Goal: Task Accomplishment & Management: Manage account settings

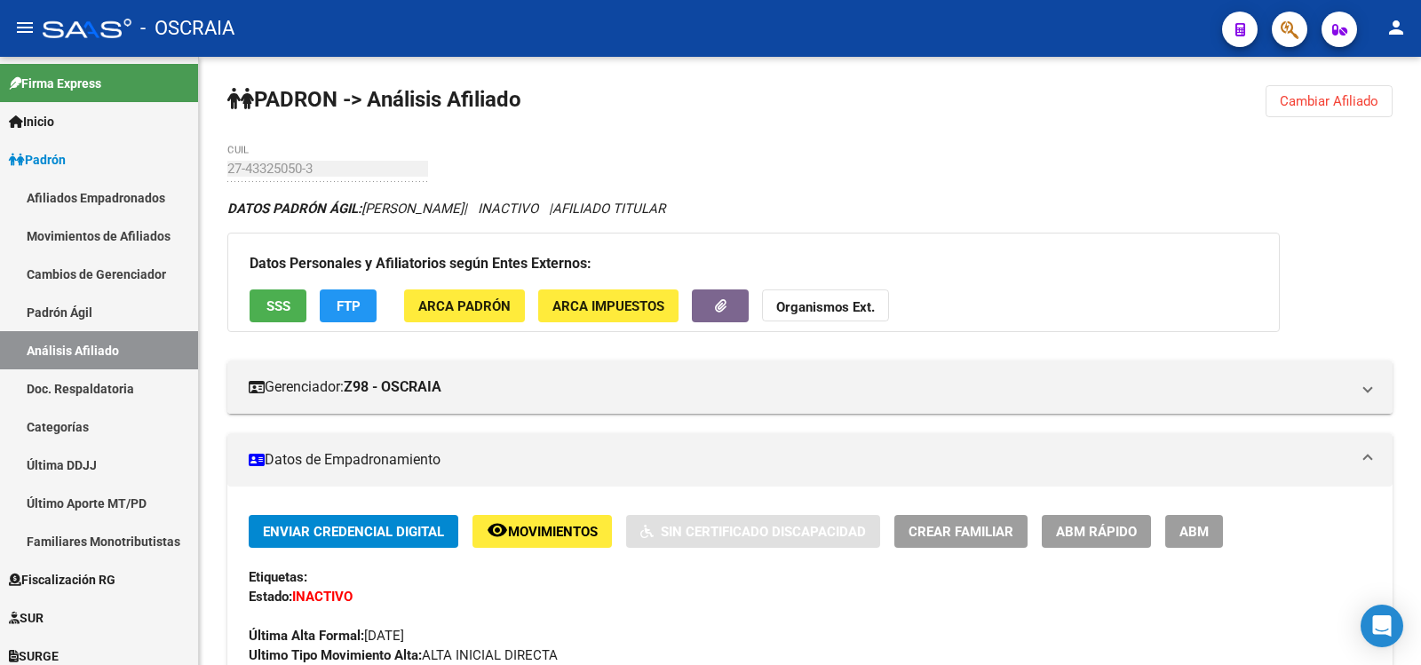
scroll to position [1804, 0]
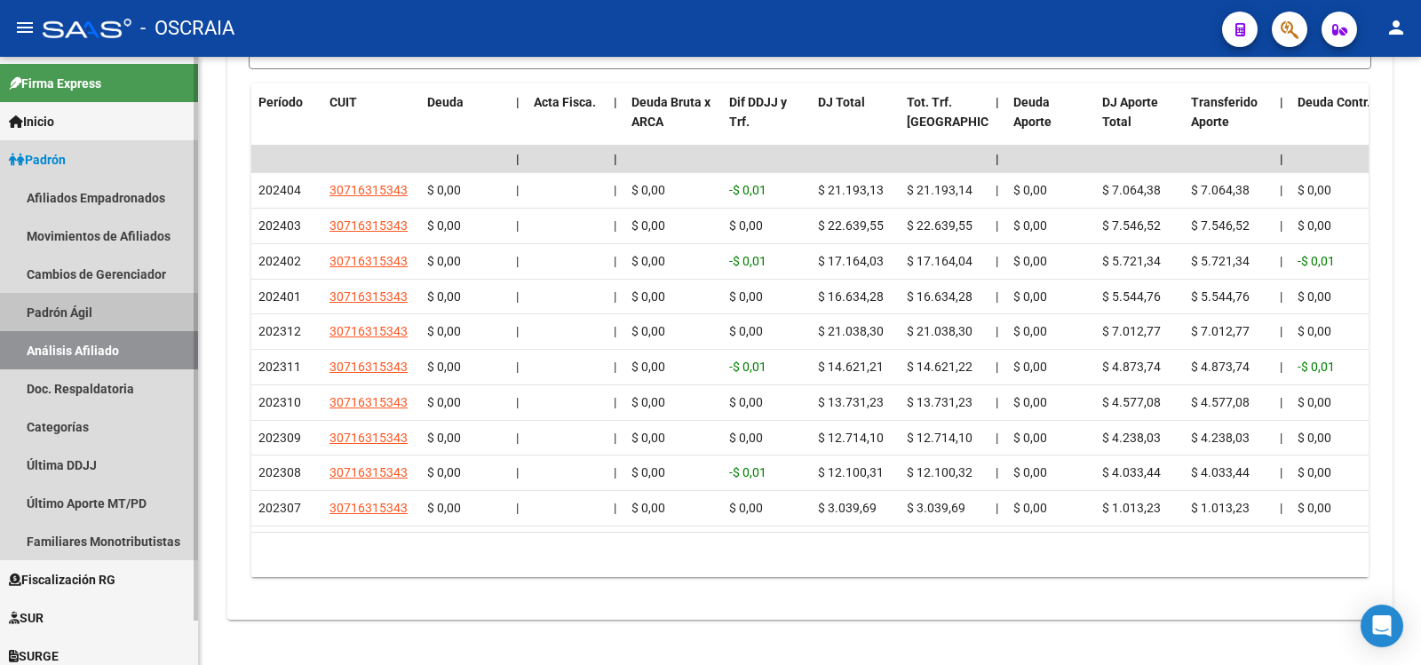
click at [91, 303] on link "Padrón Ágil" at bounding box center [99, 312] width 198 height 38
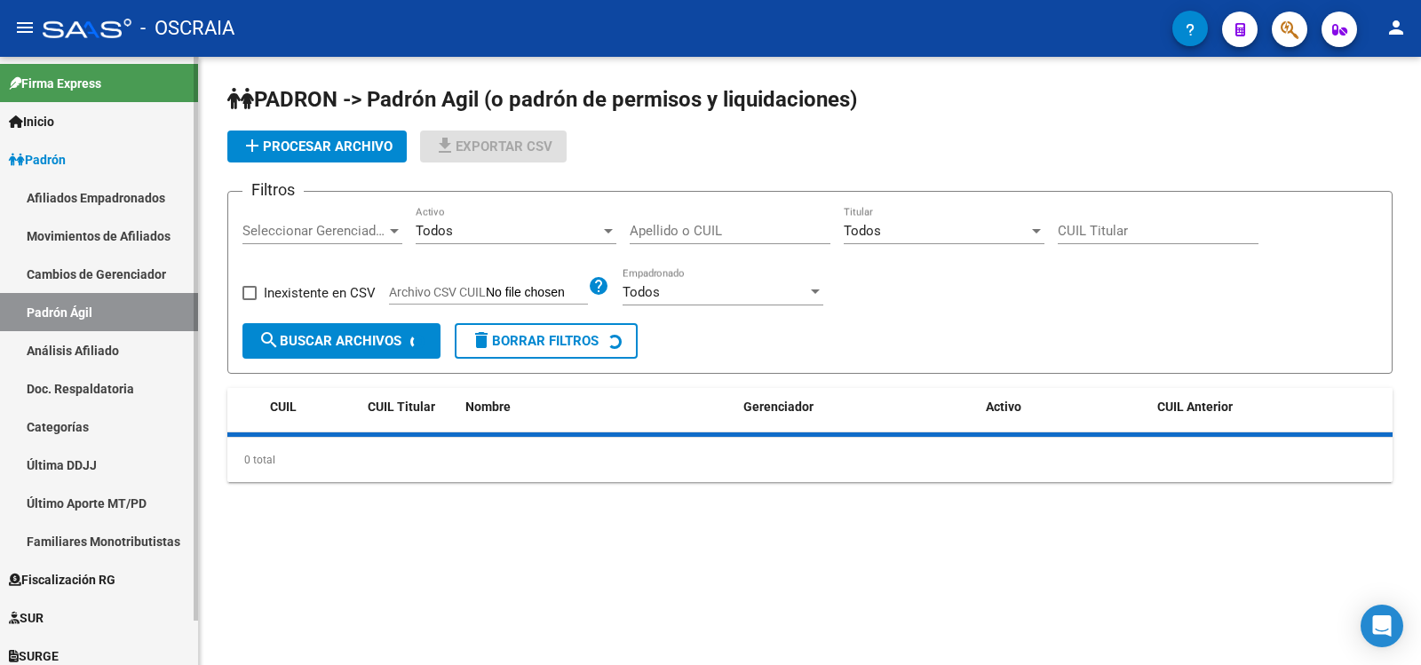
click at [90, 350] on link "Análisis Afiliado" at bounding box center [99, 350] width 198 height 38
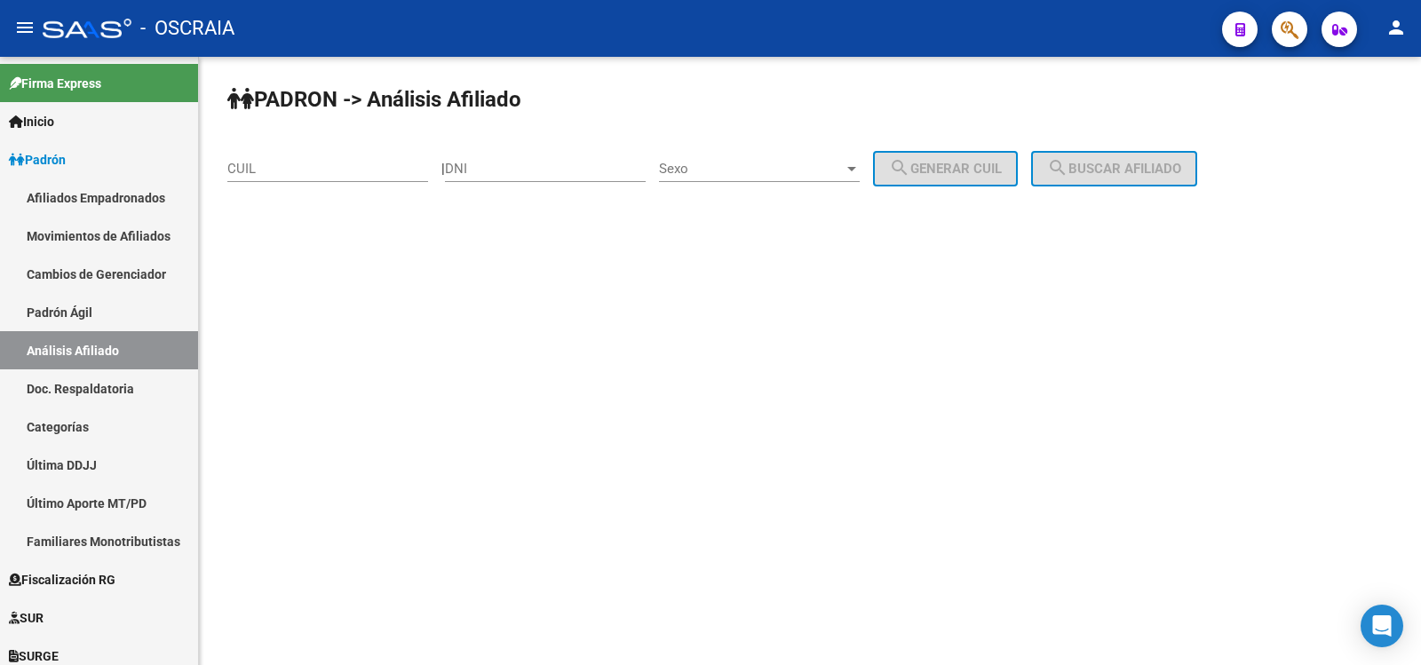
click at [350, 169] on input "CUIL" at bounding box center [327, 169] width 201 height 16
paste input "20-22967974-1"
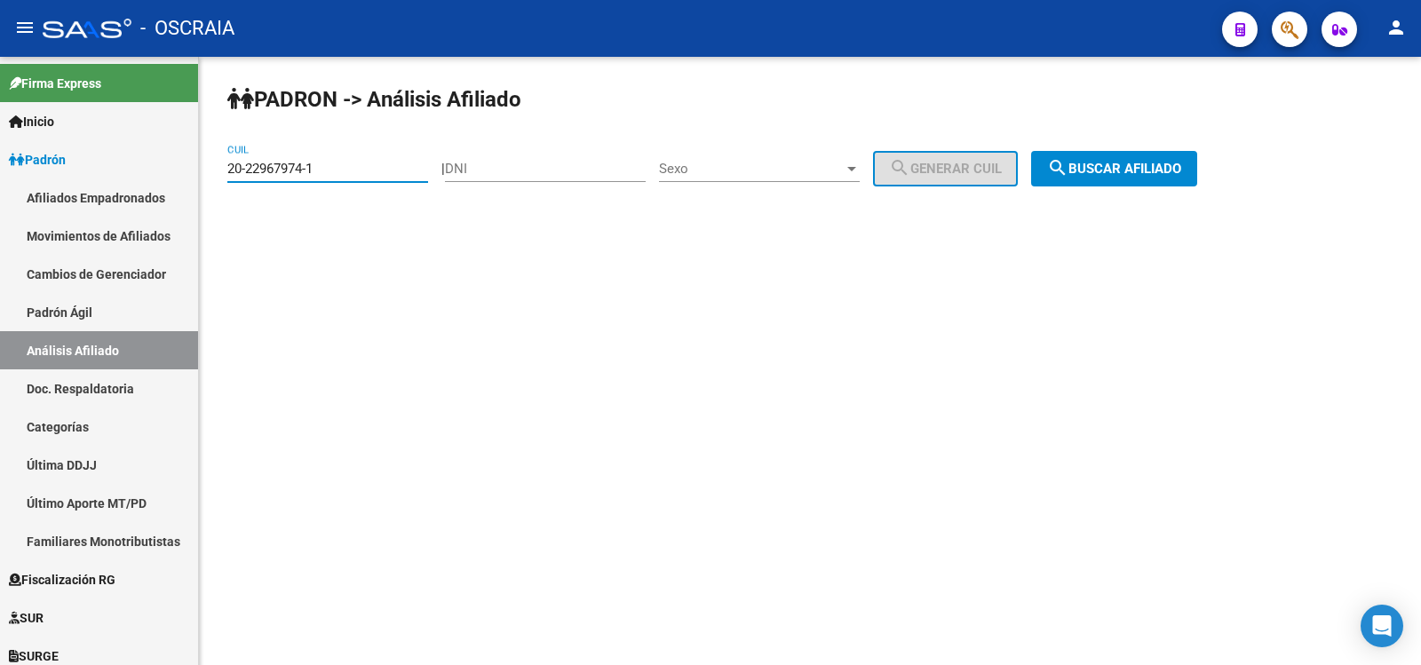
type input "20-22967974-1"
click at [1149, 178] on button "search Buscar afiliado" at bounding box center [1114, 169] width 166 height 36
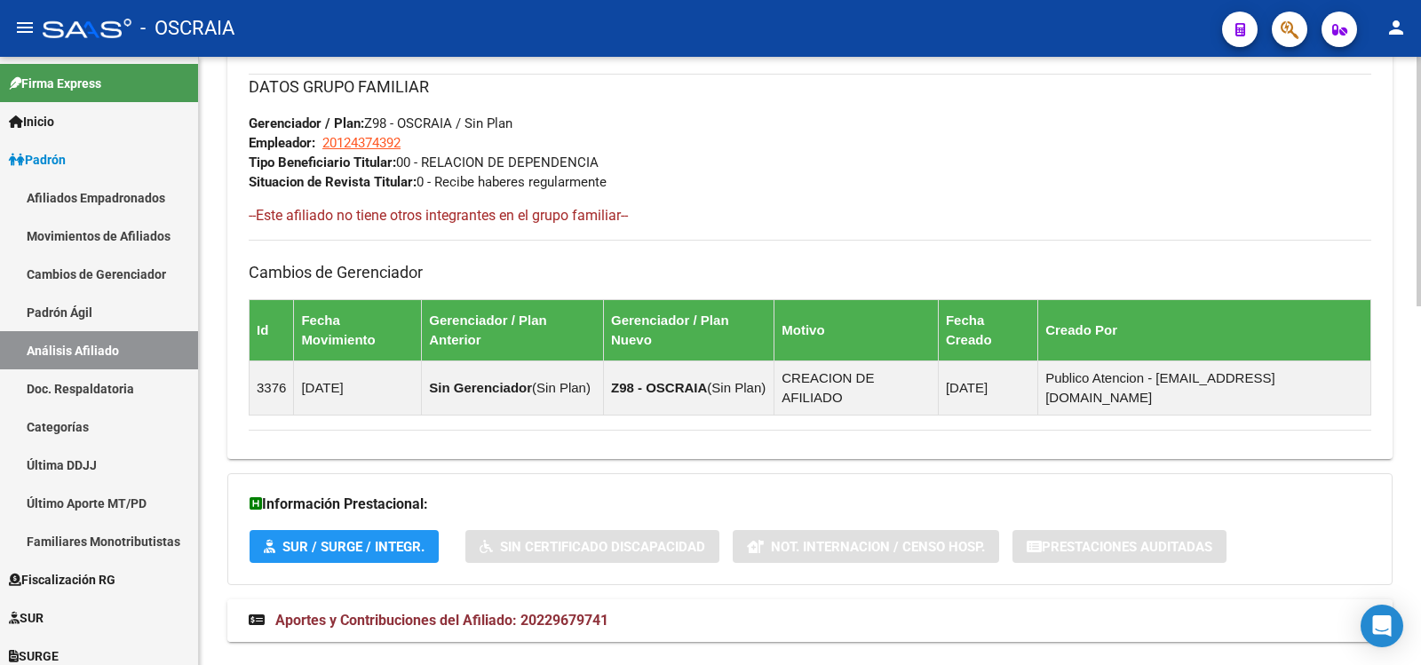
click at [477, 600] on mat-expansion-panel-header "Aportes y Contribuciones del Afiliado: 20229679741" at bounding box center [809, 621] width 1165 height 43
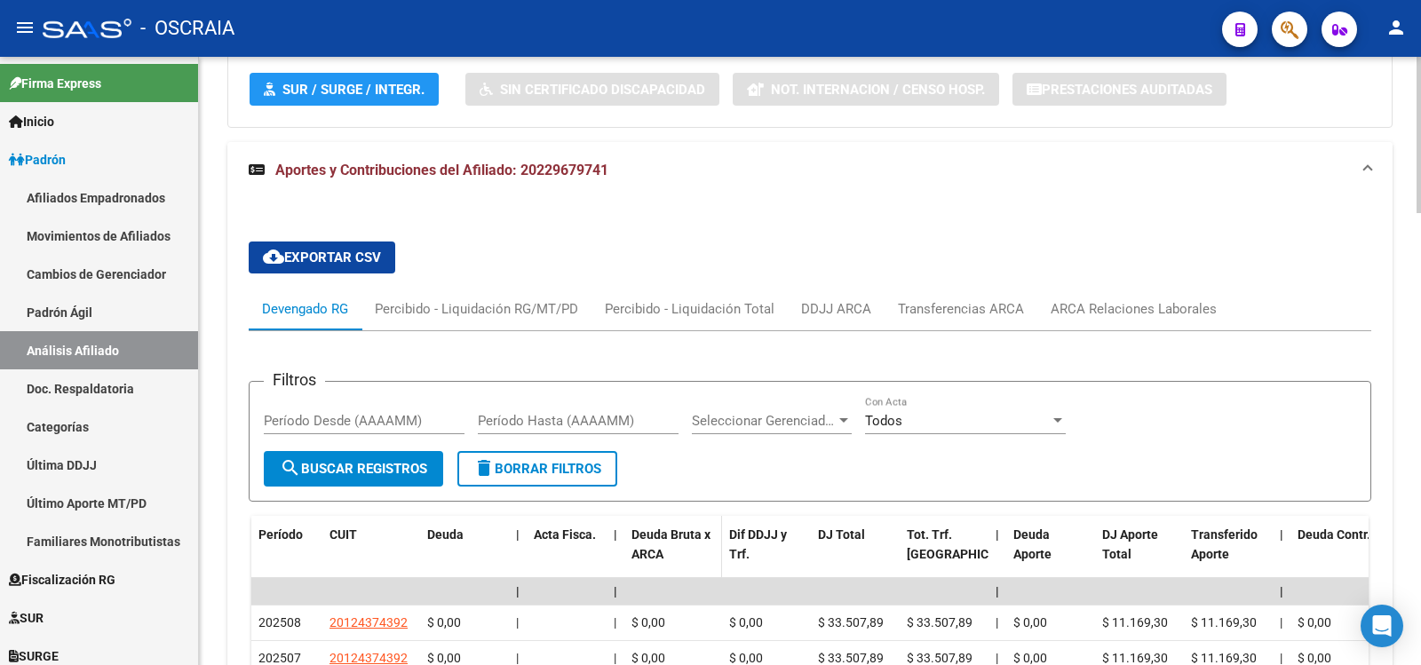
scroll to position [1765, 0]
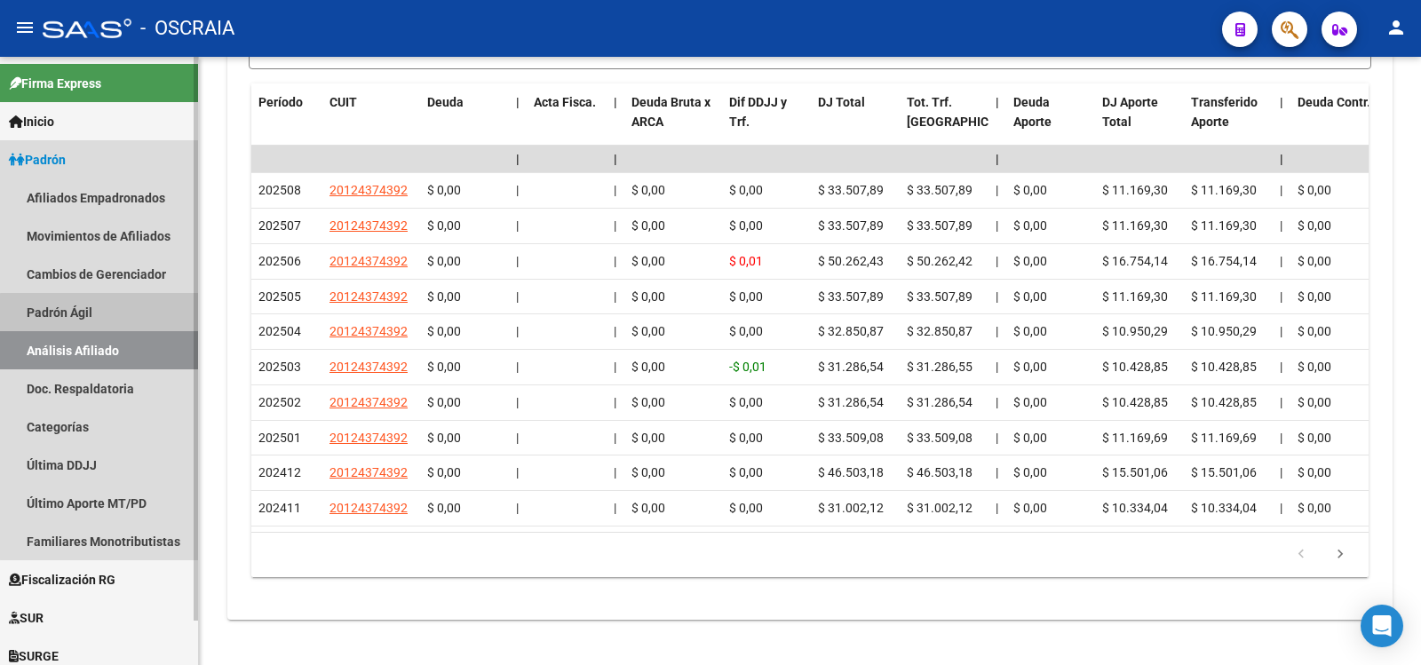
click at [137, 315] on link "Padrón Ágil" at bounding box center [99, 312] width 198 height 38
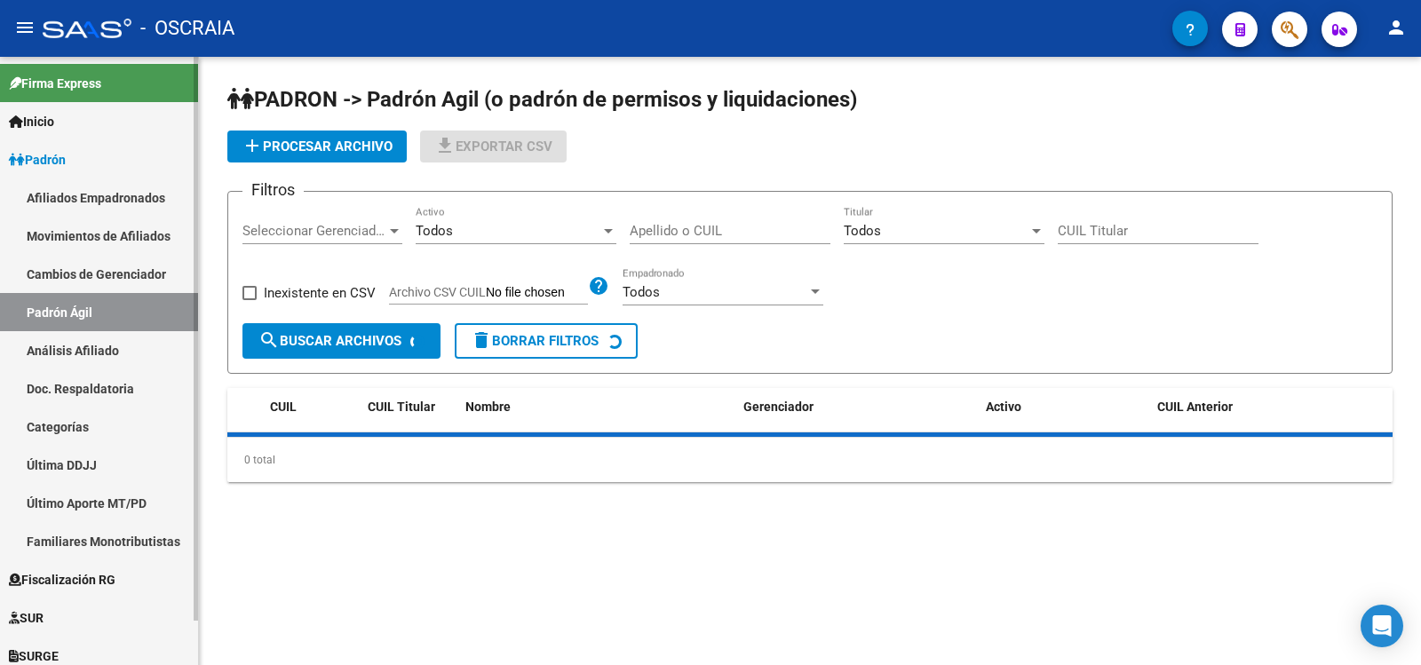
click at [134, 350] on link "Análisis Afiliado" at bounding box center [99, 350] width 198 height 38
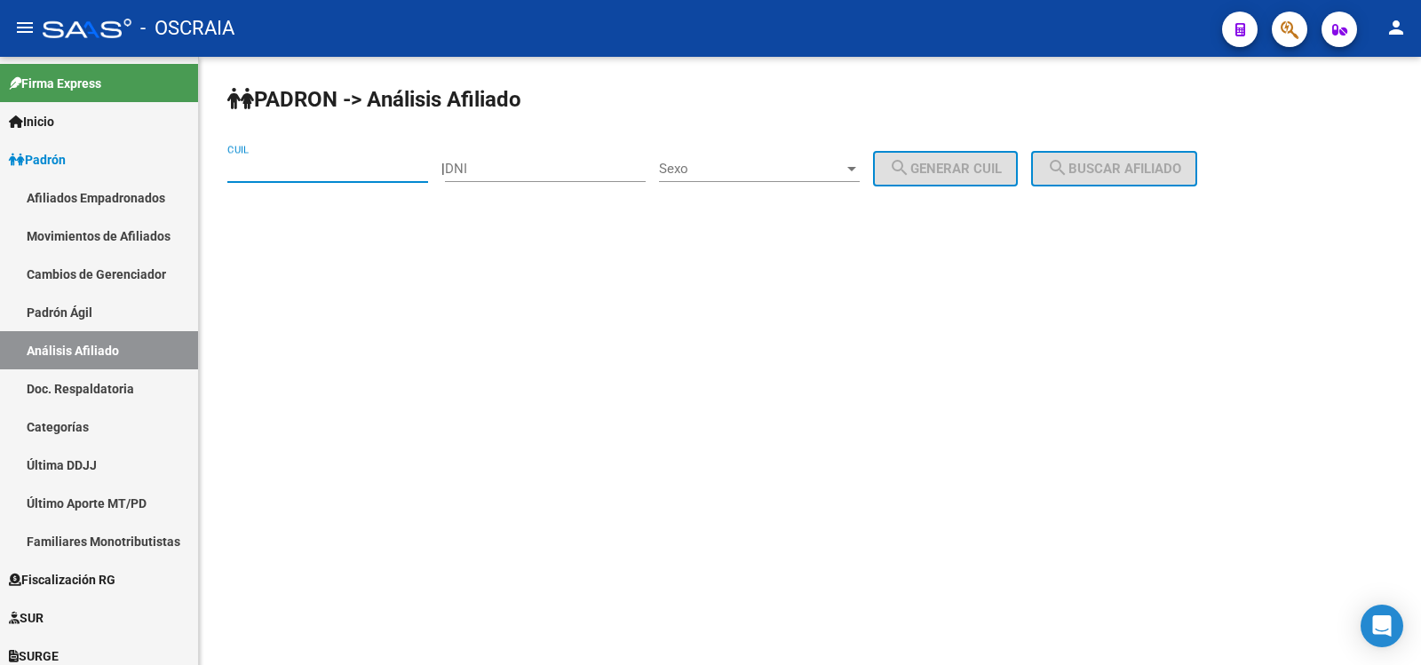
click at [326, 163] on input "CUIL" at bounding box center [327, 169] width 201 height 16
paste input "27-94218902-3"
type input "27-94218902-3"
click at [1197, 178] on button "search Buscar afiliado" at bounding box center [1114, 169] width 166 height 36
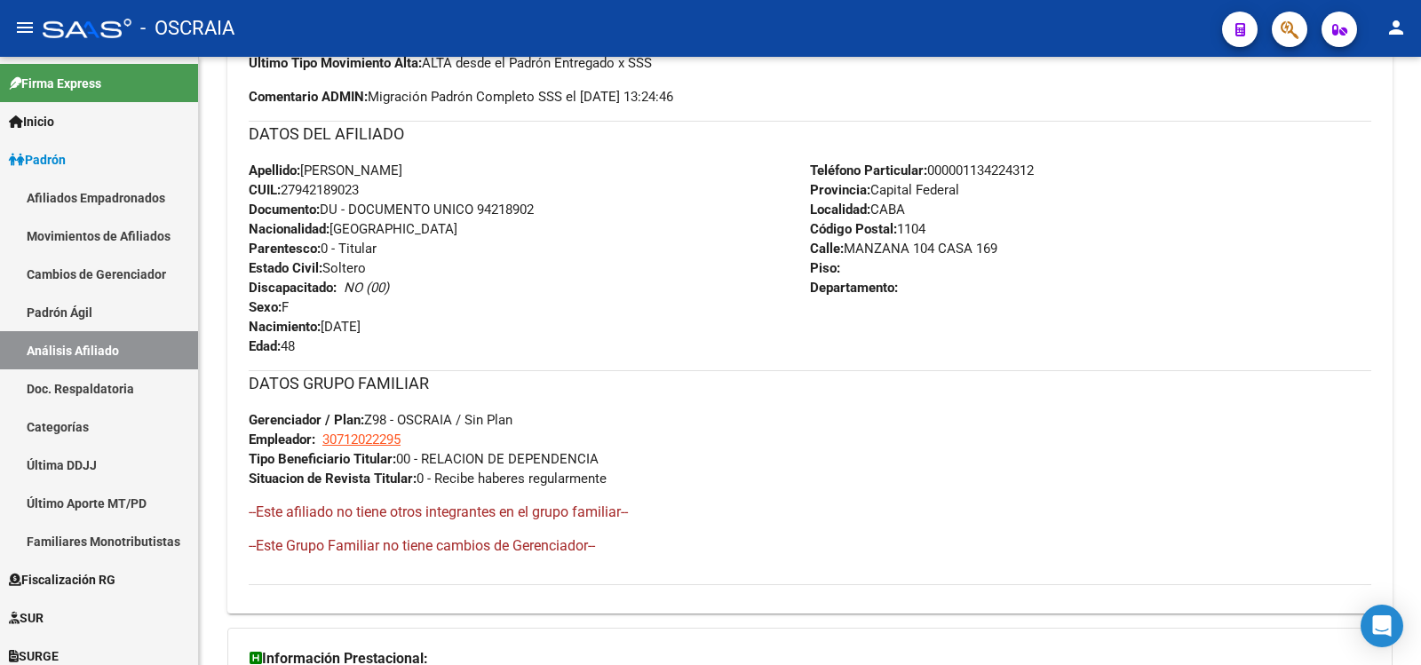
scroll to position [786, 0]
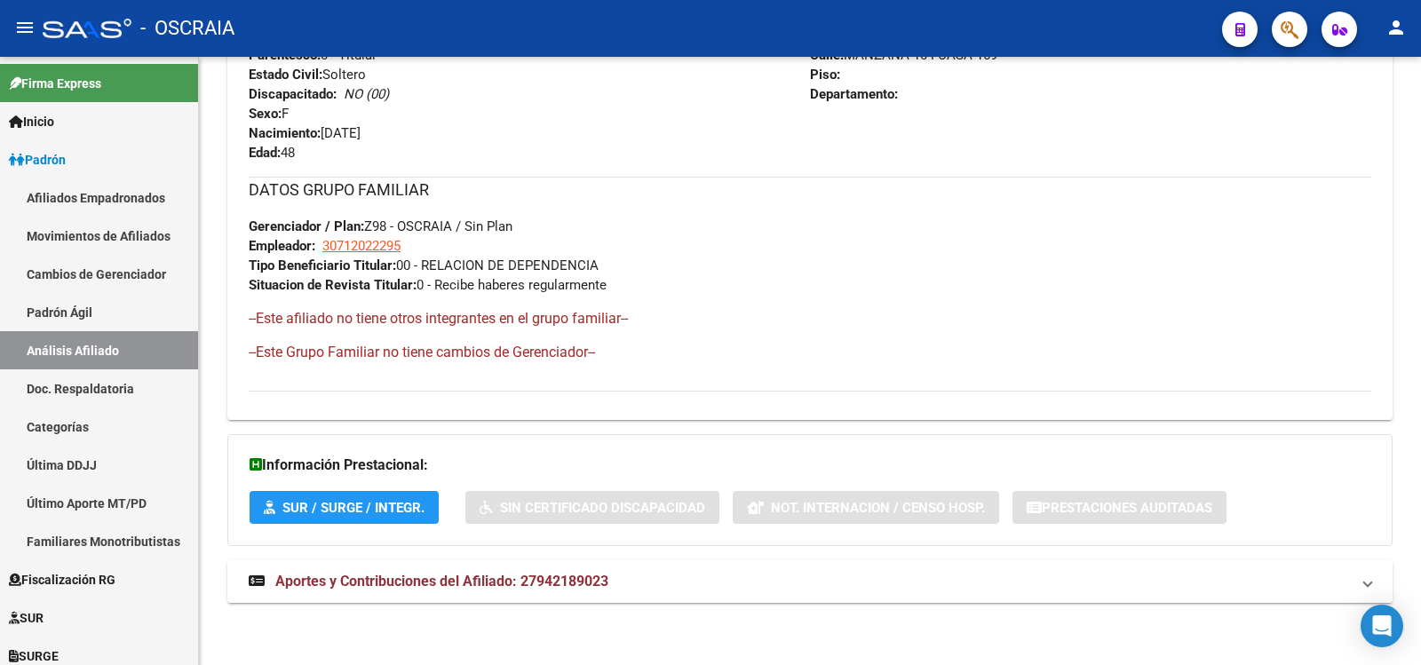
click at [627, 586] on mat-panel-title "Aportes y Contribuciones del Afiliado: 27942189023" at bounding box center [799, 582] width 1101 height 20
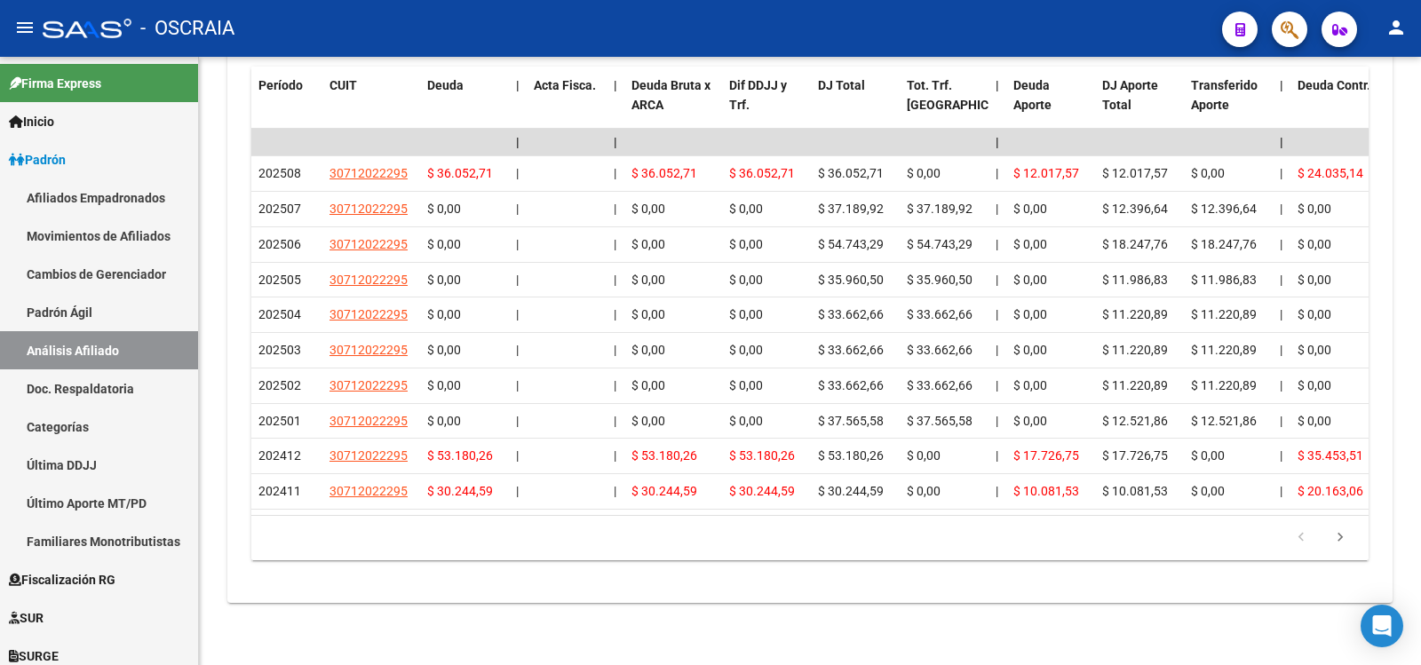
scroll to position [0, 0]
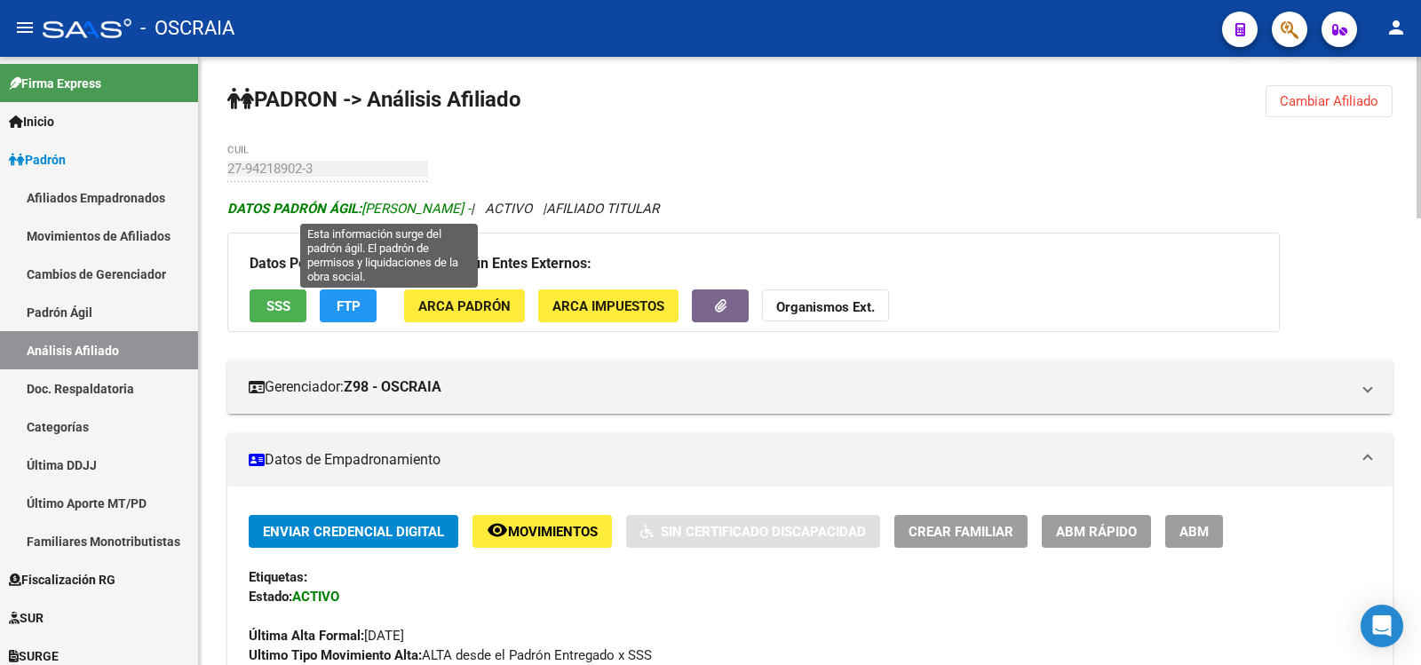
copy span "[PERSON_NAME] -"
drag, startPoint x: 546, startPoint y: 205, endPoint x: 366, endPoint y: 207, distance: 180.3
click at [366, 207] on span "DATOS PADRÓN ÁGIL: [PERSON_NAME] -" at bounding box center [348, 209] width 243 height 16
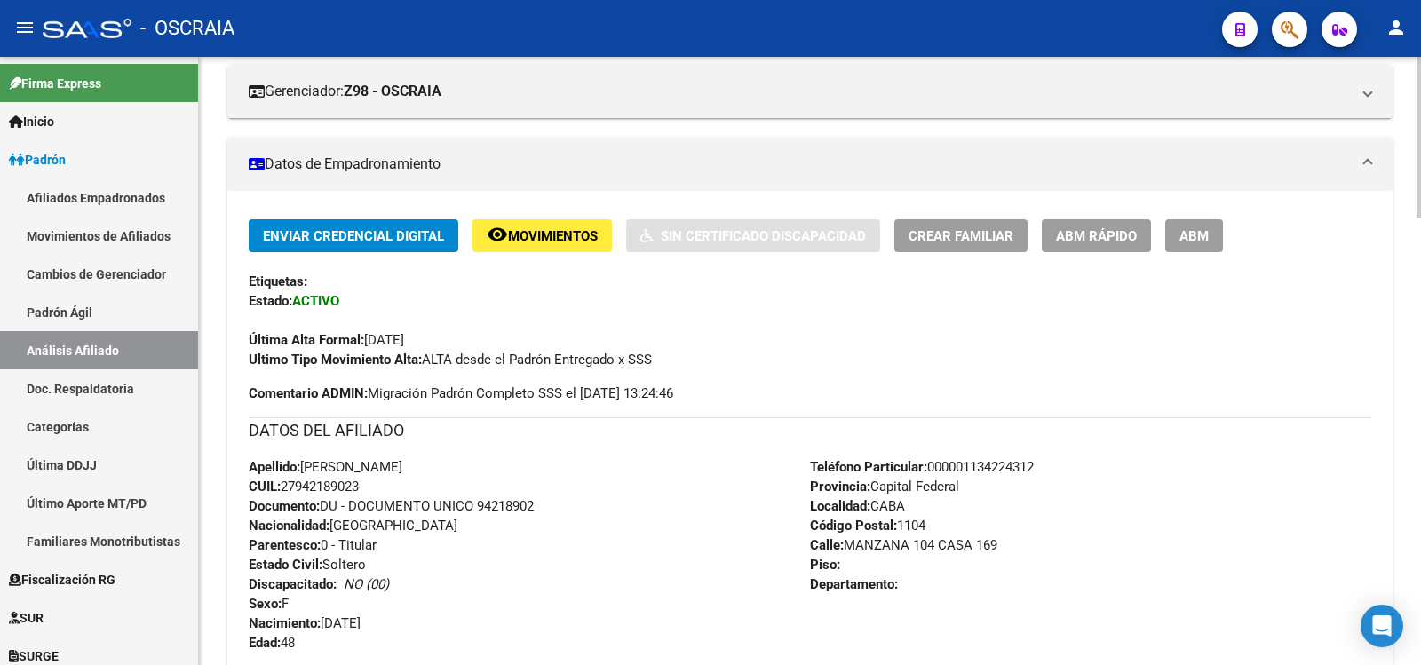
scroll to position [592, 0]
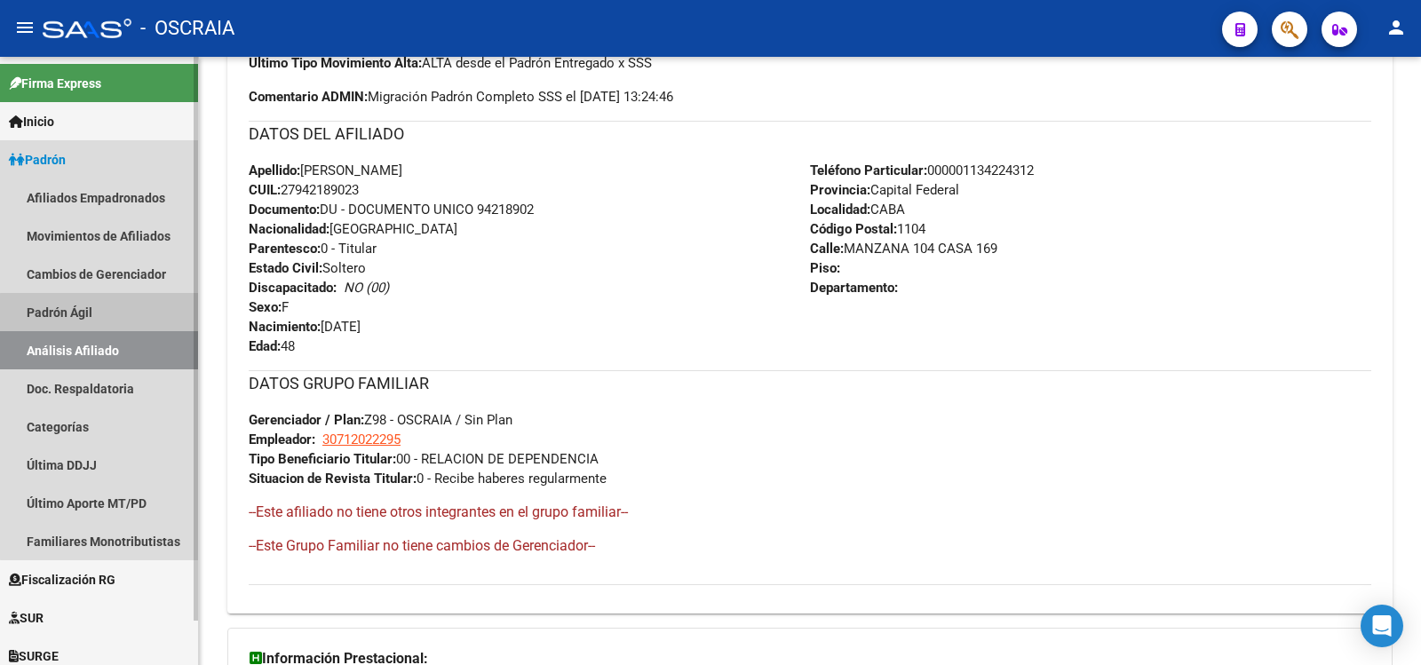
click at [153, 316] on link "Padrón Ágil" at bounding box center [99, 312] width 198 height 38
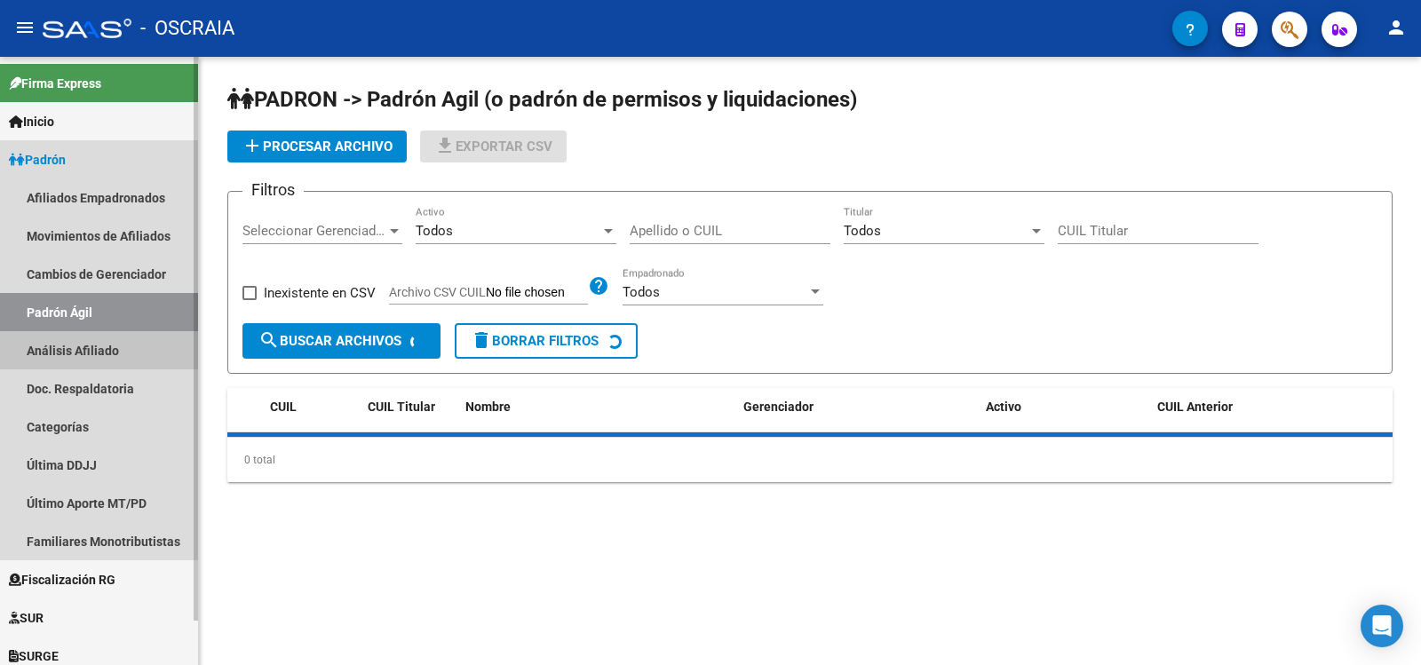
click at [179, 338] on link "Análisis Afiliado" at bounding box center [99, 350] width 198 height 38
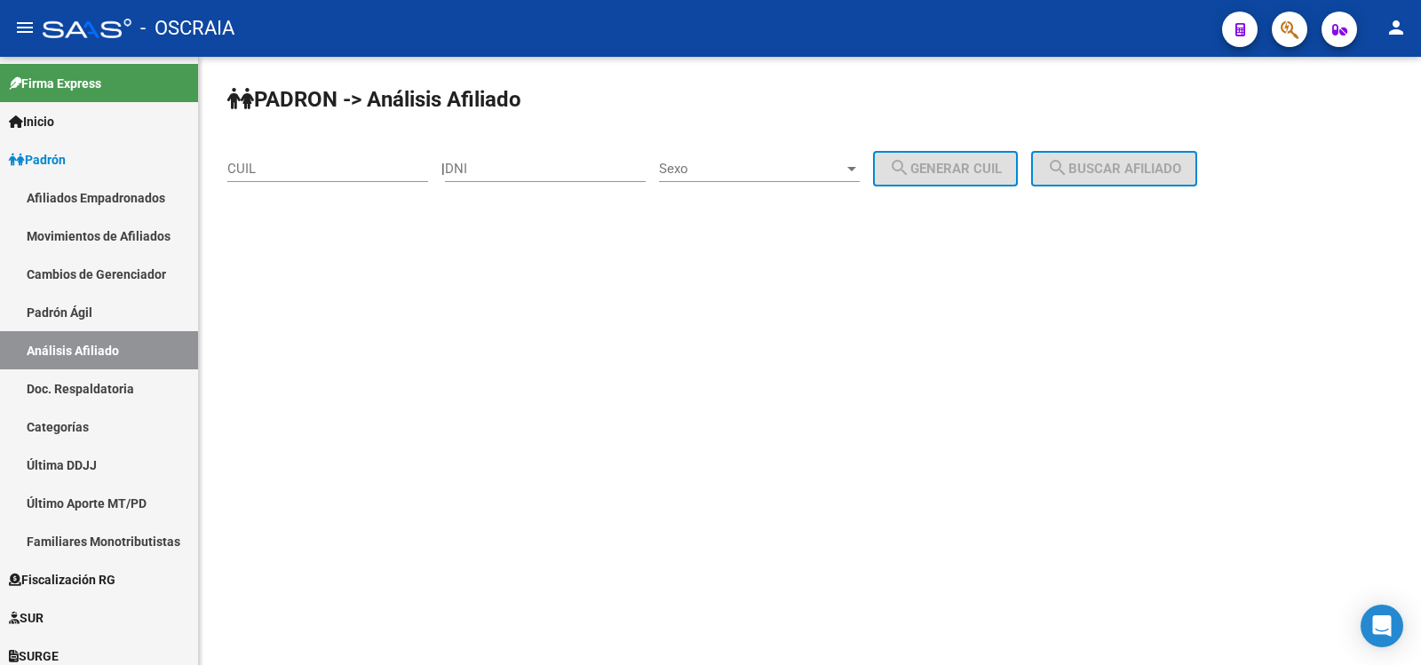
click at [272, 166] on input "CUIL" at bounding box center [327, 169] width 201 height 16
paste input "20-14309517-8"
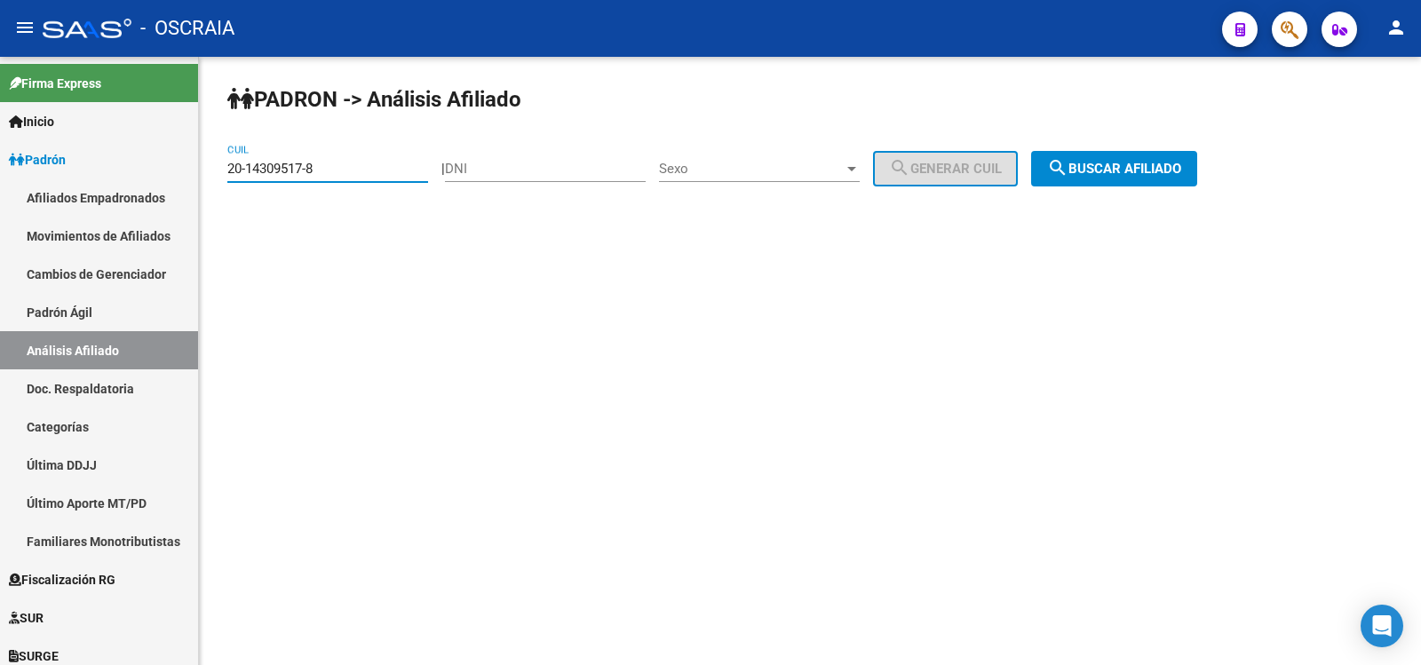
type input "20-14309517-8"
click at [1136, 162] on span "search Buscar afiliado" at bounding box center [1114, 169] width 134 height 16
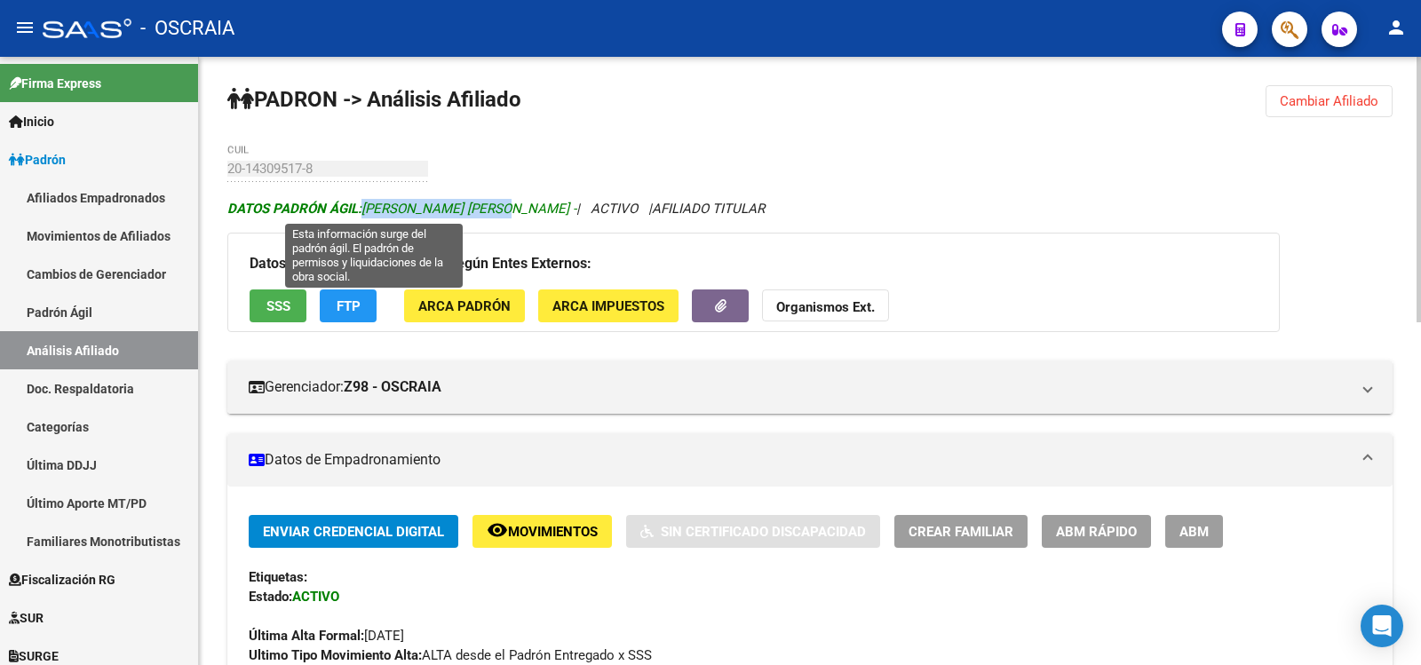
drag, startPoint x: 362, startPoint y: 208, endPoint x: 505, endPoint y: 210, distance: 143.0
click at [506, 210] on span "DATOS PADRÓN ÁGIL: [PERSON_NAME] [PERSON_NAME] -" at bounding box center [401, 209] width 349 height 16
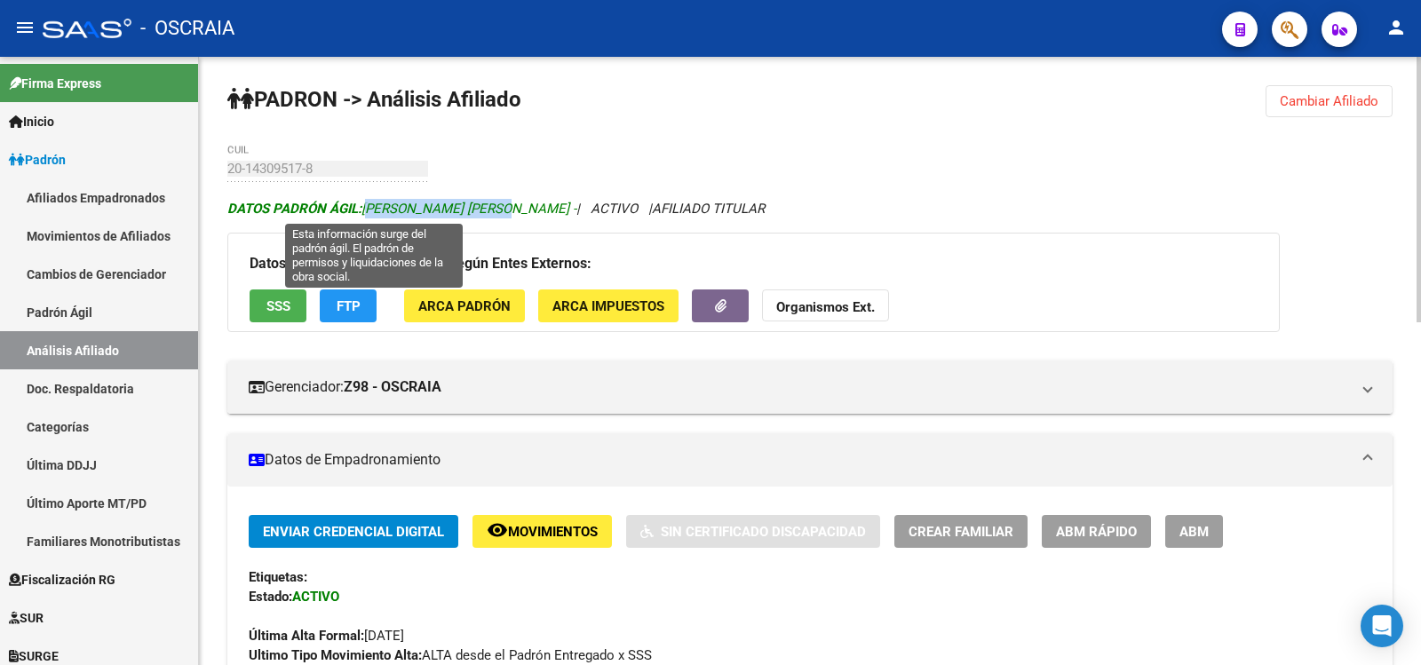
copy span "[PERSON_NAME] [PERSON_NAME]"
drag, startPoint x: 365, startPoint y: 206, endPoint x: 511, endPoint y: 212, distance: 145.8
click at [511, 212] on span "DATOS PADRÓN ÁGIL: [PERSON_NAME] [PERSON_NAME] -" at bounding box center [401, 209] width 349 height 16
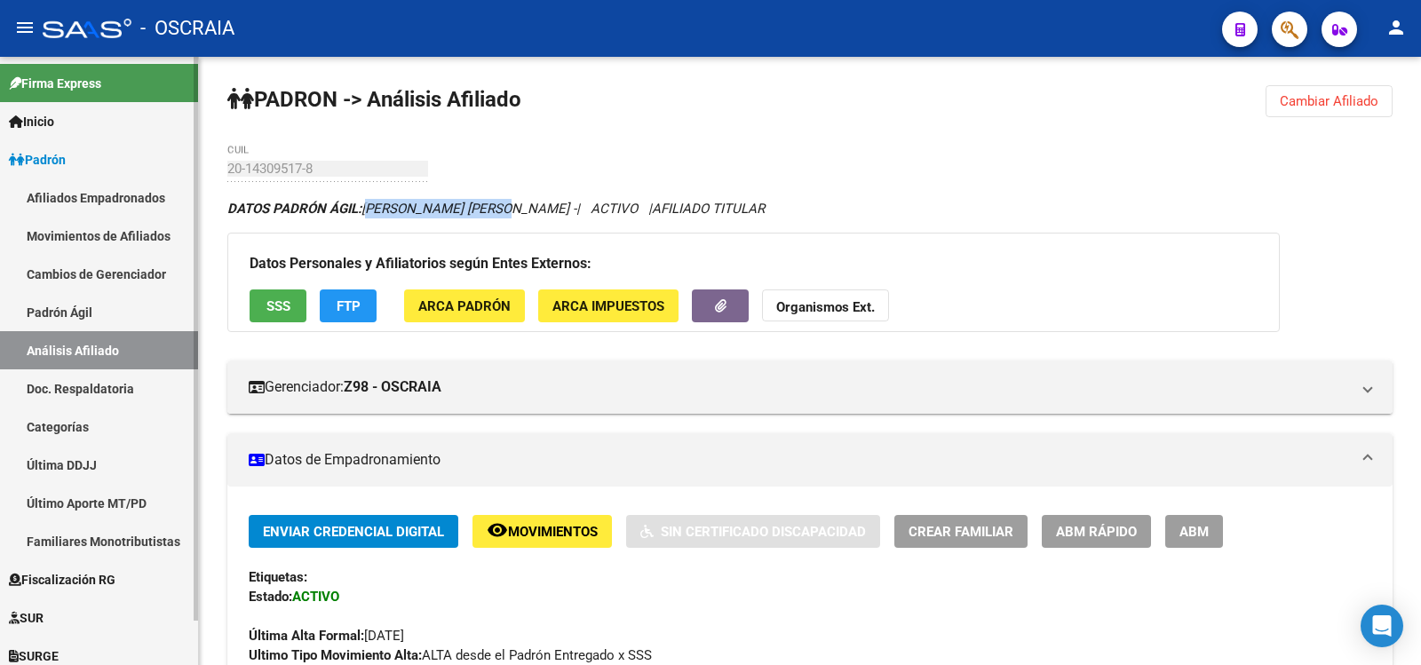
click at [146, 322] on link "Padrón Ágil" at bounding box center [99, 312] width 198 height 38
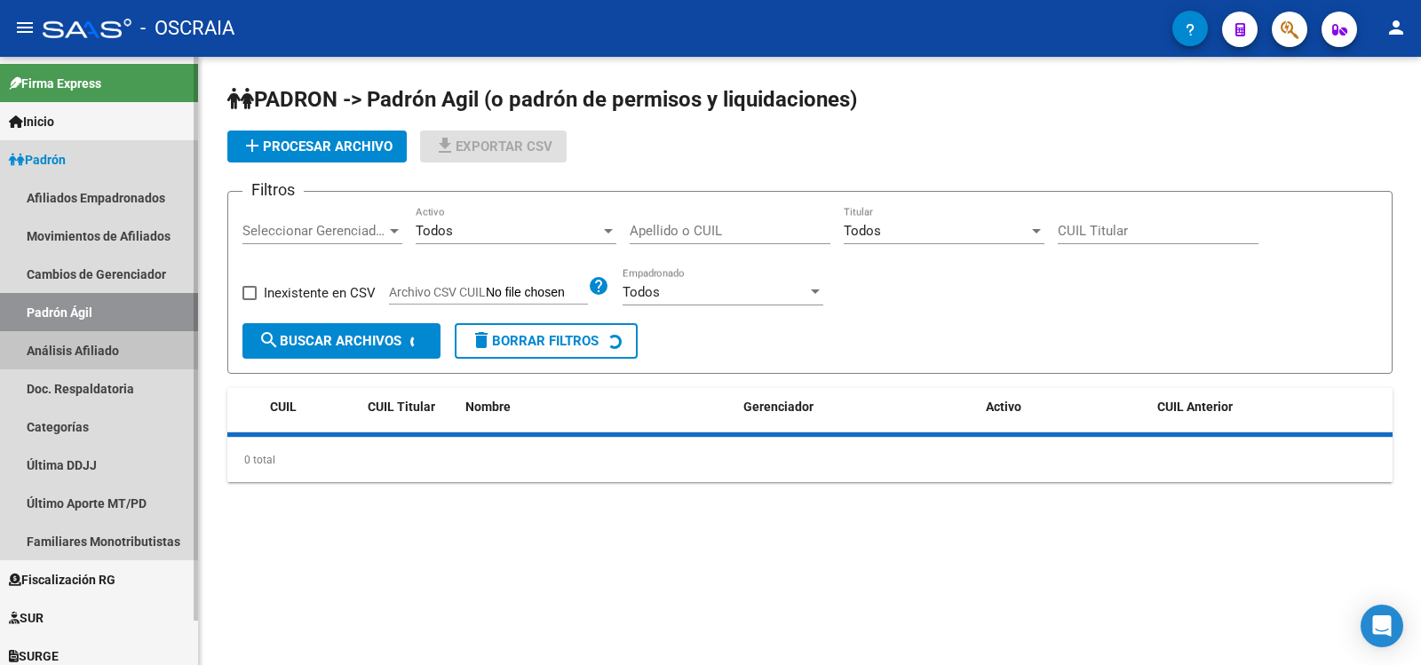
click at [152, 346] on link "Análisis Afiliado" at bounding box center [99, 350] width 198 height 38
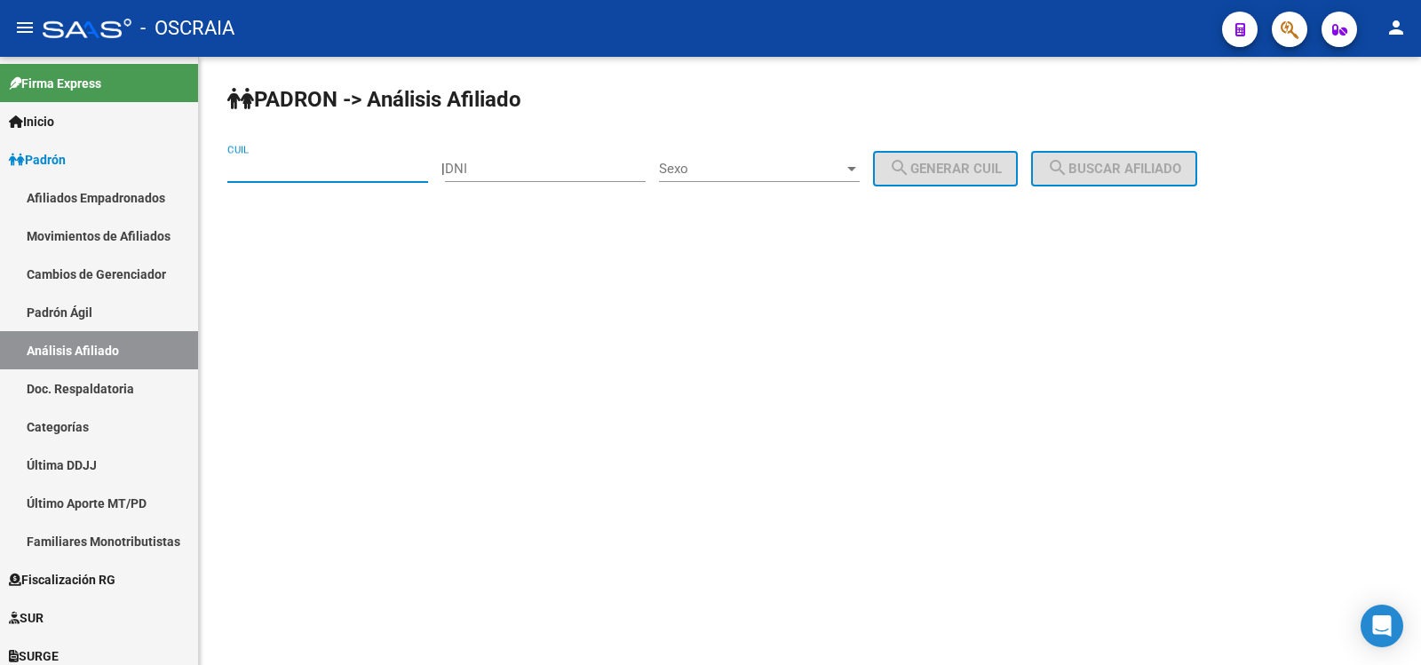
click at [320, 169] on input "CUIL" at bounding box center [327, 169] width 201 height 16
paste input "27-94218902-3"
type input "27-94218902-3"
click at [1130, 181] on button "search Buscar afiliado" at bounding box center [1114, 169] width 166 height 36
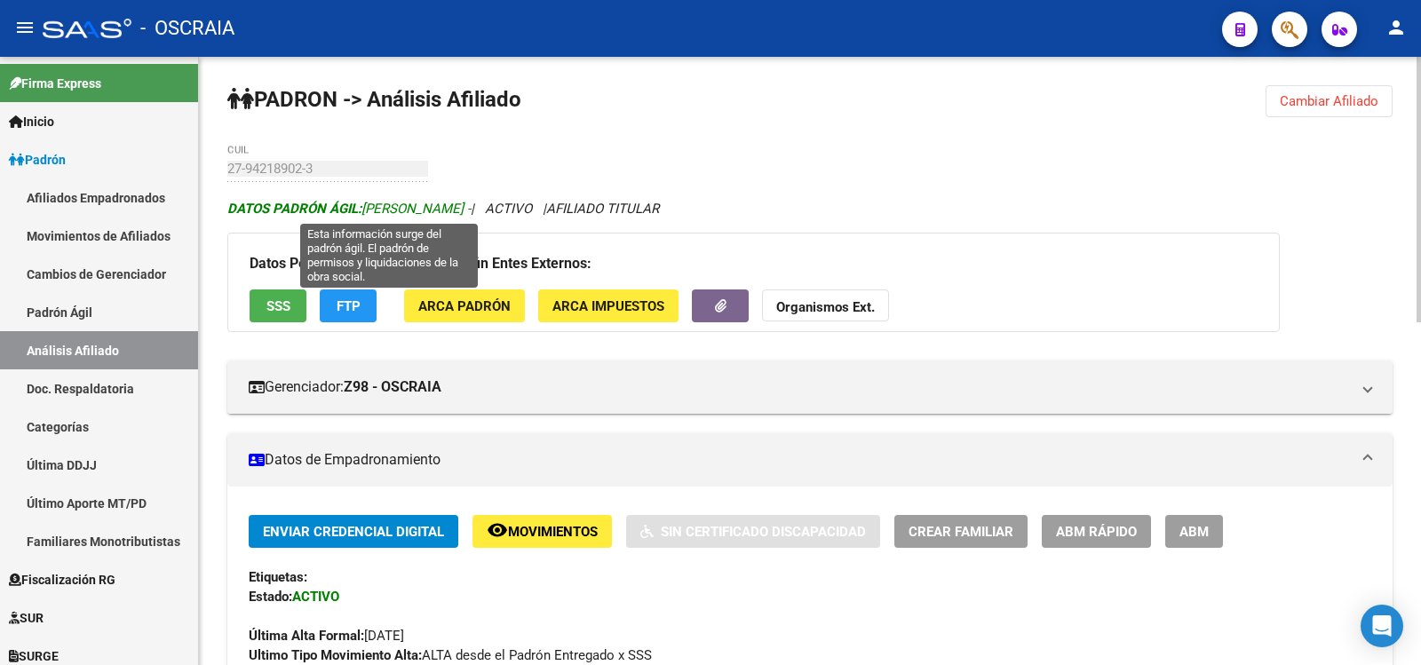
copy span "[PERSON_NAME]"
drag, startPoint x: 540, startPoint y: 208, endPoint x: 366, endPoint y: 213, distance: 174.2
click at [366, 213] on span "DATOS PADRÓN ÁGIL: [PERSON_NAME] -" at bounding box center [348, 209] width 243 height 16
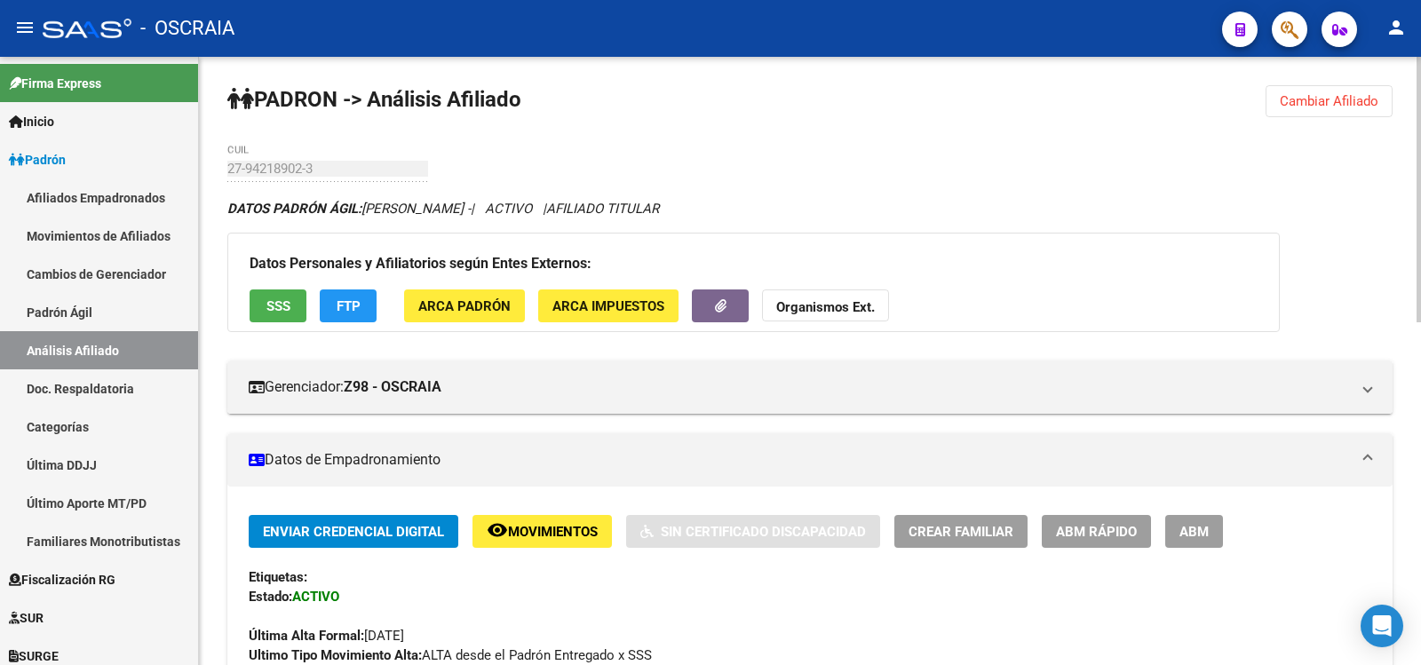
scroll to position [786, 0]
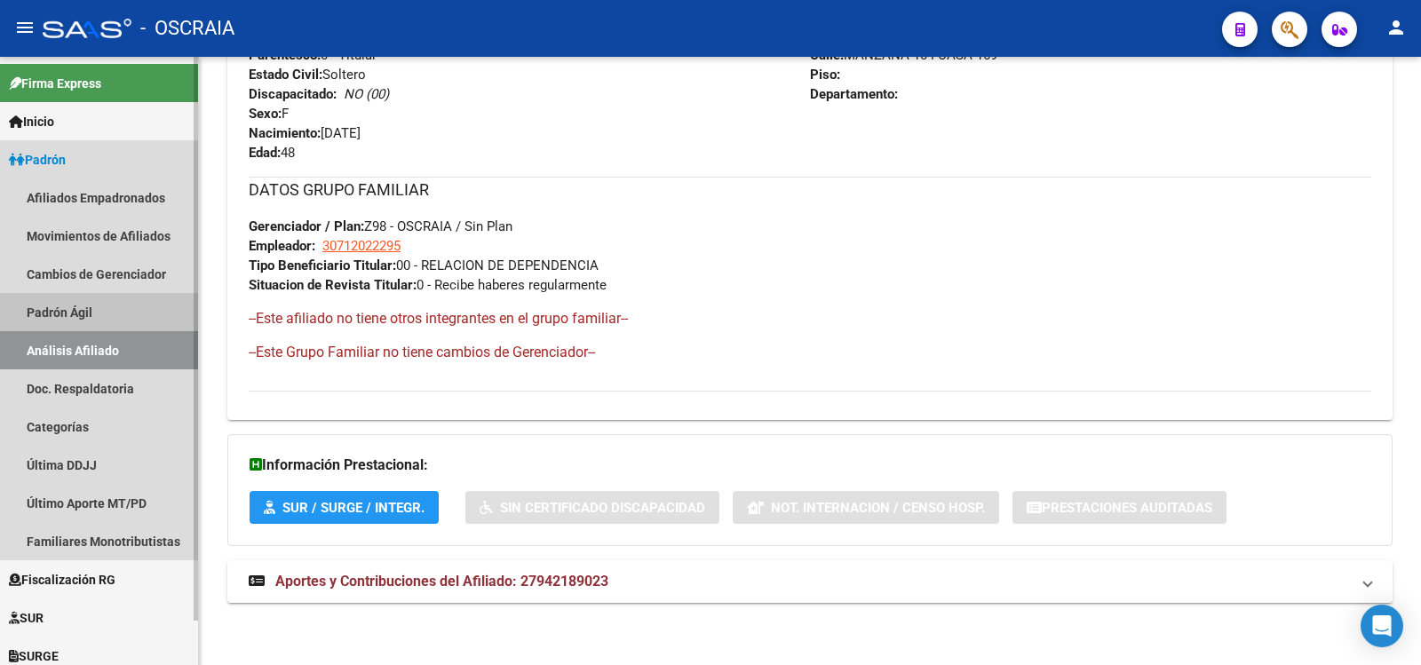
click at [104, 320] on link "Padrón Ágil" at bounding box center [99, 312] width 198 height 38
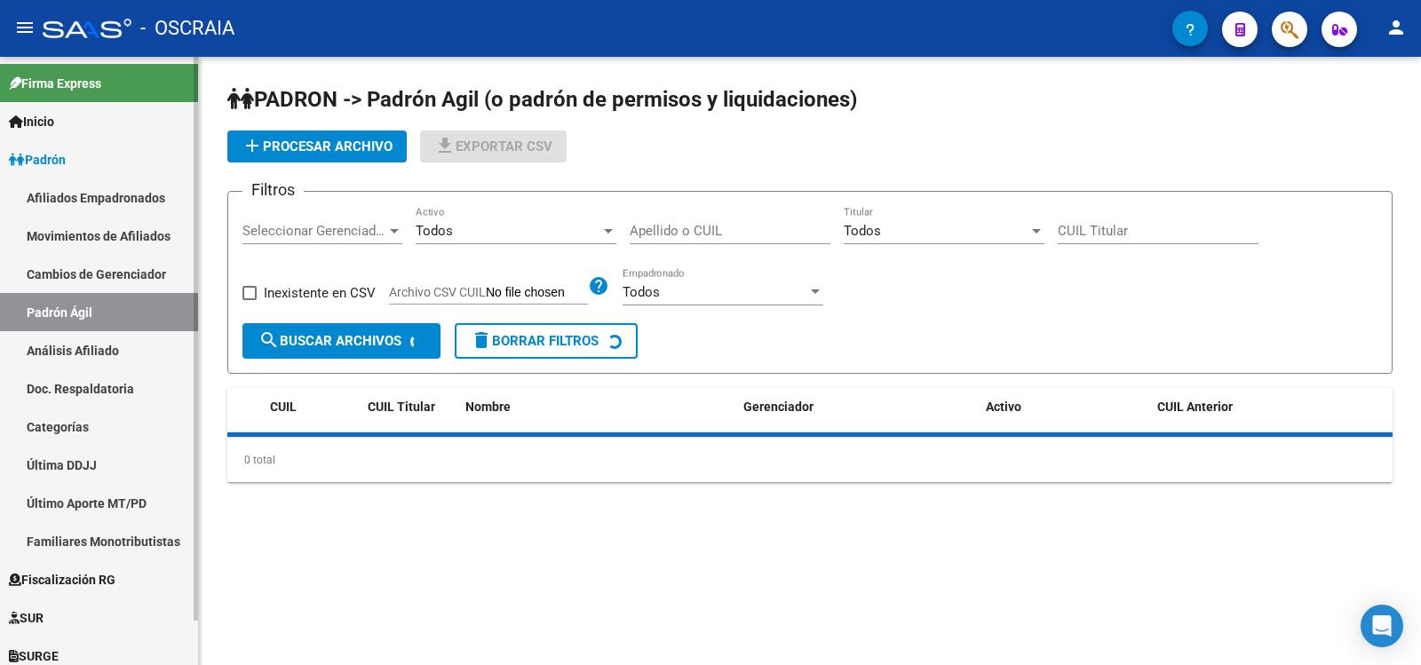
click at [119, 346] on link "Análisis Afiliado" at bounding box center [99, 350] width 198 height 38
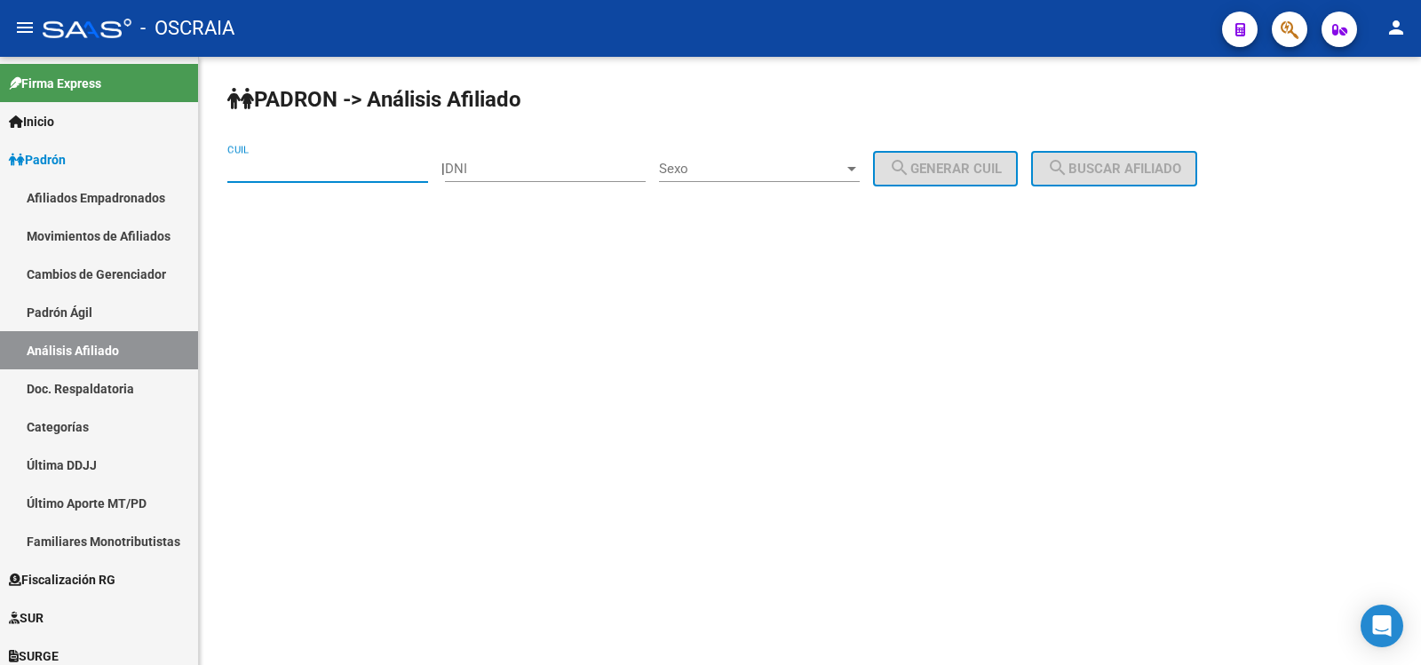
drag, startPoint x: 346, startPoint y: 170, endPoint x: 404, endPoint y: 168, distance: 57.8
click at [346, 170] on input "CUIL" at bounding box center [327, 169] width 201 height 16
paste input "20-14309517-8"
type input "20-14309517-8"
click at [1167, 171] on span "search Buscar afiliado" at bounding box center [1114, 169] width 134 height 16
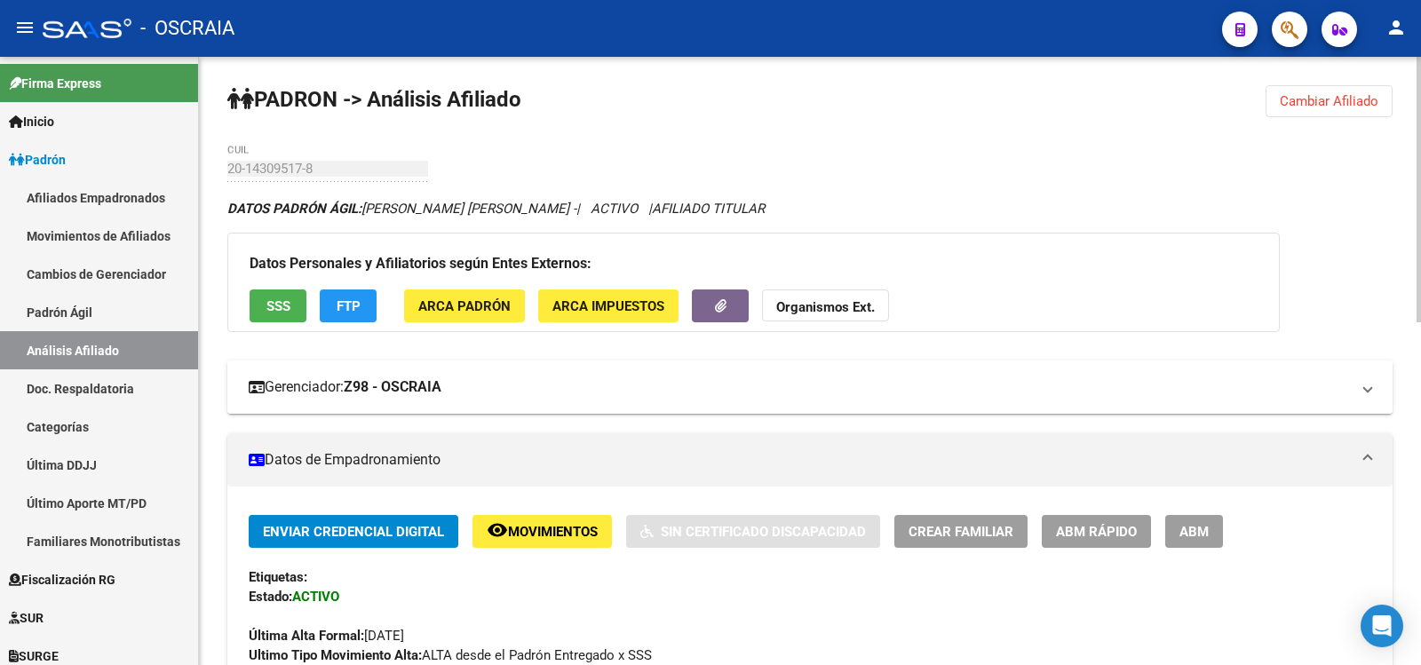
scroll to position [786, 0]
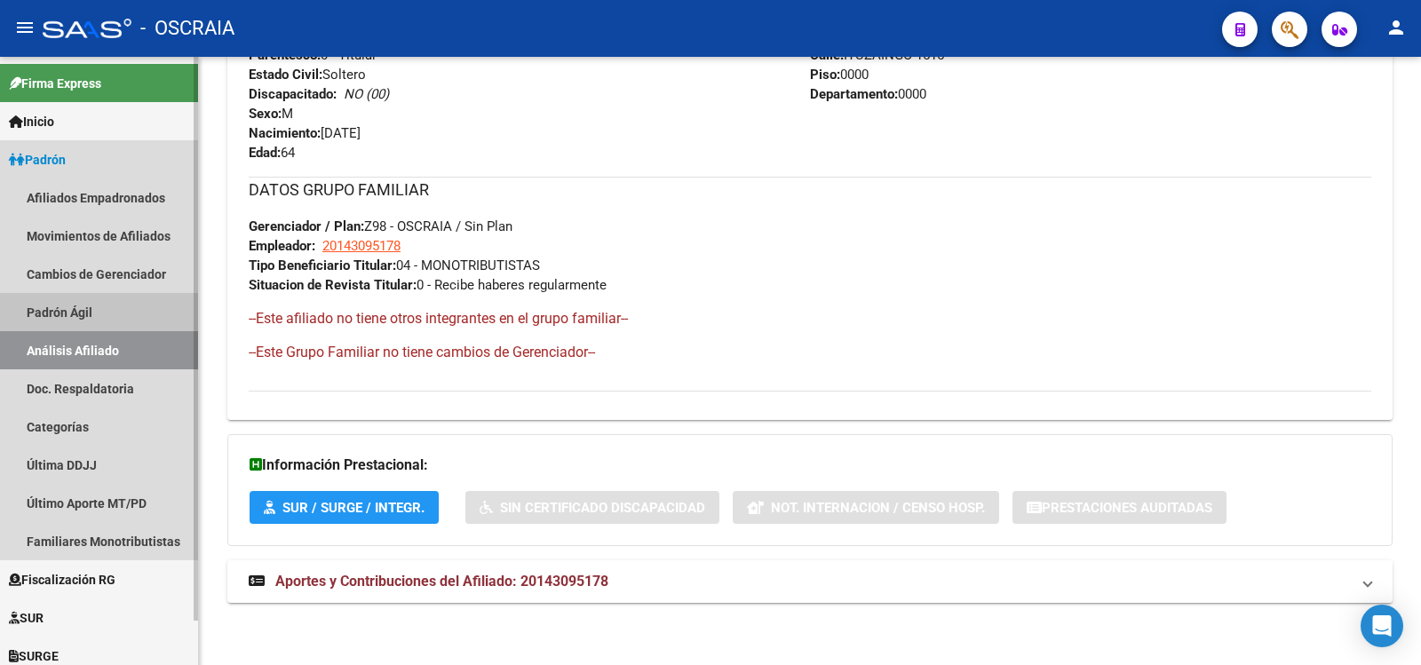
click at [110, 312] on link "Padrón Ágil" at bounding box center [99, 312] width 198 height 38
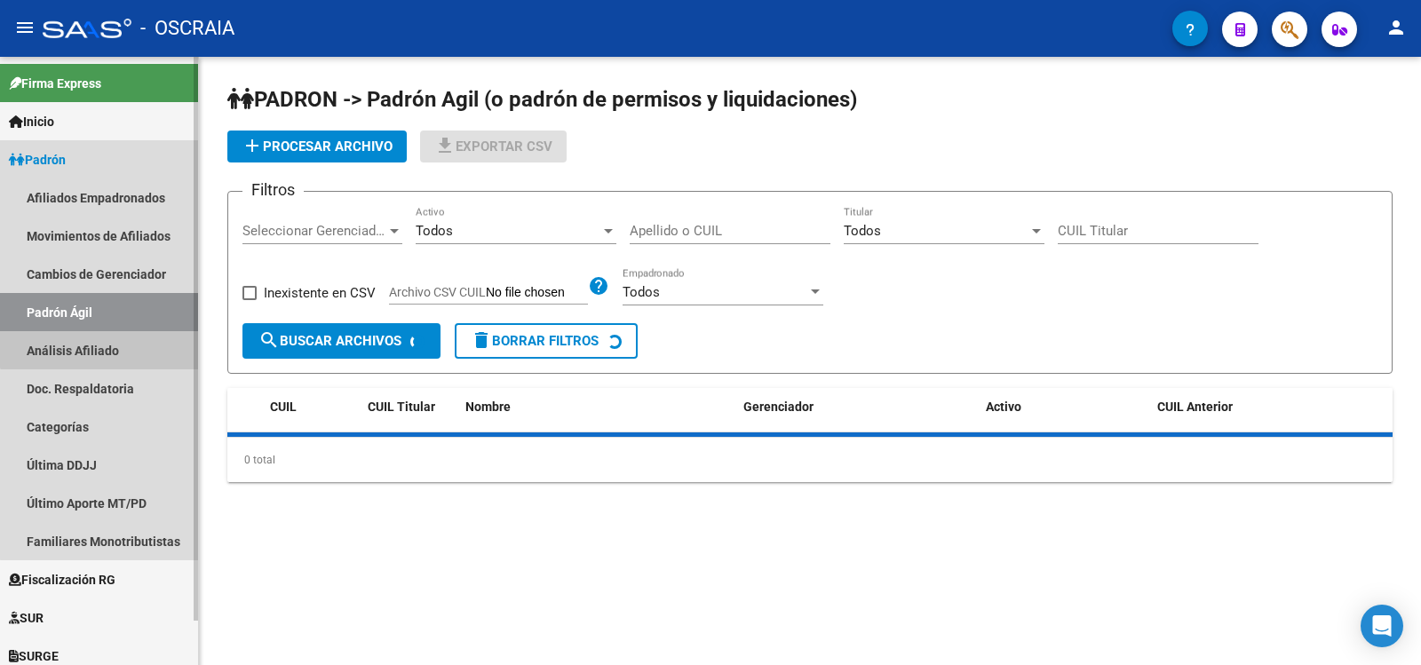
click at [118, 332] on link "Análisis Afiliado" at bounding box center [99, 350] width 198 height 38
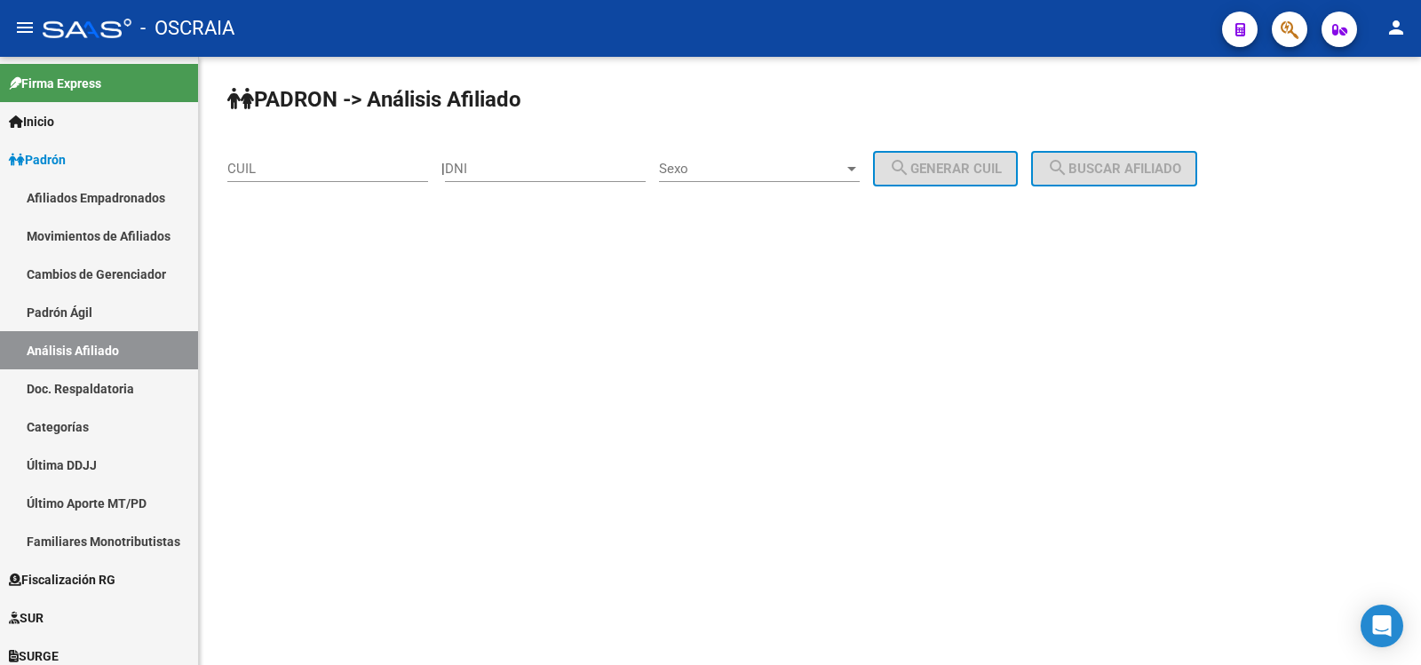
click at [316, 177] on div "CUIL" at bounding box center [327, 163] width 201 height 38
click at [314, 173] on input "CUIL" at bounding box center [327, 169] width 201 height 16
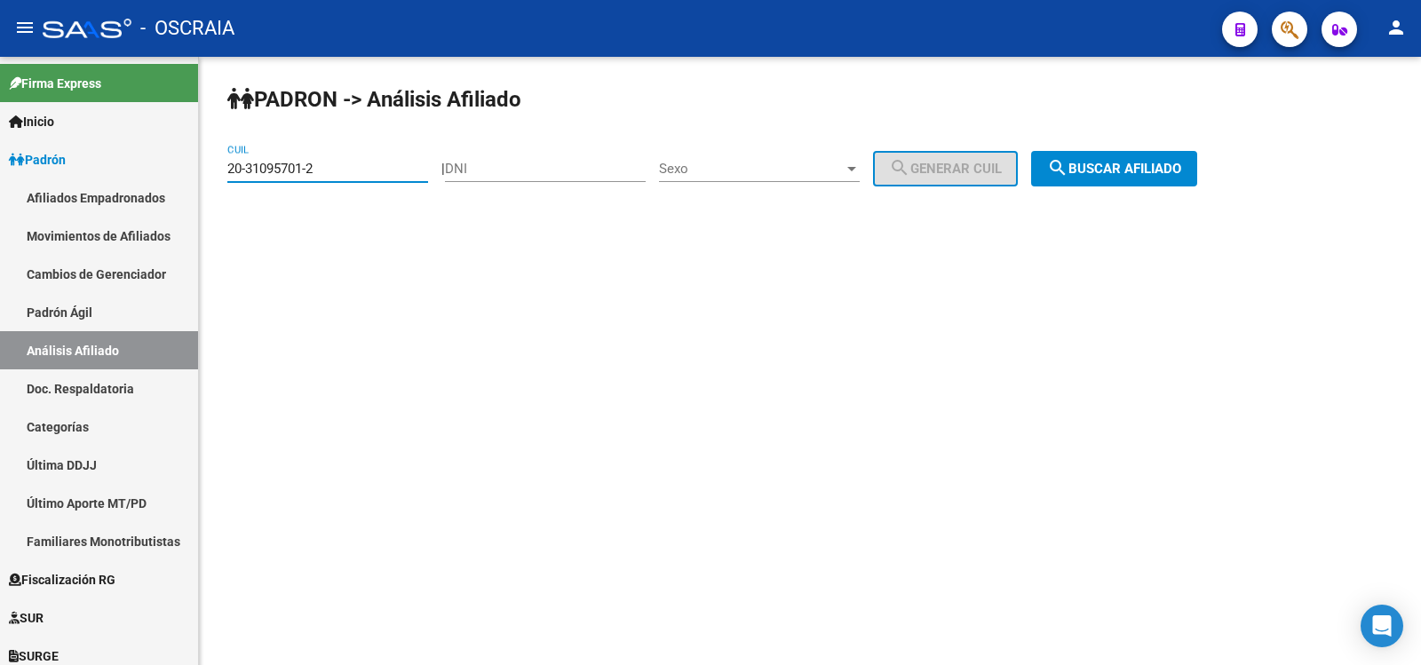
type input "20-31095701-2"
click at [1115, 154] on button "search Buscar afiliado" at bounding box center [1114, 169] width 166 height 36
click at [1115, 154] on div "PADRON -> Análisis Afiliado 20-31095701-2 CUIL | DNI Sexo Sexo search Generar C…" at bounding box center [810, 150] width 1222 height 187
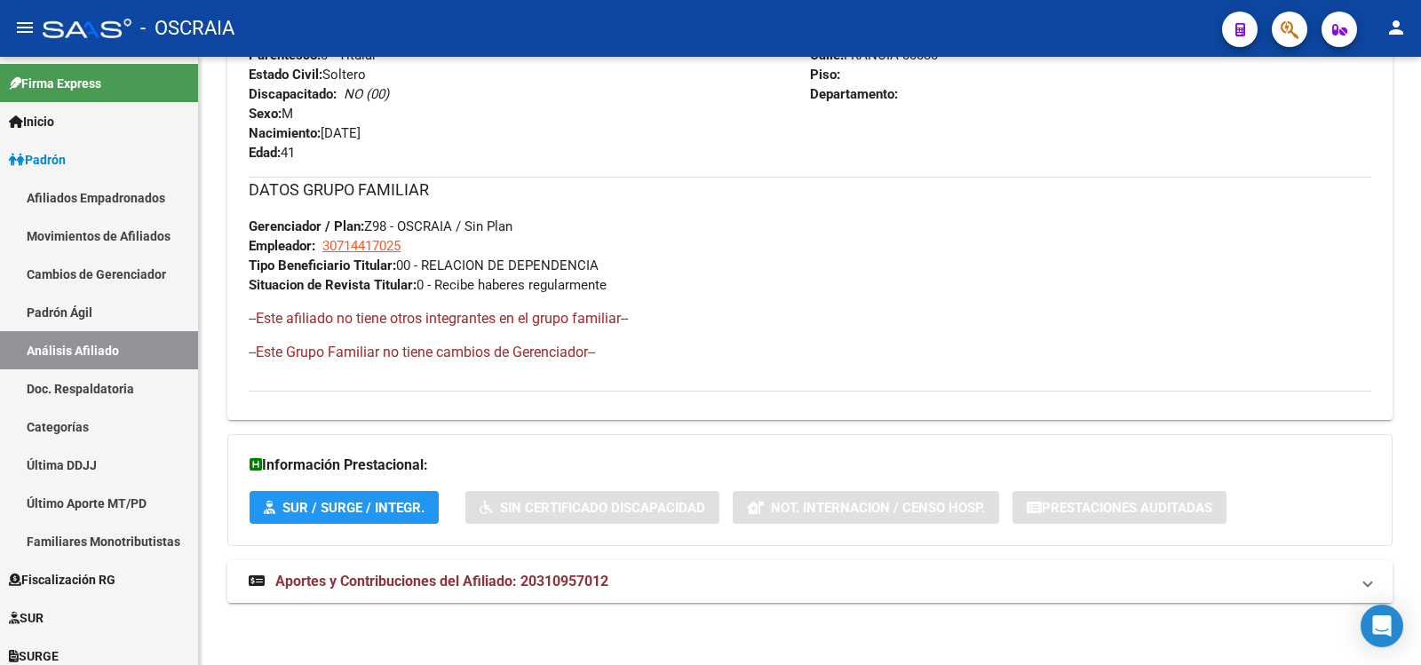
click at [572, 592] on mat-expansion-panel-header "Aportes y Contribuciones del Afiliado: 20310957012" at bounding box center [809, 582] width 1165 height 43
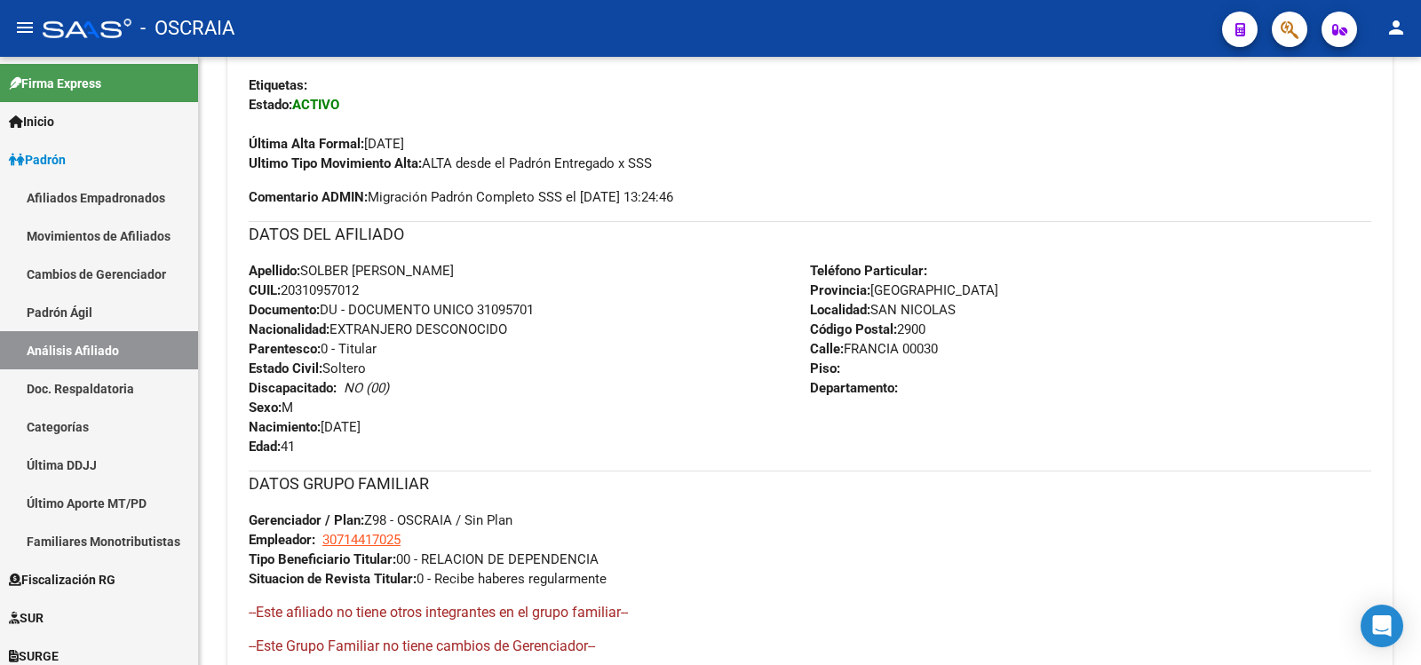
scroll to position [0, 0]
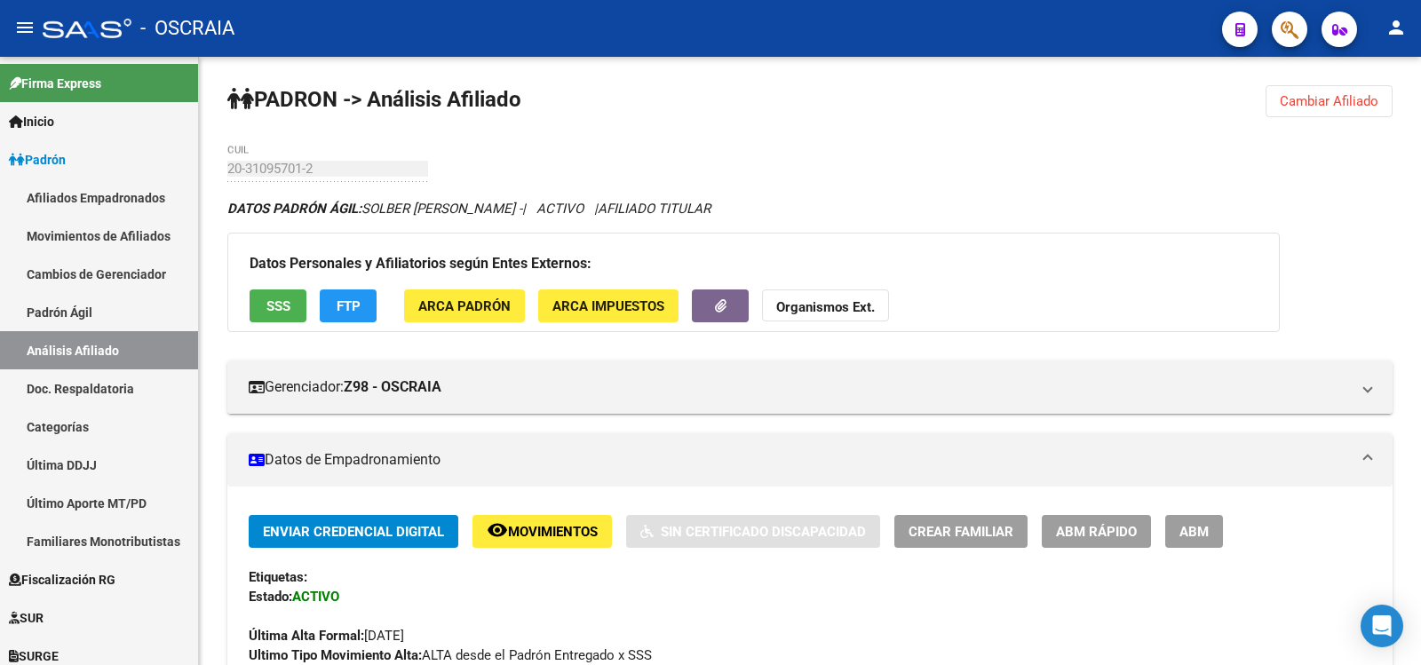
drag, startPoint x: 225, startPoint y: 176, endPoint x: 235, endPoint y: 166, distance: 14.5
click at [516, 533] on span "Movimientos" at bounding box center [553, 532] width 90 height 16
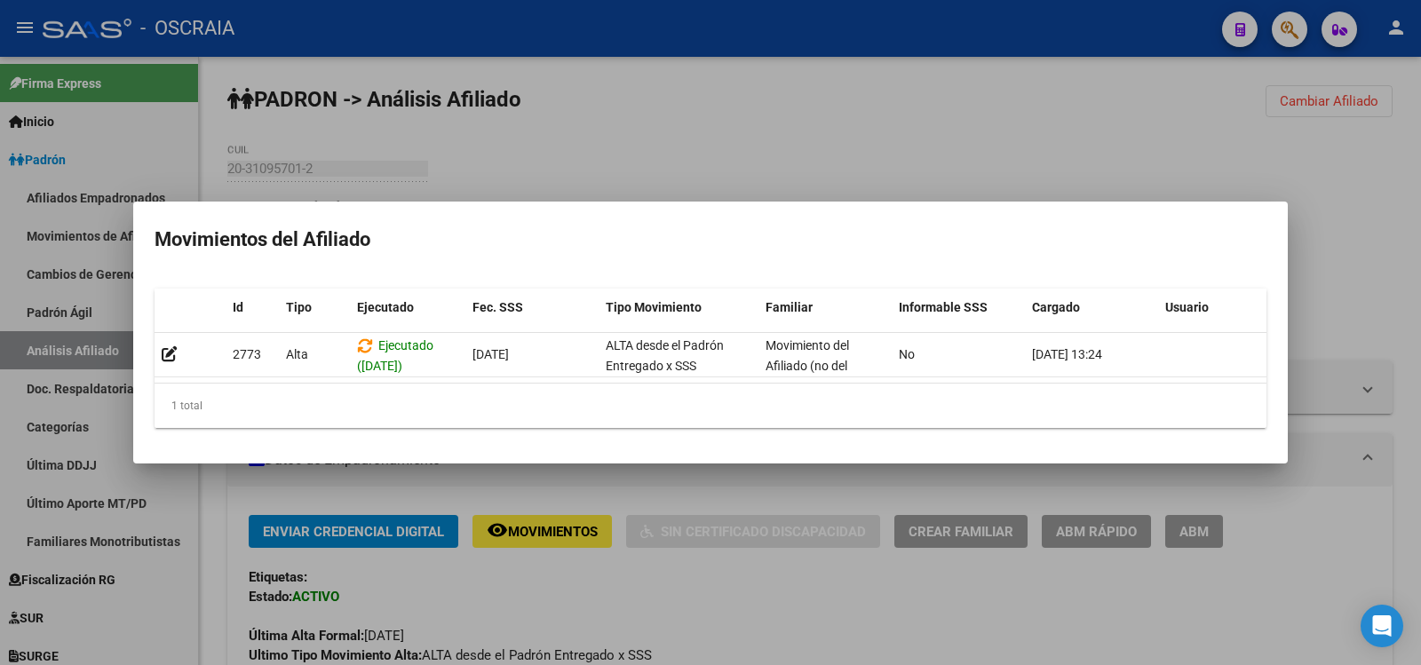
click at [905, 161] on div at bounding box center [710, 332] width 1421 height 665
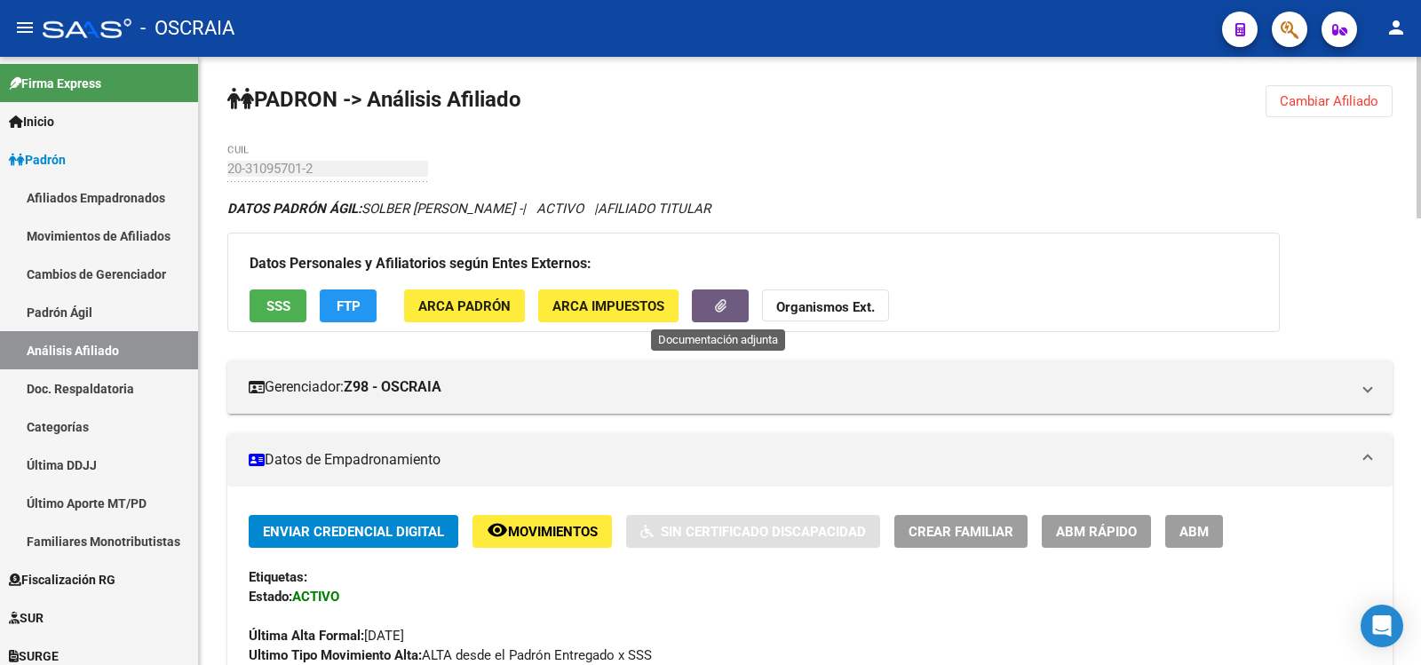
click at [729, 320] on button "button" at bounding box center [720, 306] width 57 height 33
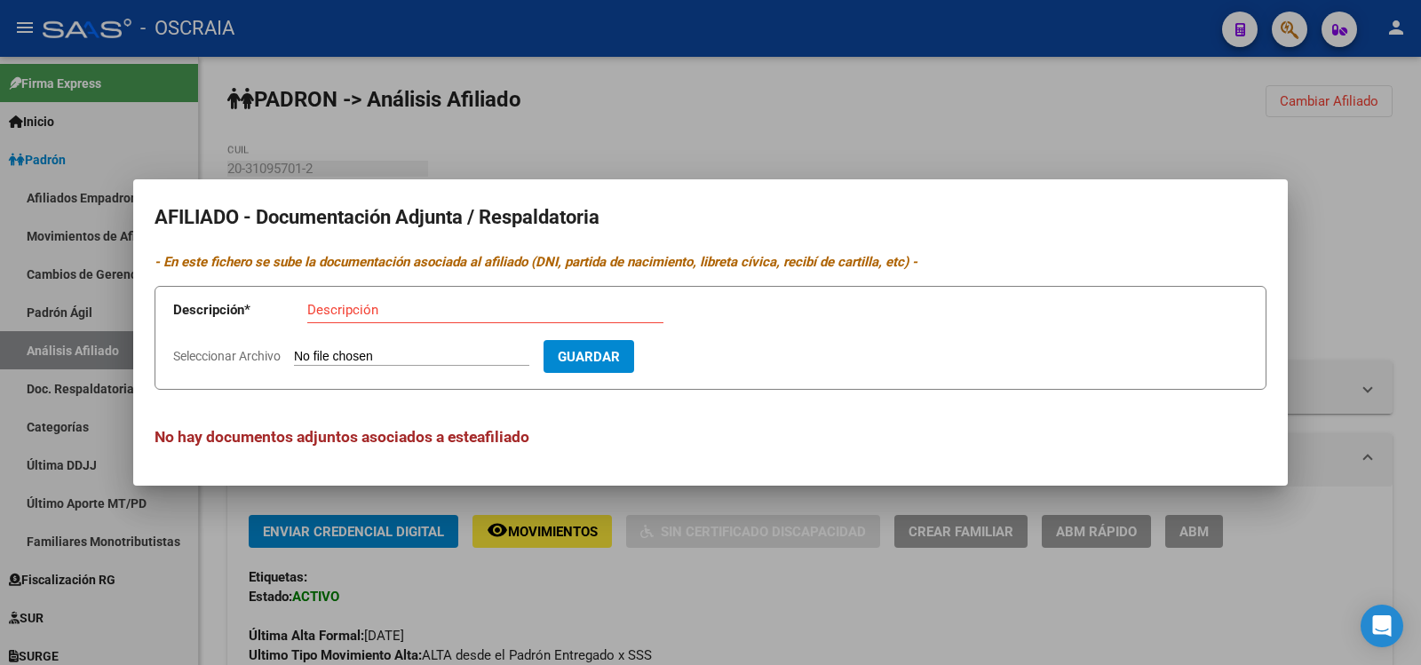
click at [959, 108] on div at bounding box center [710, 332] width 1421 height 665
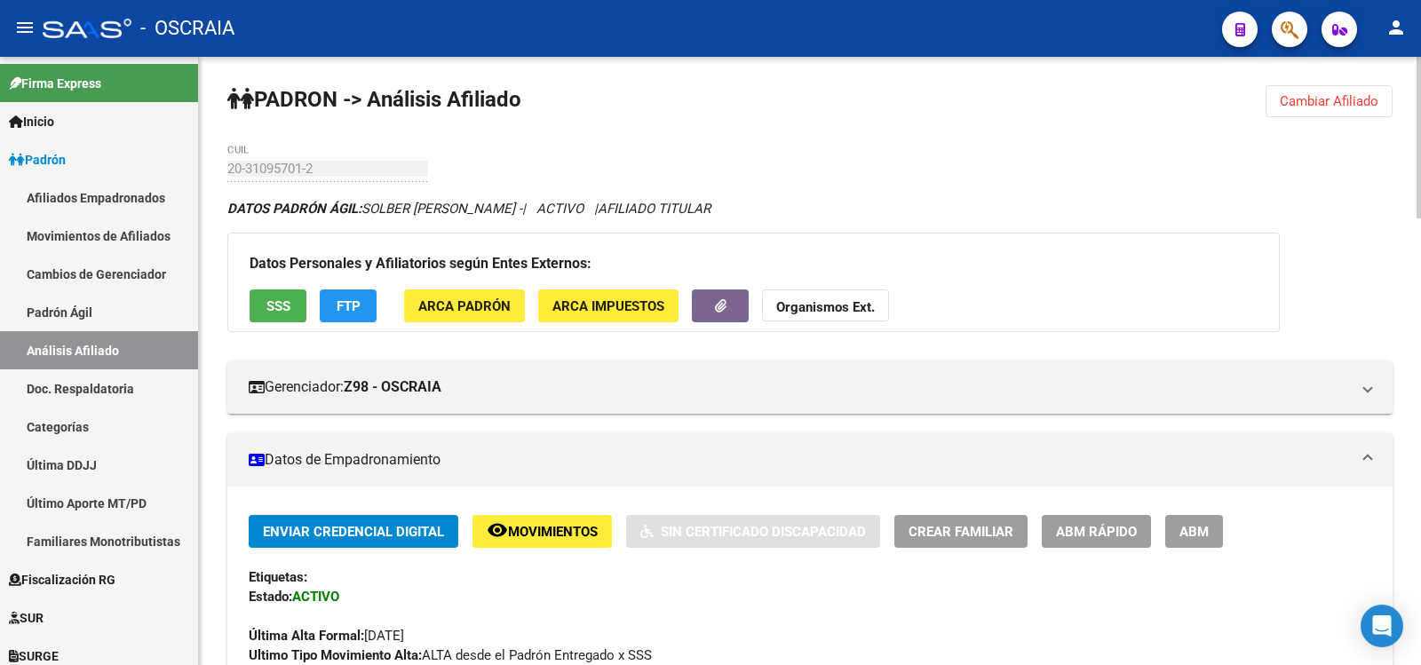
click at [1168, 518] on div "Enviar Credencial Digital remove_red_eye Movimientos Sin Certificado Discapacid…" at bounding box center [810, 531] width 1123 height 33
click at [1176, 521] on button "ABM" at bounding box center [1194, 531] width 58 height 33
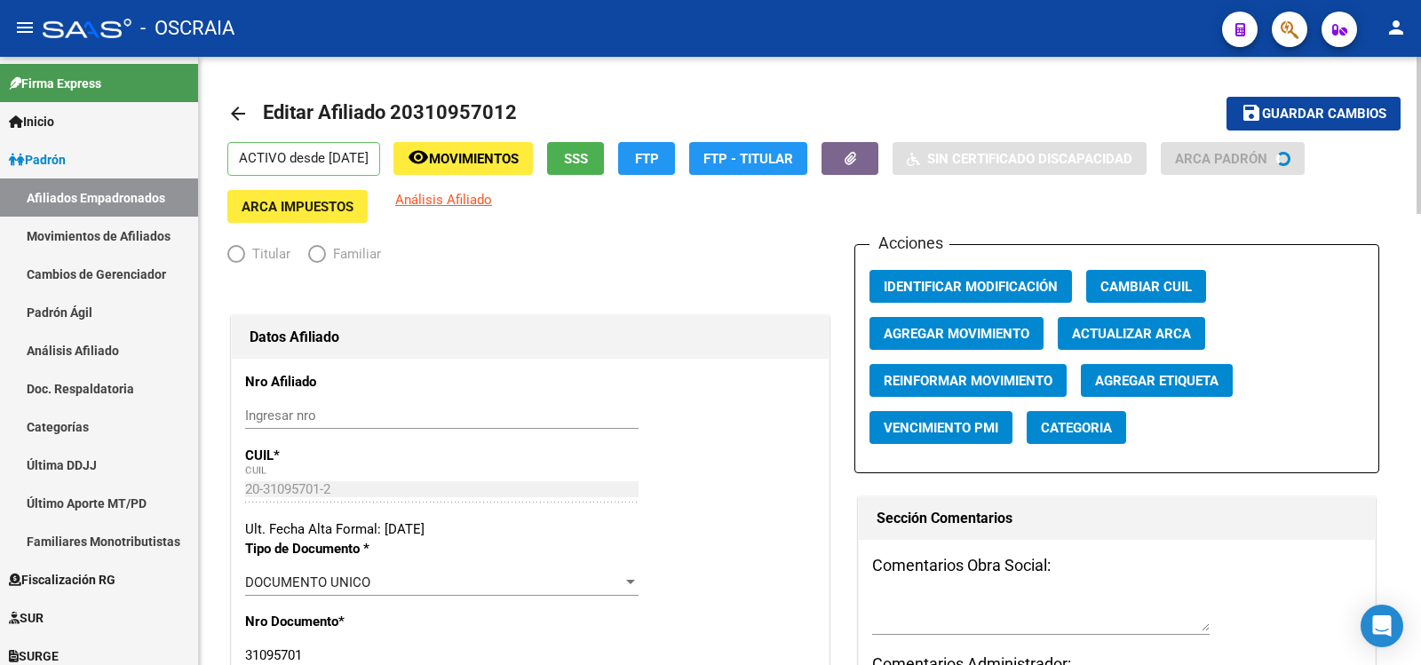
radio input "true"
type input "30-71441702-5"
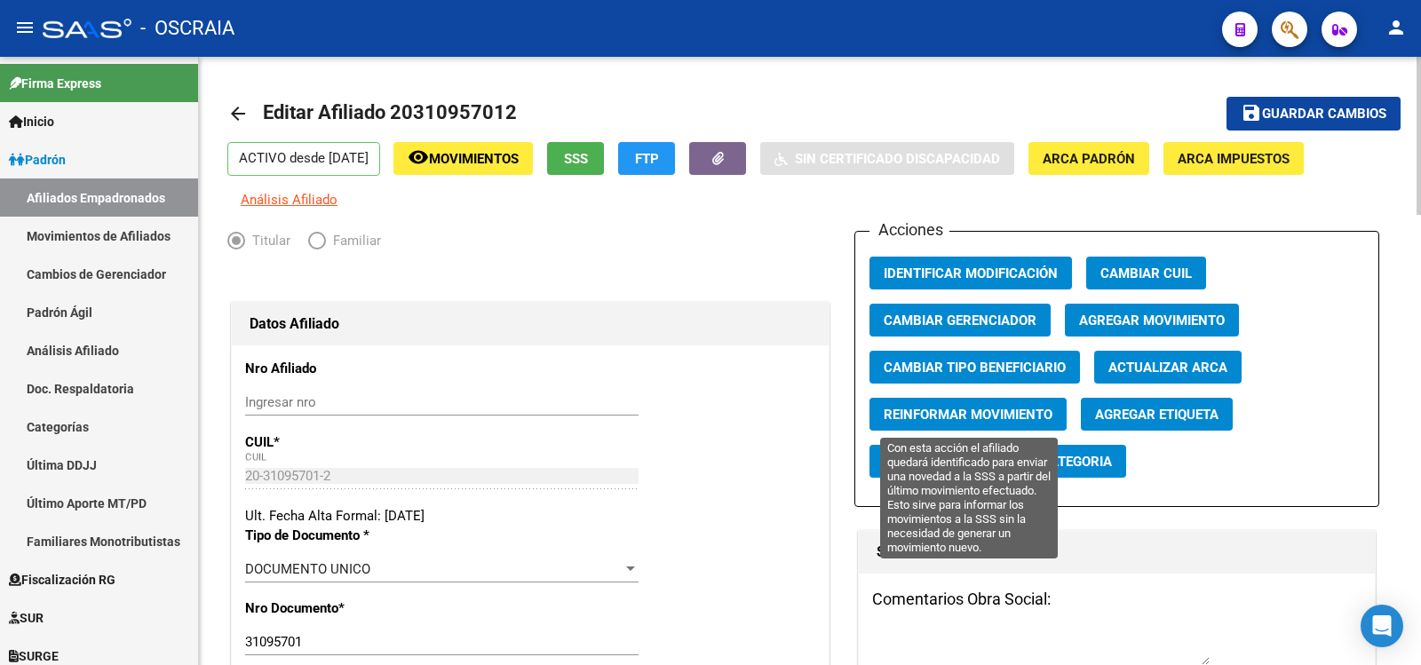
click at [1012, 414] on span "Reinformar Movimiento" at bounding box center [968, 415] width 169 height 16
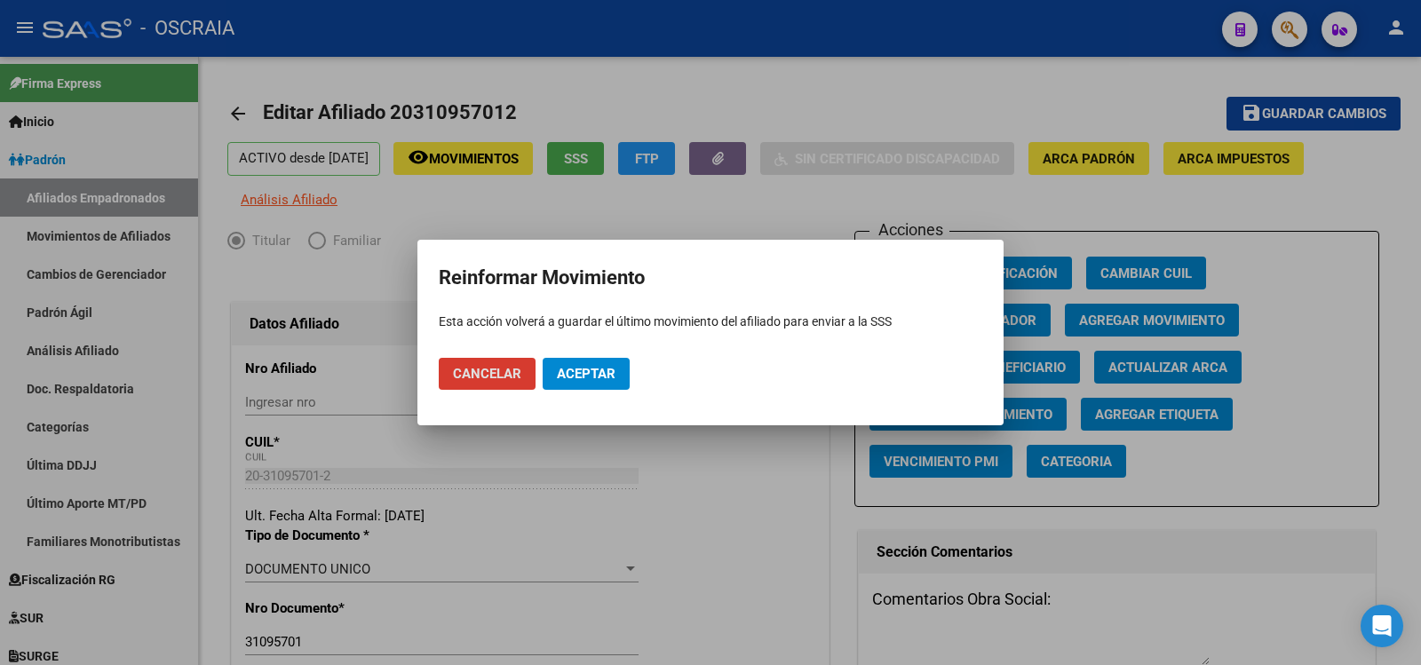
click at [828, 203] on div at bounding box center [710, 332] width 1421 height 665
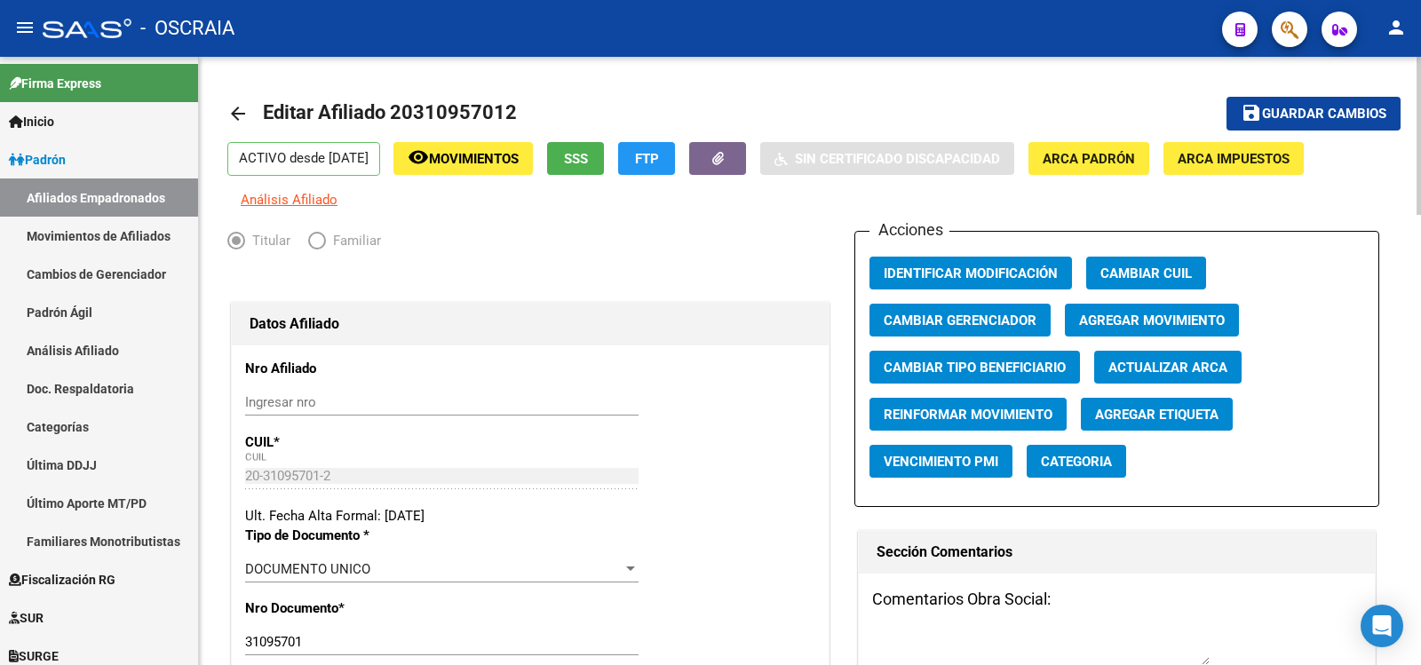
click at [1132, 313] on span "Agregar Movimiento" at bounding box center [1152, 321] width 146 height 16
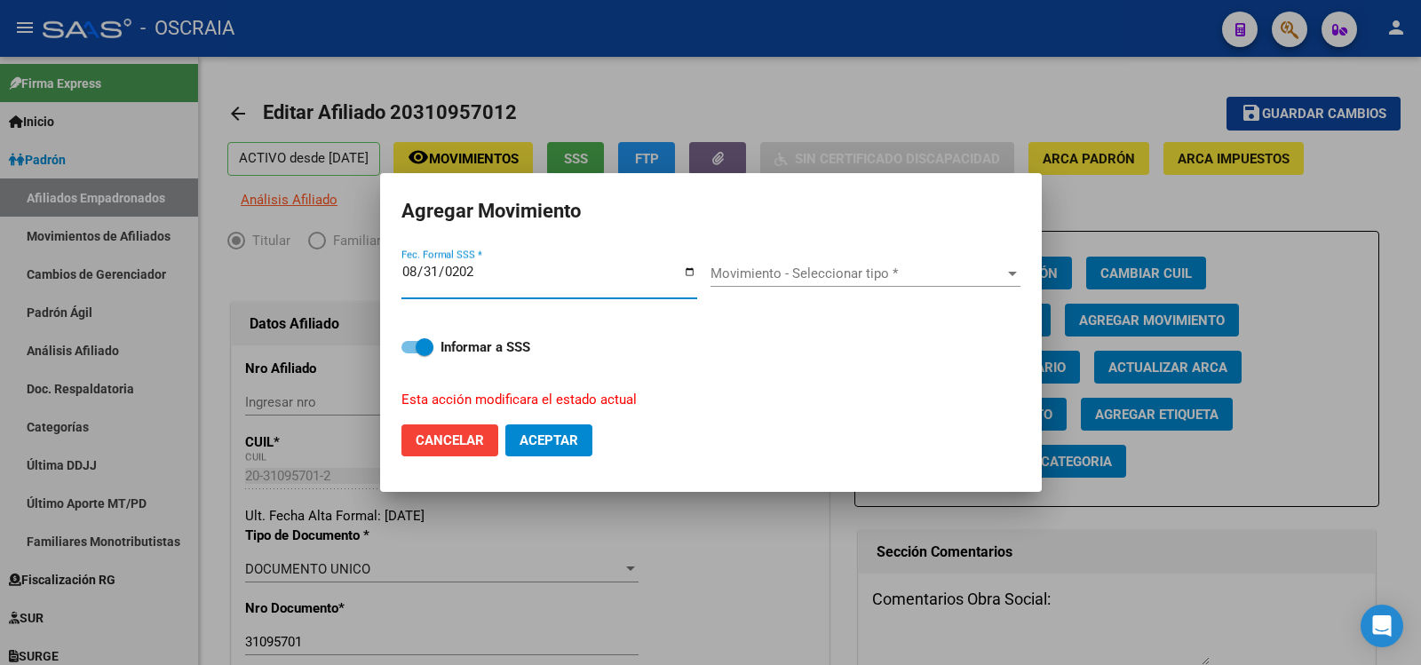
type input "[DATE]"
click at [570, 434] on span "Aceptar" at bounding box center [549, 441] width 59 height 16
click at [824, 269] on span "Movimiento - Seleccionar tipo *" at bounding box center [858, 274] width 294 height 16
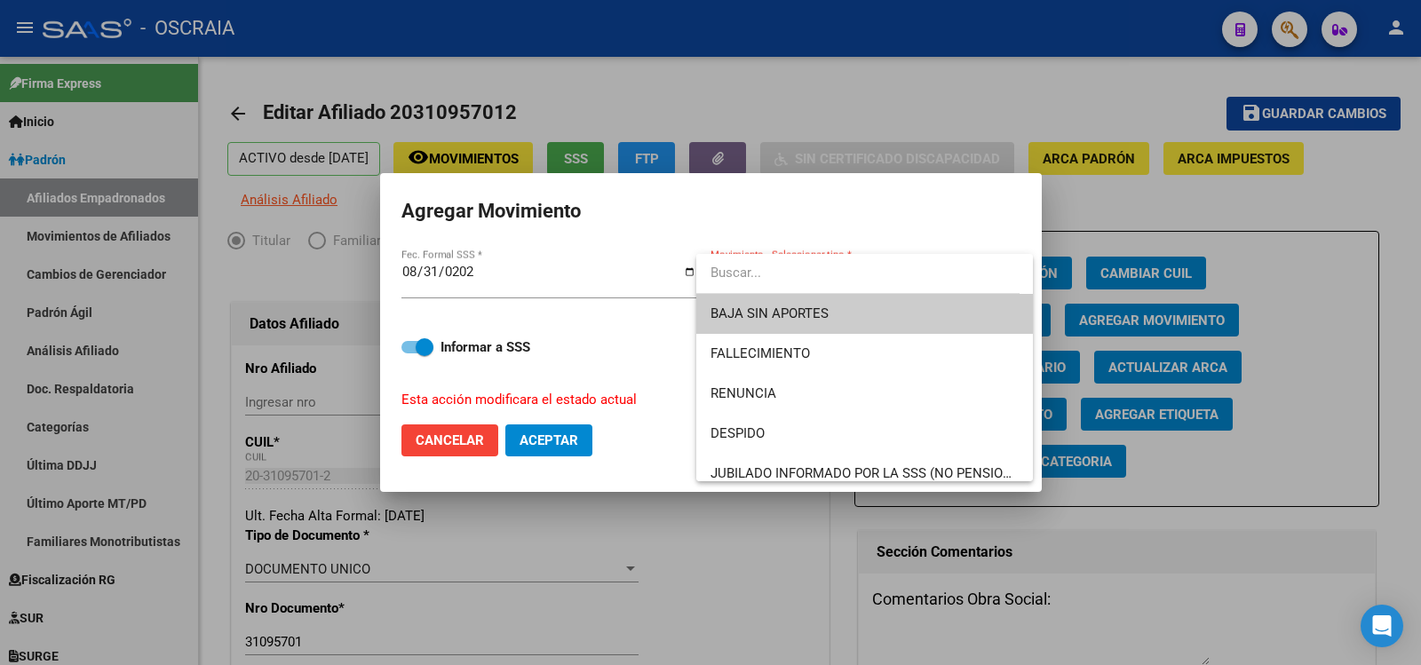
scroll to position [296, 0]
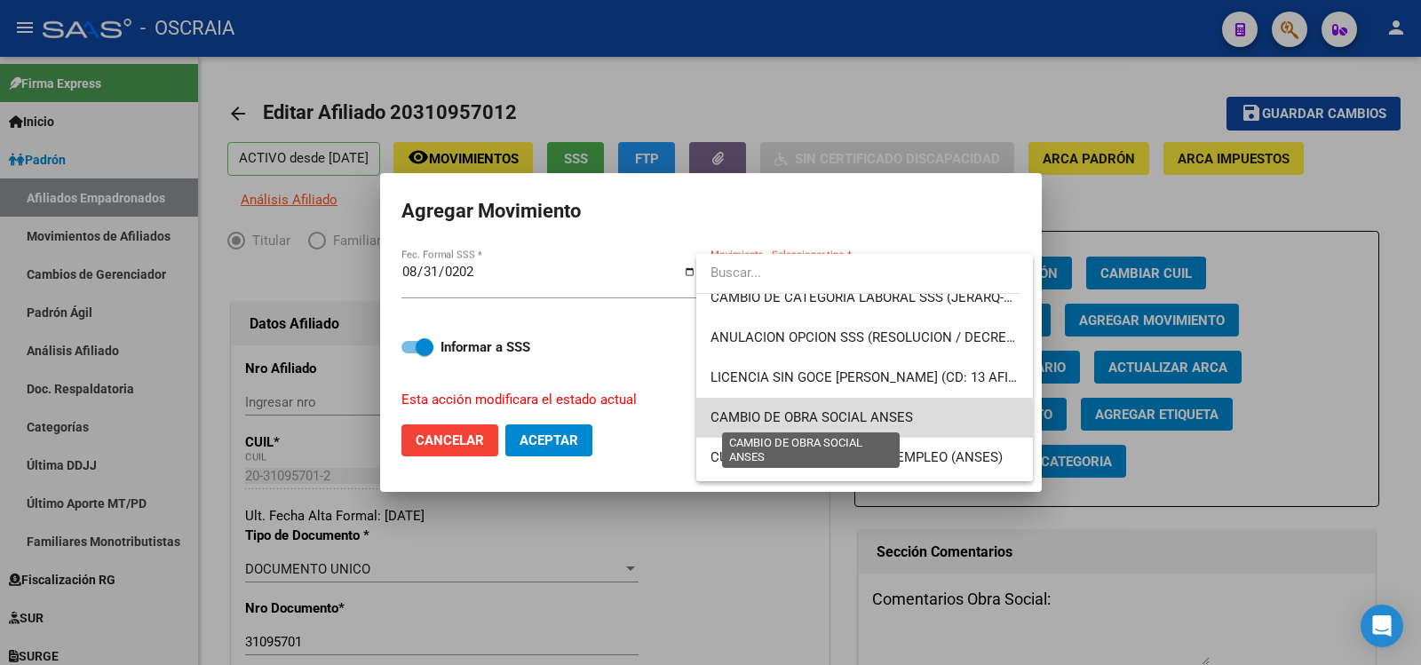
click at [864, 420] on span "CAMBIO DE OBRA SOCIAL ANSES" at bounding box center [812, 417] width 203 height 16
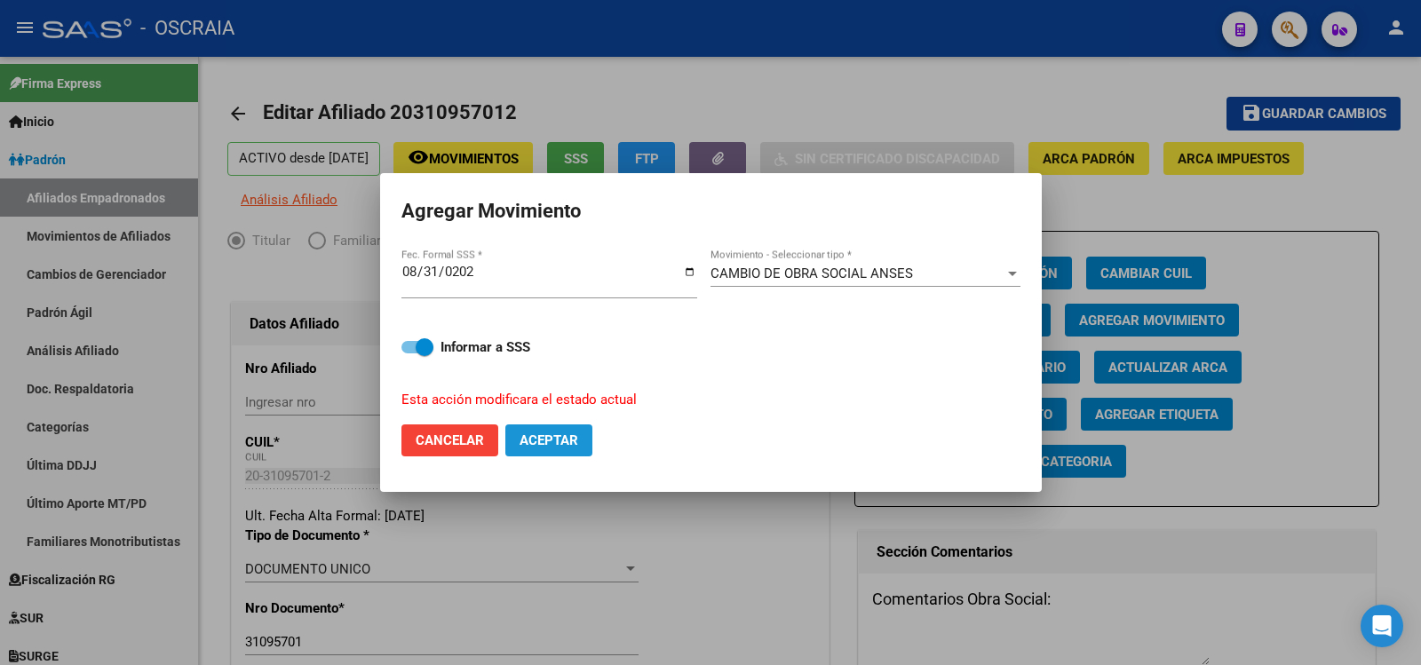
click at [582, 438] on button "Aceptar" at bounding box center [548, 441] width 87 height 32
checkbox input "false"
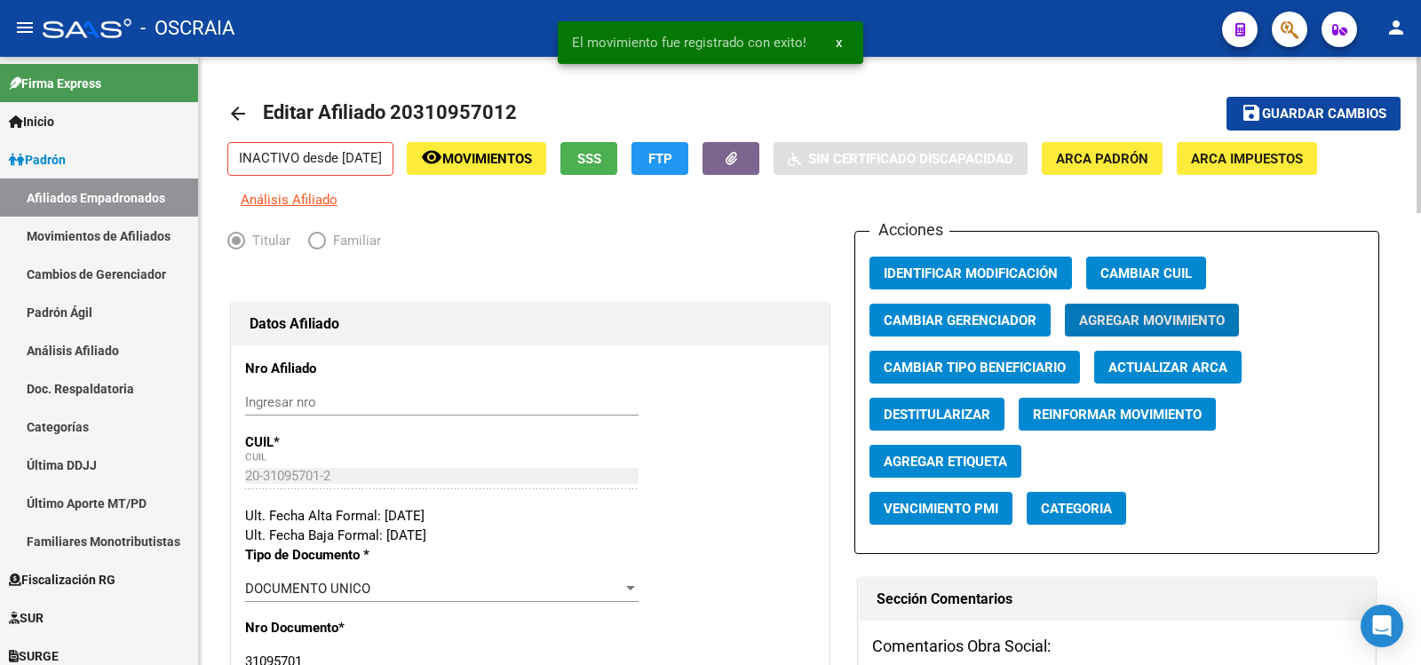
click at [1339, 120] on span "Guardar cambios" at bounding box center [1324, 115] width 124 height 16
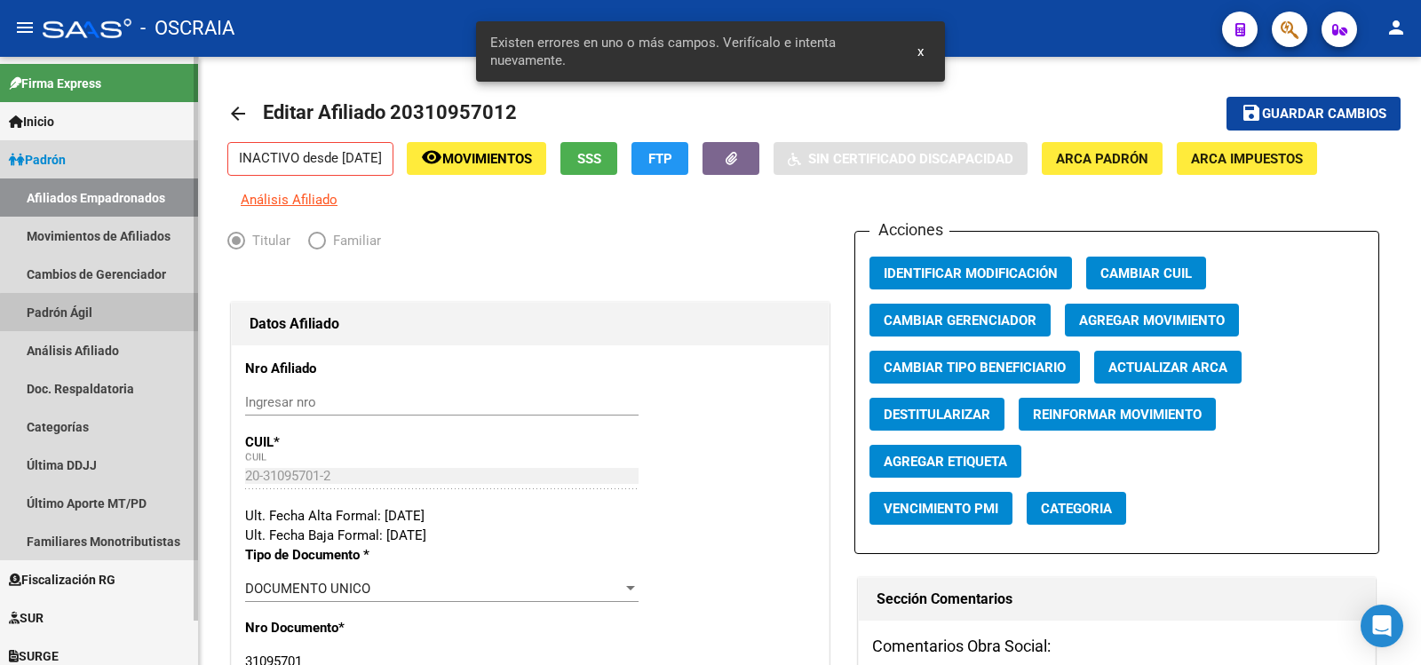
click at [125, 323] on link "Padrón Ágil" at bounding box center [99, 312] width 198 height 38
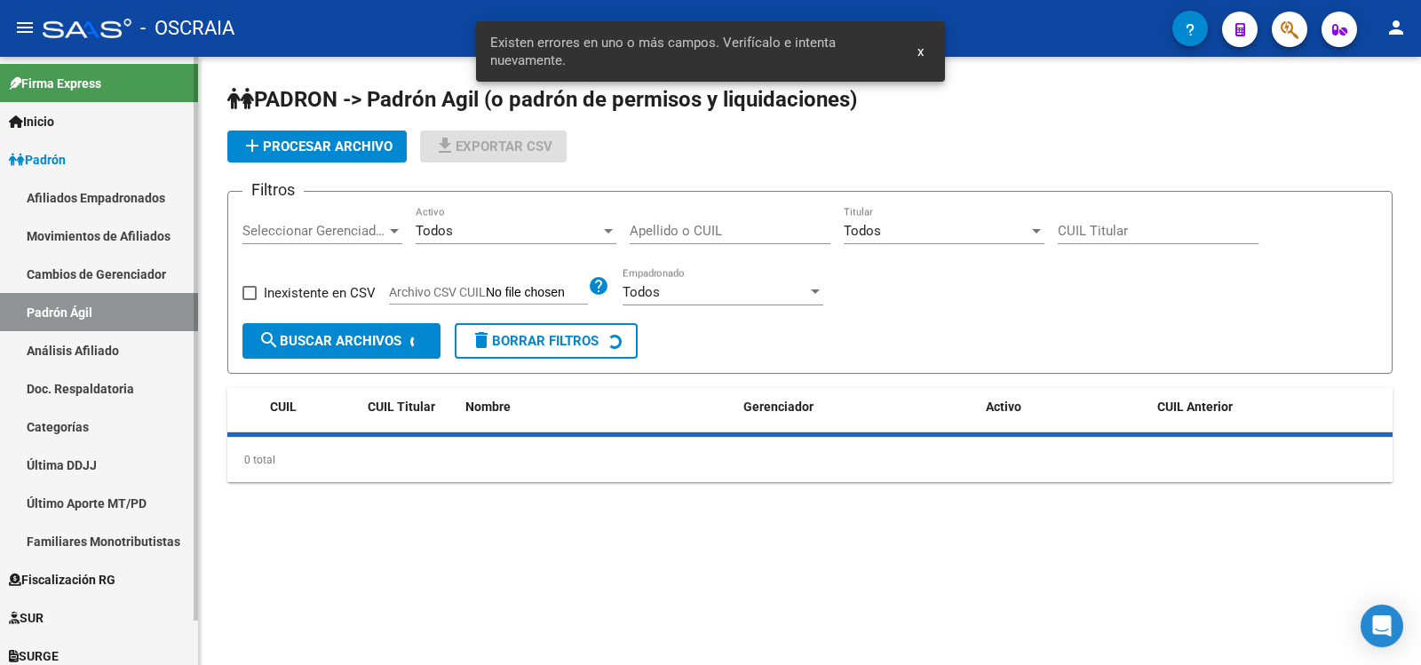
click at [120, 340] on link "Análisis Afiliado" at bounding box center [99, 350] width 198 height 38
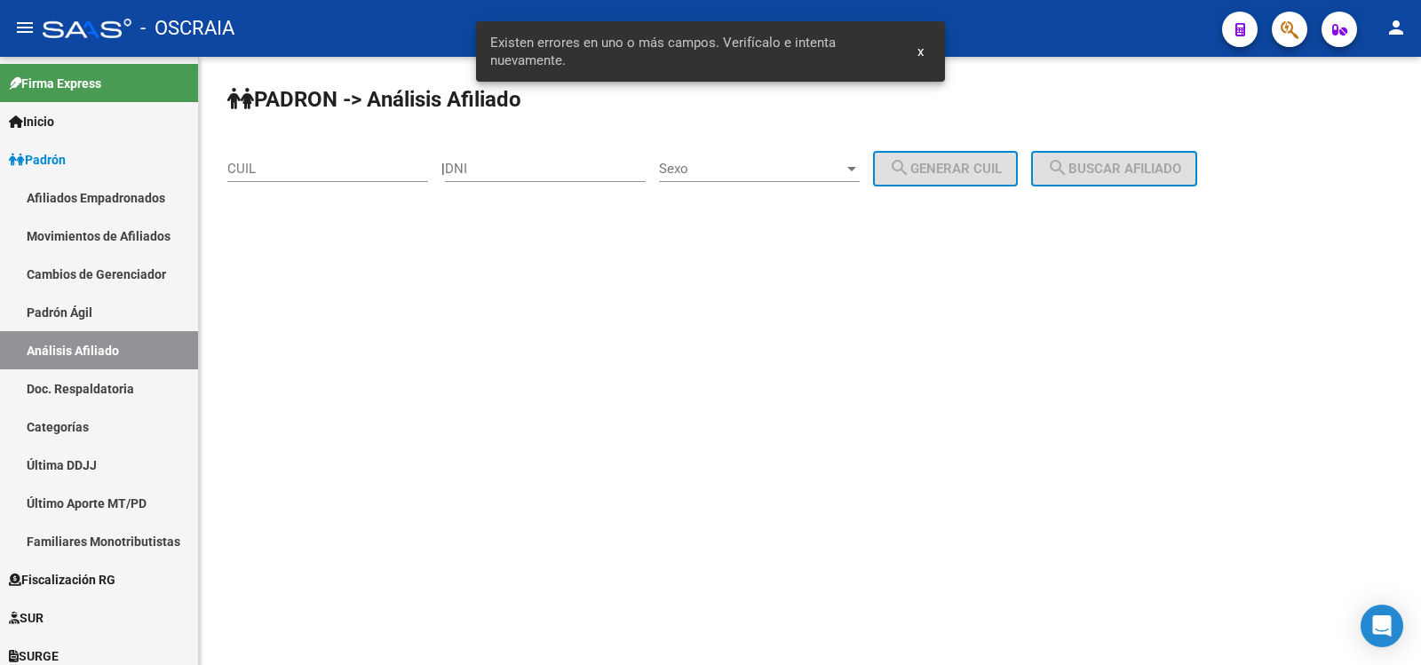
click at [272, 169] on input "CUIL" at bounding box center [327, 169] width 201 height 16
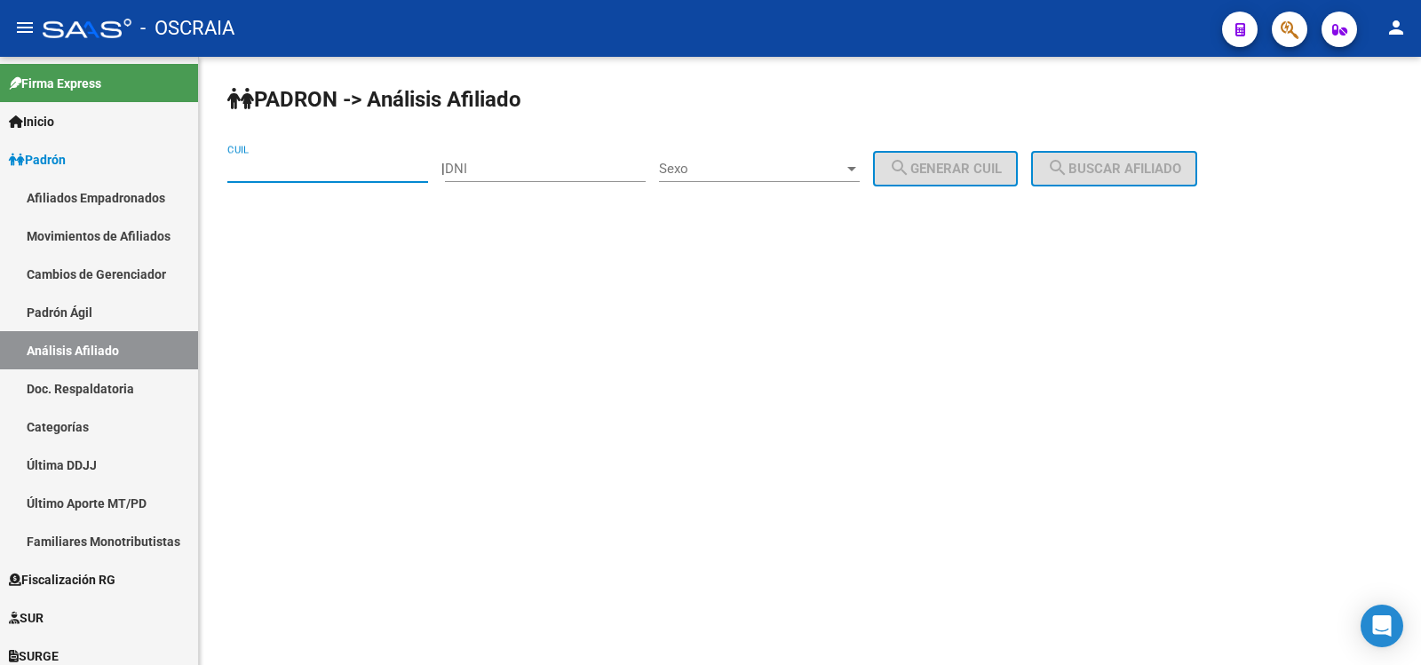
type input "0"
type input "27-35837012-3"
click at [1069, 177] on mat-icon "search" at bounding box center [1057, 167] width 21 height 21
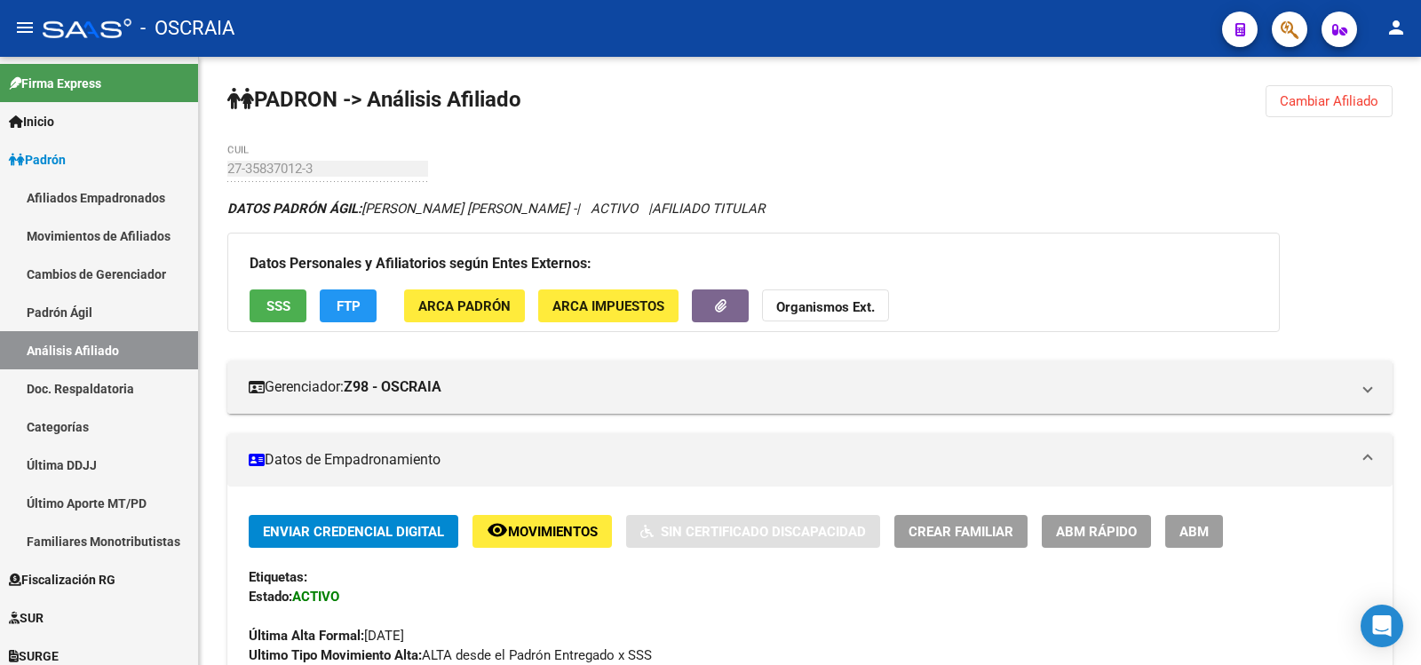
click at [1208, 545] on button "ABM" at bounding box center [1194, 531] width 58 height 33
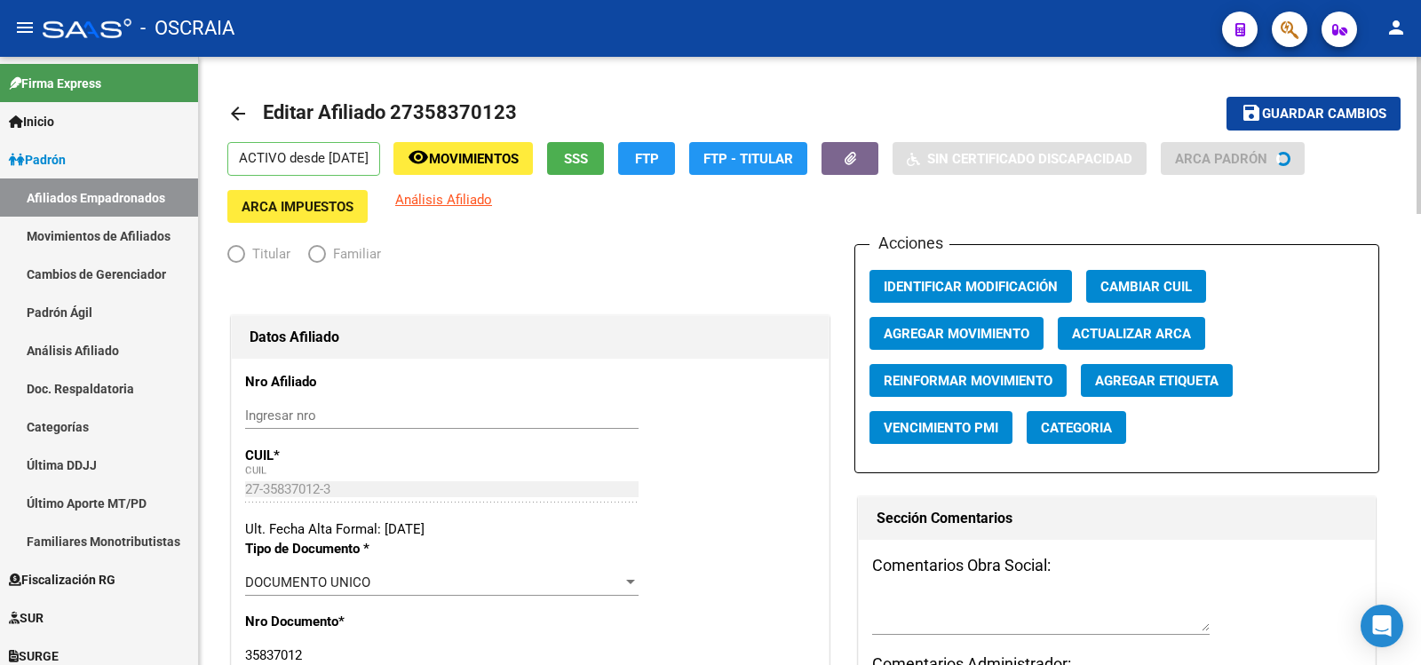
radio input "true"
type input "30-71537127-4"
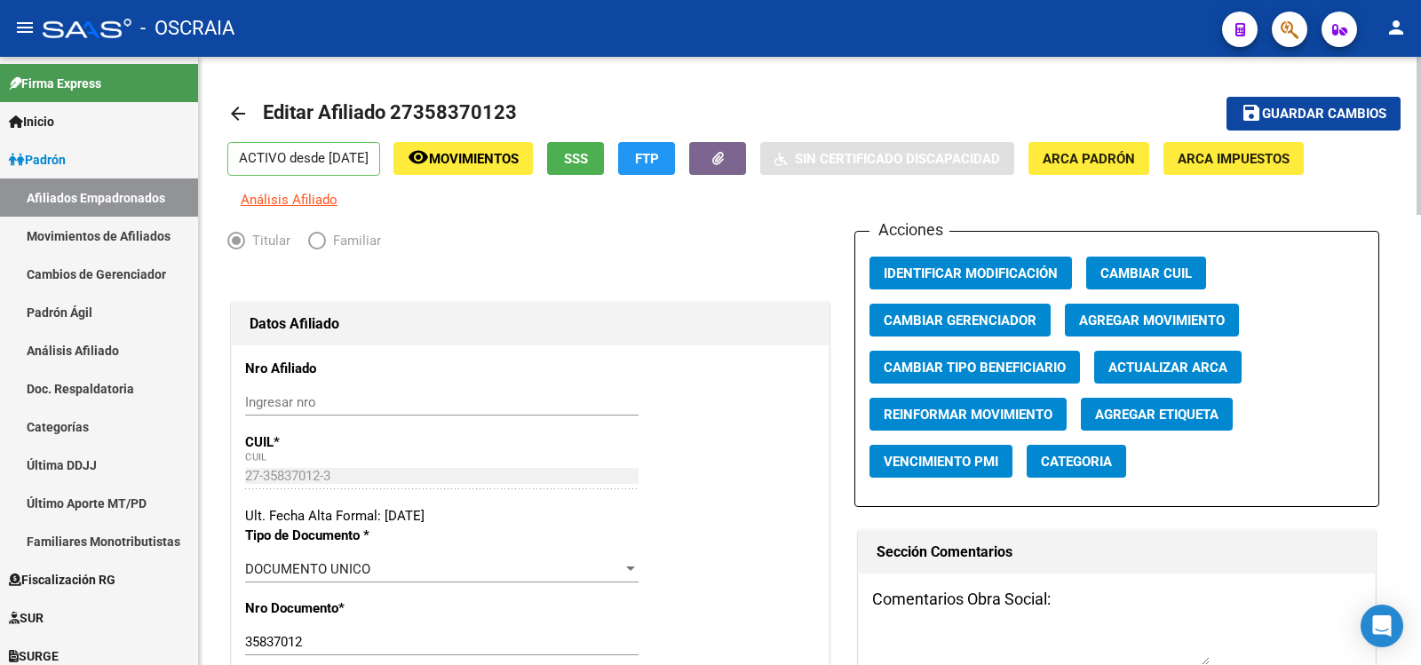
click at [1200, 311] on button "Agregar Movimiento" at bounding box center [1152, 320] width 174 height 33
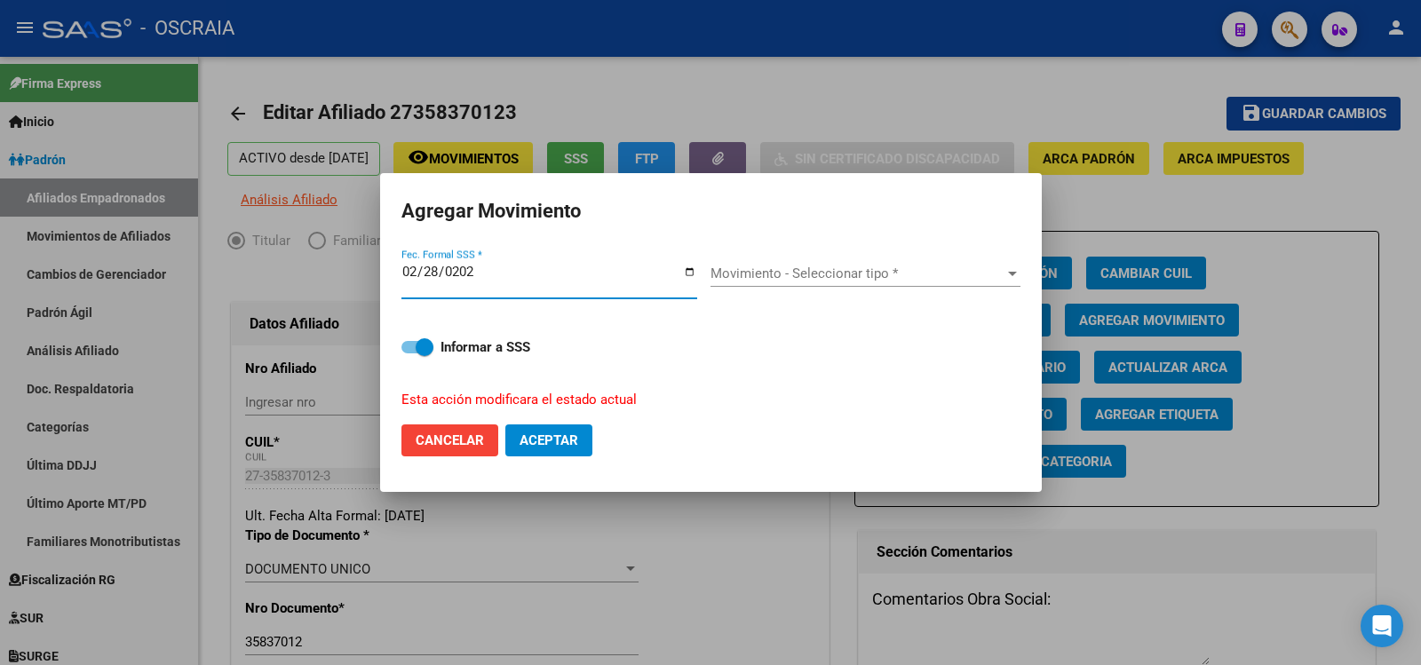
type input "[DATE]"
click at [926, 282] on div "Movimiento - Seleccionar tipo * Movimiento - Seleccionar tipo *" at bounding box center [866, 273] width 310 height 27
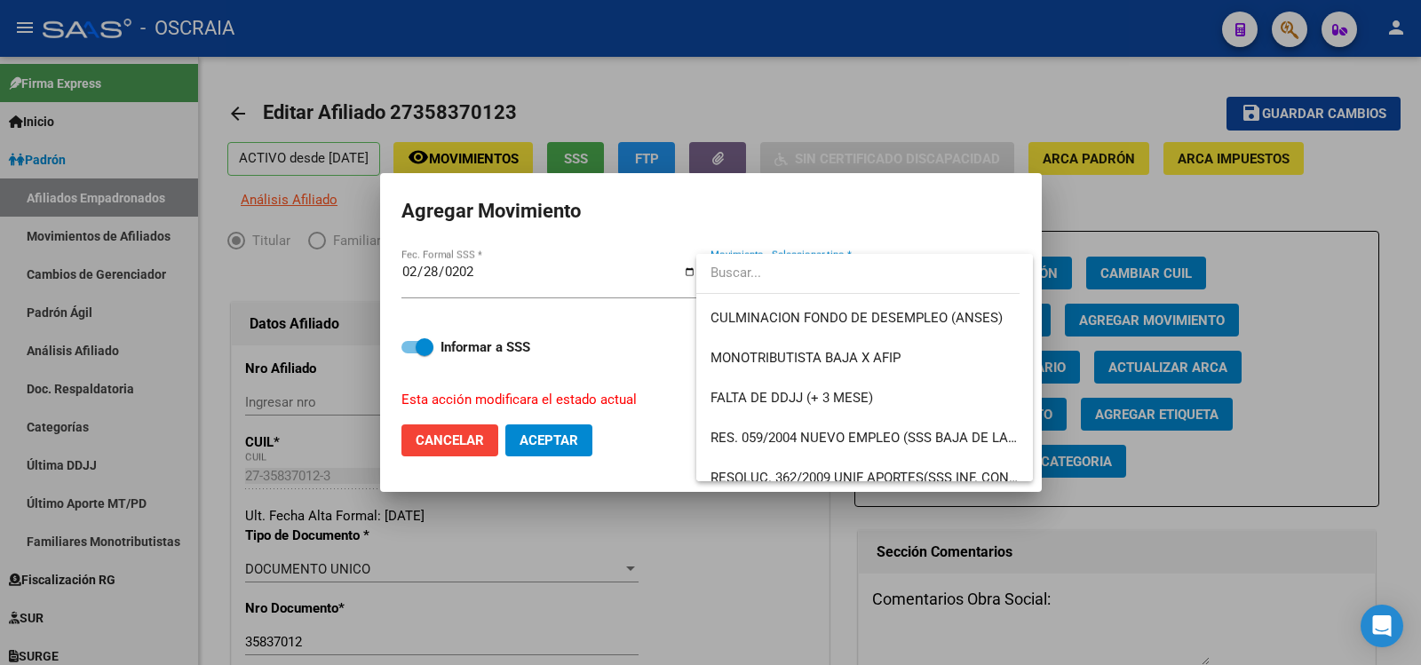
scroll to position [421, 0]
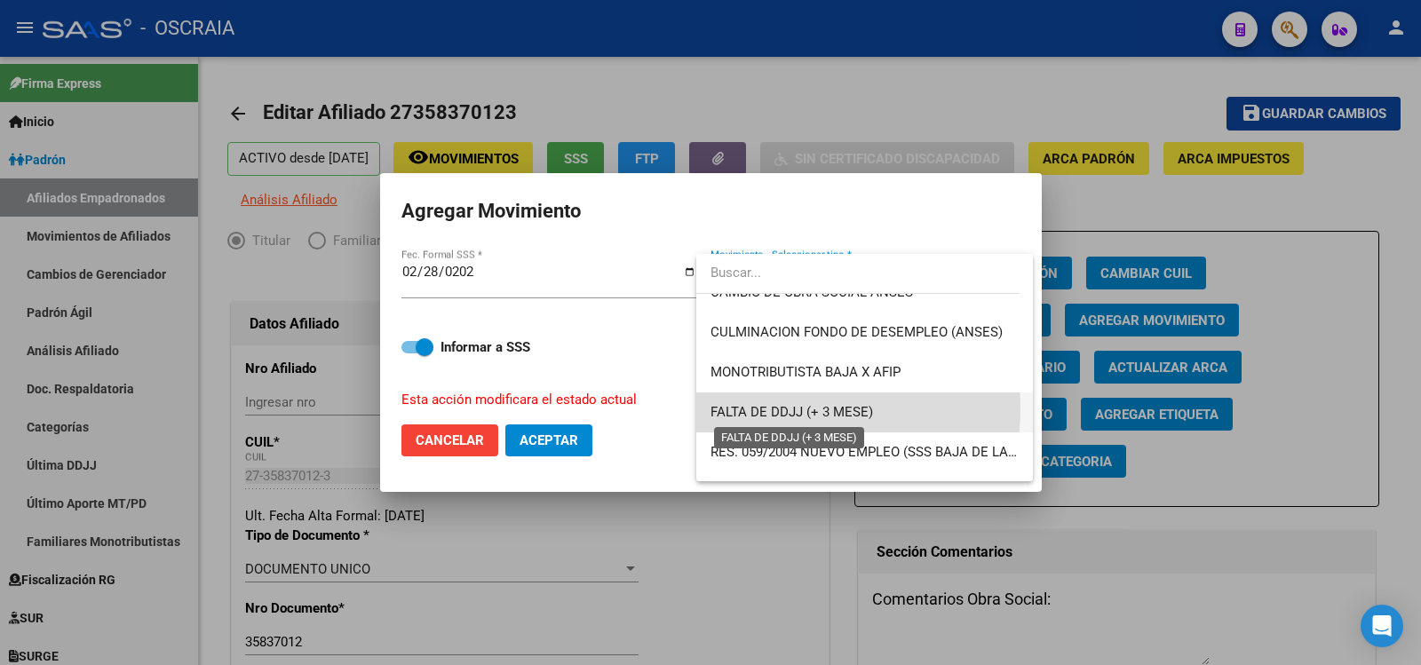
click at [780, 409] on span "FALTA DE DDJJ (+ 3 MESE)" at bounding box center [792, 412] width 163 height 16
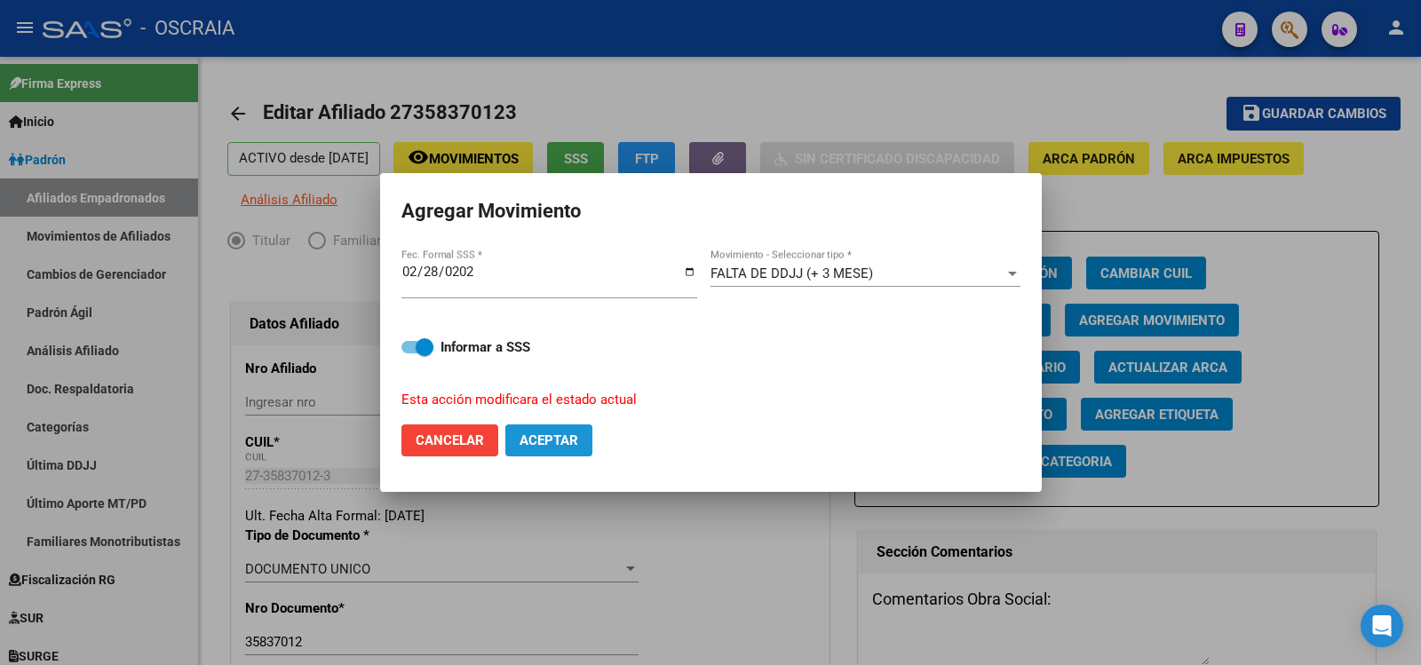
click at [551, 445] on span "Aceptar" at bounding box center [549, 441] width 59 height 16
checkbox input "false"
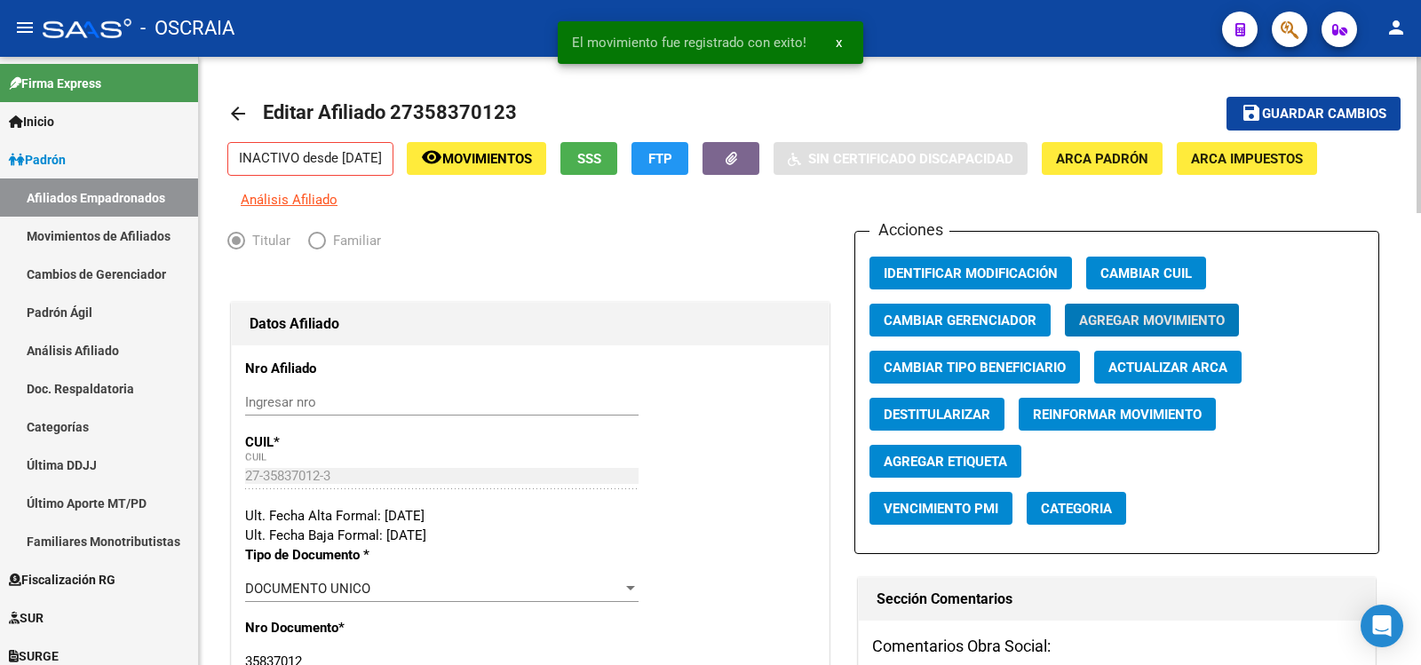
click at [1354, 108] on span "Guardar cambios" at bounding box center [1324, 115] width 124 height 16
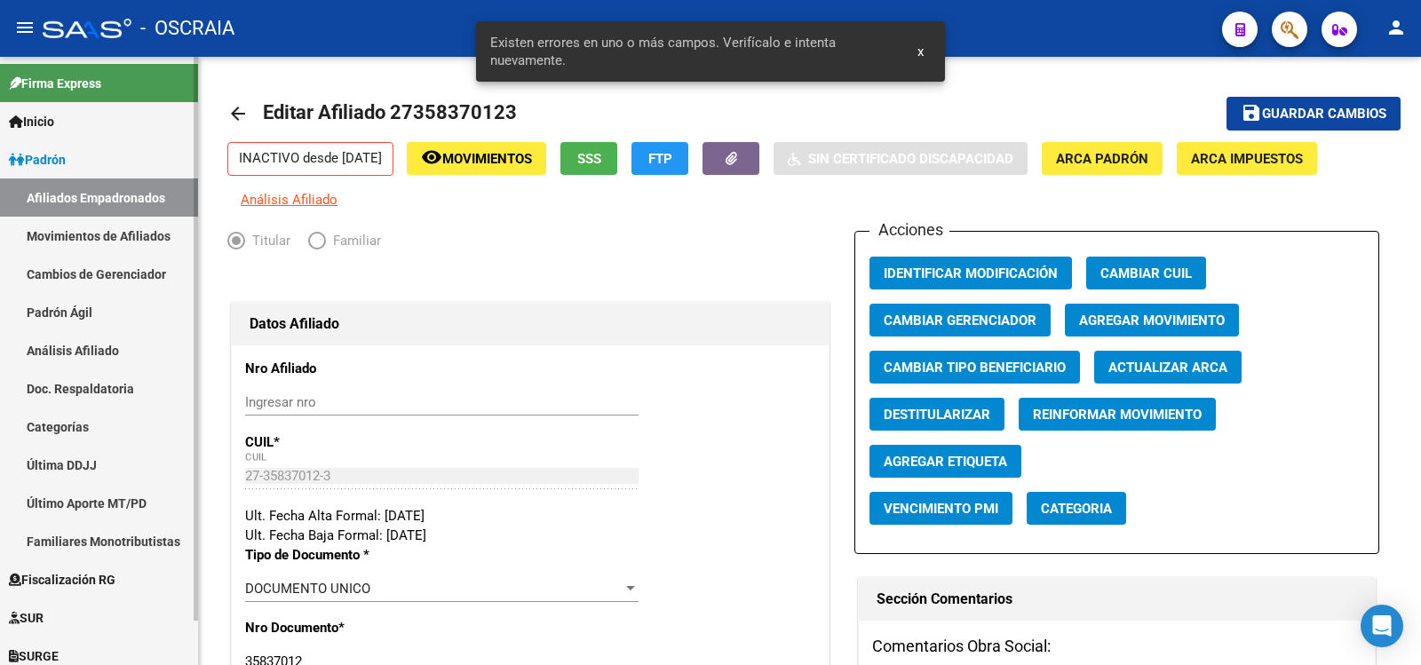
click at [101, 352] on link "Análisis Afiliado" at bounding box center [99, 350] width 198 height 38
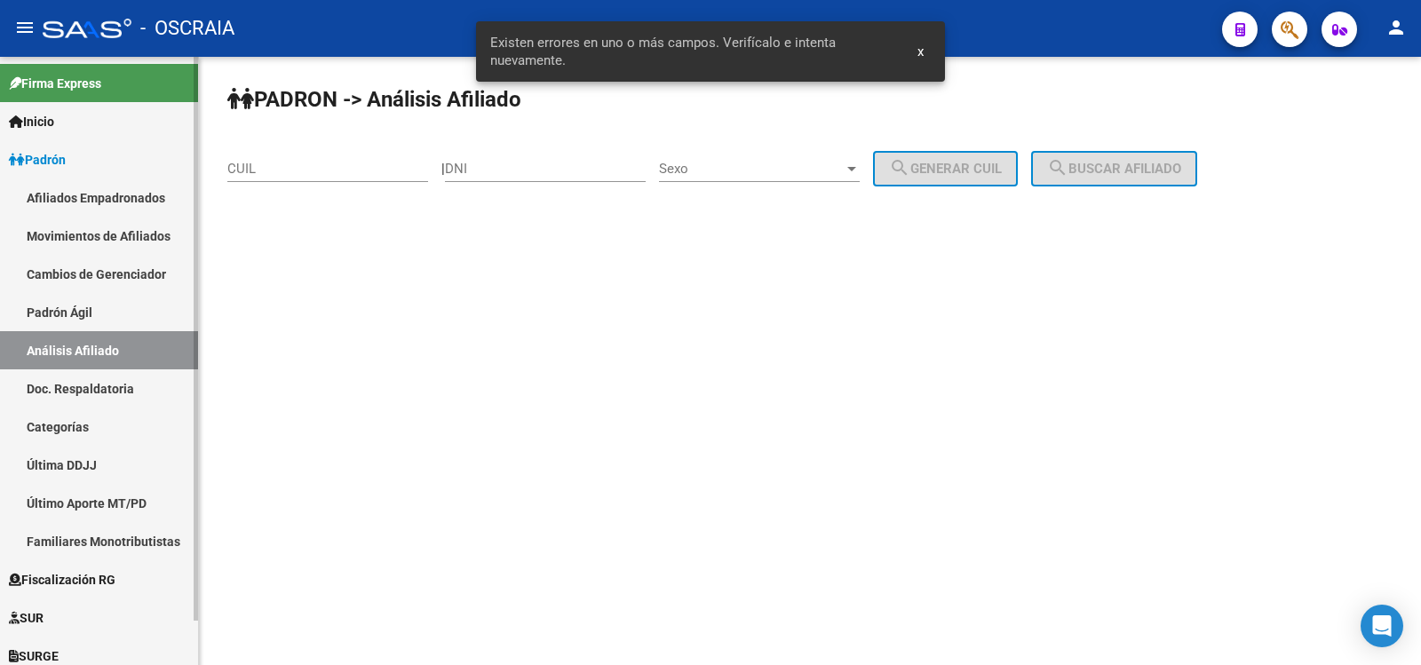
click at [99, 327] on link "Padrón Ágil" at bounding box center [99, 312] width 198 height 38
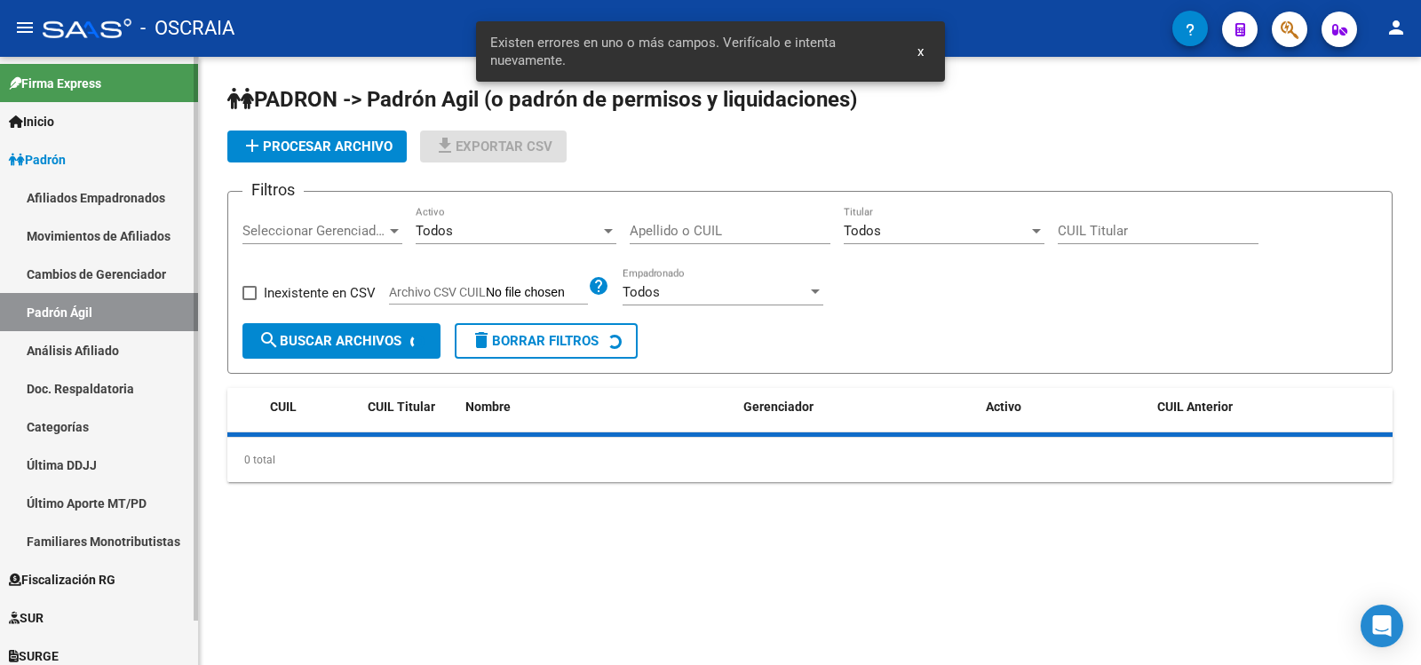
click at [107, 343] on link "Análisis Afiliado" at bounding box center [99, 350] width 198 height 38
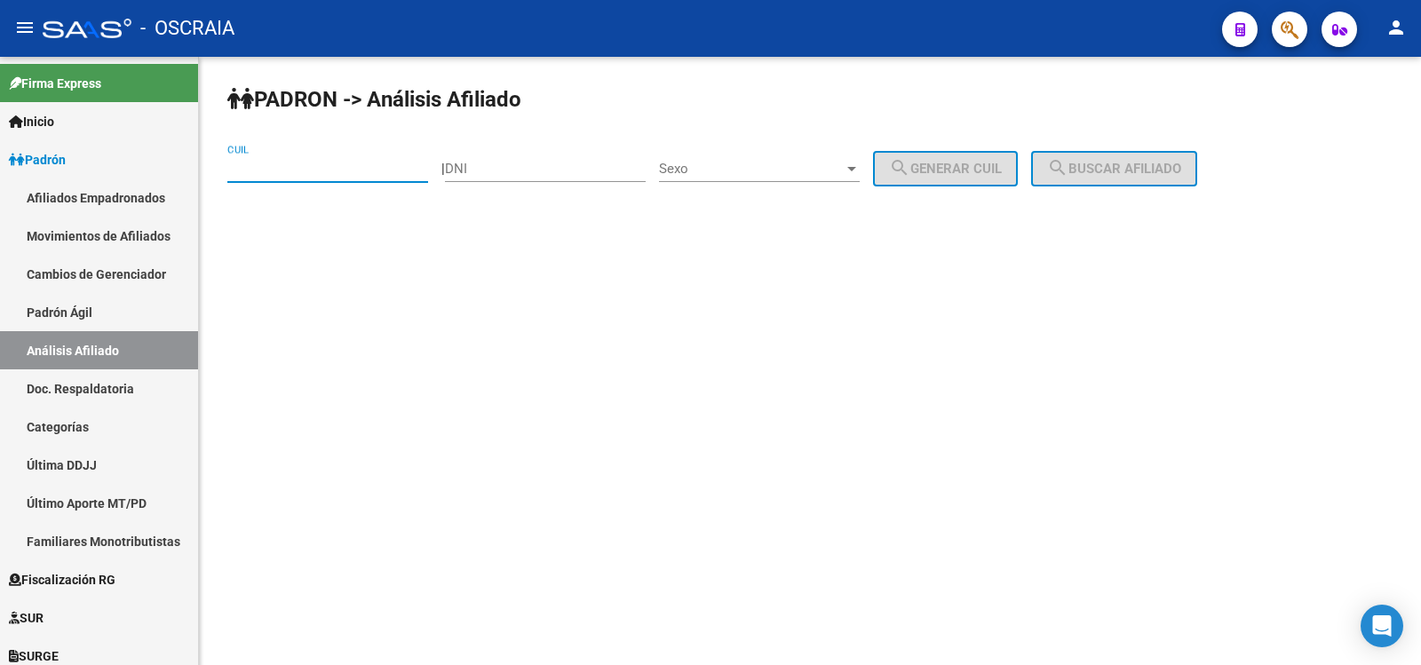
click at [305, 167] on input "CUIL" at bounding box center [327, 169] width 201 height 16
type input "20-17938543-6"
click at [824, 158] on div "Sexo Sexo" at bounding box center [759, 163] width 201 height 38
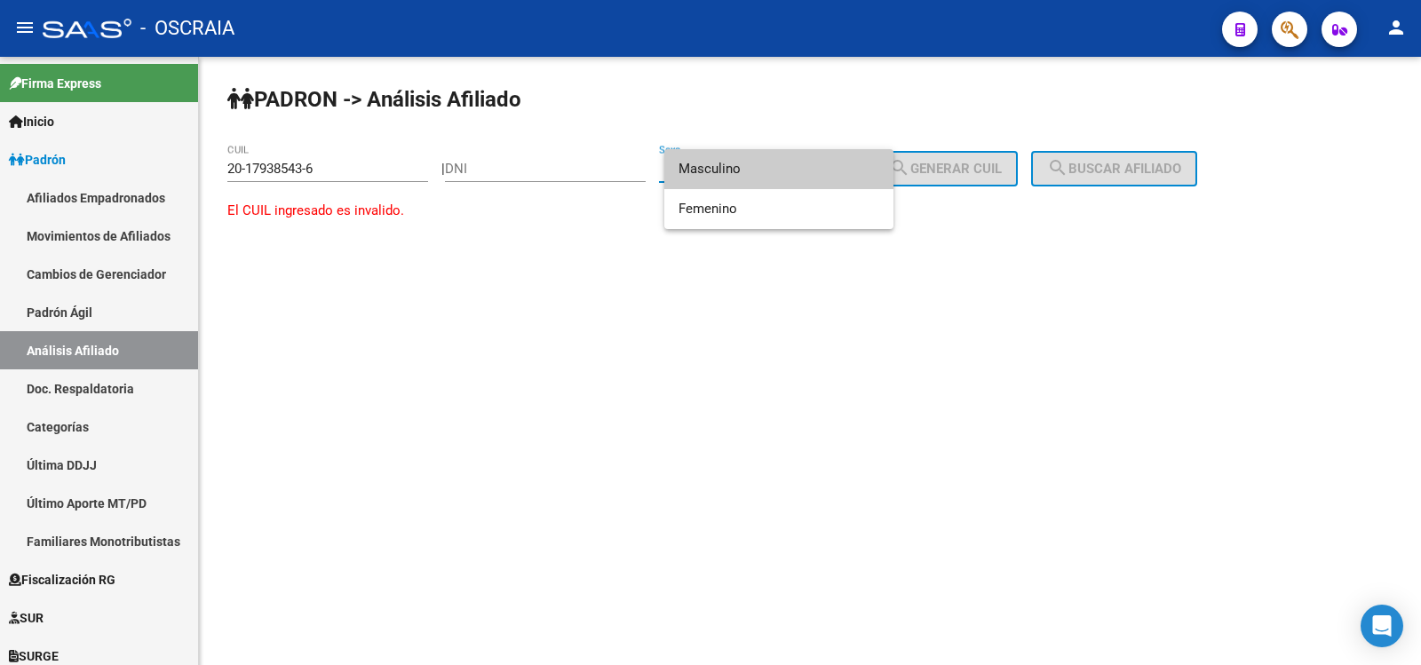
click at [391, 169] on div at bounding box center [710, 332] width 1421 height 665
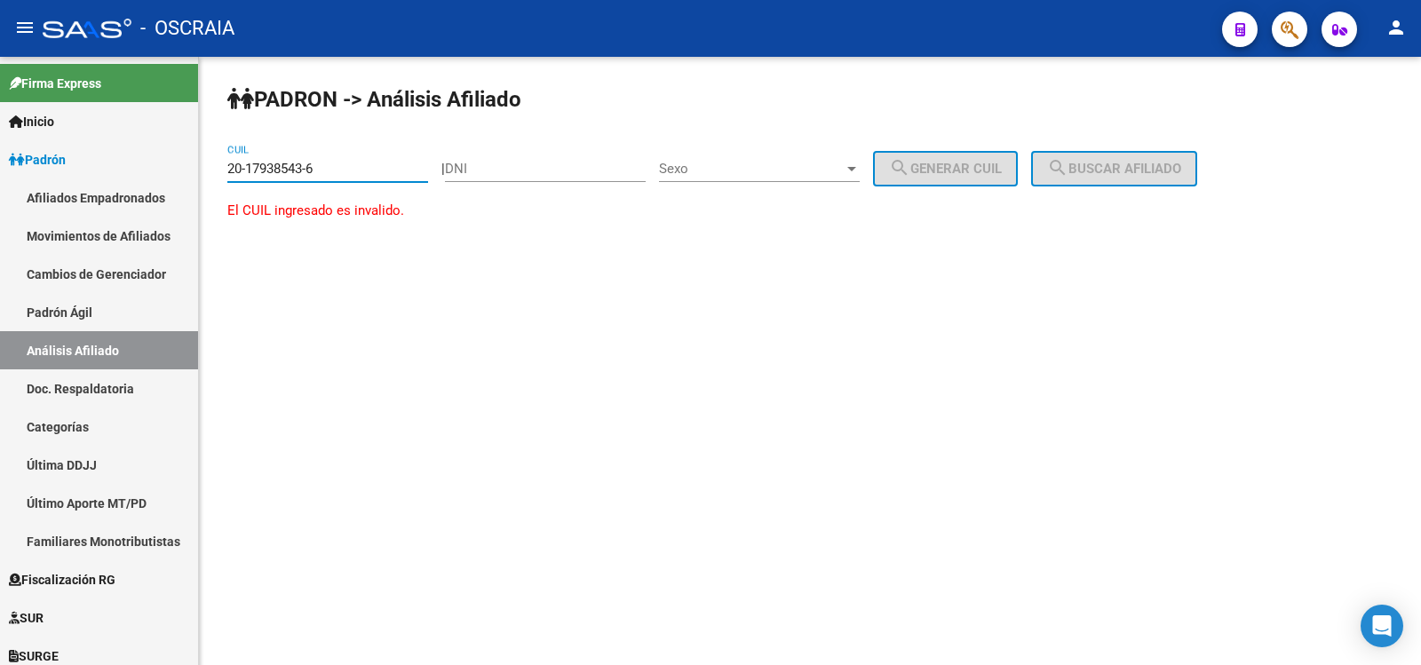
drag, startPoint x: 368, startPoint y: 168, endPoint x: 222, endPoint y: 164, distance: 145.7
click at [223, 164] on div "PADRON -> Análisis Afiliado 20-17938543-6 CUIL | DNI Sexo Sexo search Generar C…" at bounding box center [810, 170] width 1222 height 226
click at [492, 171] on input "DNI" at bounding box center [545, 169] width 201 height 16
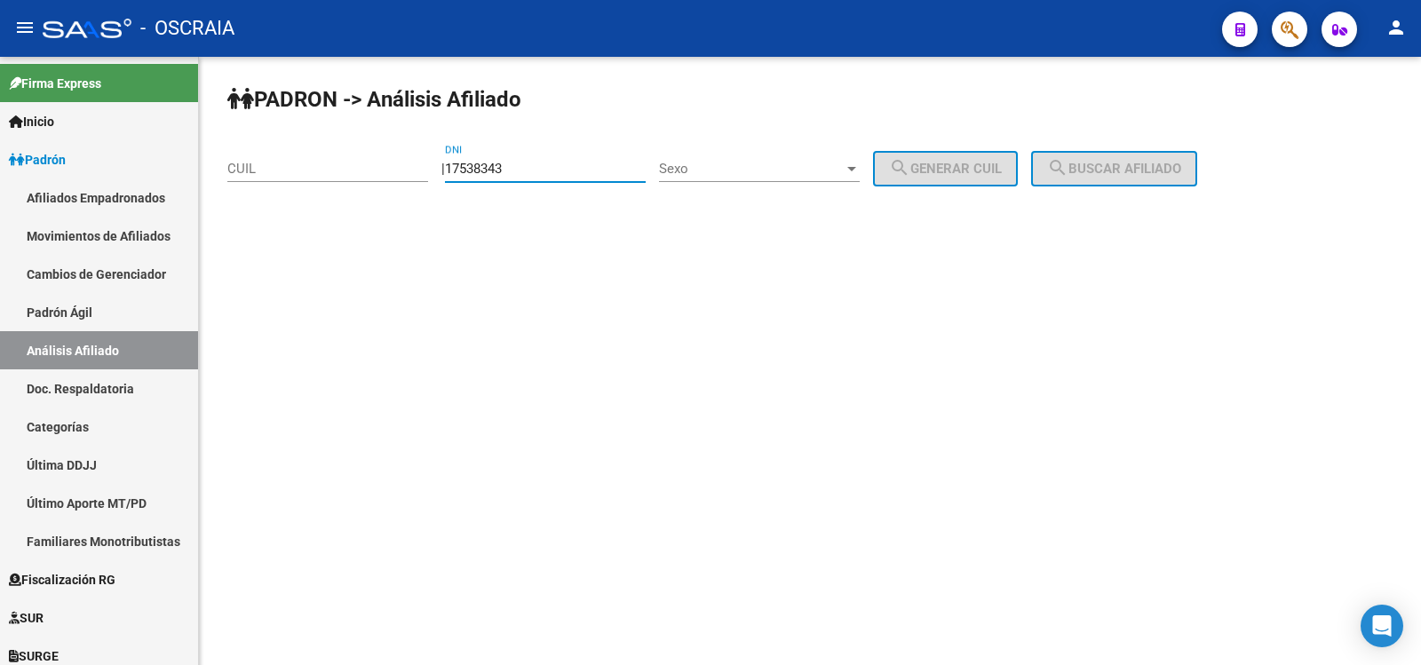
type input "17538343"
click at [674, 168] on div "| 17538343 DNI Sexo Sexo search Generar CUIL" at bounding box center [736, 169] width 590 height 16
click at [735, 187] on div "Sexo Sexo" at bounding box center [759, 171] width 201 height 55
click at [727, 168] on span "Sexo" at bounding box center [751, 169] width 185 height 16
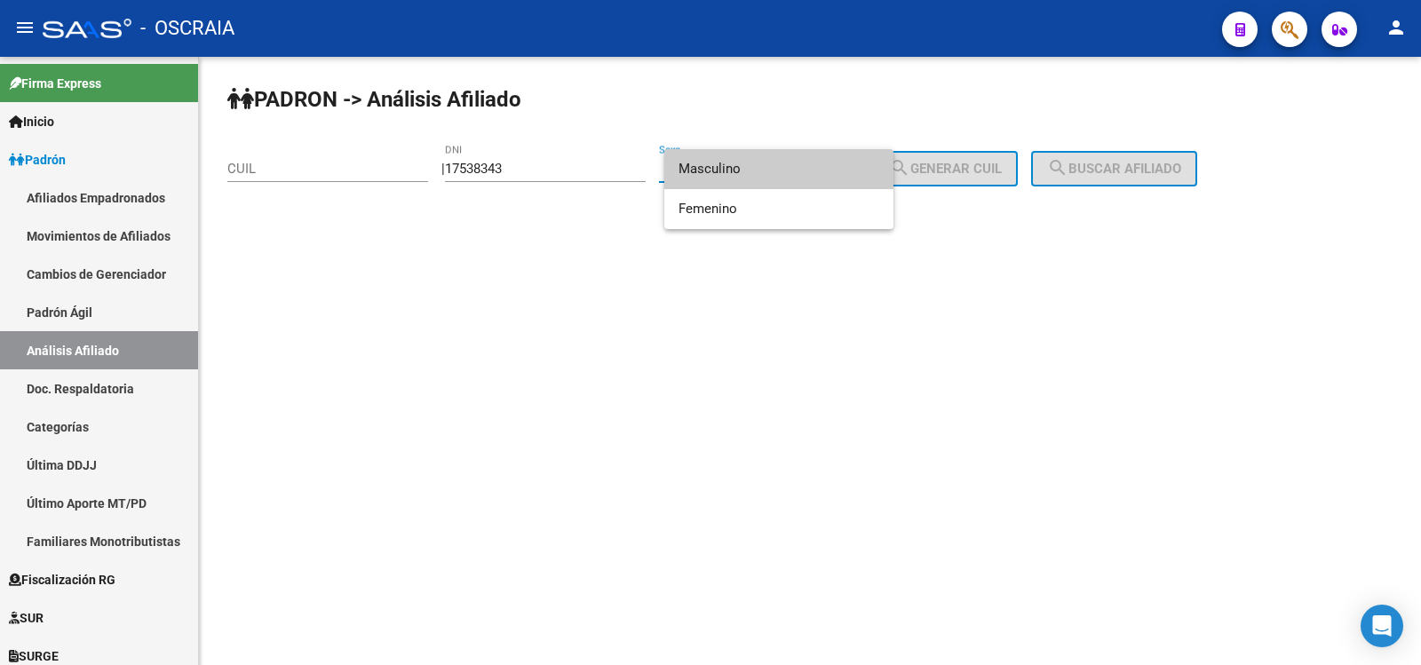
drag, startPoint x: 727, startPoint y: 168, endPoint x: 1014, endPoint y: 196, distance: 288.3
click at [728, 168] on span "Masculino" at bounding box center [779, 169] width 201 height 40
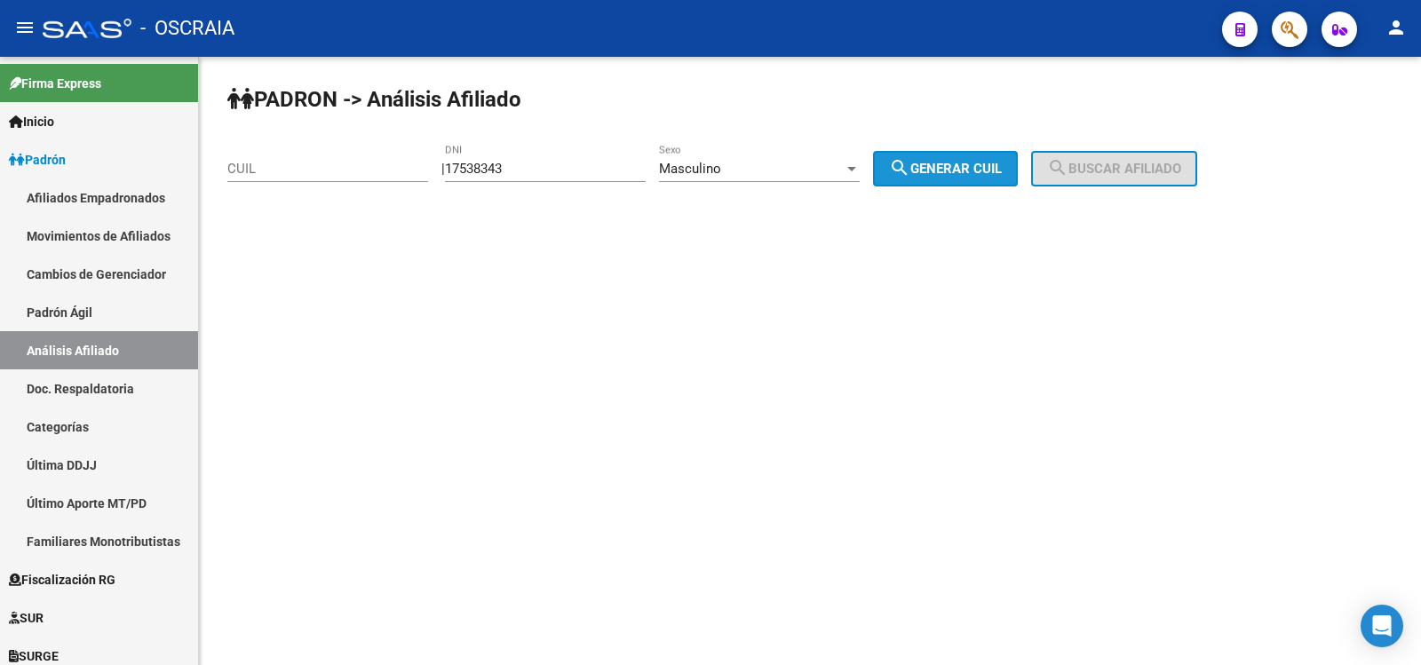
click at [993, 179] on button "search Generar CUIL" at bounding box center [945, 169] width 145 height 36
type input "20-17538343-4"
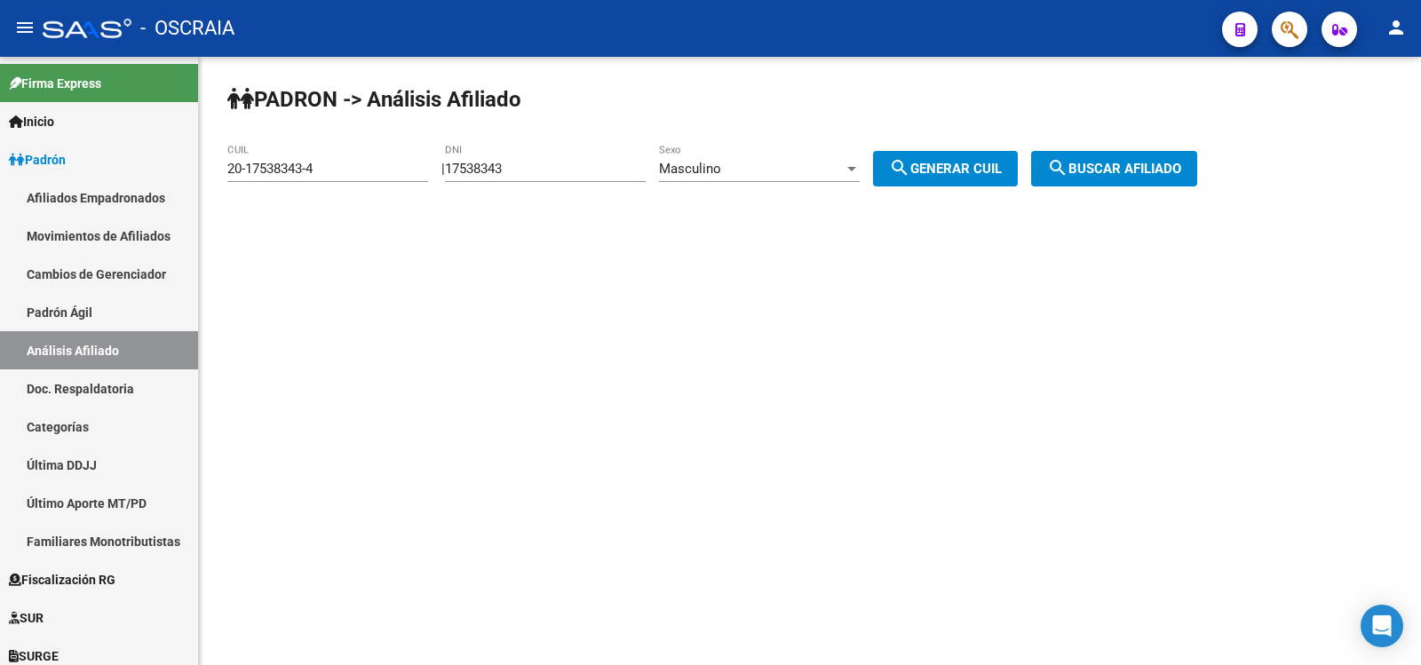
click at [1069, 168] on mat-icon "search" at bounding box center [1057, 167] width 21 height 21
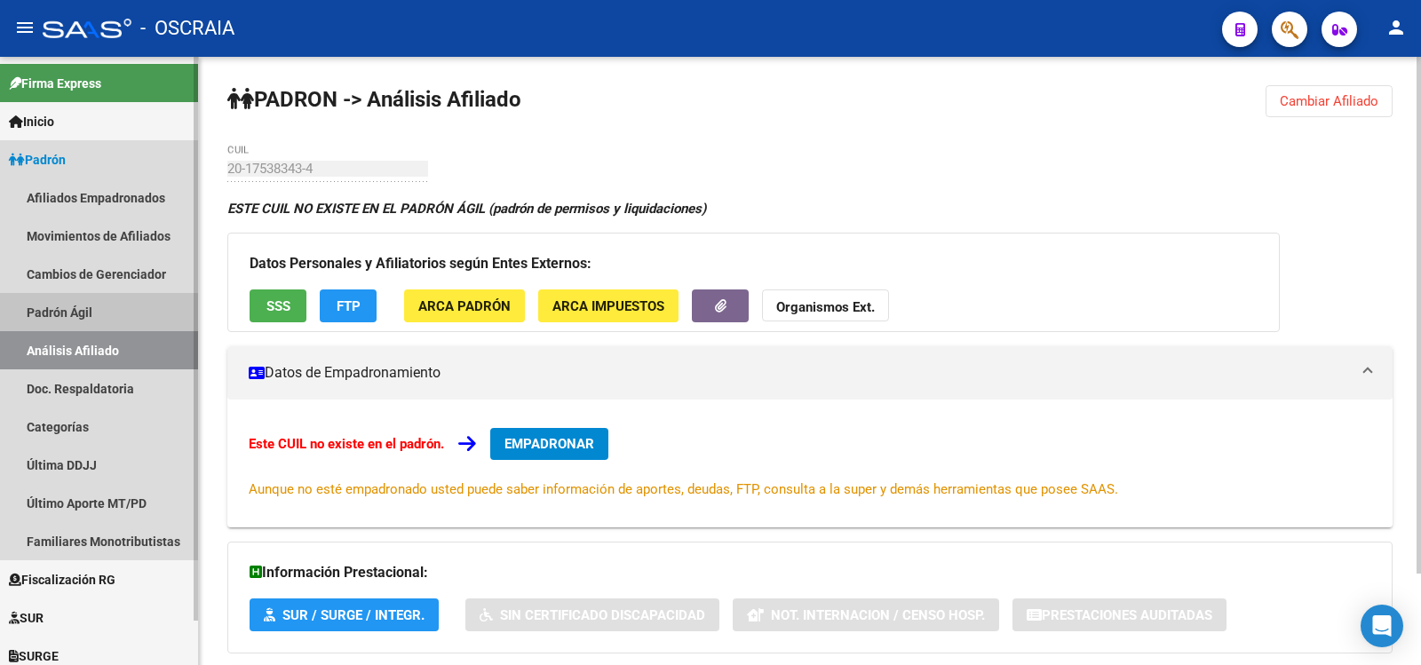
click at [156, 320] on link "Padrón Ágil" at bounding box center [99, 312] width 198 height 38
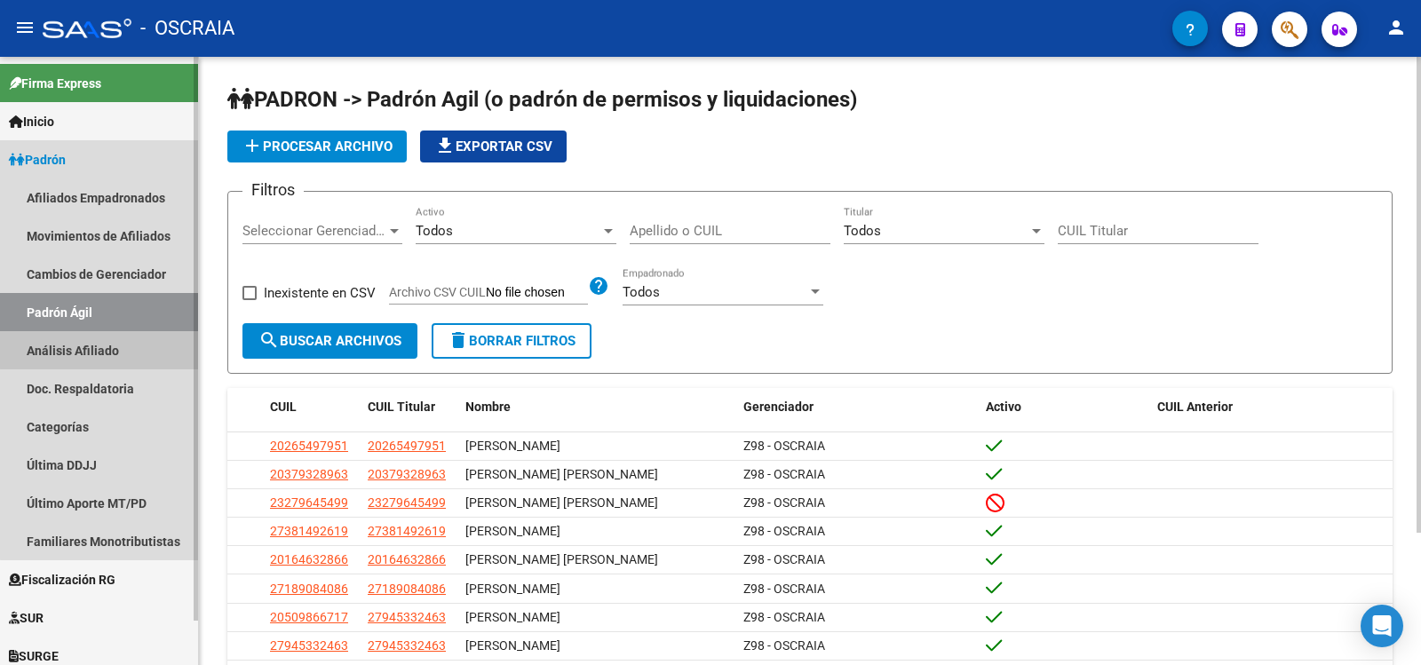
drag, startPoint x: 166, startPoint y: 339, endPoint x: 237, endPoint y: 239, distance: 123.0
click at [166, 340] on link "Análisis Afiliado" at bounding box center [99, 350] width 198 height 38
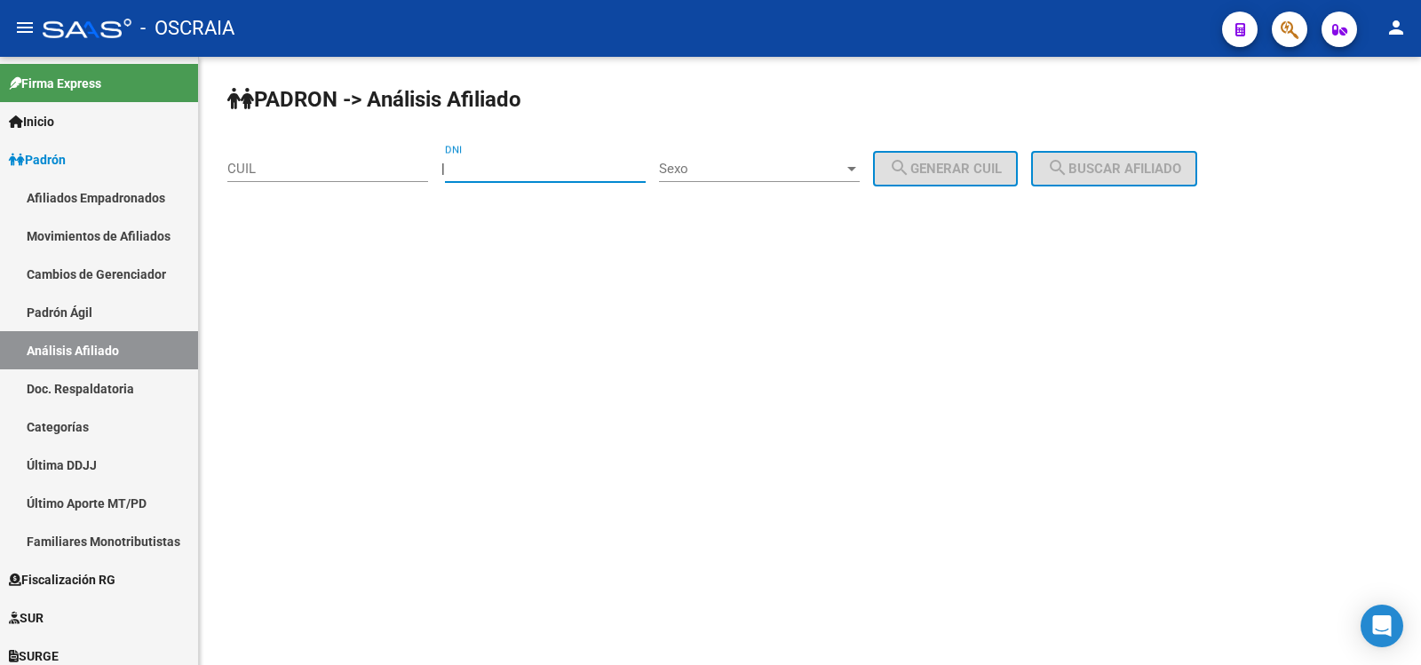
click at [526, 164] on input "DNI" at bounding box center [545, 169] width 201 height 16
click at [320, 162] on input "CUIL" at bounding box center [327, 169] width 201 height 16
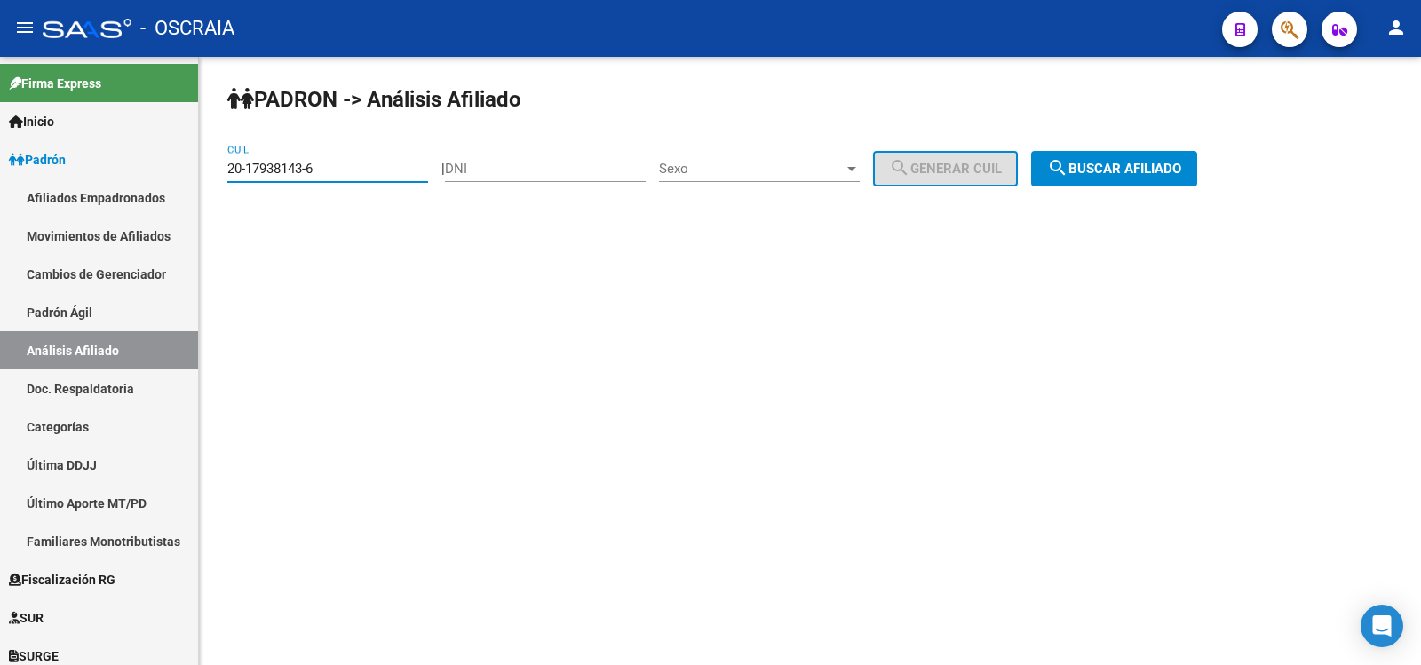
type input "20-17938143-6"
click at [1106, 178] on button "search Buscar afiliado" at bounding box center [1114, 169] width 166 height 36
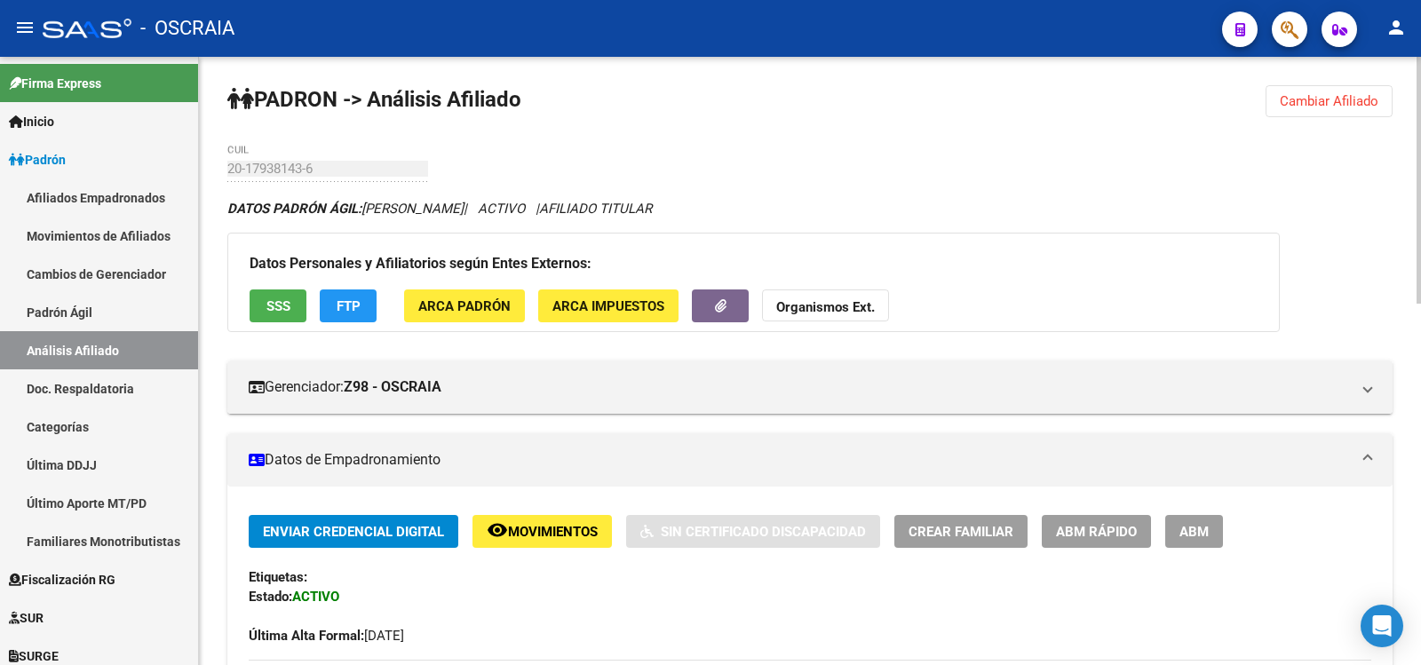
scroll to position [888, 0]
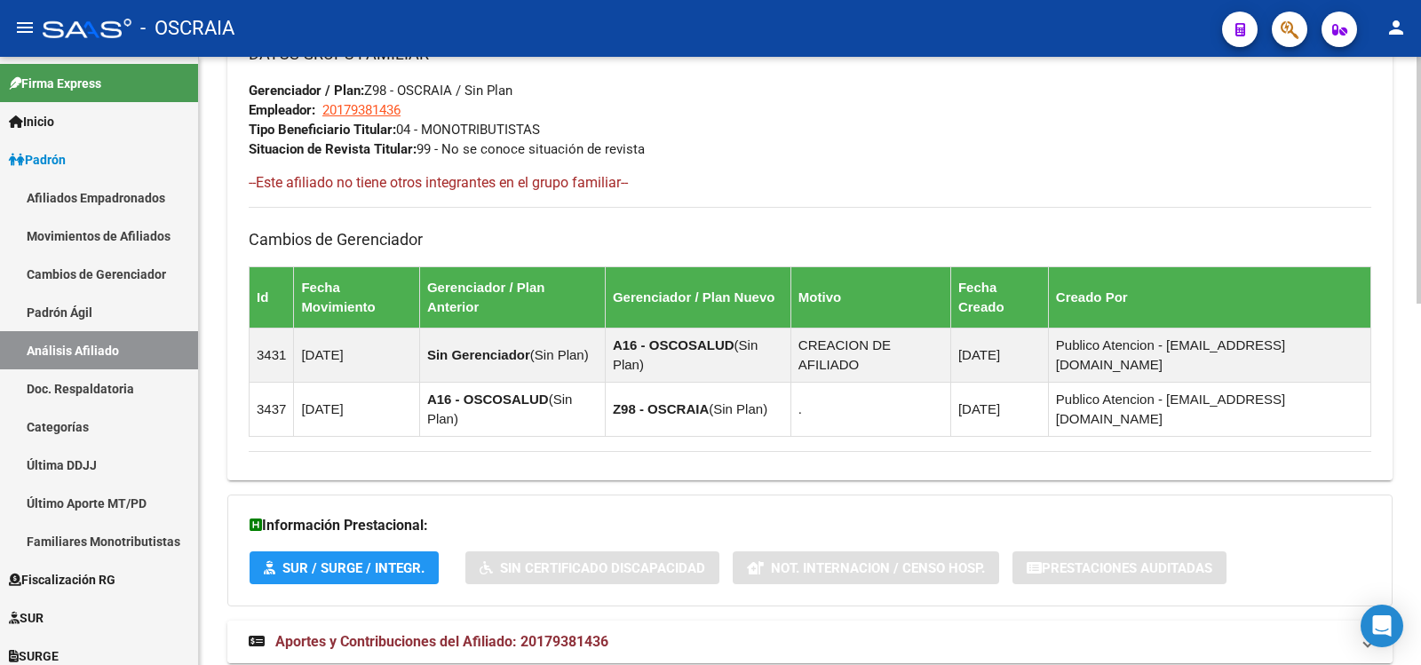
click at [582, 633] on span "Aportes y Contribuciones del Afiliado: 20179381436" at bounding box center [441, 641] width 333 height 17
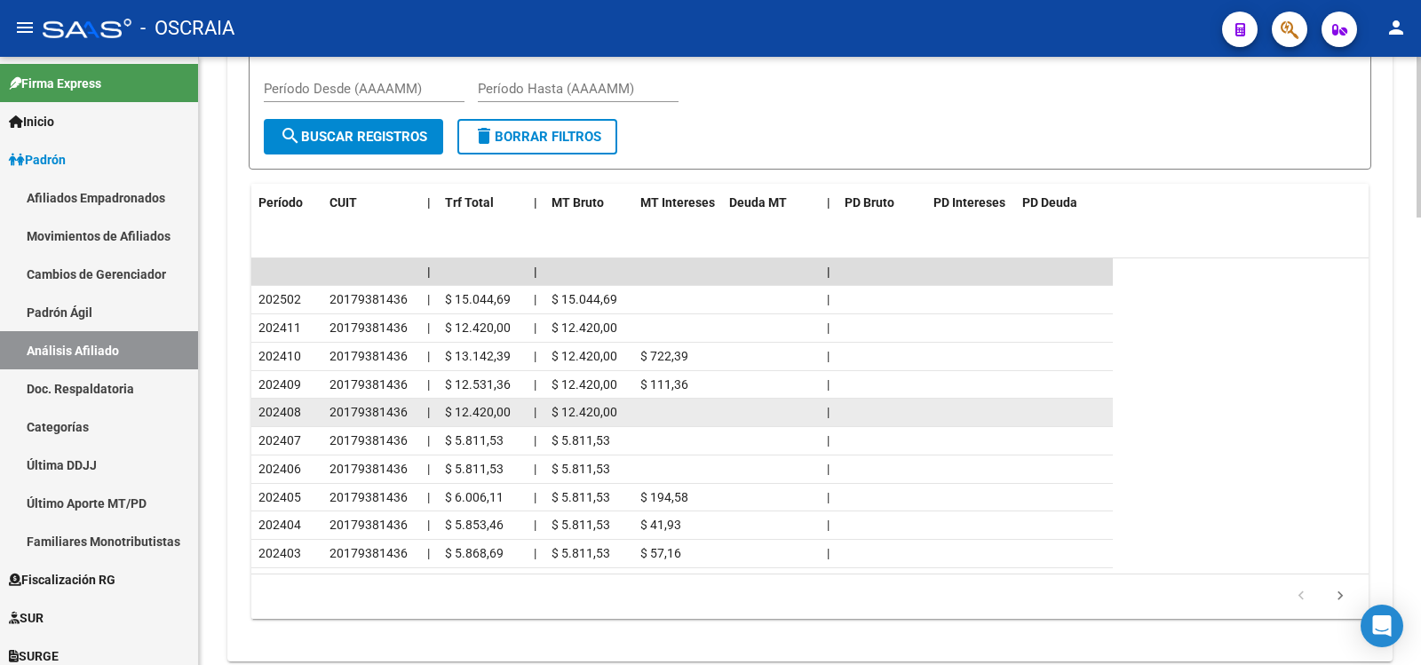
scroll to position [811, 0]
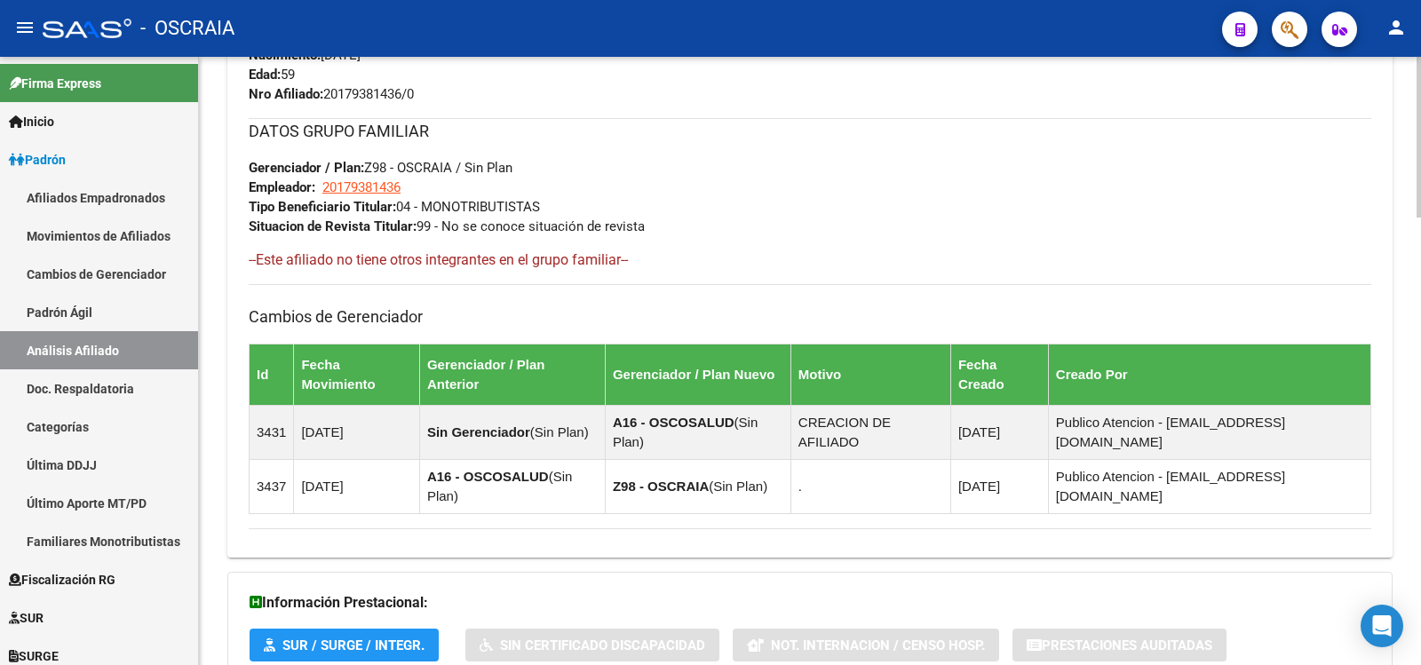
drag, startPoint x: 487, startPoint y: 151, endPoint x: 378, endPoint y: 167, distance: 110.4
click at [378, 167] on div "DATOS GRUPO FAMILIAR Gerenciador / Plan: Z98 - OSCRAIA / Sin Plan Empleador: 20…" at bounding box center [810, 177] width 1123 height 118
click at [378, 167] on span "Gerenciador / Plan: Z98 - OSCRAIA / Sin Plan" at bounding box center [381, 168] width 264 height 16
click at [712, 240] on div "DATOS GRUPO FAMILIAR Gerenciador / Plan: Z98 - OSCRAIA / Sin Plan Empleador: 20…" at bounding box center [810, 316] width 1123 height 396
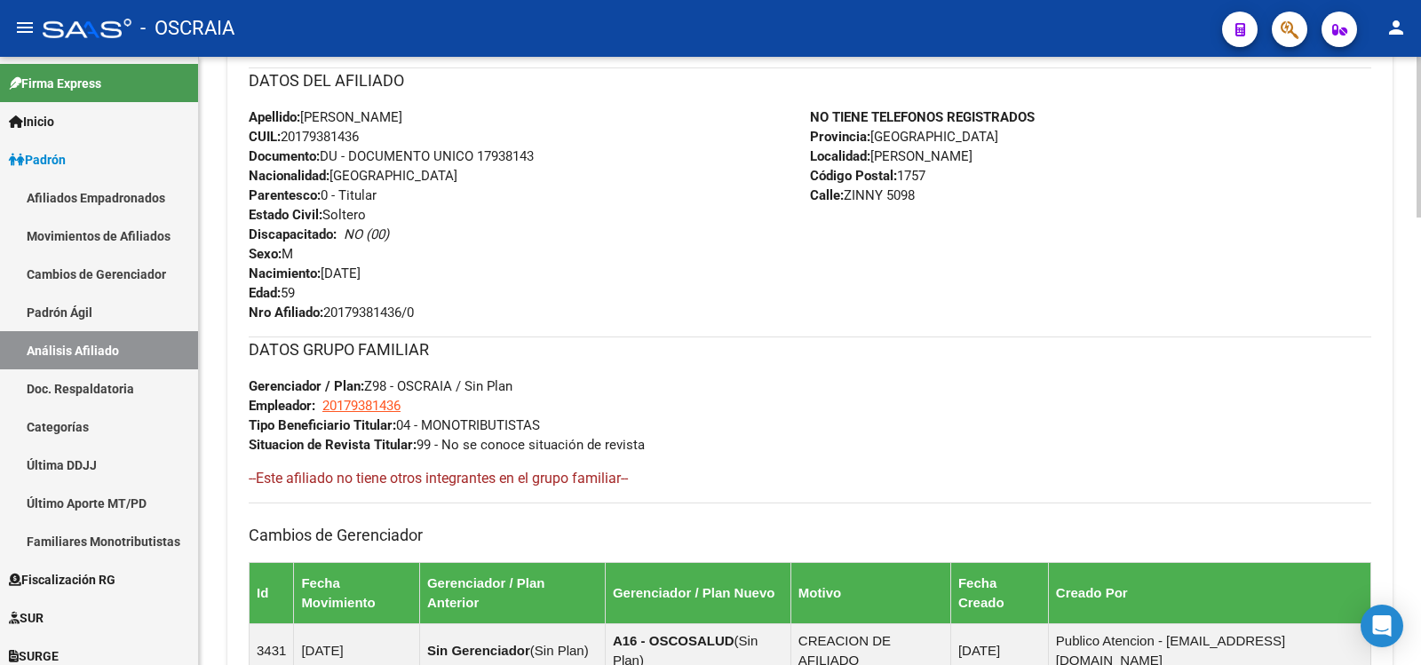
scroll to position [296, 0]
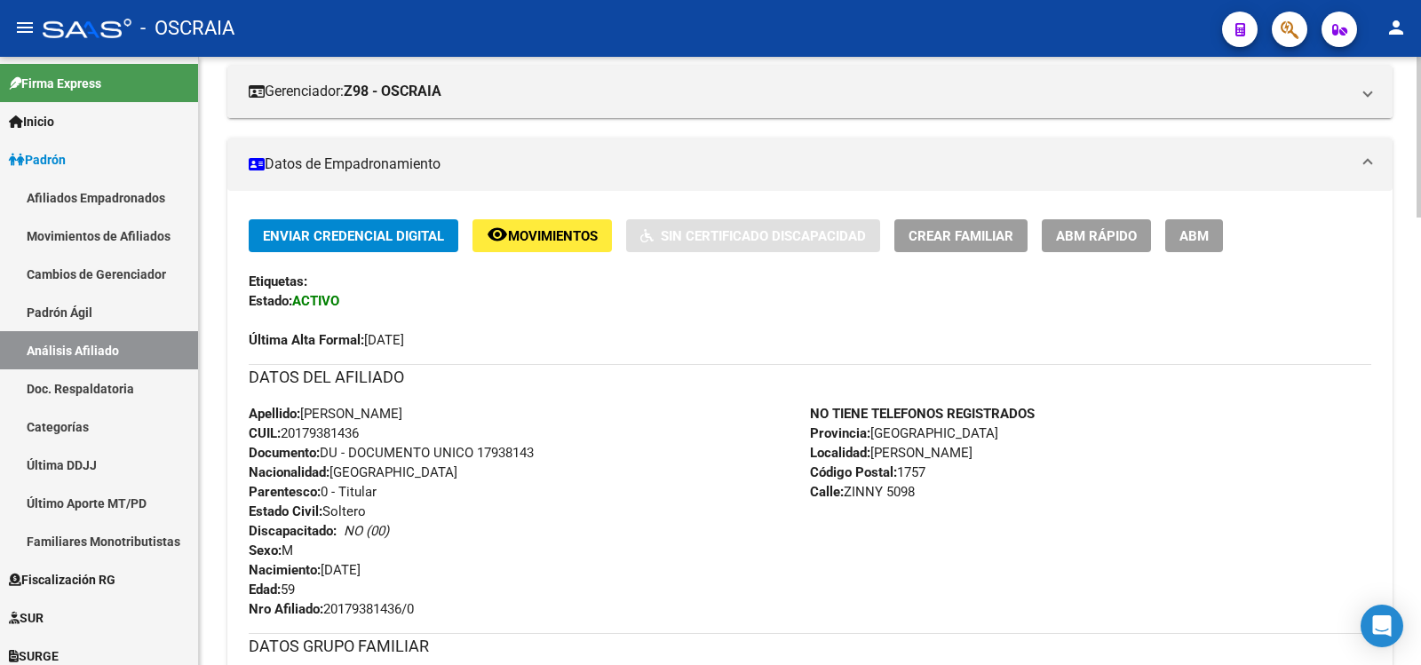
drag, startPoint x: 374, startPoint y: 338, endPoint x: 446, endPoint y: 337, distance: 72.0
click at [446, 337] on div "Última Alta Formal: [DATE]" at bounding box center [810, 330] width 1123 height 39
click at [457, 337] on div "Última Alta Formal: [DATE]" at bounding box center [810, 330] width 1123 height 39
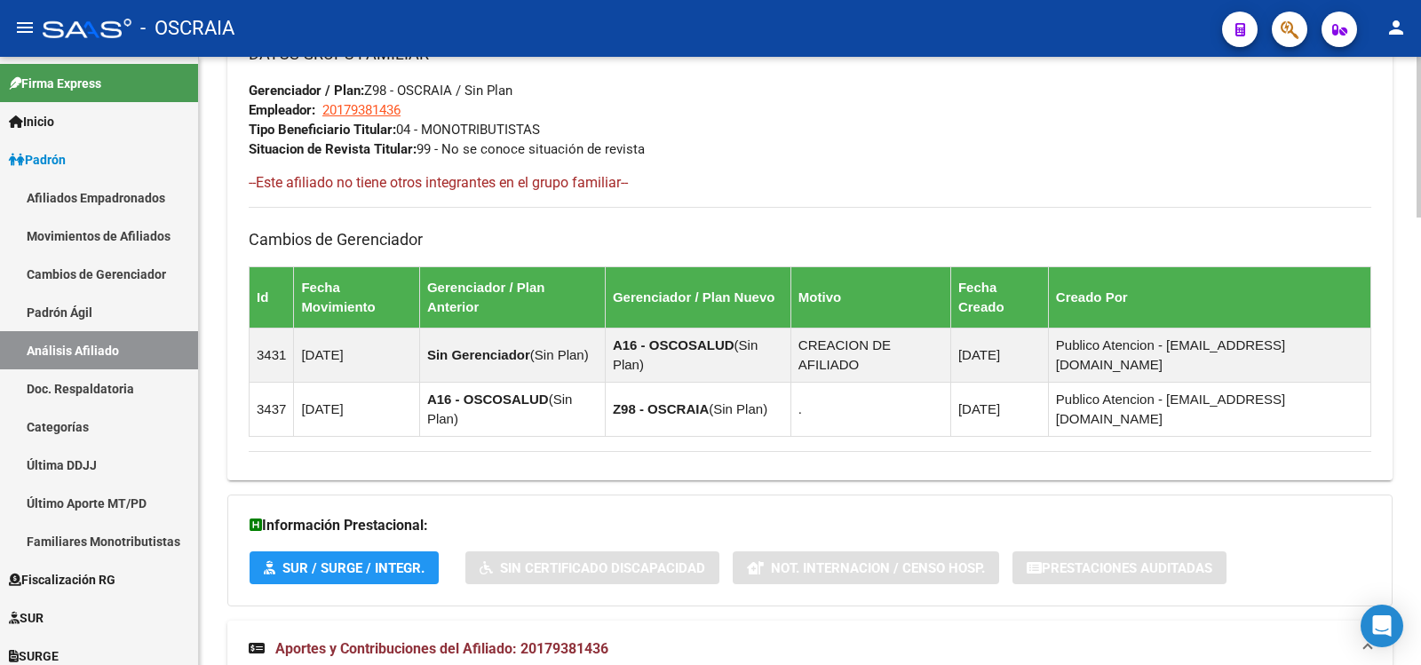
scroll to position [1481, 0]
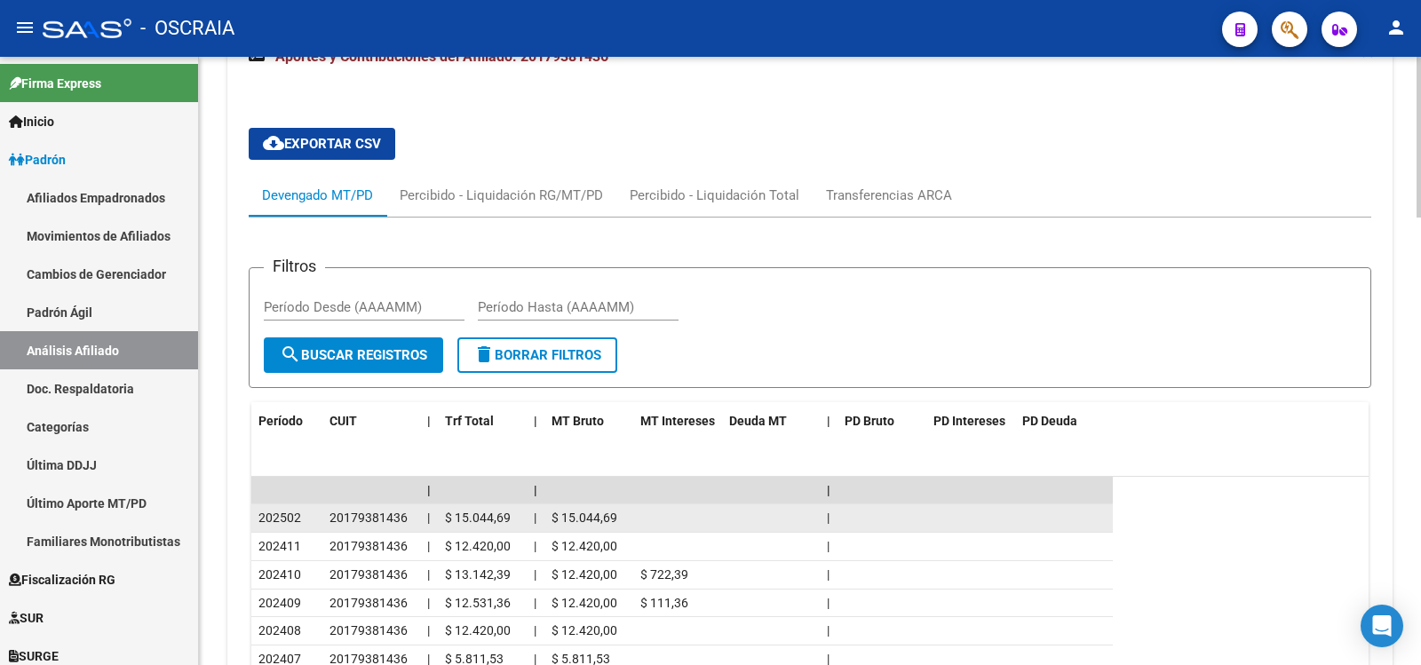
drag, startPoint x: 261, startPoint y: 465, endPoint x: 307, endPoint y: 456, distance: 47.0
click at [307, 508] on div "202502" at bounding box center [286, 518] width 57 height 20
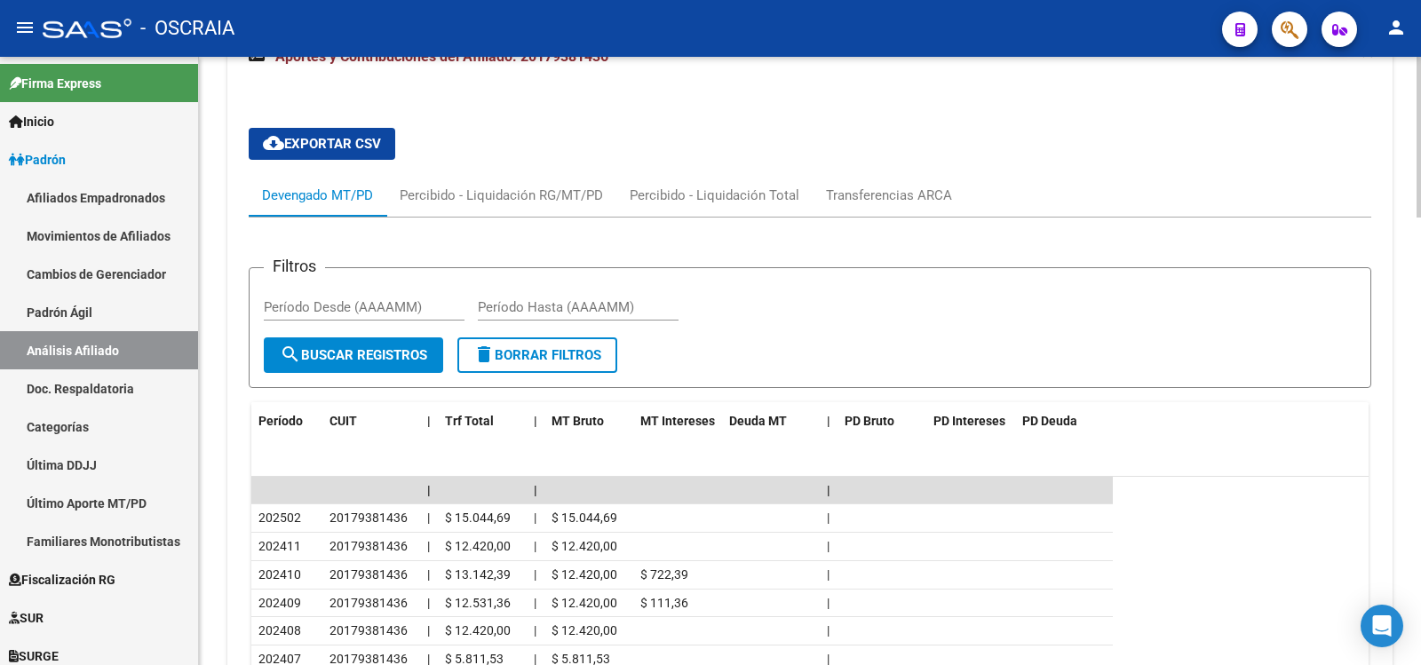
click at [839, 323] on form "Filtros Período Desde (AAAAMM) Período Hasta (AAAAMM) search Buscar Registros d…" at bounding box center [810, 327] width 1123 height 121
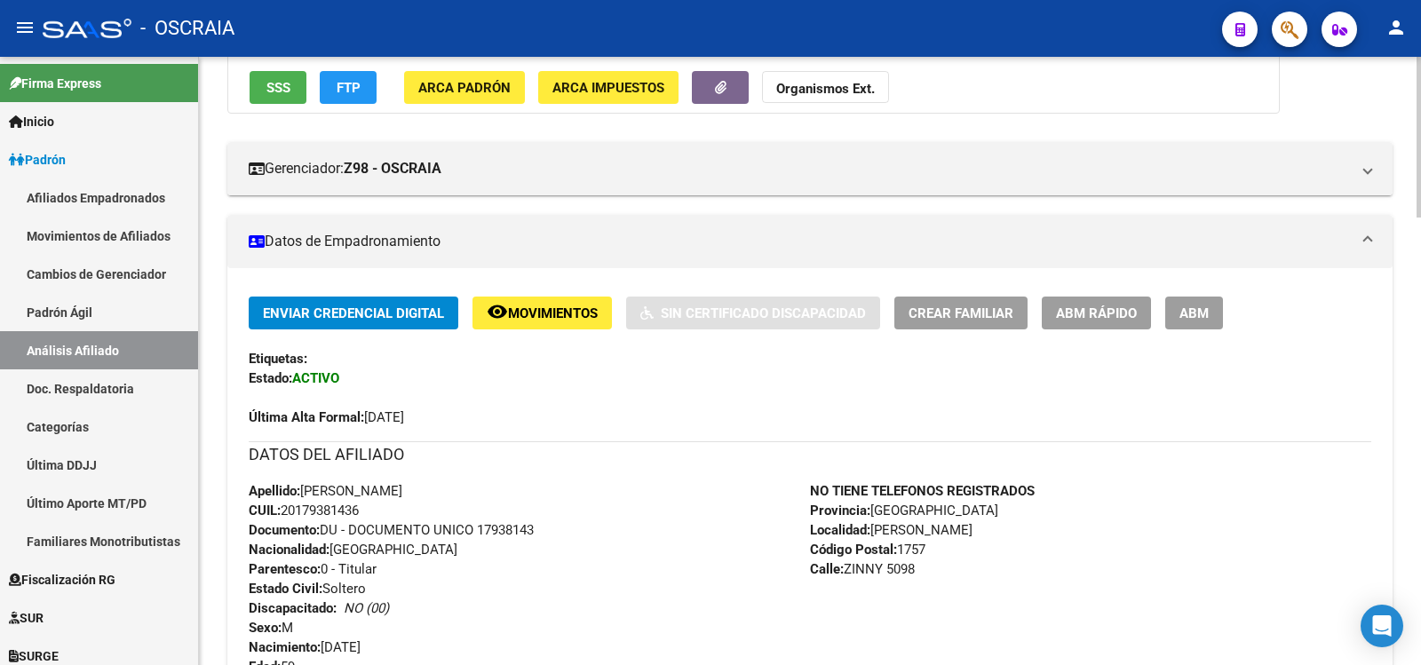
scroll to position [0, 0]
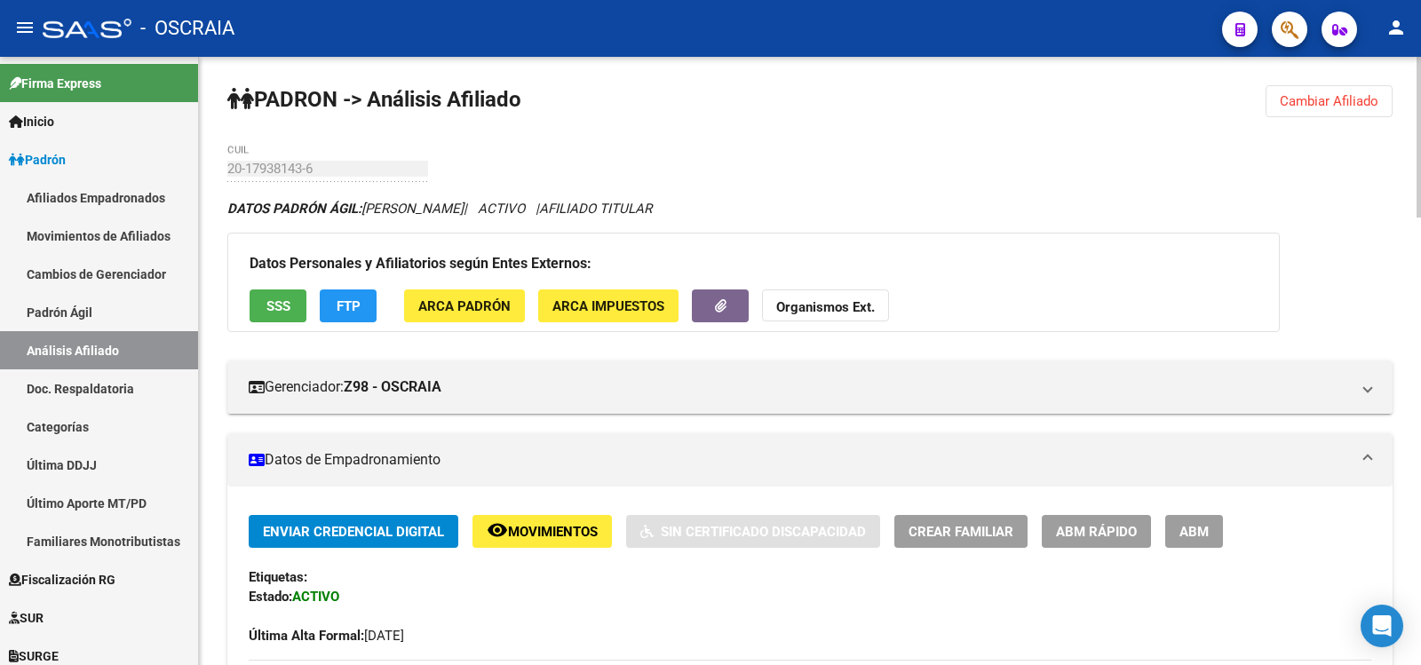
copy span "[PERSON_NAME]"
drag, startPoint x: 367, startPoint y: 209, endPoint x: 523, endPoint y: 214, distance: 156.4
click at [523, 214] on icon "DATOS [PERSON_NAME]: [PERSON_NAME] | ACTIVO | AFILIADO TITULAR" at bounding box center [439, 209] width 425 height 16
click at [1184, 530] on span "ABM" at bounding box center [1194, 532] width 29 height 16
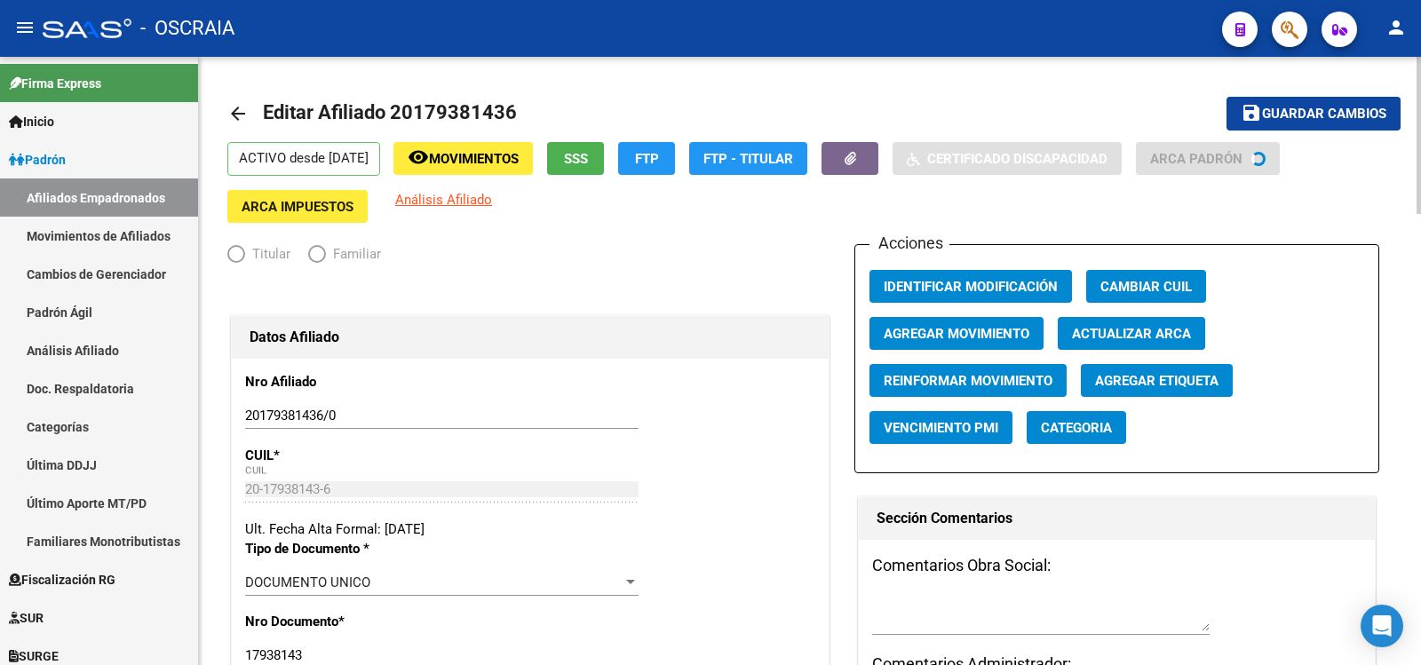
radio input "true"
type input "20-17938143-6"
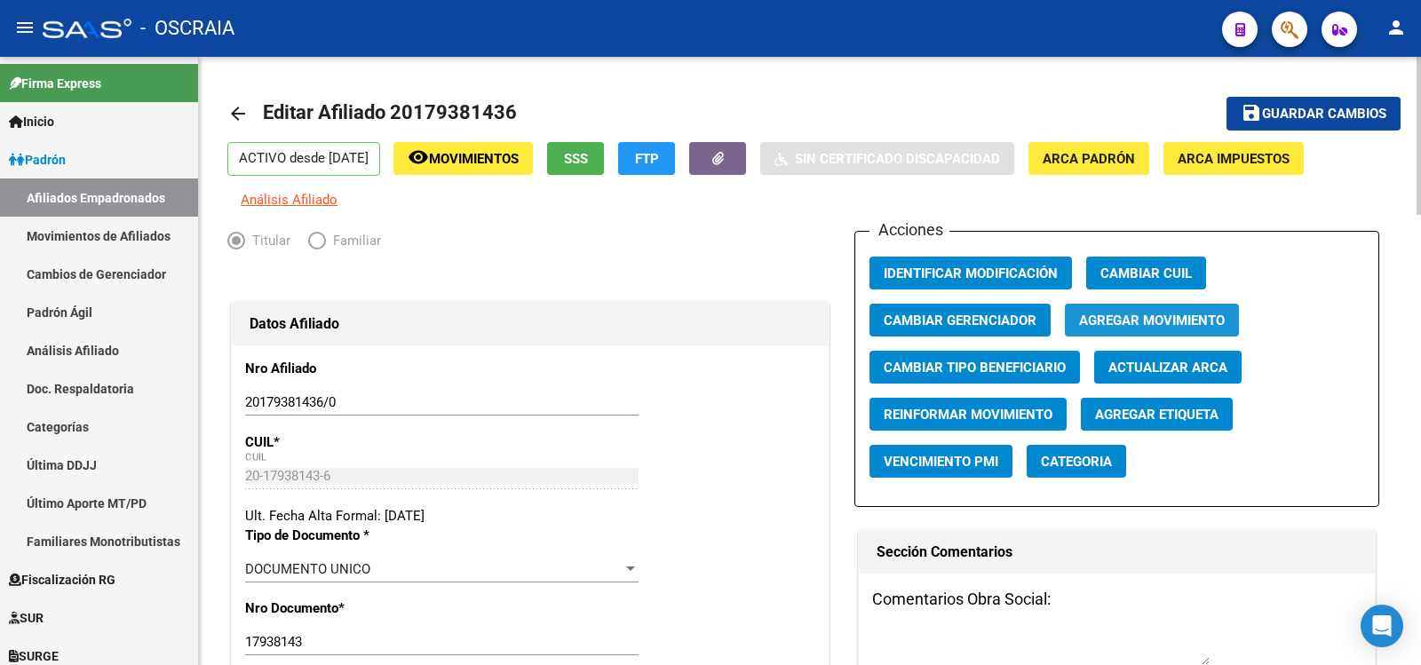
click at [1141, 325] on span "Agregar Movimiento" at bounding box center [1152, 321] width 146 height 16
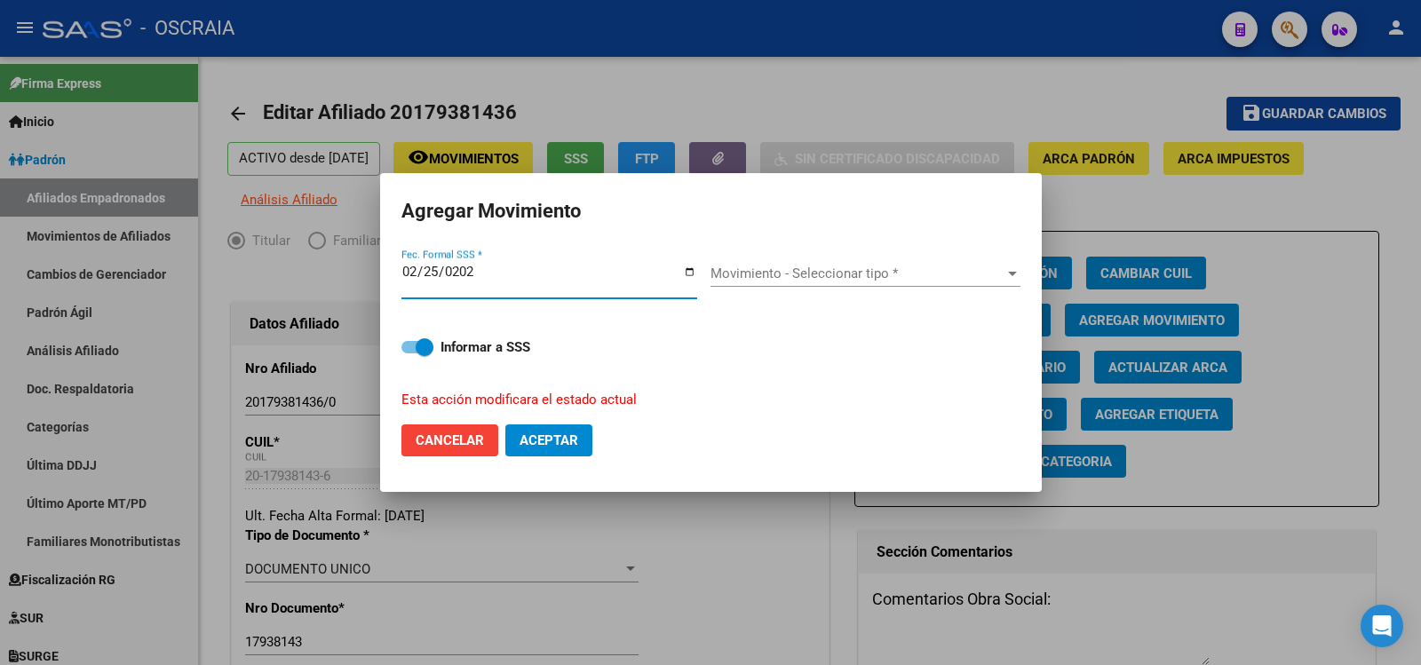
type input "[DATE]"
click at [738, 271] on span "Movimiento - Seleccionar tipo *" at bounding box center [858, 274] width 294 height 16
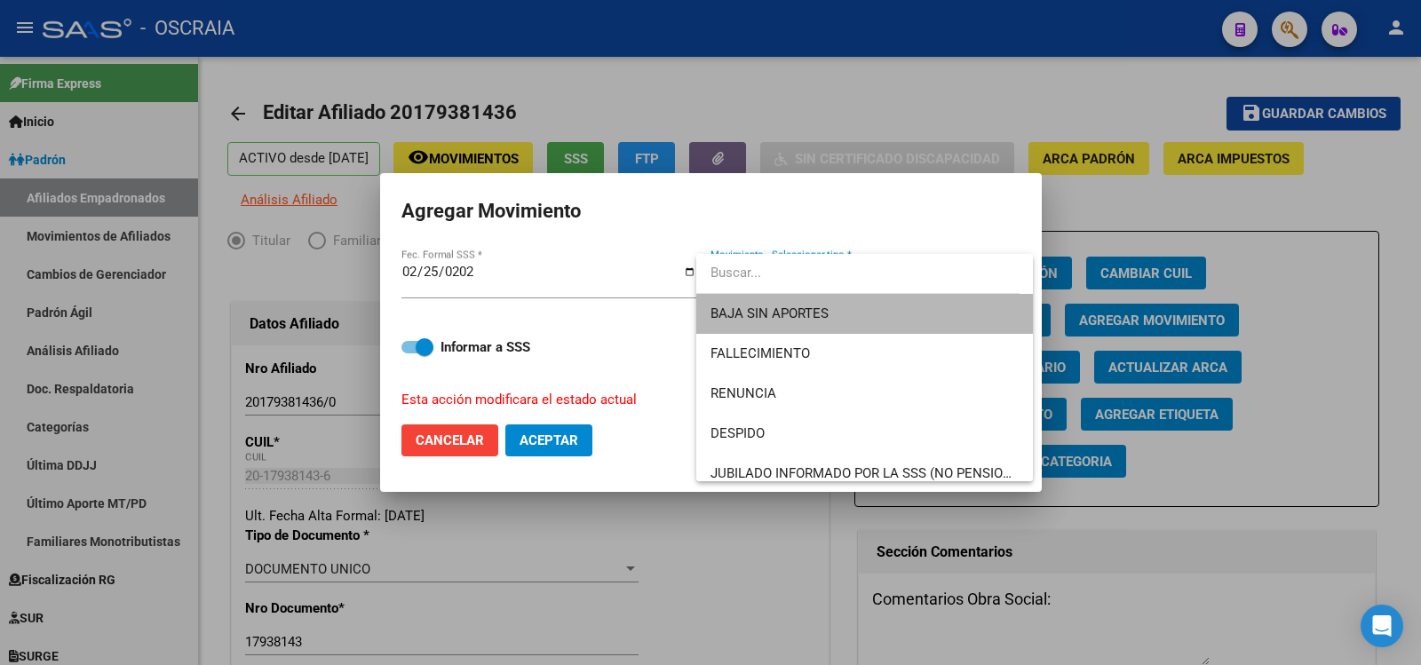
click at [874, 322] on span "BAJA SIN APORTES" at bounding box center [865, 314] width 308 height 40
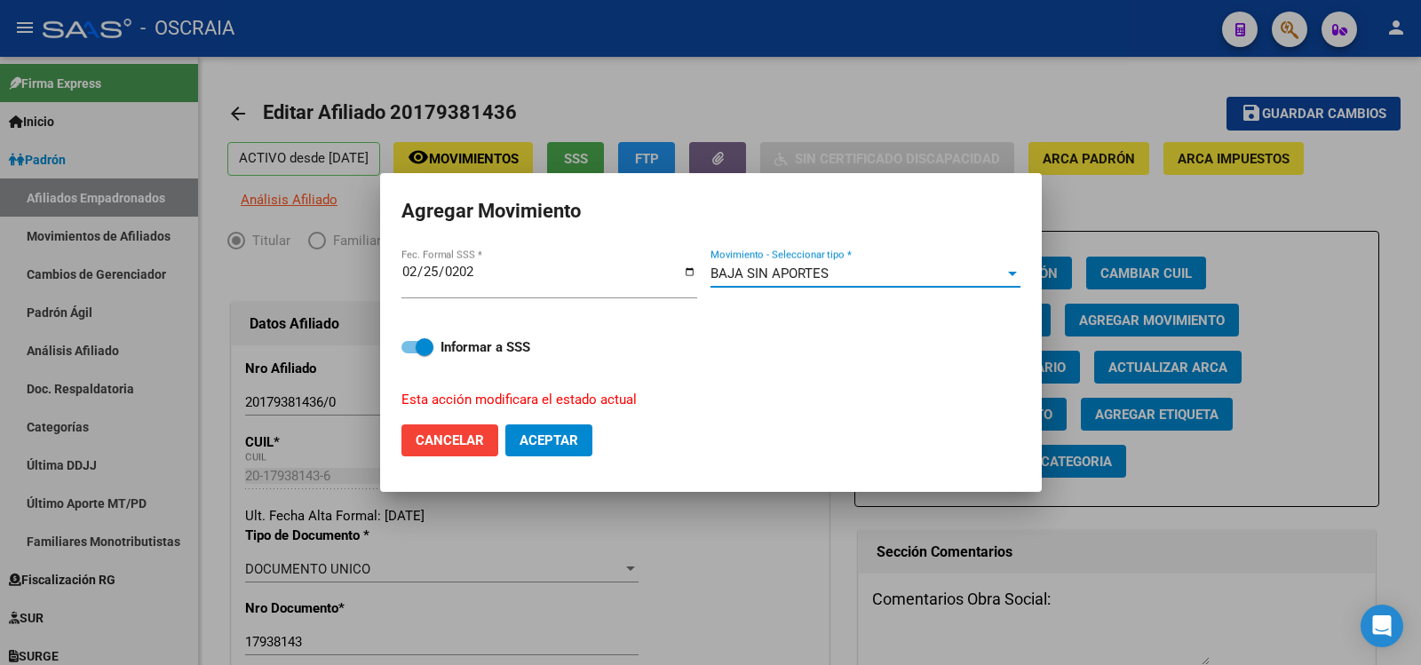
click at [548, 435] on span "Aceptar" at bounding box center [549, 441] width 59 height 16
checkbox input "false"
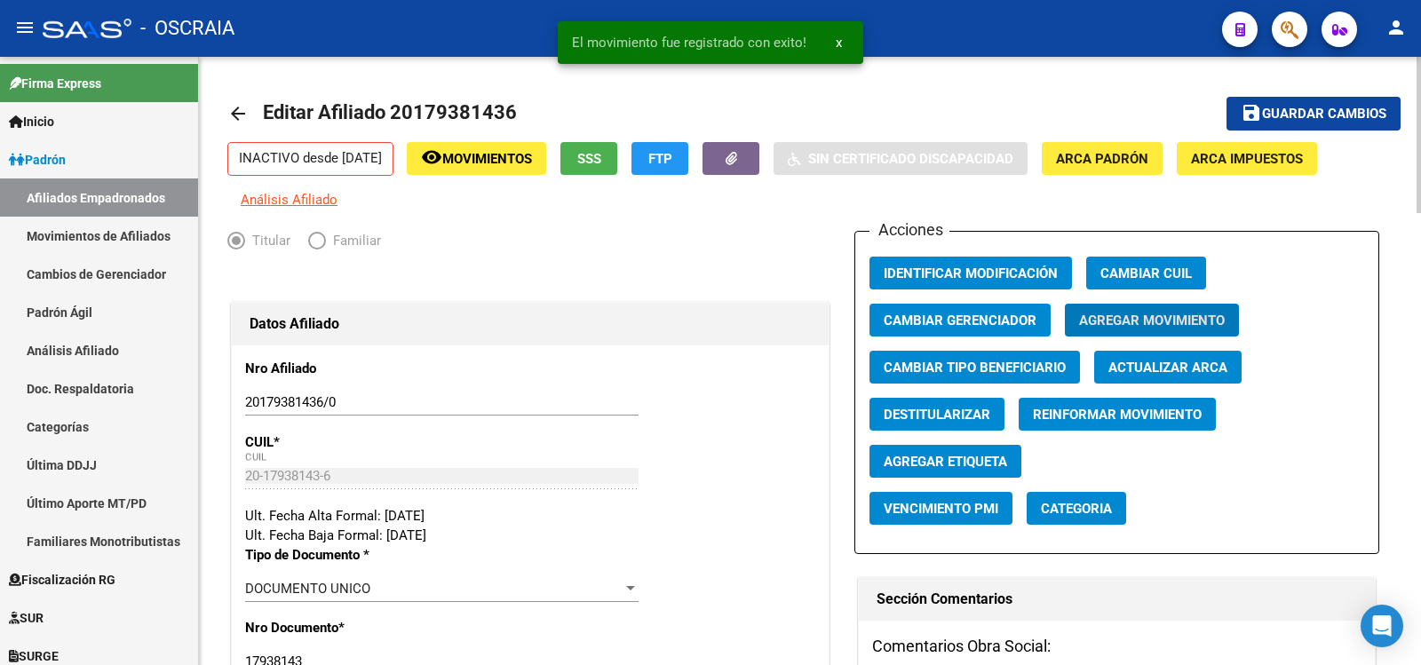
click at [1317, 115] on span "Guardar cambios" at bounding box center [1324, 115] width 124 height 16
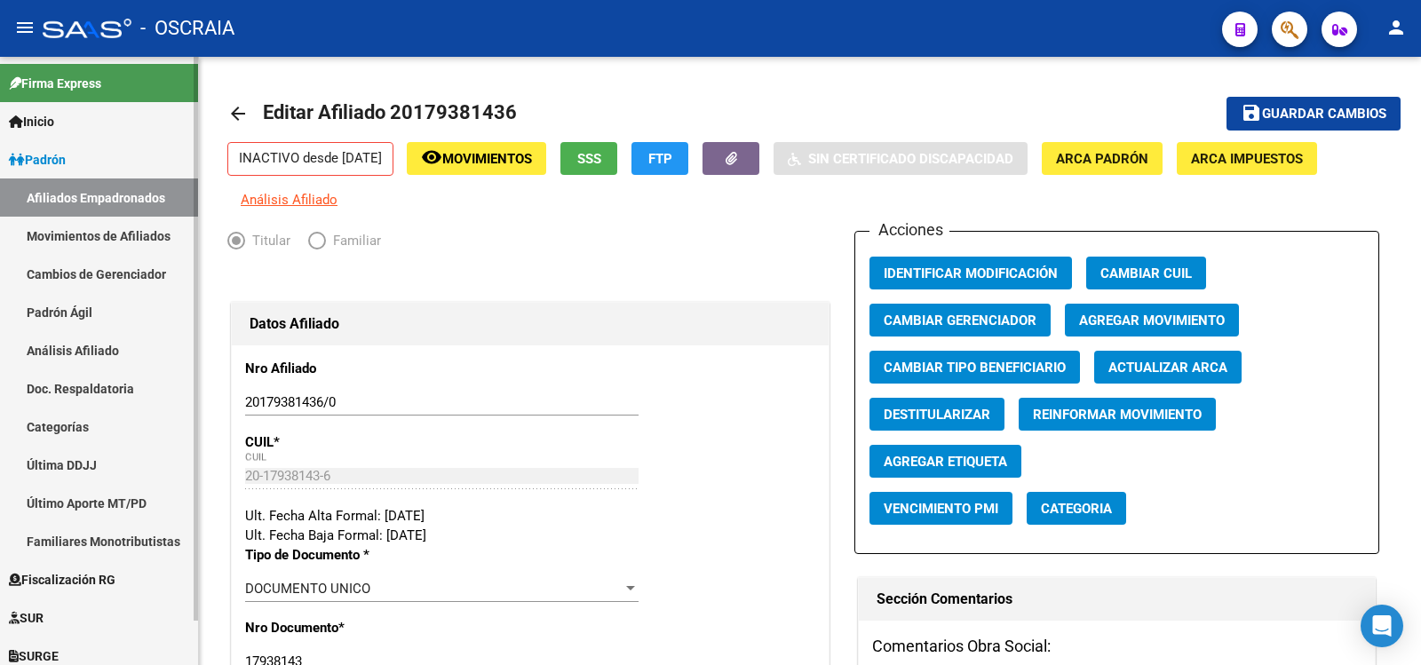
click at [102, 354] on link "Análisis Afiliado" at bounding box center [99, 350] width 198 height 38
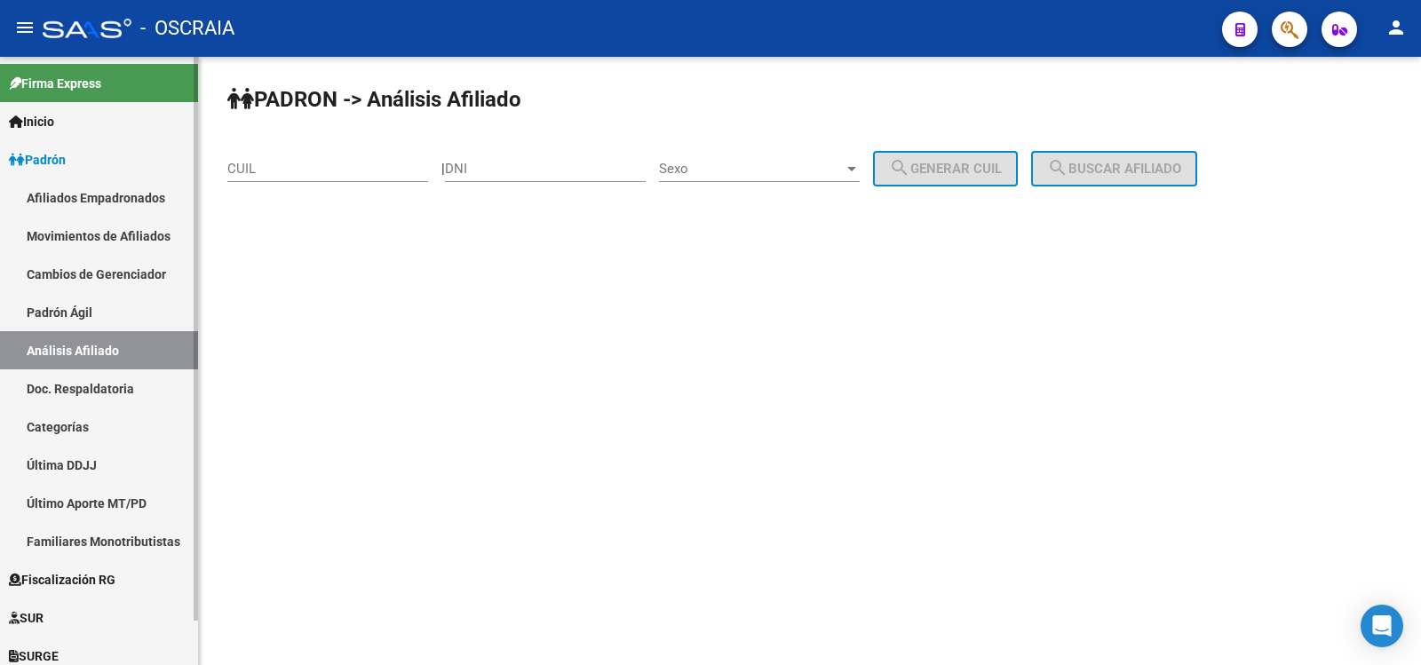
click at [91, 322] on link "Padrón Ágil" at bounding box center [99, 312] width 198 height 38
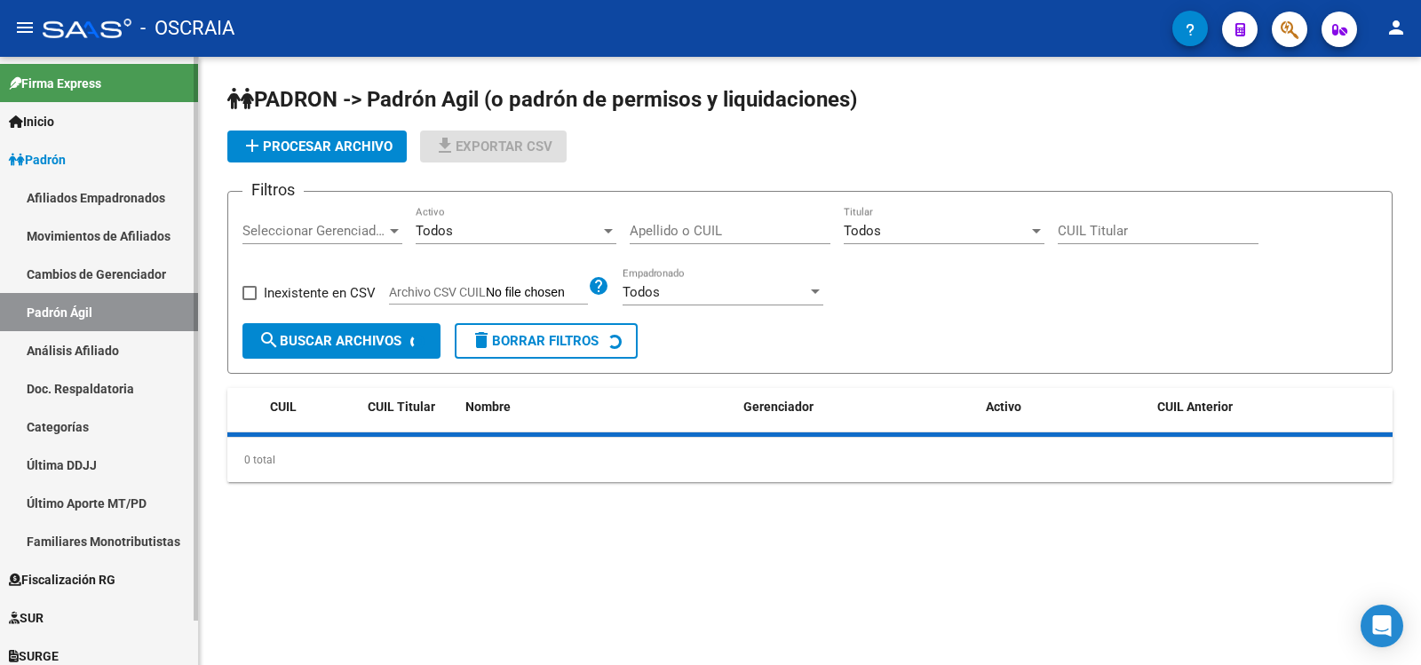
click at [95, 343] on link "Análisis Afiliado" at bounding box center [99, 350] width 198 height 38
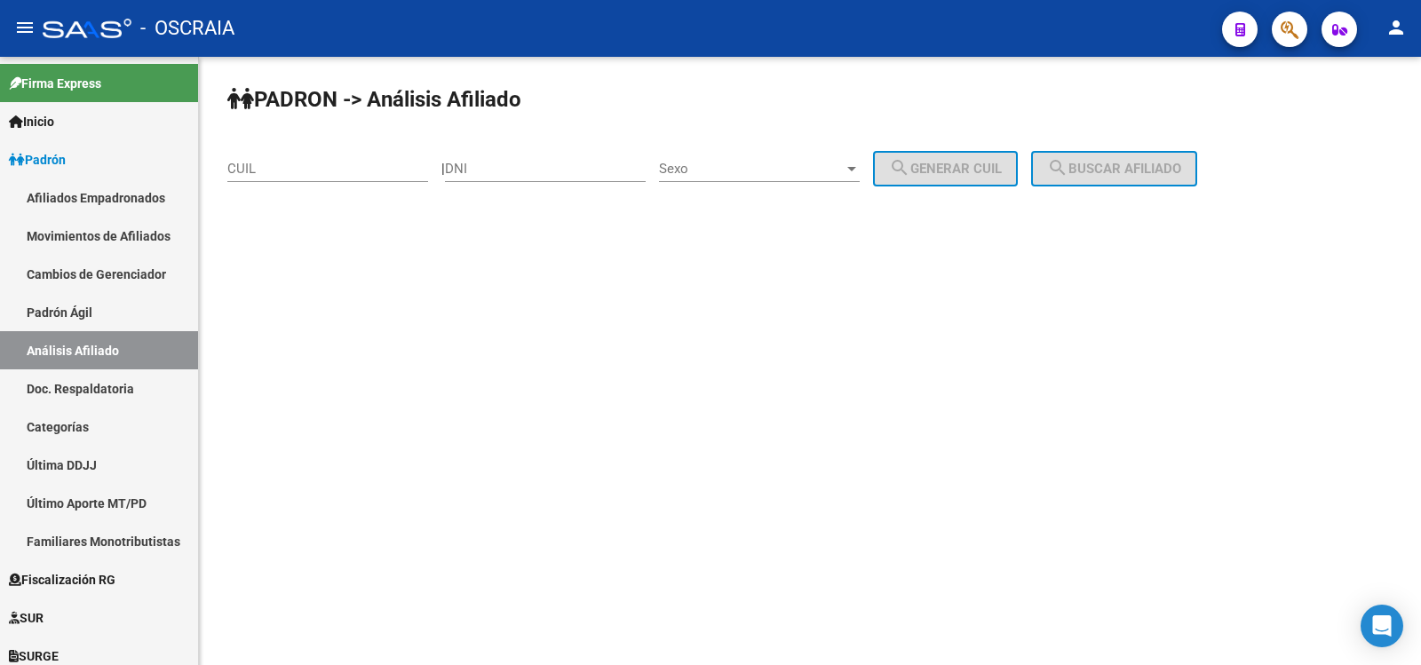
click at [267, 172] on input "CUIL" at bounding box center [327, 169] width 201 height 16
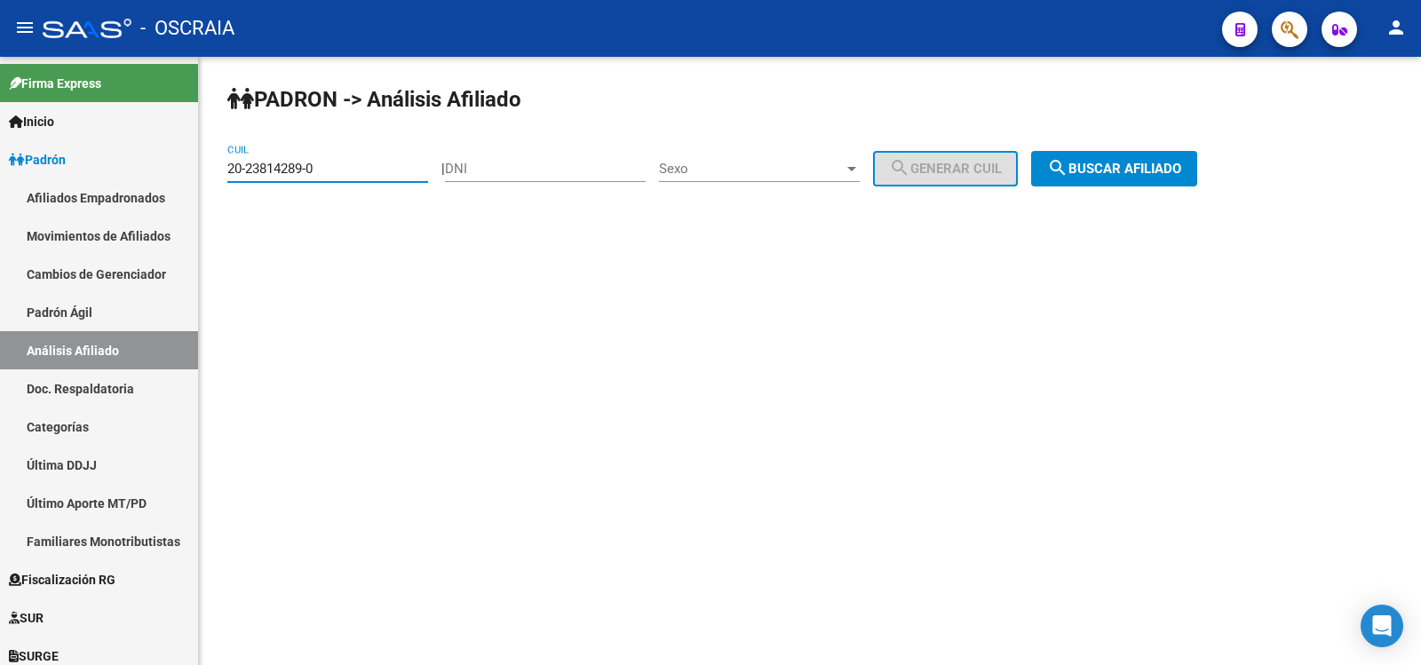
type input "20-23814289-0"
click at [1163, 169] on span "search Buscar afiliado" at bounding box center [1114, 169] width 134 height 16
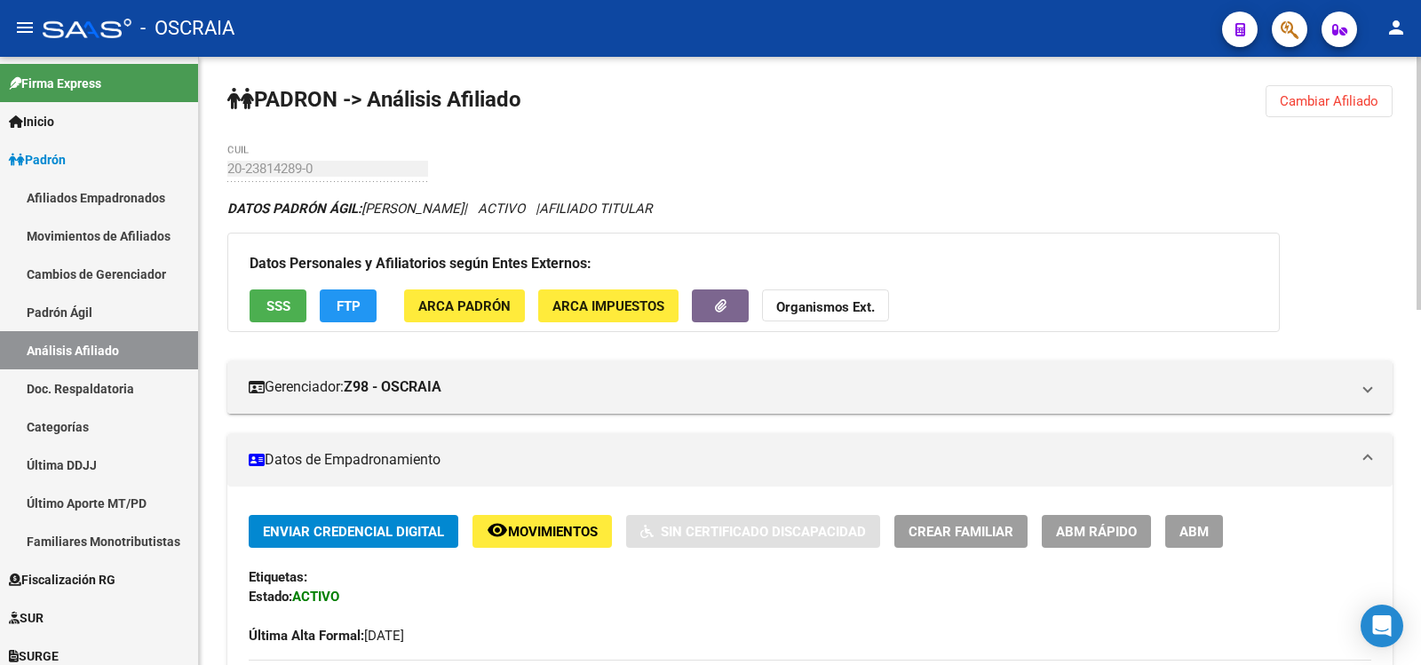
scroll to position [855, 0]
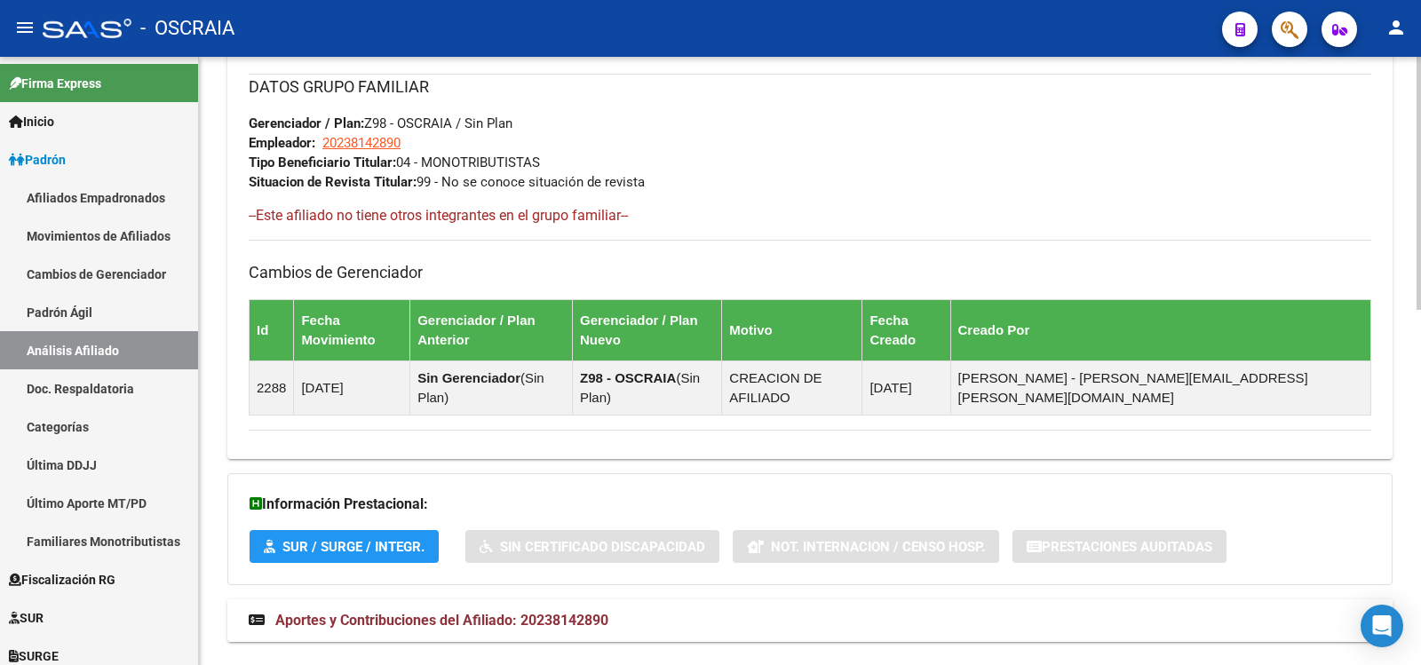
click at [503, 612] on span "Aportes y Contribuciones del Afiliado: 20238142890" at bounding box center [441, 620] width 333 height 17
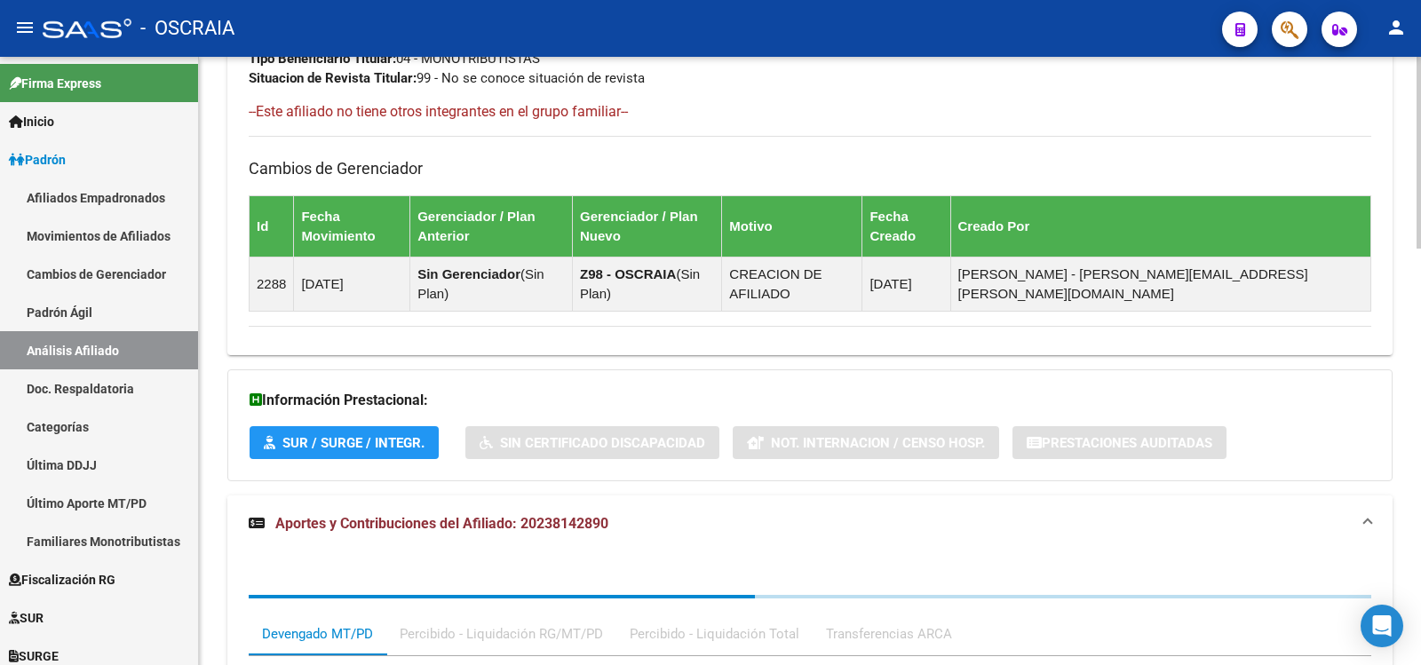
scroll to position [1325, 0]
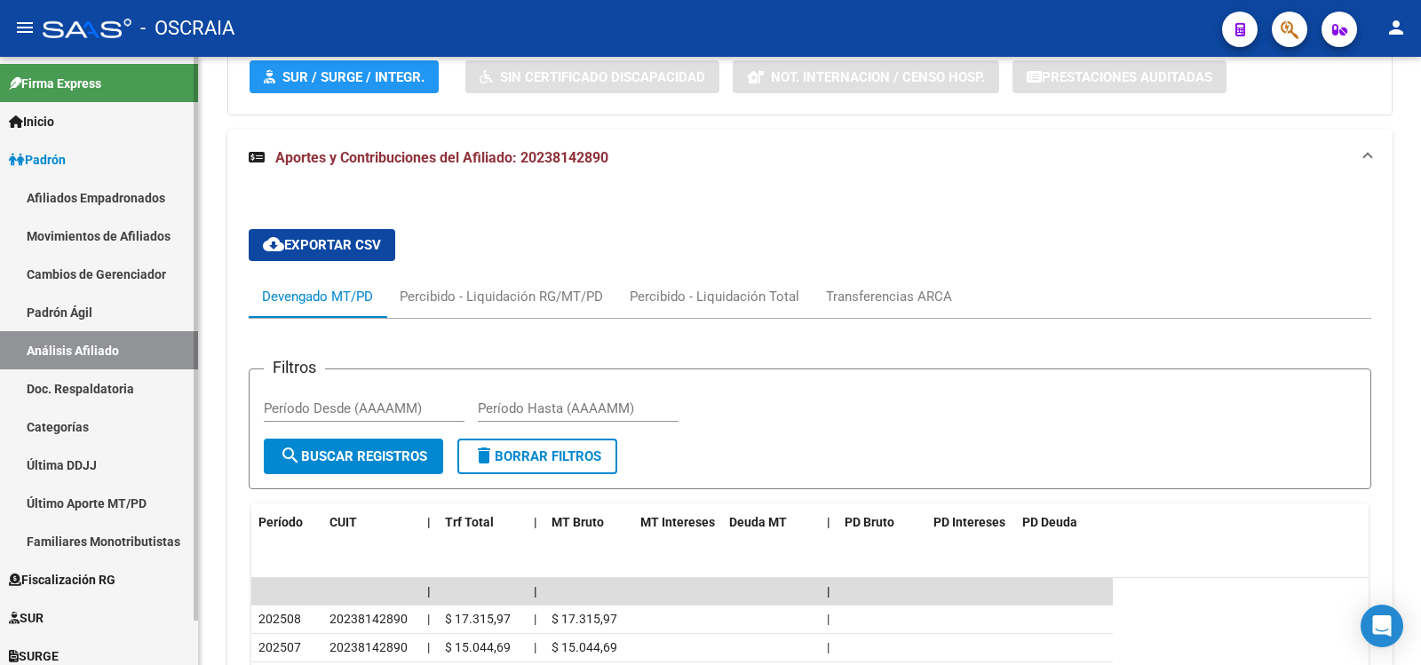
click at [109, 314] on link "Padrón Ágil" at bounding box center [99, 312] width 198 height 38
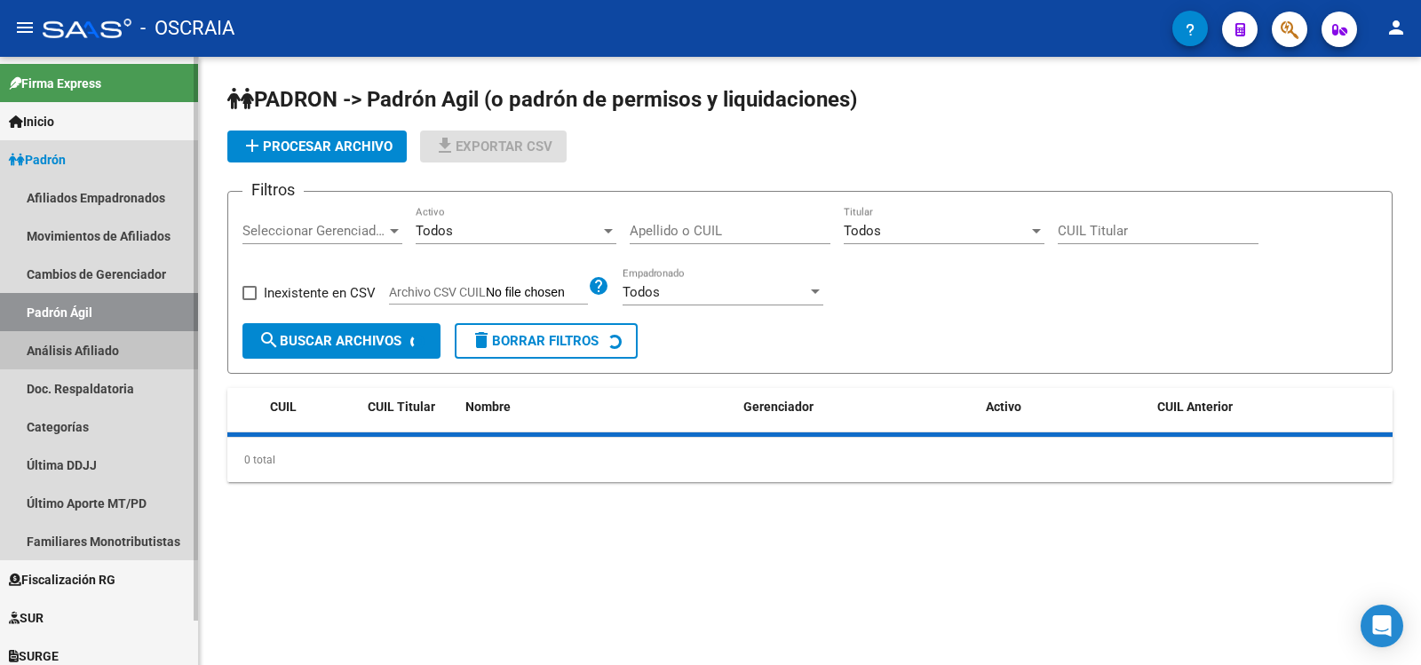
click at [99, 343] on link "Análisis Afiliado" at bounding box center [99, 350] width 198 height 38
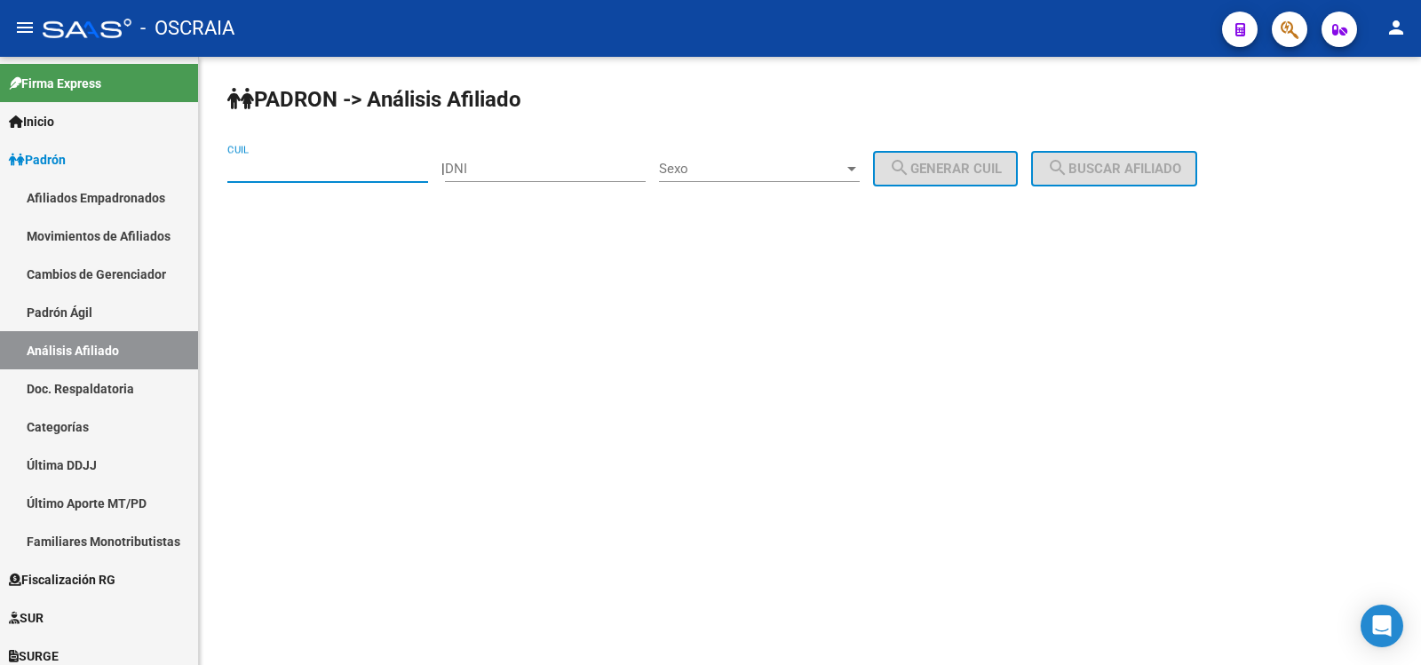
click at [300, 172] on input "CUIL" at bounding box center [327, 169] width 201 height 16
type input "20-16461795-6"
click at [1143, 164] on span "search Buscar afiliado" at bounding box center [1114, 169] width 134 height 16
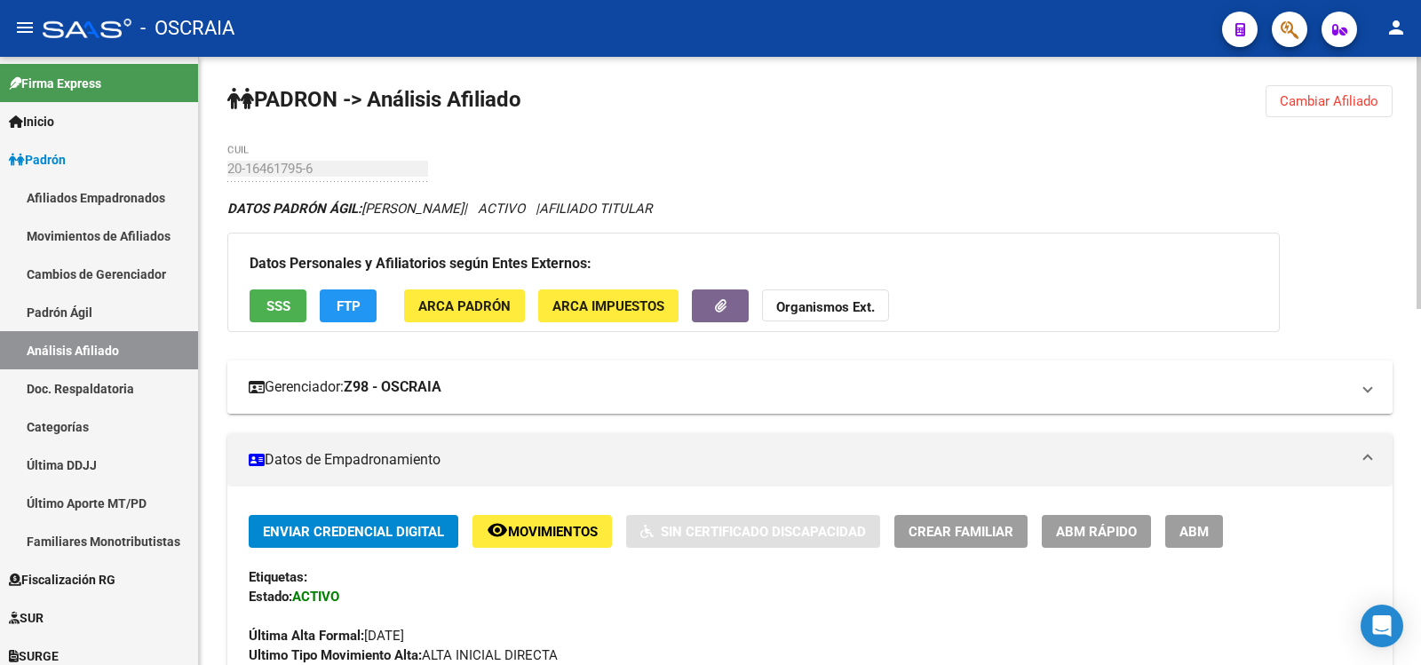
scroll to position [875, 0]
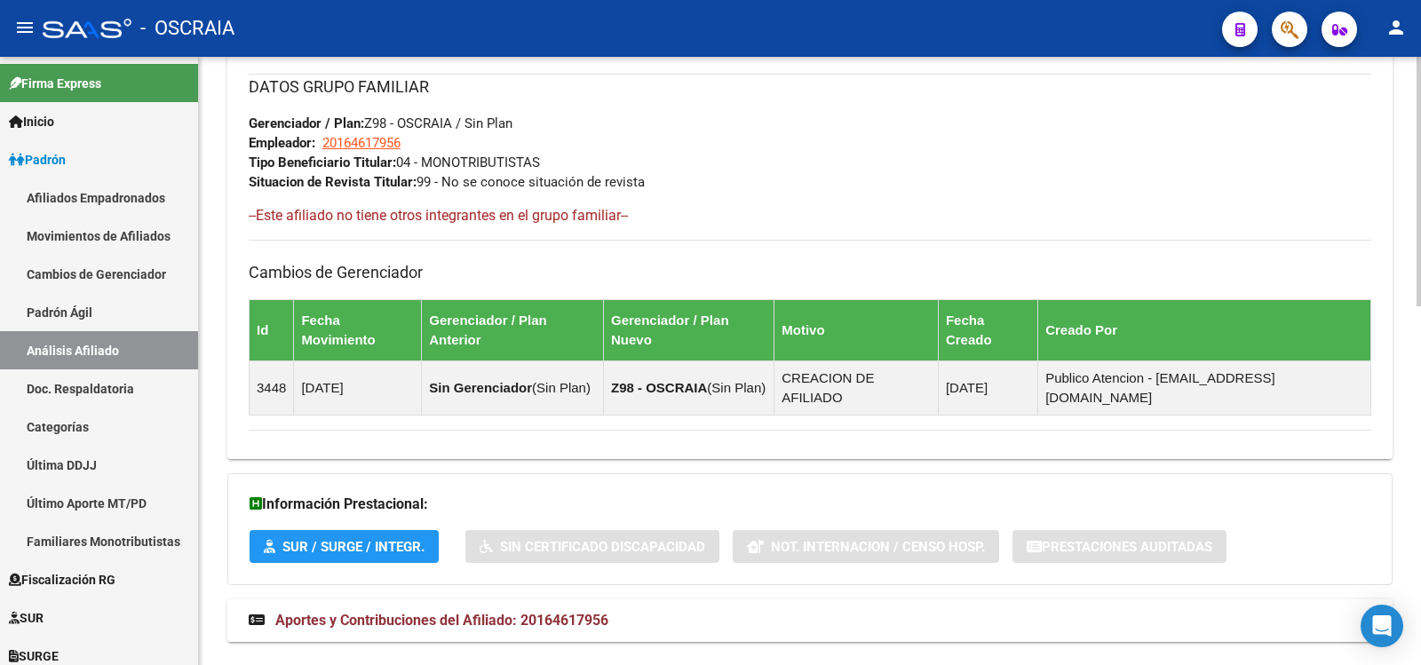
click at [572, 600] on mat-expansion-panel-header "Aportes y Contribuciones del Afiliado: 20164617956" at bounding box center [809, 621] width 1165 height 43
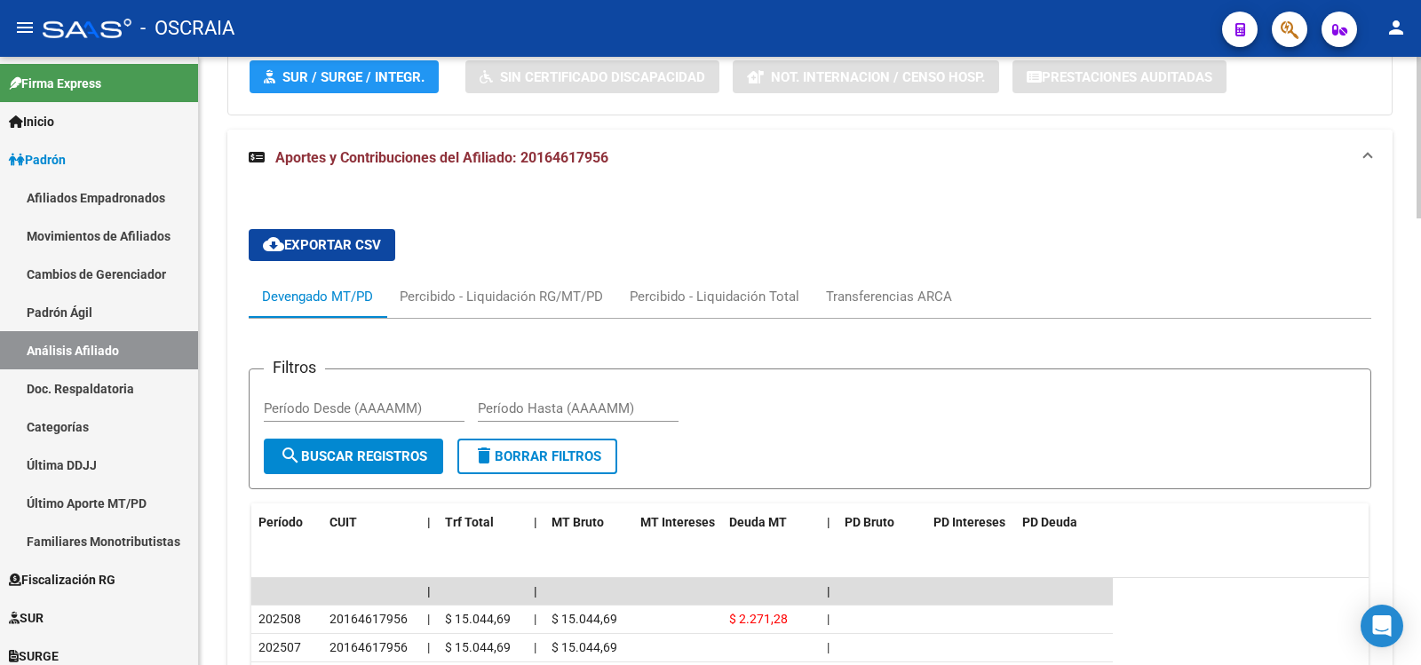
scroll to position [1049, 0]
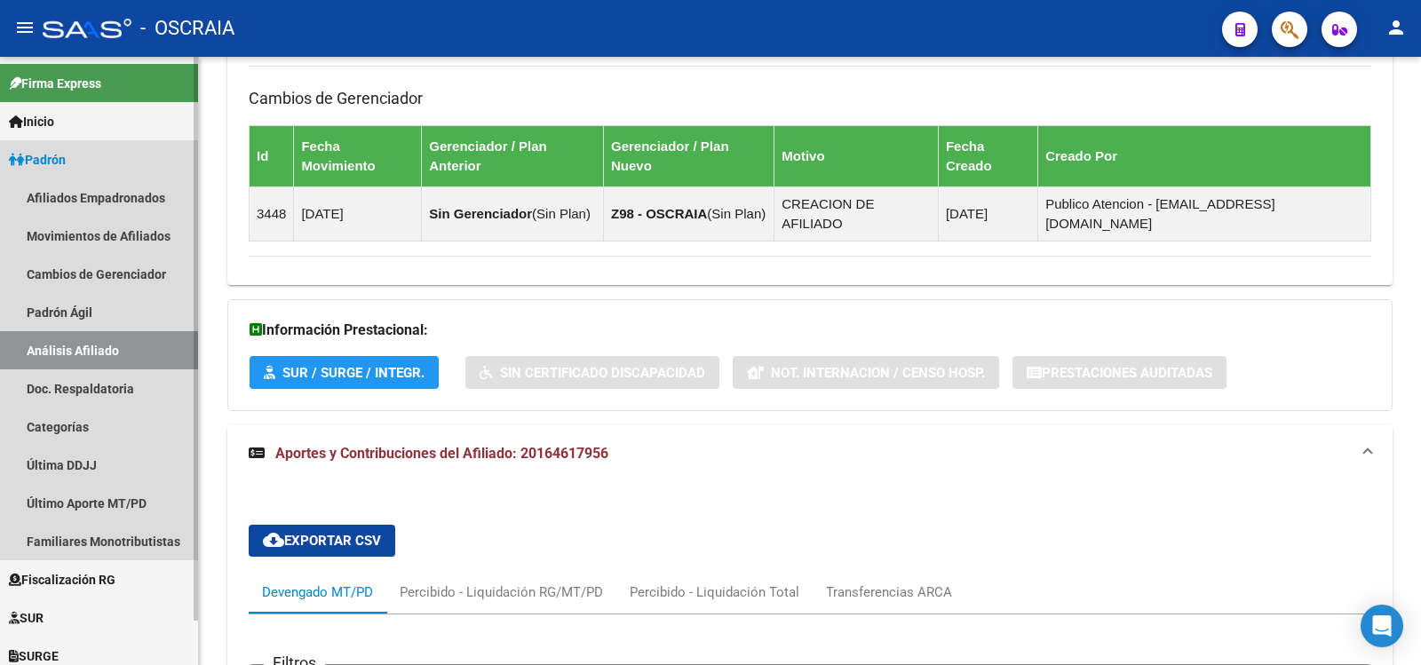
click at [72, 347] on link "Análisis Afiliado" at bounding box center [99, 350] width 198 height 38
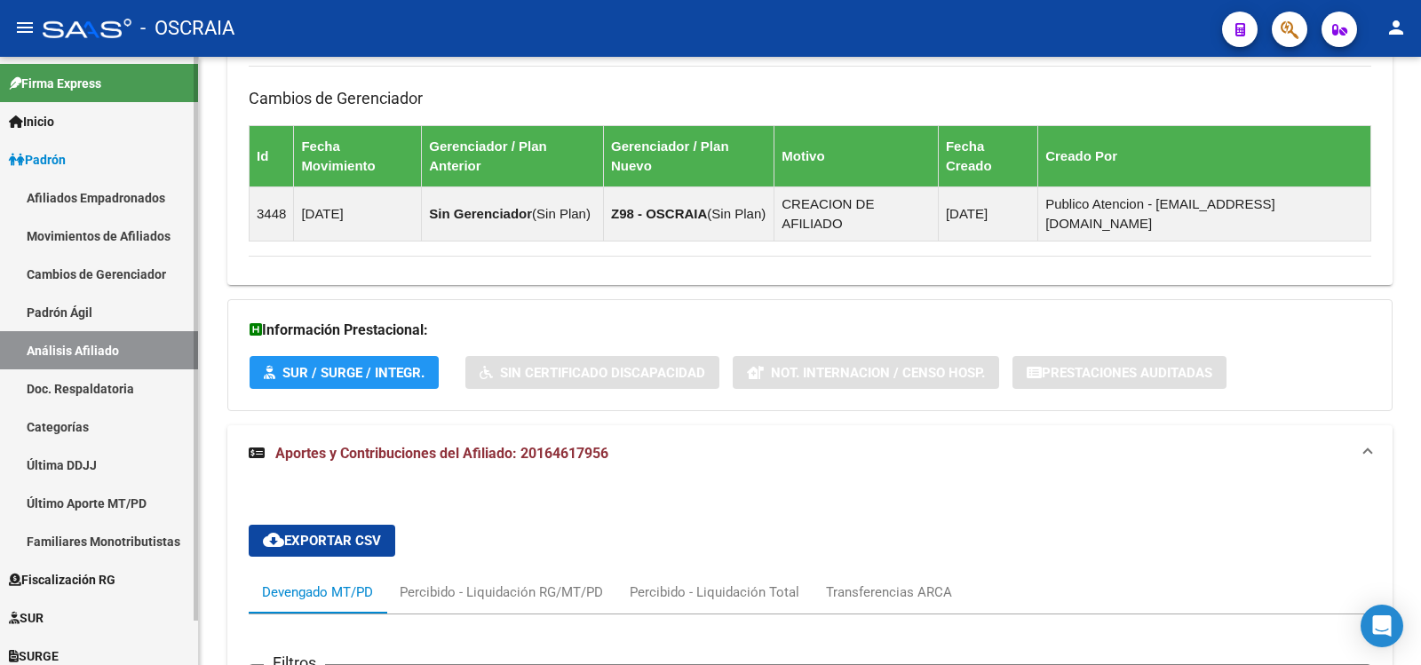
click at [100, 322] on link "Padrón Ágil" at bounding box center [99, 312] width 198 height 38
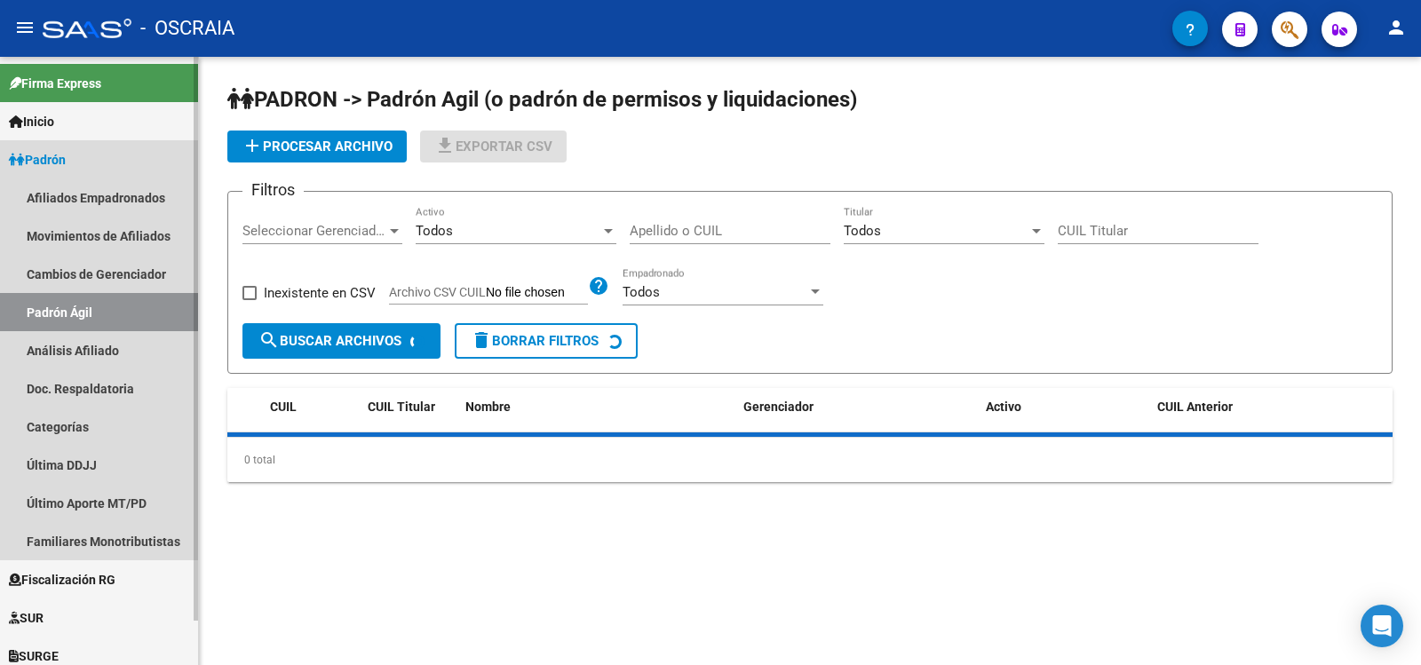
click at [115, 357] on link "Análisis Afiliado" at bounding box center [99, 350] width 198 height 38
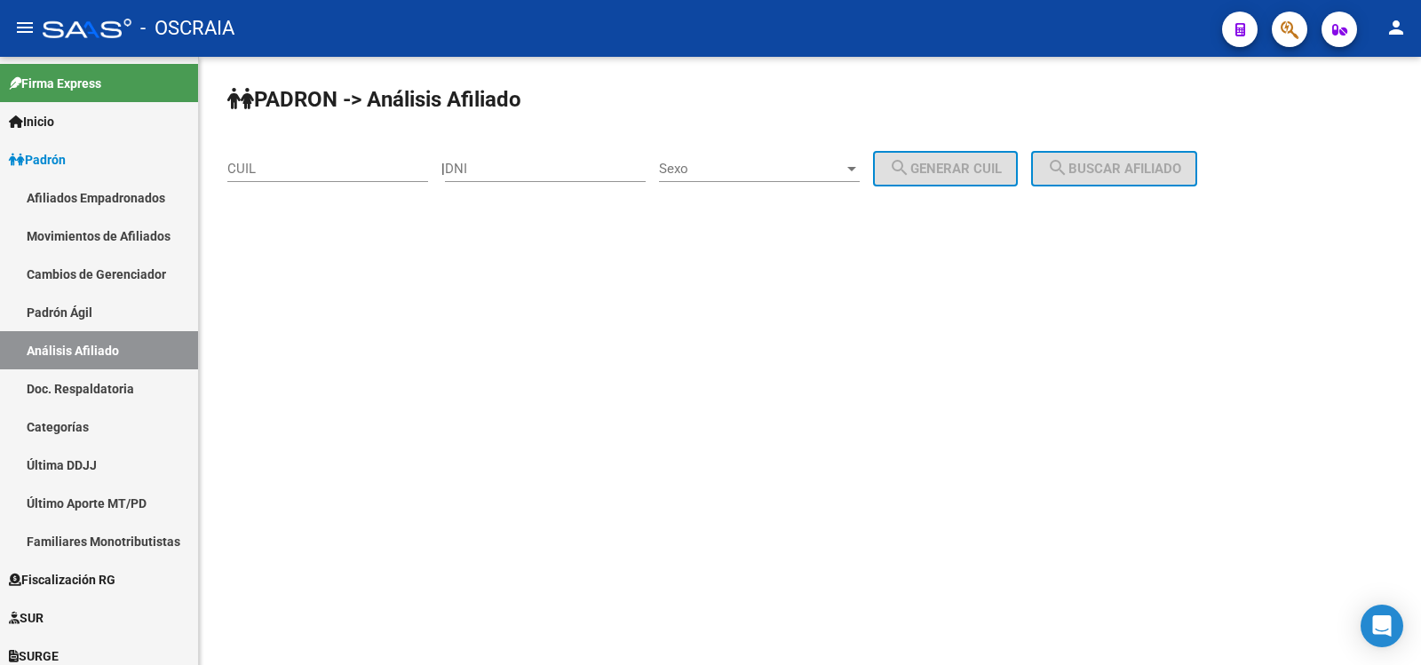
click at [266, 166] on input "CUIL" at bounding box center [327, 169] width 201 height 16
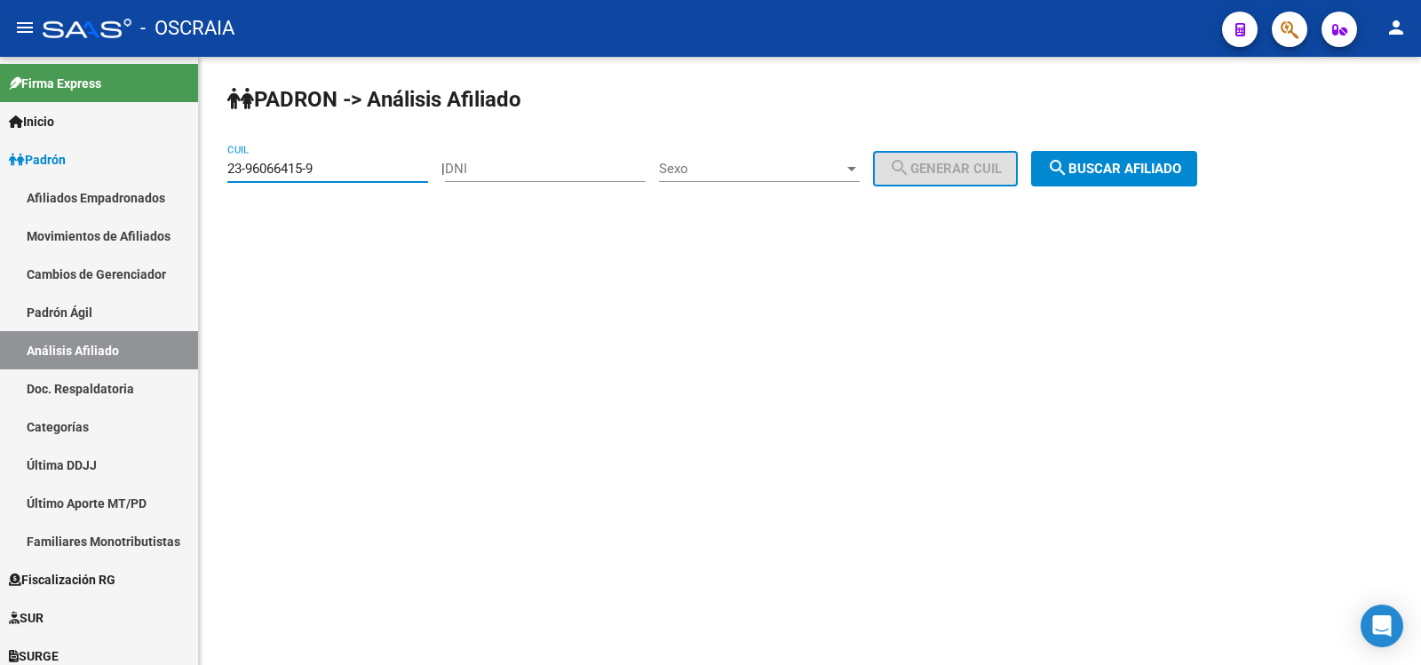
type input "23-96066415-9"
click at [1154, 157] on button "search Buscar afiliado" at bounding box center [1114, 169] width 166 height 36
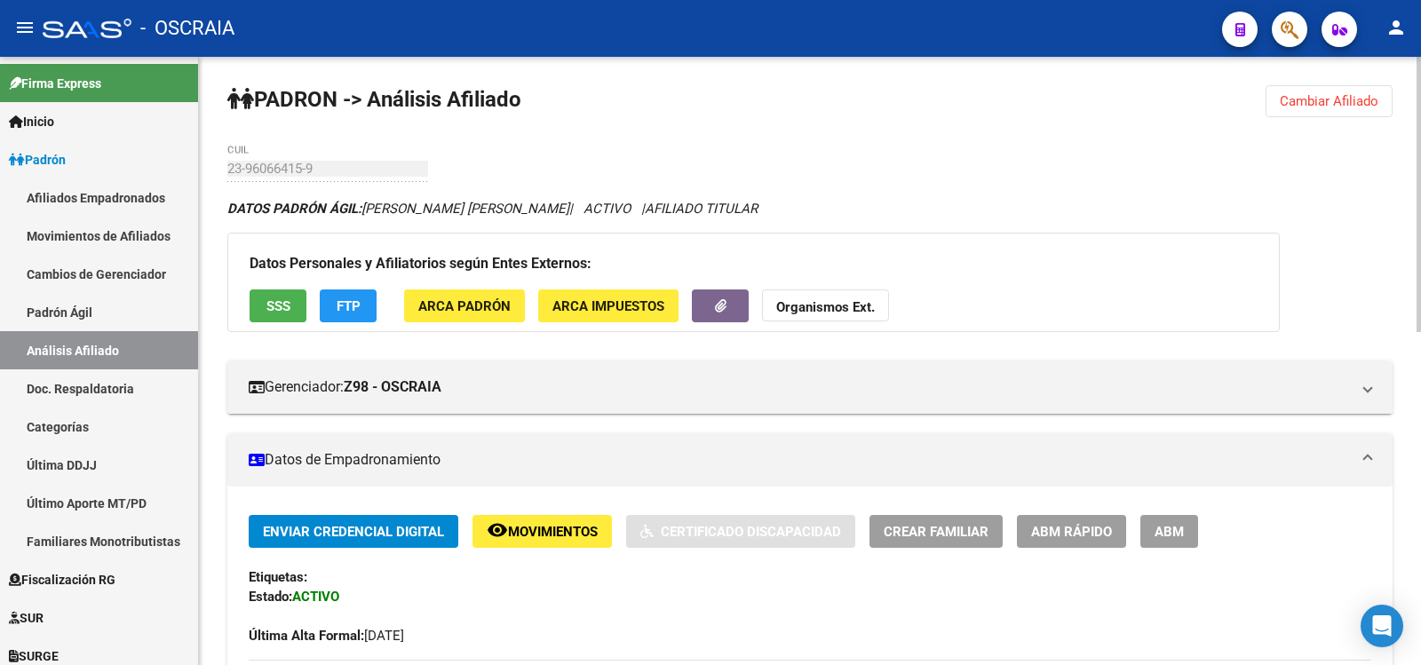
scroll to position [737, 0]
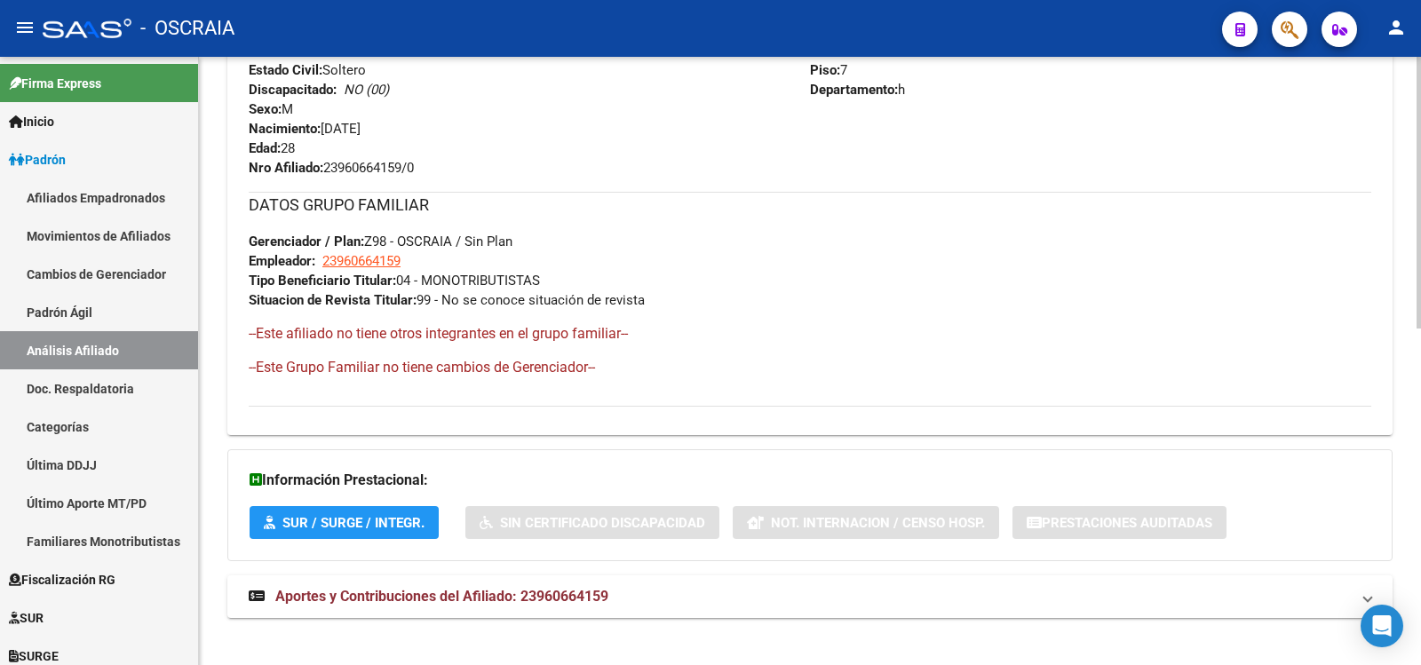
click at [577, 572] on div "DATOS PADRÓN ÁGIL: [PERSON_NAME] [PERSON_NAME] | ACTIVO | AFILIADO TITULAR Dato…" at bounding box center [809, 50] width 1165 height 1176
click at [584, 597] on span "Aportes y Contribuciones del Afiliado: 23960664159" at bounding box center [441, 596] width 333 height 17
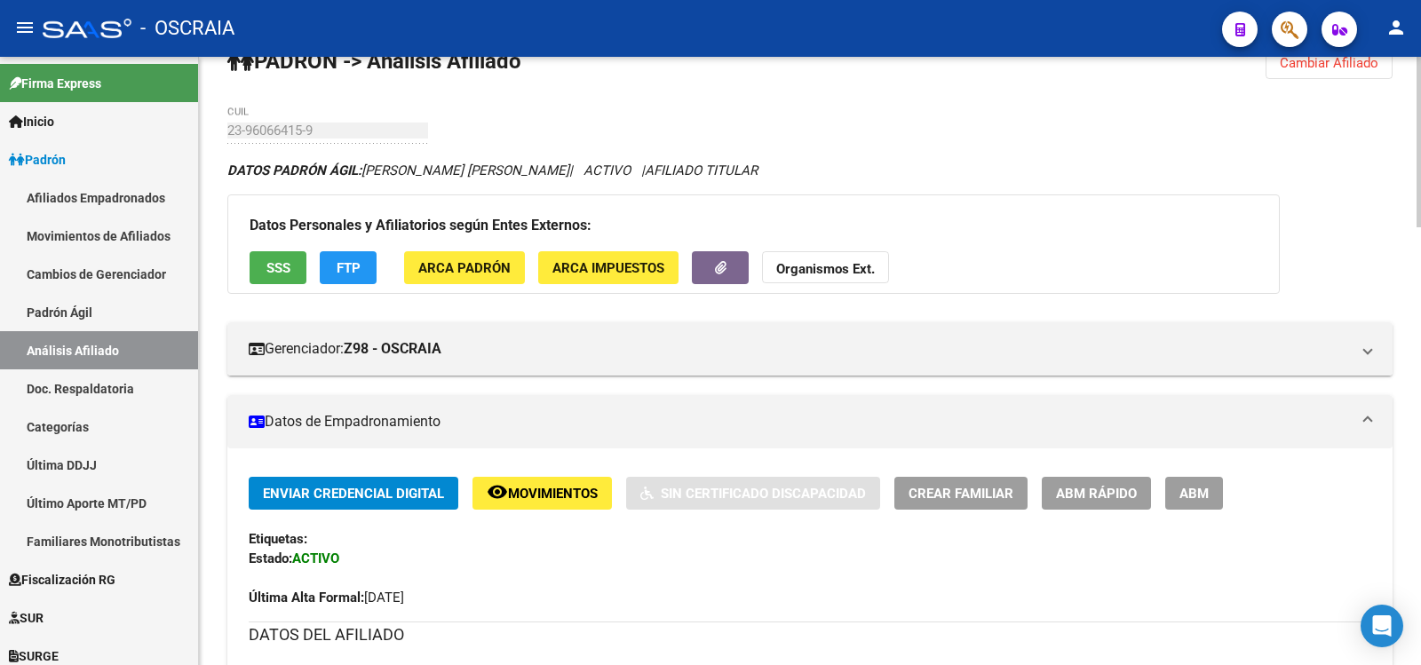
scroll to position [0, 0]
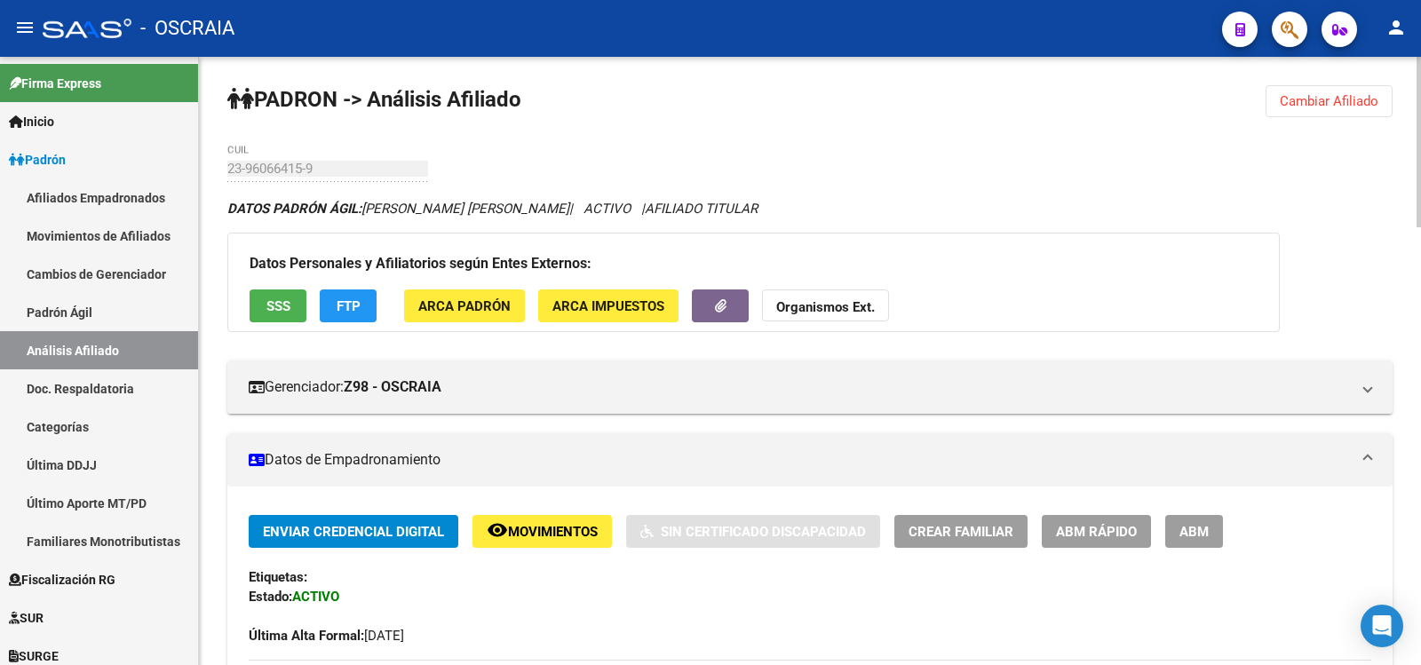
click at [1199, 526] on span "ABM" at bounding box center [1194, 532] width 29 height 16
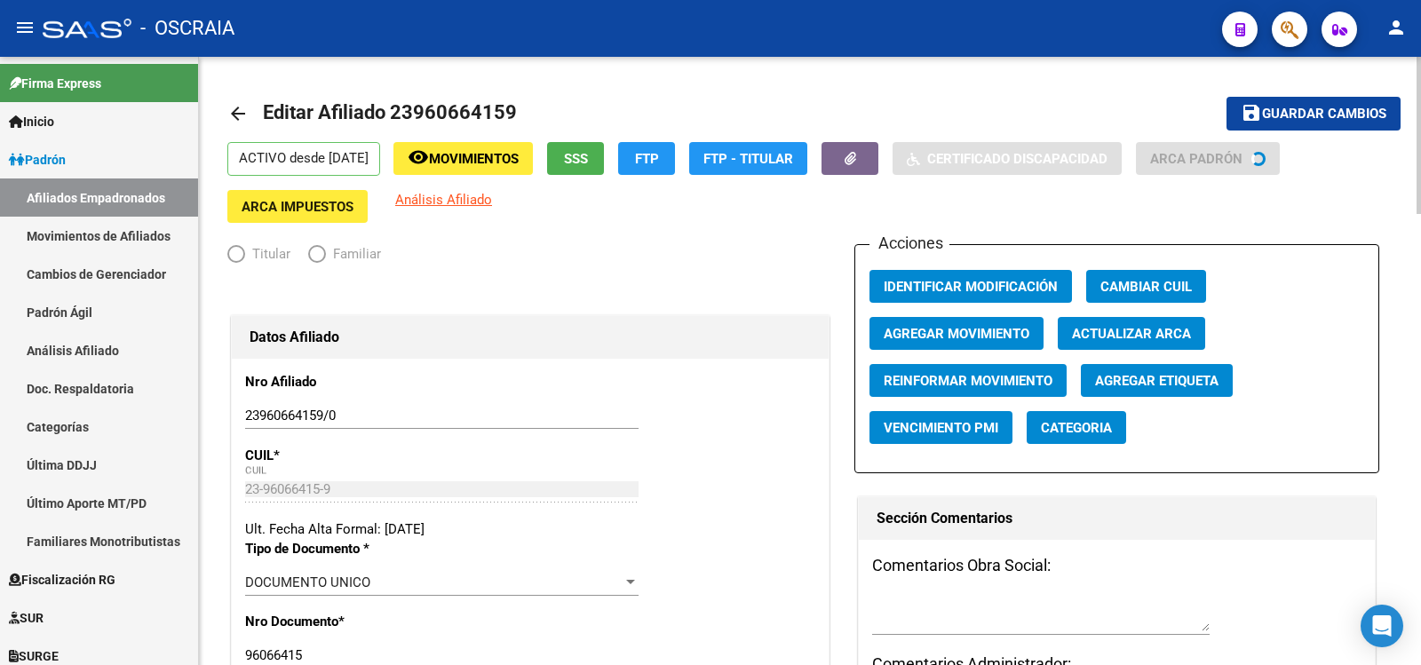
radio input "true"
type input "23-96066415-9"
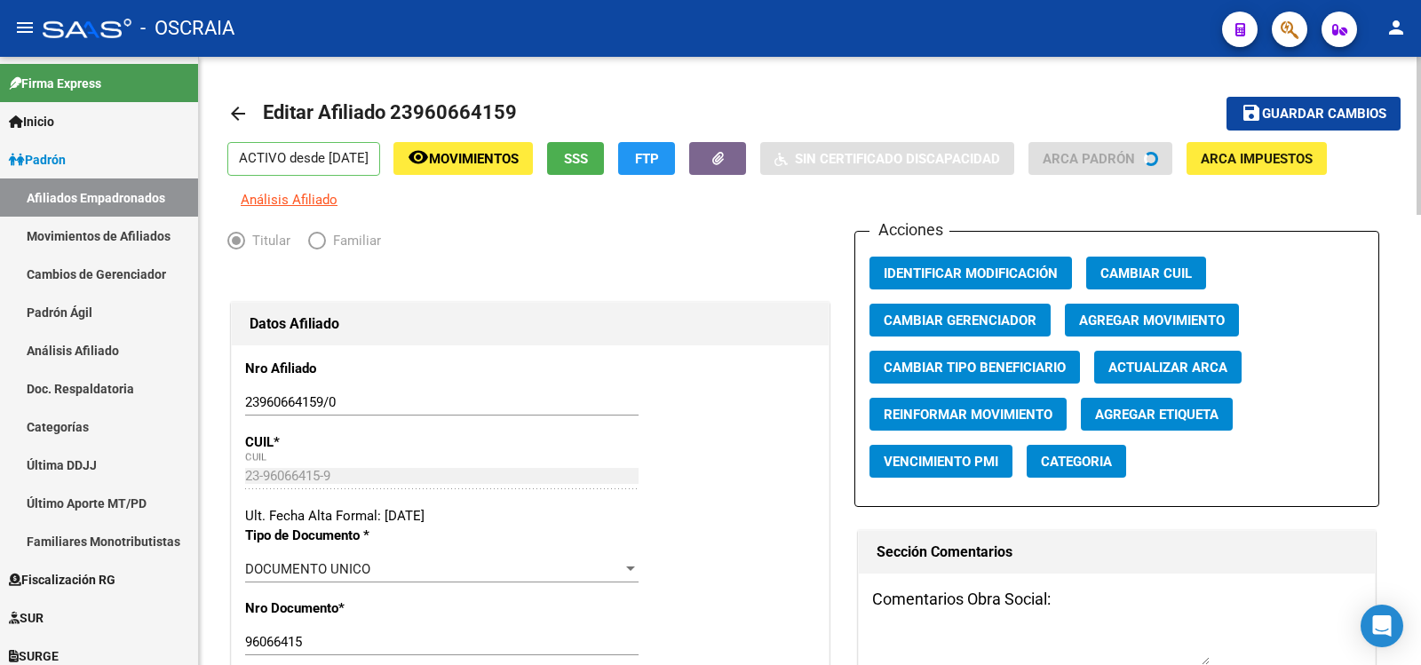
click at [1155, 322] on span "Agregar Movimiento" at bounding box center [1152, 321] width 146 height 16
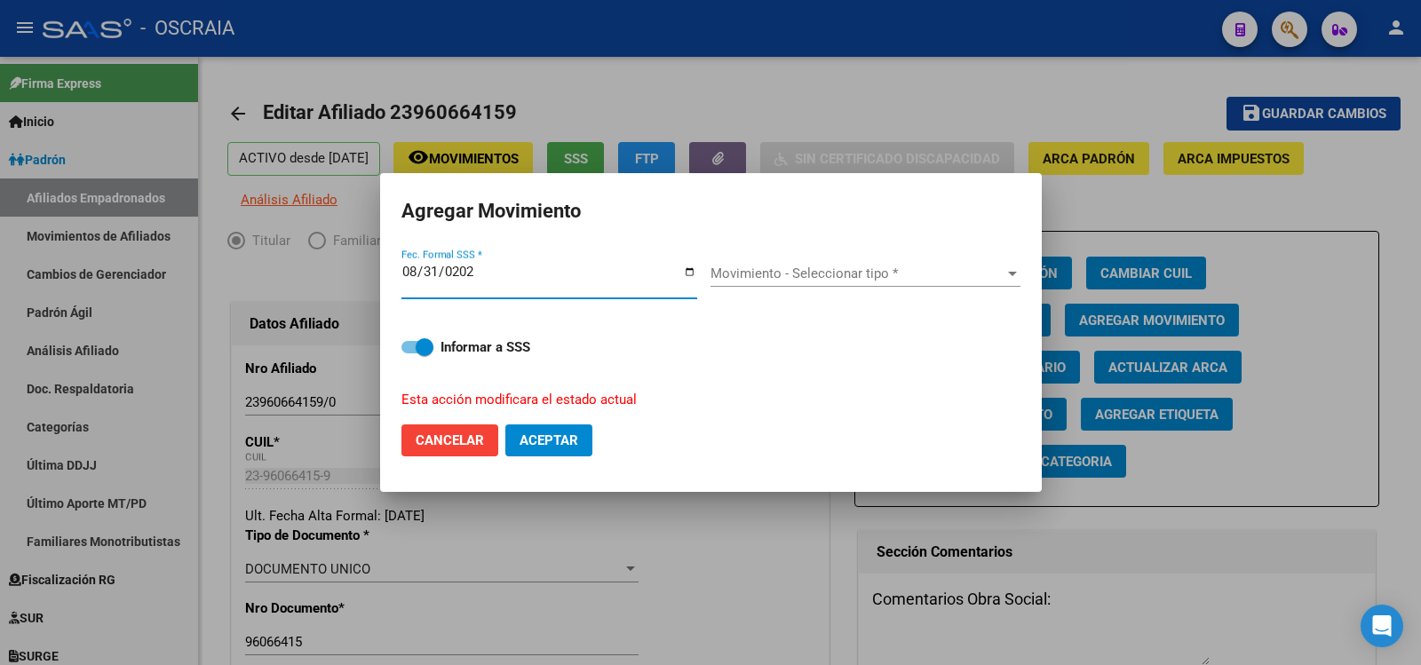
type input "[DATE]"
click at [751, 271] on span "Movimiento - Seleccionar tipo *" at bounding box center [858, 274] width 294 height 16
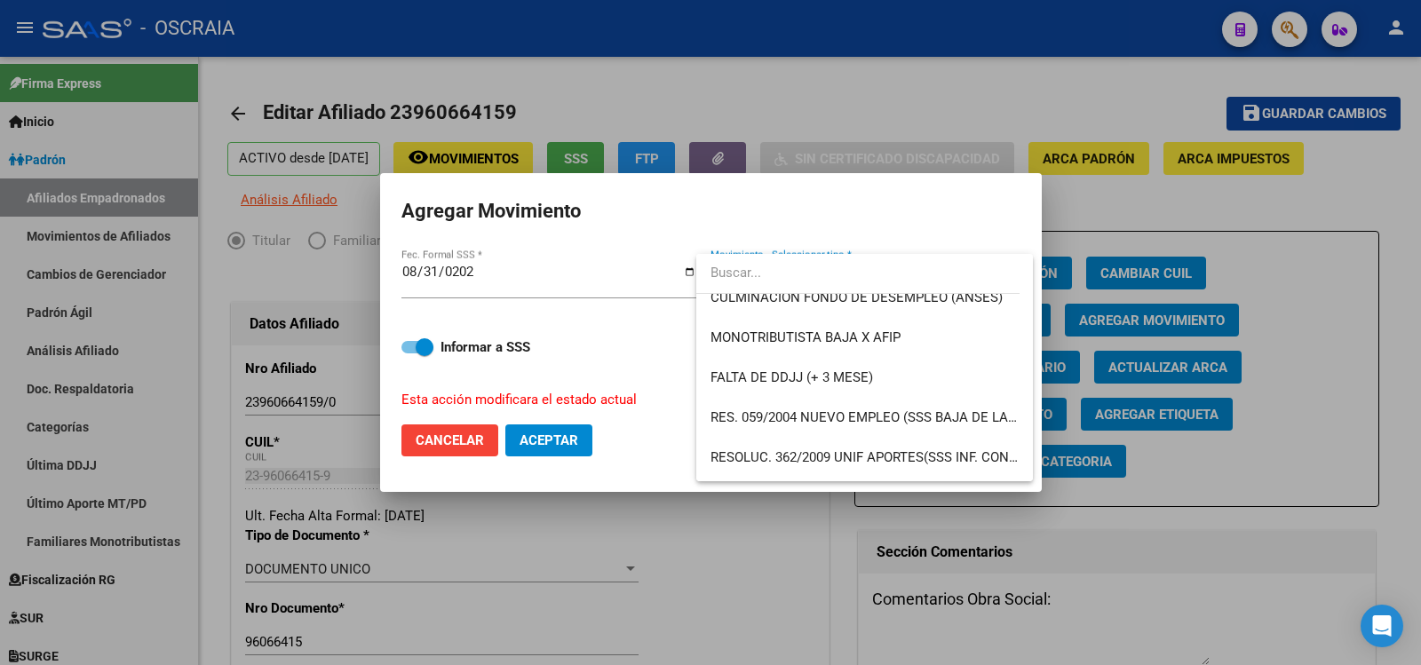
scroll to position [442, 0]
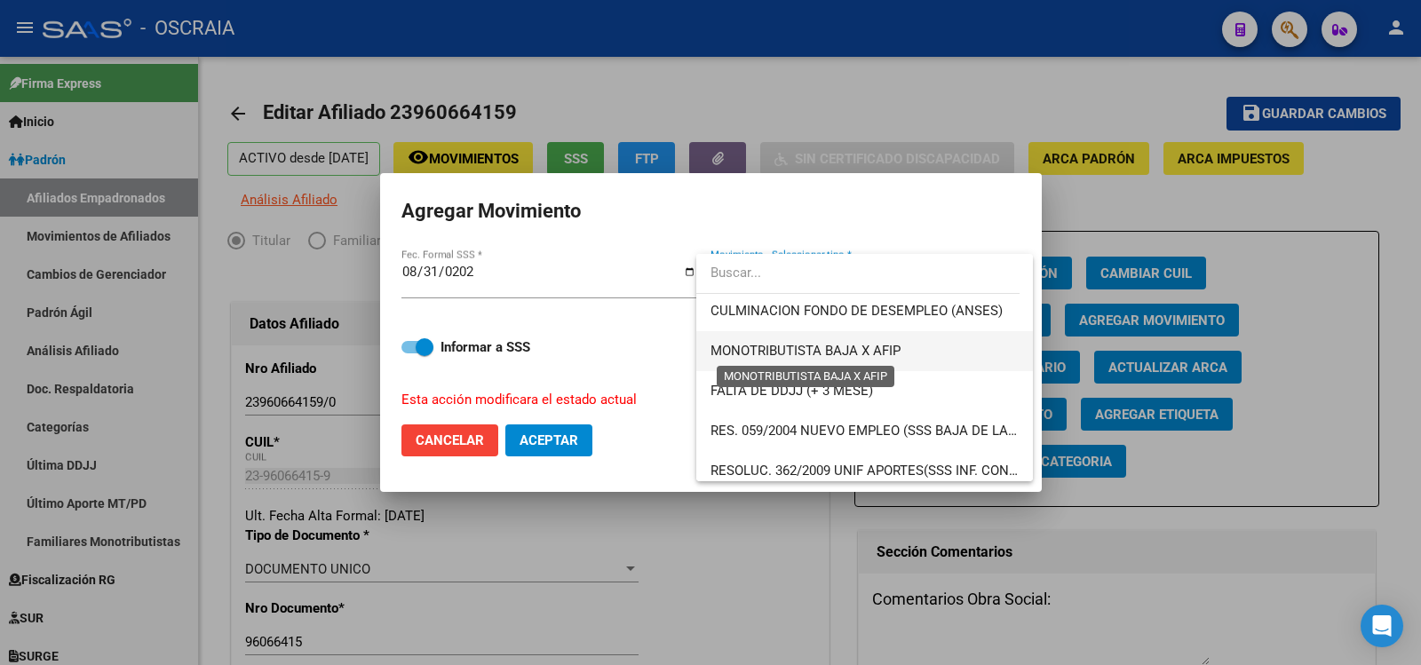
click at [887, 357] on span "MONOTRIBUTISTA BAJA X AFIP" at bounding box center [806, 351] width 190 height 16
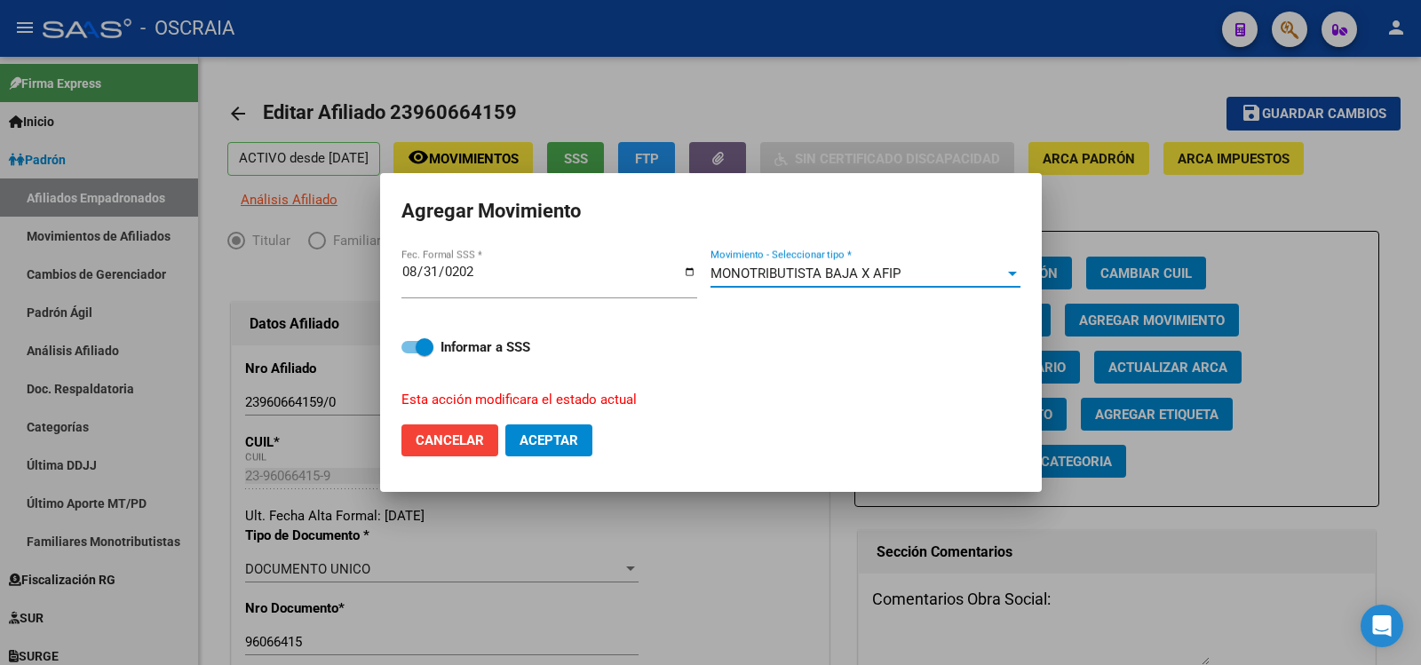
click at [545, 443] on span "Aceptar" at bounding box center [549, 441] width 59 height 16
checkbox input "false"
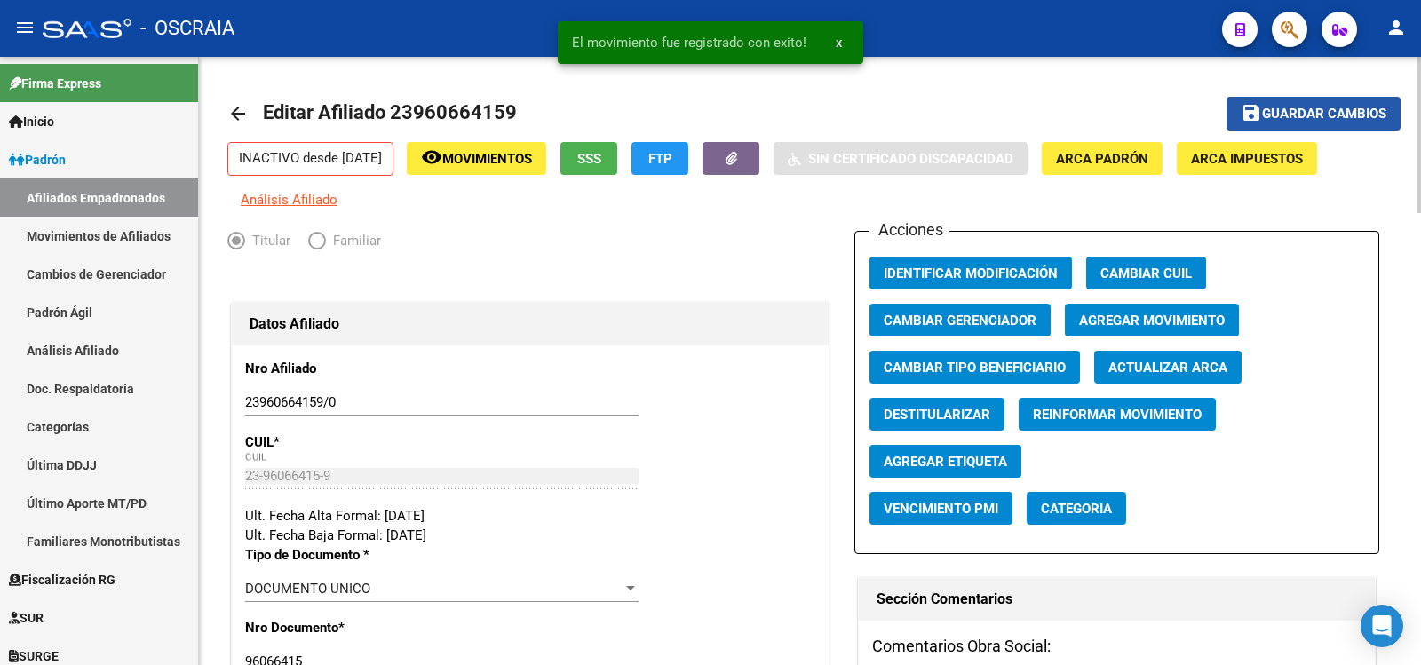
click at [1297, 110] on span "Guardar cambios" at bounding box center [1324, 115] width 124 height 16
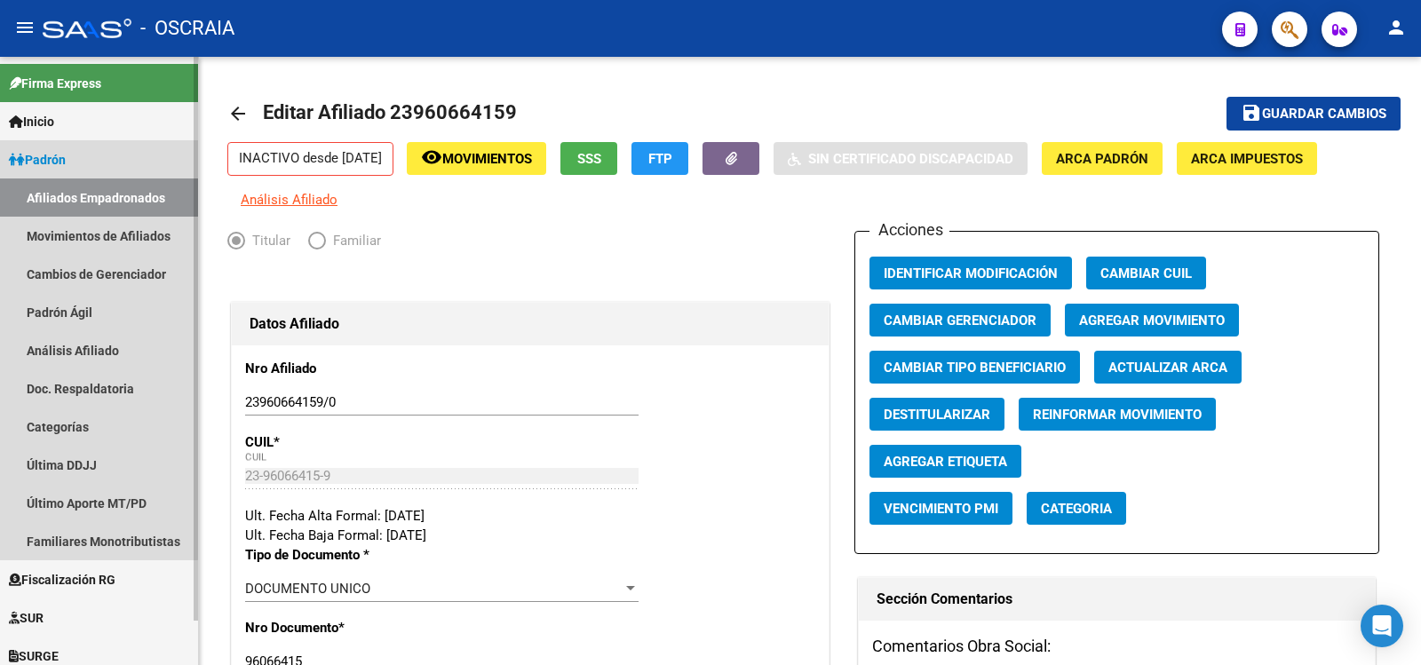
click at [66, 155] on span "Padrón" at bounding box center [37, 160] width 57 height 20
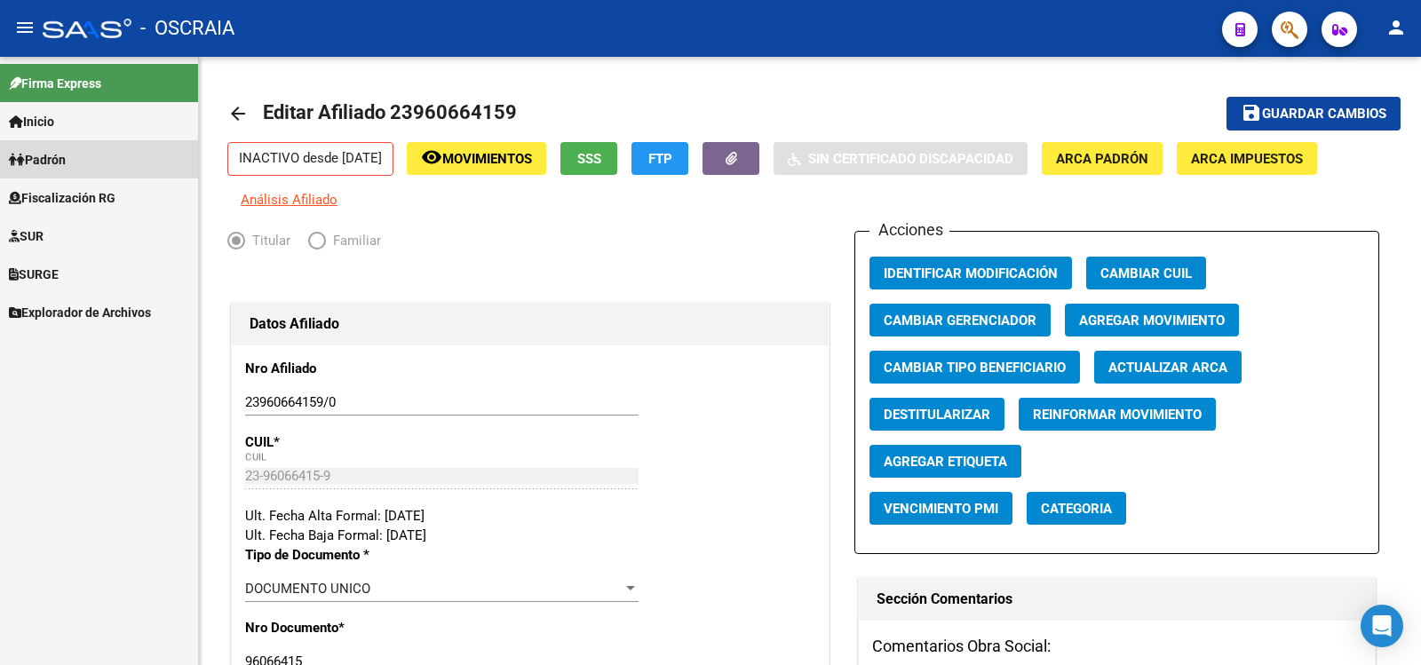
click at [90, 167] on link "Padrón" at bounding box center [99, 159] width 198 height 38
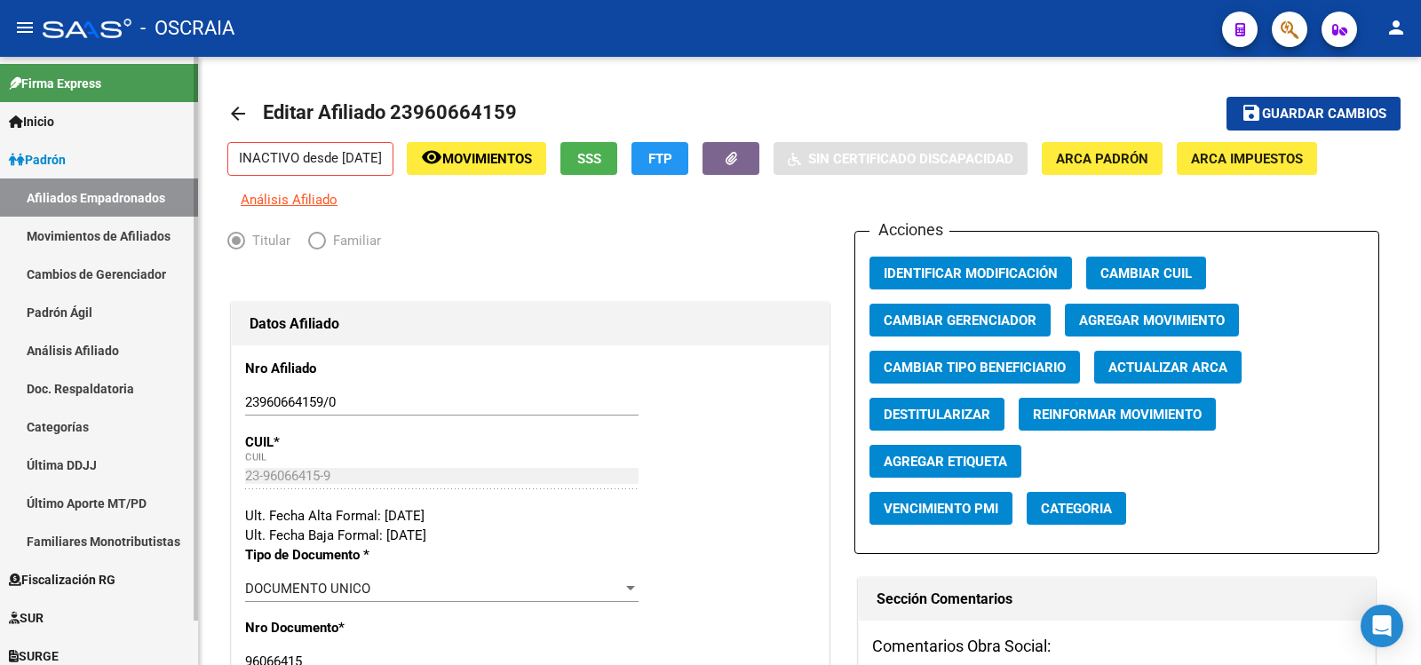
click at [89, 314] on link "Padrón Ágil" at bounding box center [99, 312] width 198 height 38
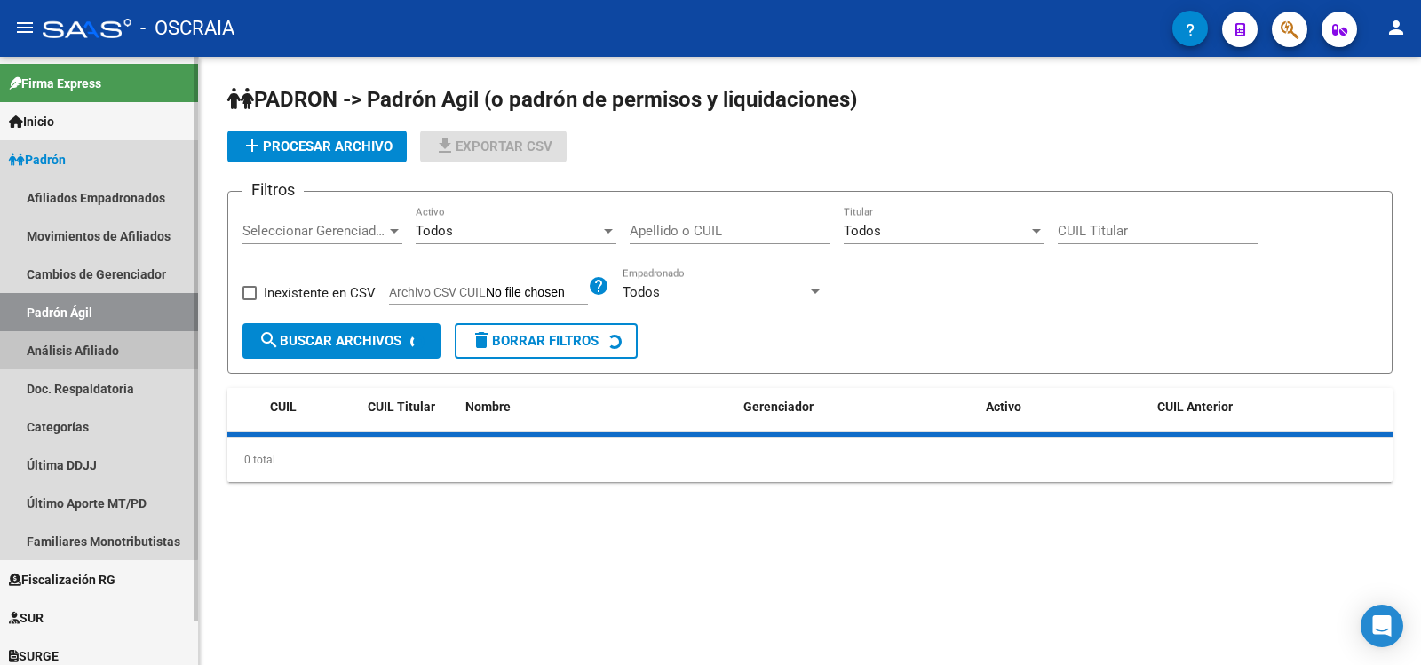
click at [96, 340] on link "Análisis Afiliado" at bounding box center [99, 350] width 198 height 38
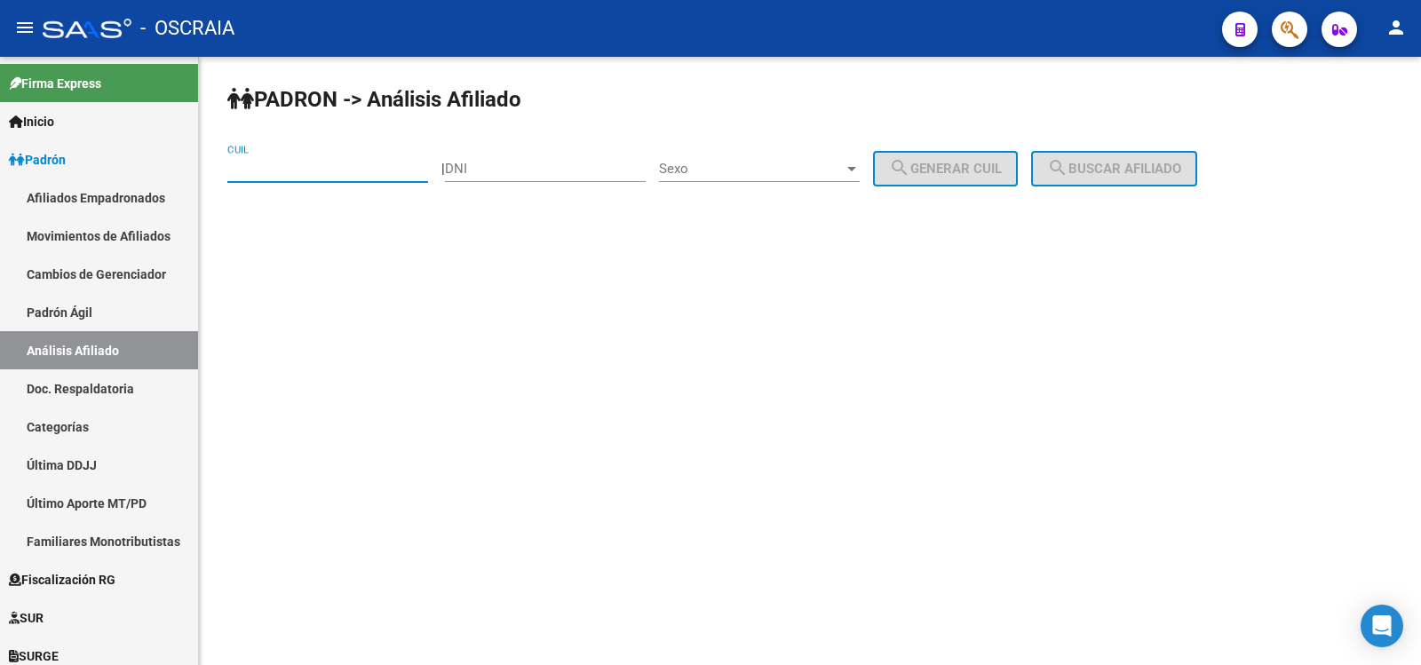
click at [308, 165] on input "CUIL" at bounding box center [327, 169] width 201 height 16
click at [276, 168] on input "CUIL" at bounding box center [327, 169] width 201 height 16
type input "20-17253927-1"
click at [1109, 172] on span "search Buscar afiliado" at bounding box center [1114, 169] width 134 height 16
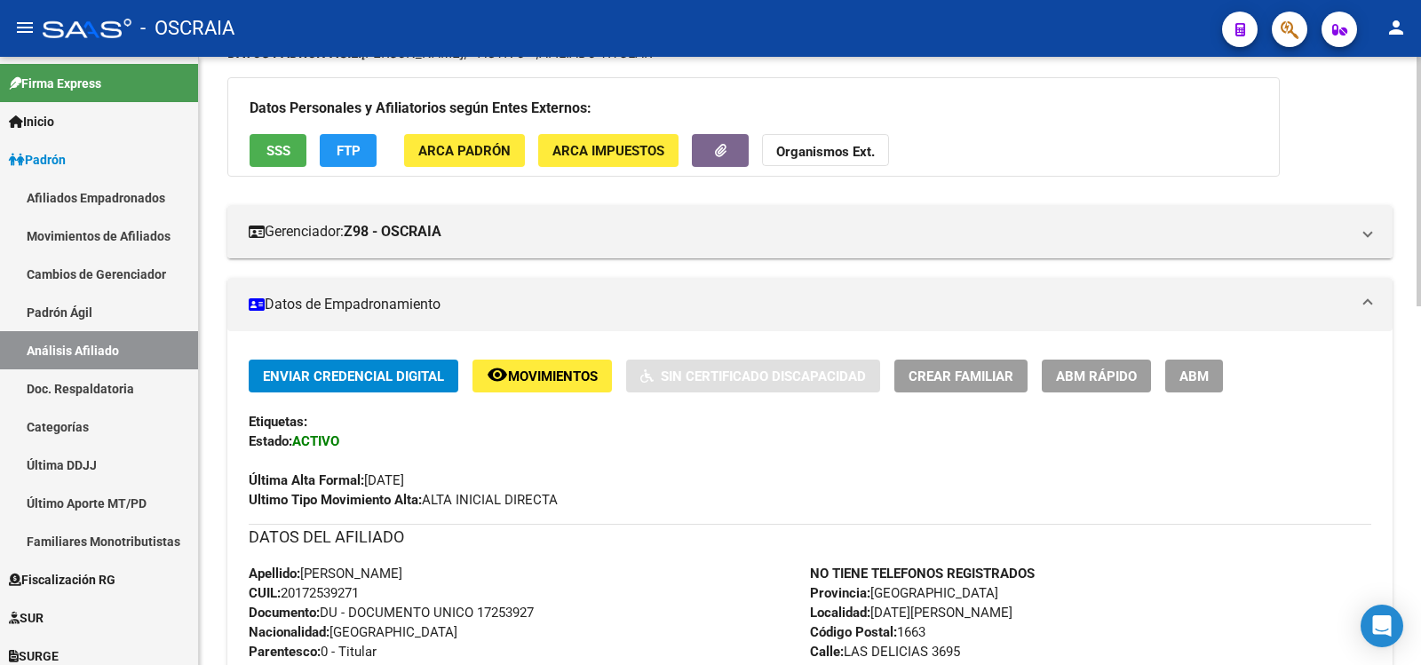
scroll to position [875, 0]
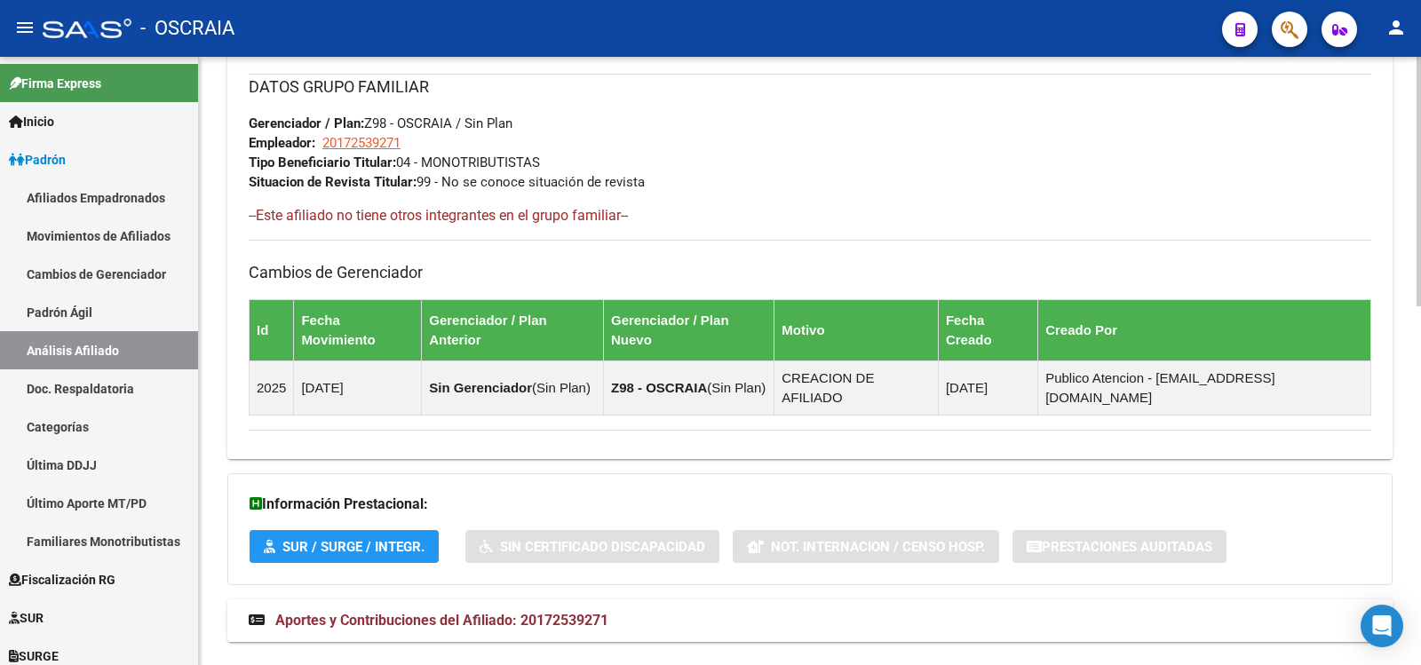
click at [554, 600] on mat-expansion-panel-header "Aportes y Contribuciones del Afiliado: 20172539271" at bounding box center [809, 621] width 1165 height 43
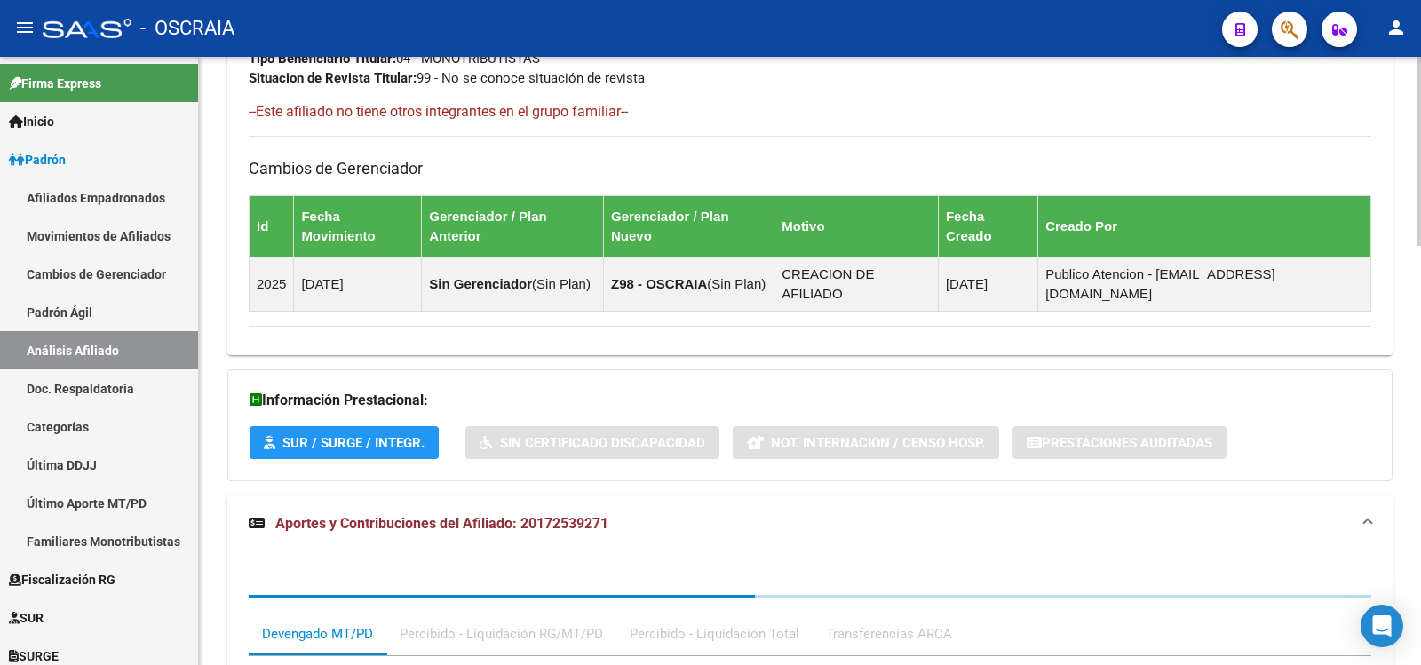
scroll to position [1345, 0]
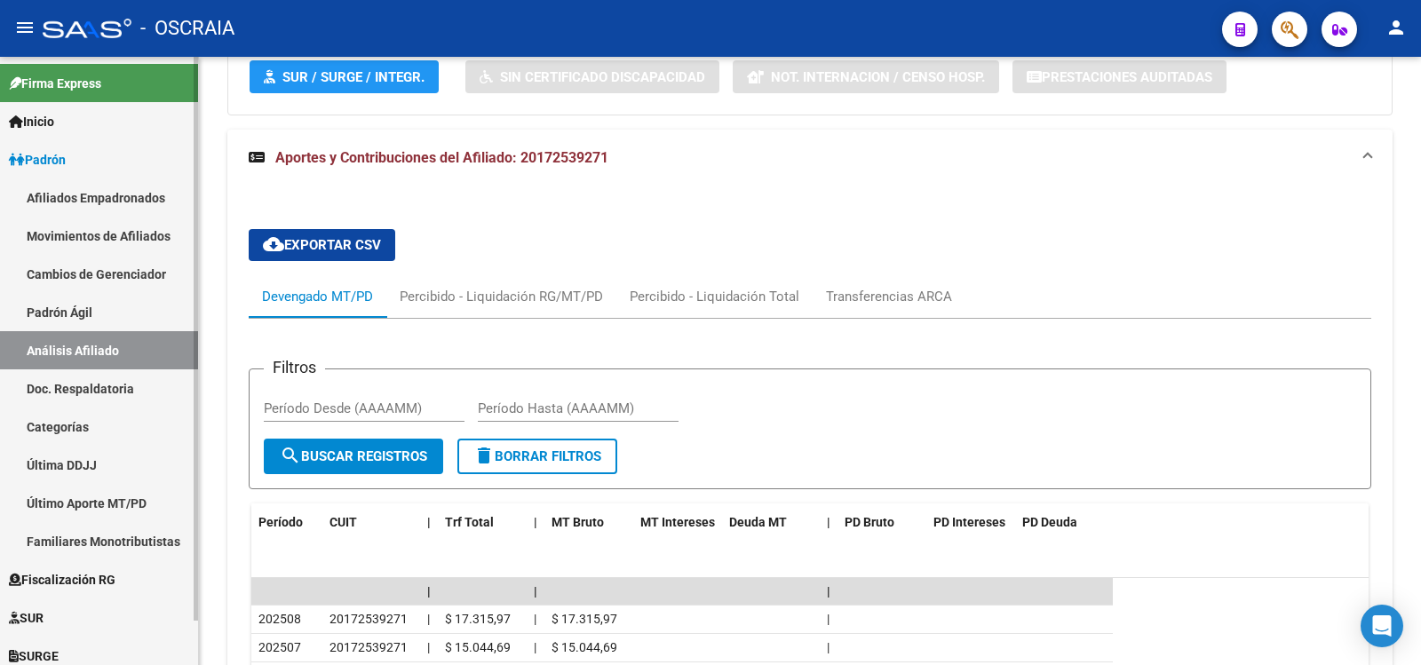
click at [69, 315] on link "Padrón Ágil" at bounding box center [99, 312] width 198 height 38
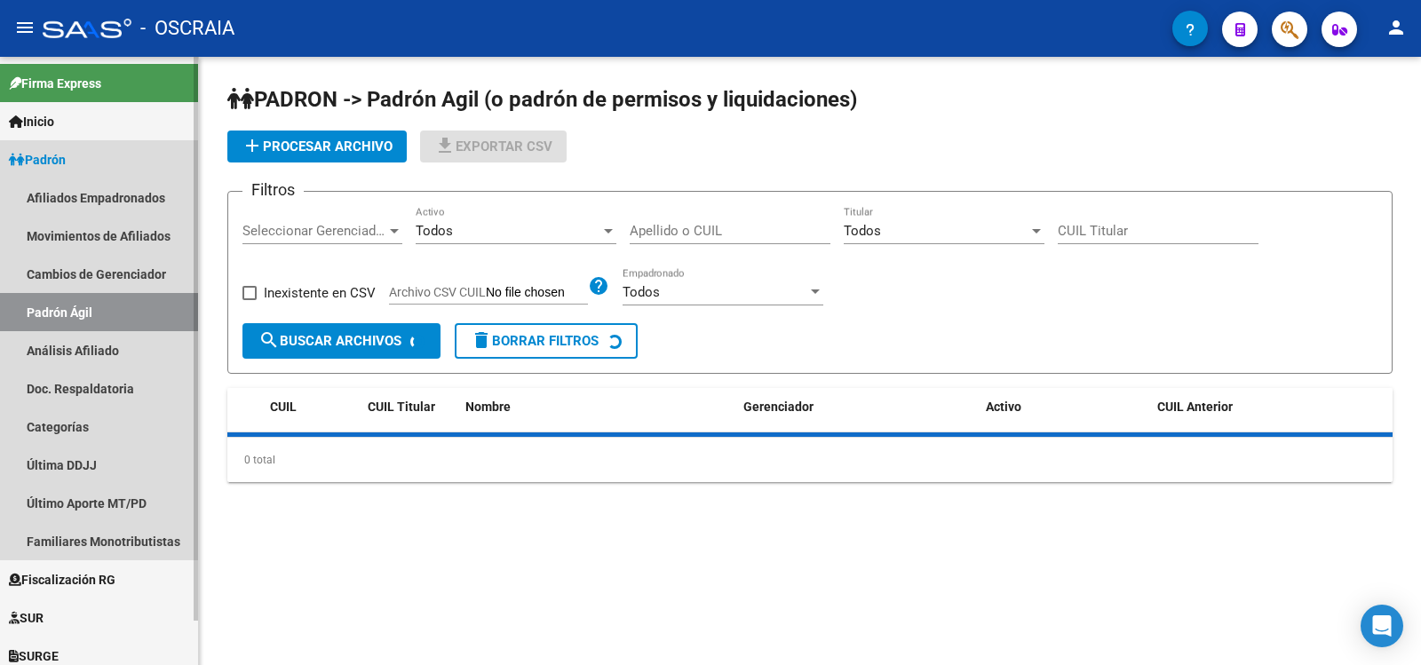
drag, startPoint x: 75, startPoint y: 323, endPoint x: 83, endPoint y: 336, distance: 14.8
click at [76, 323] on link "Padrón Ágil" at bounding box center [99, 312] width 198 height 38
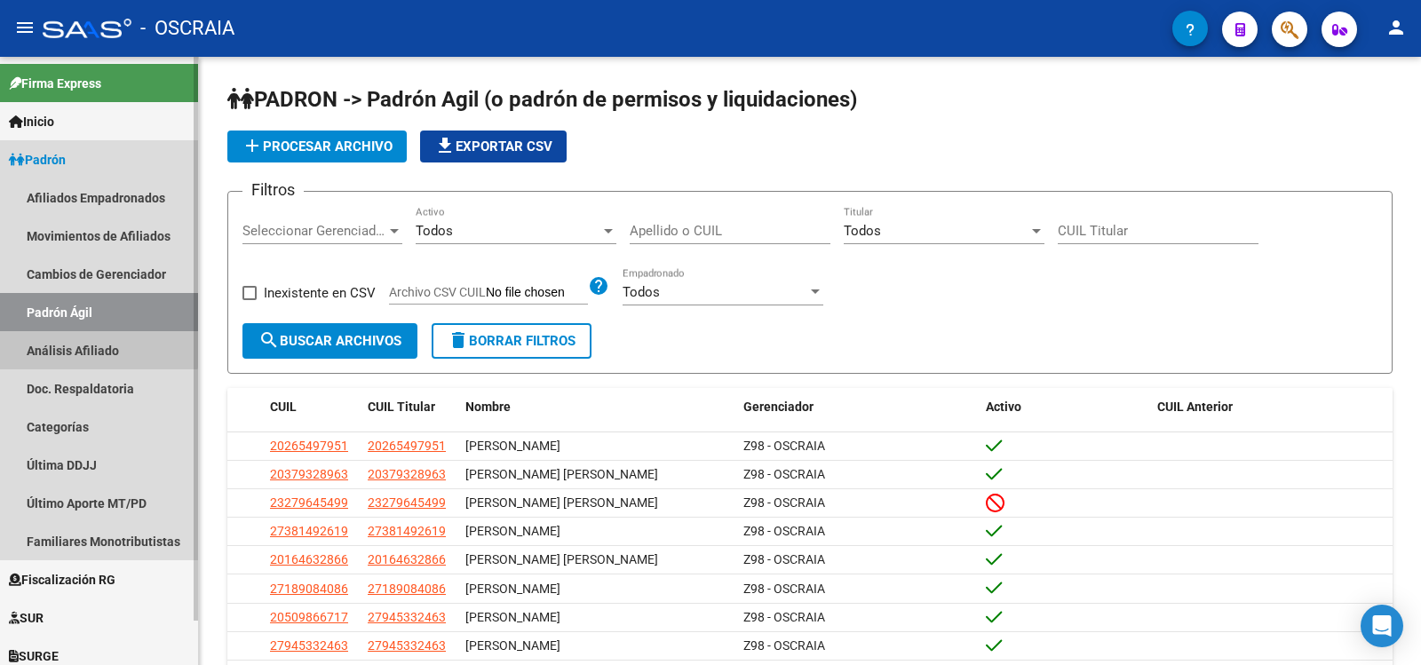
click at [83, 336] on link "Análisis Afiliado" at bounding box center [99, 350] width 198 height 38
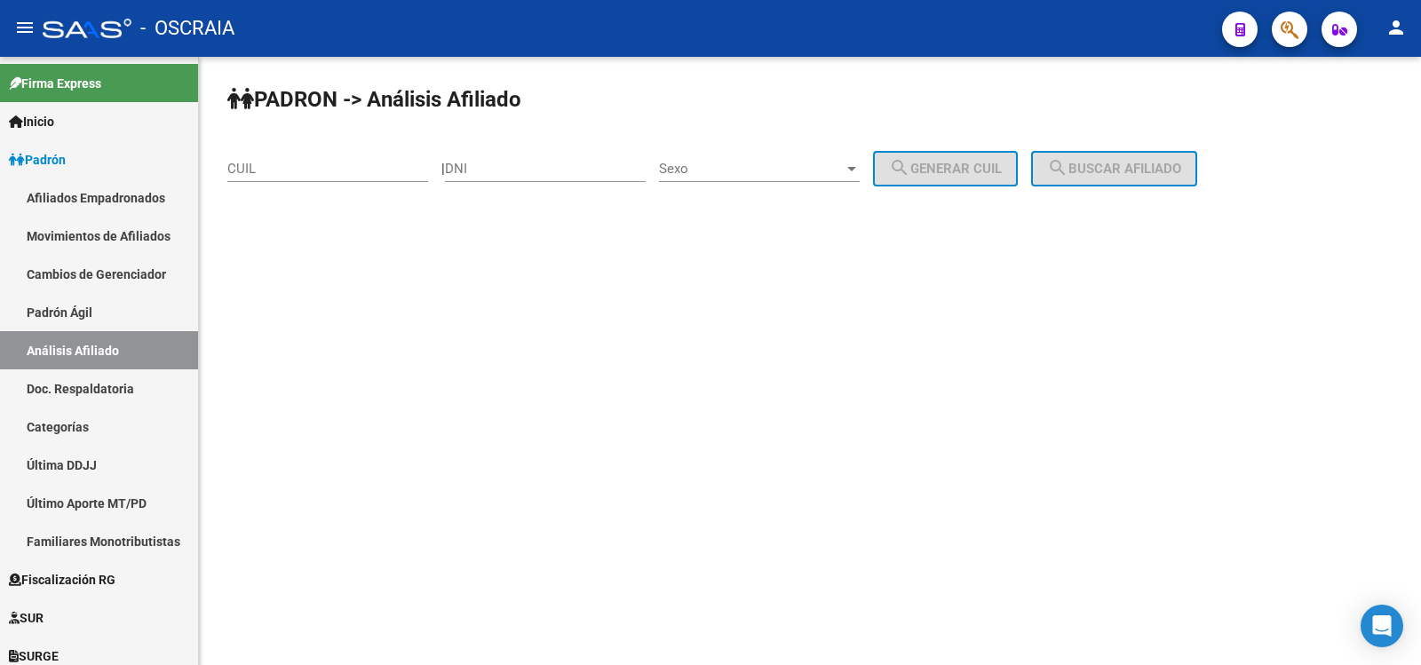
click at [283, 160] on div "CUIL" at bounding box center [327, 163] width 201 height 38
click at [290, 162] on input "CUIL" at bounding box center [327, 169] width 201 height 16
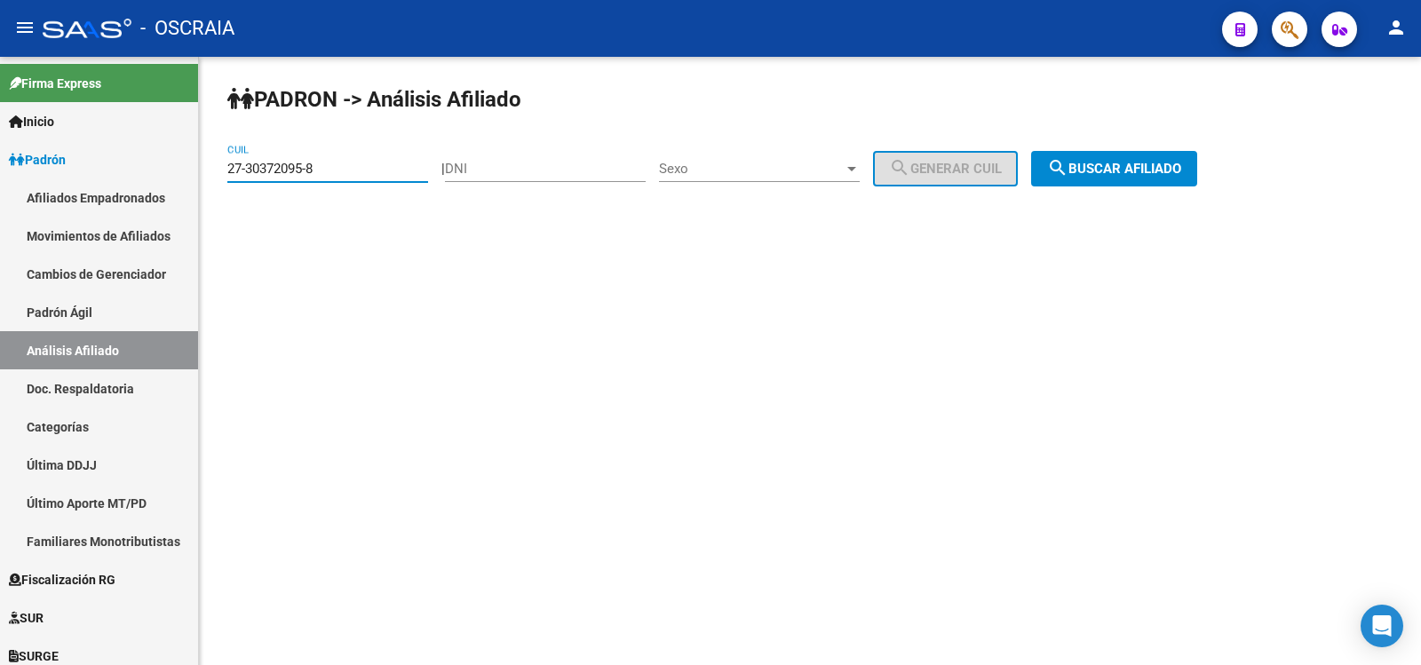
type input "27-30372095-8"
click at [1149, 170] on span "search Buscar afiliado" at bounding box center [1114, 169] width 134 height 16
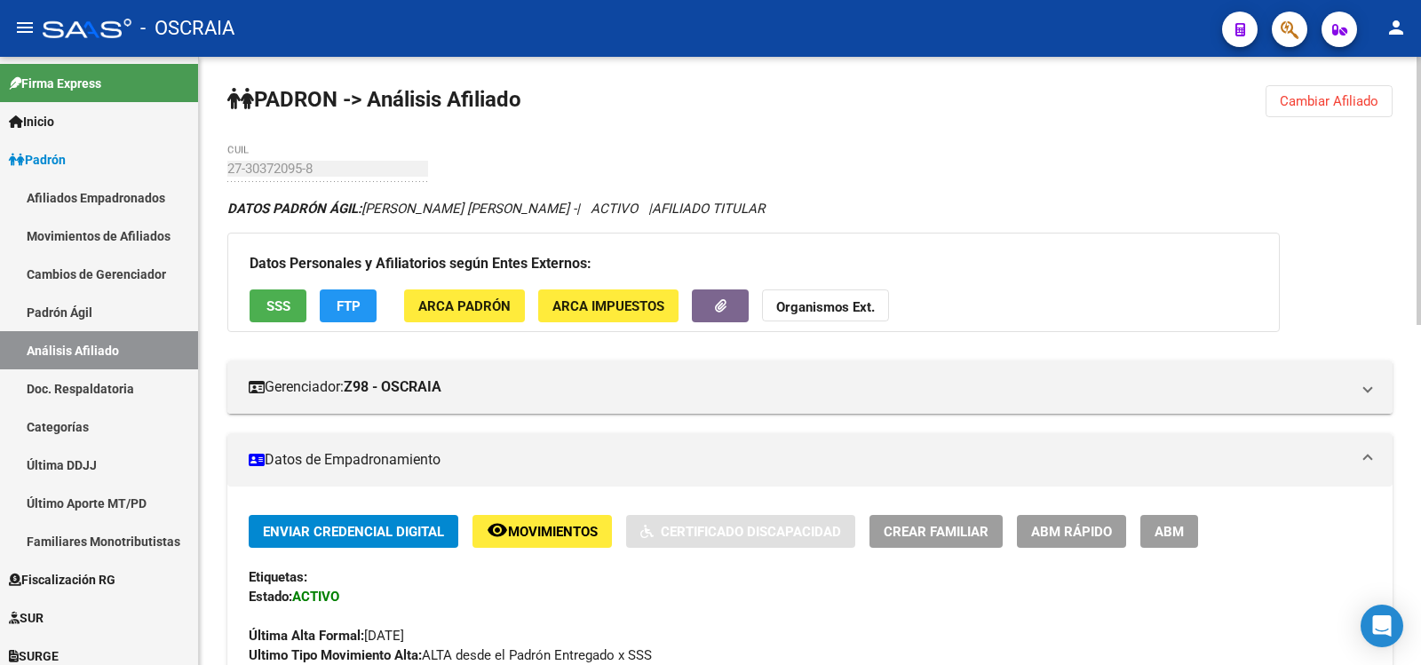
scroll to position [771, 0]
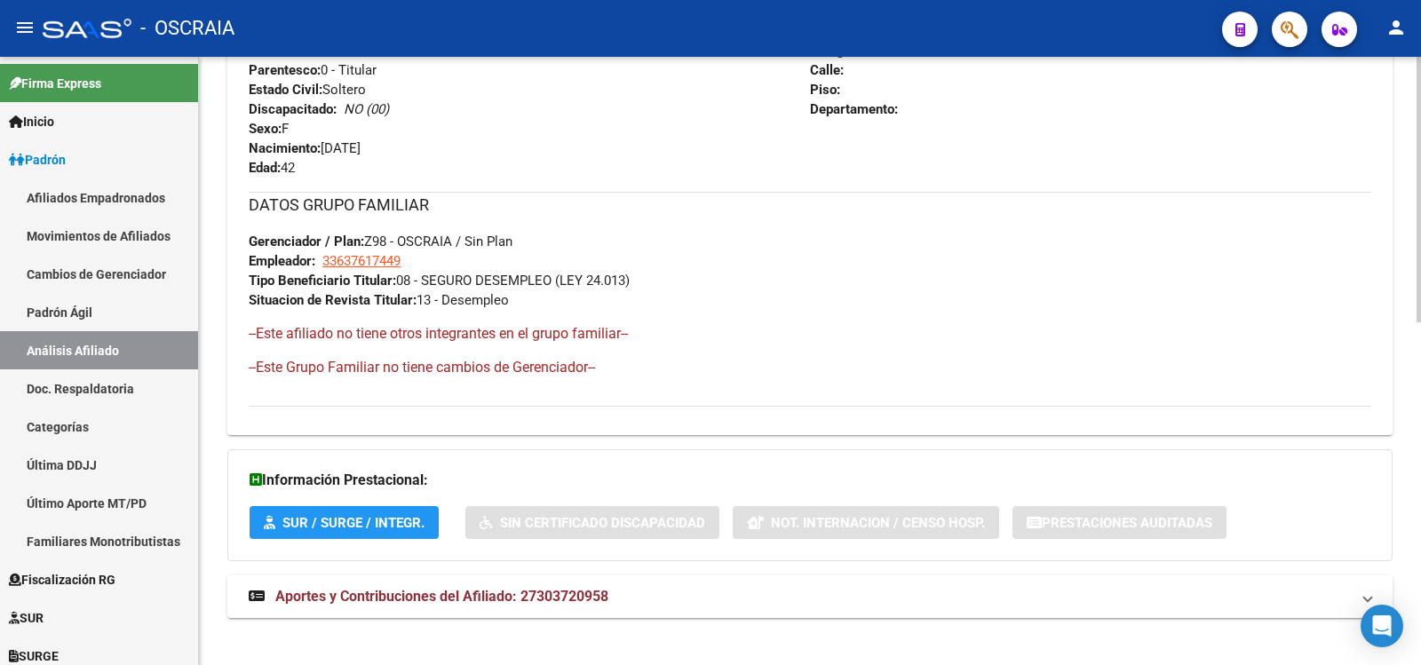
click at [667, 608] on mat-expansion-panel-header "Aportes y Contribuciones del Afiliado: 27303720958" at bounding box center [809, 597] width 1165 height 43
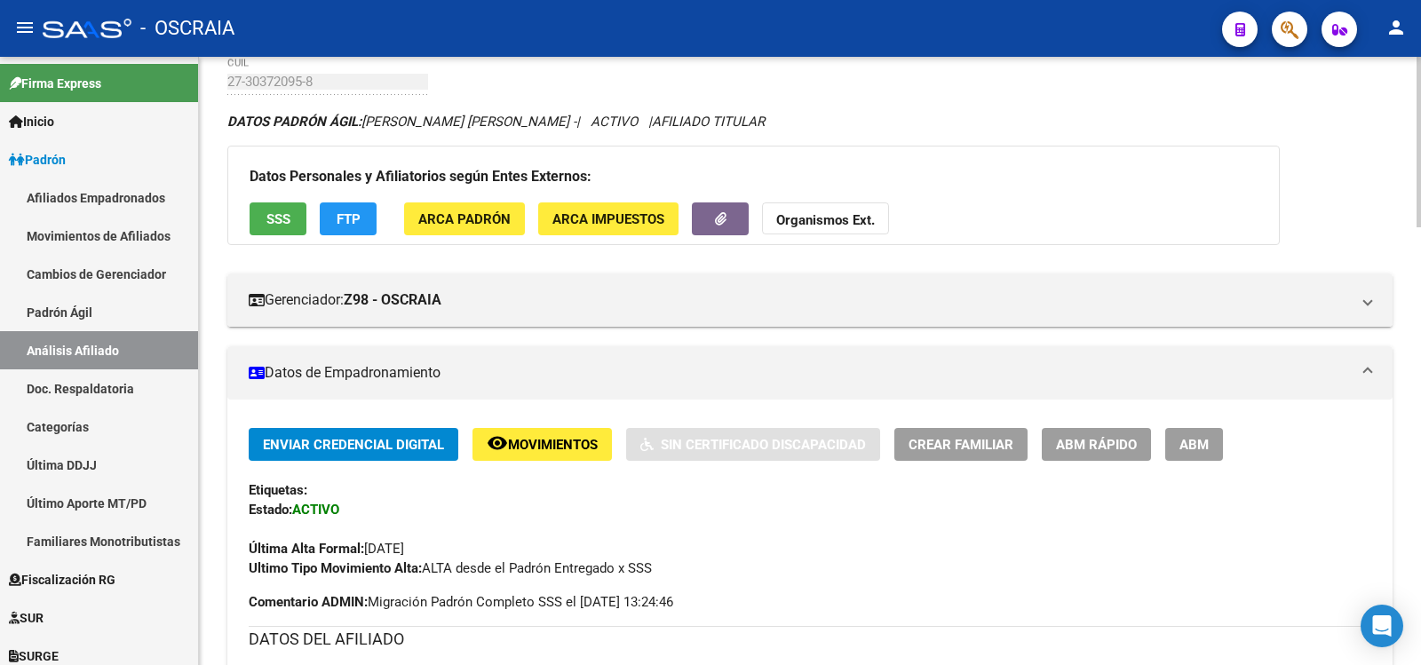
scroll to position [0, 0]
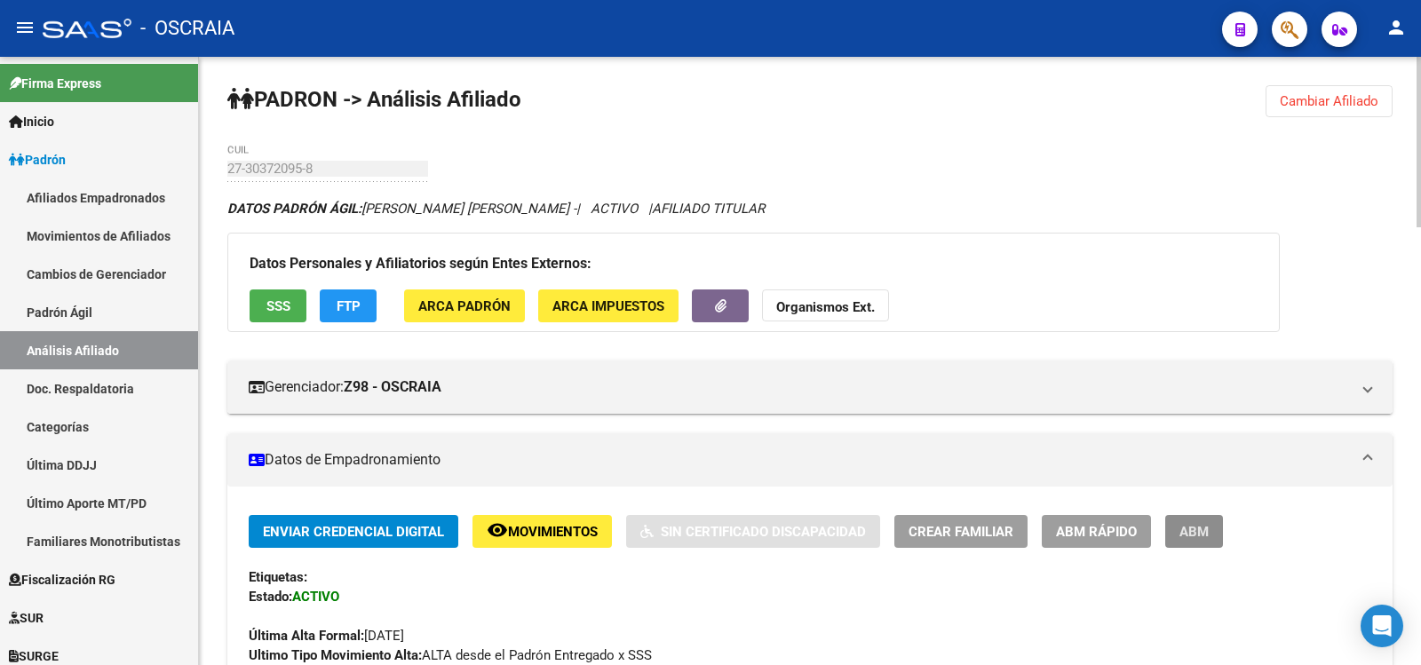
click at [1201, 527] on span "ABM" at bounding box center [1194, 532] width 29 height 16
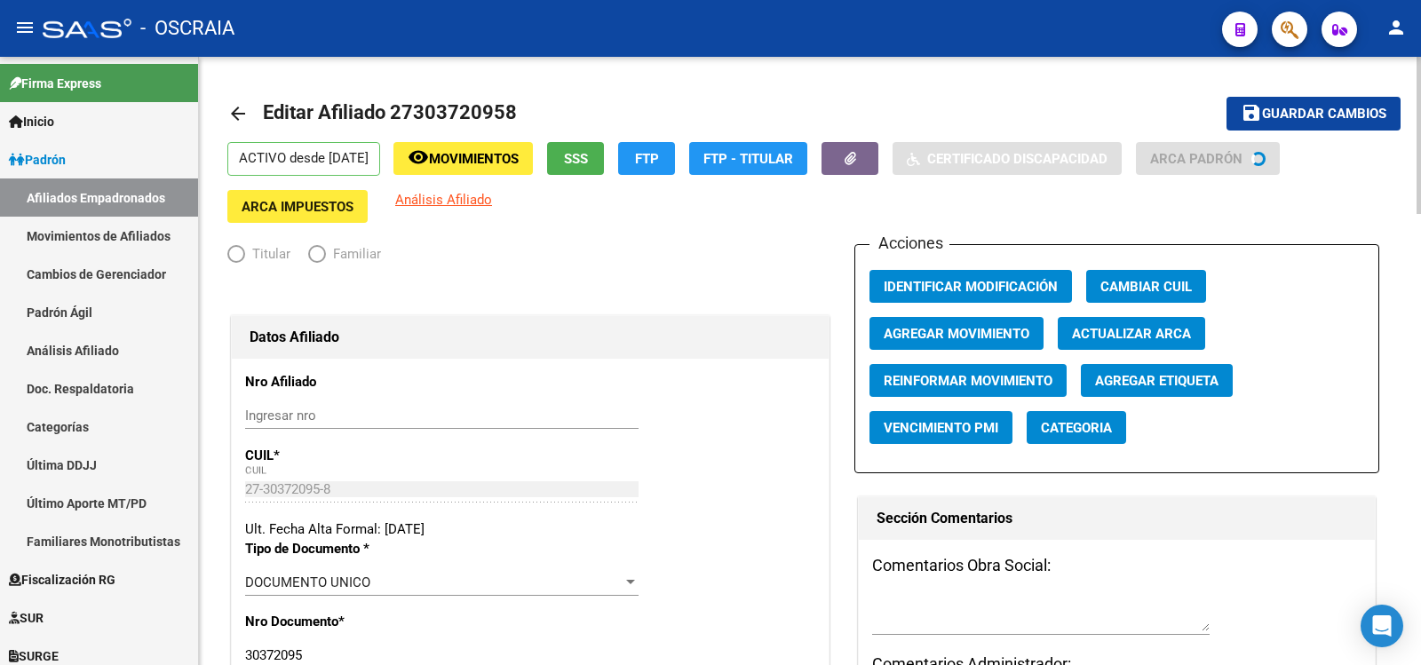
radio input "true"
type input "33-63761744-9"
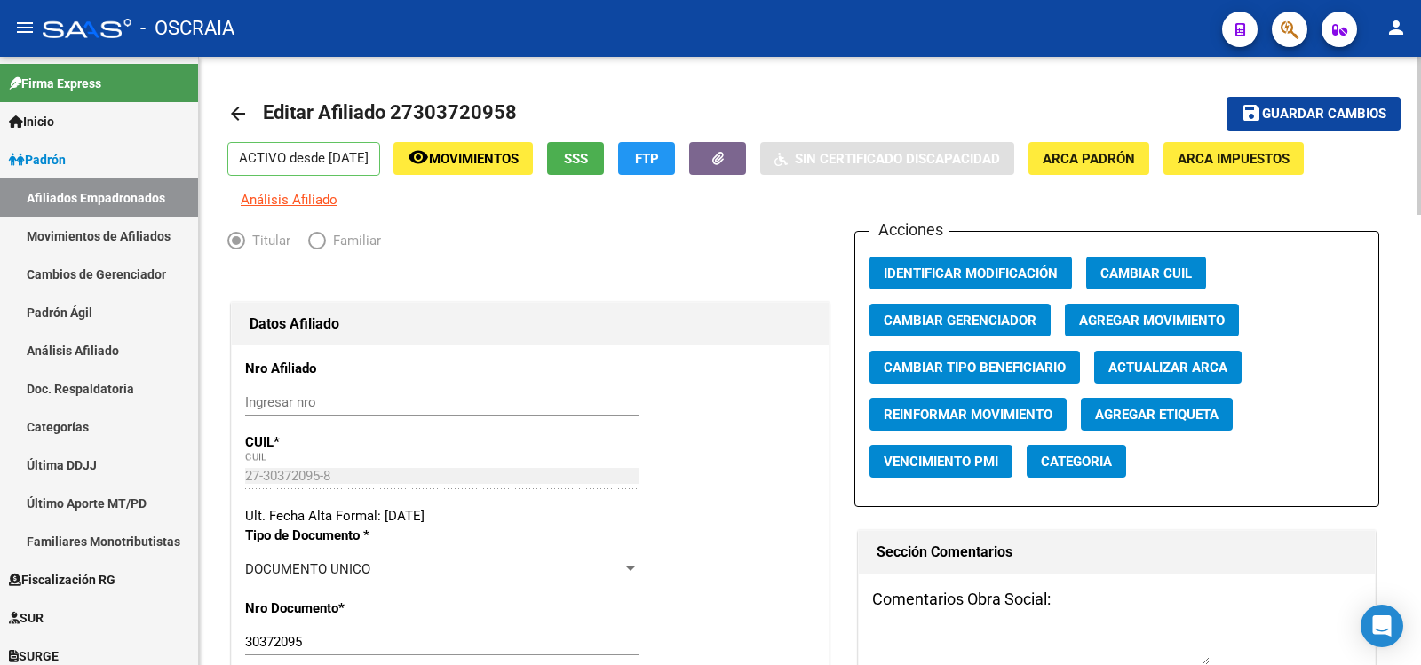
click at [1158, 325] on span "Agregar Movimiento" at bounding box center [1152, 321] width 146 height 16
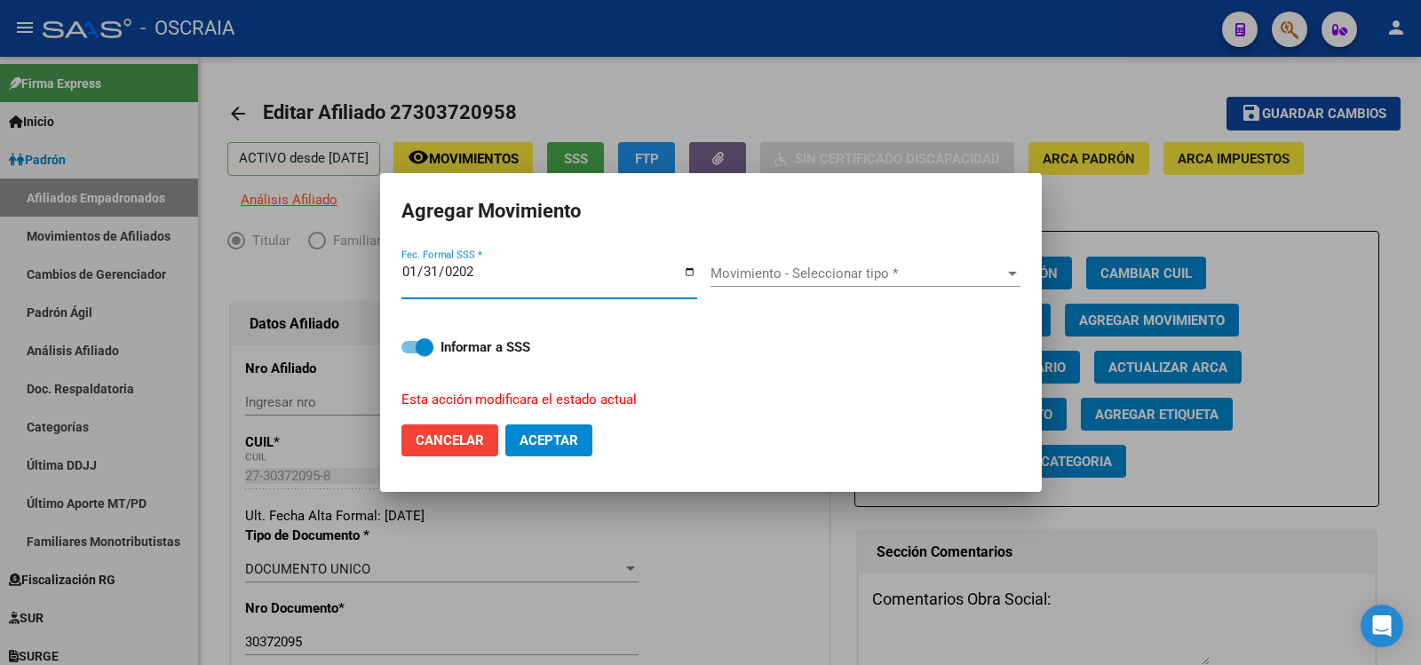
type input "[DATE]"
click at [756, 257] on div "Movimiento - Seleccionar tipo * Movimiento - Seleccionar tipo *" at bounding box center [866, 280] width 310 height 68
click at [764, 265] on div "Movimiento - Seleccionar tipo * Movimiento - Seleccionar tipo *" at bounding box center [866, 273] width 310 height 27
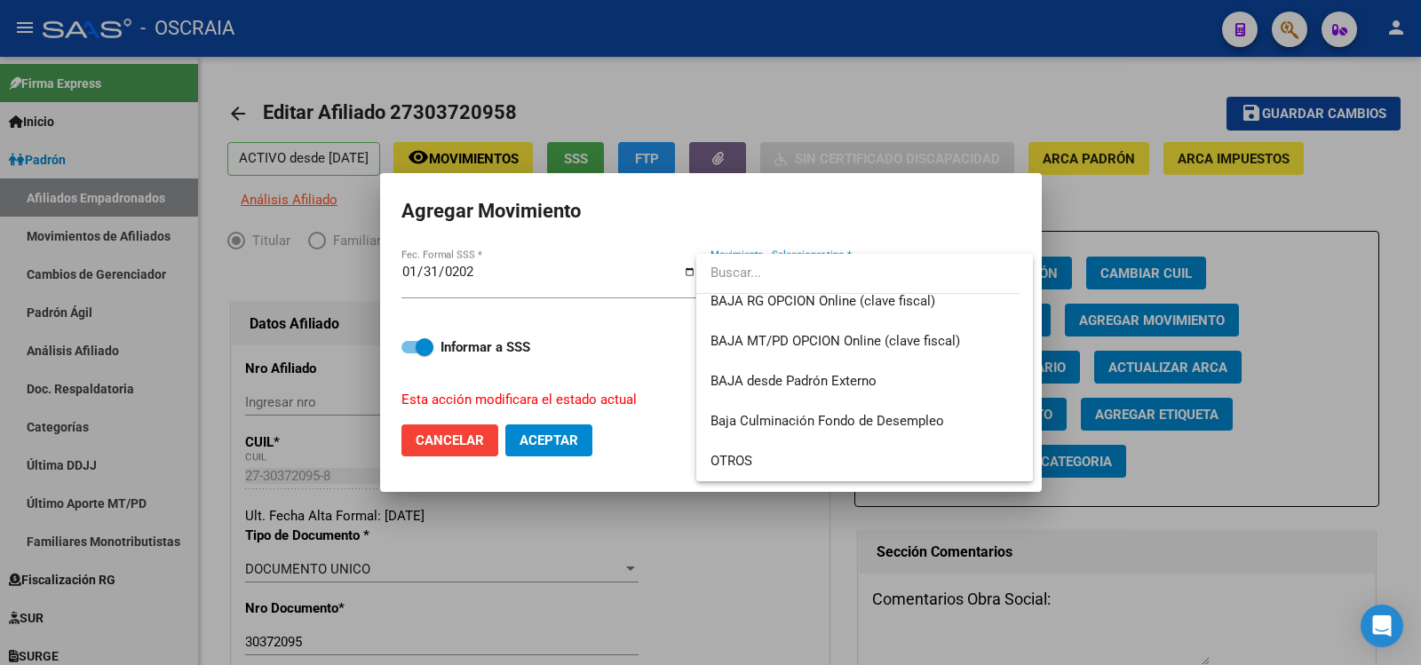
scroll to position [1247, 0]
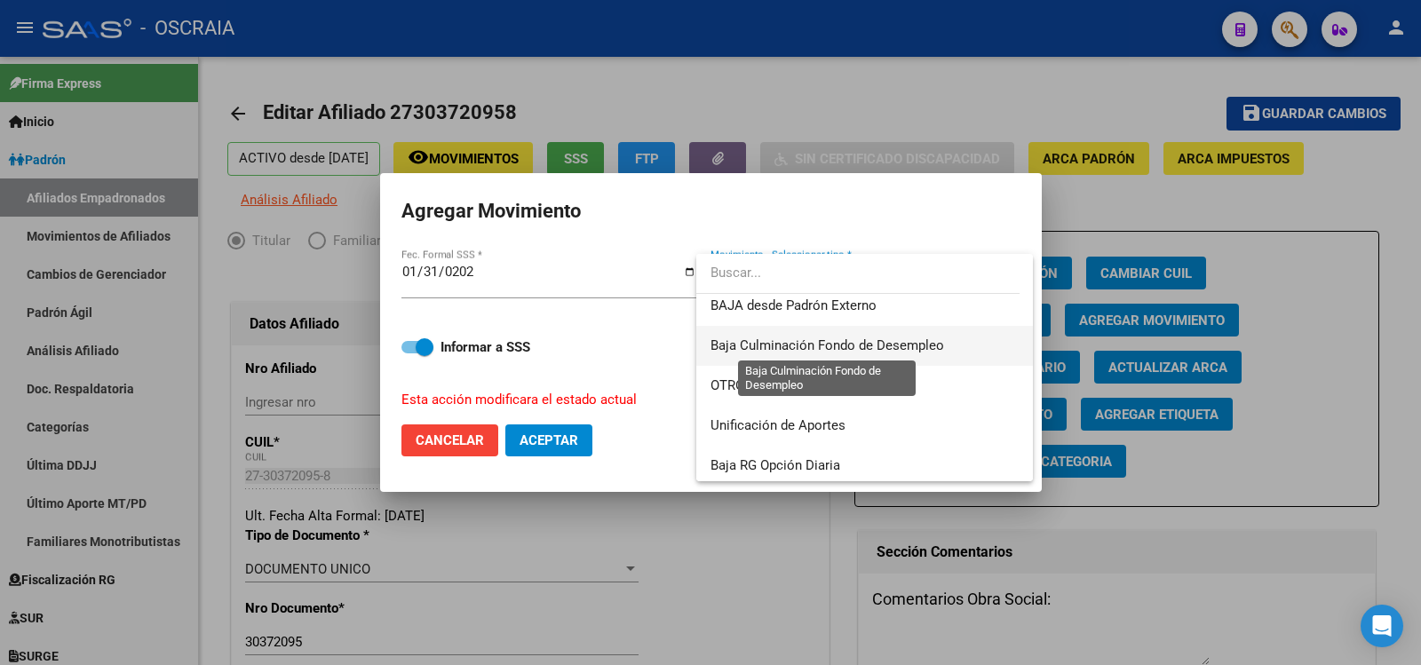
click at [894, 351] on span "Baja Culminación Fondo de Desempleo" at bounding box center [828, 346] width 234 height 16
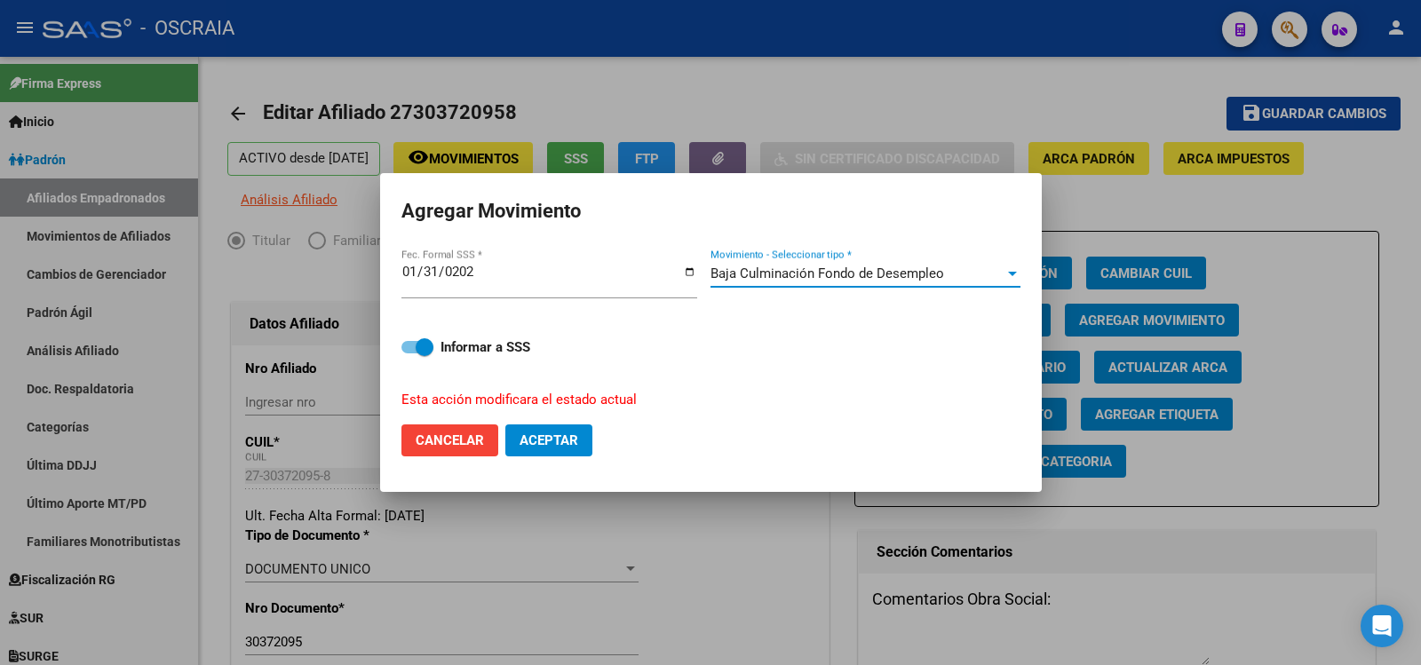
click at [571, 440] on span "Aceptar" at bounding box center [549, 441] width 59 height 16
checkbox input "false"
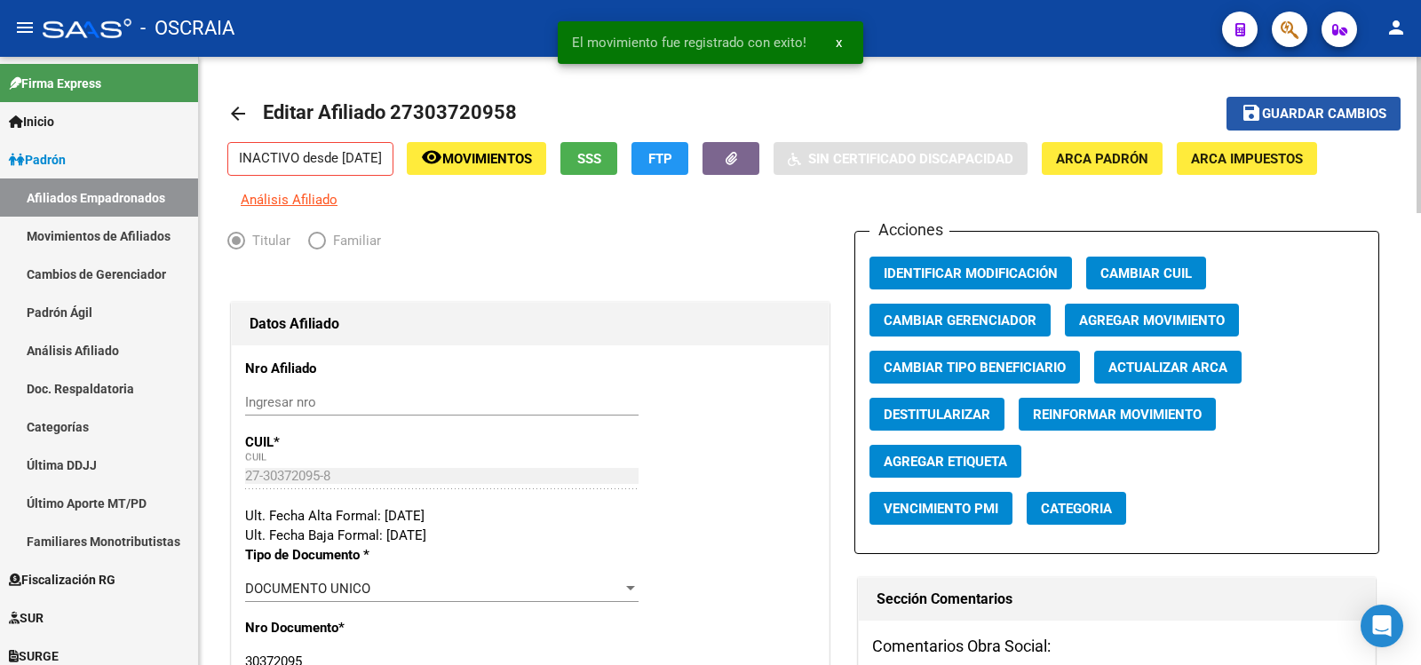
click at [1339, 109] on span "Guardar cambios" at bounding box center [1324, 115] width 124 height 16
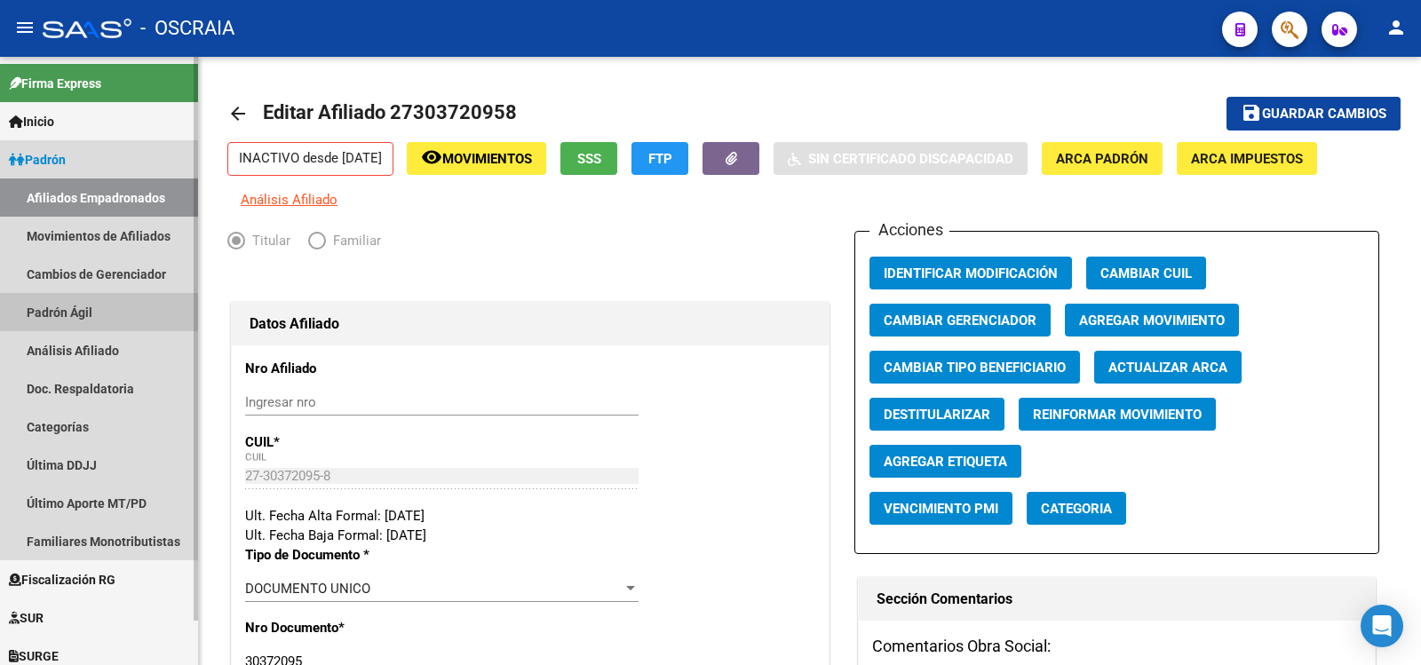
drag, startPoint x: 107, startPoint y: 322, endPoint x: 109, endPoint y: 352, distance: 30.3
click at [107, 321] on link "Padrón Ágil" at bounding box center [99, 312] width 198 height 38
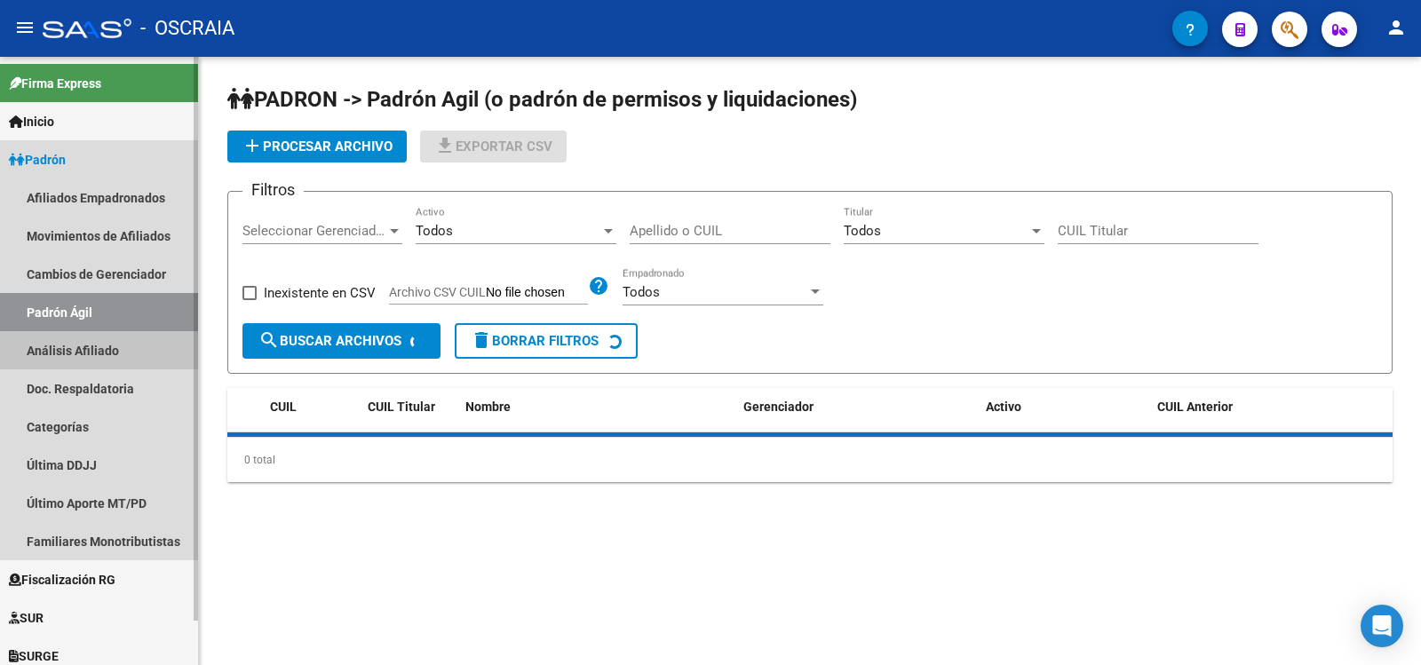
click at [109, 352] on link "Análisis Afiliado" at bounding box center [99, 350] width 198 height 38
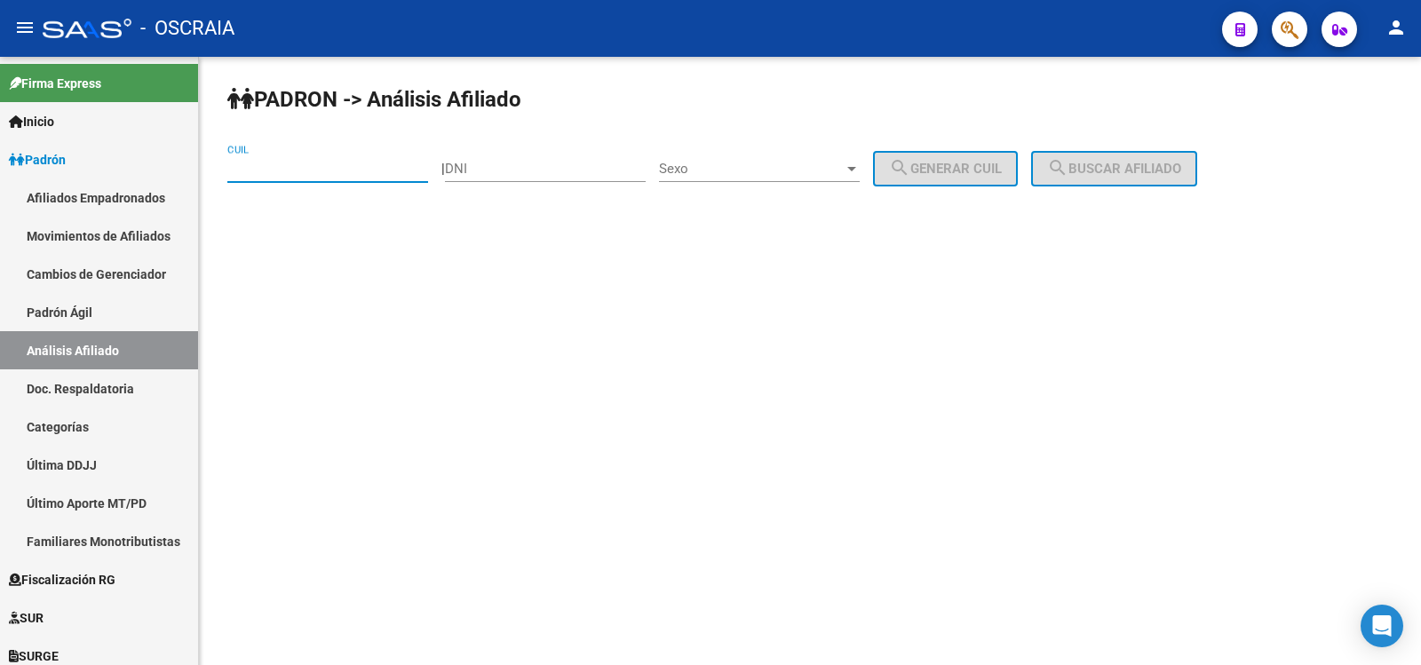
click at [314, 174] on input "CUIL" at bounding box center [327, 169] width 201 height 16
type input "27-38309202-2"
click at [1117, 163] on span "search Buscar afiliado" at bounding box center [1114, 169] width 134 height 16
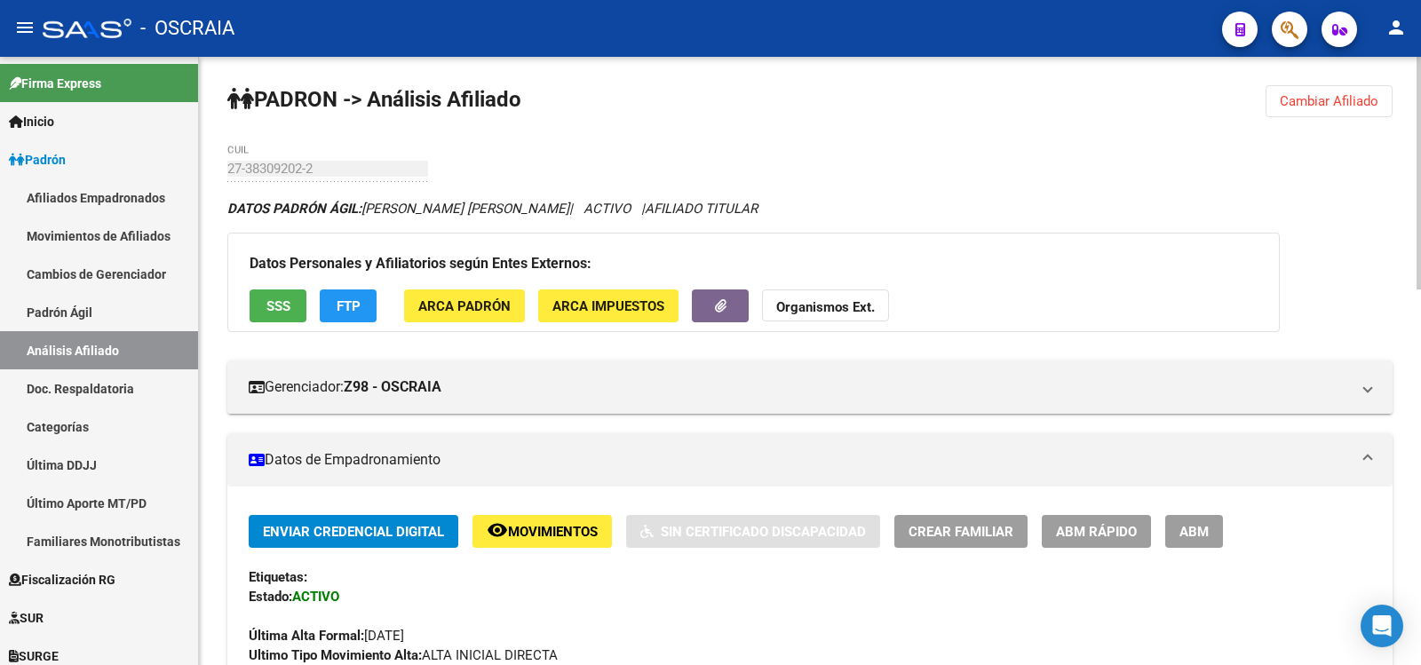
scroll to position [985, 0]
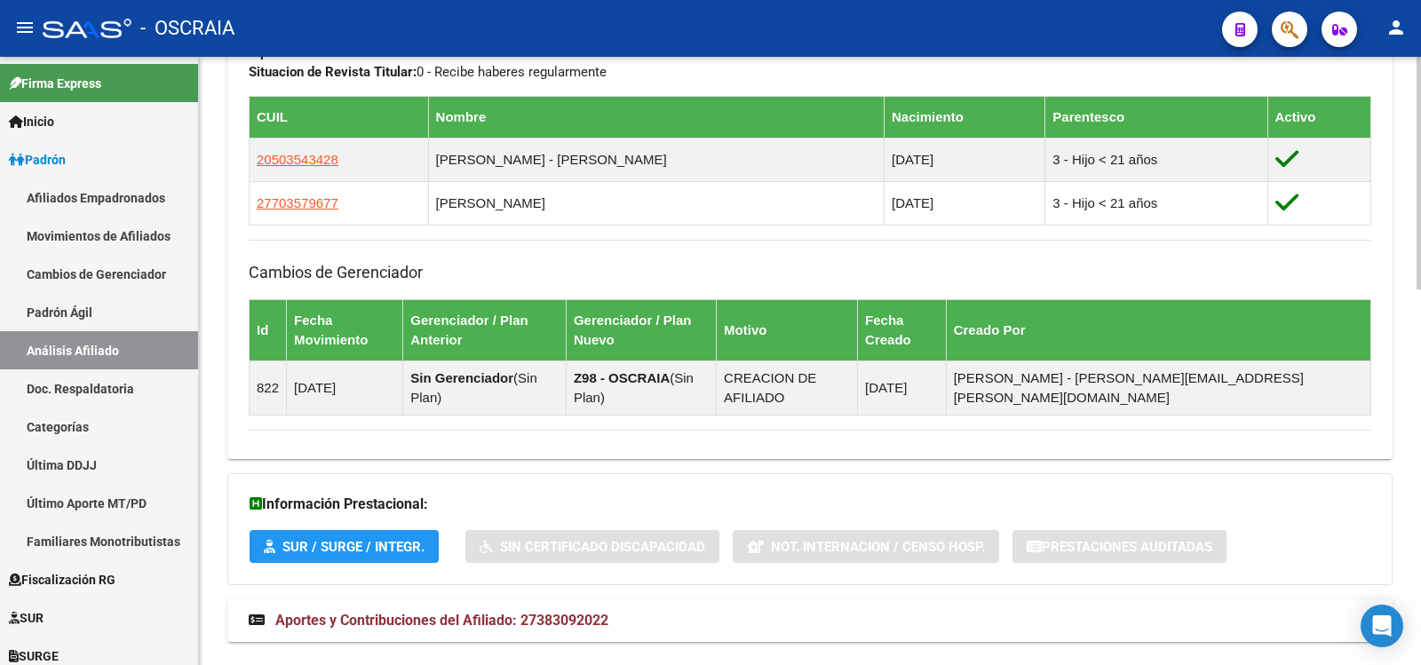
click at [553, 600] on mat-expansion-panel-header "Aportes y Contribuciones del Afiliado: 27383092022" at bounding box center [809, 621] width 1165 height 43
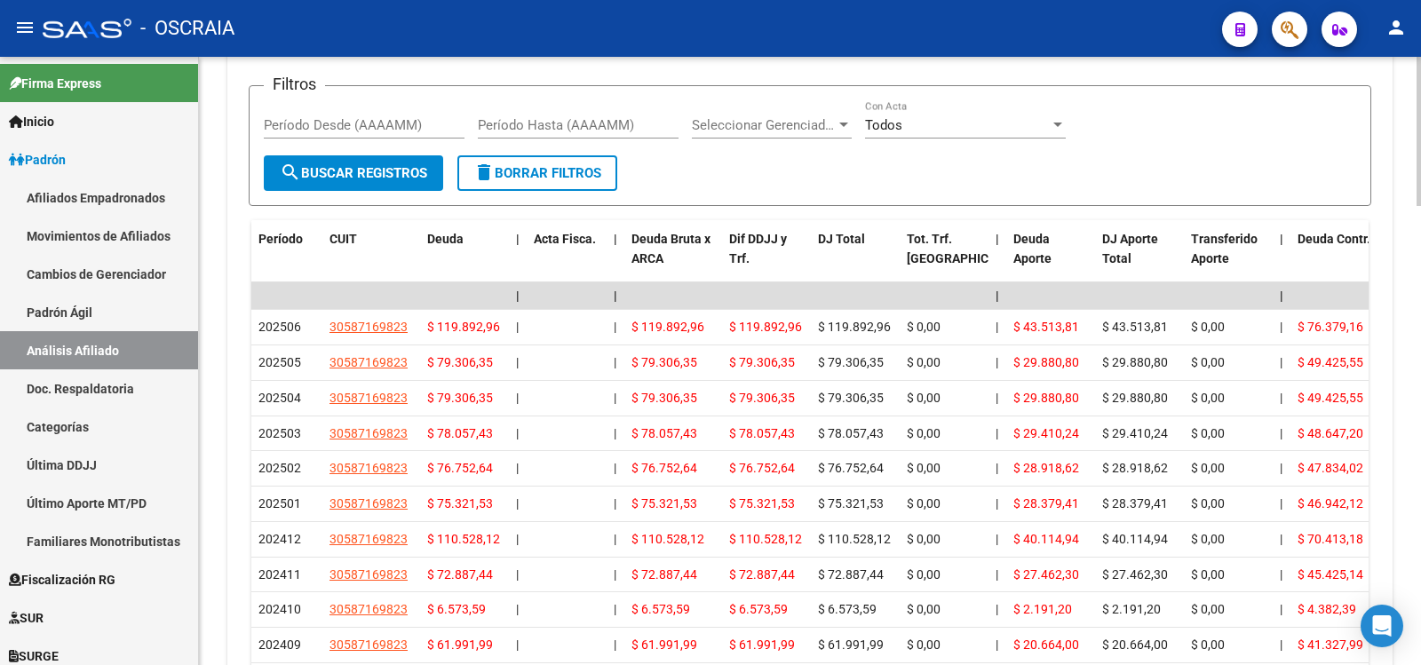
scroll to position [0, 0]
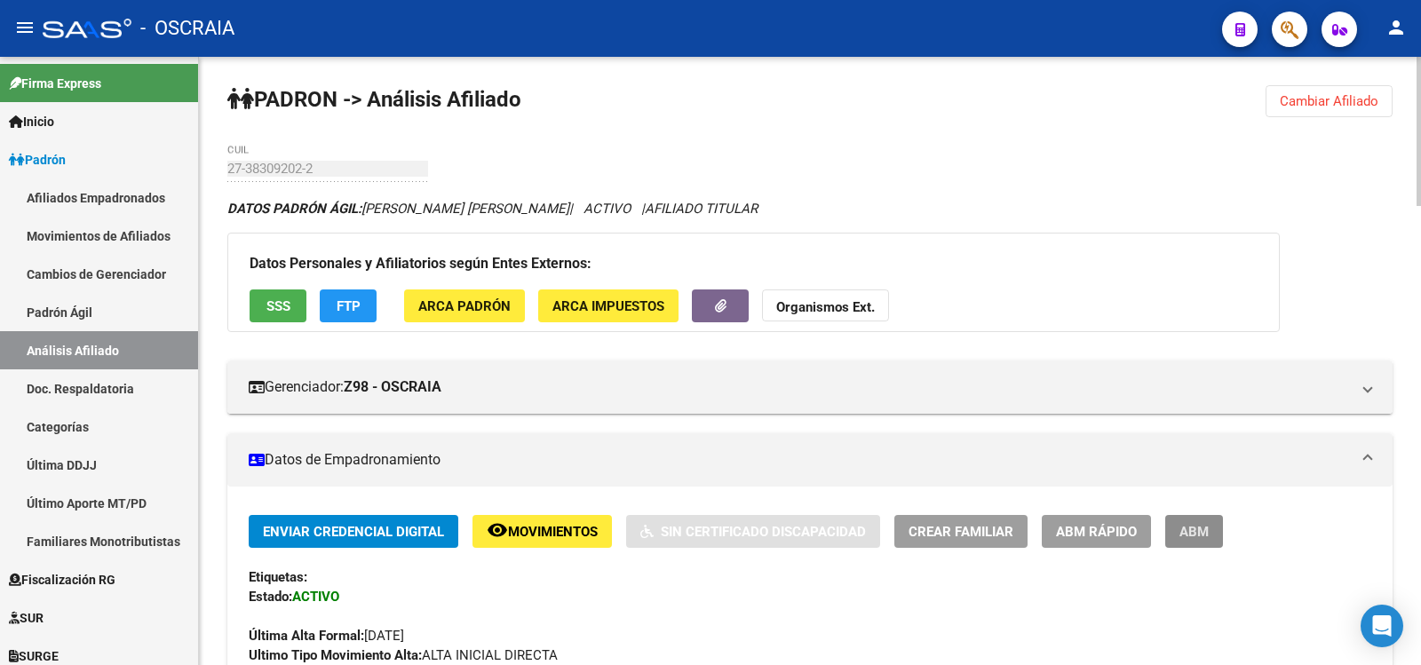
click at [1196, 535] on span "ABM" at bounding box center [1194, 532] width 29 height 16
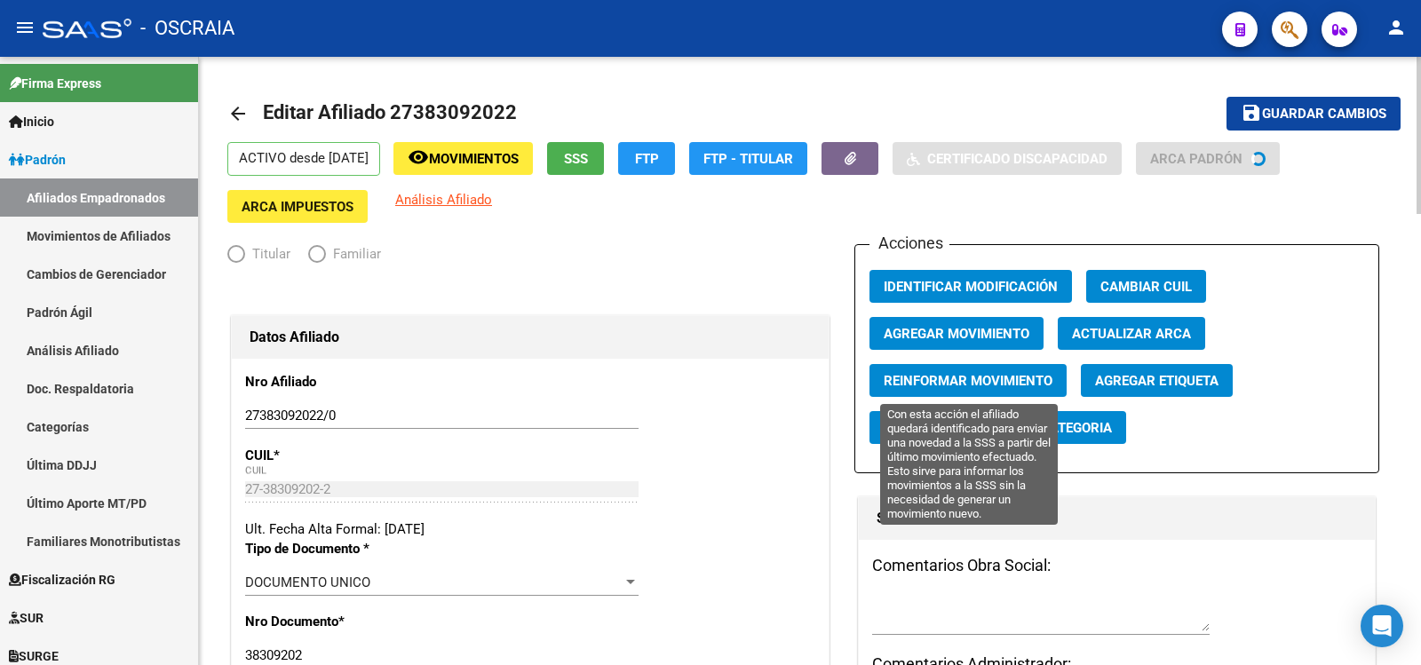
radio input "true"
type input "30-58716982-3"
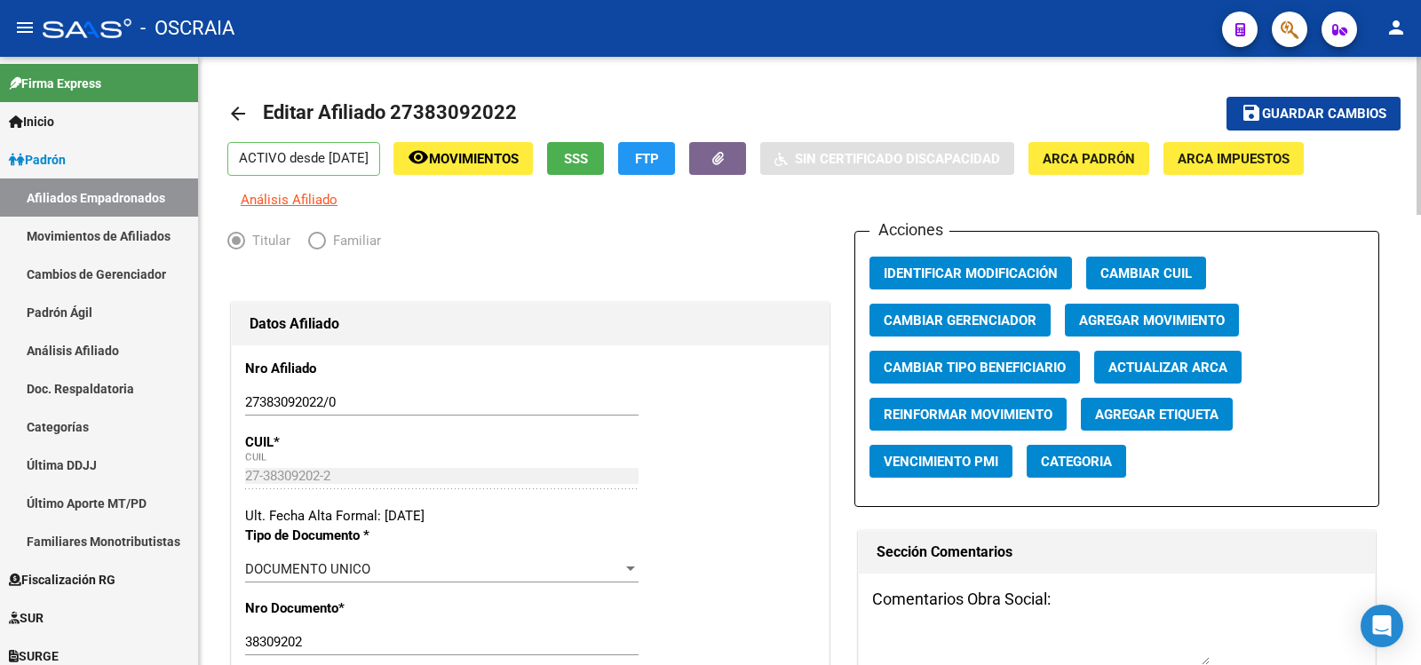
click at [1108, 314] on span "Agregar Movimiento" at bounding box center [1152, 321] width 146 height 16
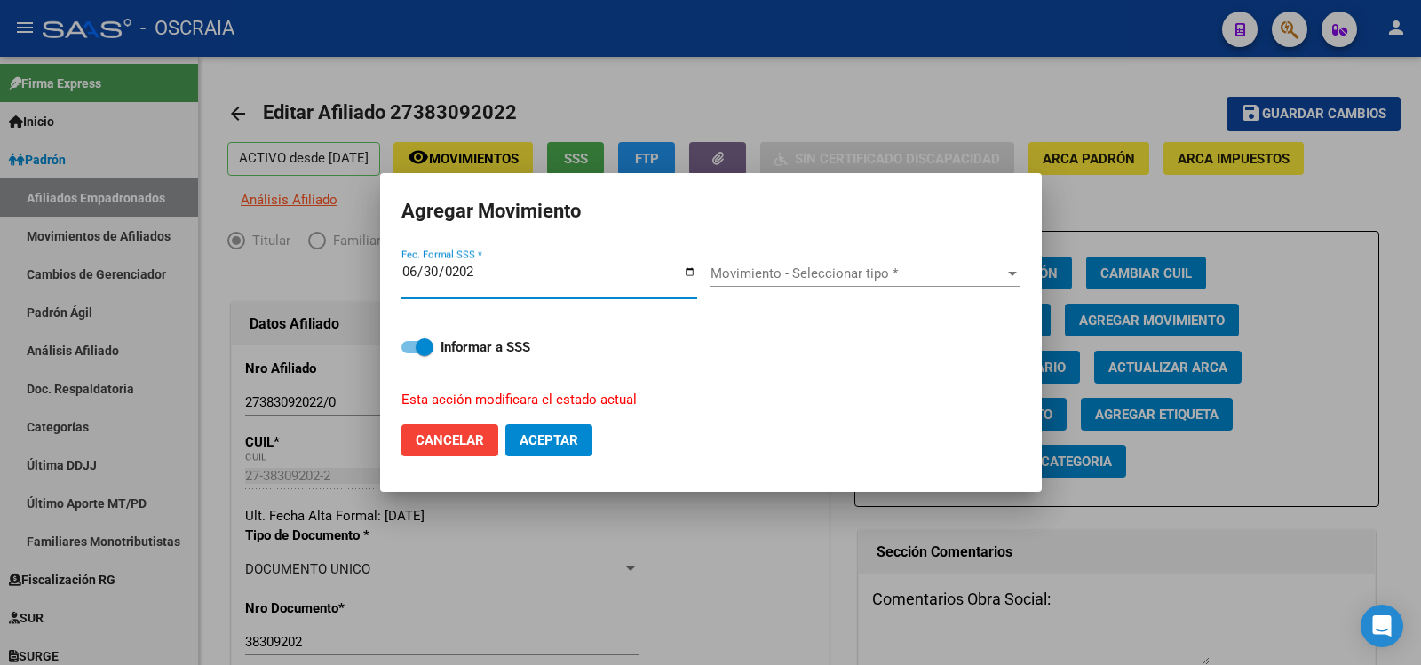
type input "[DATE]"
click at [885, 279] on span "Movimiento - Seleccionar tipo *" at bounding box center [858, 274] width 294 height 16
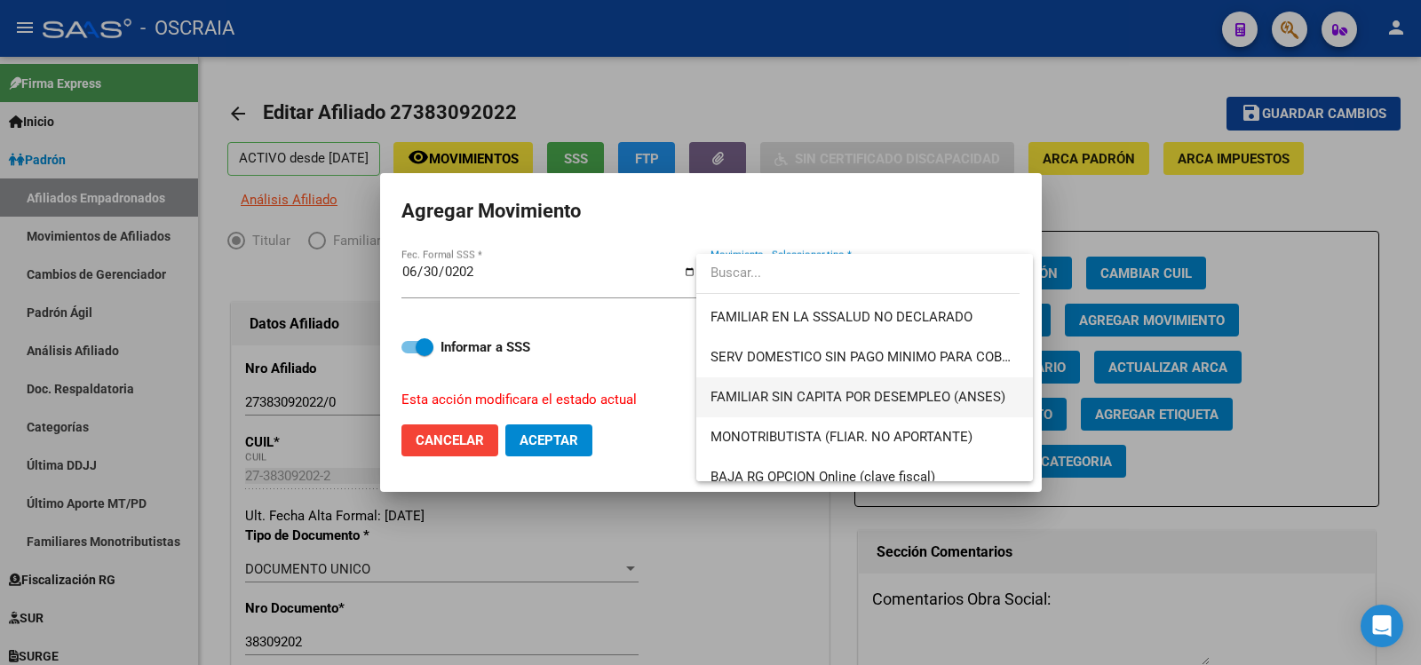
scroll to position [403, 0]
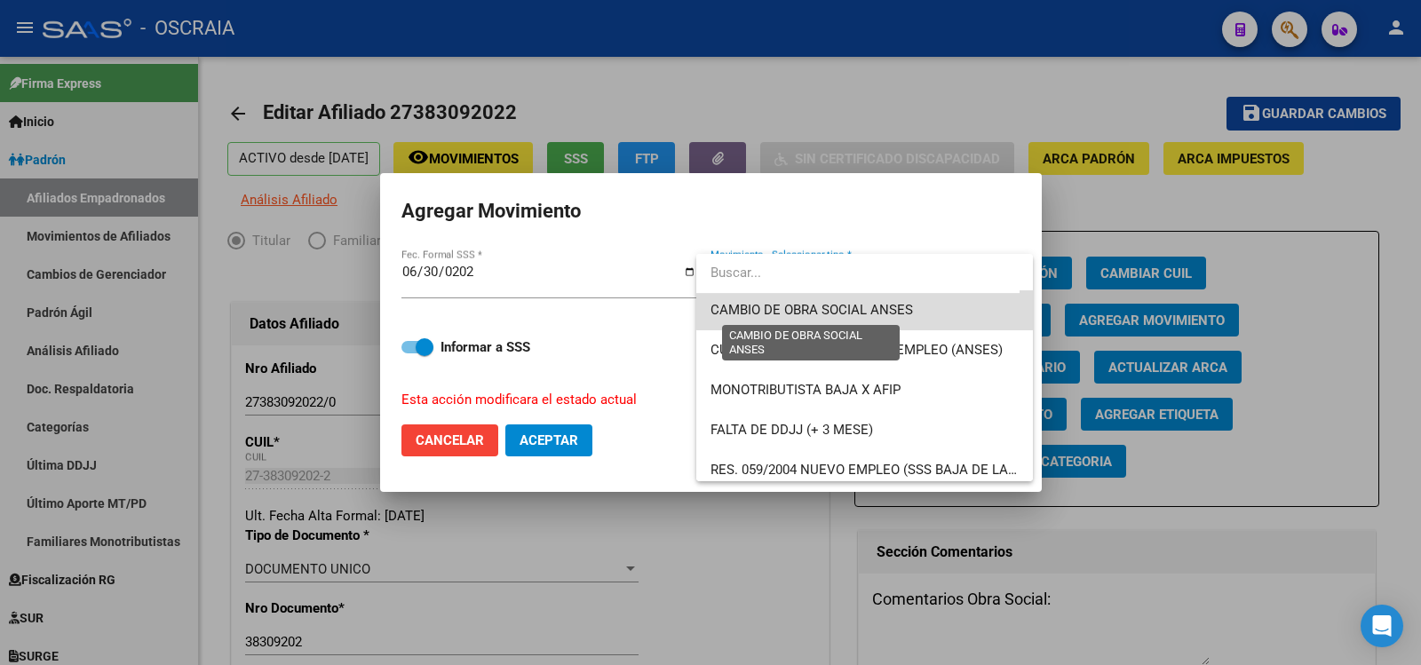
click at [883, 311] on span "CAMBIO DE OBRA SOCIAL ANSES" at bounding box center [812, 310] width 203 height 16
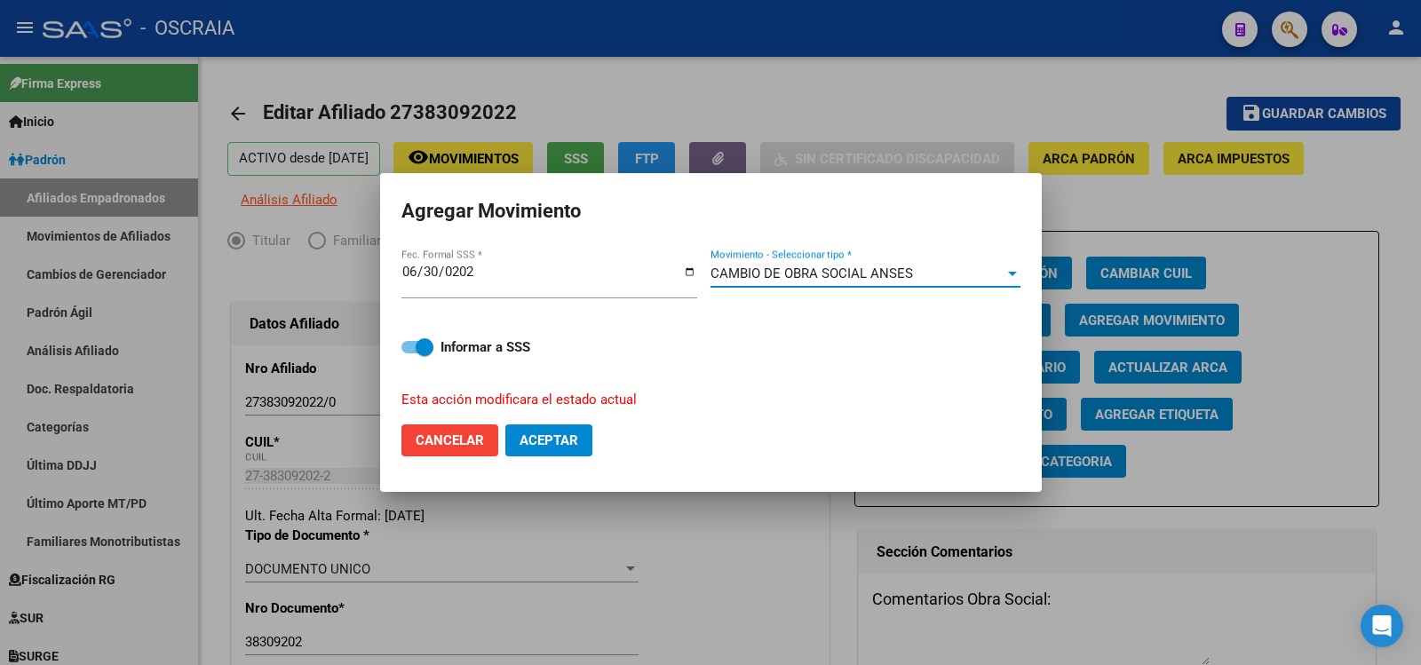
click at [577, 440] on span "Aceptar" at bounding box center [549, 441] width 59 height 16
checkbox input "false"
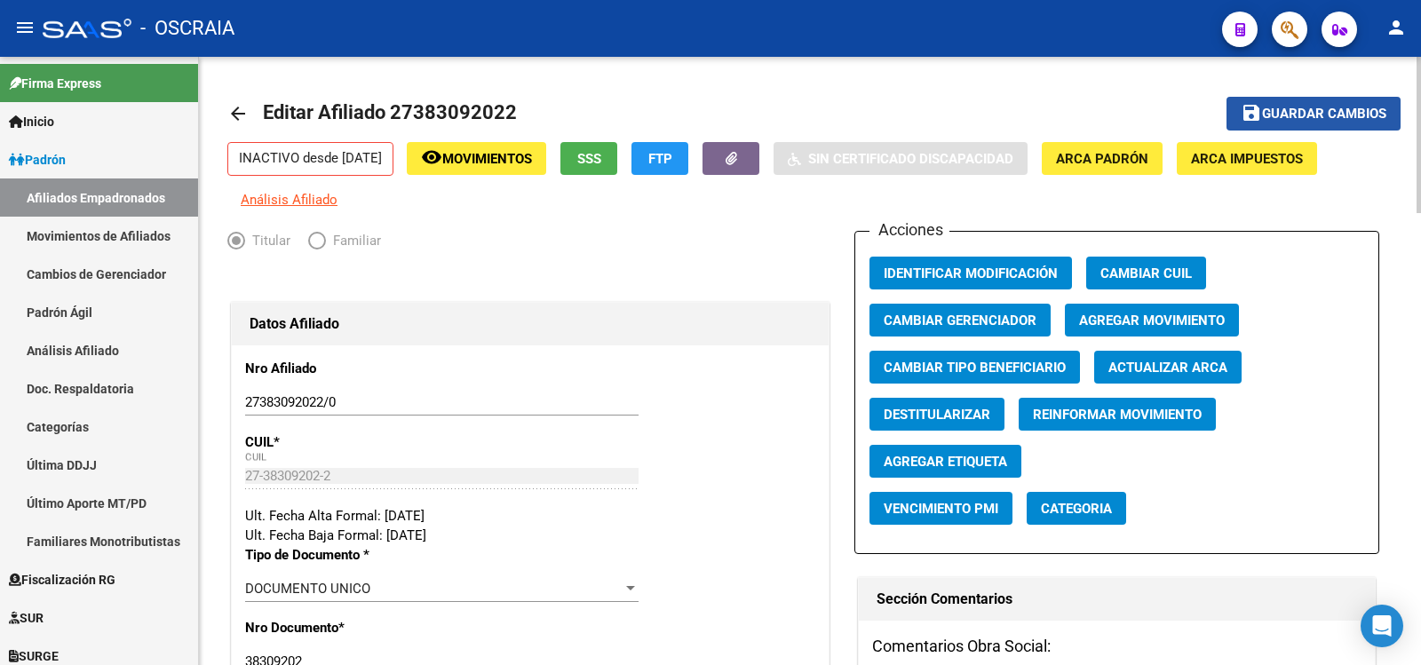
click at [1341, 107] on span "Guardar cambios" at bounding box center [1324, 115] width 124 height 16
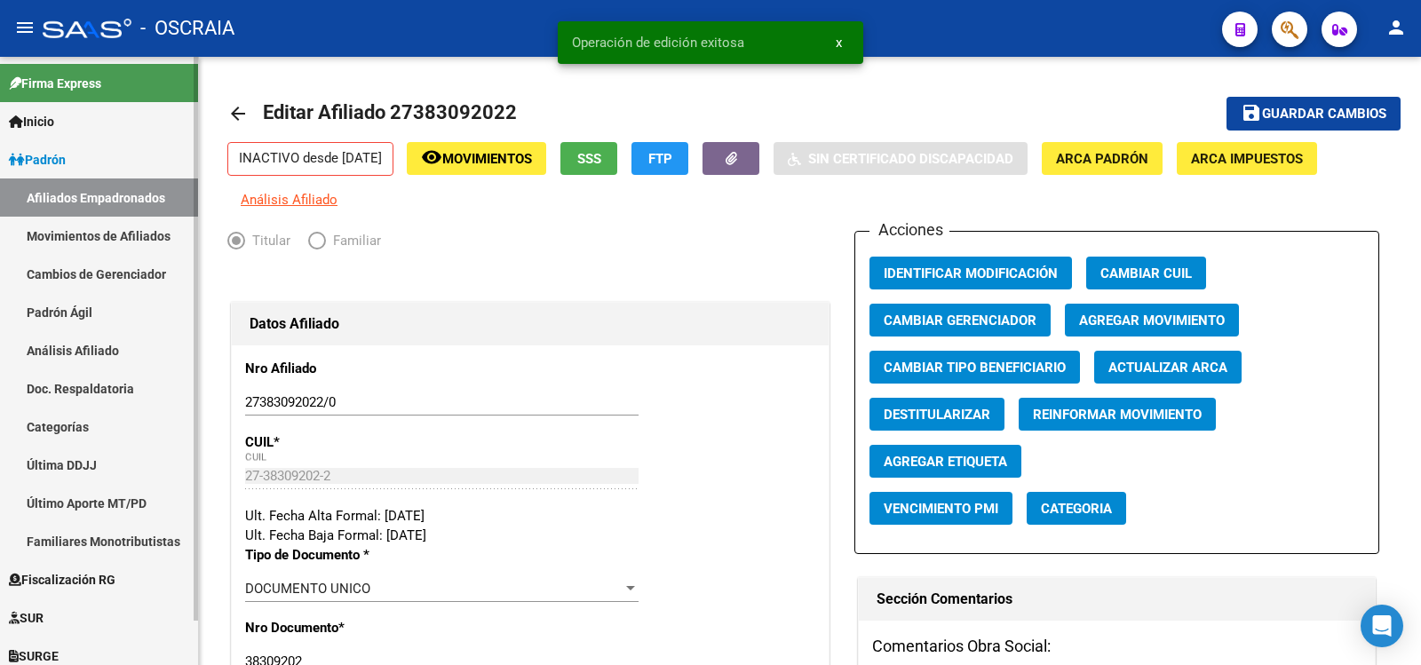
click at [92, 310] on link "Padrón Ágil" at bounding box center [99, 312] width 198 height 38
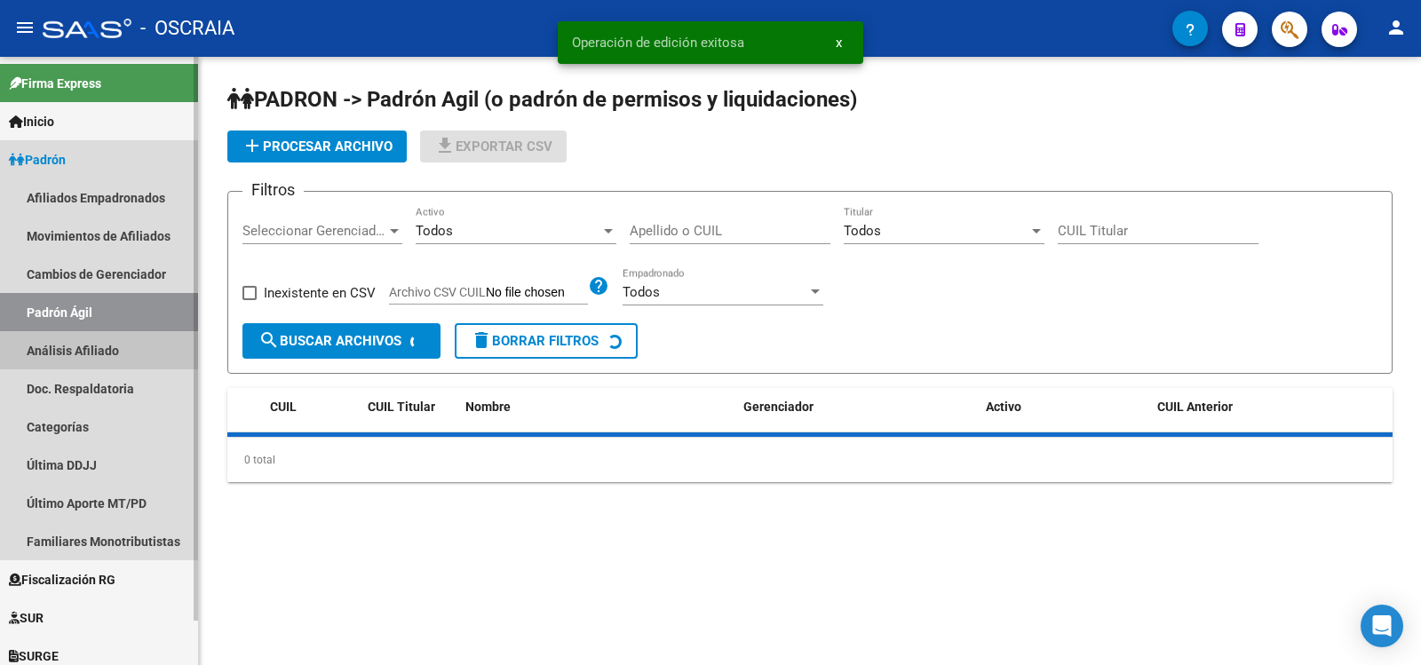
click at [89, 332] on link "Análisis Afiliado" at bounding box center [99, 350] width 198 height 38
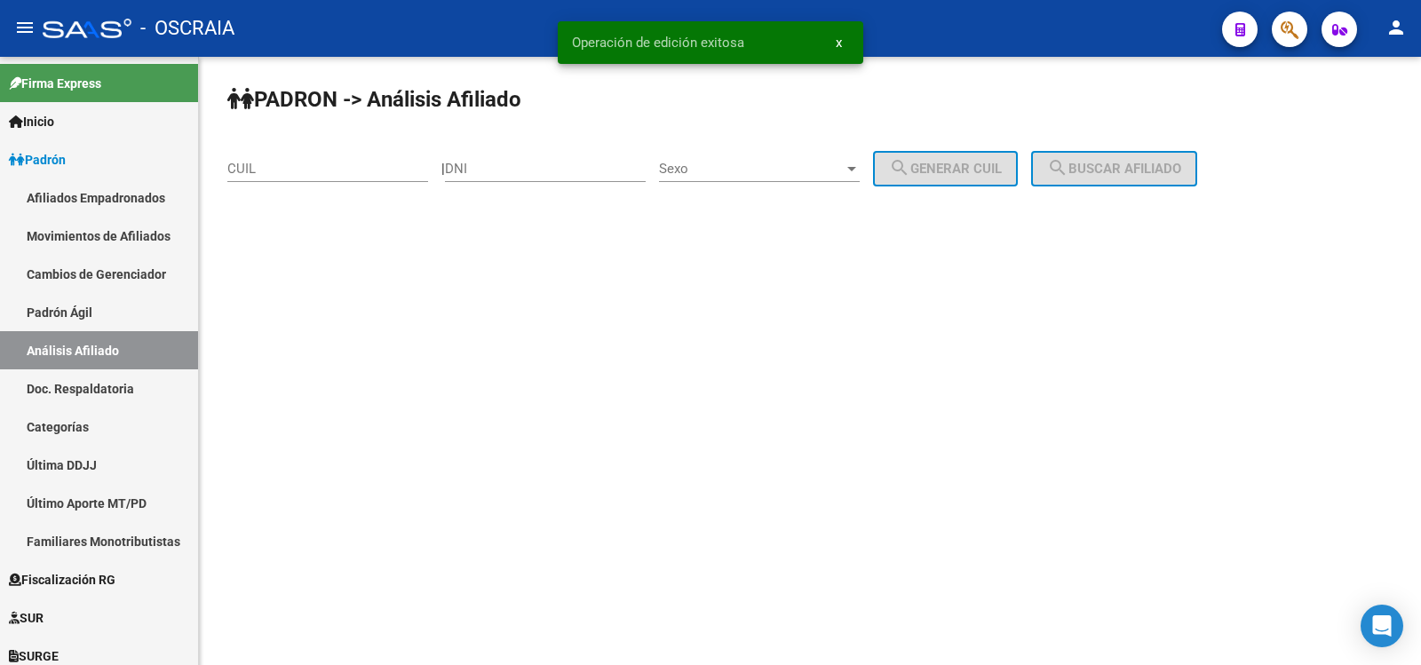
click at [282, 171] on input "CUIL" at bounding box center [327, 169] width 201 height 16
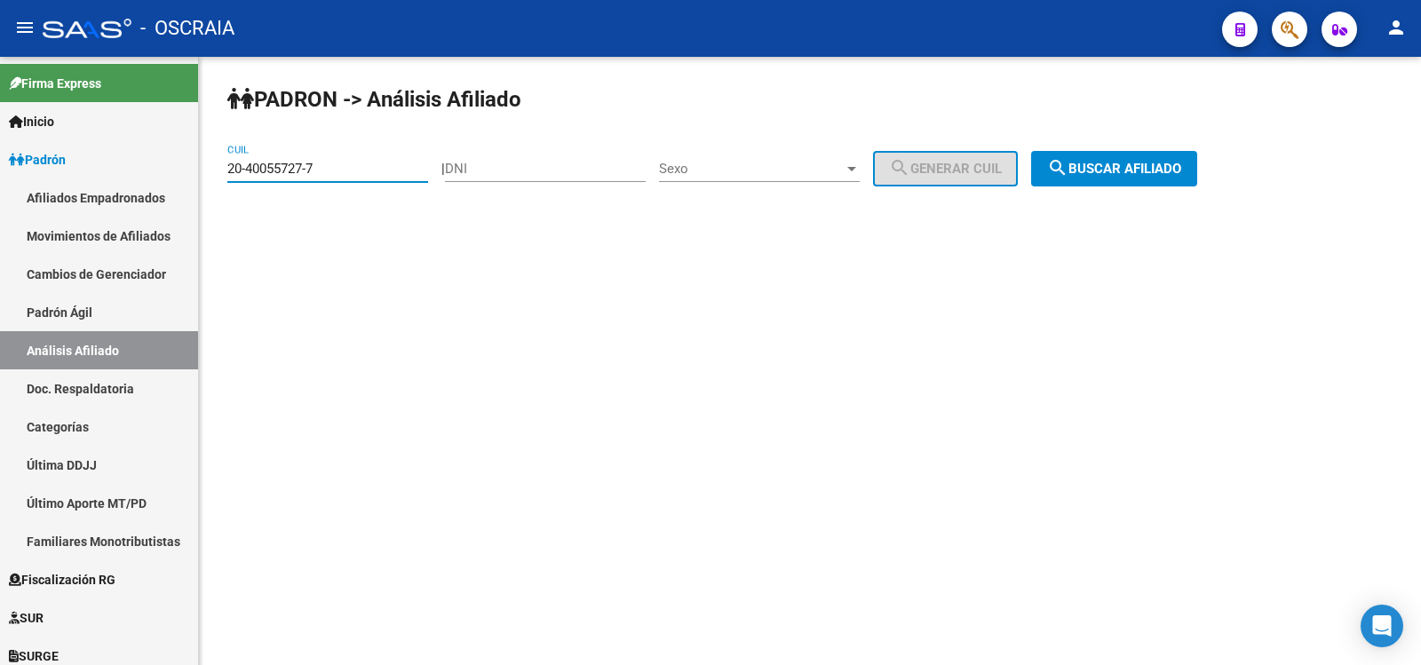
type input "20-40055727-7"
click at [1177, 186] on button "search Buscar afiliado" at bounding box center [1114, 169] width 166 height 36
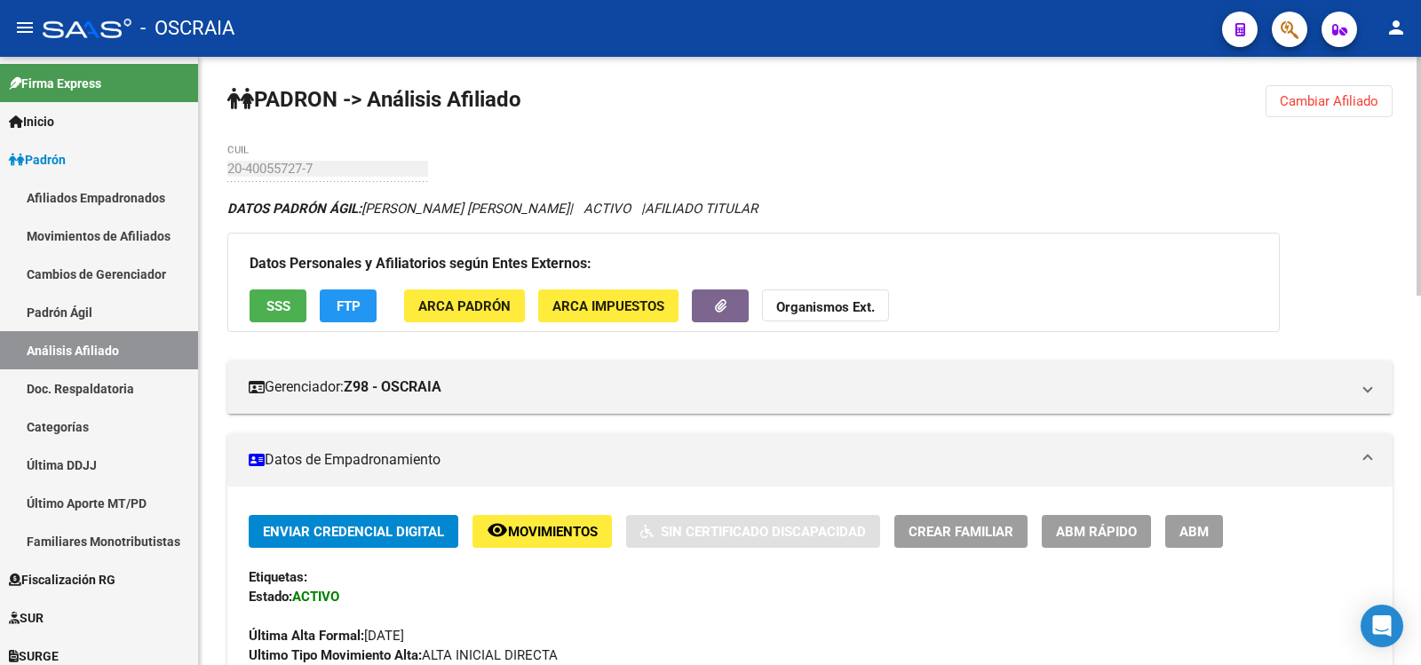
scroll to position [888, 0]
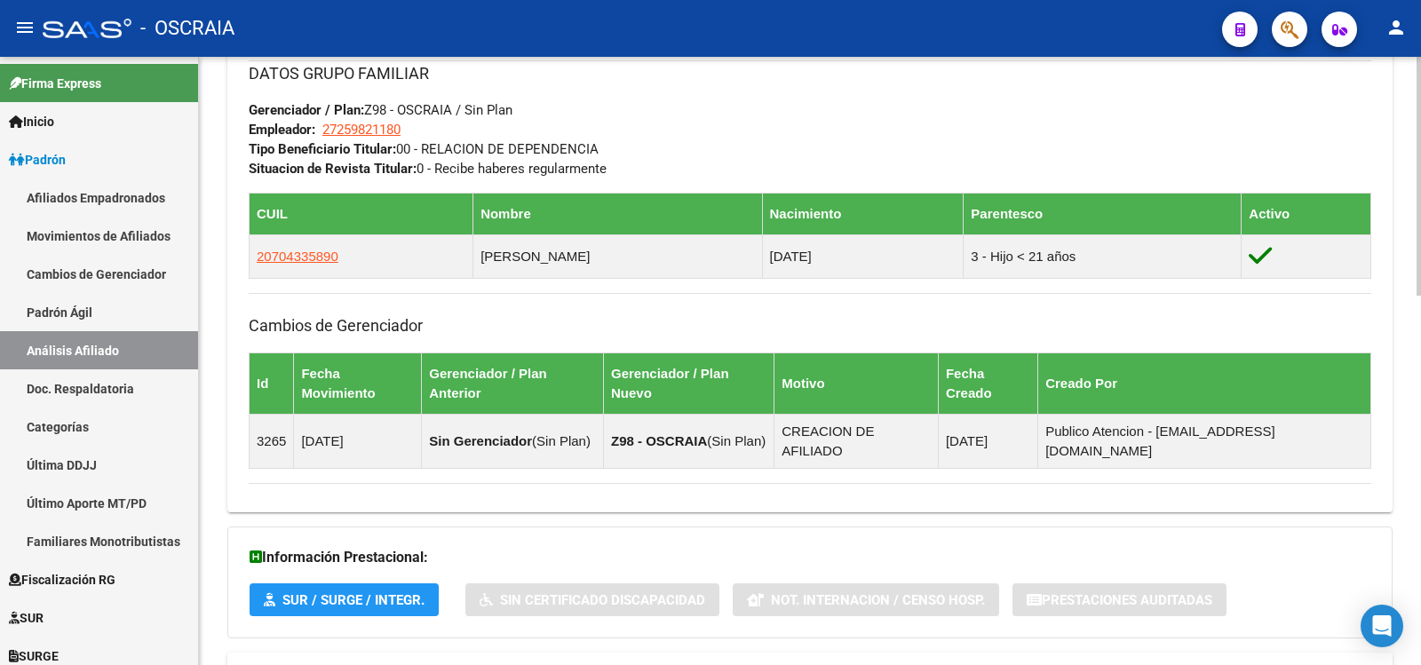
click at [646, 653] on mat-expansion-panel-header "Aportes y Contribuciones del Afiliado: 20400557277" at bounding box center [809, 674] width 1165 height 43
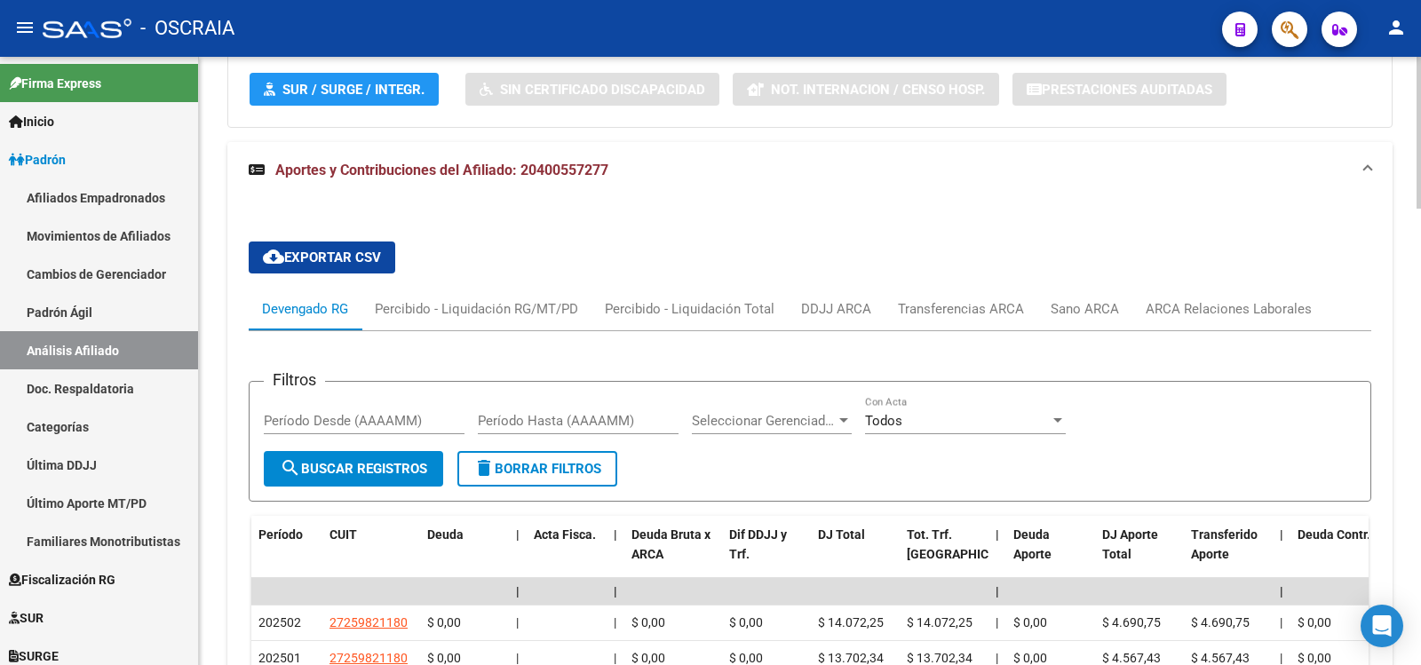
scroll to position [0, 0]
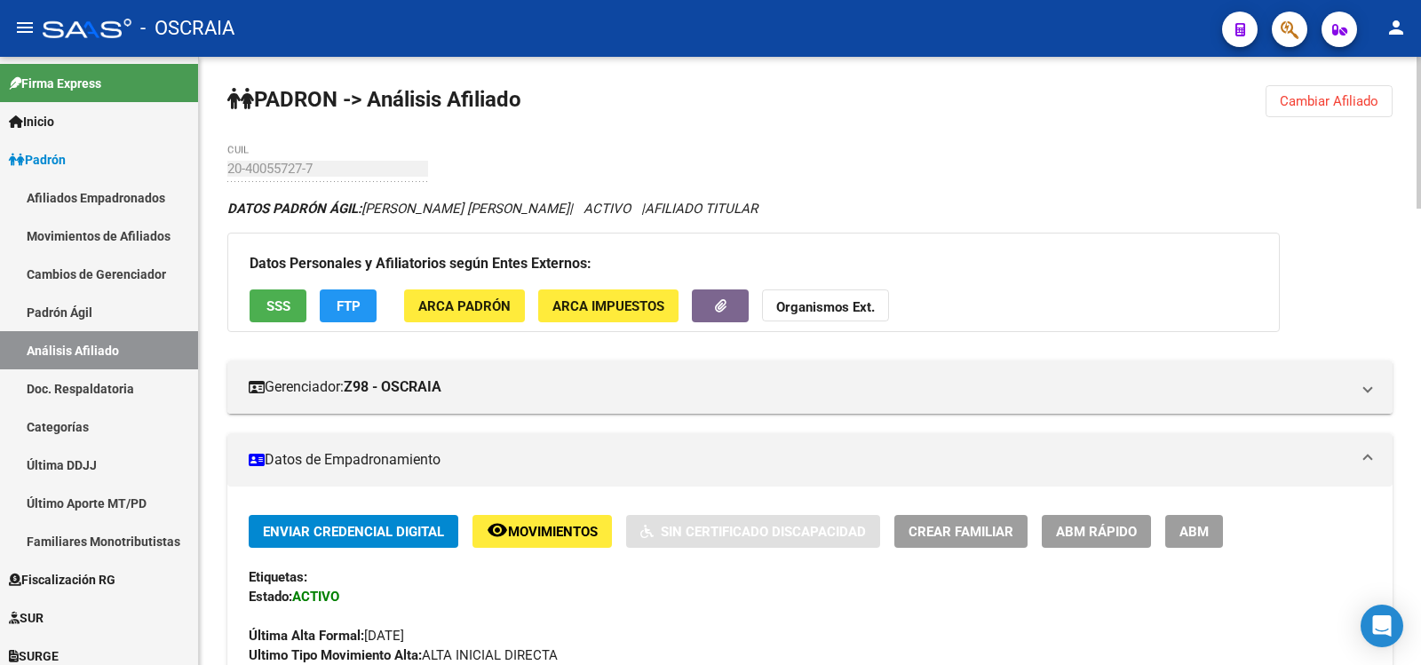
click at [1204, 528] on span "ABM" at bounding box center [1194, 532] width 29 height 16
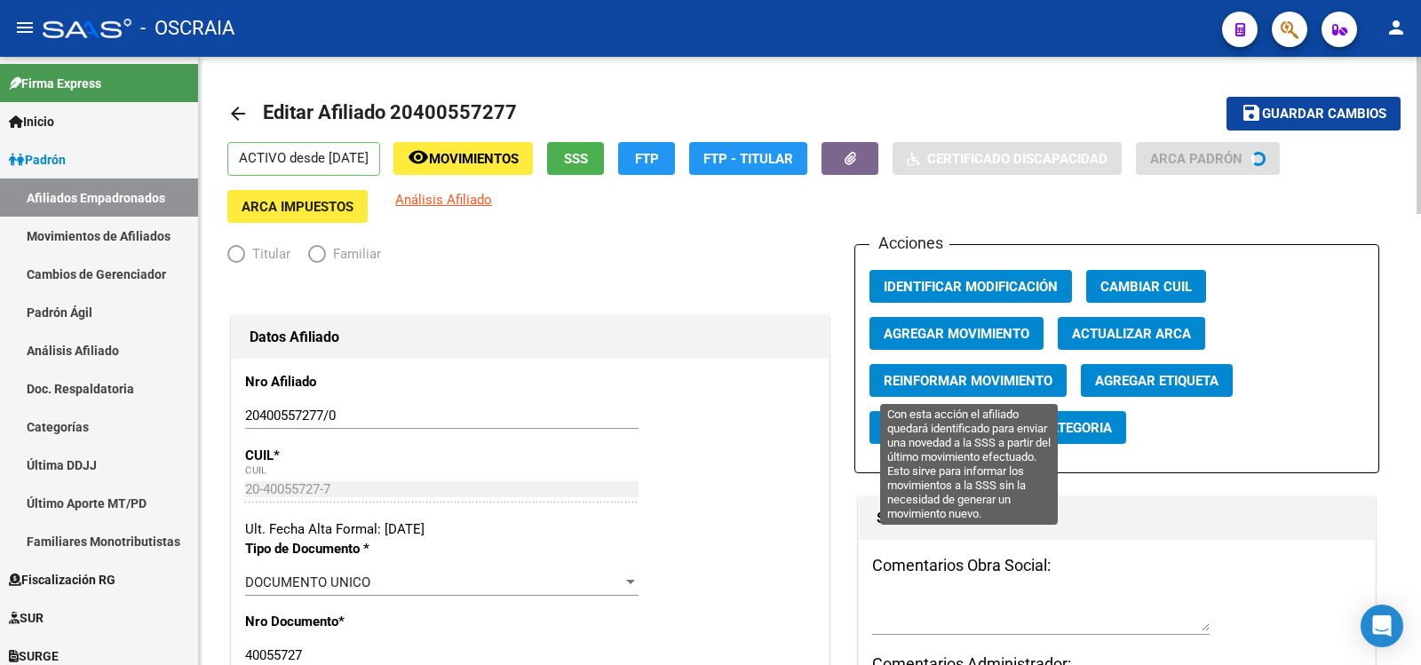
radio input "true"
type input "27-25982118-0"
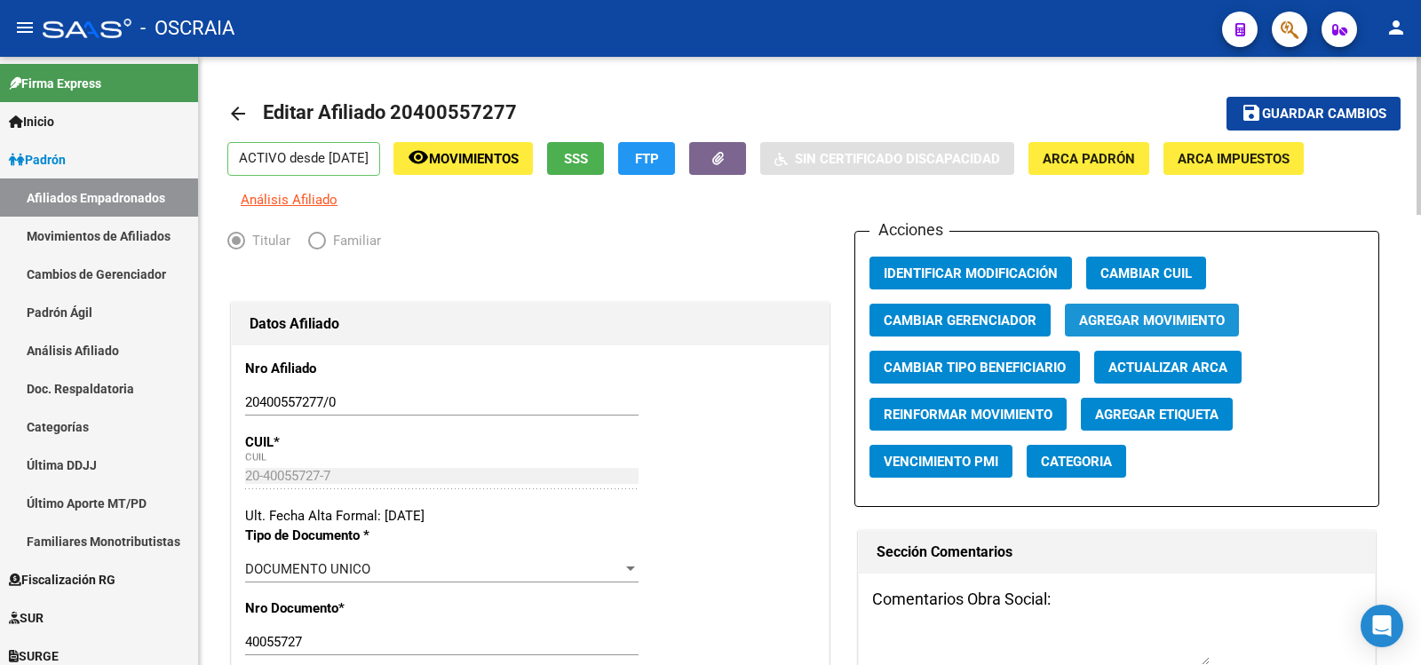
click at [1189, 310] on button "Agregar Movimiento" at bounding box center [1152, 320] width 174 height 33
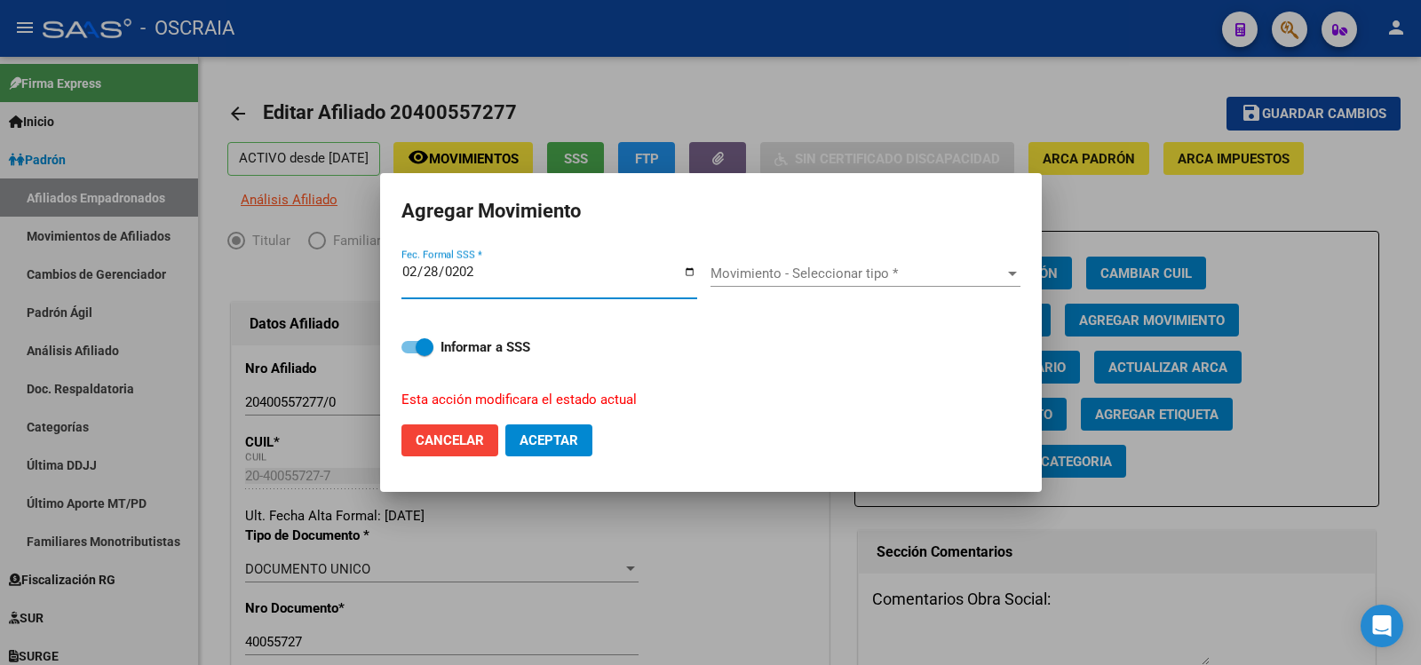
type input "[DATE]"
click at [819, 290] on div "Movimiento - Seleccionar tipo * Movimiento - Seleccionar tipo *" at bounding box center [866, 282] width 310 height 44
click at [822, 273] on span "Movimiento - Seleccionar tipo *" at bounding box center [858, 274] width 294 height 16
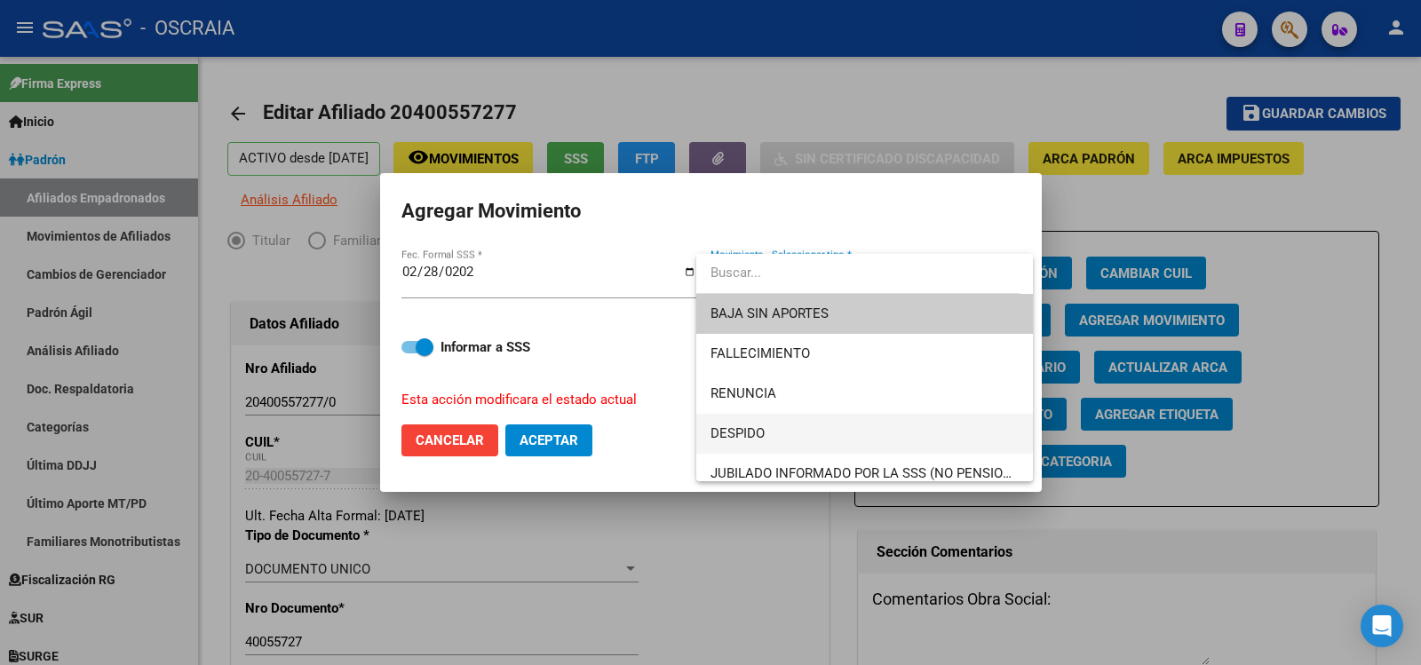
scroll to position [296, 0]
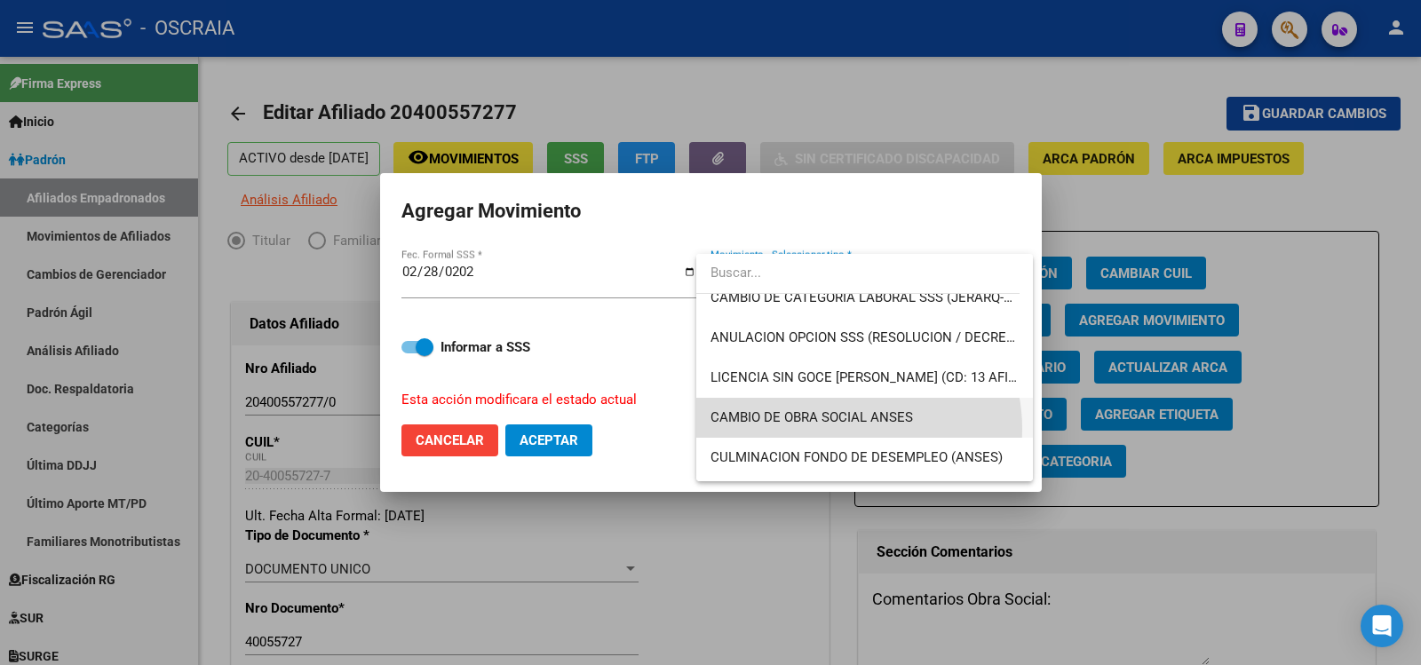
click at [846, 429] on span "CAMBIO DE OBRA SOCIAL ANSES" at bounding box center [865, 418] width 308 height 40
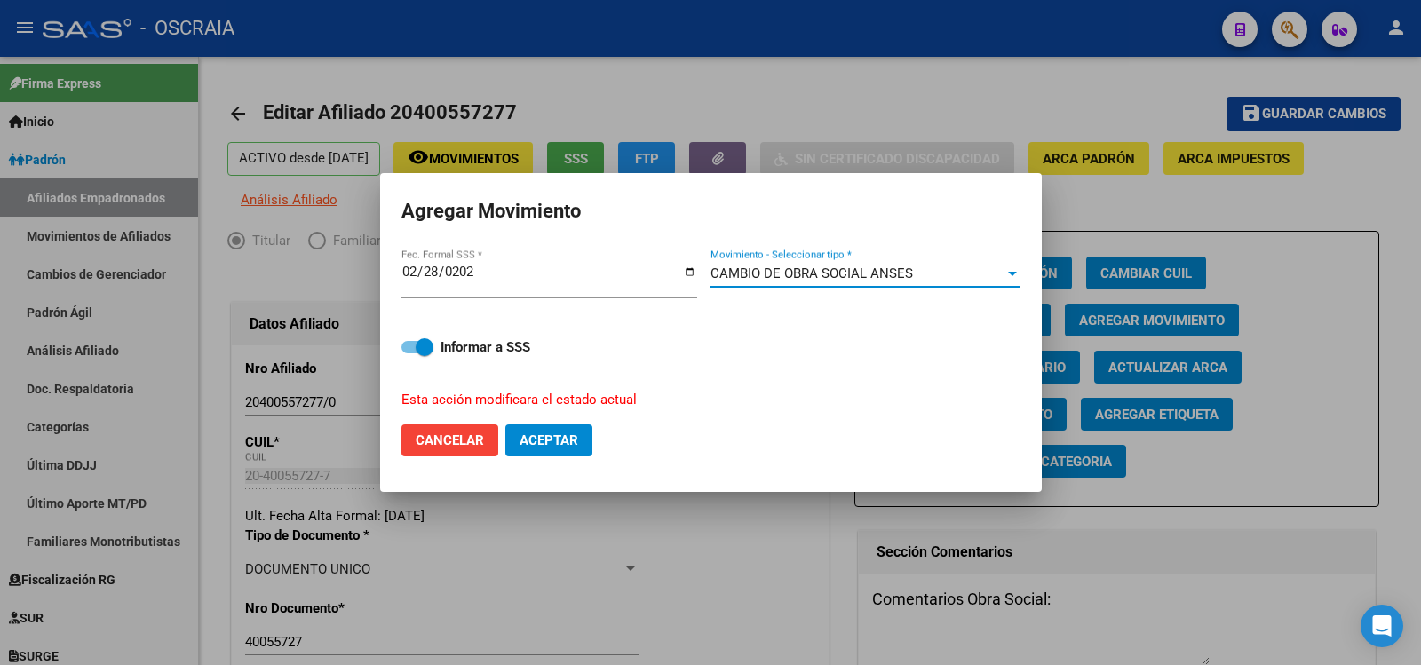
click at [561, 439] on span "Aceptar" at bounding box center [549, 441] width 59 height 16
checkbox input "false"
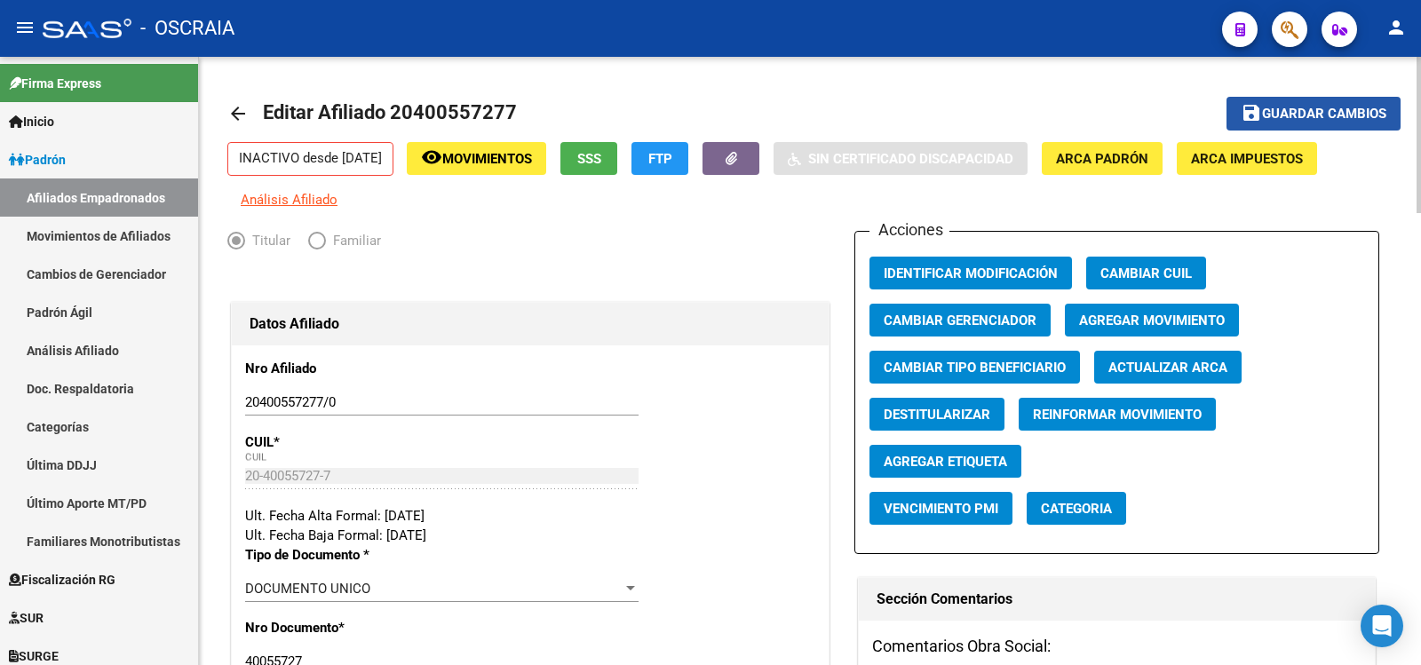
click at [1268, 114] on span "Guardar cambios" at bounding box center [1324, 115] width 124 height 16
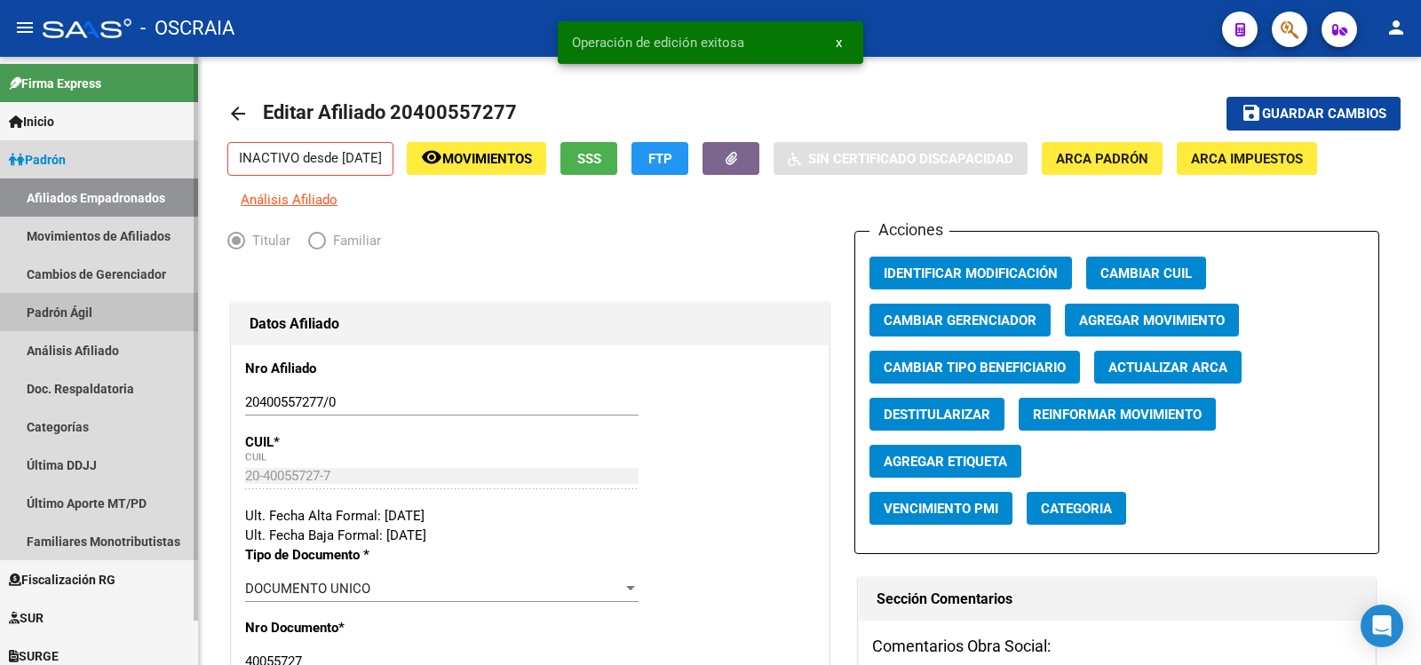
click at [95, 309] on link "Padrón Ágil" at bounding box center [99, 312] width 198 height 38
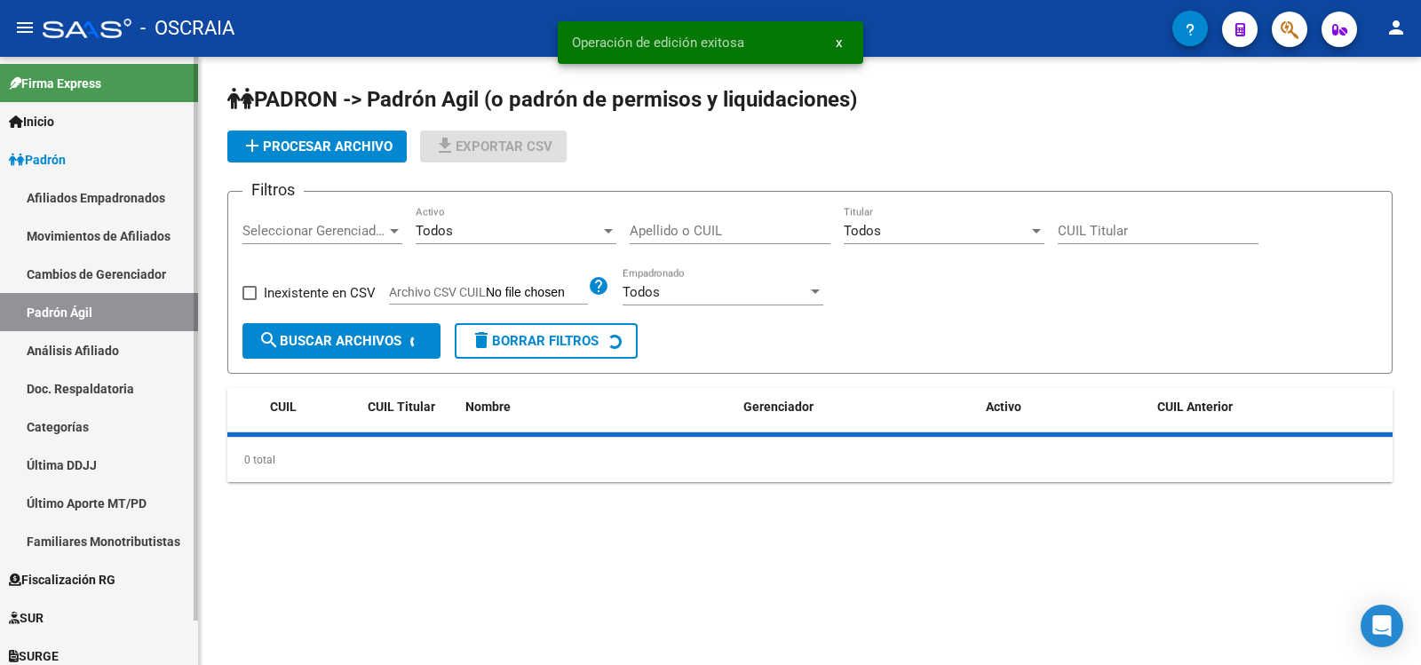
click at [92, 339] on link "Análisis Afiliado" at bounding box center [99, 350] width 198 height 38
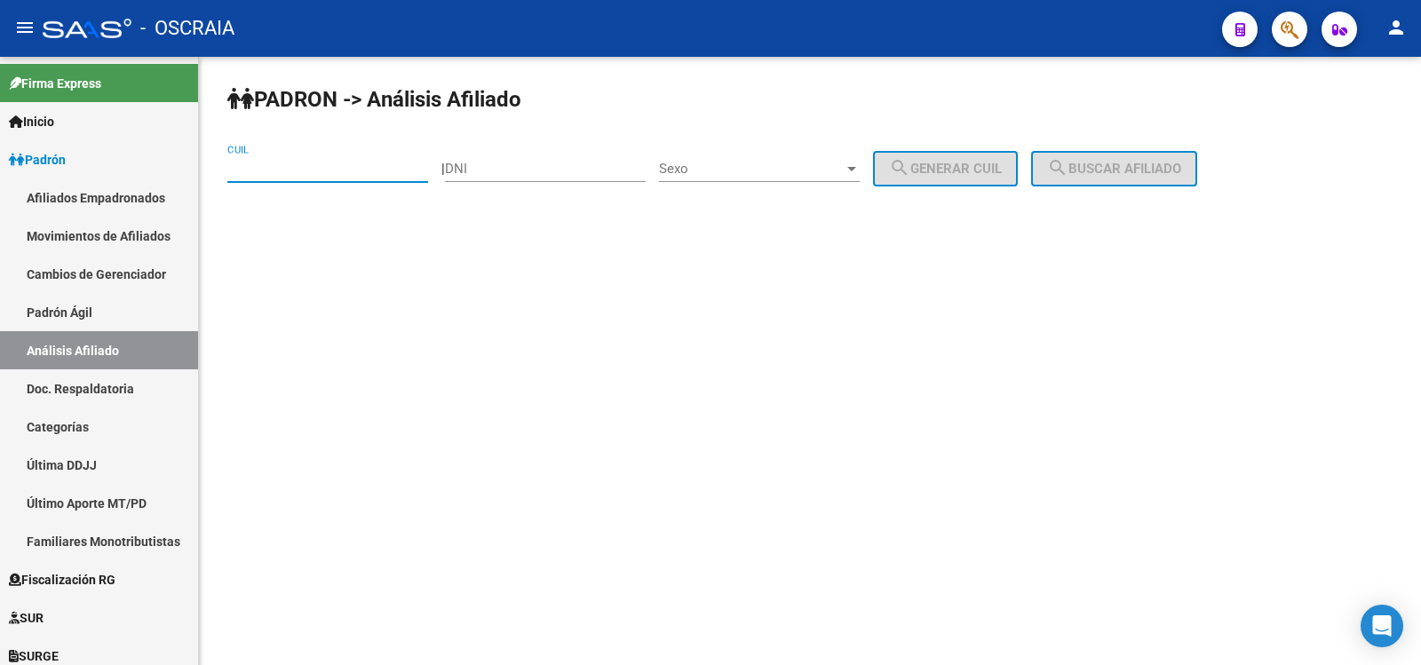
click at [266, 175] on input "CUIL" at bounding box center [327, 169] width 201 height 16
type input "27-41676446-3"
click at [1178, 165] on span "search Buscar afiliado" at bounding box center [1114, 169] width 134 height 16
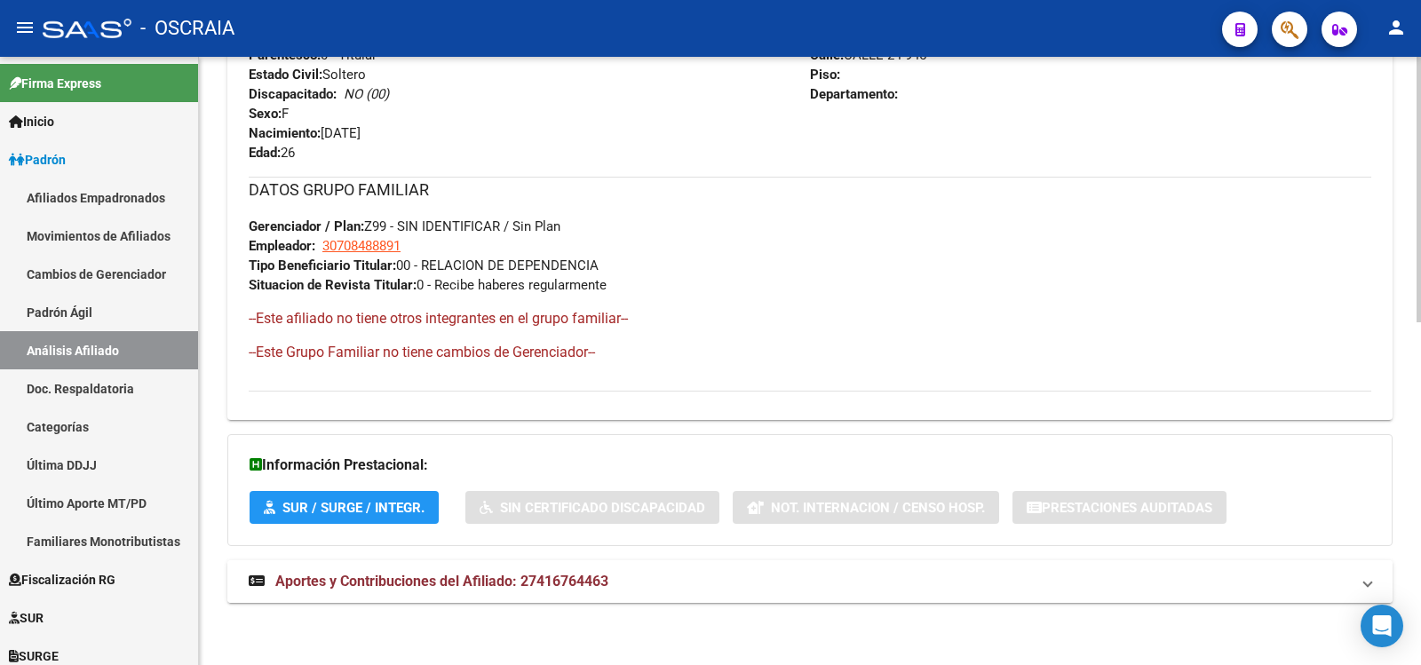
click at [697, 570] on mat-expansion-panel-header "Aportes y Contribuciones del Afiliado: 27416764463" at bounding box center [809, 582] width 1165 height 43
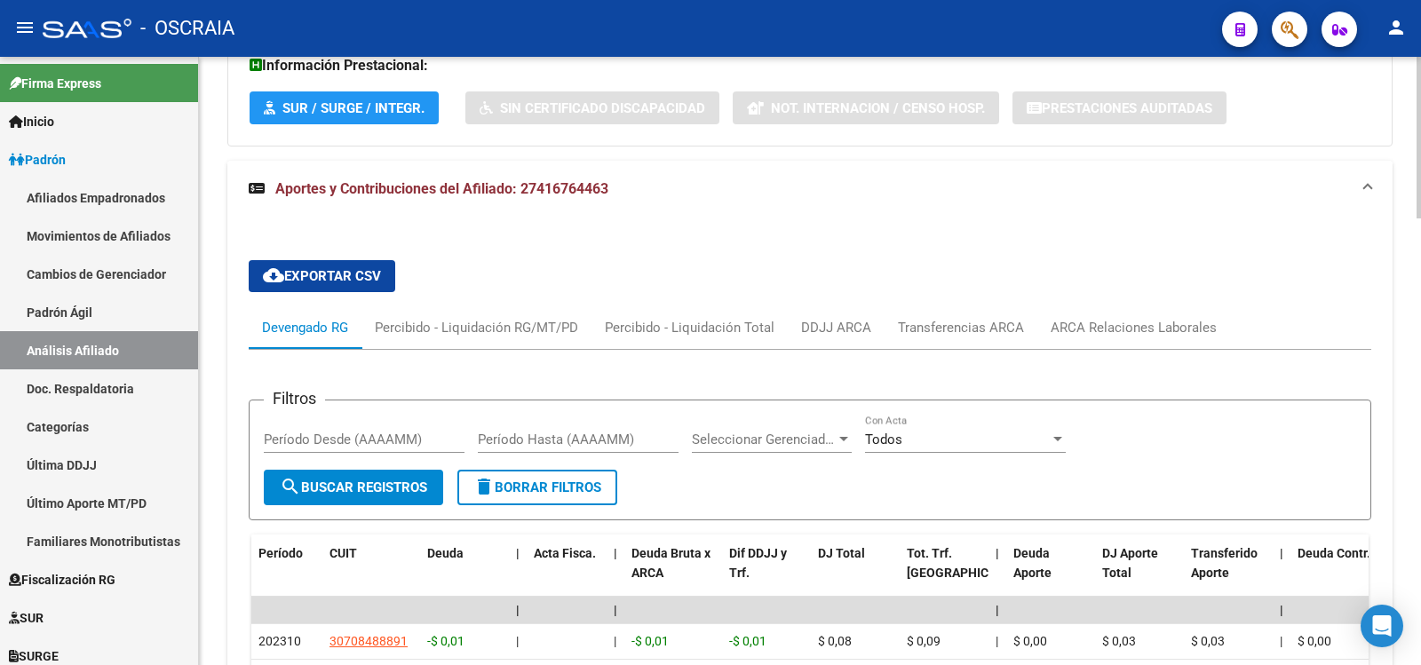
scroll to position [2, 0]
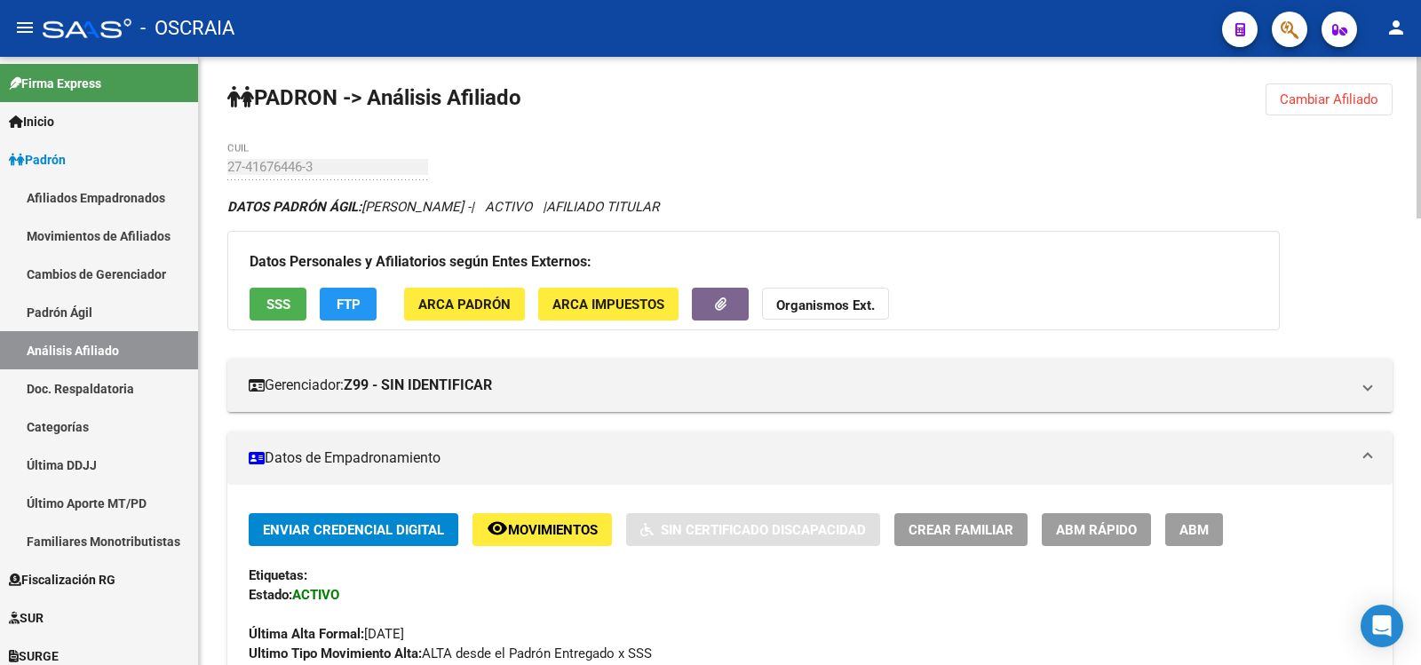
click at [1189, 532] on span "ABM" at bounding box center [1194, 530] width 29 height 16
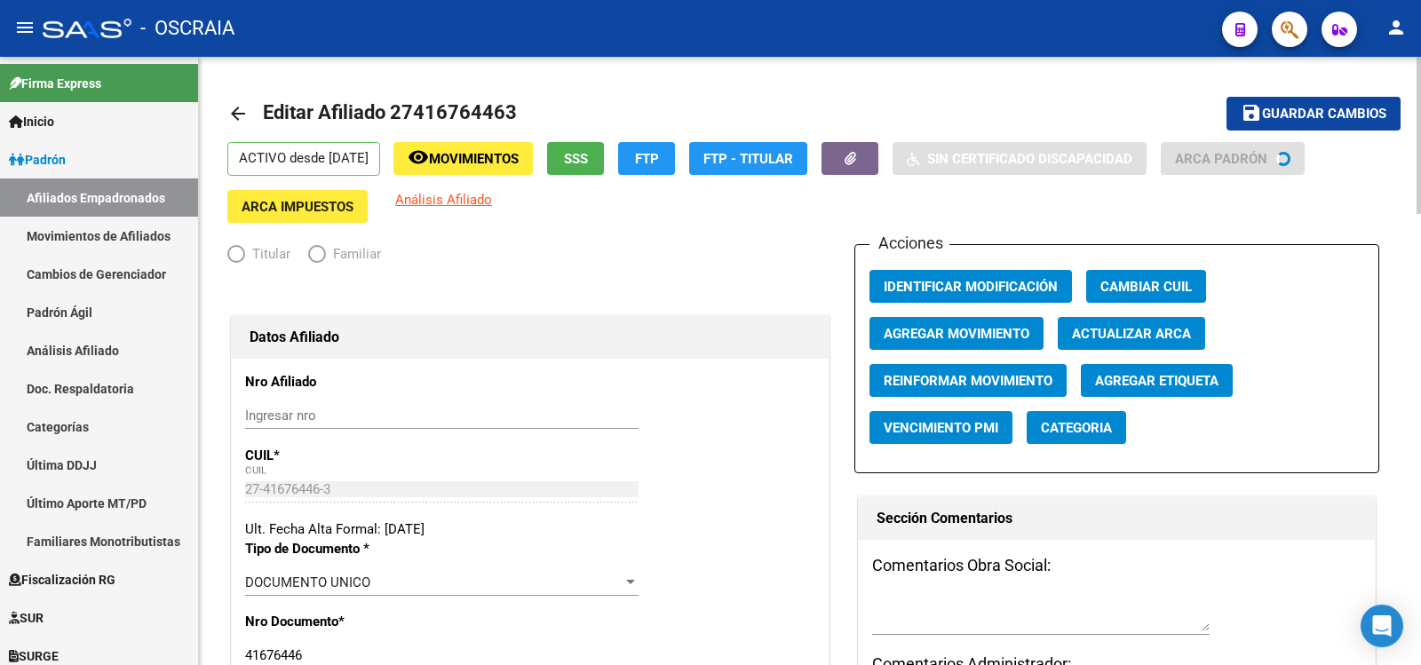
radio input "true"
type input "30-70848889-1"
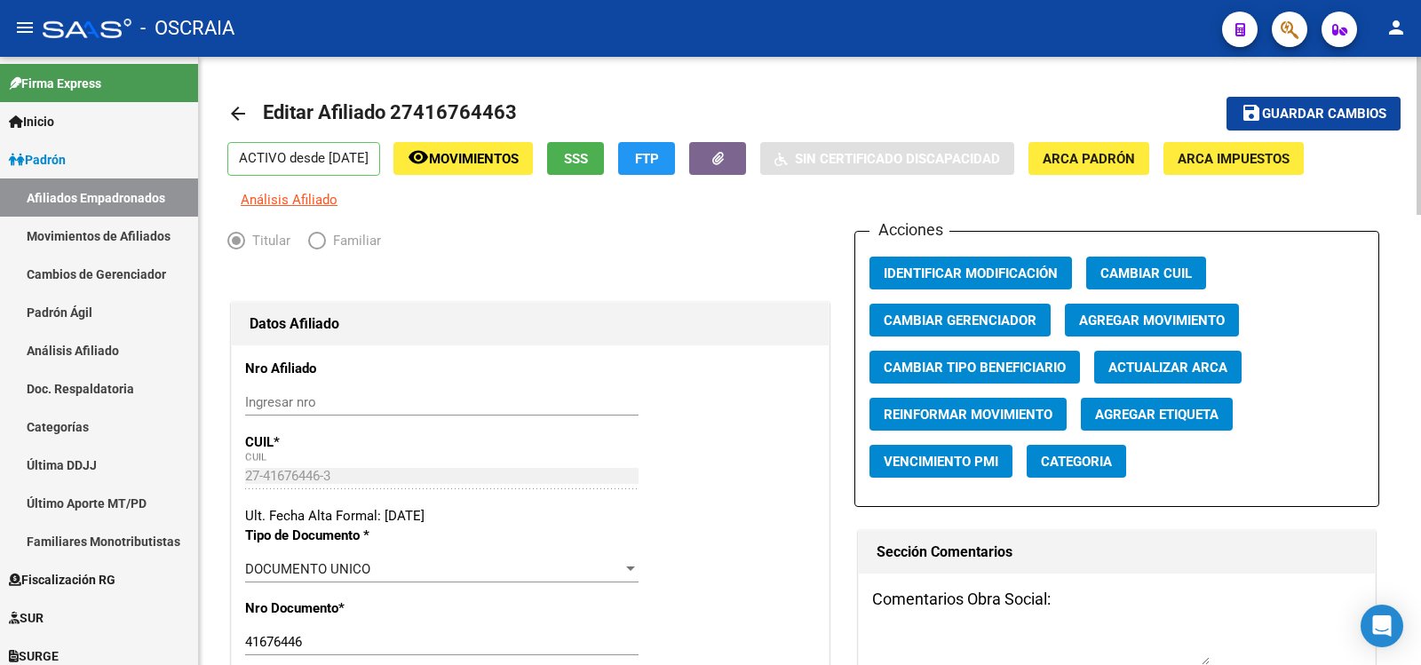
click at [1139, 326] on span "Agregar Movimiento" at bounding box center [1152, 321] width 146 height 16
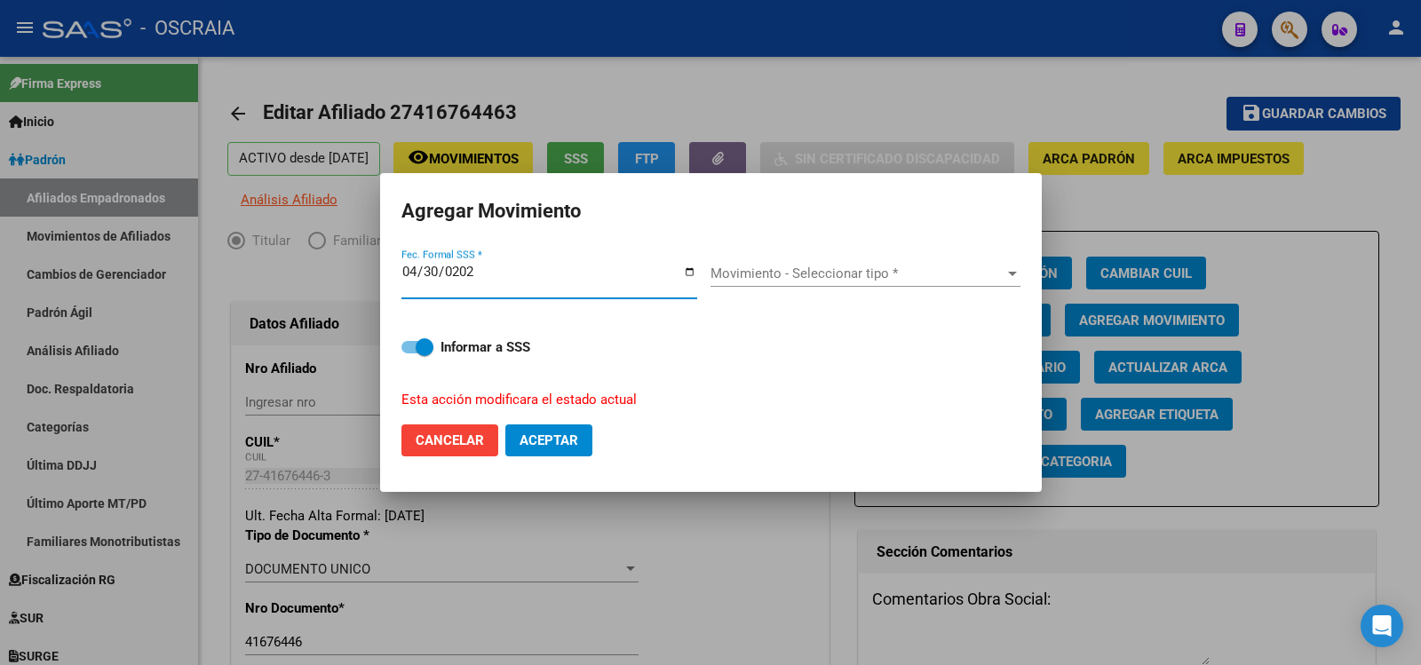
type input "[DATE]"
click at [761, 285] on div "Movimiento - Seleccionar tipo * Movimiento - Seleccionar tipo *" at bounding box center [866, 273] width 310 height 27
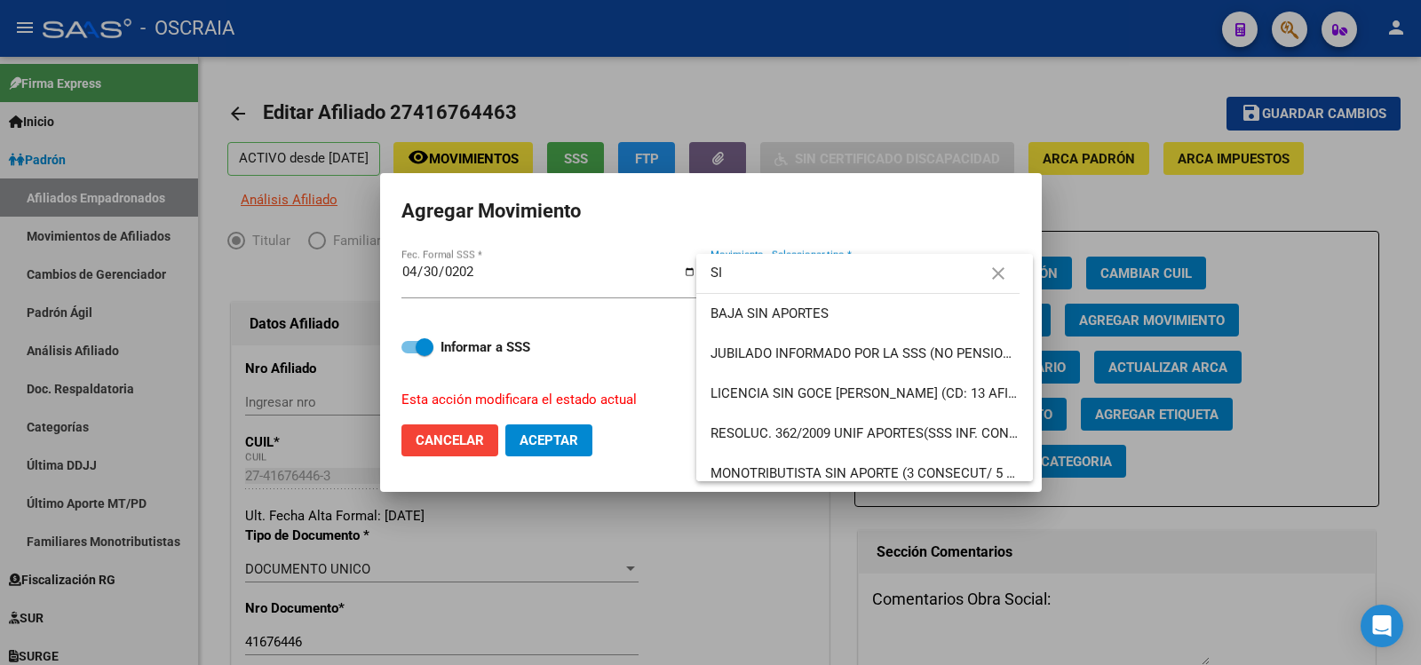
type input "S"
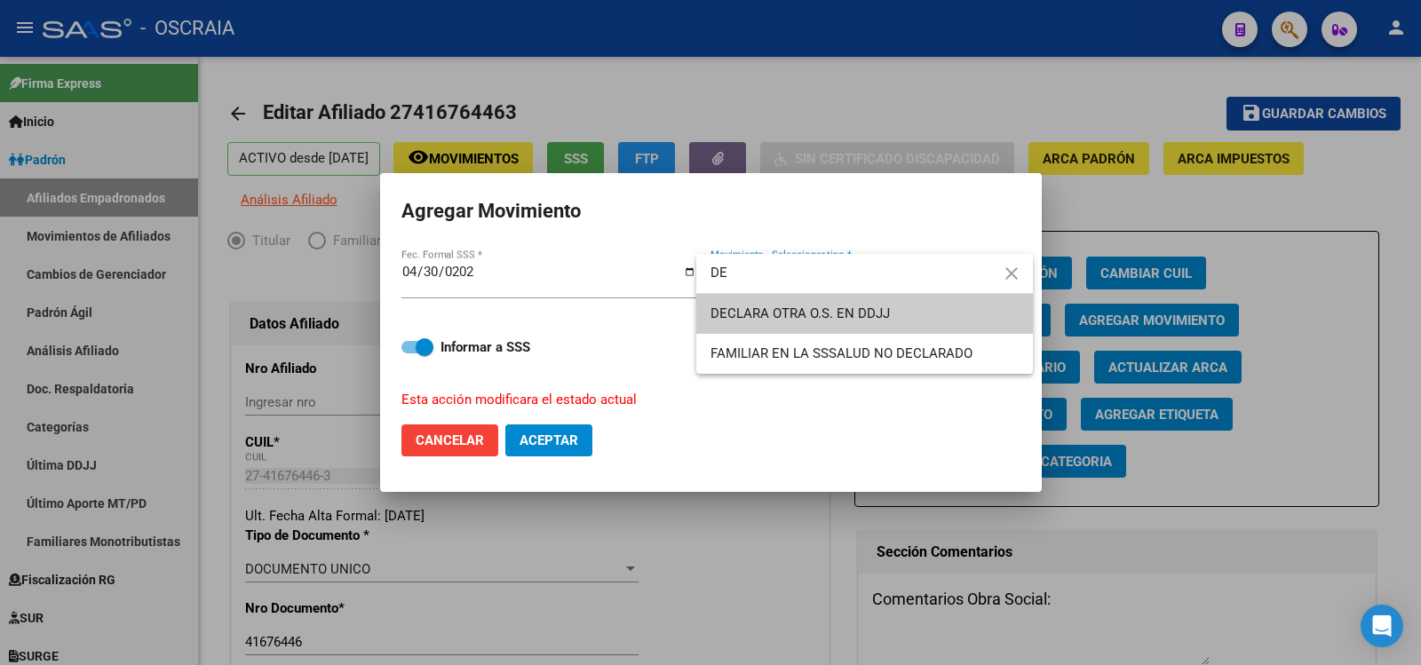
type input "D"
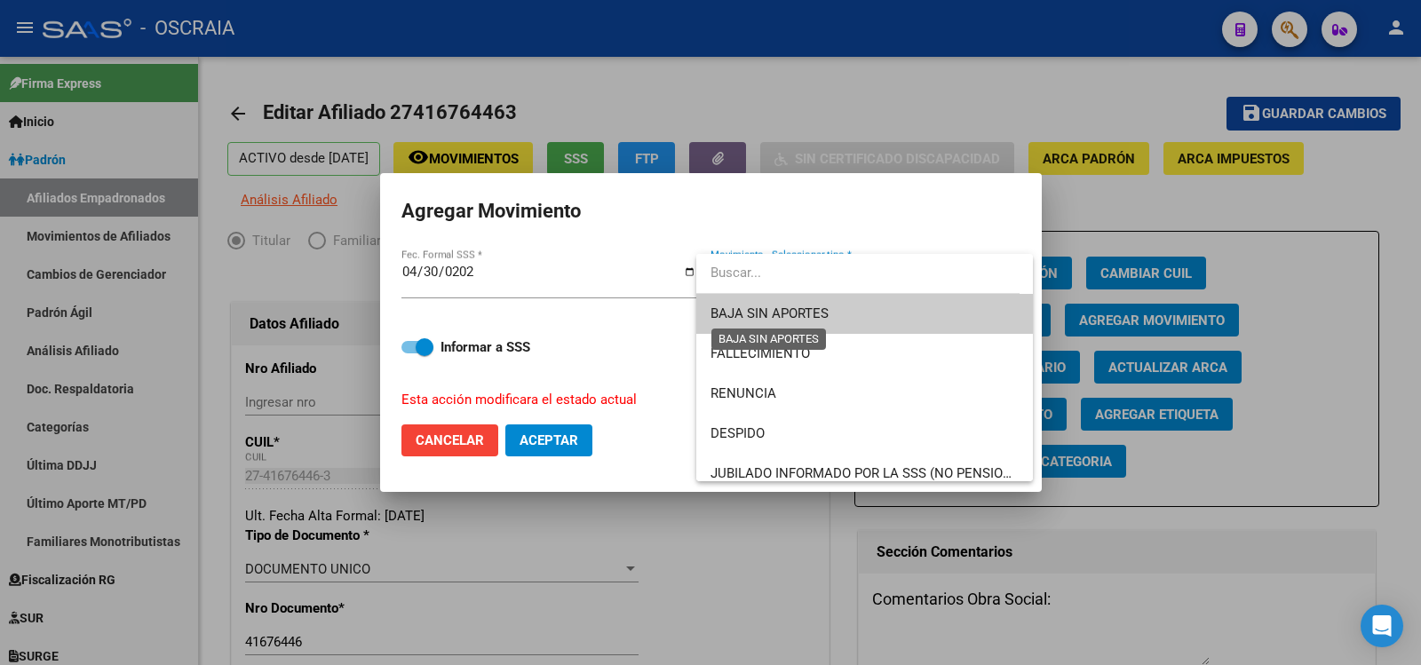
click at [824, 312] on span "BAJA SIN APORTES" at bounding box center [770, 314] width 118 height 16
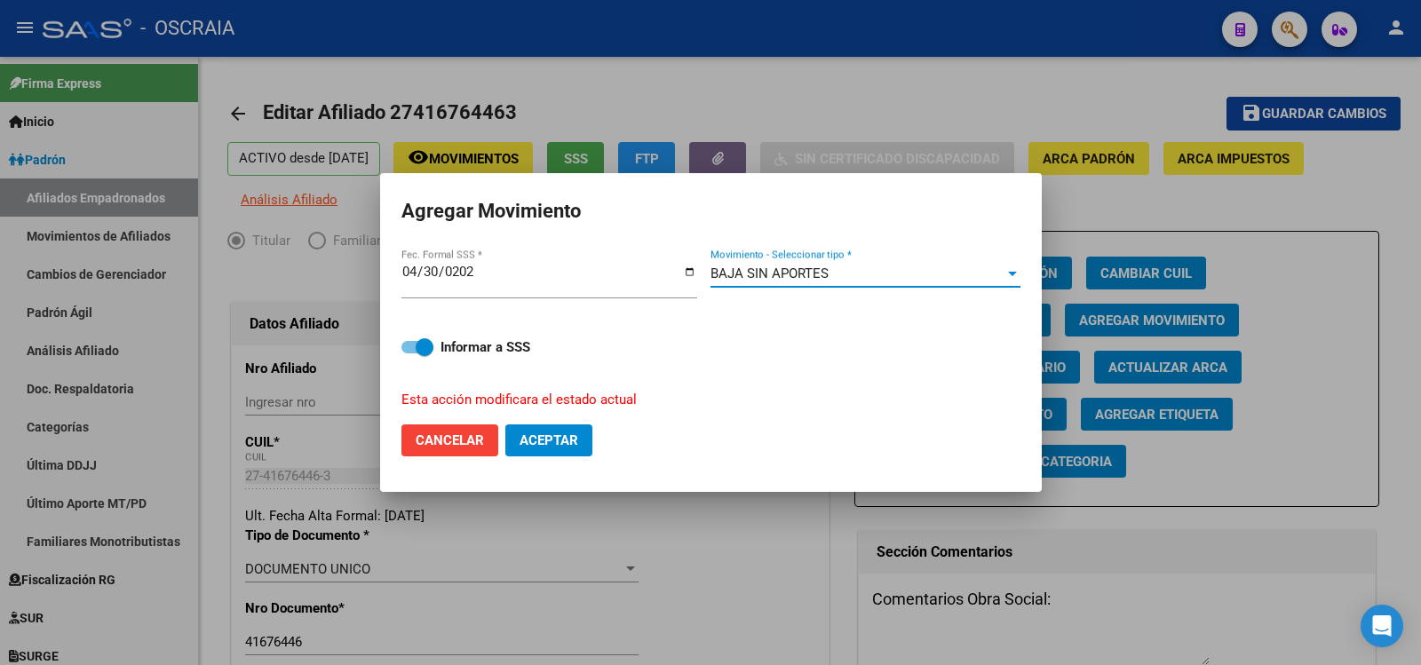
click at [568, 437] on span "Aceptar" at bounding box center [549, 441] width 59 height 16
checkbox input "false"
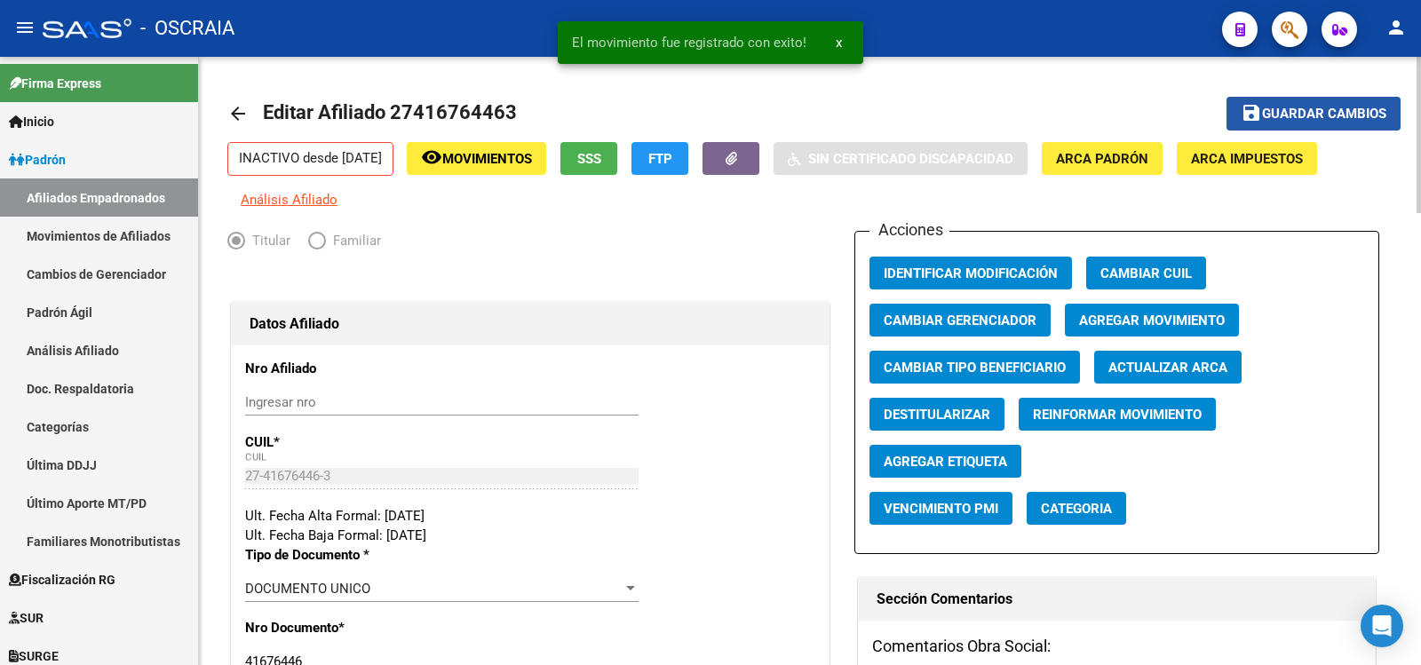
click at [1331, 102] on button "save Guardar cambios" at bounding box center [1314, 113] width 174 height 33
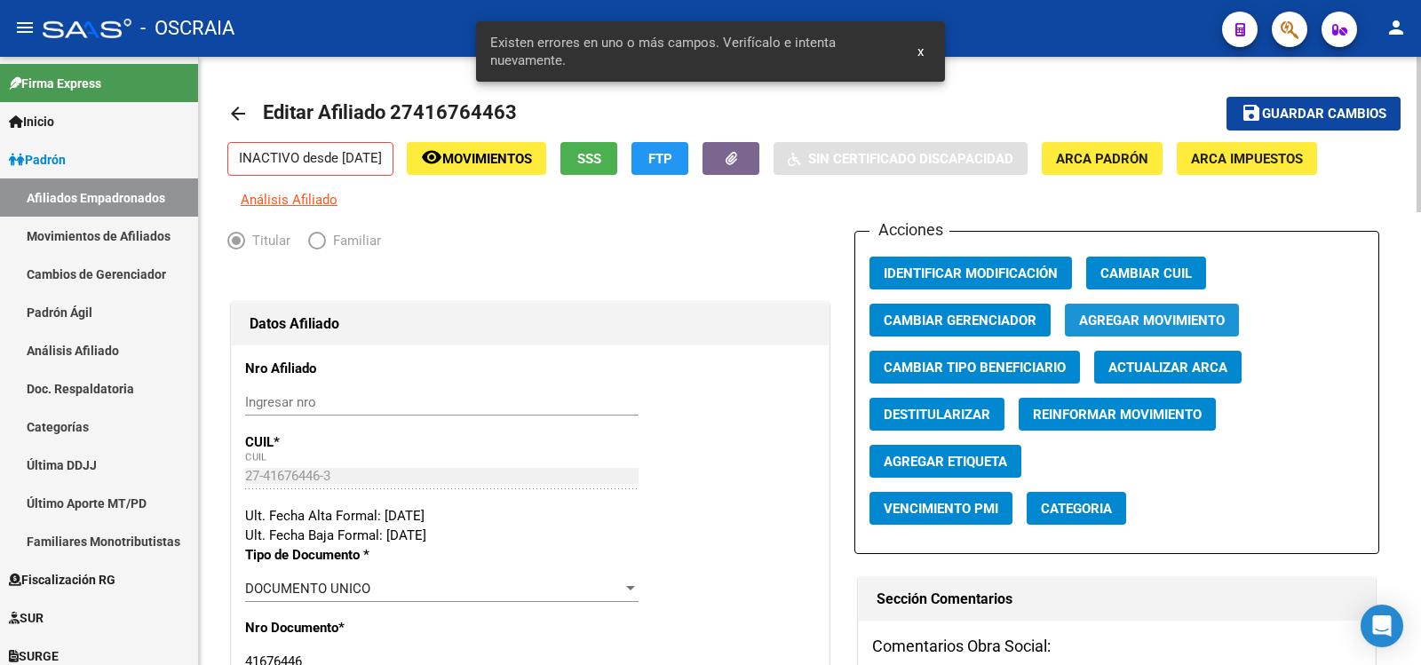
click at [1145, 317] on span "Agregar Movimiento" at bounding box center [1152, 321] width 146 height 16
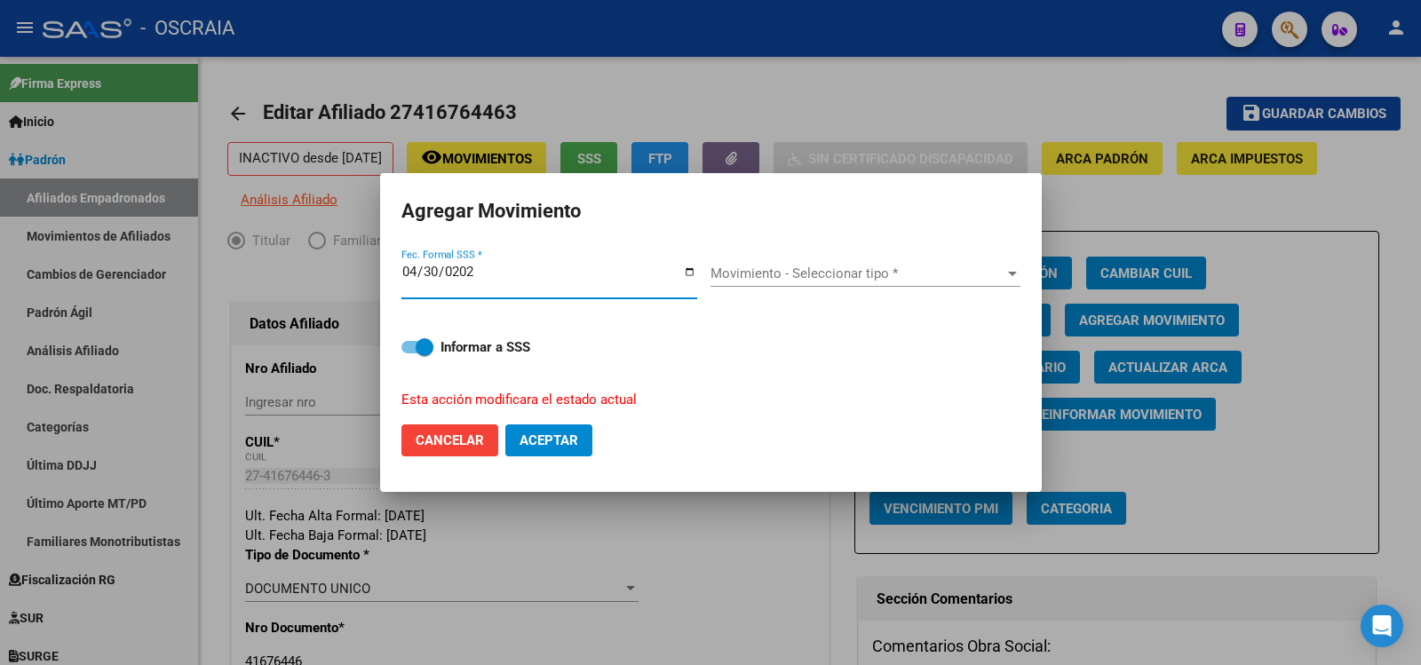
type input "[DATE]"
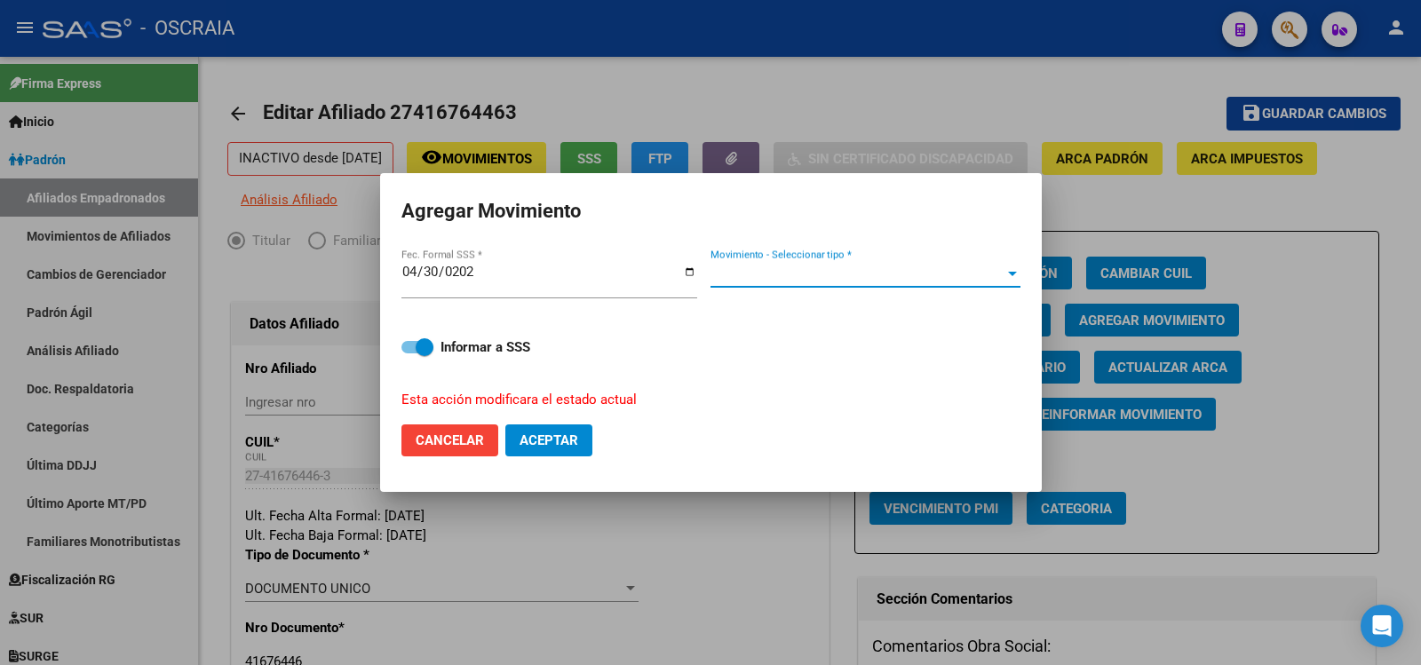
click at [839, 274] on span "Movimiento - Seleccionar tipo *" at bounding box center [858, 274] width 294 height 16
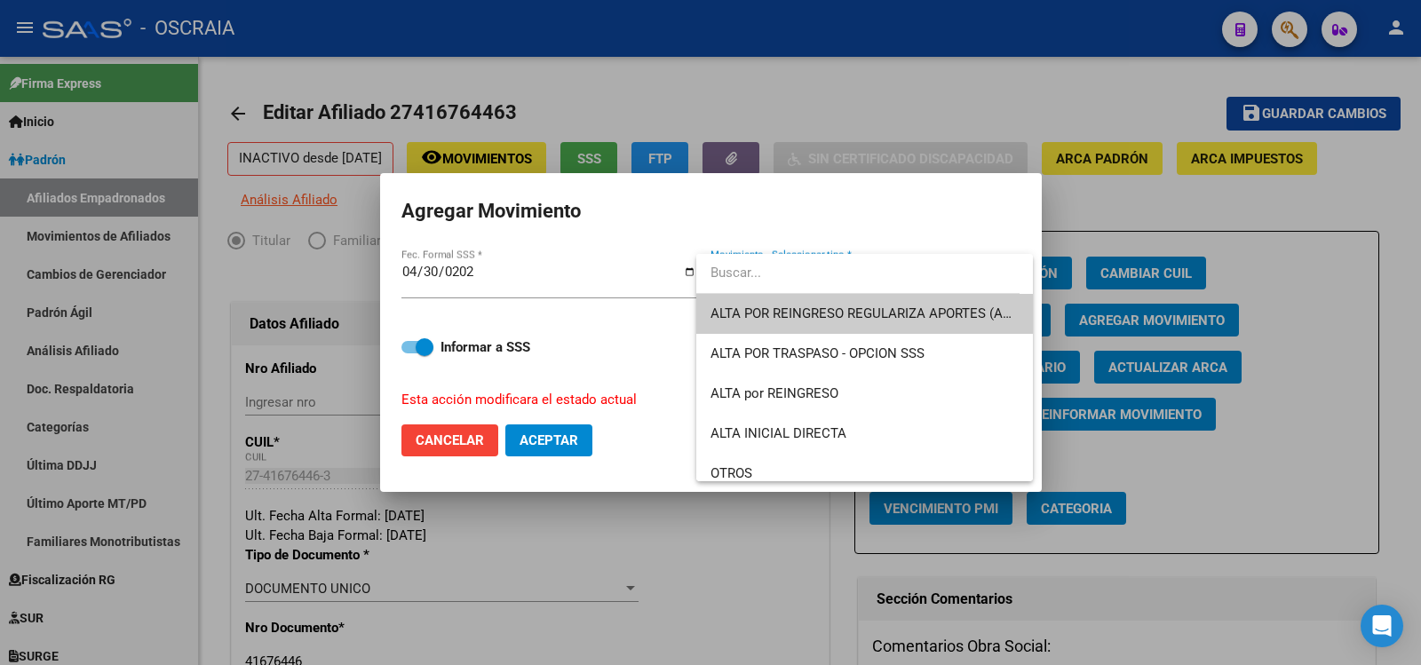
click at [580, 370] on div at bounding box center [710, 332] width 1421 height 665
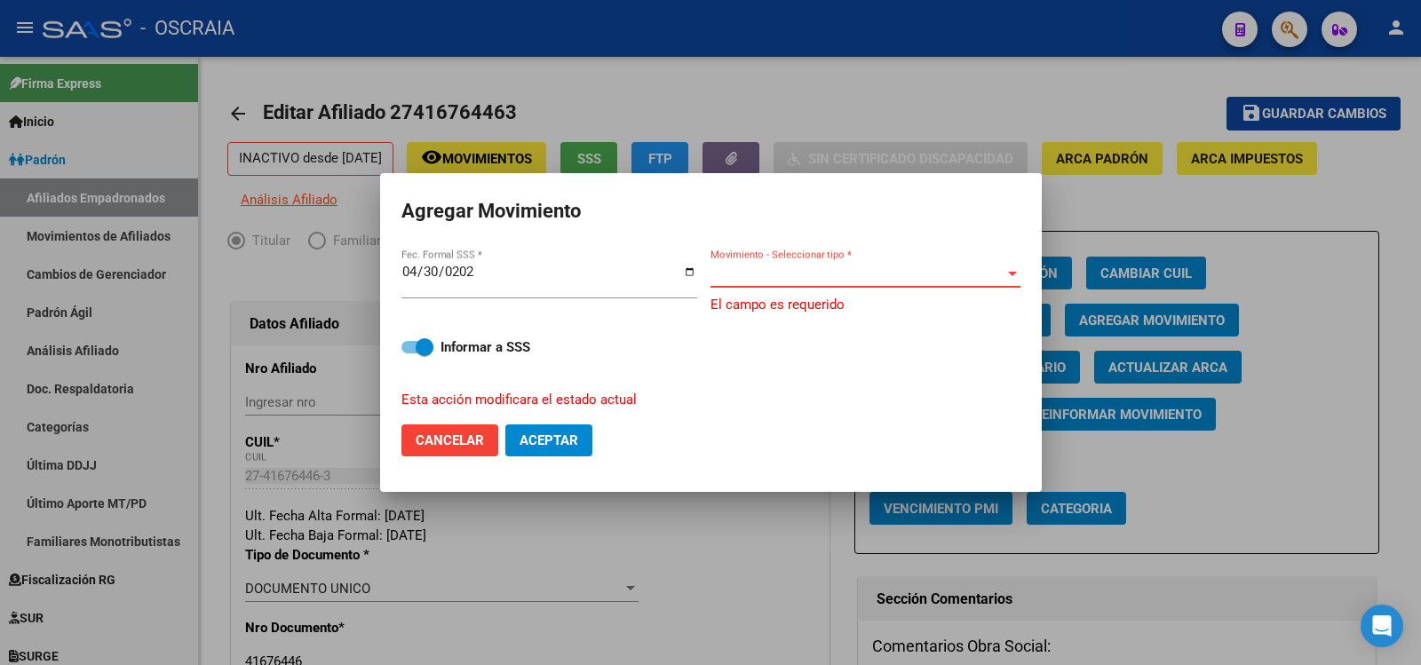
click at [851, 270] on span "Movimiento - Seleccionar tipo *" at bounding box center [858, 274] width 294 height 16
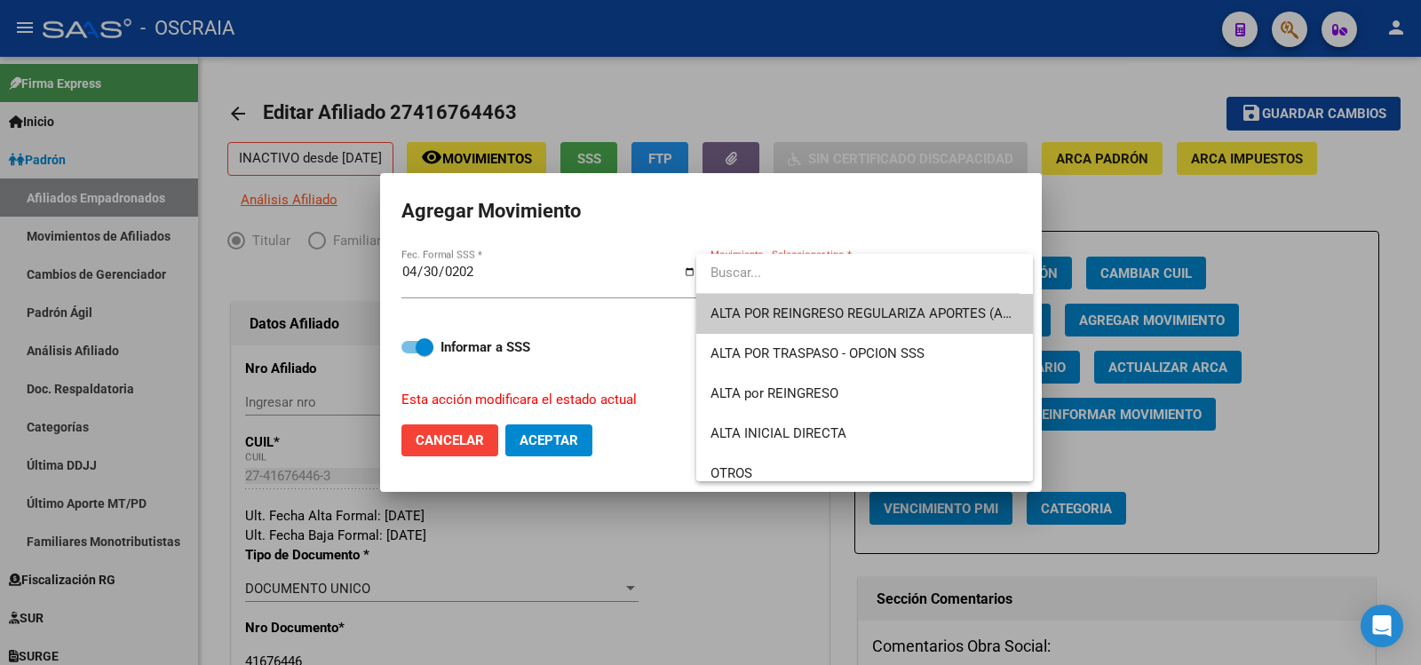
click at [458, 441] on div at bounding box center [710, 332] width 1421 height 665
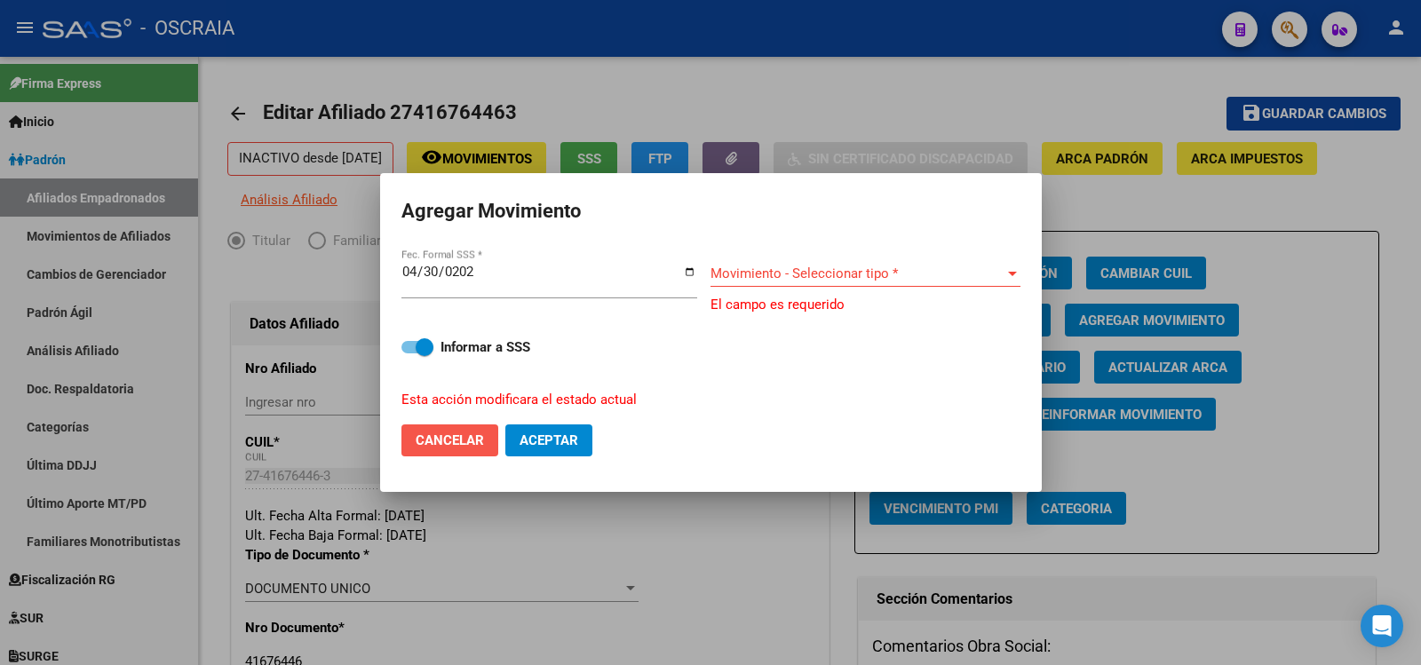
click at [471, 444] on span "Cancelar" at bounding box center [450, 441] width 68 height 16
checkbox input "false"
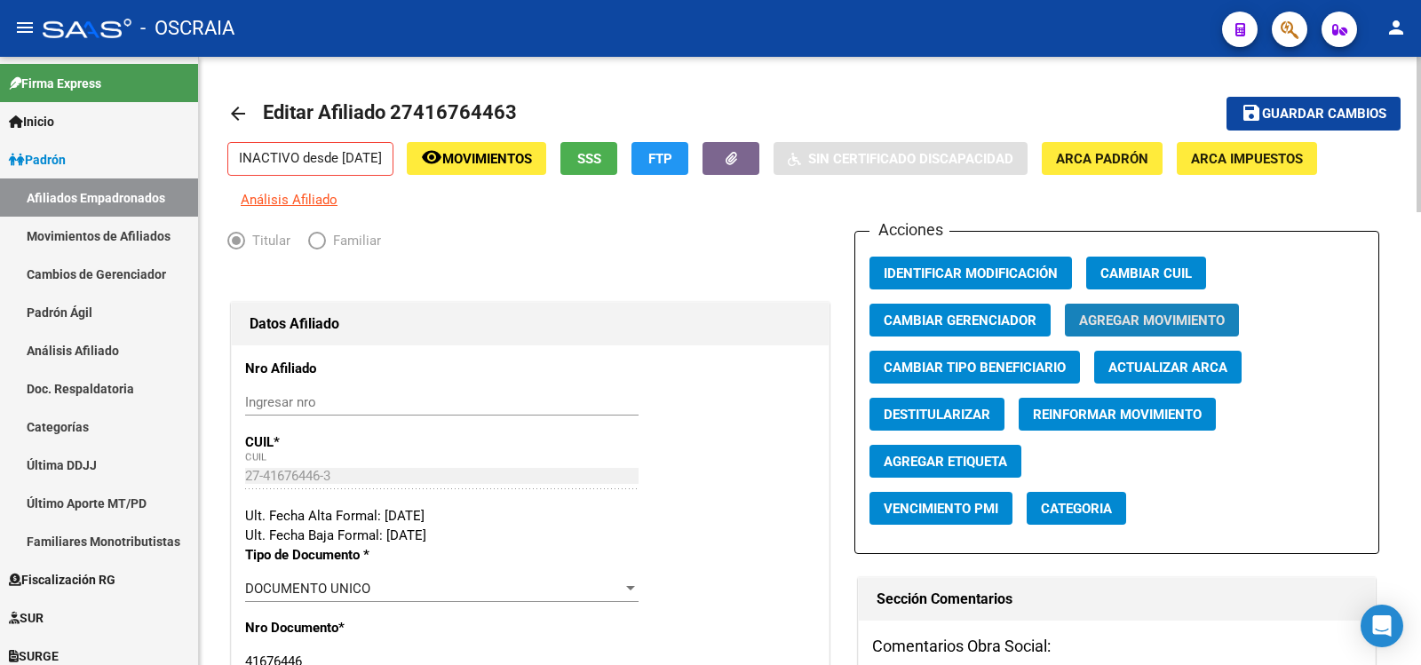
click at [1192, 322] on span "Agregar Movimiento" at bounding box center [1152, 321] width 146 height 16
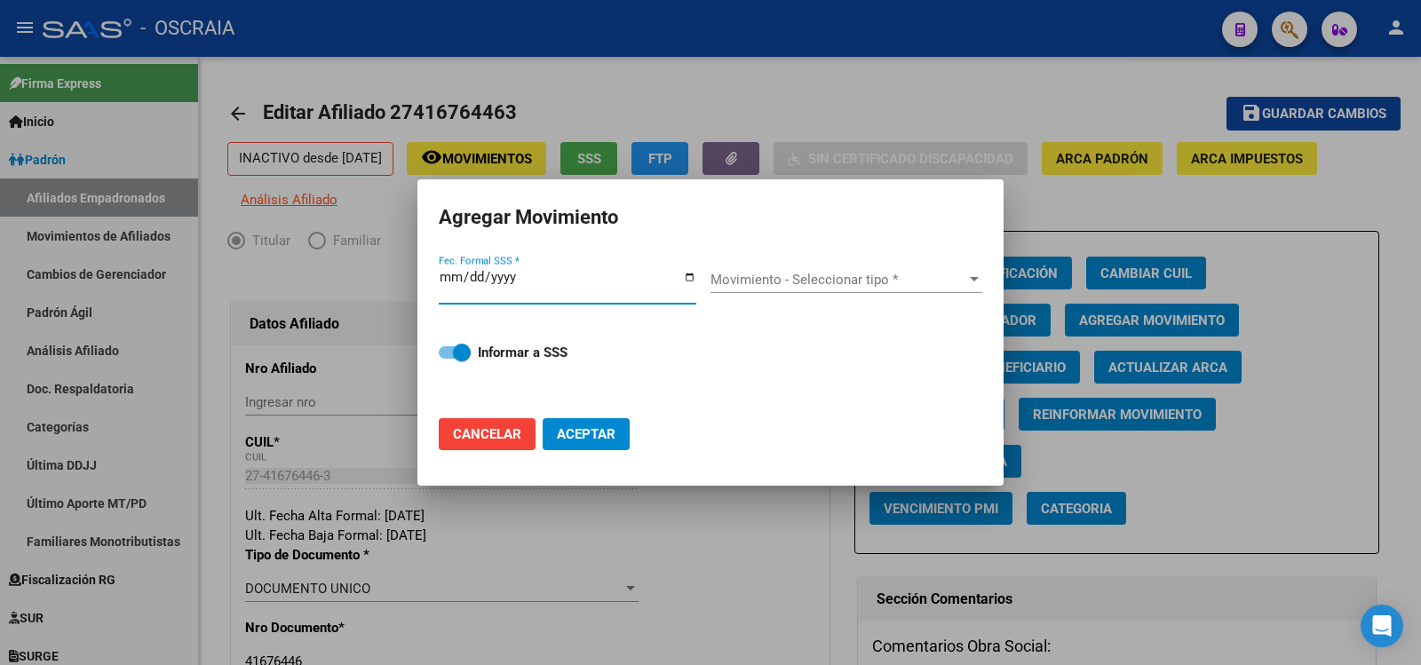
click at [815, 282] on span "Movimiento - Seleccionar tipo *" at bounding box center [839, 280] width 256 height 16
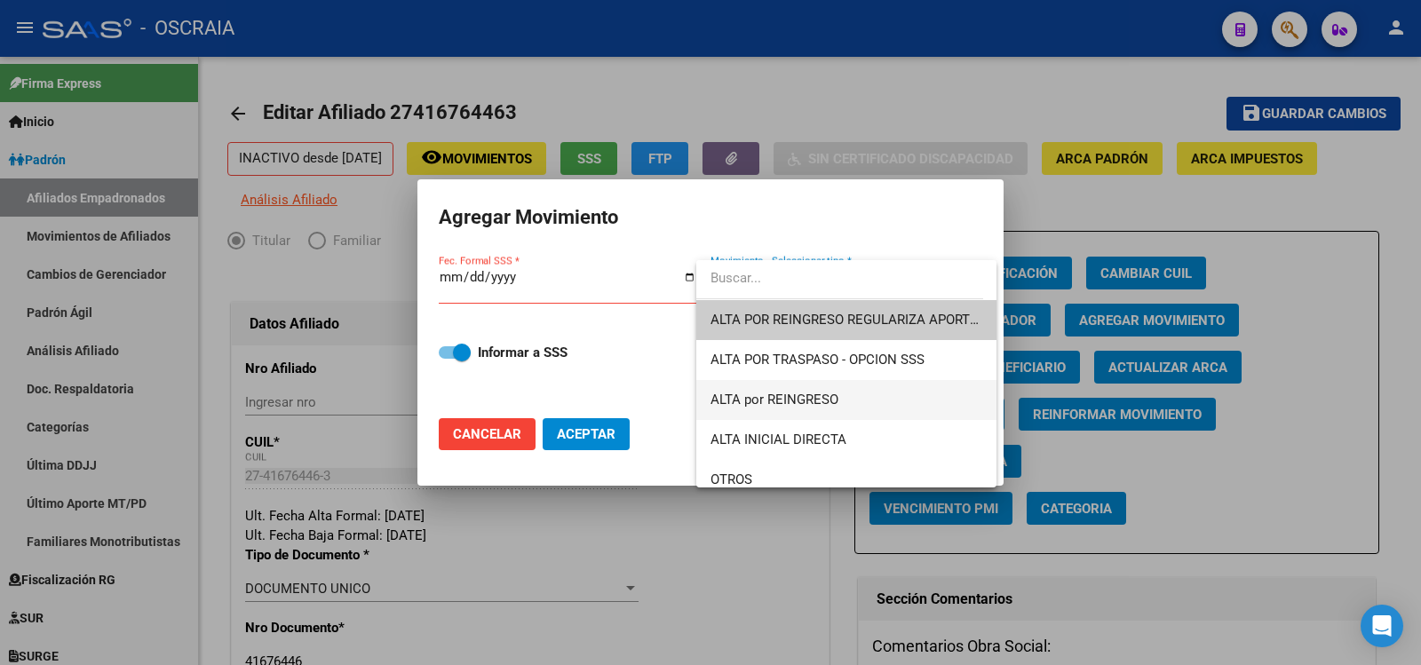
scroll to position [612, 0]
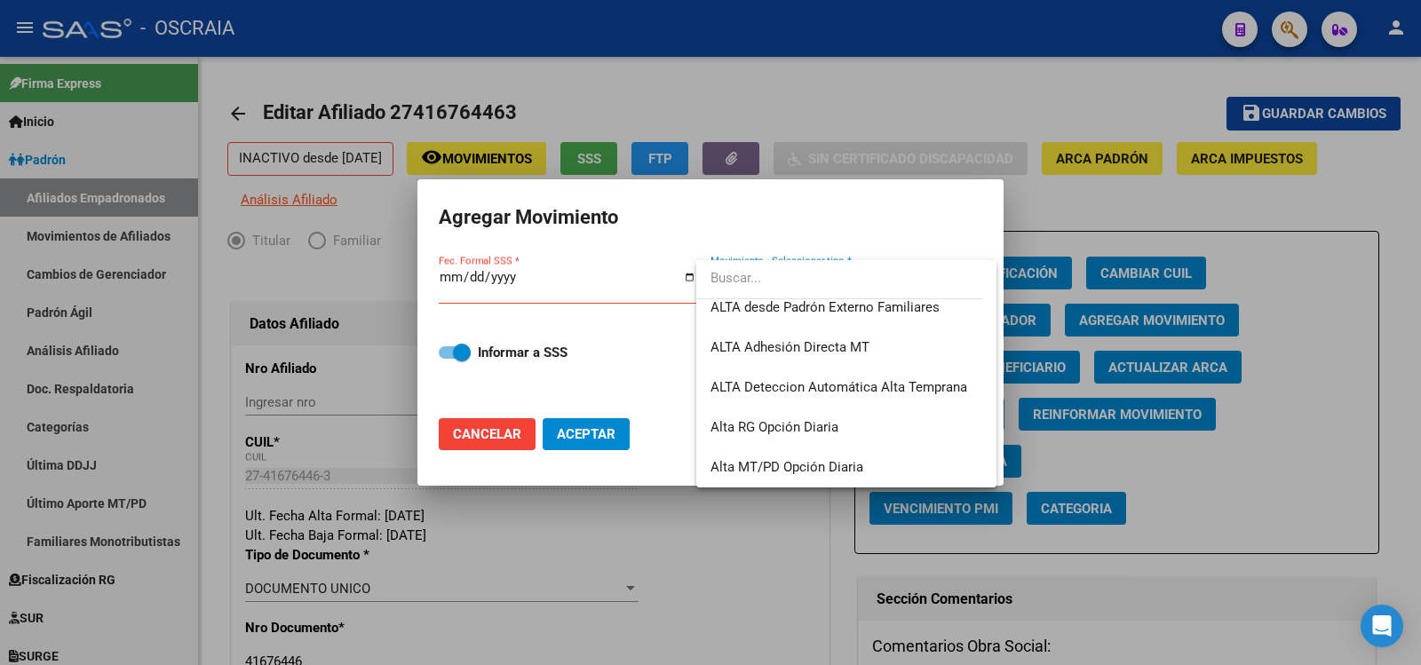
drag, startPoint x: 847, startPoint y: 99, endPoint x: 856, endPoint y: 98, distance: 9.9
click at [847, 99] on div at bounding box center [710, 332] width 1421 height 665
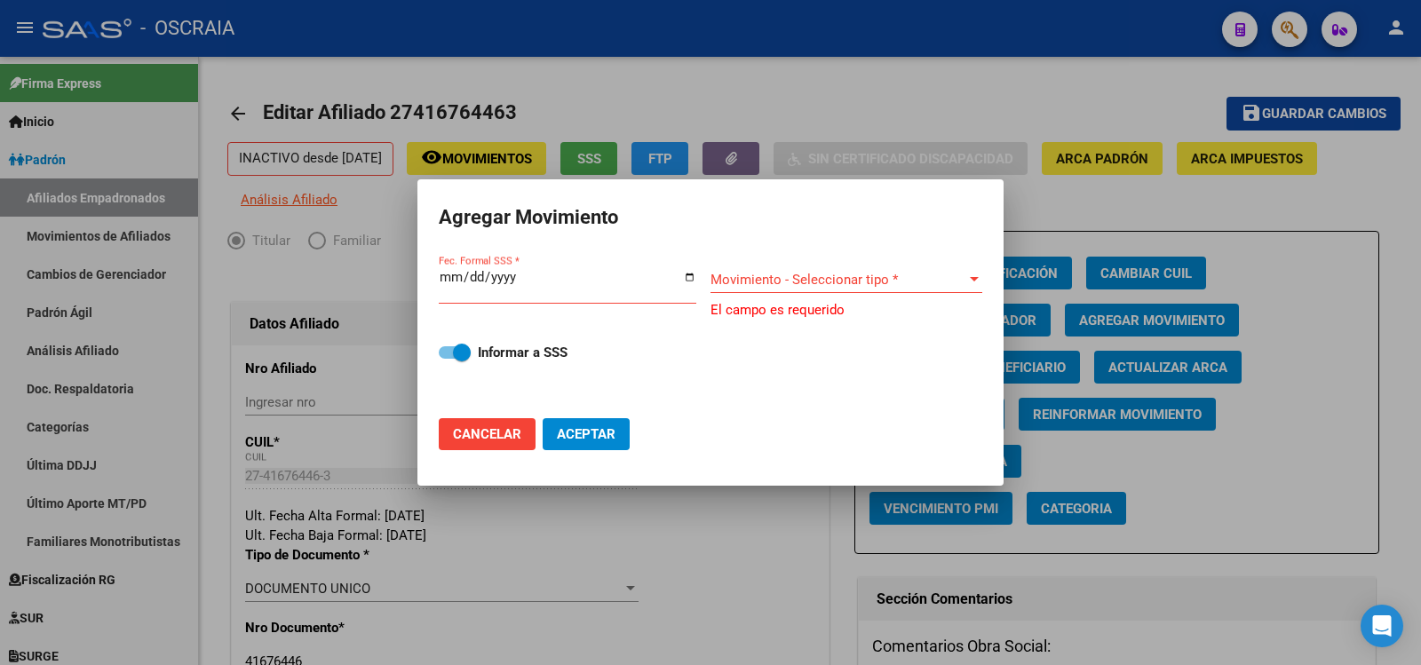
click at [506, 441] on span "Cancelar" at bounding box center [487, 434] width 68 height 16
checkbox input "false"
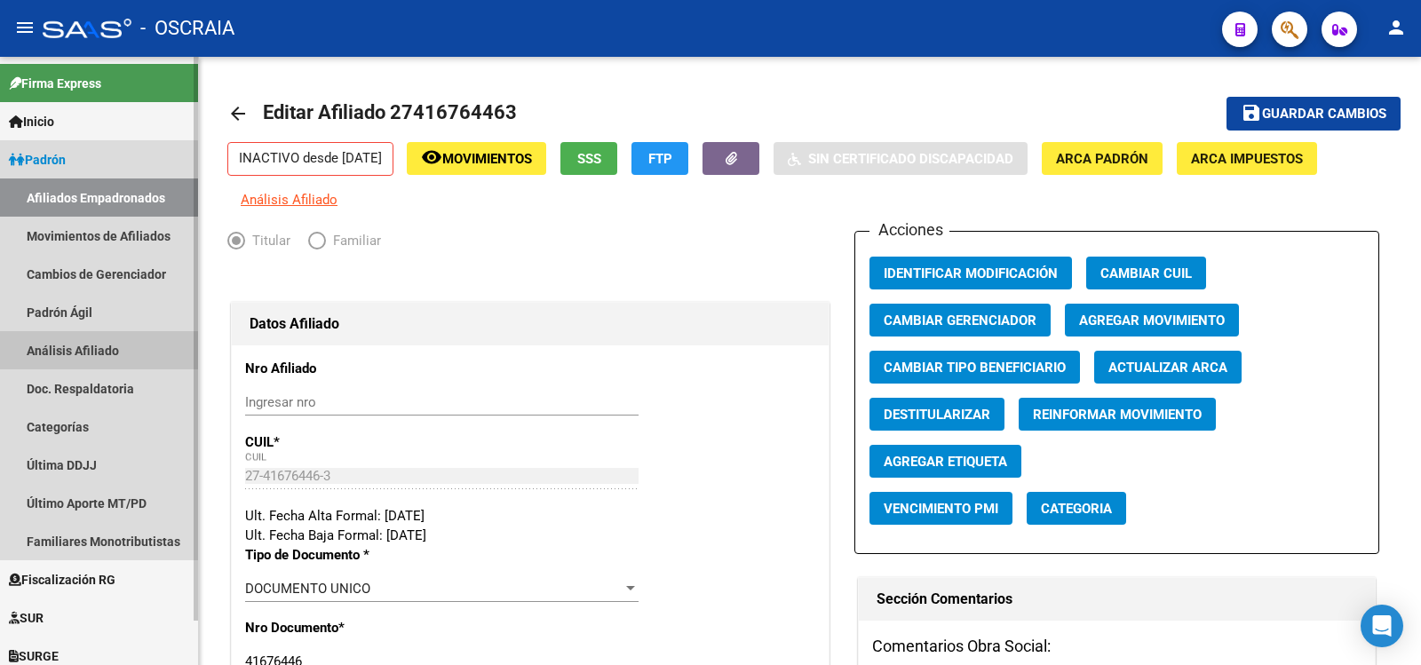
drag, startPoint x: 92, startPoint y: 351, endPoint x: 94, endPoint y: 372, distance: 21.4
click at [92, 352] on link "Análisis Afiliado" at bounding box center [99, 350] width 198 height 38
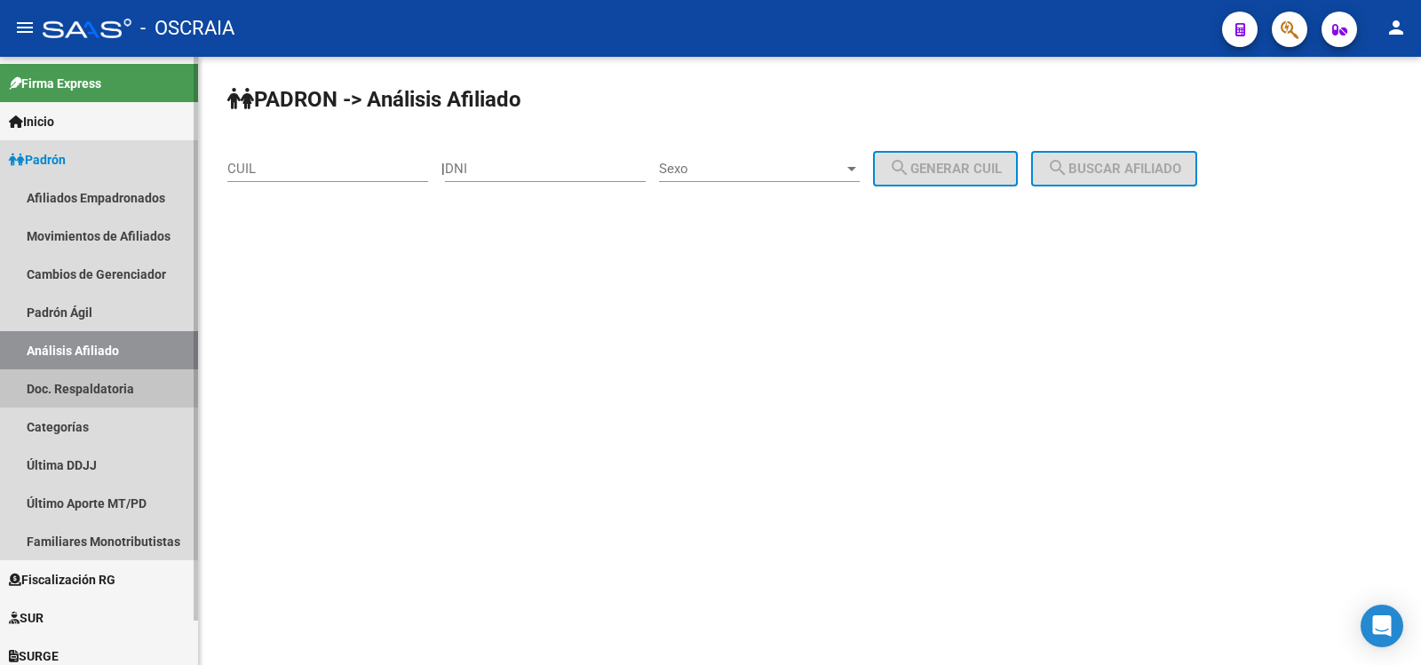
drag, startPoint x: 97, startPoint y: 382, endPoint x: 96, endPoint y: 345, distance: 37.3
click at [97, 383] on link "Doc. Respaldatoria" at bounding box center [99, 389] width 198 height 38
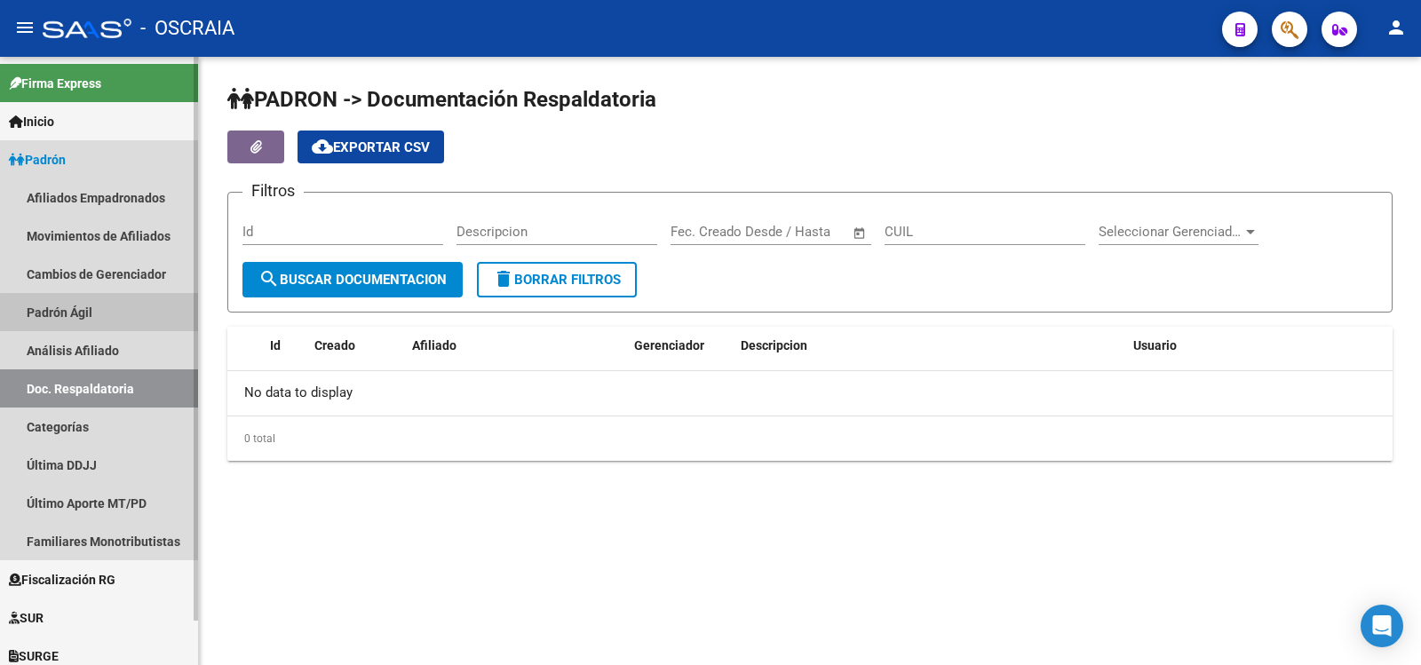
click at [107, 318] on link "Padrón Ágil" at bounding box center [99, 312] width 198 height 38
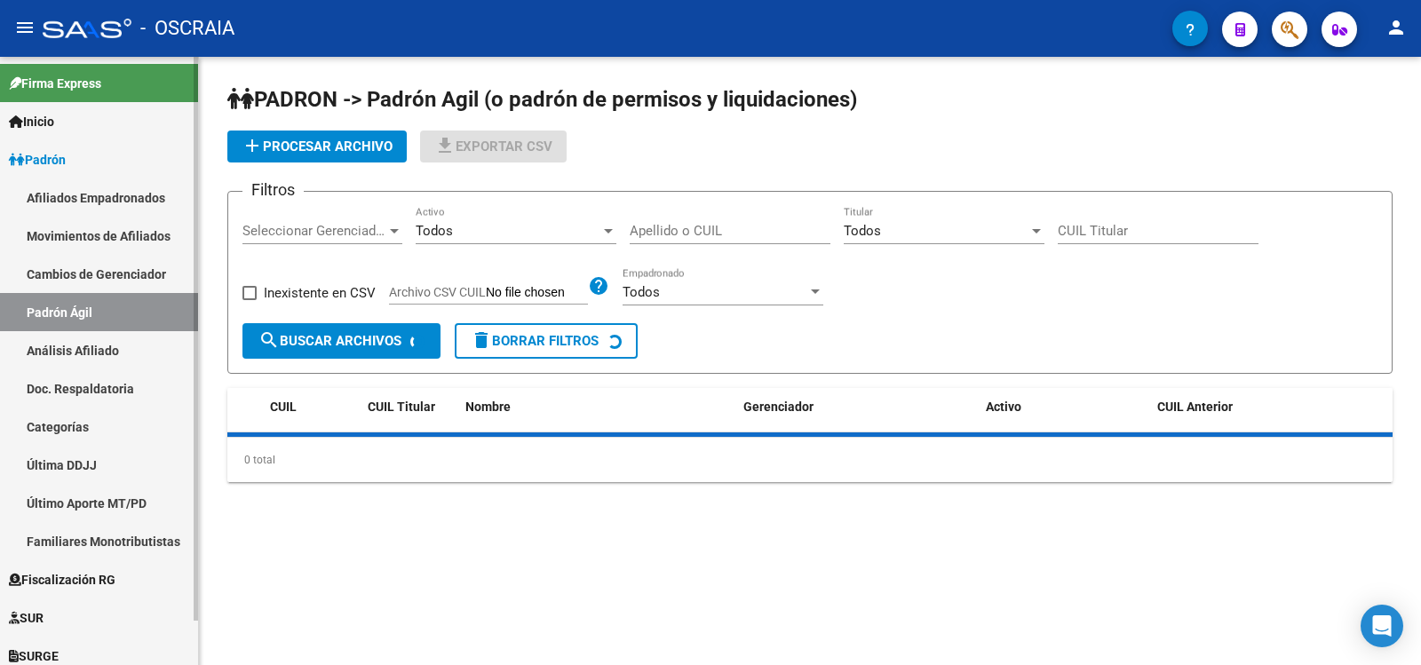
drag, startPoint x: 110, startPoint y: 340, endPoint x: 195, endPoint y: 292, distance: 97.8
click at [112, 340] on link "Análisis Afiliado" at bounding box center [99, 350] width 198 height 38
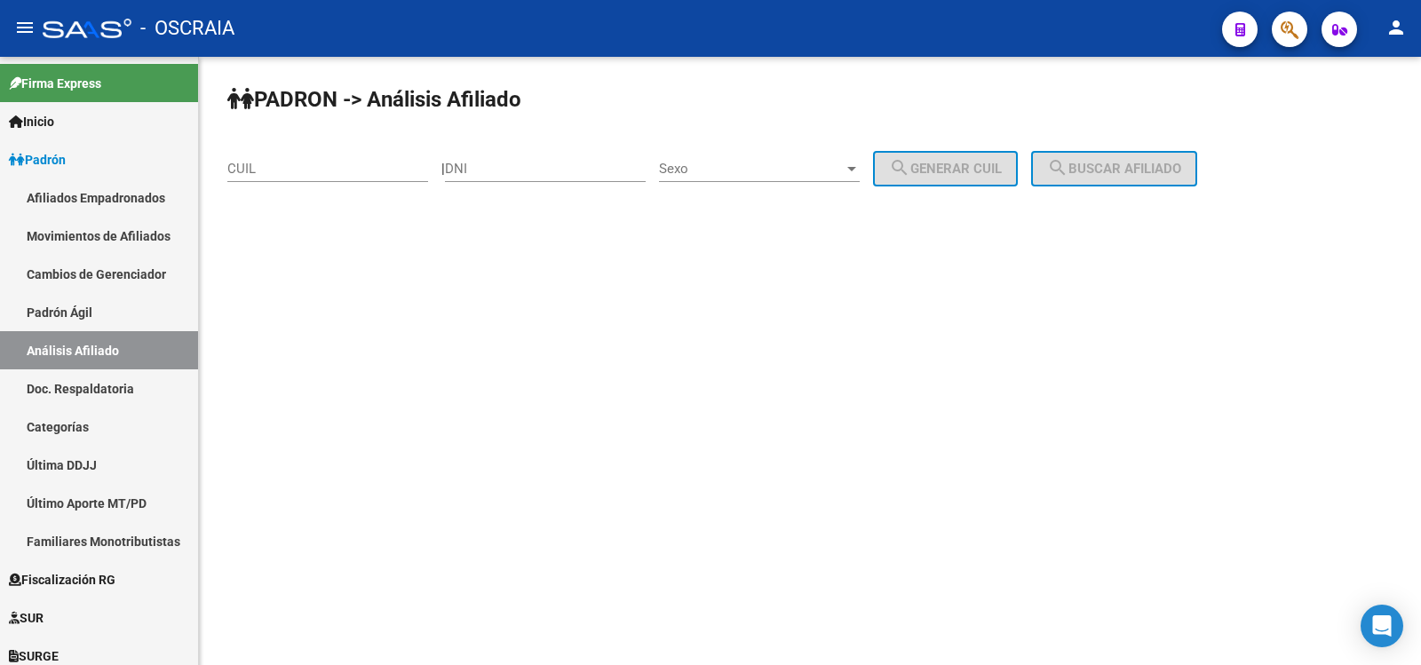
click at [300, 159] on div "CUIL" at bounding box center [327, 163] width 201 height 38
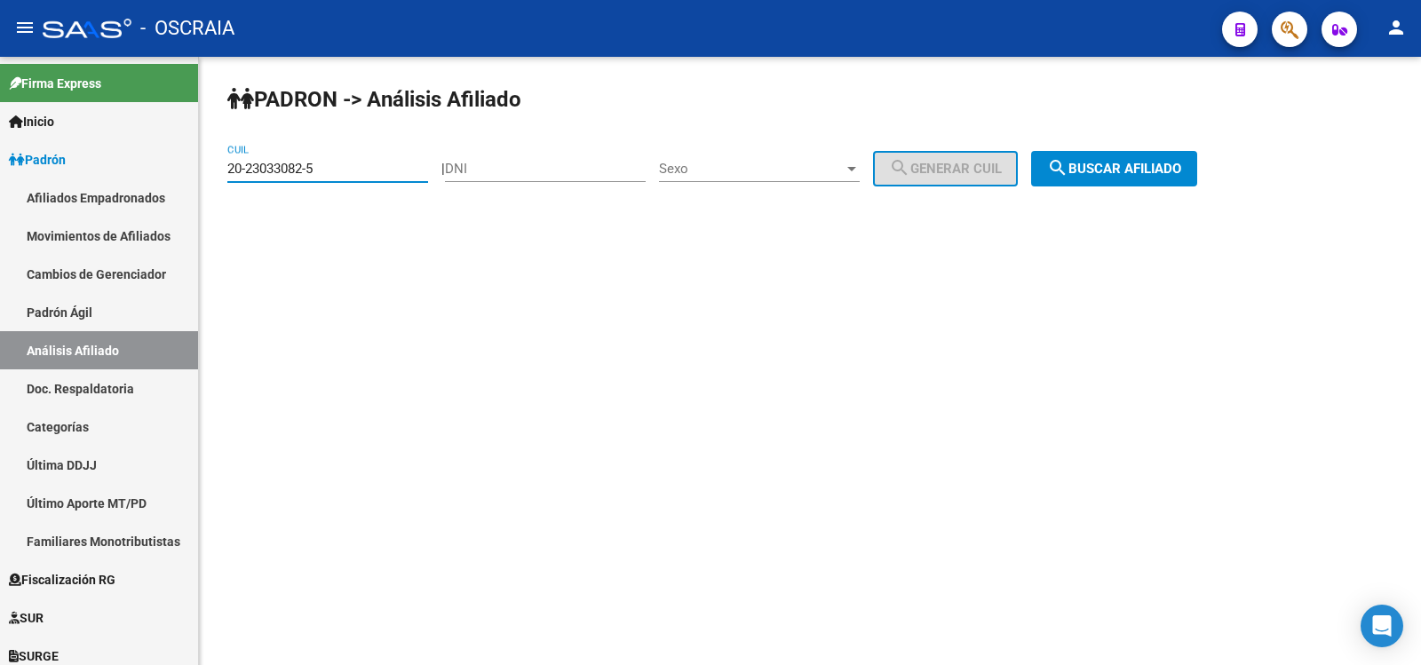
type input "20-23033082-5"
click at [1120, 148] on div "PADRON -> Análisis Afiliado 20-23033082-5 CUIL | DNI Sexo Sexo search Generar C…" at bounding box center [810, 150] width 1222 height 187
click at [1120, 152] on button "search Buscar afiliado" at bounding box center [1114, 169] width 166 height 36
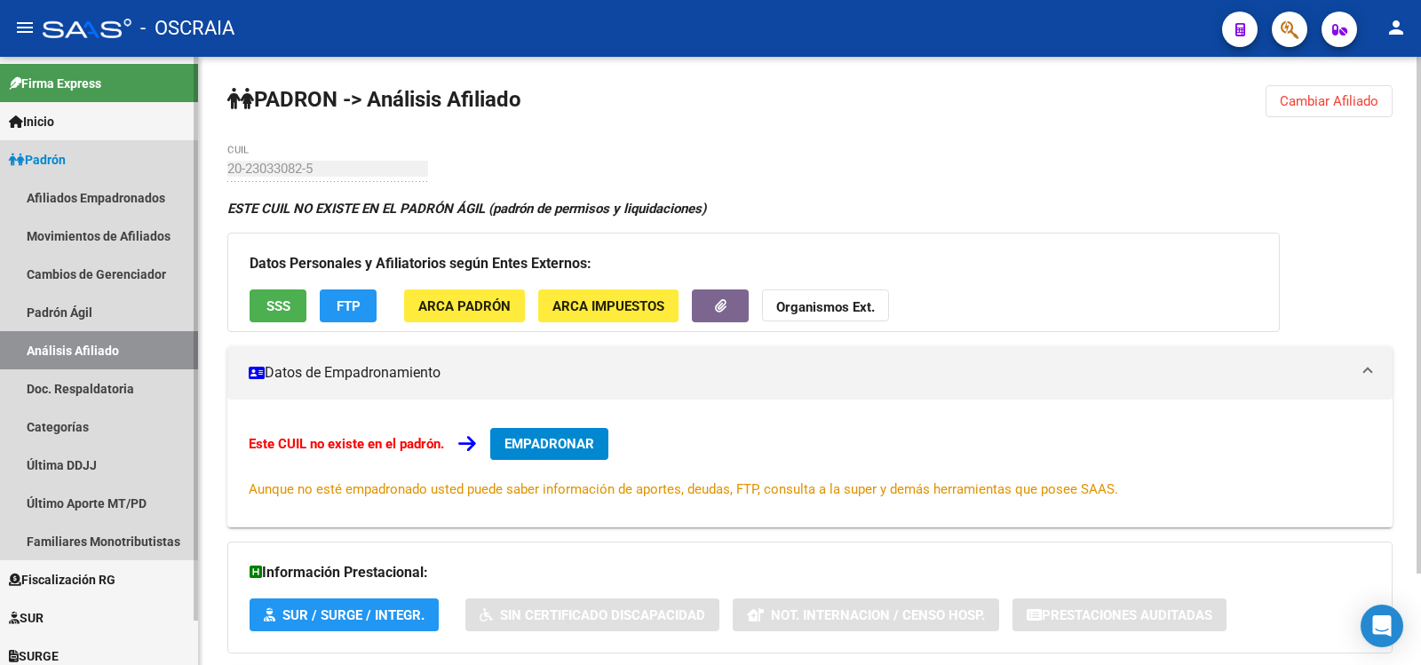
drag, startPoint x: 138, startPoint y: 331, endPoint x: 121, endPoint y: 341, distance: 19.5
click at [137, 331] on link "Análisis Afiliado" at bounding box center [99, 350] width 198 height 38
click at [121, 341] on link "Análisis Afiliado" at bounding box center [99, 350] width 198 height 38
click at [109, 331] on mat-nav-list "Afiliados Empadronados Movimientos de Afiliados Cambios de Gerenciador Padrón Á…" at bounding box center [99, 370] width 198 height 382
drag, startPoint x: 109, startPoint y: 322, endPoint x: 123, endPoint y: 355, distance: 35.8
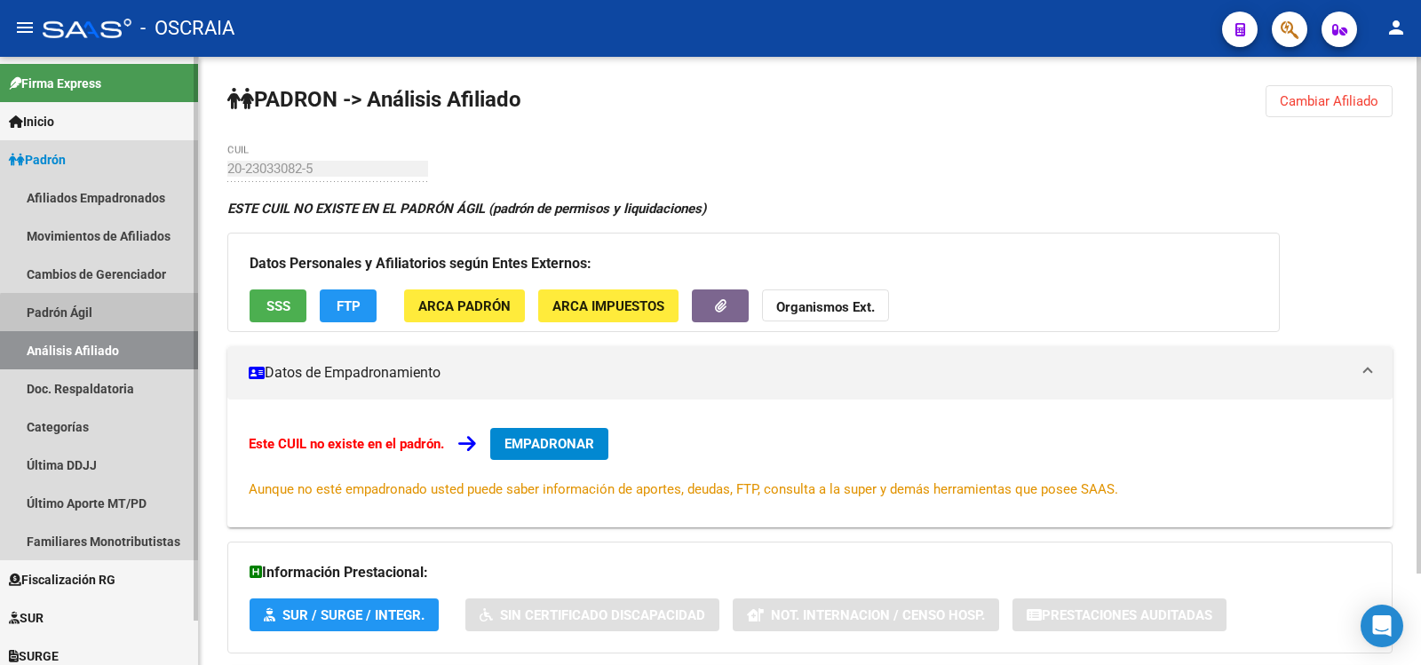
click at [109, 323] on link "Padrón Ágil" at bounding box center [99, 312] width 198 height 38
click at [123, 355] on link "Análisis Afiliado" at bounding box center [99, 350] width 198 height 38
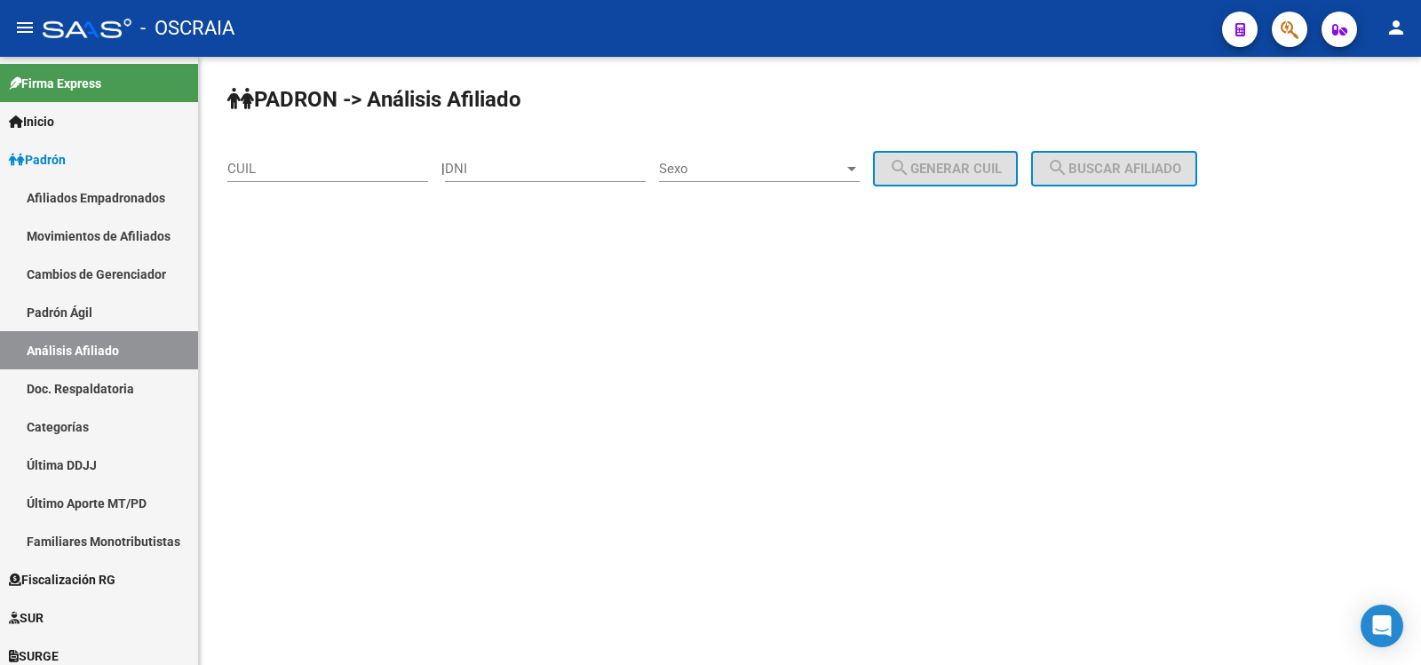
click at [502, 167] on input "DNI" at bounding box center [545, 169] width 201 height 16
type input "23099082"
click at [743, 165] on span "Sexo" at bounding box center [751, 169] width 185 height 16
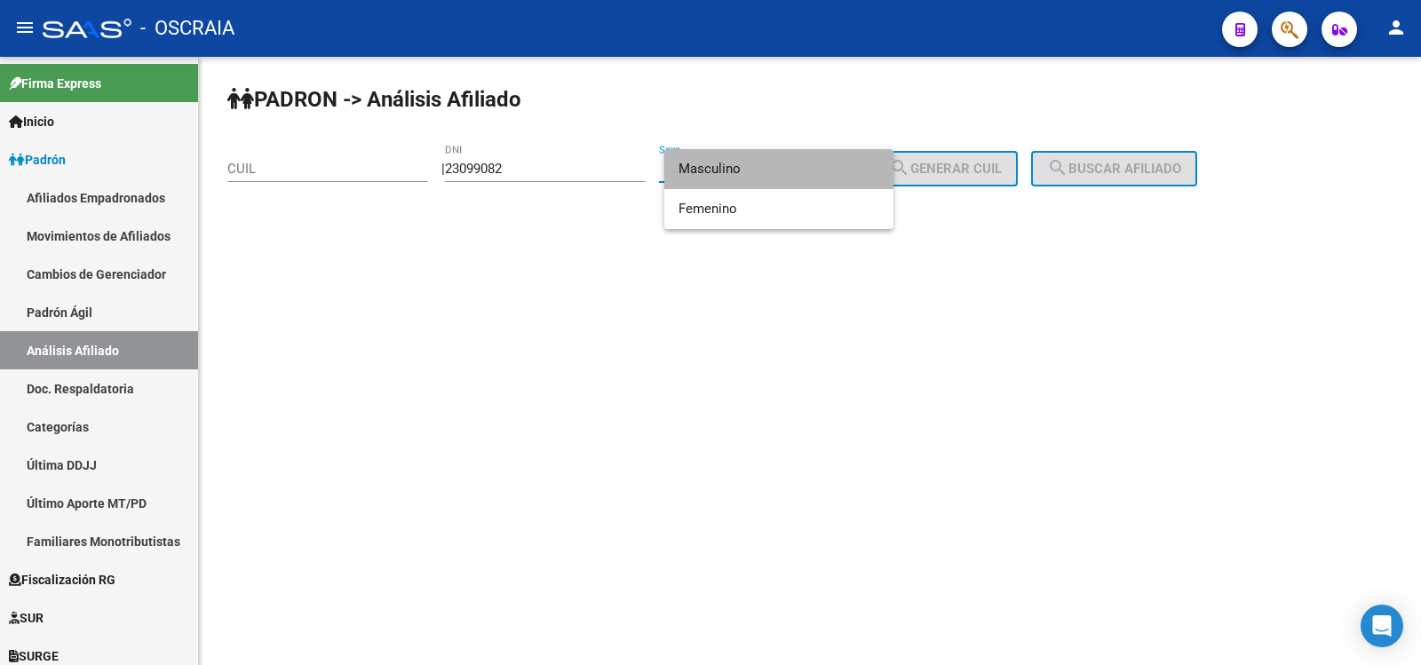
click at [780, 176] on span "Masculino" at bounding box center [779, 169] width 201 height 40
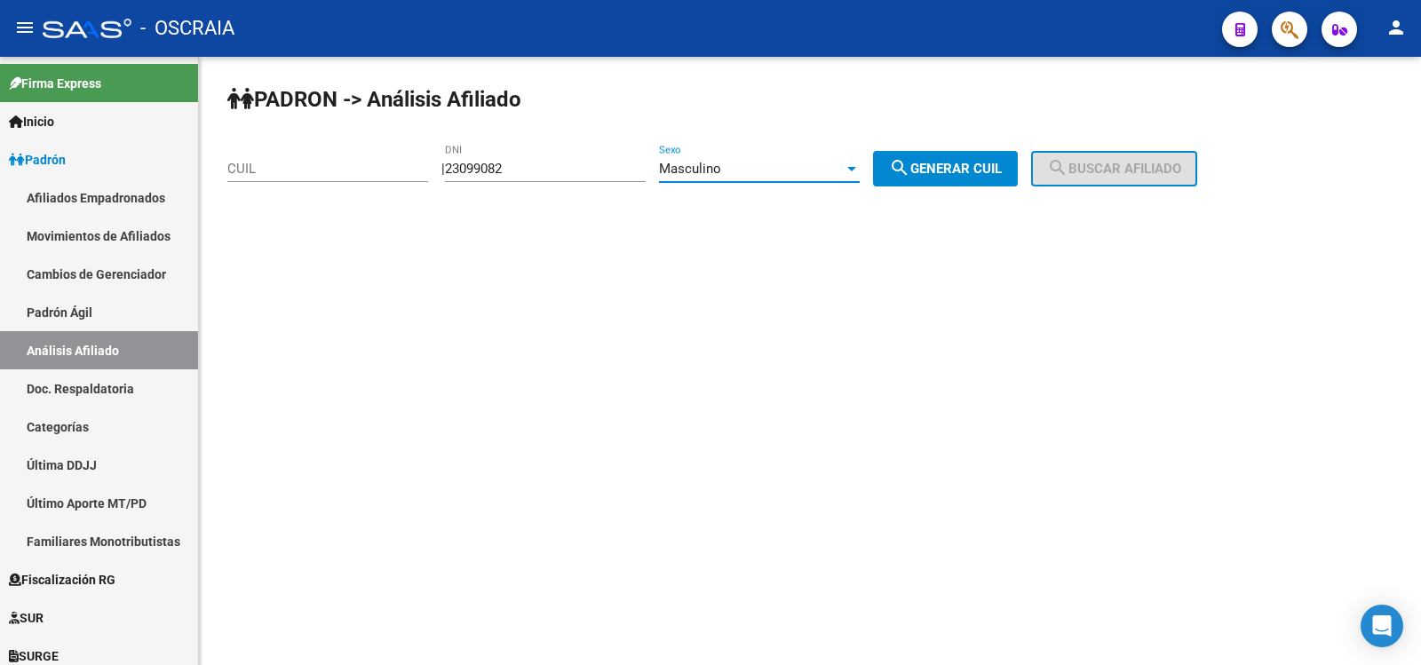
drag, startPoint x: 934, startPoint y: 168, endPoint x: 1026, endPoint y: 159, distance: 92.8
click at [934, 168] on span "search Generar CUIL" at bounding box center [945, 169] width 113 height 16
type input "20-23099082-5"
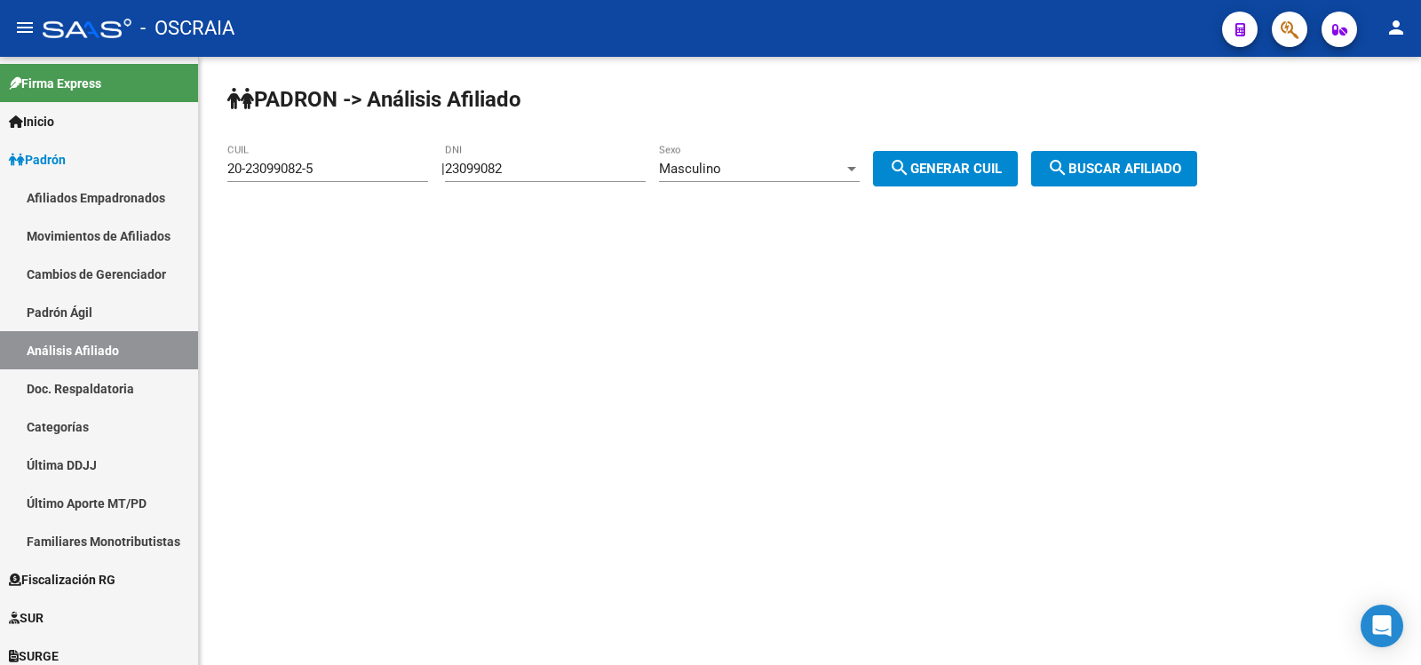
click at [1077, 145] on div "PADRON -> Análisis Afiliado 20-23099082-5 CUIL | 23099082 DNI Masculino Sexo se…" at bounding box center [810, 150] width 1222 height 187
drag, startPoint x: 1084, startPoint y: 151, endPoint x: 1088, endPoint y: 160, distance: 9.9
click at [1084, 152] on div "PADRON -> Análisis Afiliado 20-23099082-5 CUIL | 23099082 DNI Masculino Sexo se…" at bounding box center [810, 150] width 1222 height 187
click at [1091, 163] on span "search Buscar afiliado" at bounding box center [1114, 169] width 134 height 16
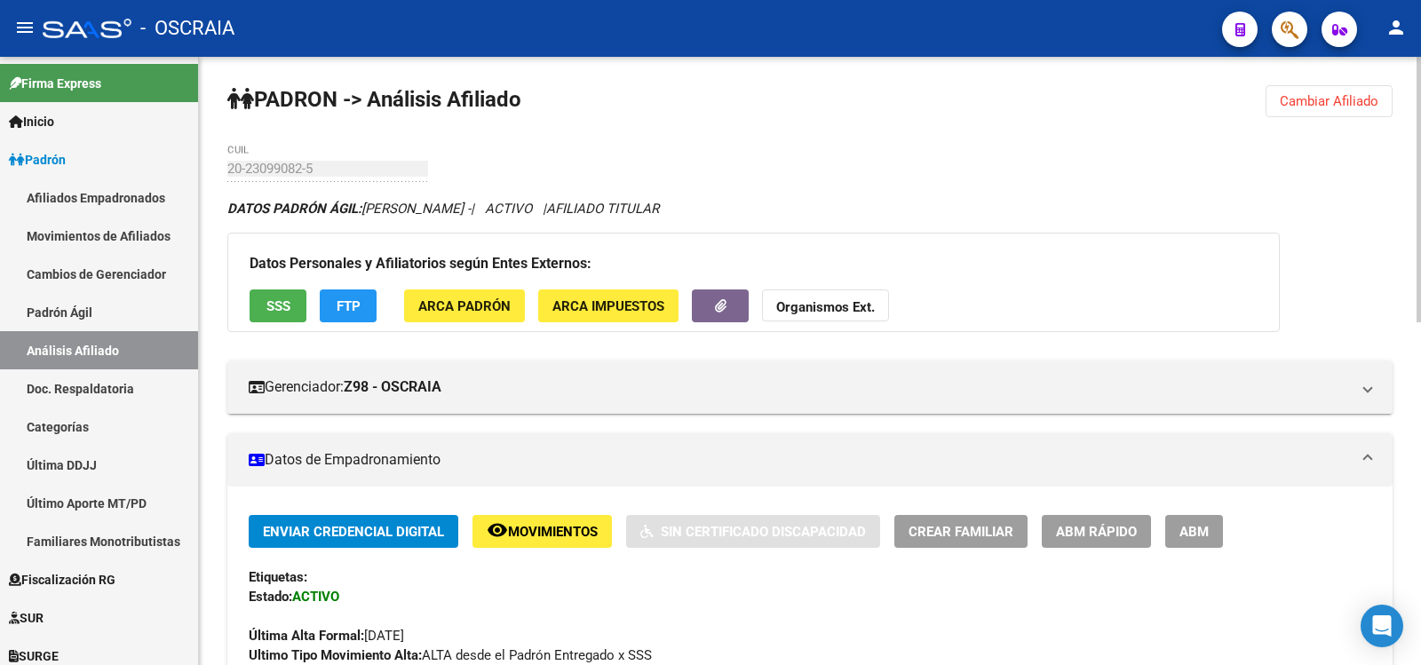
scroll to position [786, 0]
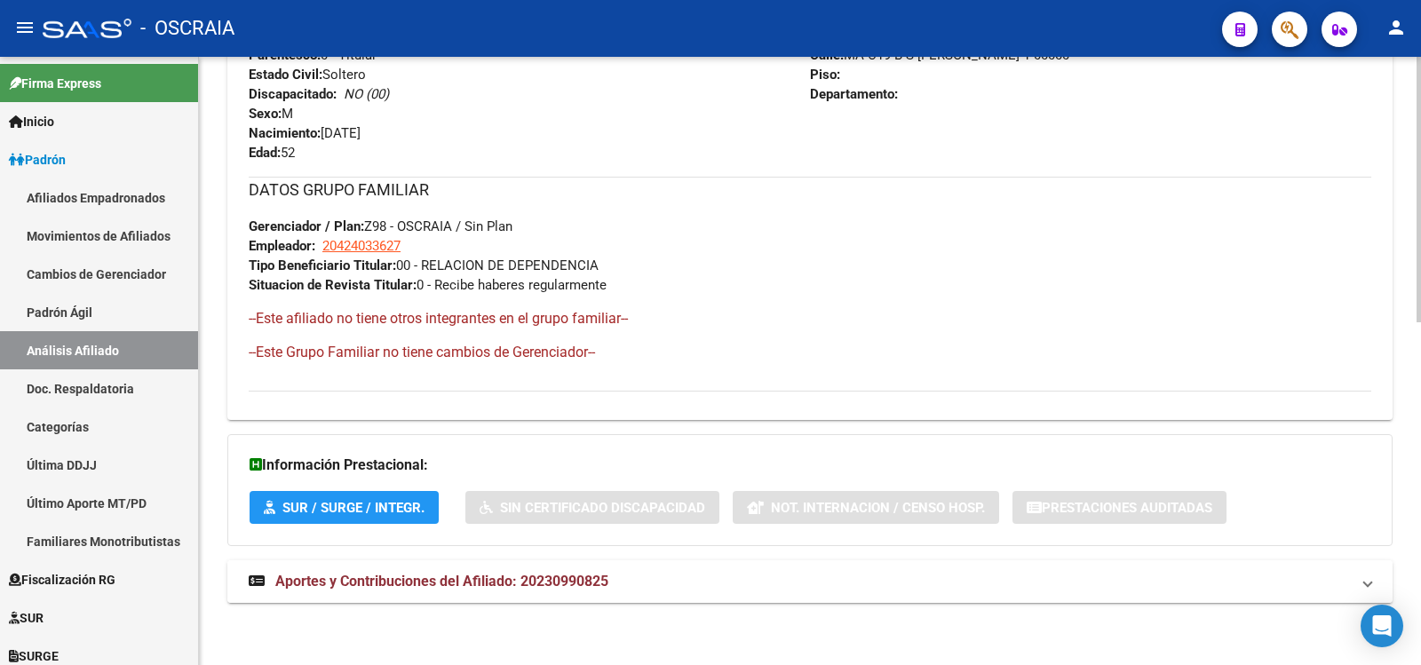
click at [608, 584] on span "Aportes y Contribuciones del Afiliado: 20230990825" at bounding box center [441, 581] width 333 height 17
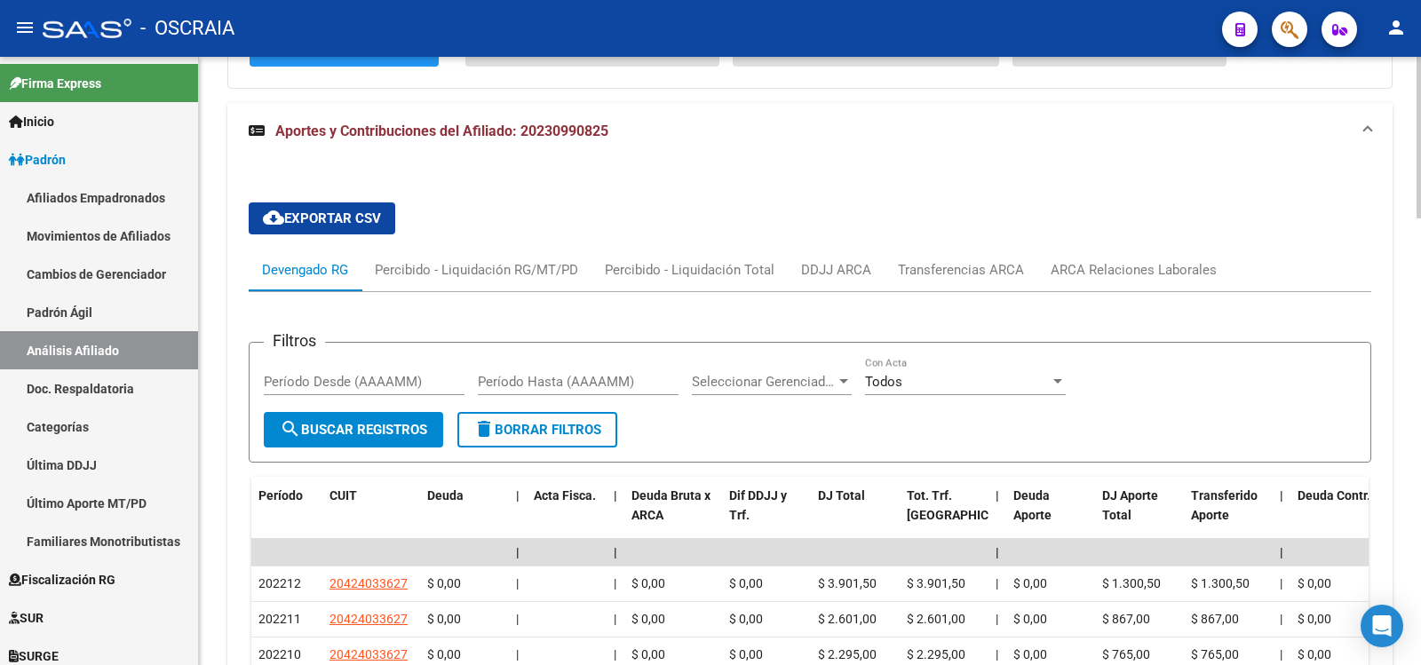
scroll to position [60, 0]
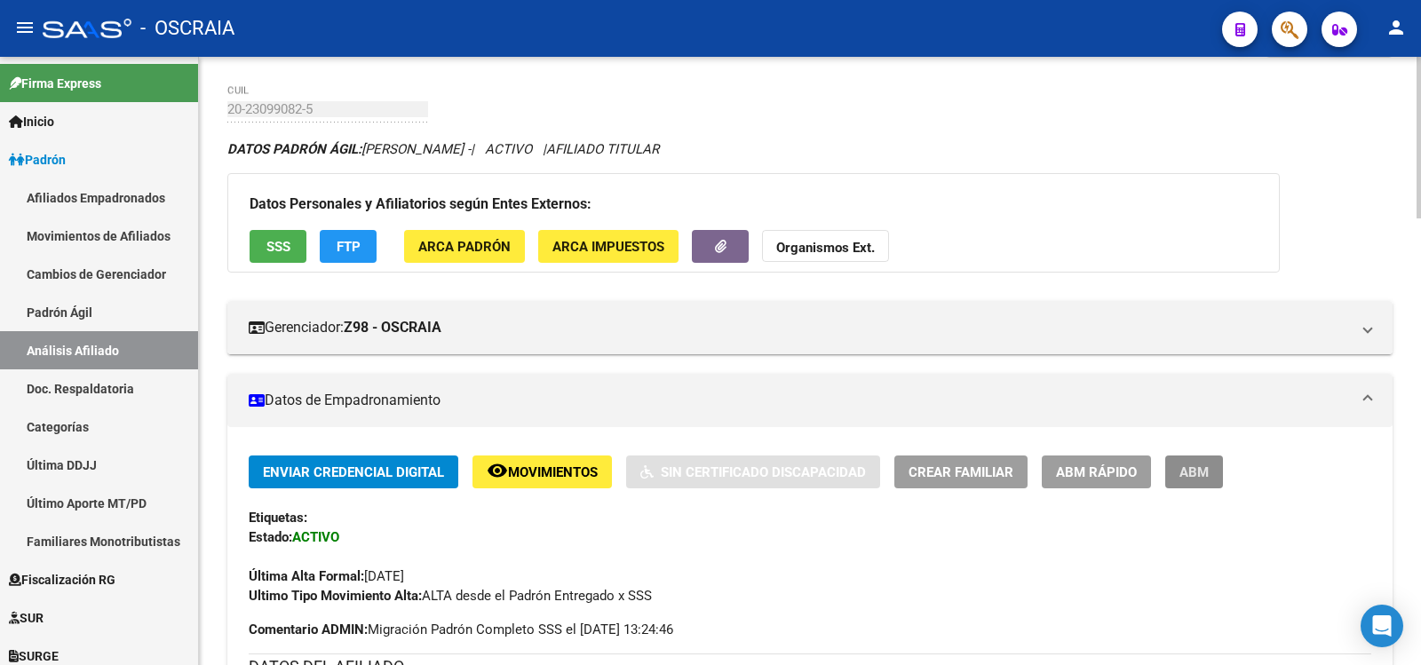
click at [1204, 464] on span "ABM" at bounding box center [1194, 472] width 29 height 16
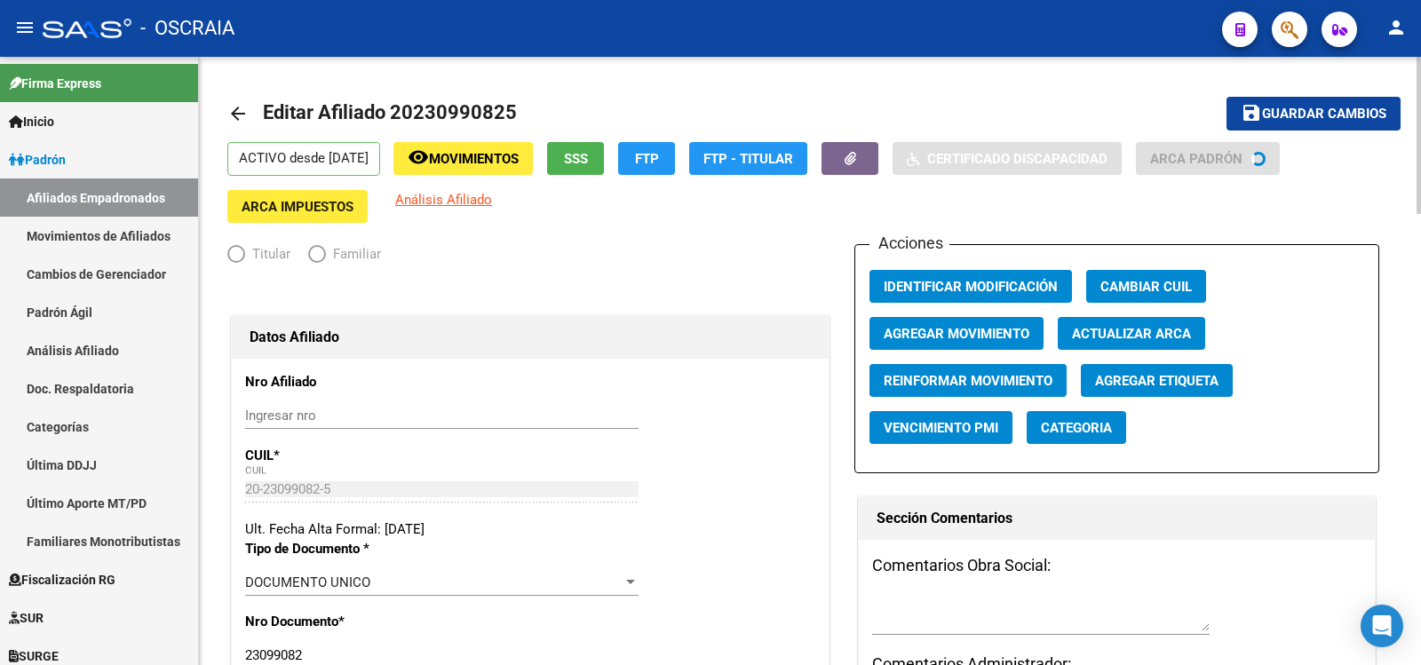
radio input "true"
type input "20-42403362-7"
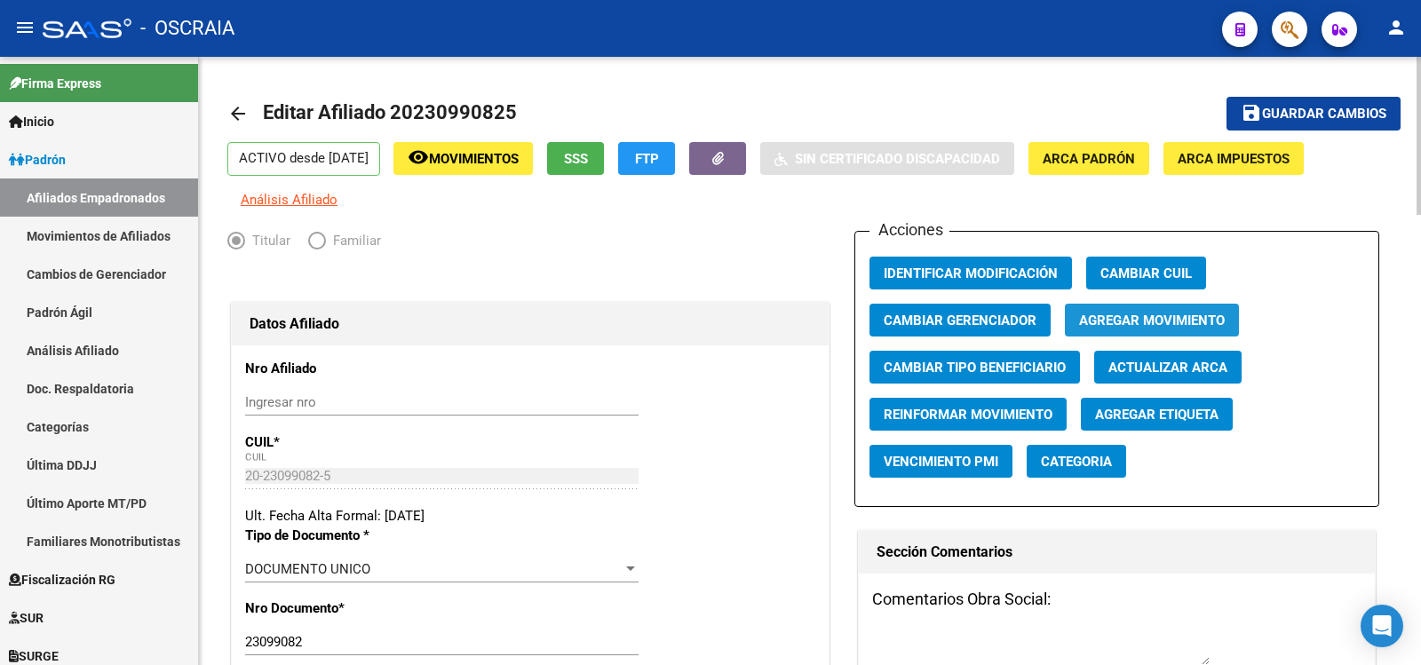
click at [1171, 312] on span "Agregar Movimiento" at bounding box center [1152, 320] width 146 height 16
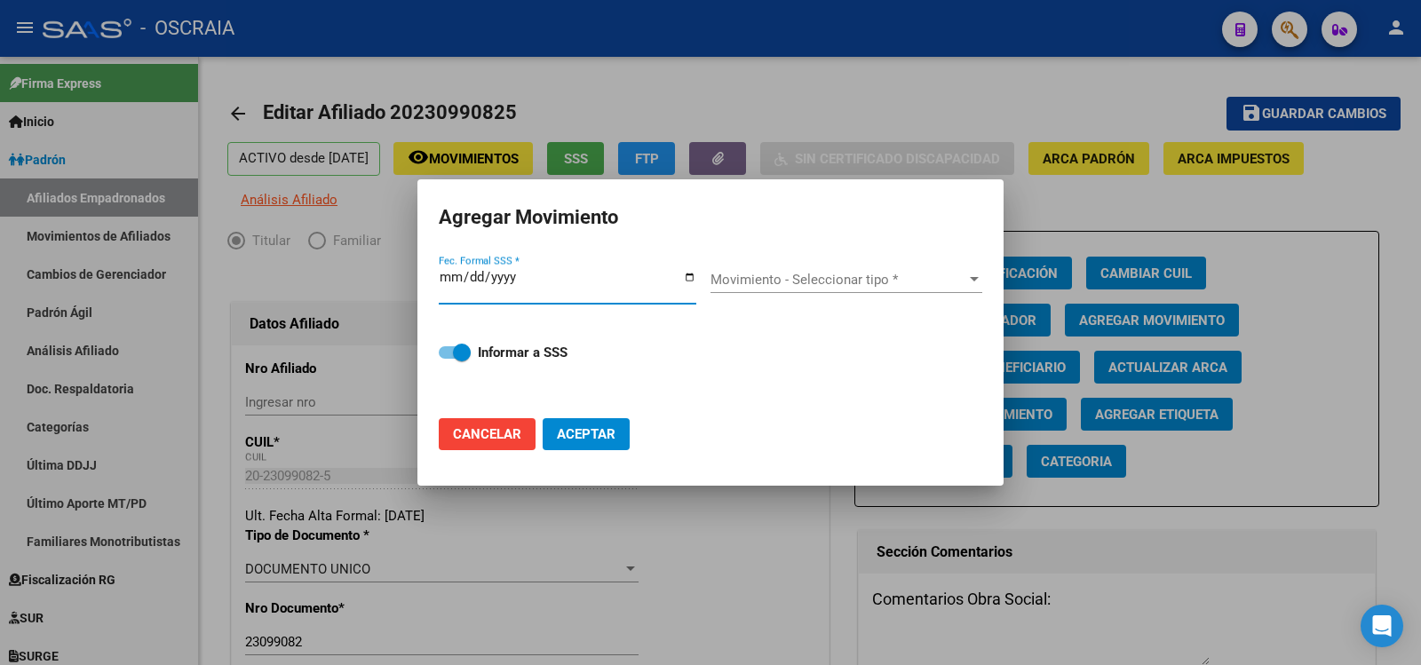
click at [831, 280] on span "Movimiento - Seleccionar tipo *" at bounding box center [839, 280] width 256 height 16
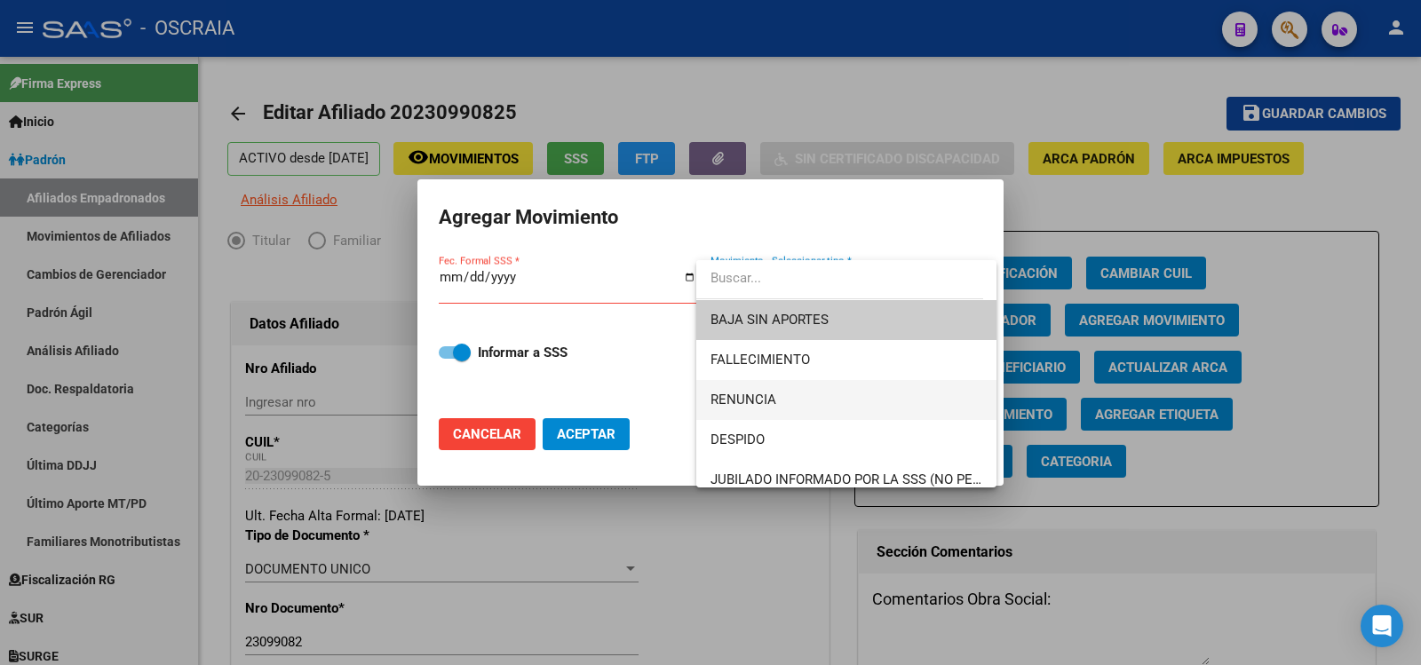
scroll to position [592, 0]
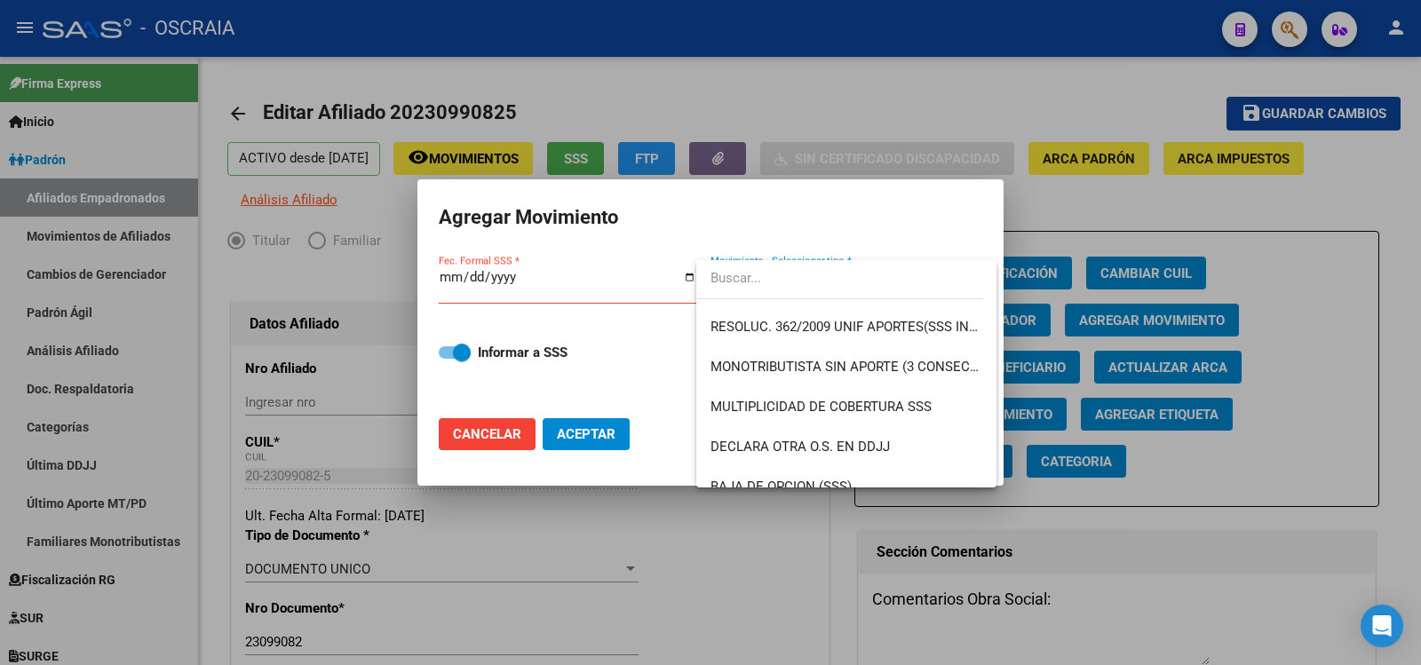
click at [447, 276] on div at bounding box center [710, 332] width 1421 height 665
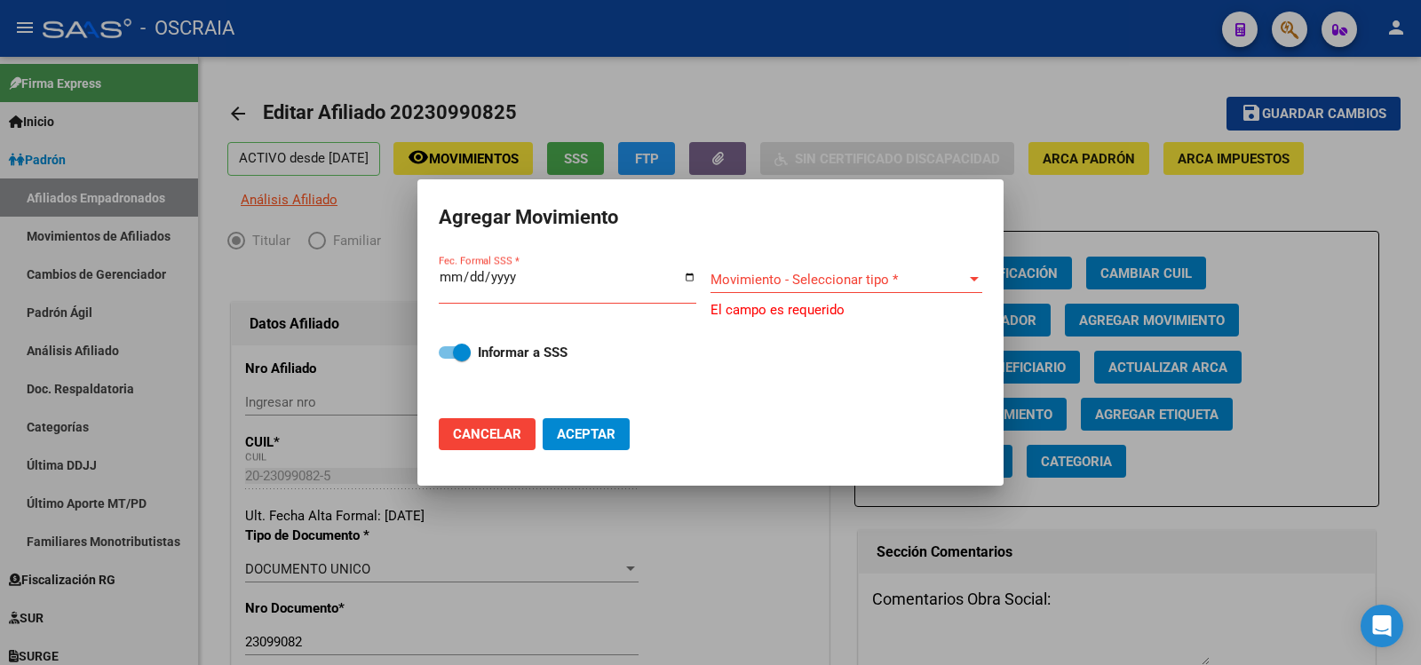
click at [447, 276] on input "Fec. Formal SSS *" at bounding box center [568, 284] width 258 height 28
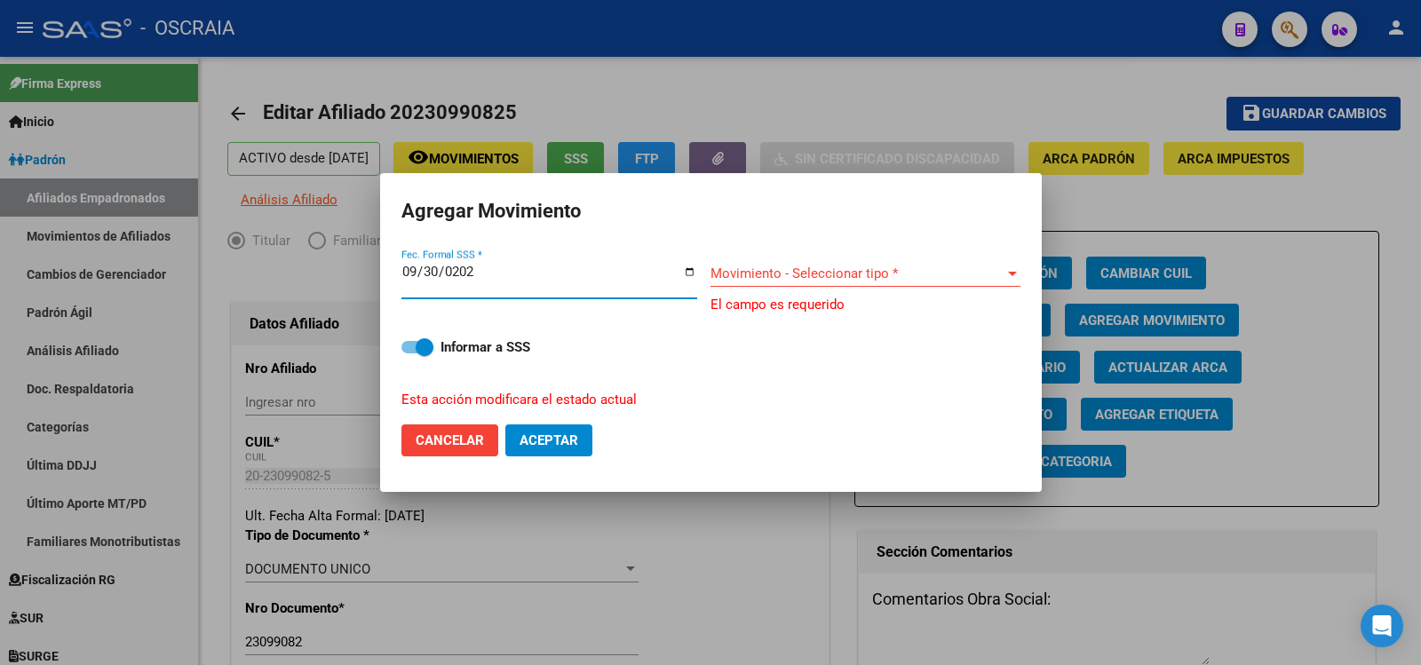
type input "[DATE]"
click at [766, 282] on div "Movimiento - Seleccionar tipo * Movimiento - Seleccionar tipo *" at bounding box center [866, 273] width 310 height 27
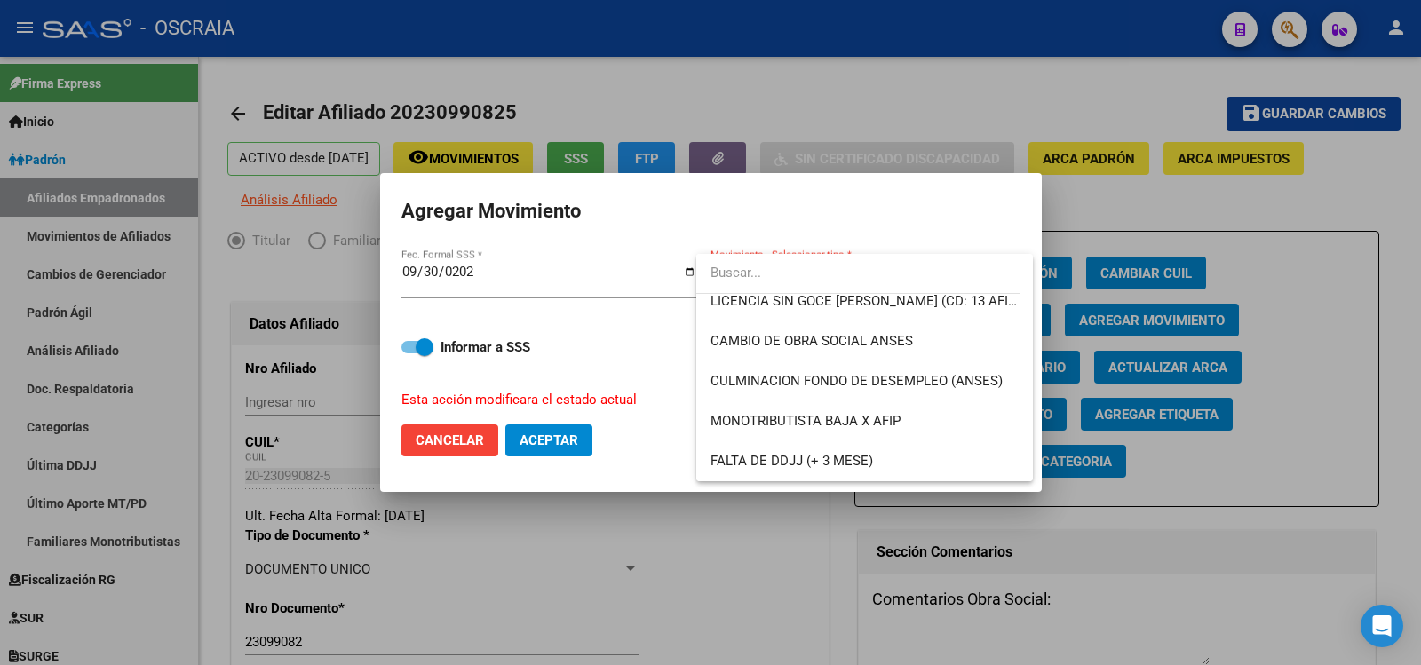
scroll to position [393, 0]
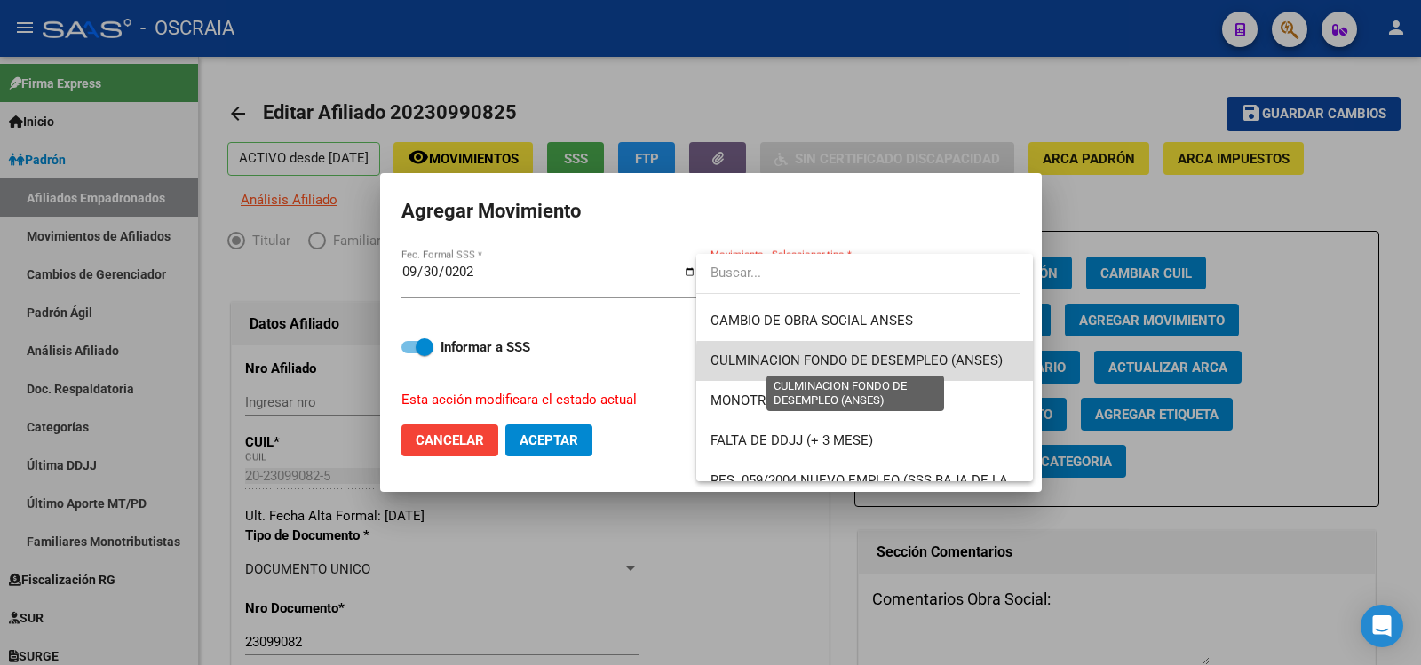
click at [933, 366] on span "CULMINACION FONDO DE DESEMPLEO (ANSES)" at bounding box center [857, 361] width 292 height 16
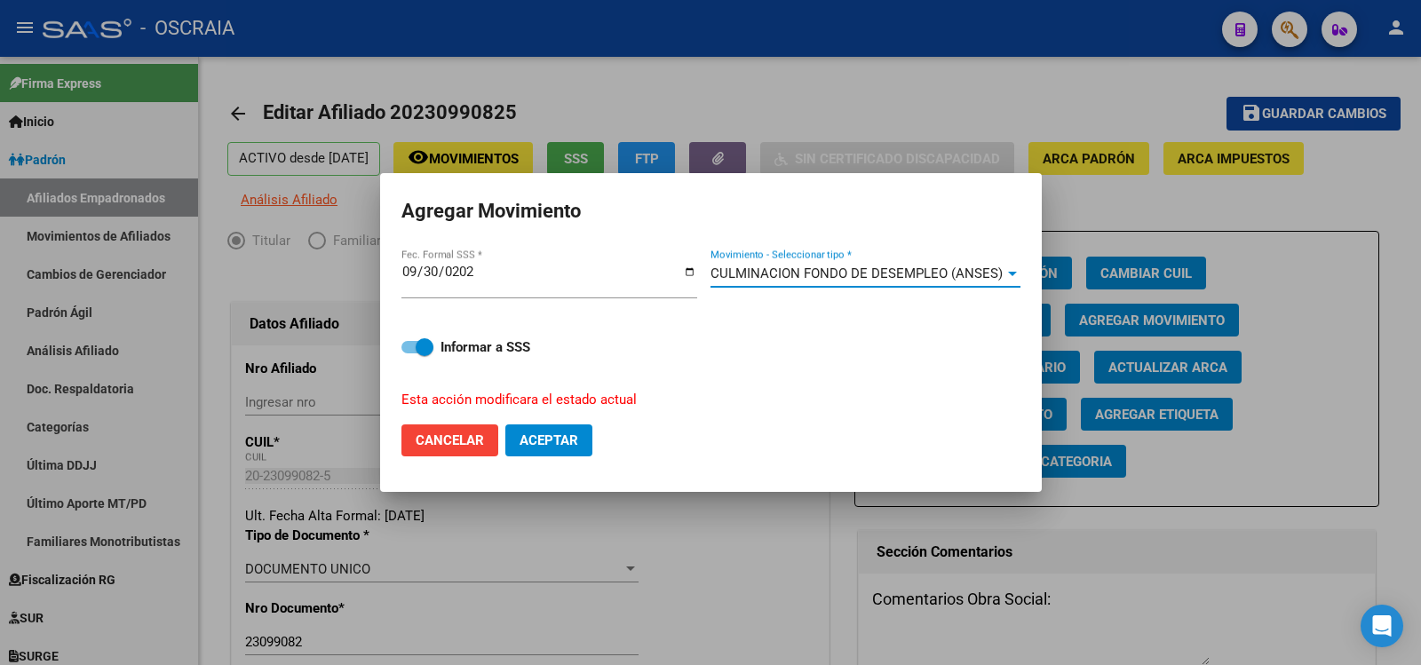
click at [563, 446] on span "Aceptar" at bounding box center [549, 441] width 59 height 16
checkbox input "false"
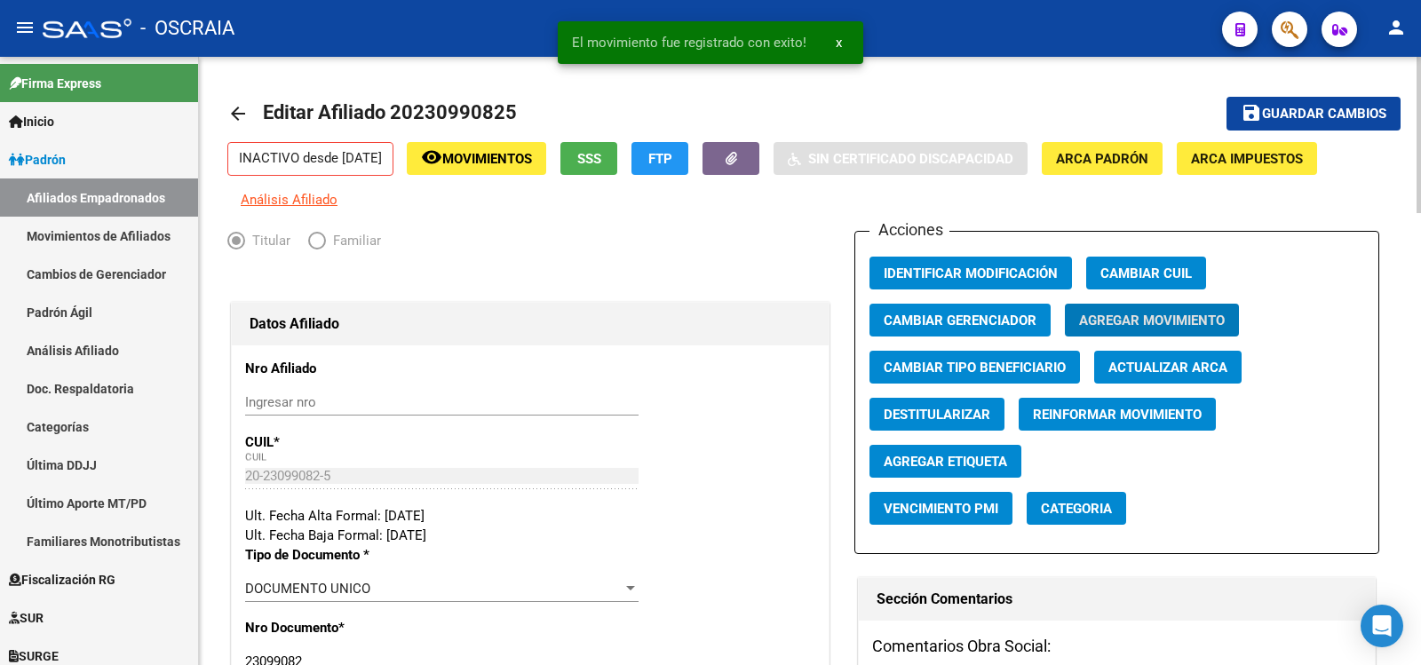
click at [1332, 123] on button "save Guardar cambios" at bounding box center [1314, 113] width 174 height 33
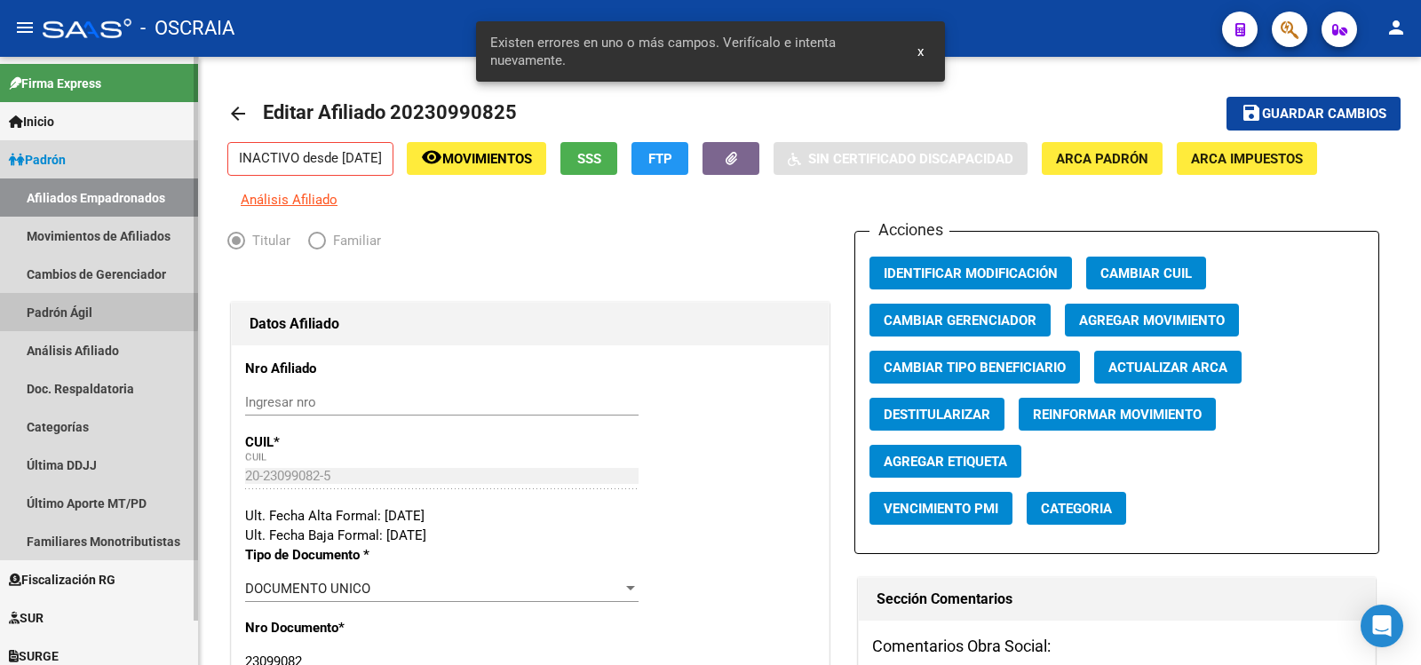
click at [71, 308] on link "Padrón Ágil" at bounding box center [99, 312] width 198 height 38
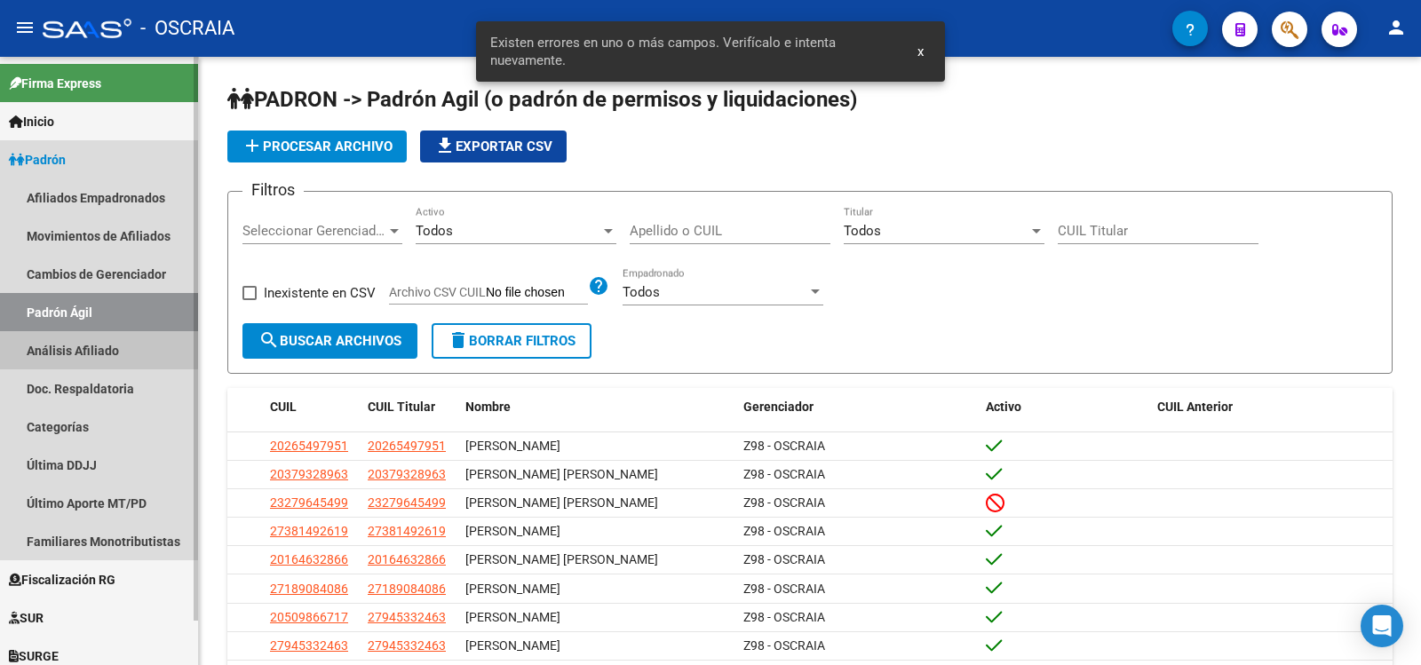
click at [76, 349] on link "Análisis Afiliado" at bounding box center [99, 350] width 198 height 38
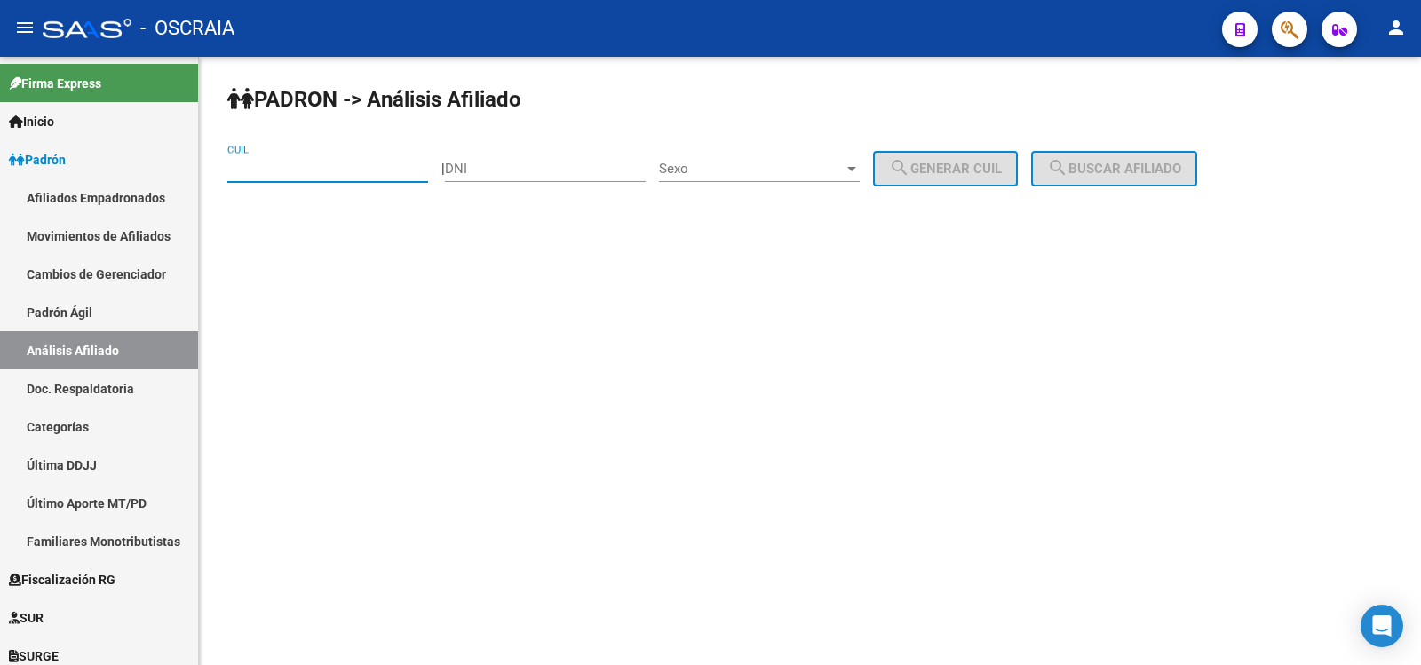
click at [273, 171] on input "CUIL" at bounding box center [327, 169] width 201 height 16
type input "20-27200837-0"
click at [1189, 179] on button "search Buscar afiliado" at bounding box center [1114, 169] width 166 height 36
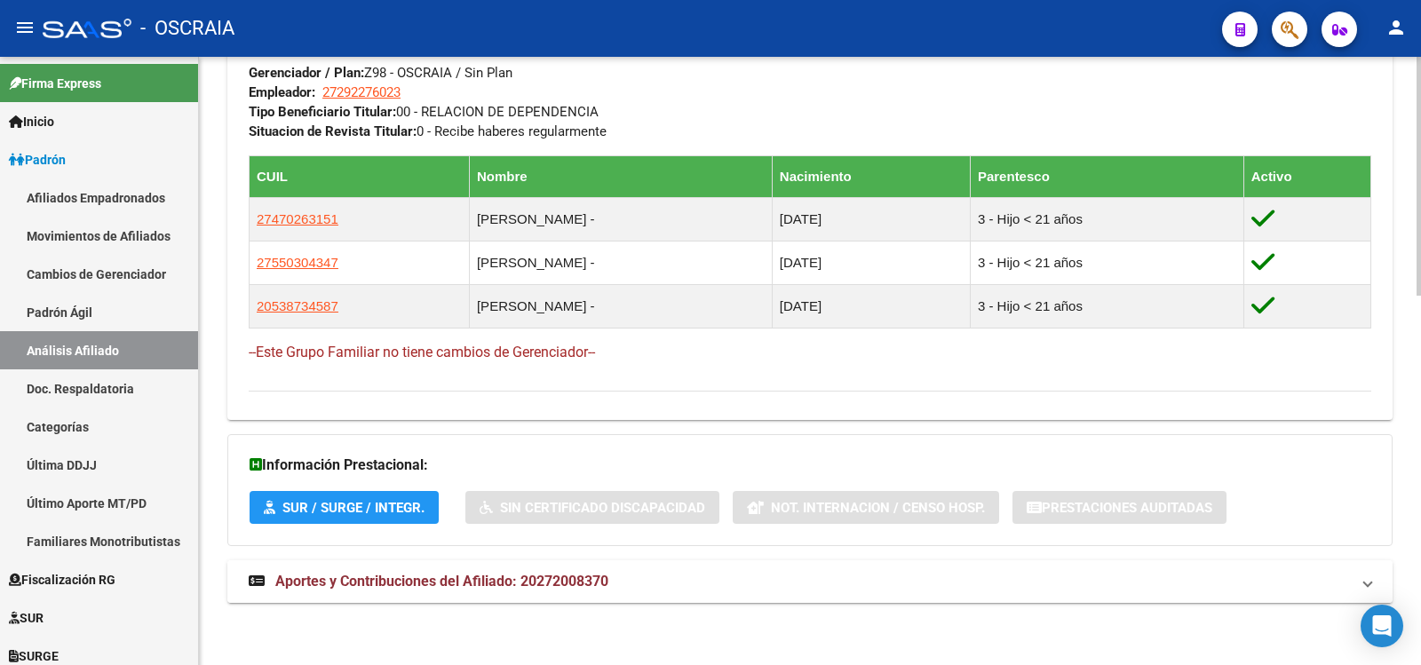
drag, startPoint x: 551, startPoint y: 579, endPoint x: 561, endPoint y: 561, distance: 21.1
click at [551, 580] on span "Aportes y Contribuciones del Afiliado: 20272008370" at bounding box center [441, 581] width 333 height 17
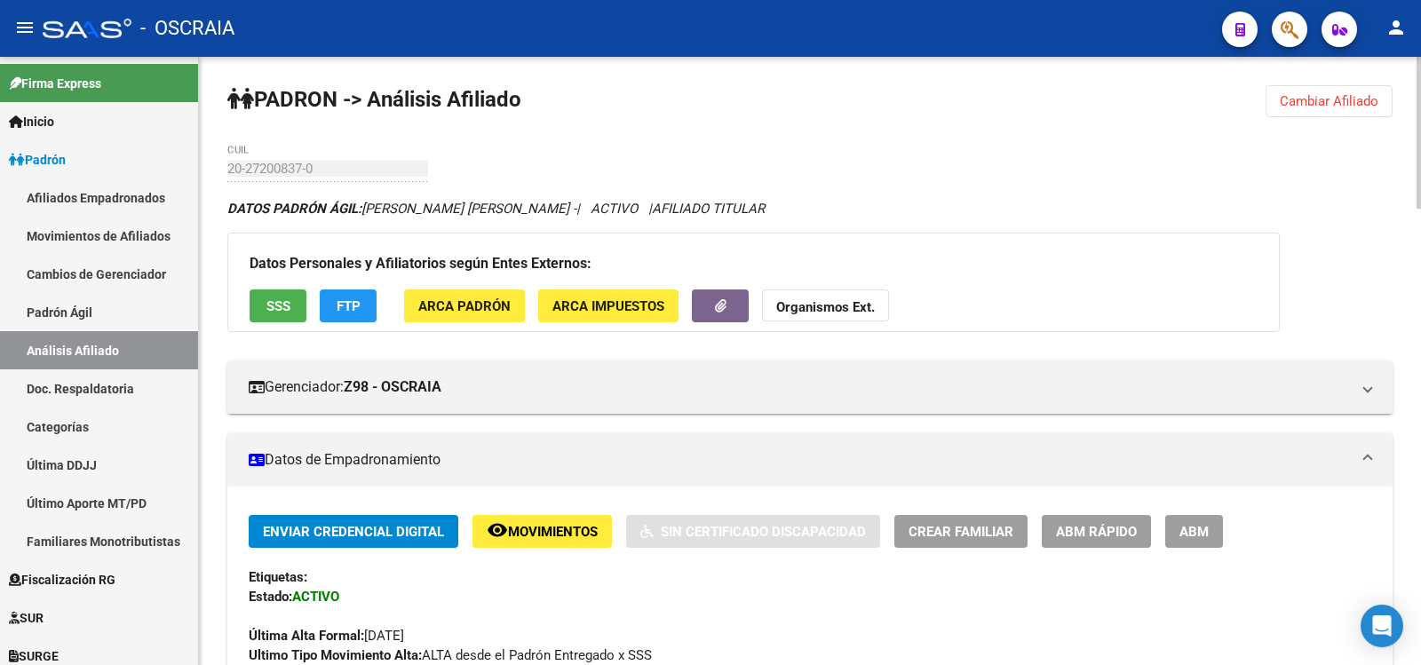
click at [1072, 261] on h3 "Datos Personales y Afiliatorios según Entes Externos:" at bounding box center [754, 263] width 1008 height 25
click at [1189, 531] on span "ABM" at bounding box center [1194, 532] width 29 height 16
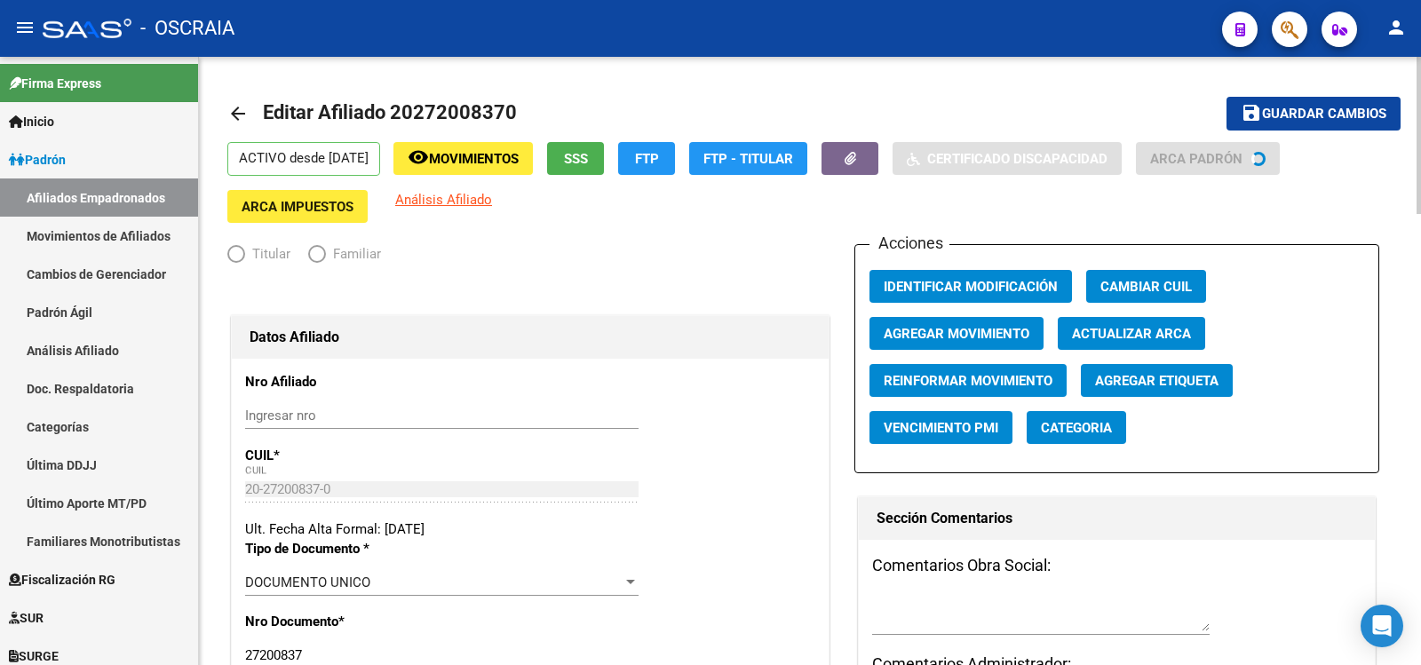
radio input "true"
type input "27-29227602-3"
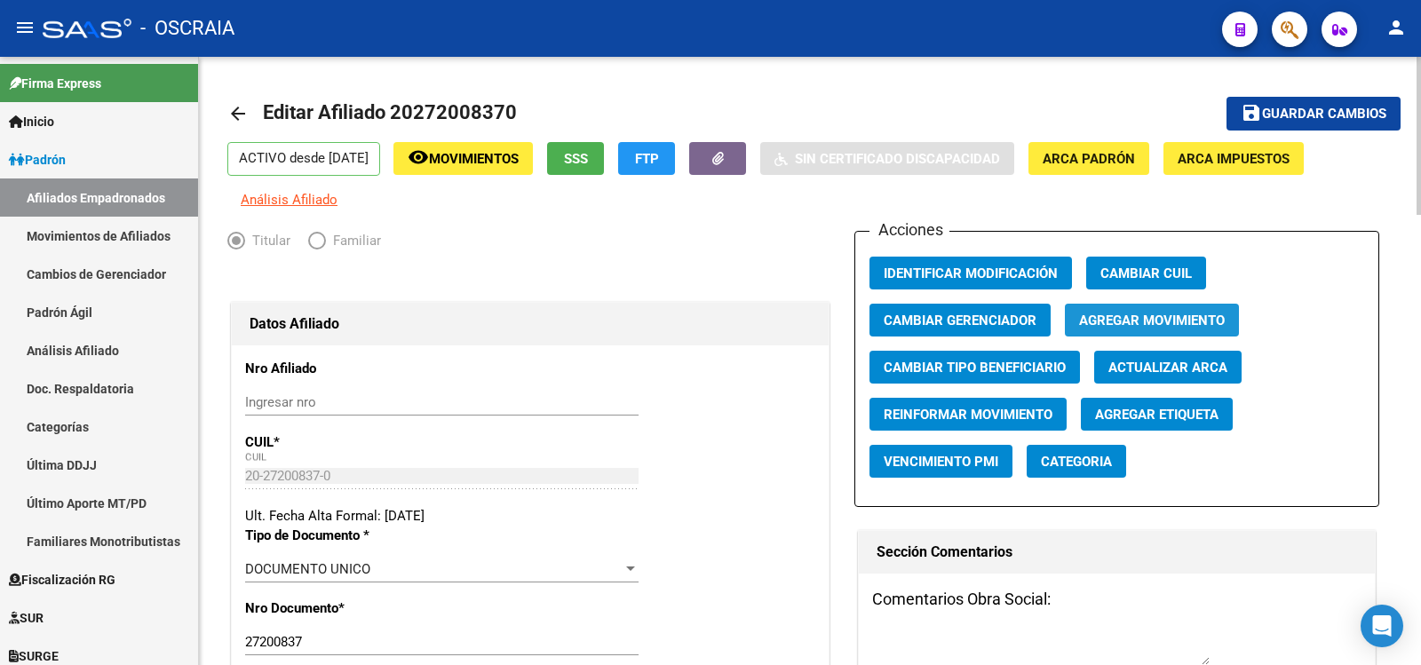
click at [1162, 318] on span "Agregar Movimiento" at bounding box center [1152, 321] width 146 height 16
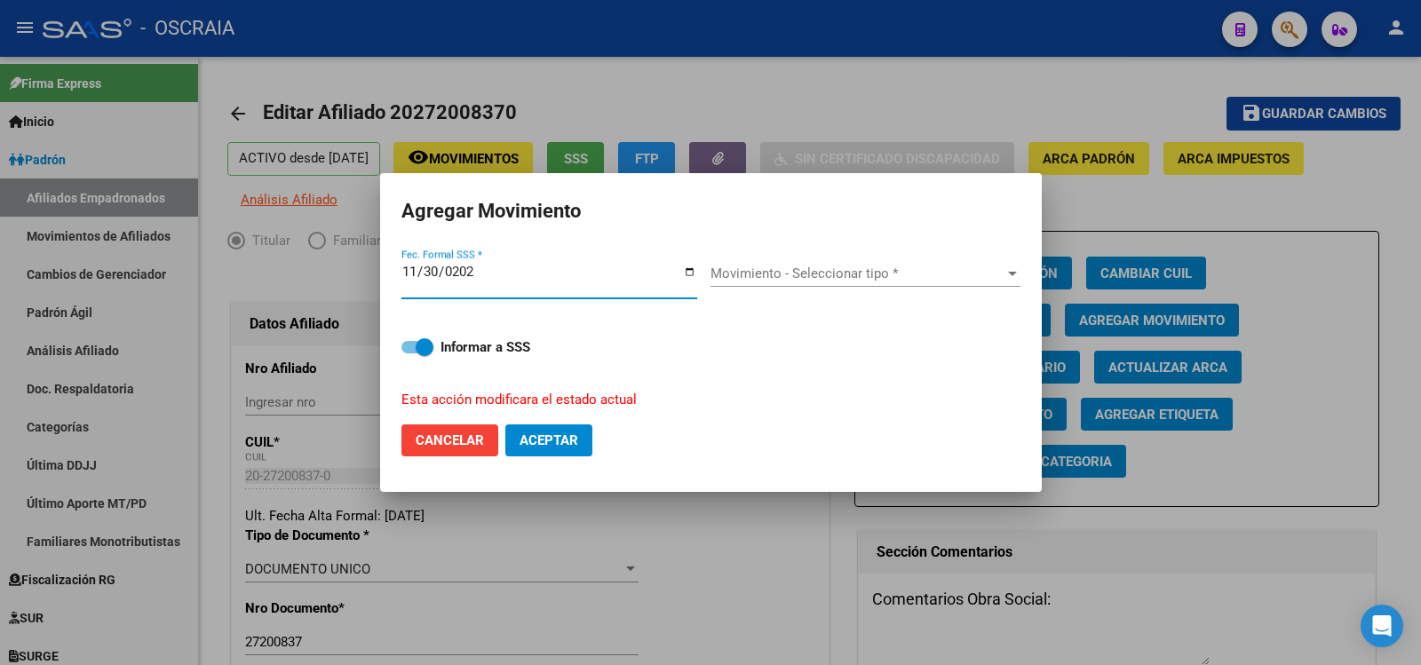
type input "[DATE]"
click at [879, 263] on div "Movimiento - Seleccionar tipo * Movimiento - Seleccionar tipo *" at bounding box center [866, 273] width 310 height 27
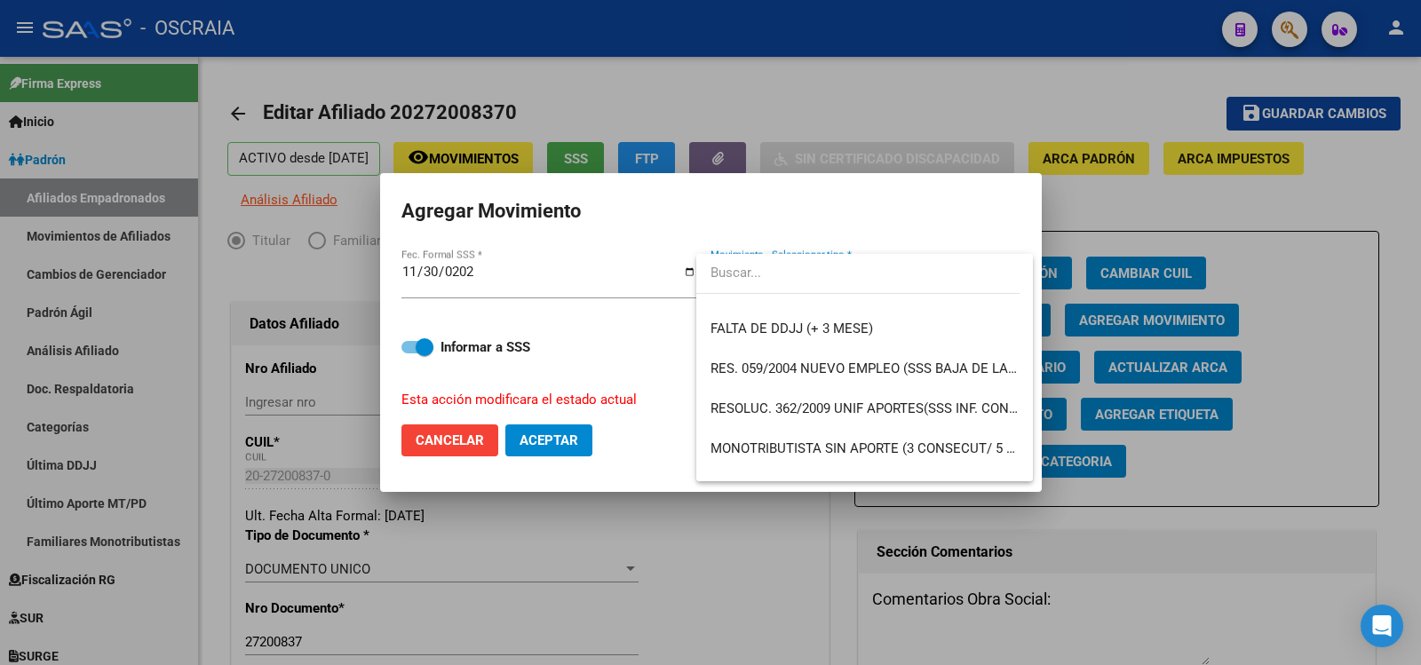
scroll to position [490, 0]
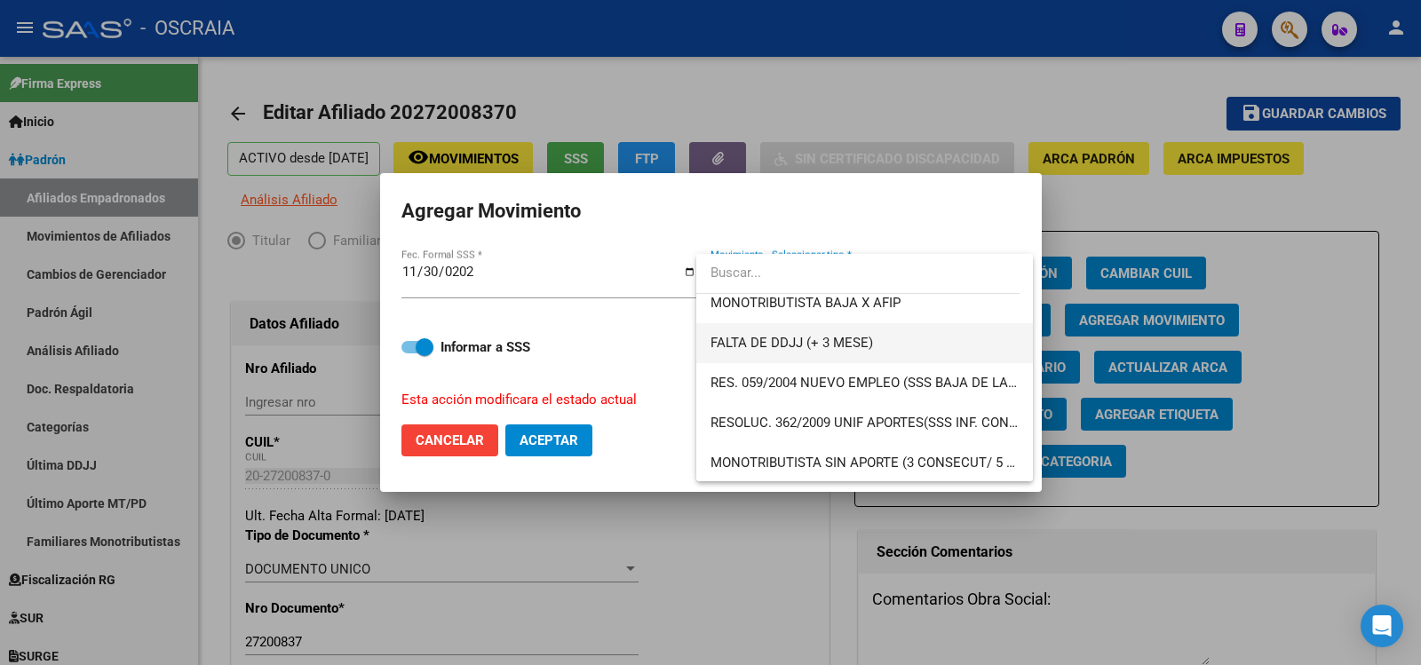
click at [921, 345] on span "FALTA DE DDJJ (+ 3 MESE)" at bounding box center [865, 343] width 308 height 40
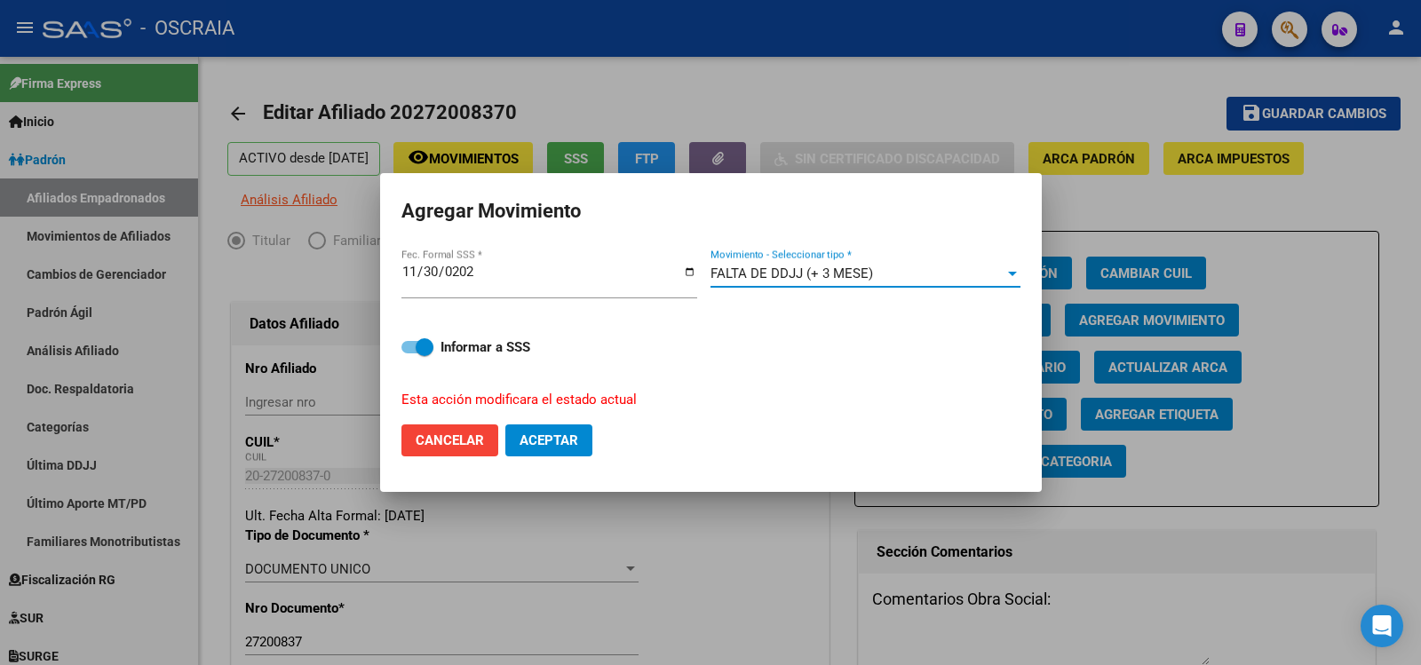
click at [570, 442] on span "Aceptar" at bounding box center [549, 441] width 59 height 16
checkbox input "false"
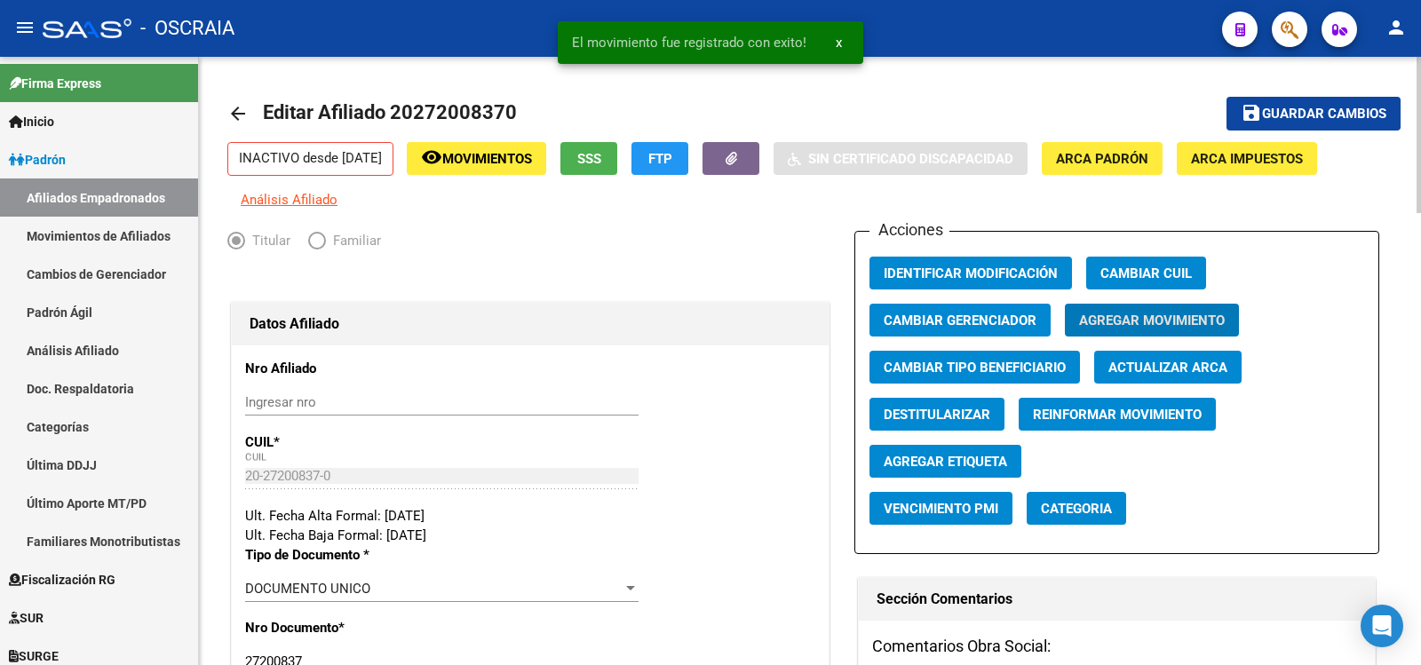
click at [1266, 123] on button "save Guardar cambios" at bounding box center [1314, 113] width 174 height 33
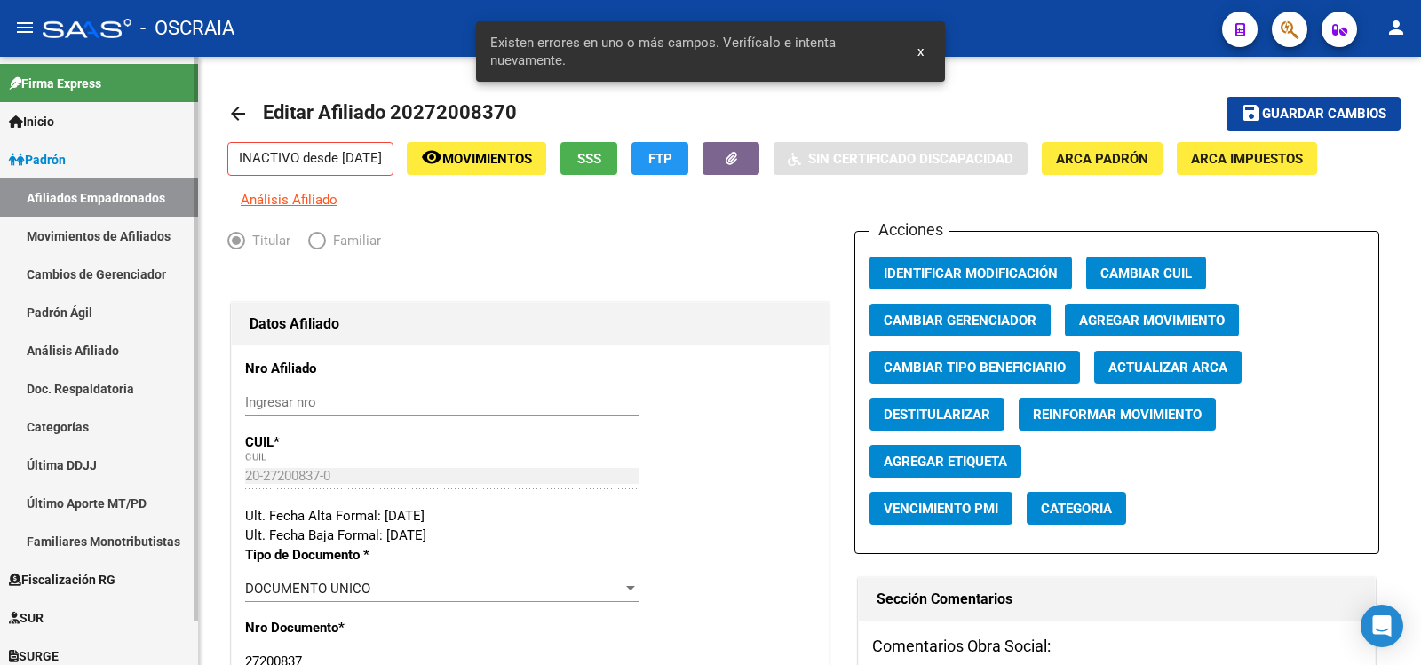
click at [95, 305] on link "Padrón Ágil" at bounding box center [99, 312] width 198 height 38
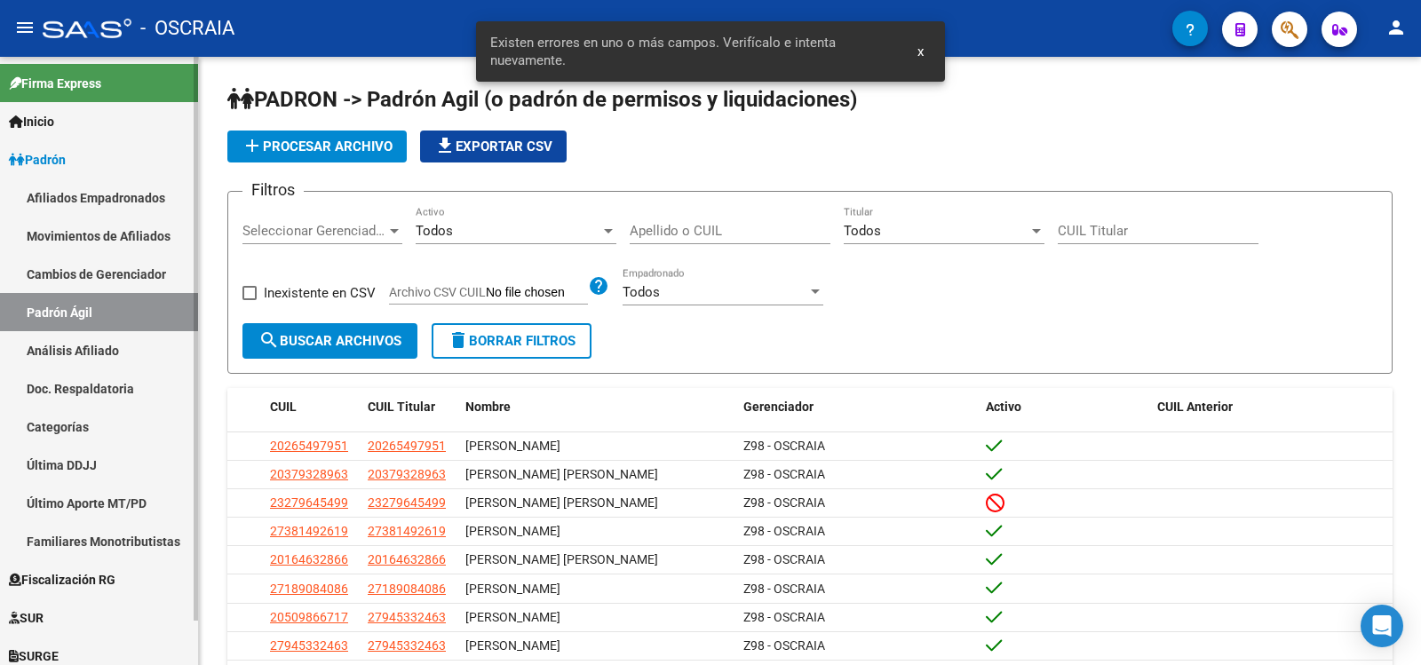
click at [98, 350] on link "Análisis Afiliado" at bounding box center [99, 350] width 198 height 38
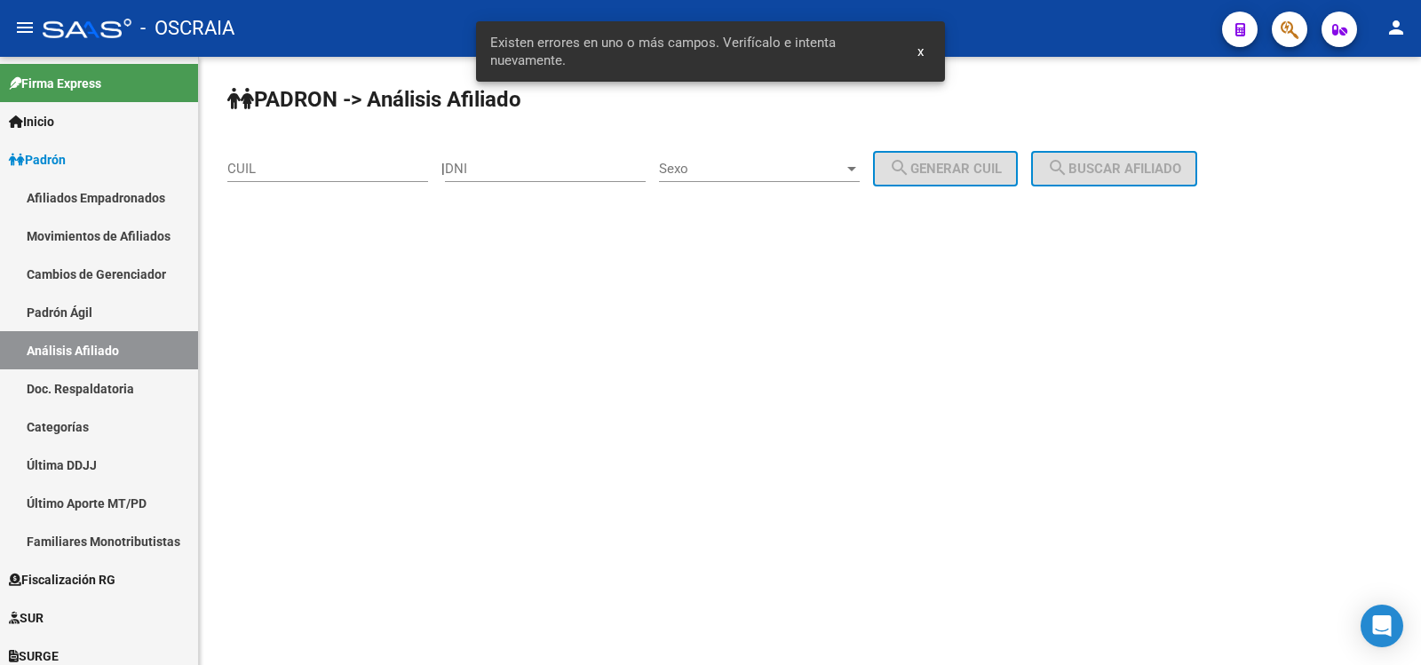
click at [282, 171] on input "CUIL" at bounding box center [327, 169] width 201 height 16
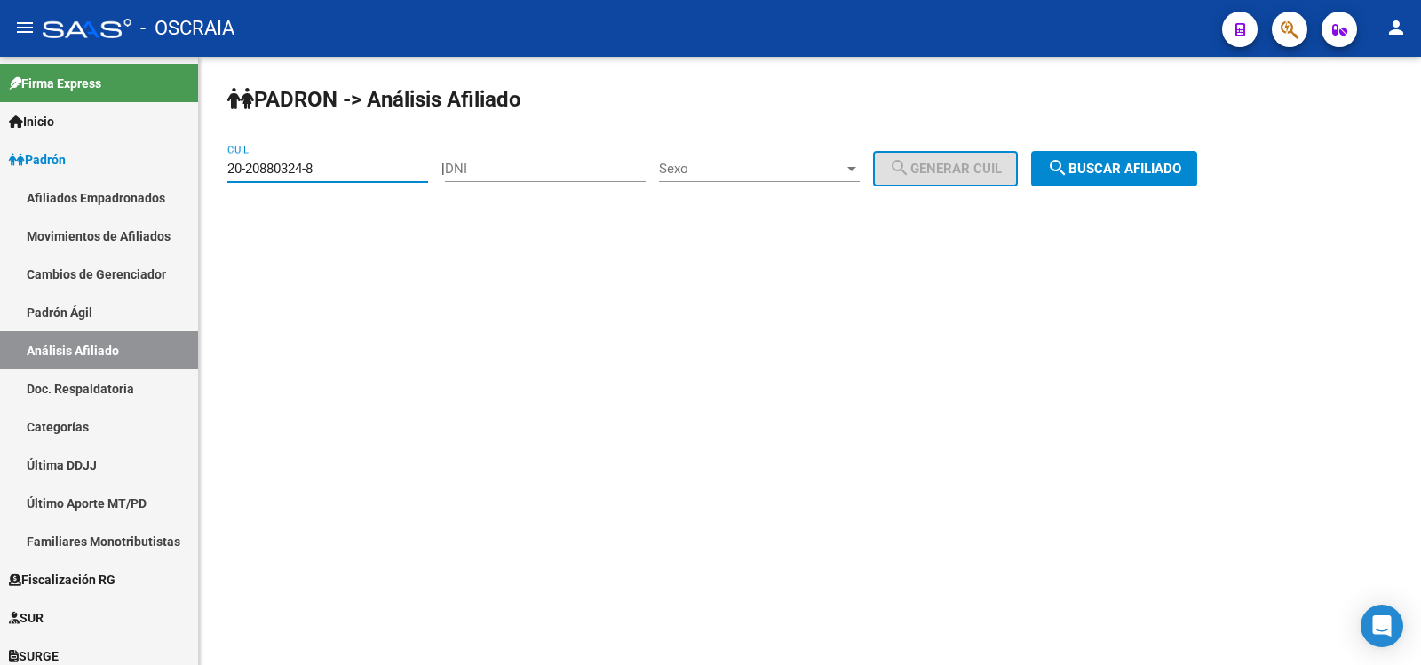
type input "20-20880324-8"
click at [1132, 167] on span "search Buscar afiliado" at bounding box center [1114, 169] width 134 height 16
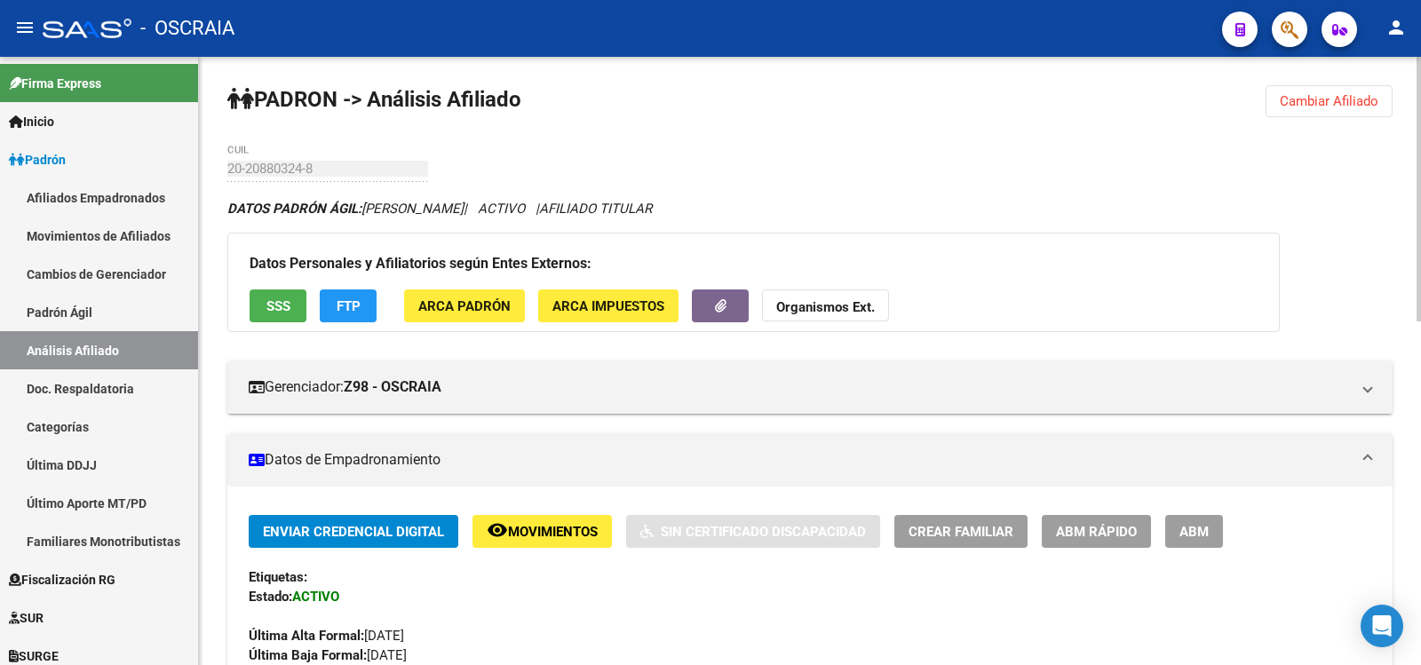
scroll to position [806, 0]
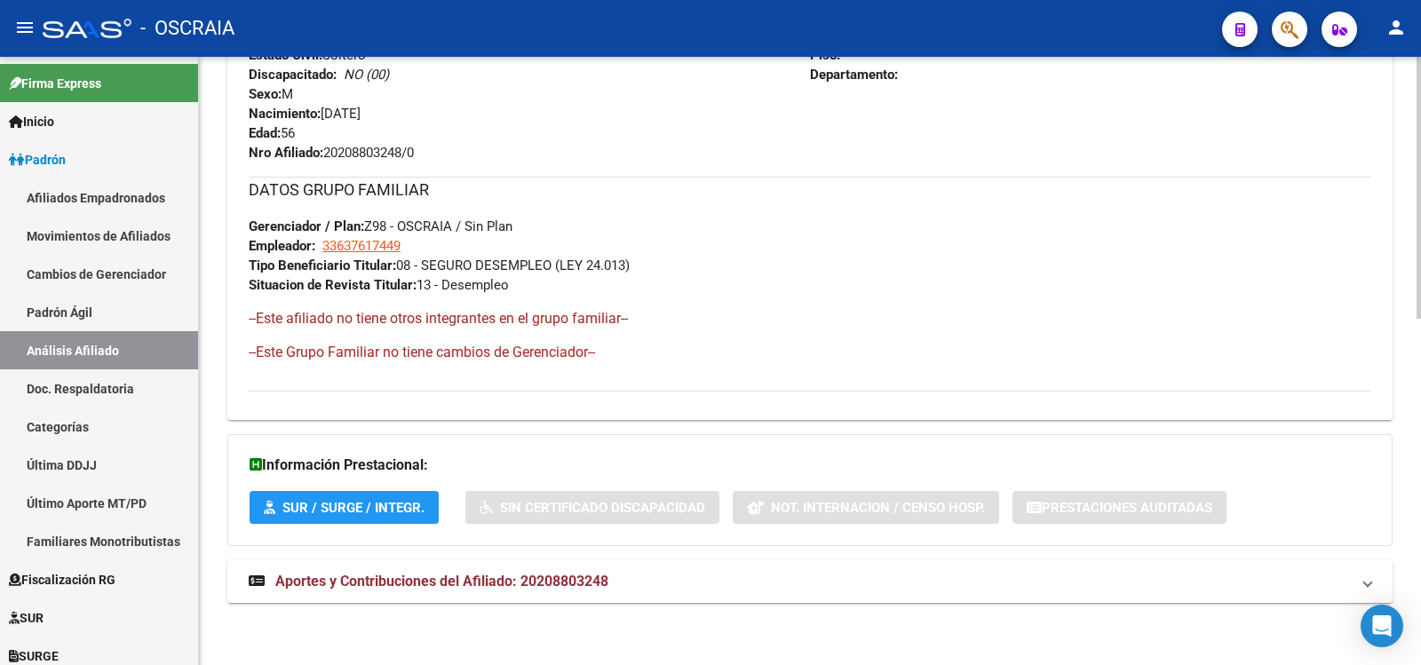
click at [556, 578] on span "Aportes y Contribuciones del Afiliado: 20208803248" at bounding box center [441, 581] width 333 height 17
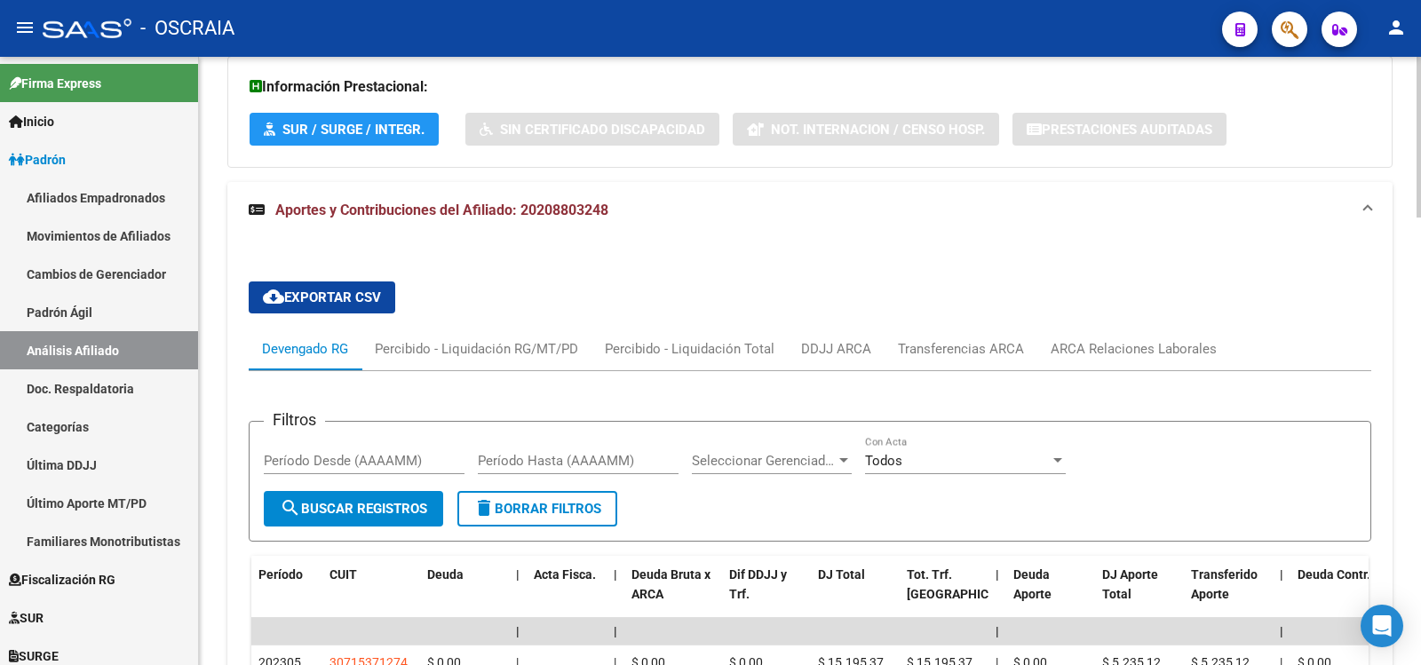
scroll to position [296, 0]
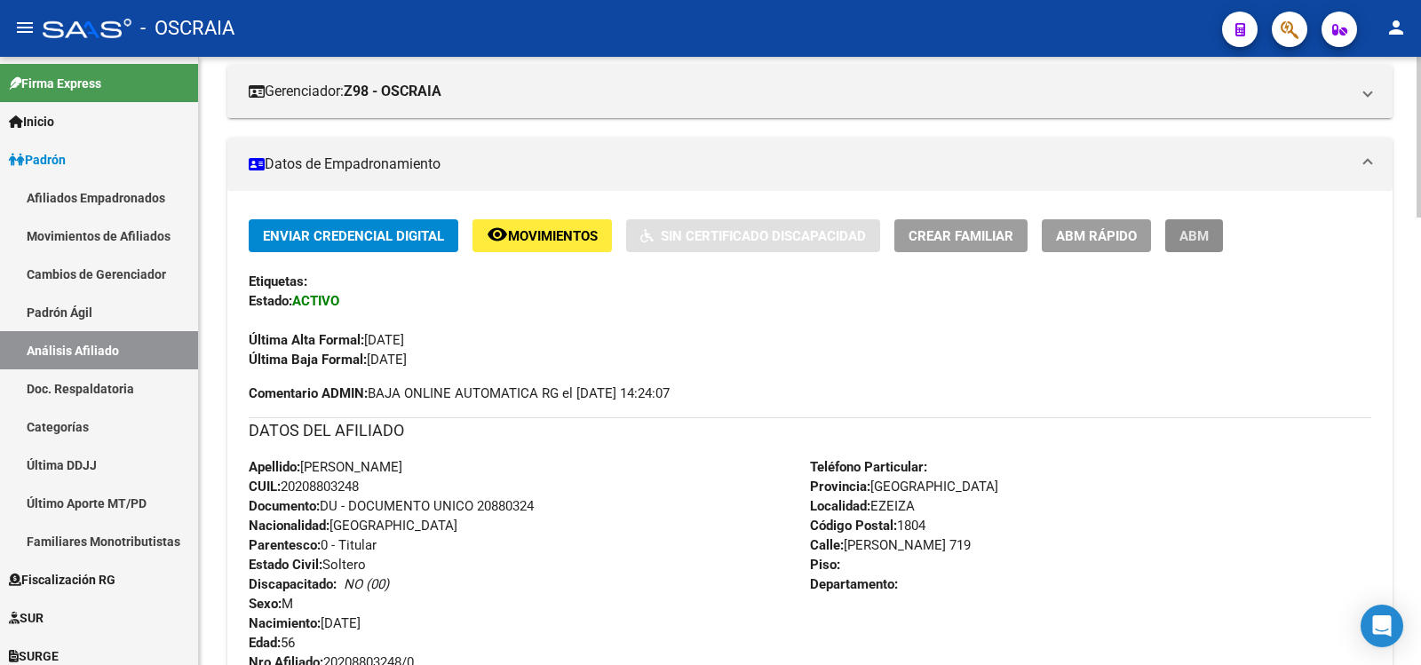
click at [1209, 247] on button "ABM" at bounding box center [1194, 235] width 58 height 33
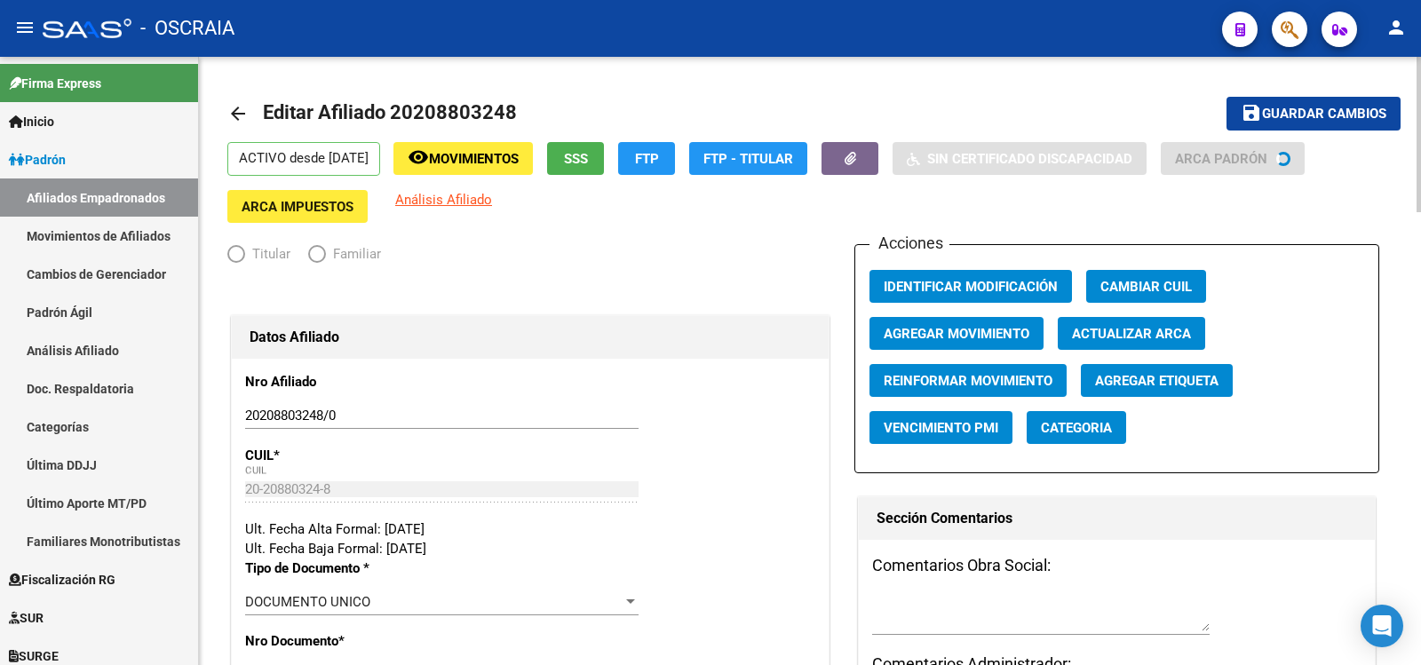
radio input "true"
type input "33-63761744-9"
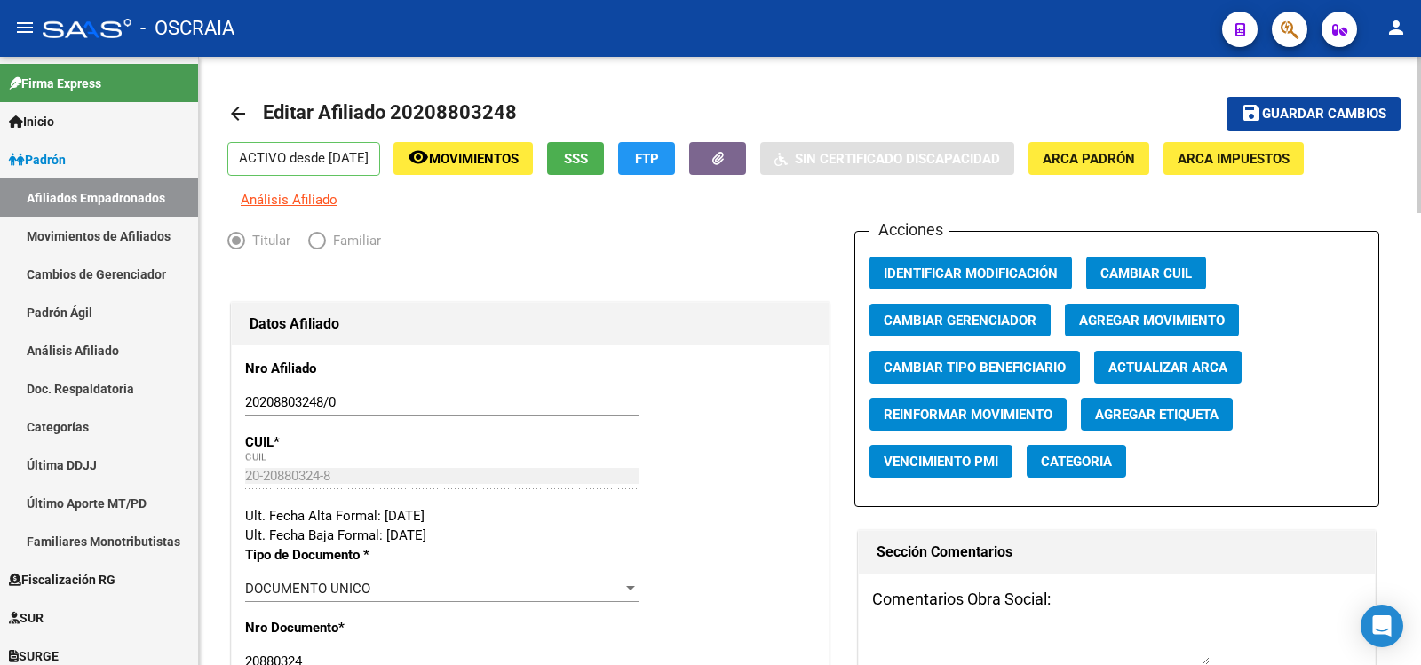
click at [1109, 319] on span "Agregar Movimiento" at bounding box center [1152, 321] width 146 height 16
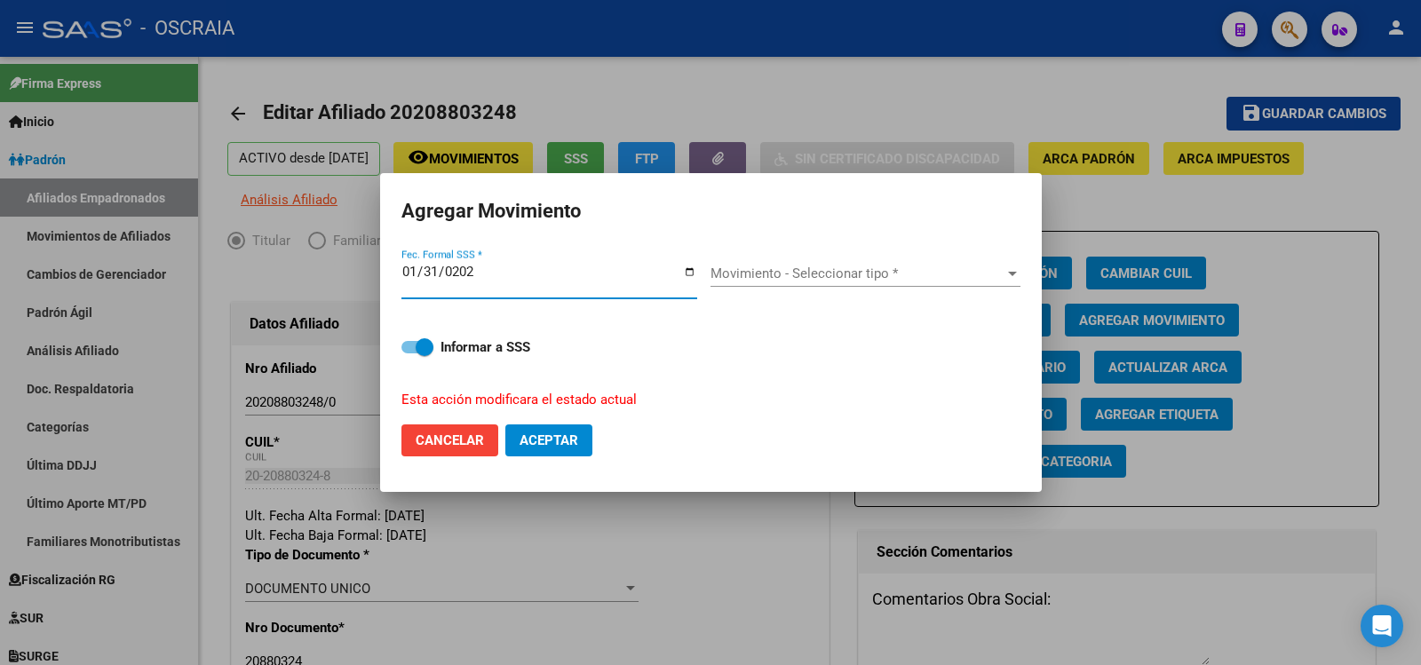
type input "[DATE]"
click at [847, 279] on span "Movimiento - Seleccionar tipo *" at bounding box center [858, 274] width 294 height 16
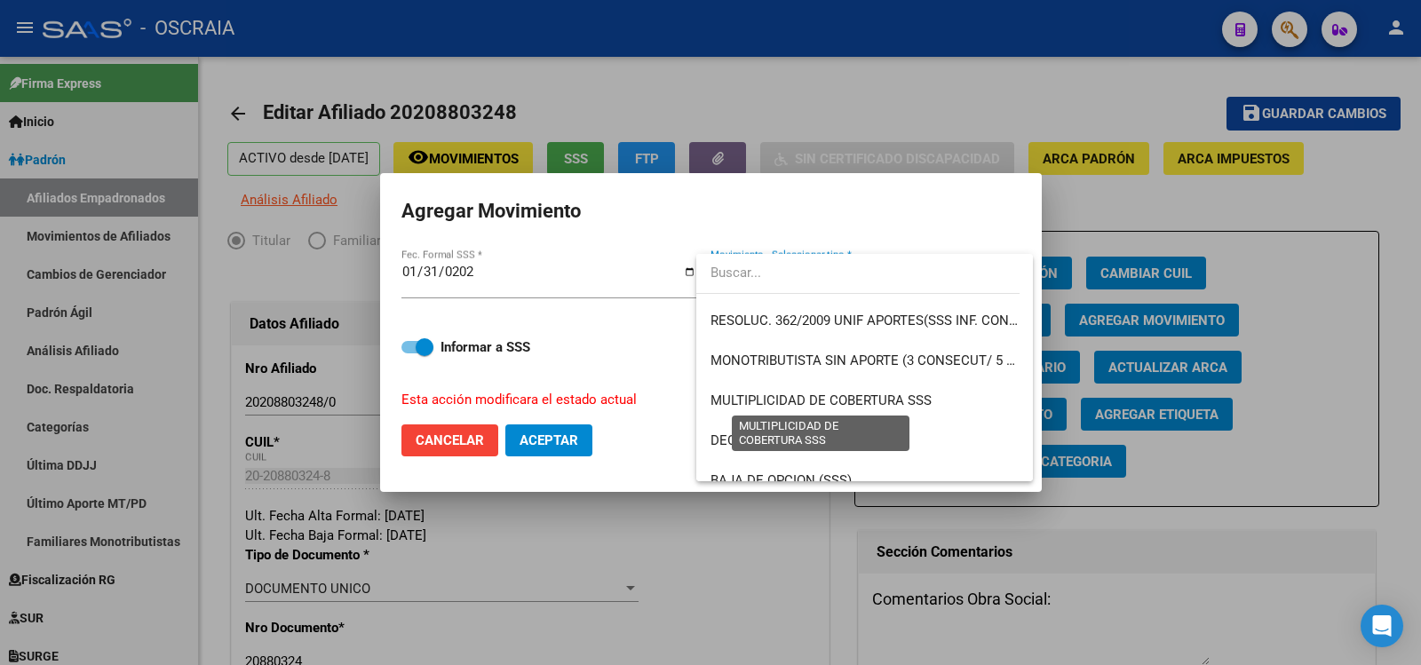
scroll to position [296, 0]
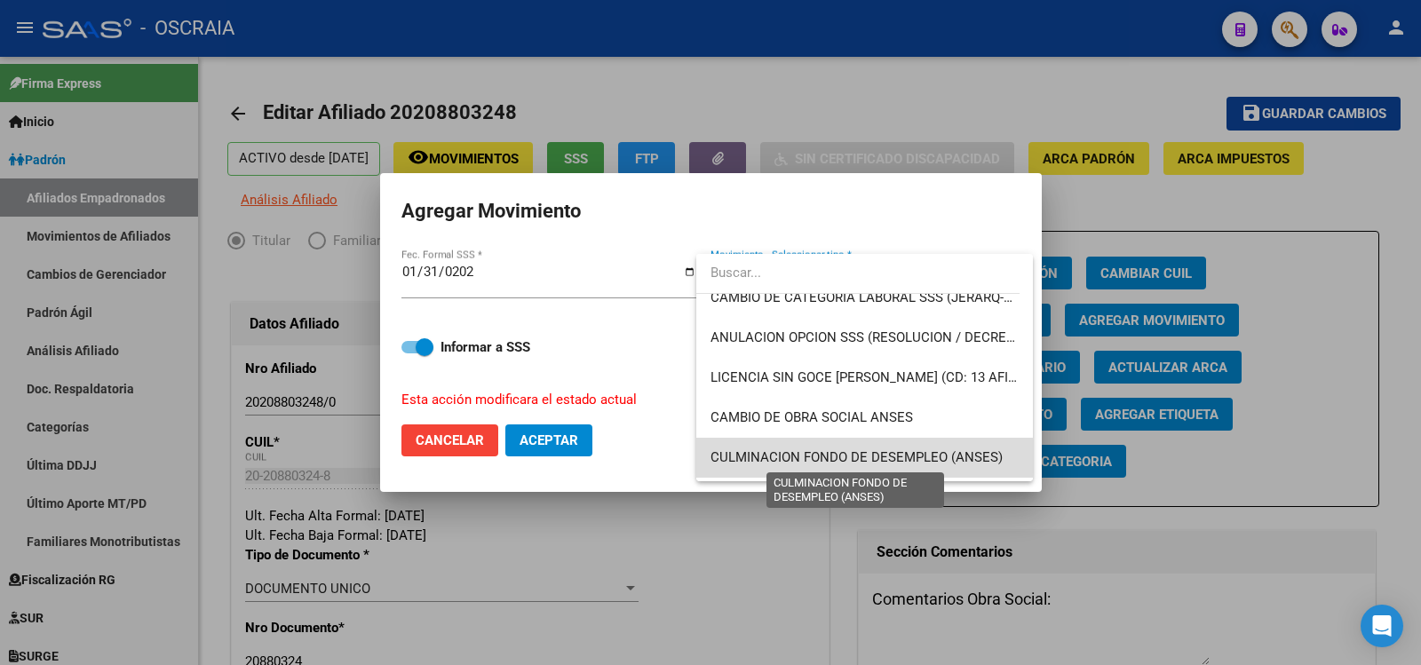
click at [946, 452] on span "CULMINACION FONDO DE DESEMPLEO (ANSES)" at bounding box center [857, 457] width 292 height 16
click at [946, 452] on mat-dialog-actions "Cancelar Aceptar" at bounding box center [711, 440] width 619 height 60
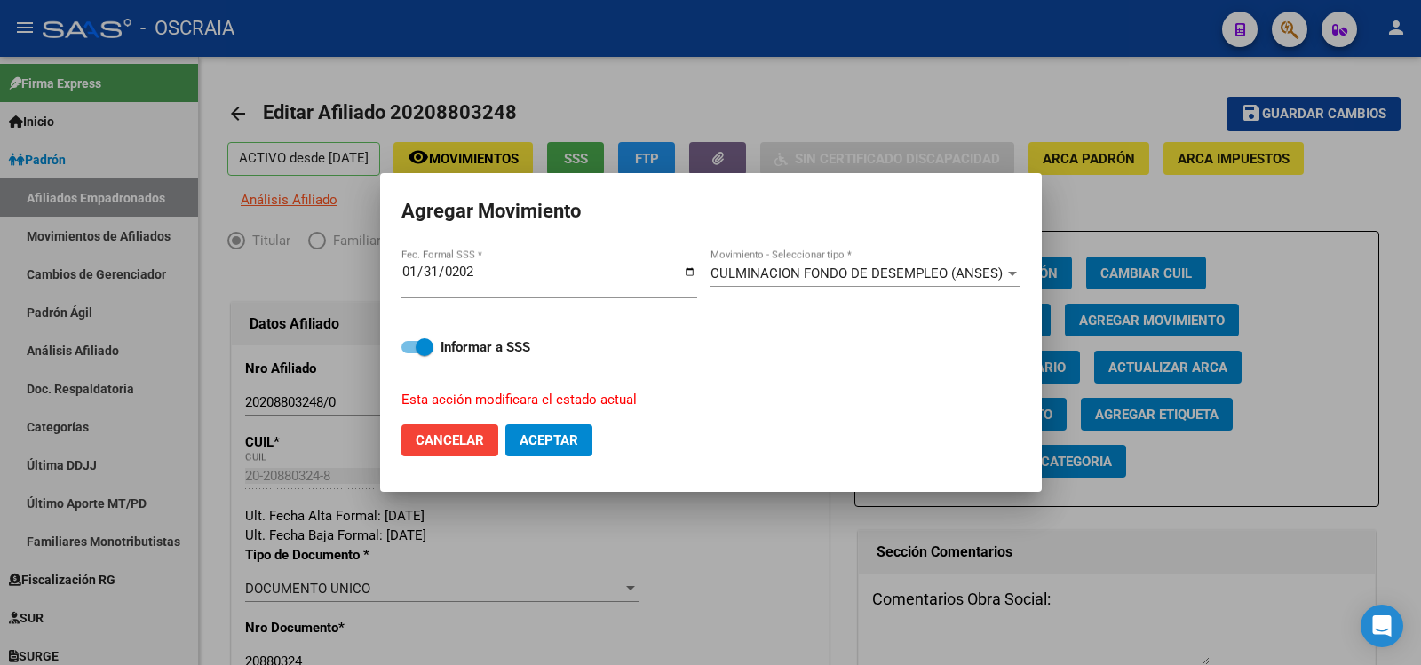
click at [557, 447] on span "Aceptar" at bounding box center [549, 441] width 59 height 16
checkbox input "false"
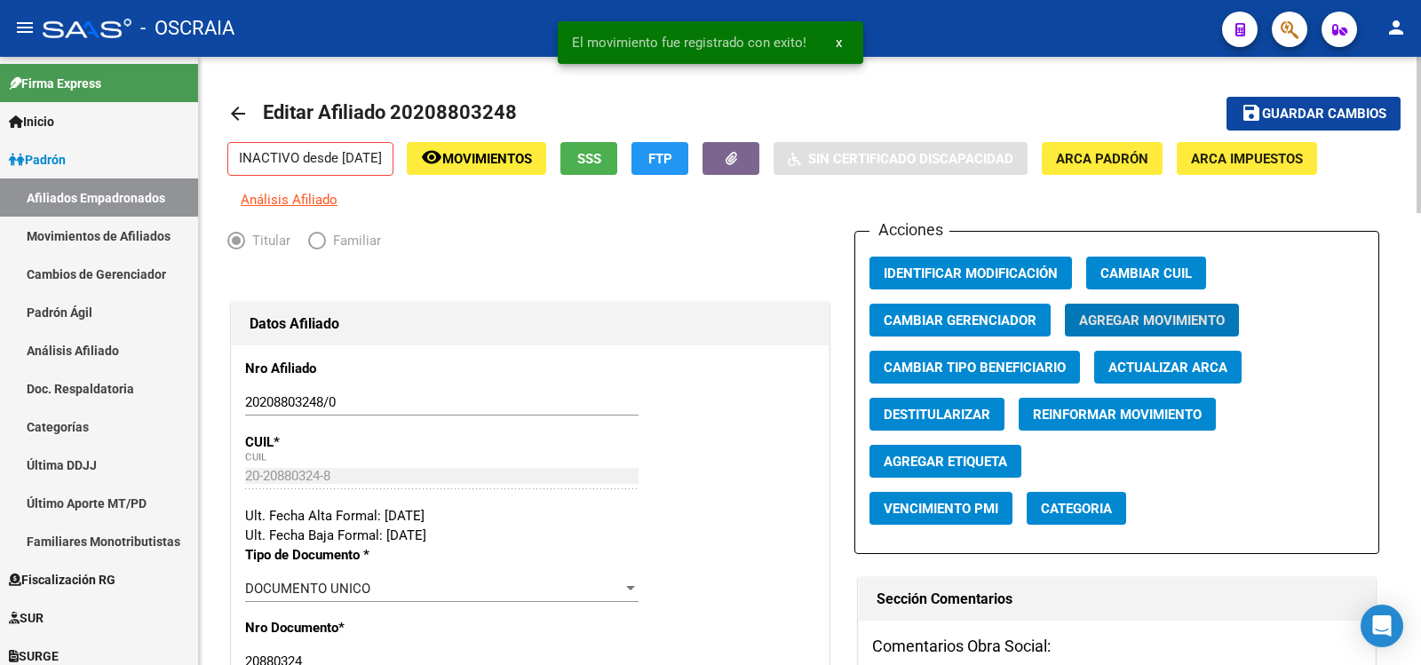
click at [1309, 113] on span "Guardar cambios" at bounding box center [1324, 115] width 124 height 16
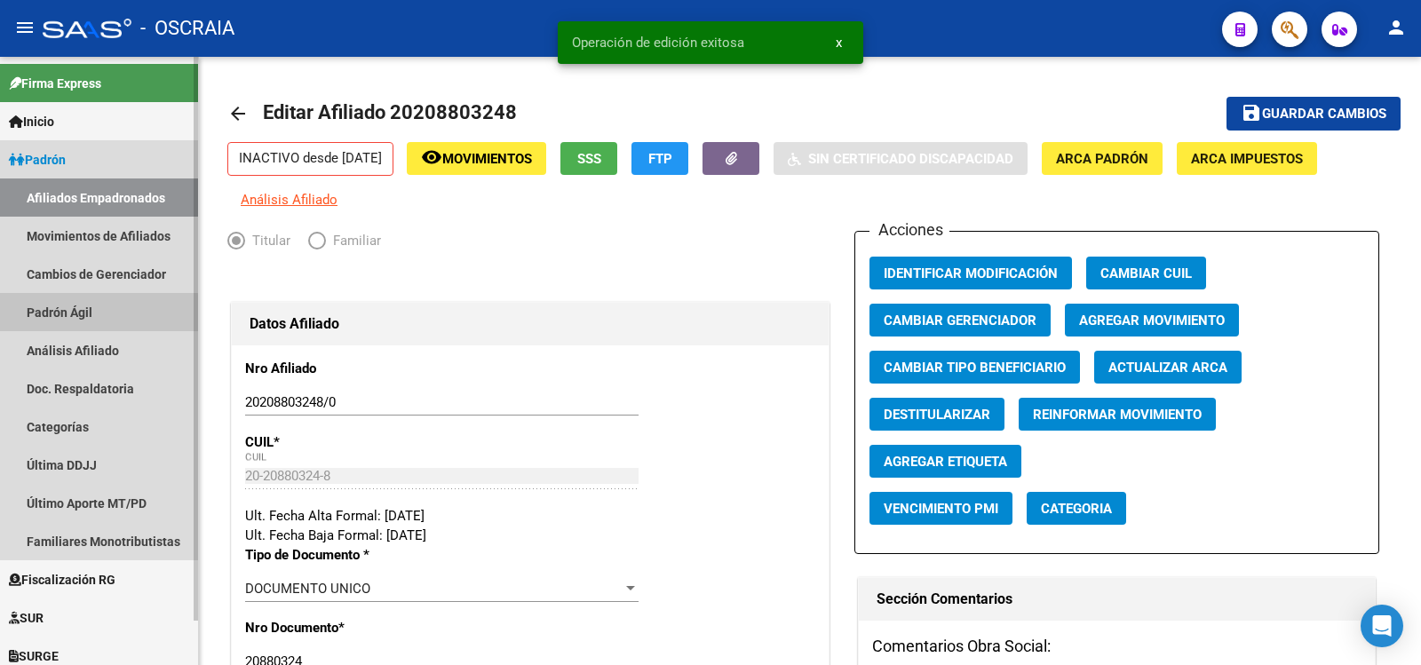
click at [99, 317] on link "Padrón Ágil" at bounding box center [99, 312] width 198 height 38
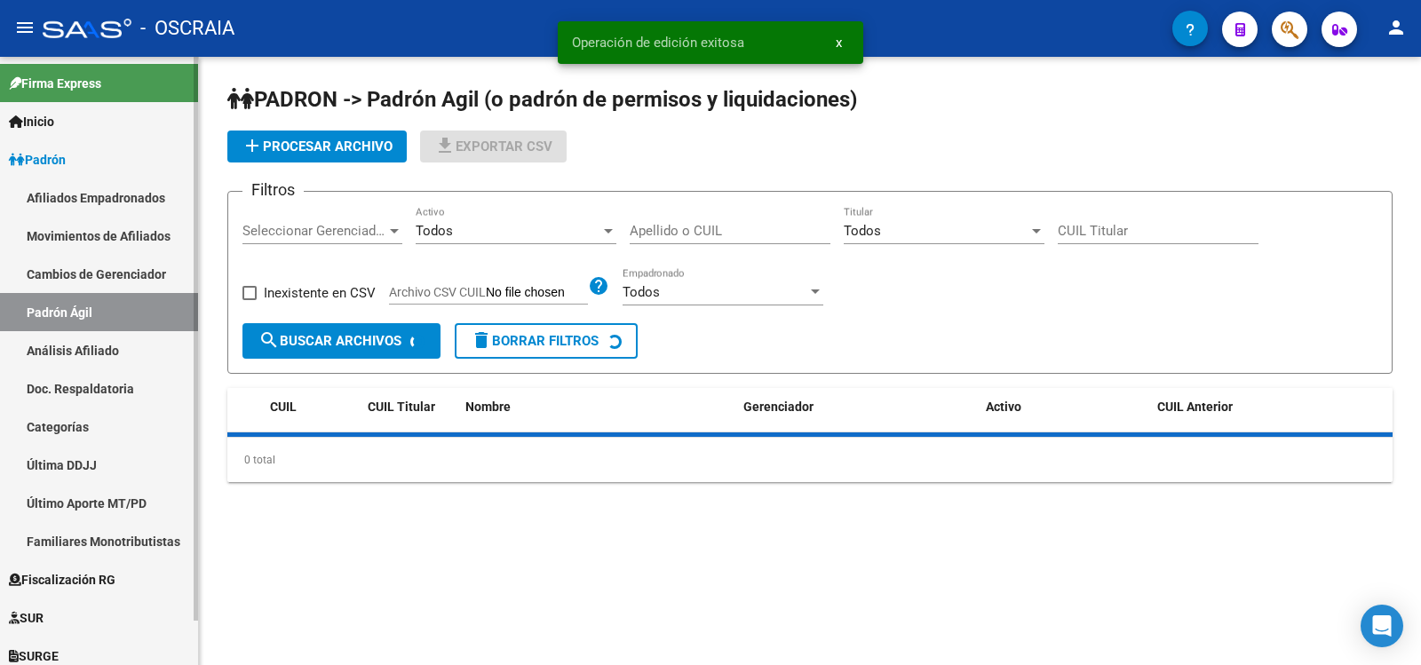
click at [99, 344] on link "Análisis Afiliado" at bounding box center [99, 350] width 198 height 38
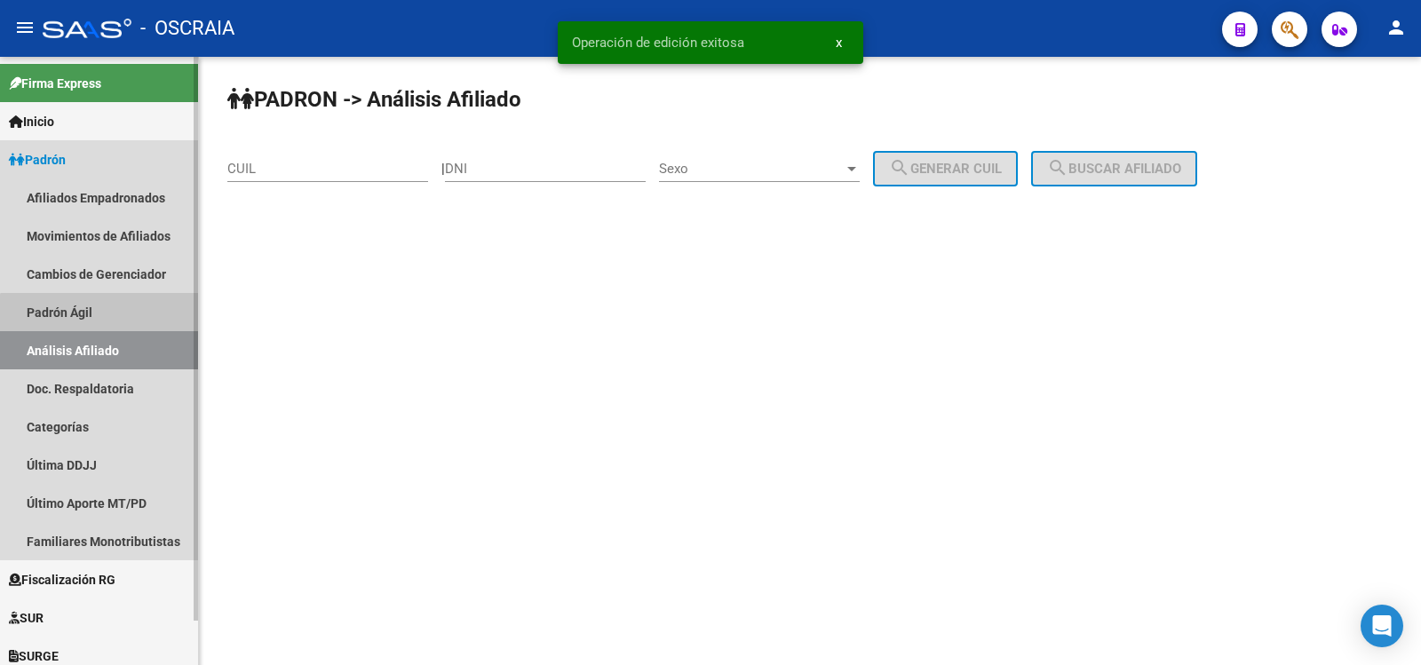
click at [132, 322] on link "Padrón Ágil" at bounding box center [99, 312] width 198 height 38
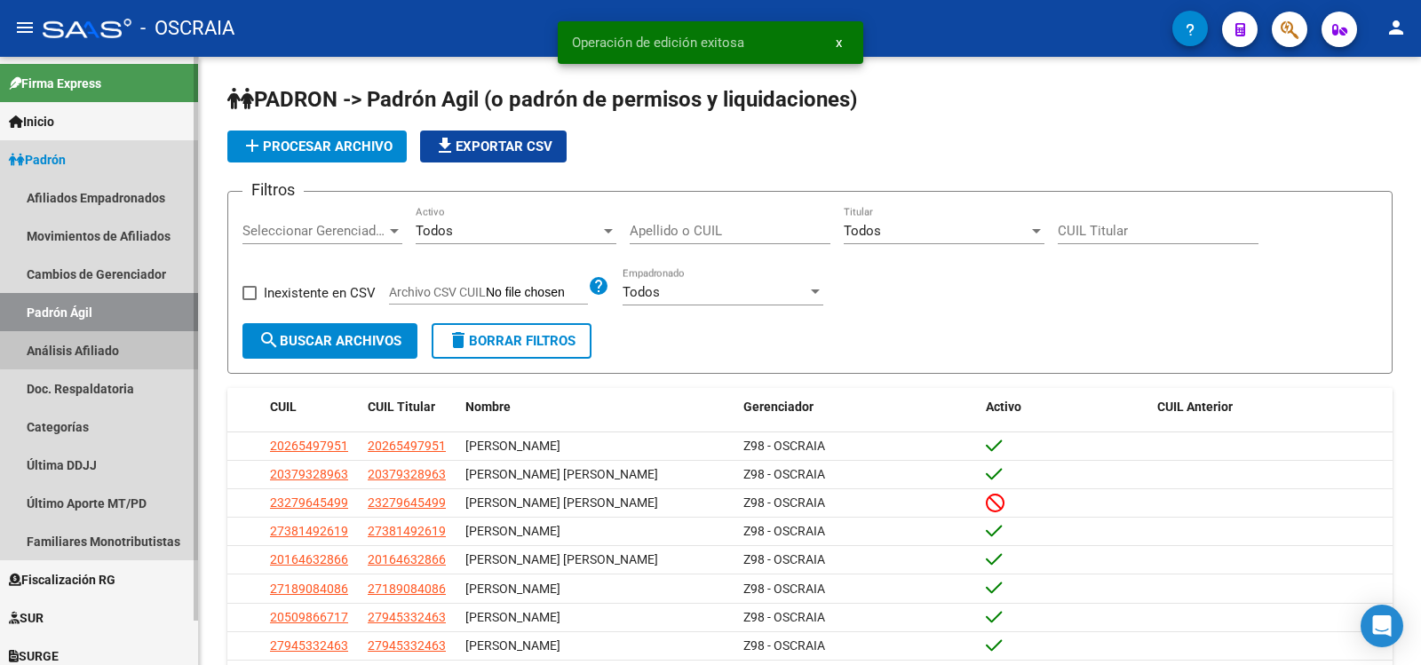
click at [141, 347] on link "Análisis Afiliado" at bounding box center [99, 350] width 198 height 38
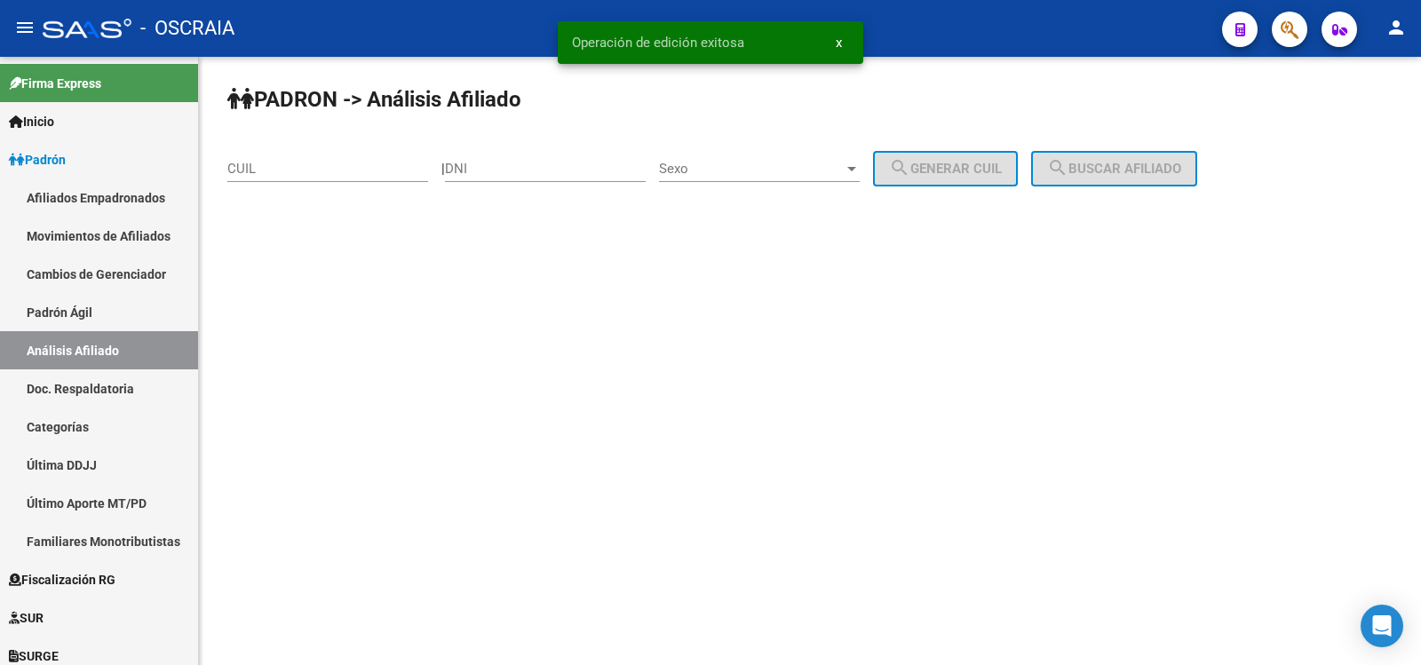
click at [294, 161] on input "CUIL" at bounding box center [327, 169] width 201 height 16
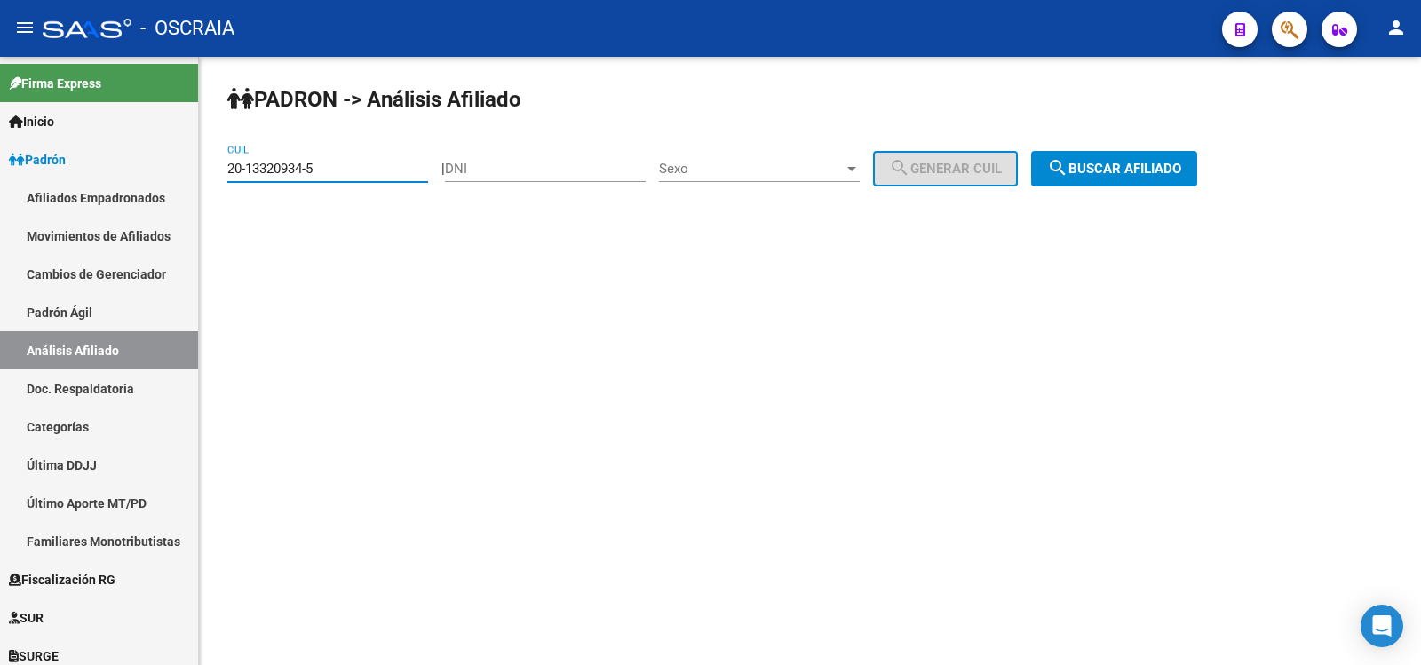
type input "20-13320934-5"
click at [1197, 182] on button "search Buscar afiliado" at bounding box center [1114, 169] width 166 height 36
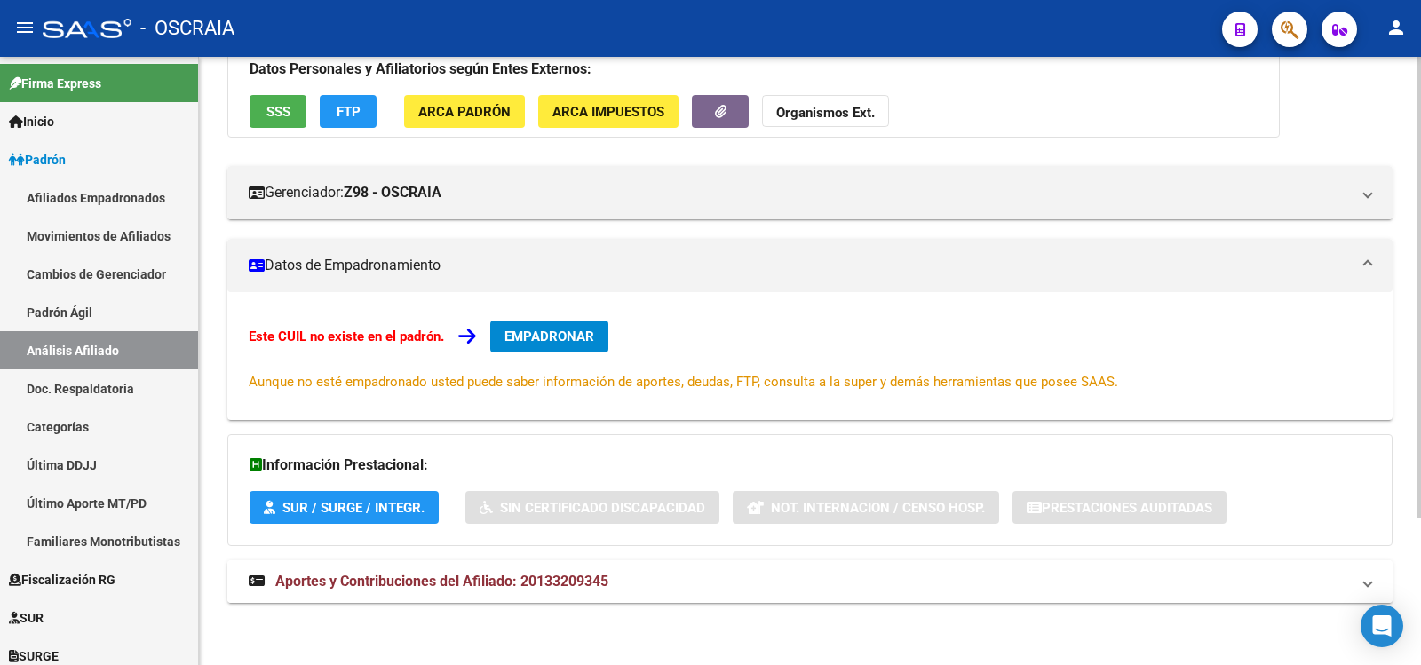
click at [699, 572] on mat-panel-title "Aportes y Contribuciones del Afiliado: 20133209345" at bounding box center [799, 582] width 1101 height 20
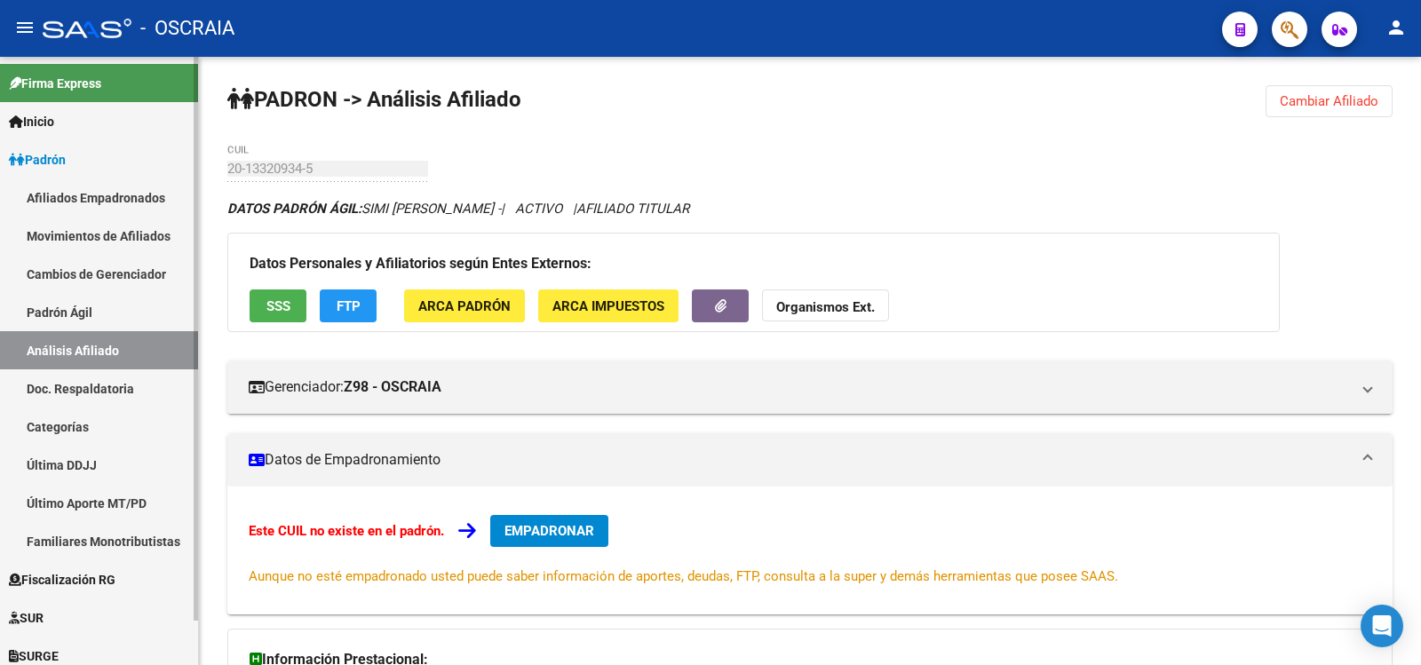
click at [183, 321] on link "Padrón Ágil" at bounding box center [99, 312] width 198 height 38
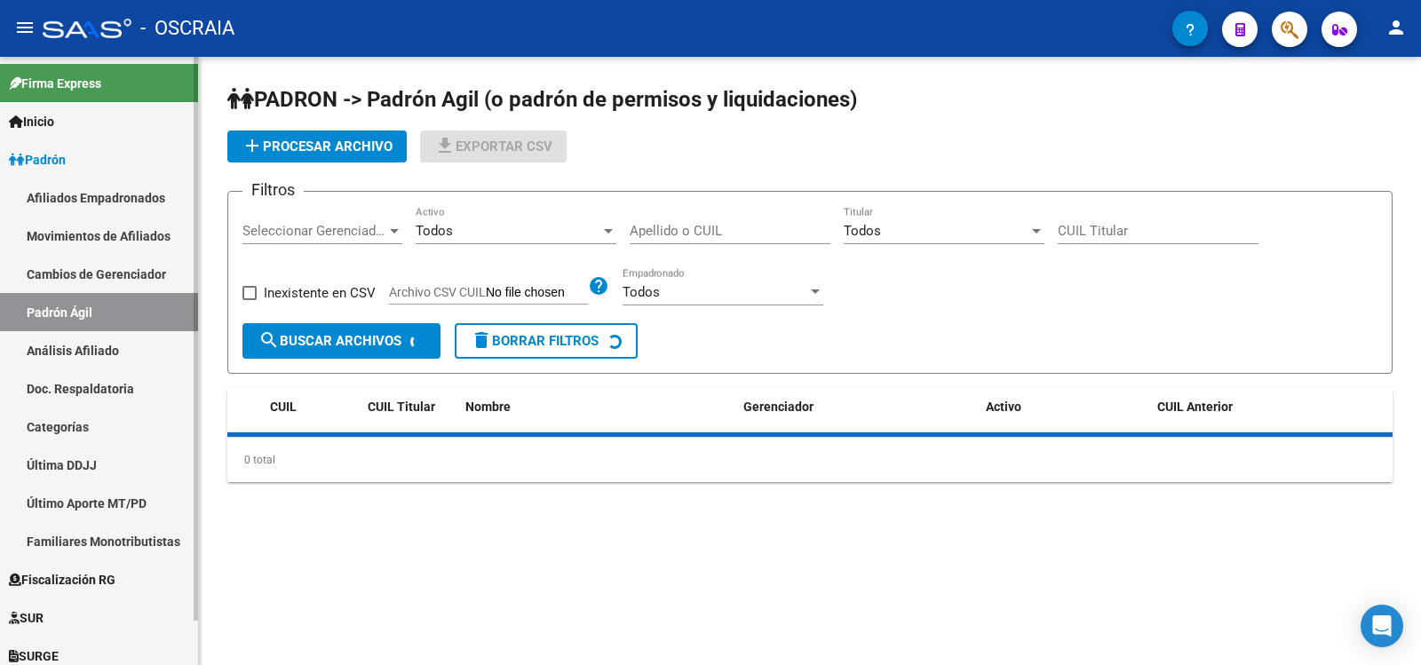
click at [169, 350] on link "Análisis Afiliado" at bounding box center [99, 350] width 198 height 38
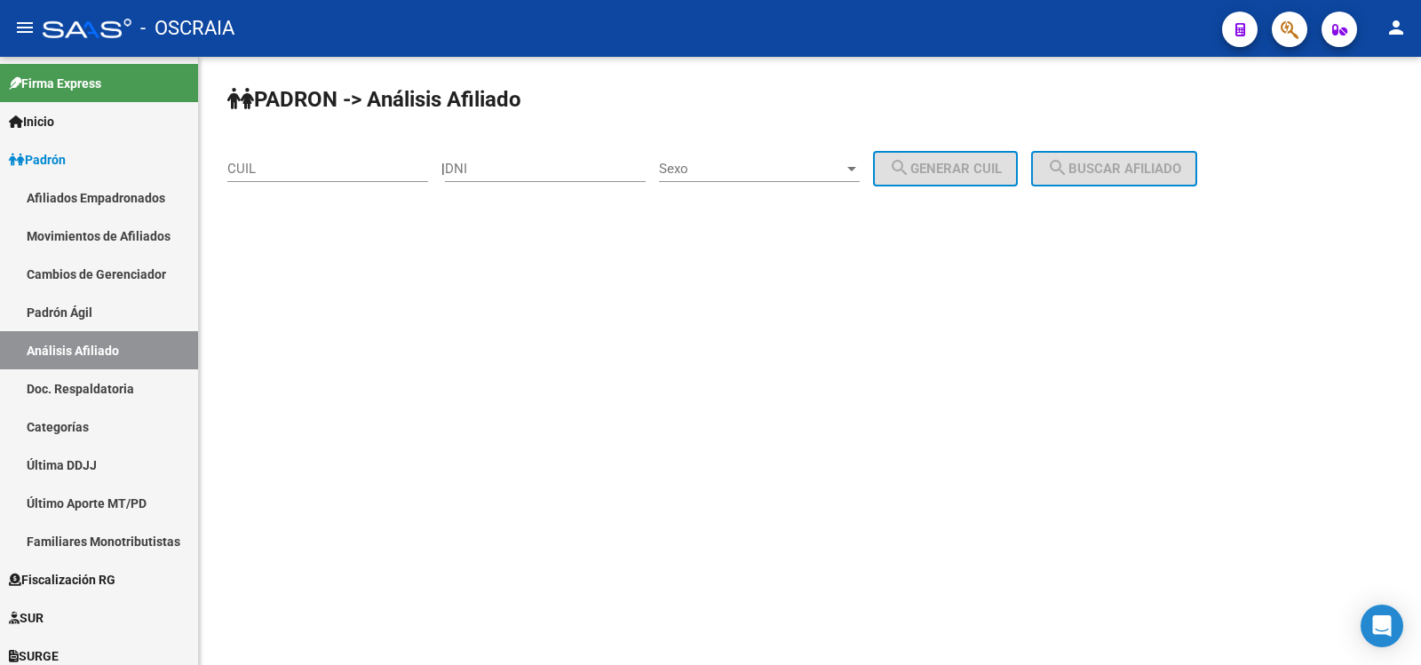
click at [292, 173] on input "CUIL" at bounding box center [327, 169] width 201 height 16
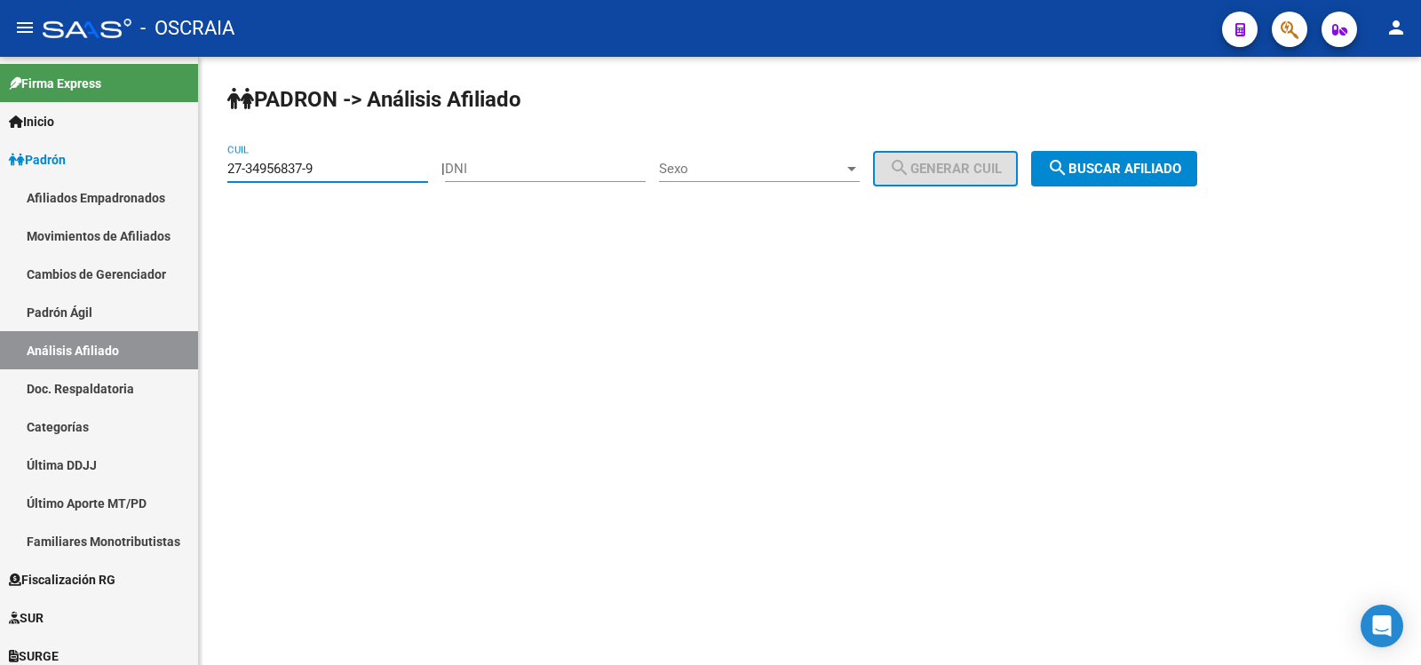
type input "27-34956837-9"
click at [1138, 170] on span "search Buscar afiliado" at bounding box center [1114, 169] width 134 height 16
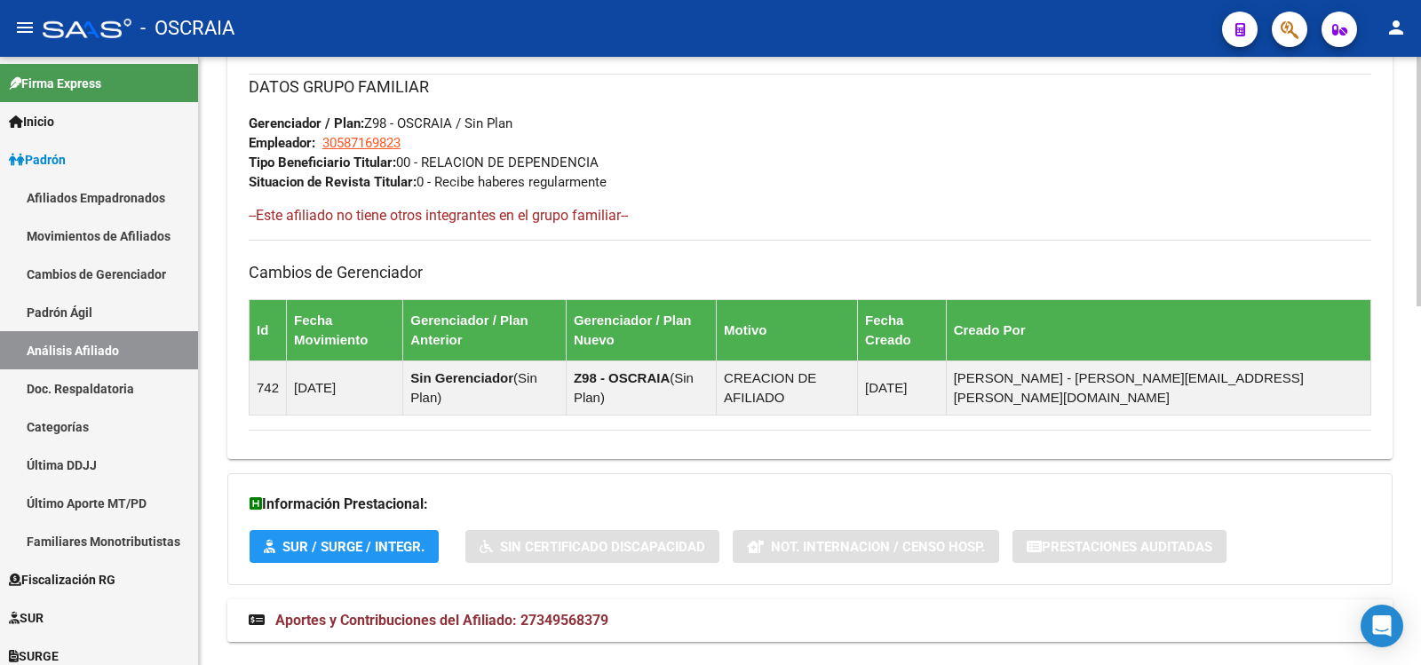
click at [678, 600] on mat-expansion-panel-header "Aportes y Contribuciones del Afiliado: 27349568379" at bounding box center [809, 621] width 1165 height 43
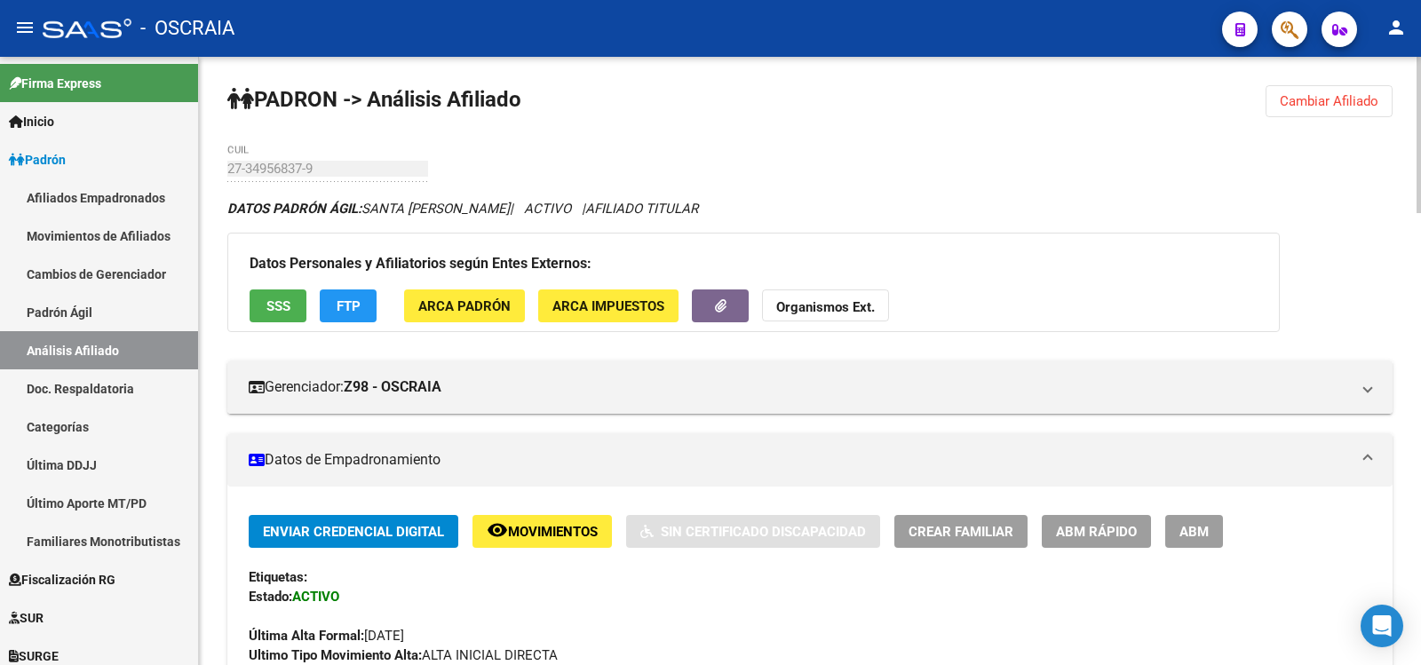
click at [1194, 528] on span "ABM" at bounding box center [1194, 532] width 29 height 16
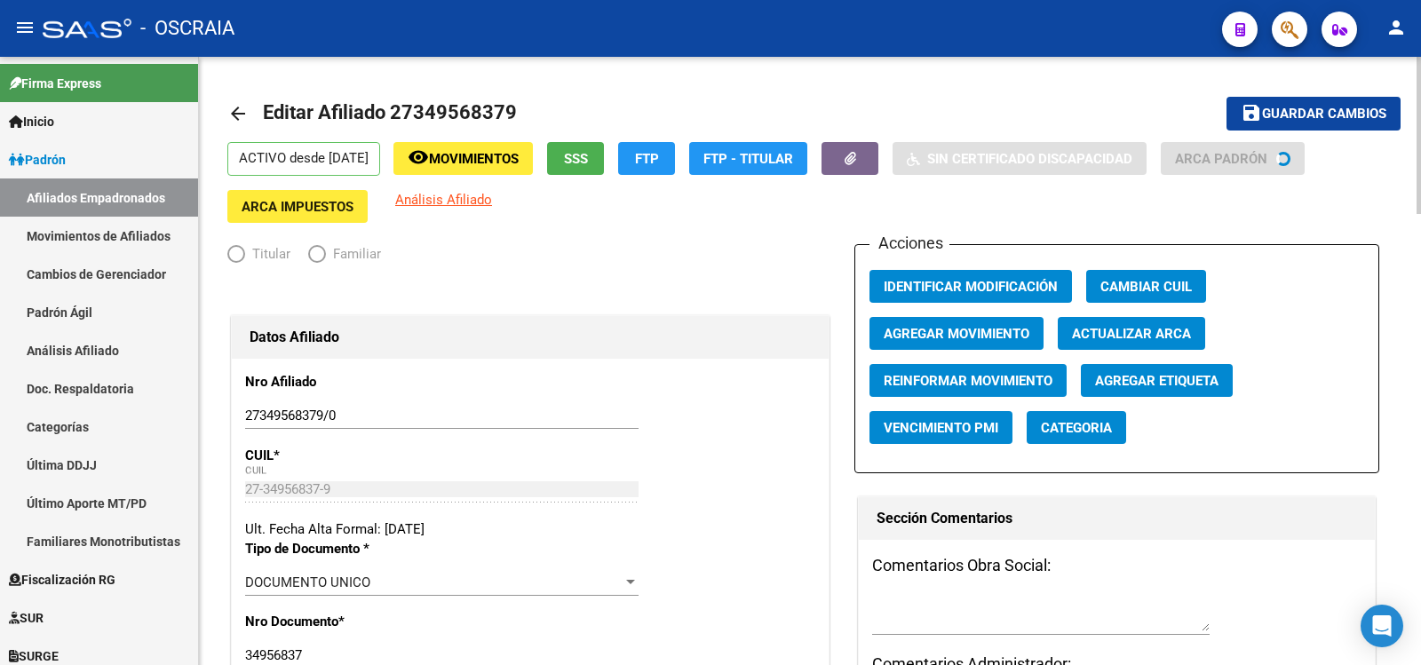
radio input "true"
type input "30-58716982-3"
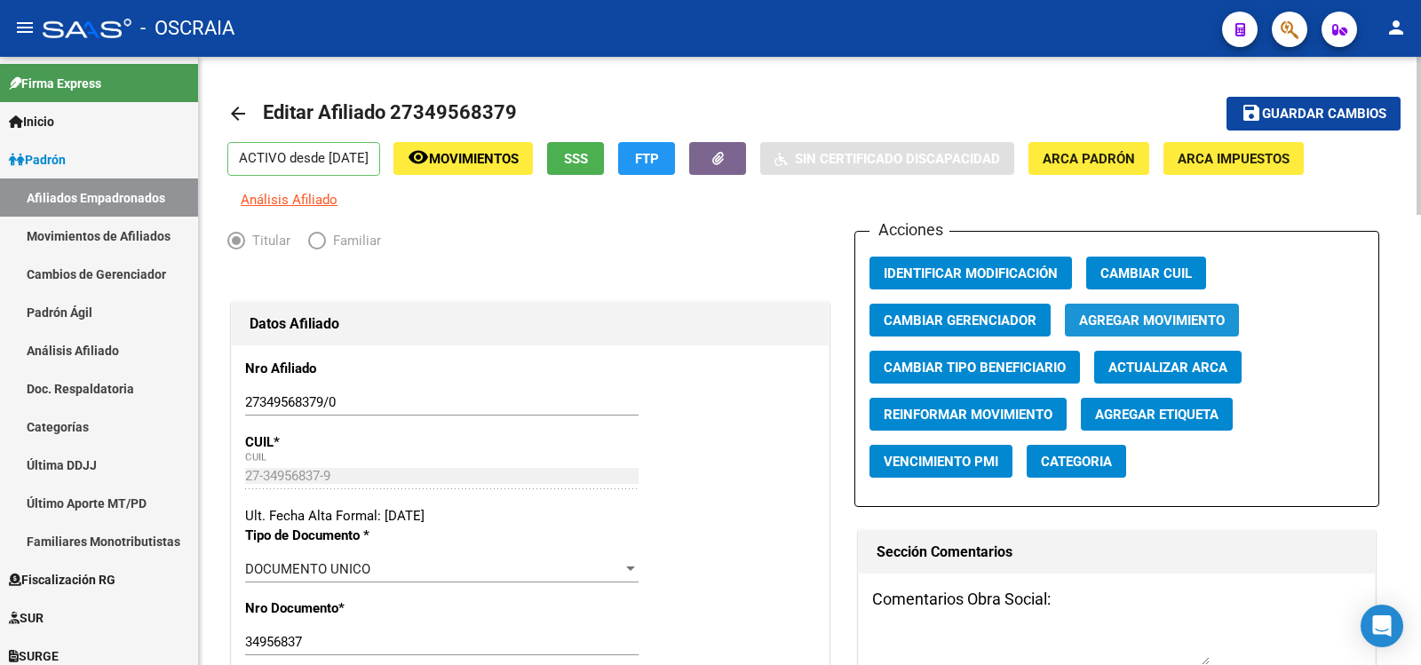
click at [1177, 314] on span "Agregar Movimiento" at bounding box center [1152, 321] width 146 height 16
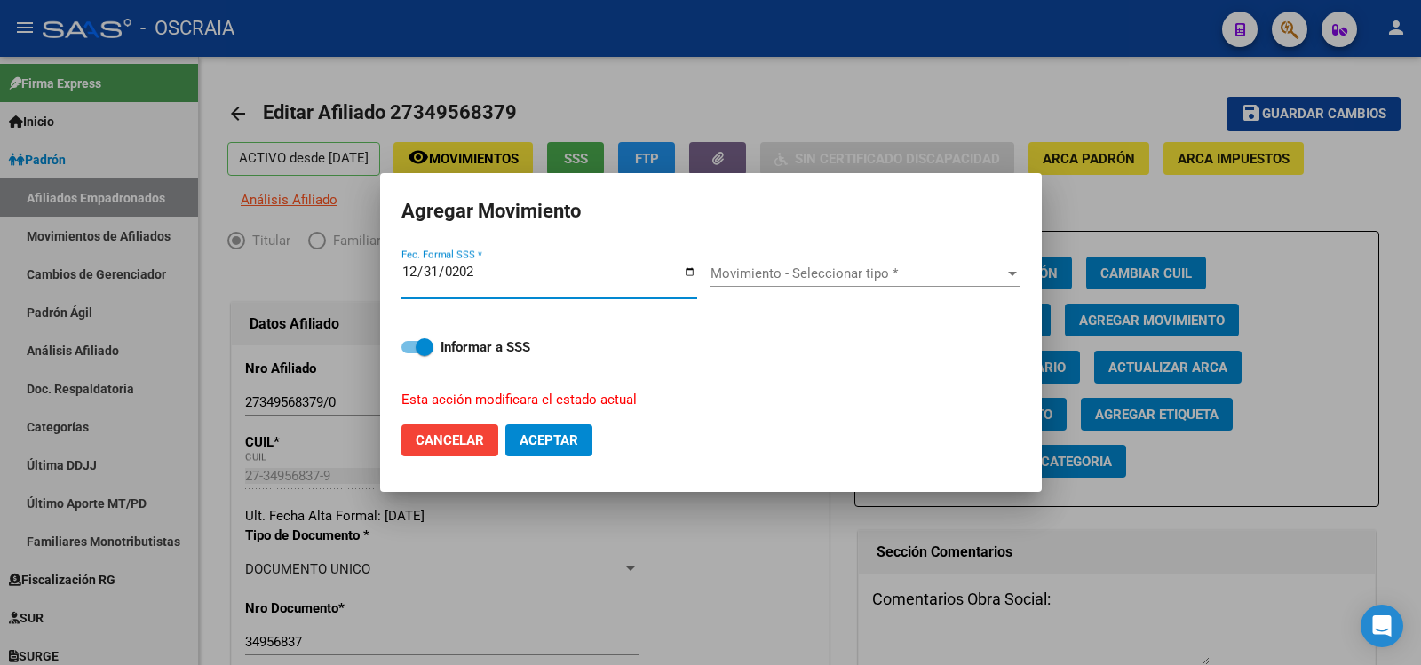
type input "[DATE]"
click at [845, 282] on div "Movimiento - Seleccionar tipo * Movimiento - Seleccionar tipo *" at bounding box center [866, 273] width 310 height 27
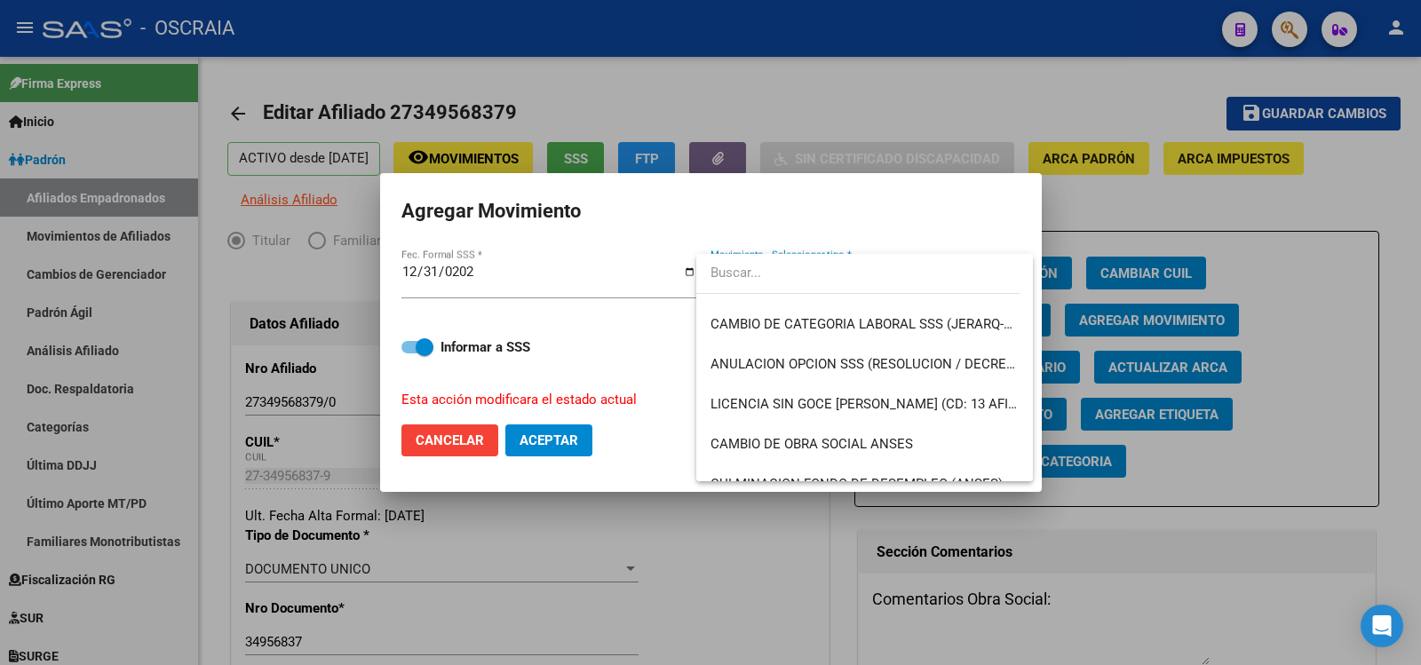
scroll to position [318, 0]
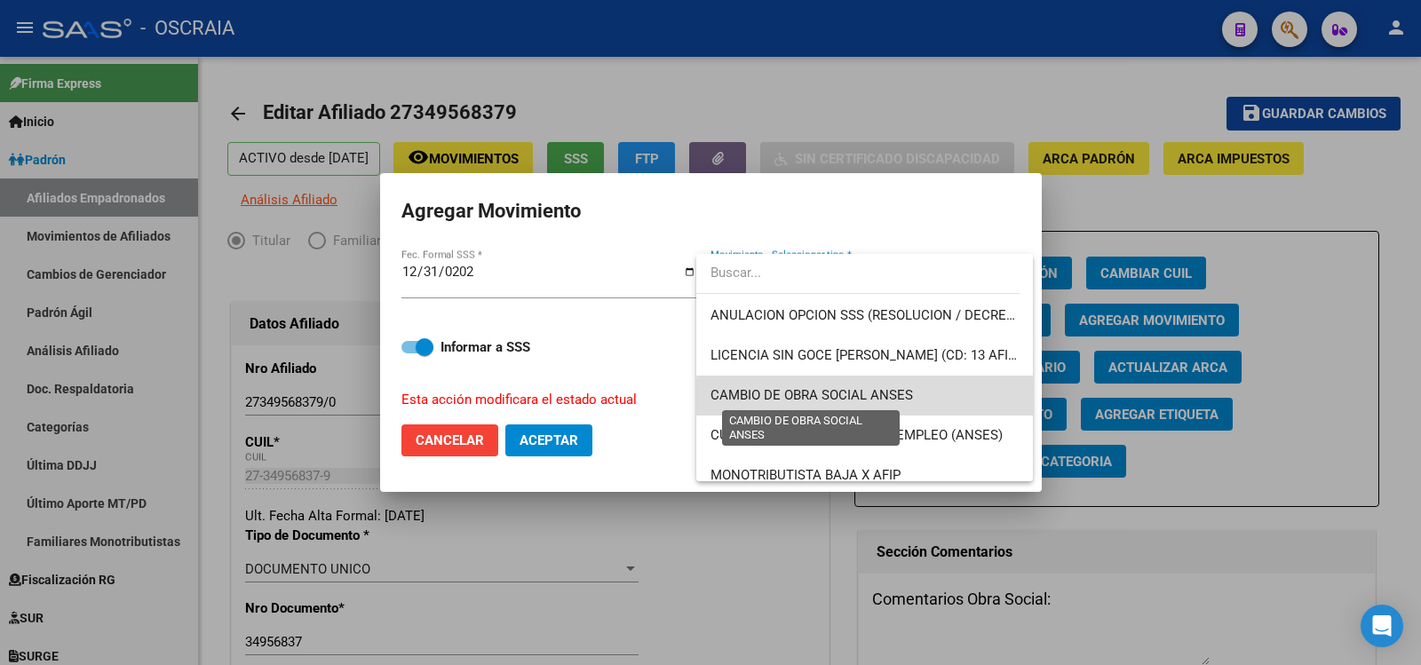
click at [901, 399] on span "CAMBIO DE OBRA SOCIAL ANSES" at bounding box center [812, 395] width 203 height 16
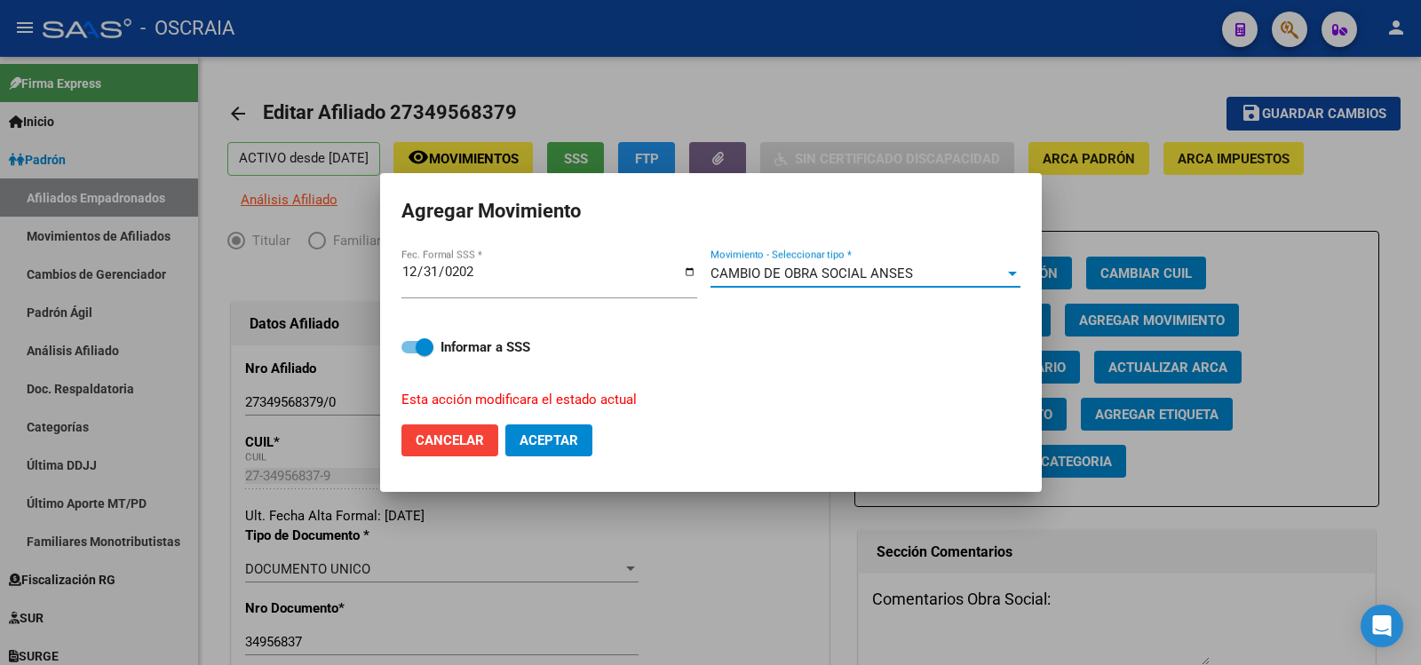
click at [565, 435] on span "Aceptar" at bounding box center [549, 441] width 59 height 16
checkbox input "false"
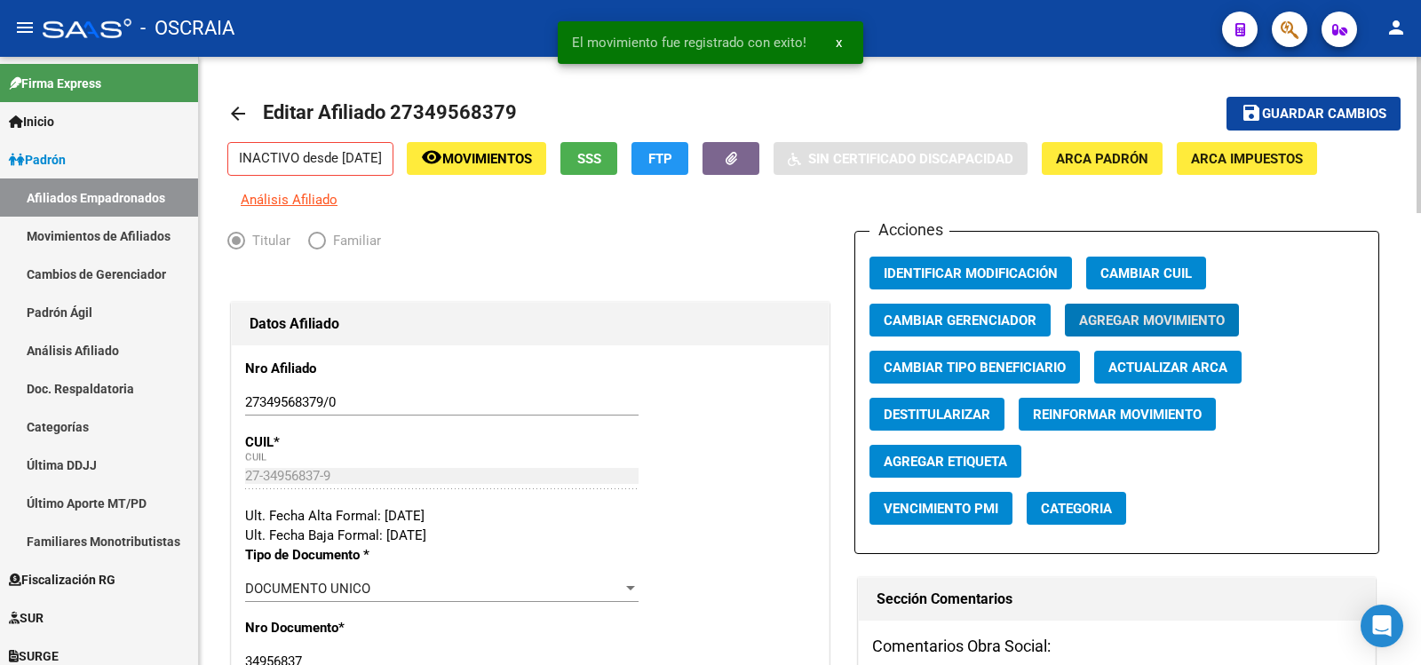
click at [1287, 112] on span "Guardar cambios" at bounding box center [1324, 115] width 124 height 16
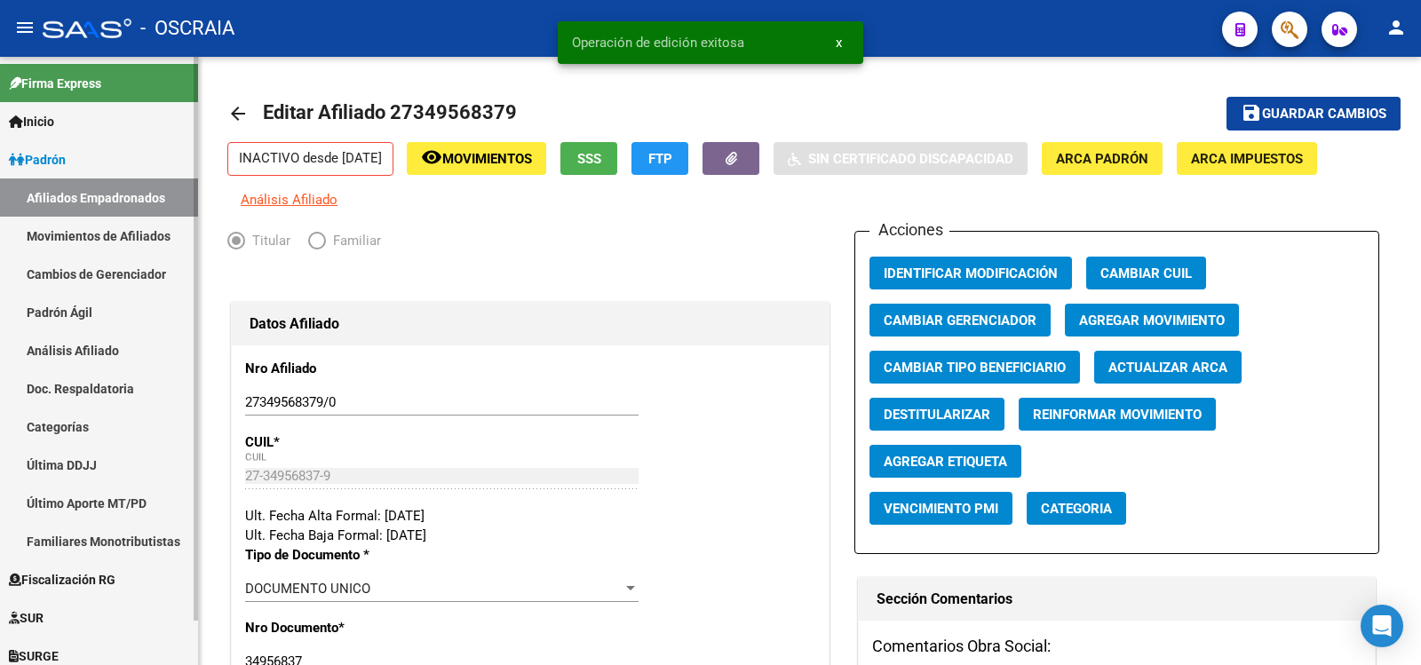
click at [76, 308] on link "Padrón Ágil" at bounding box center [99, 312] width 198 height 38
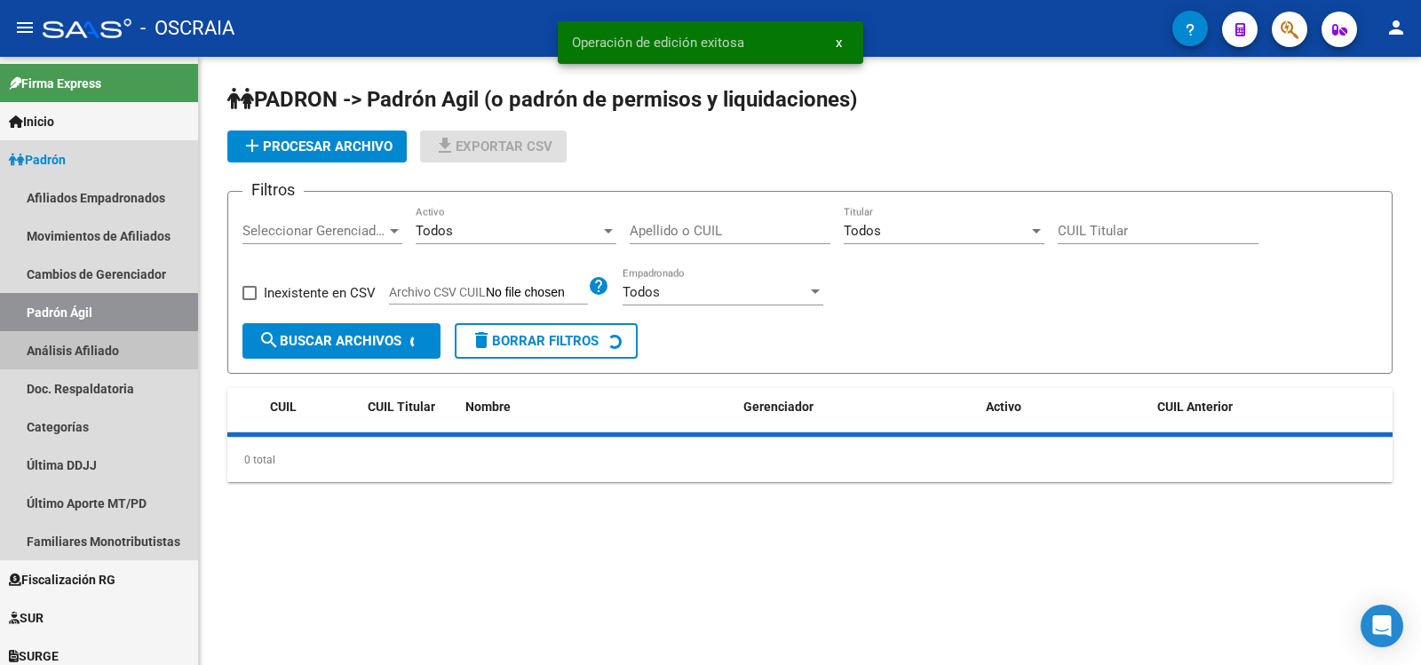
drag, startPoint x: 70, startPoint y: 336, endPoint x: 250, endPoint y: 208, distance: 220.4
click at [70, 337] on link "Análisis Afiliado" at bounding box center [99, 350] width 198 height 38
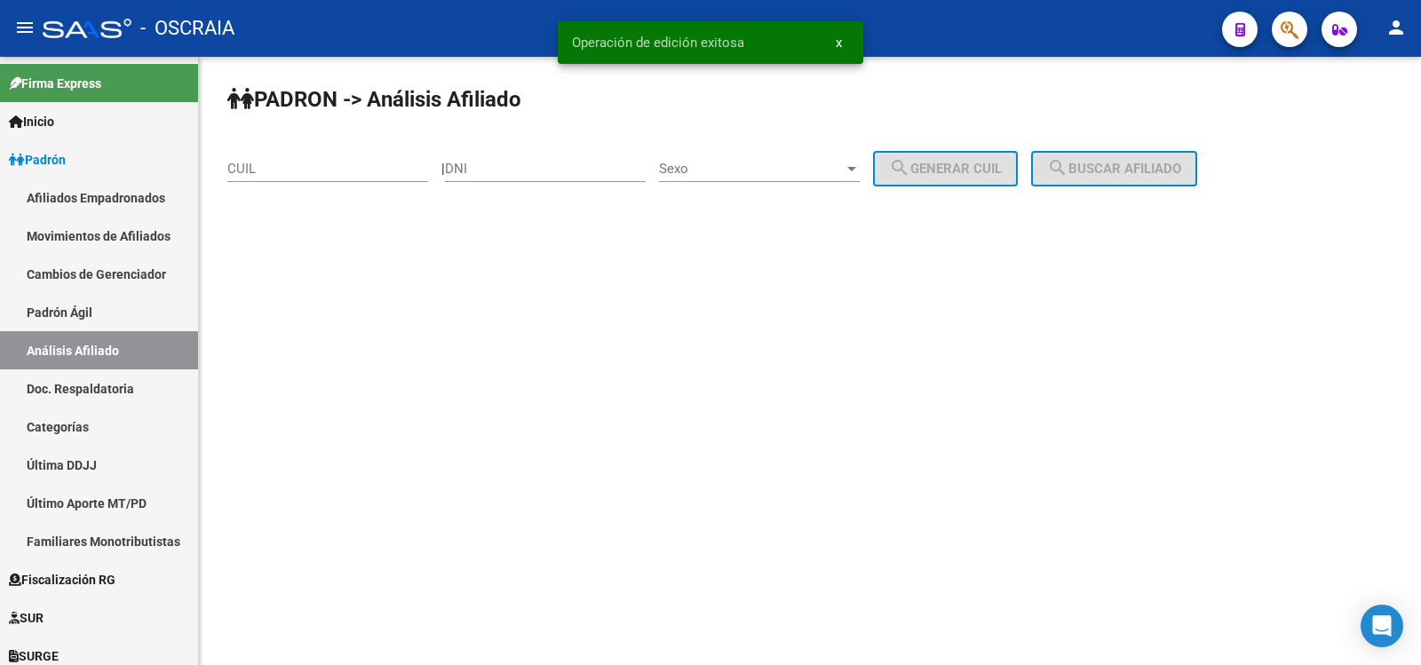
click at [295, 172] on input "CUIL" at bounding box center [327, 169] width 201 height 16
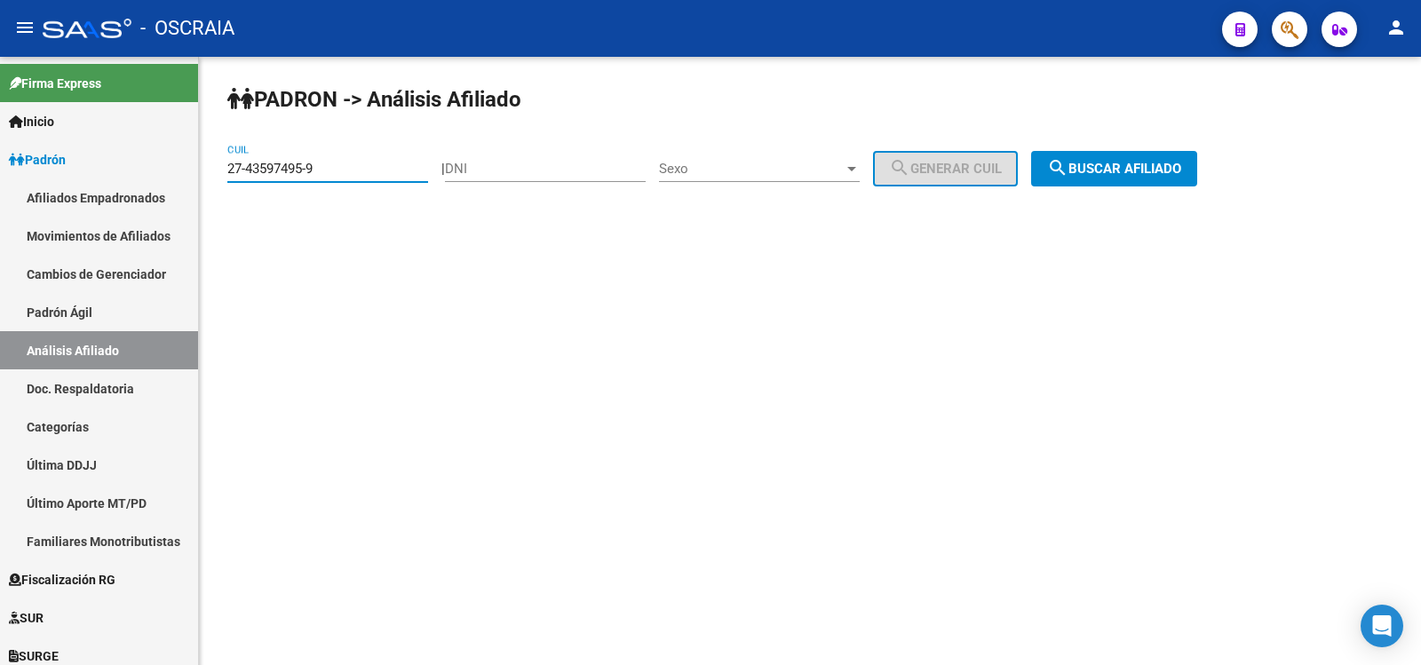
type input "27-43597495-9"
click at [1101, 147] on div "PADRON -> Análisis Afiliado 27-43597495-9 CUIL | DNI Sexo Sexo search Generar C…" at bounding box center [810, 150] width 1222 height 187
click at [1101, 151] on button "search Buscar afiliado" at bounding box center [1114, 169] width 166 height 36
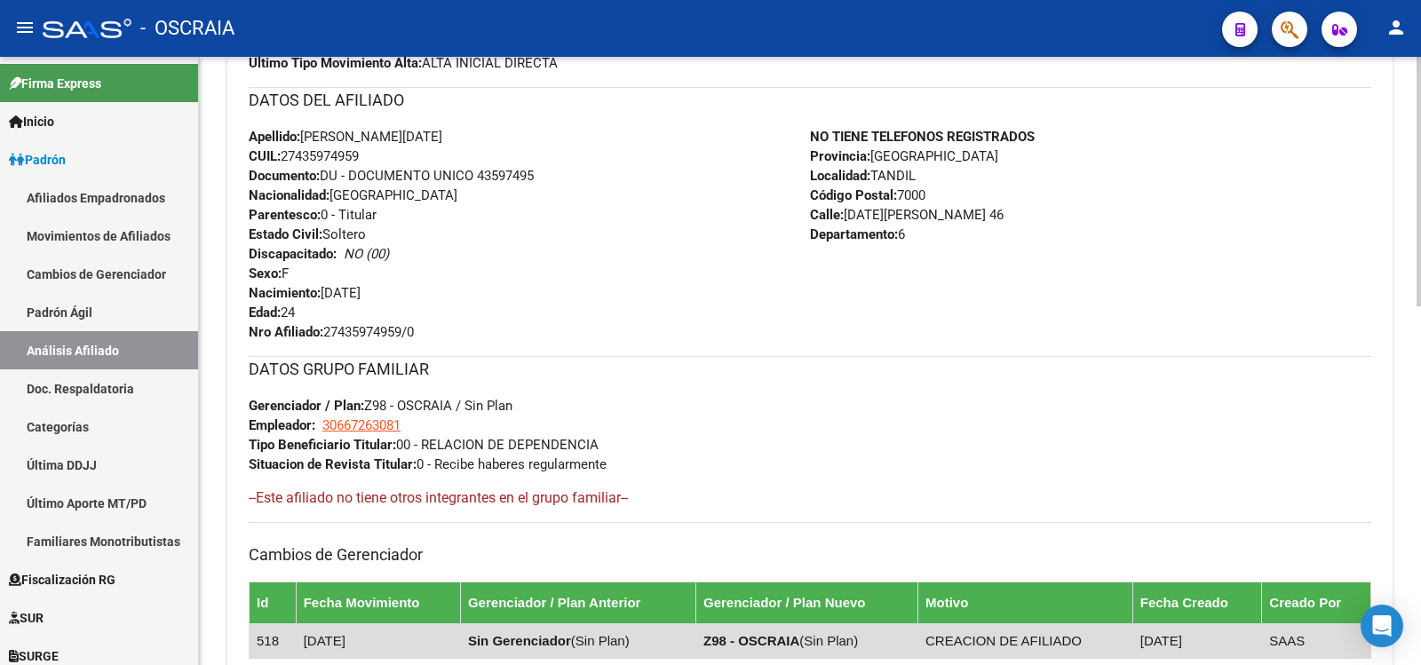
scroll to position [875, 0]
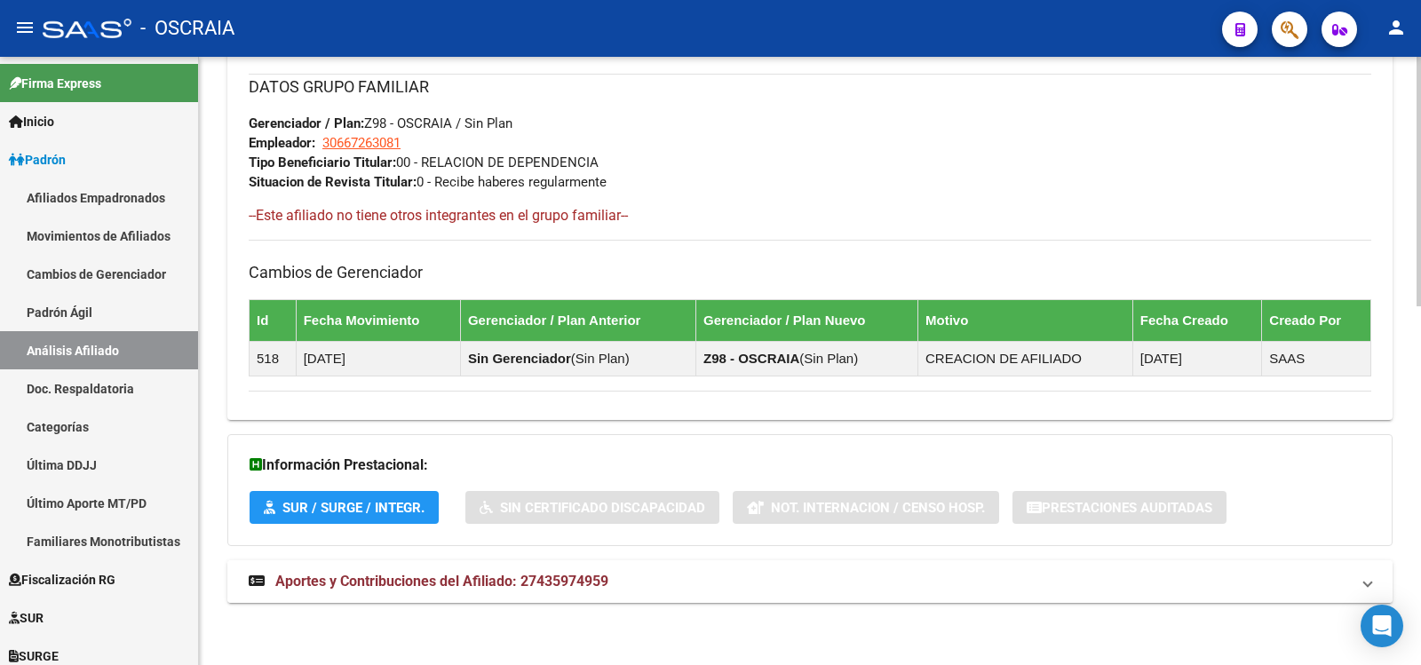
drag, startPoint x: 623, startPoint y: 610, endPoint x: 628, endPoint y: 595, distance: 16.0
click at [632, 579] on mat-panel-title "Aportes y Contribuciones del Afiliado: 27435974959" at bounding box center [799, 582] width 1101 height 20
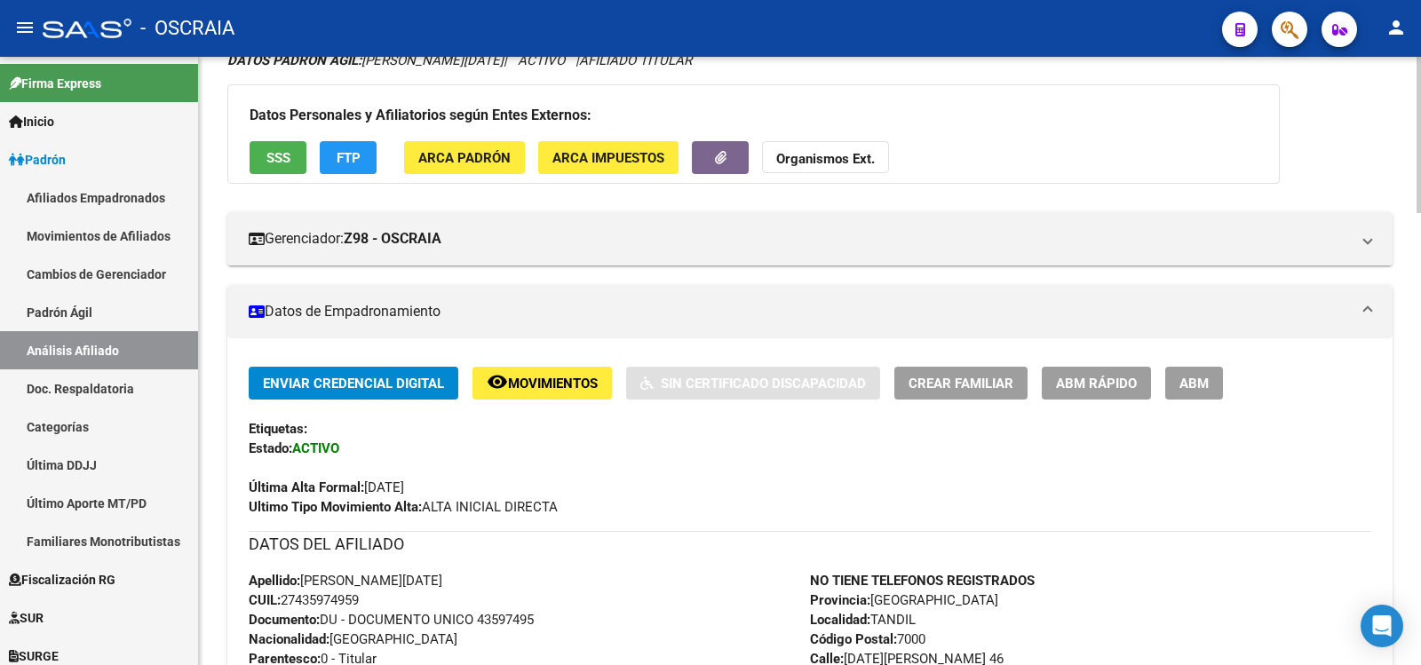
scroll to position [0, 0]
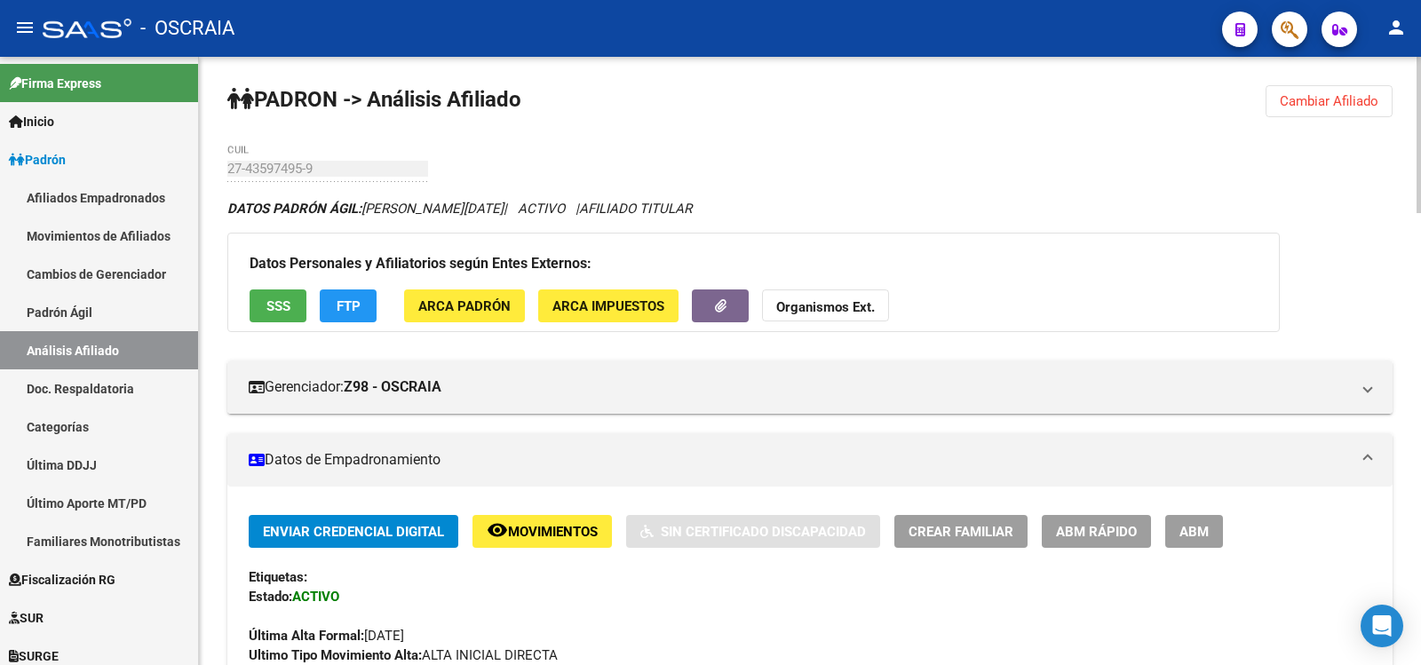
click at [1194, 537] on span "ABM" at bounding box center [1194, 532] width 29 height 16
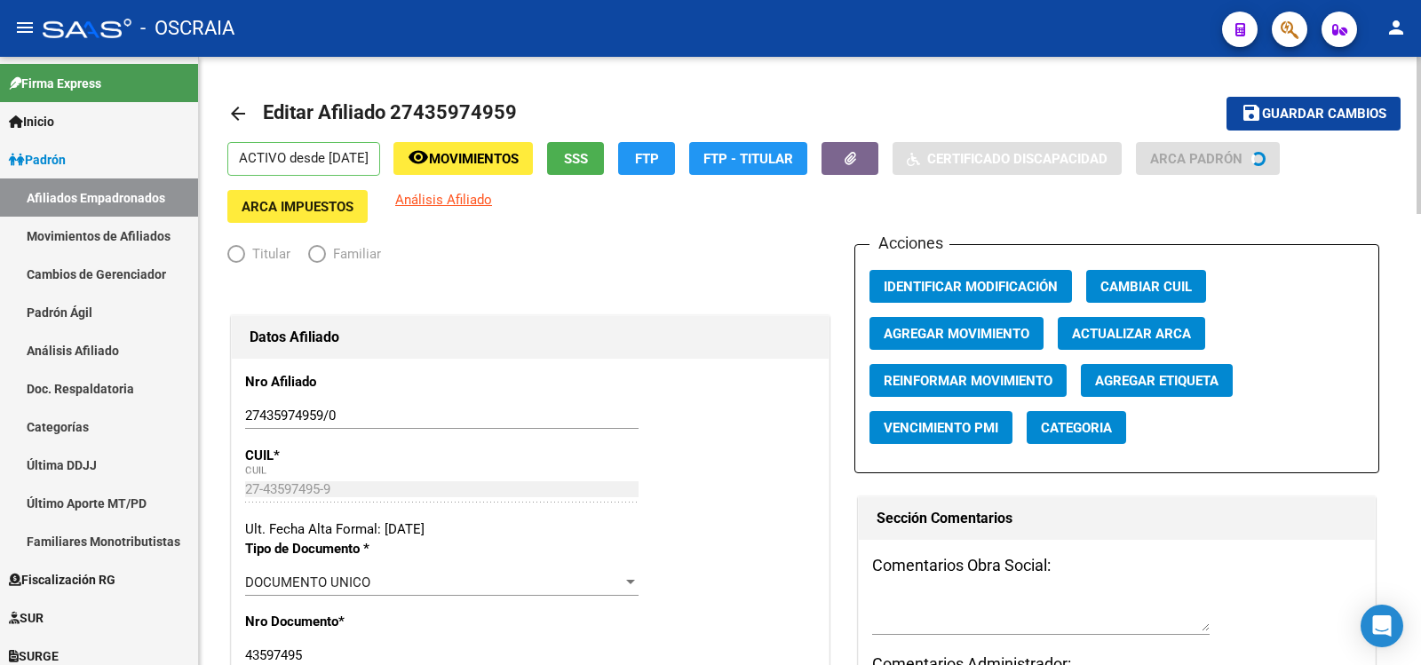
radio input "true"
type input "30-66726308-1"
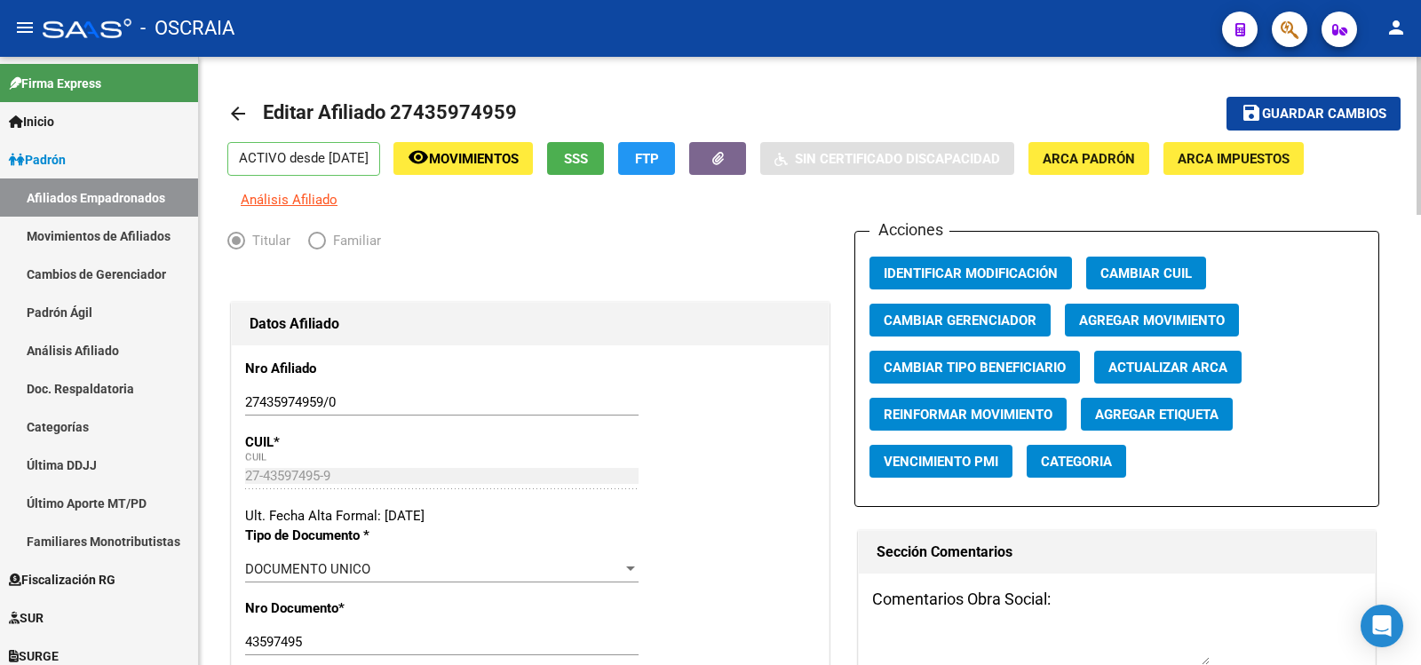
click at [1149, 314] on span "Agregar Movimiento" at bounding box center [1152, 321] width 146 height 16
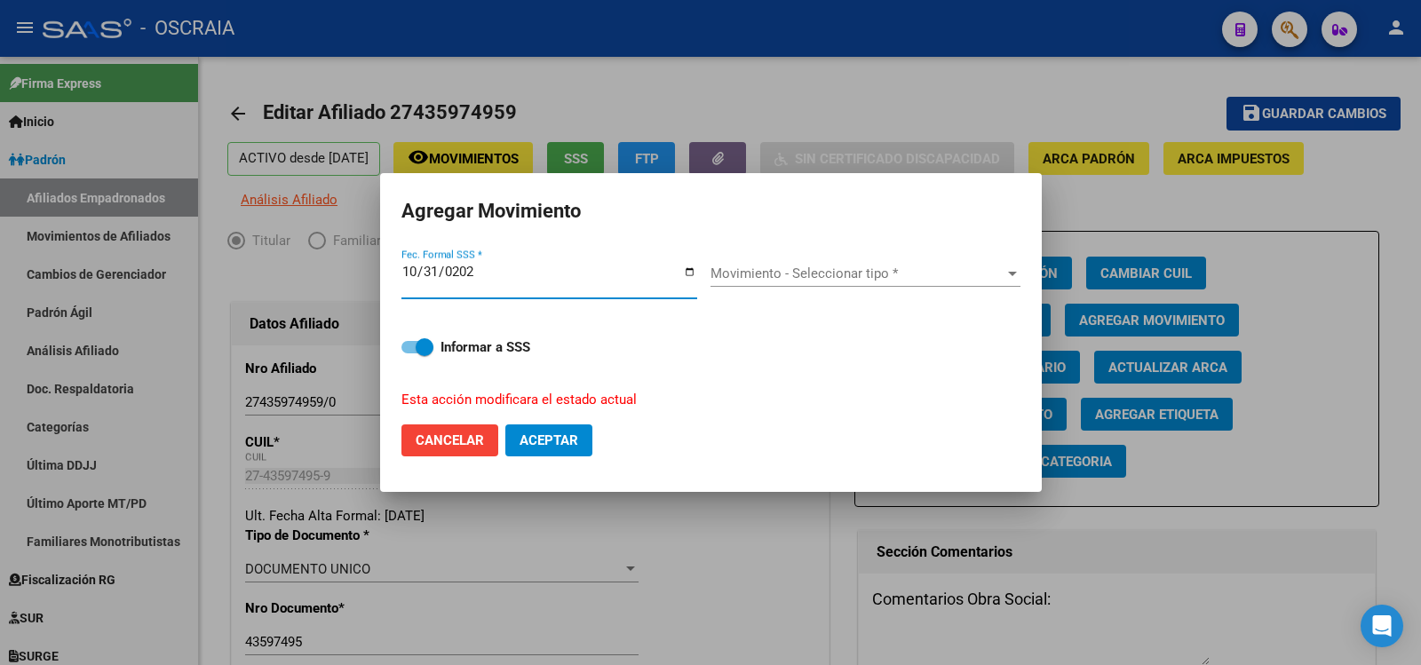
type input "[DATE]"
click at [886, 275] on span "Movimiento - Seleccionar tipo *" at bounding box center [858, 274] width 294 height 16
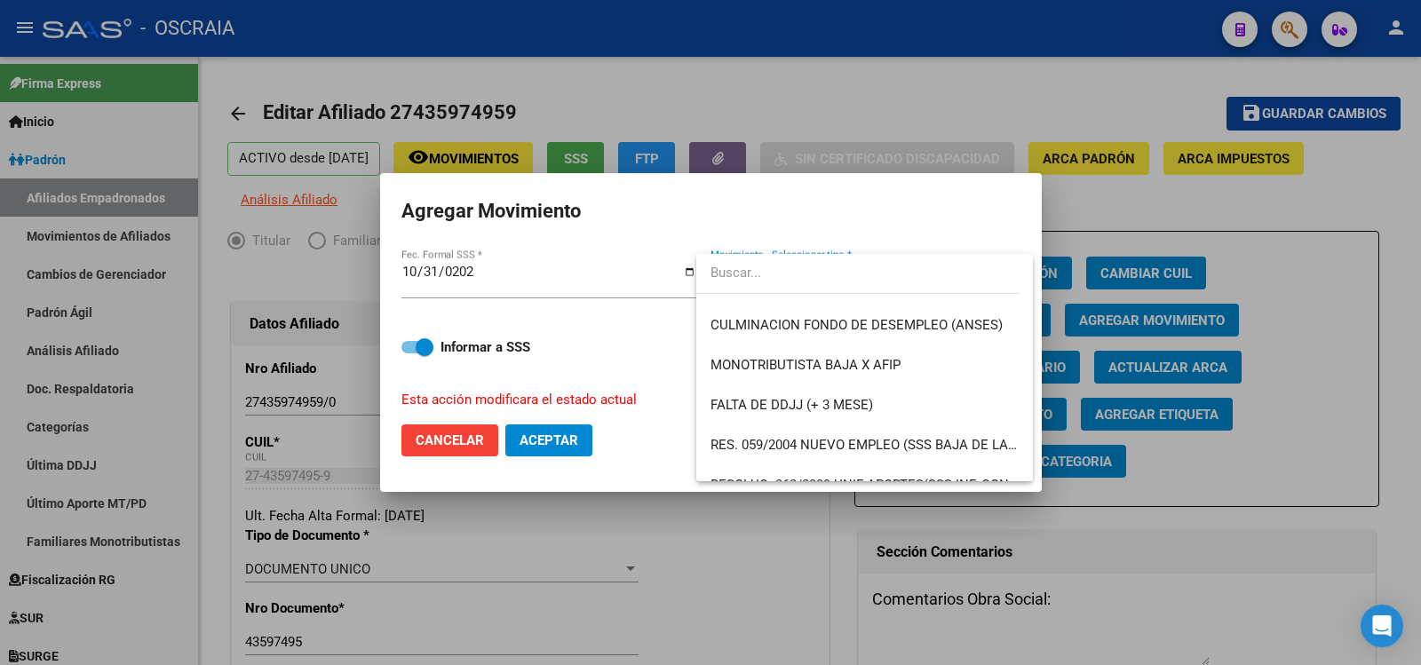
scroll to position [470, 0]
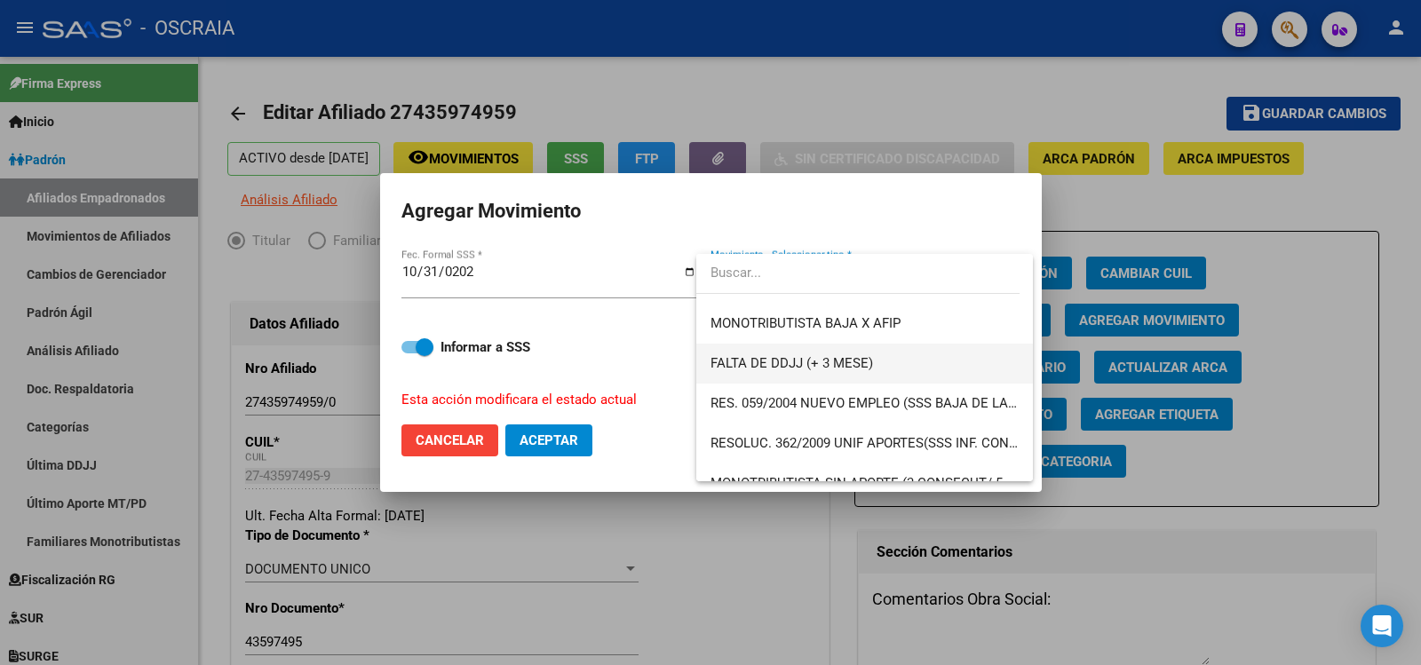
click at [919, 371] on span "FALTA DE DDJJ (+ 3 MESE)" at bounding box center [865, 364] width 308 height 40
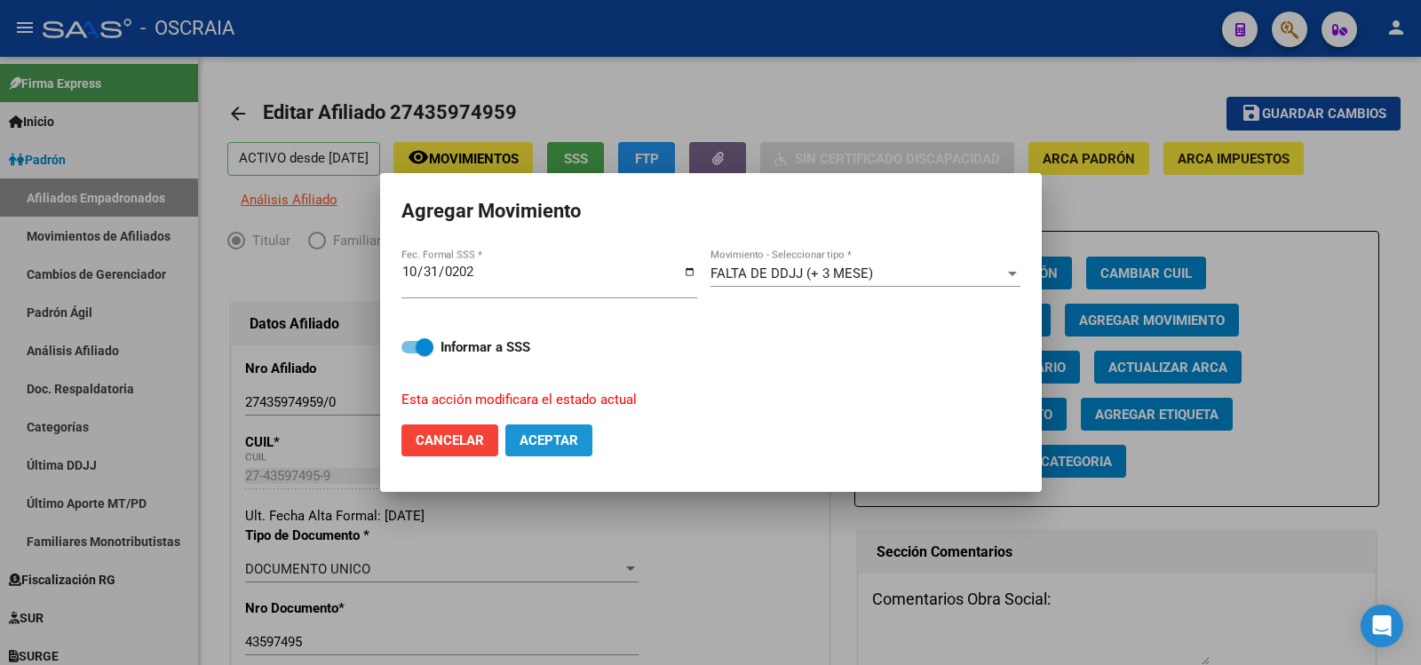
click at [577, 433] on span "Aceptar" at bounding box center [549, 441] width 59 height 16
checkbox input "false"
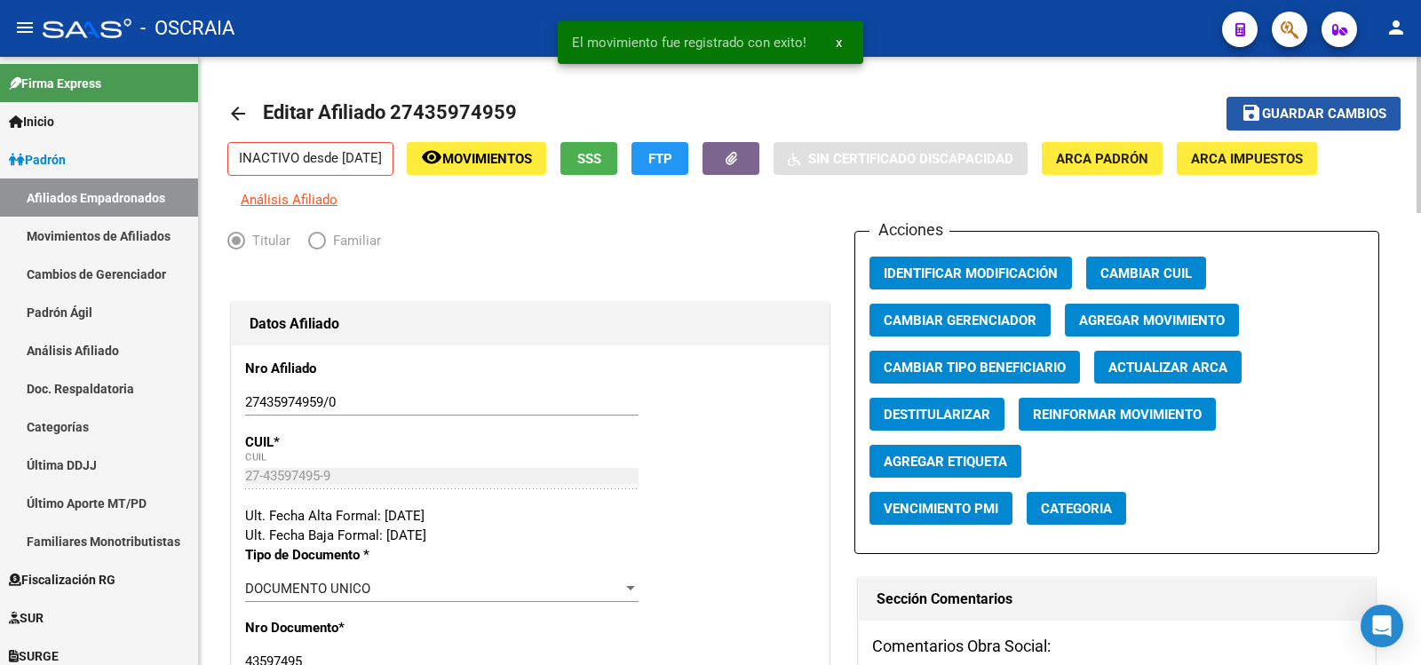
click at [1282, 125] on button "save Guardar cambios" at bounding box center [1314, 113] width 174 height 33
click at [1249, 108] on mat-icon "save" at bounding box center [1251, 112] width 21 height 21
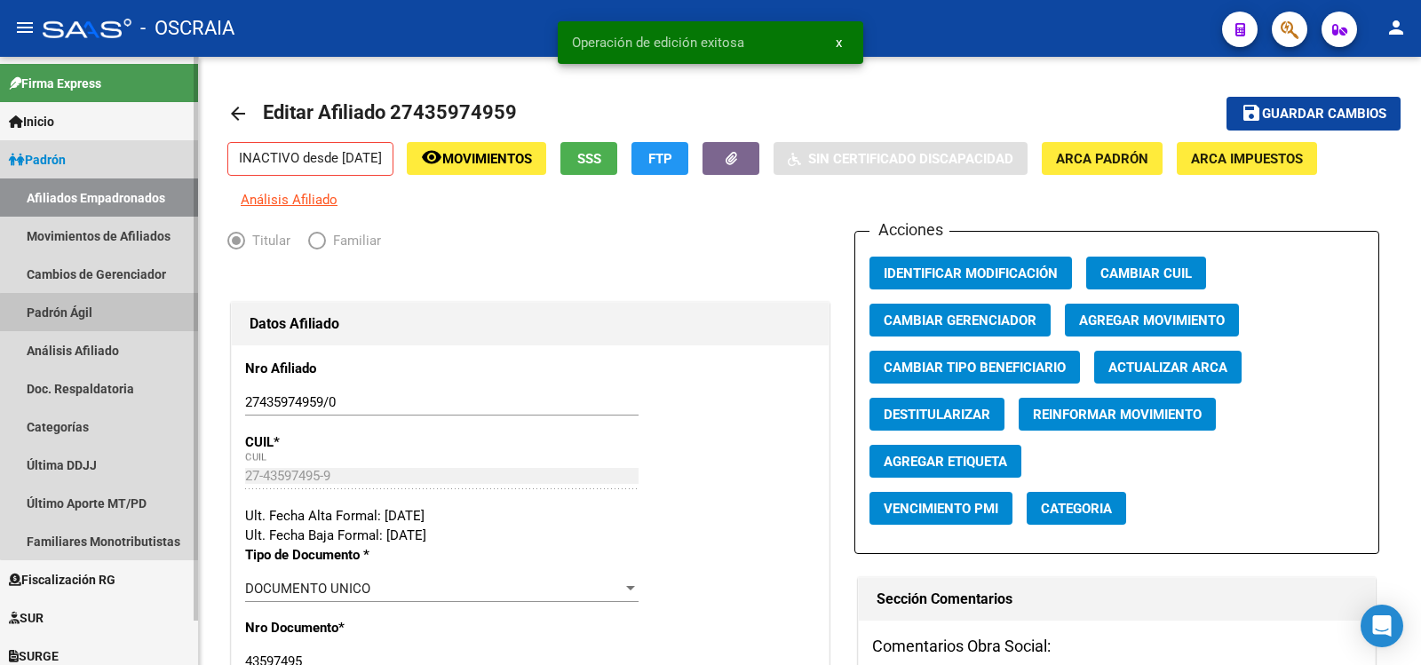
click at [101, 313] on link "Padrón Ágil" at bounding box center [99, 312] width 198 height 38
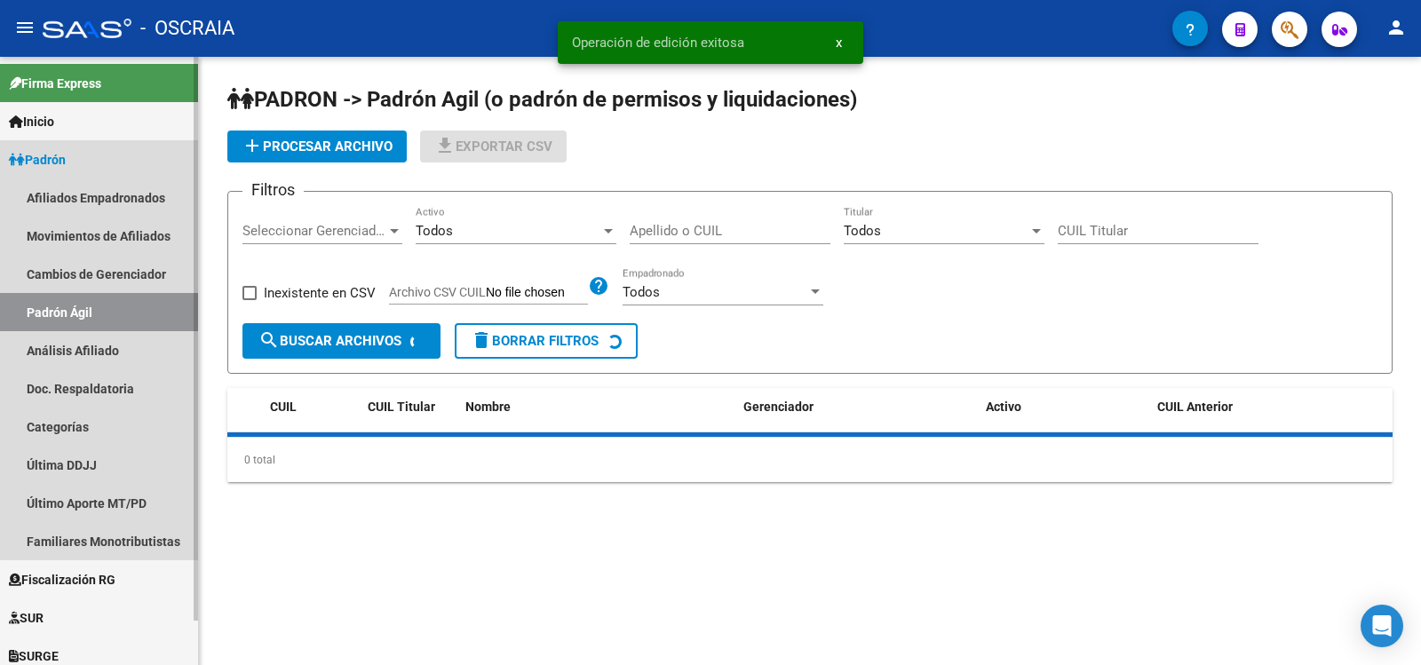
click at [91, 356] on link "Análisis Afiliado" at bounding box center [99, 350] width 198 height 38
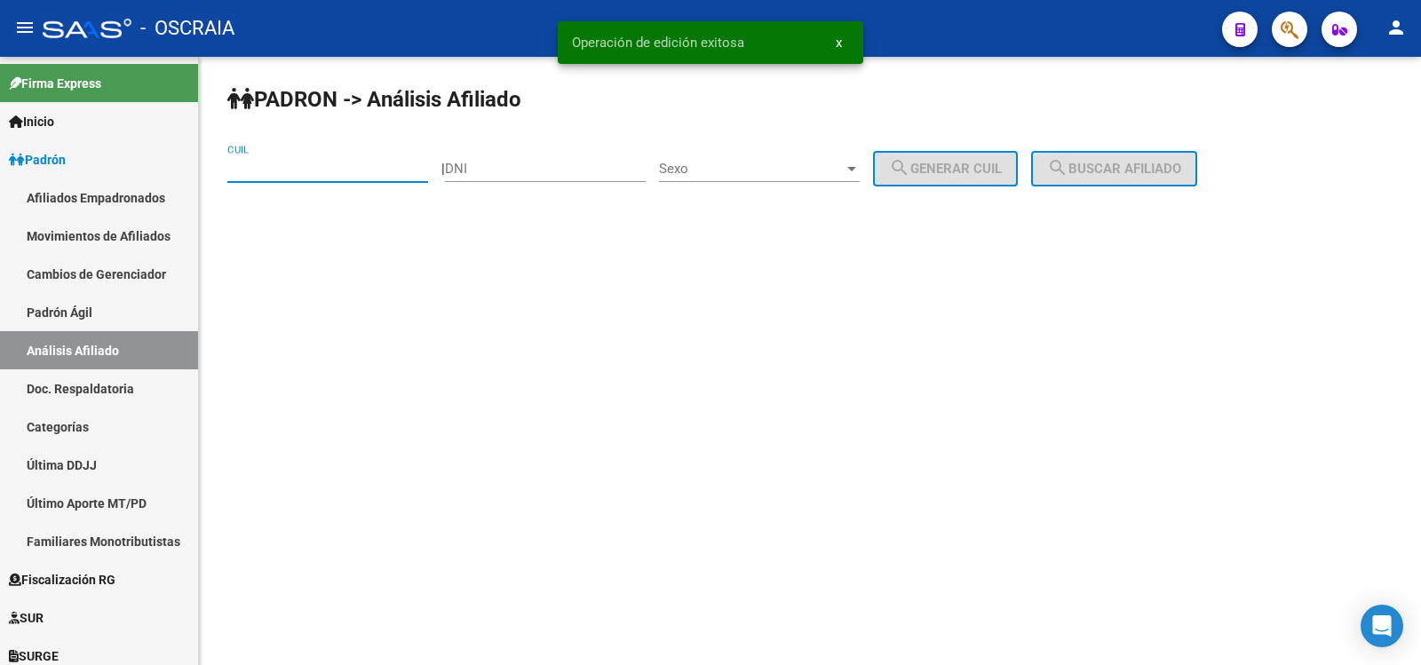
click at [279, 164] on input "CUIL" at bounding box center [327, 169] width 201 height 16
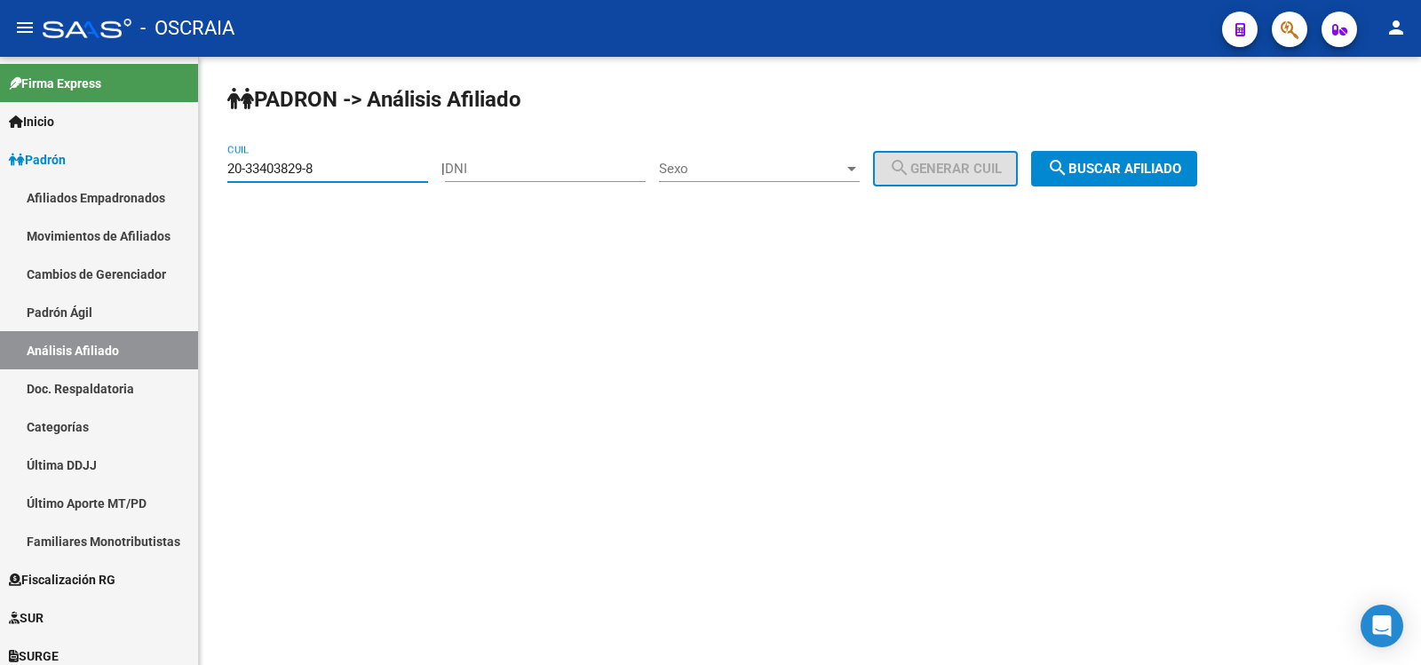
type input "20-33403829-8"
click at [1098, 163] on span "search Buscar afiliado" at bounding box center [1114, 169] width 134 height 16
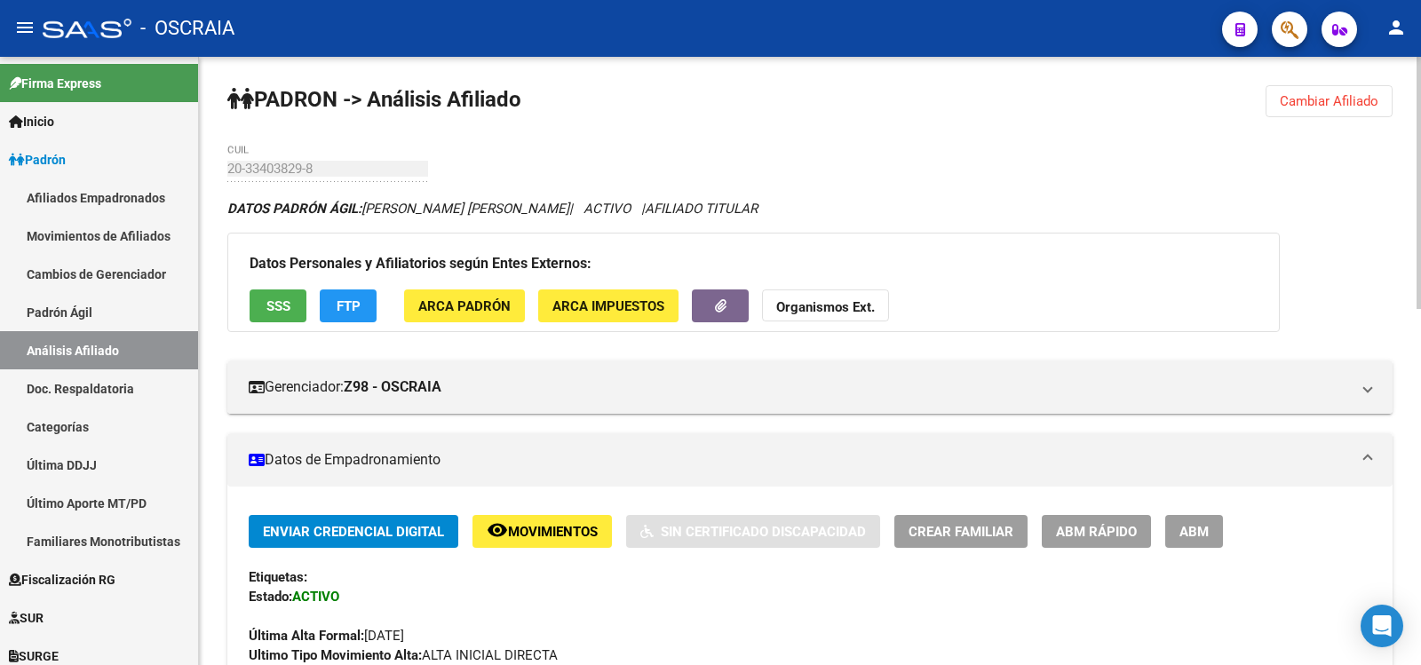
scroll to position [875, 0]
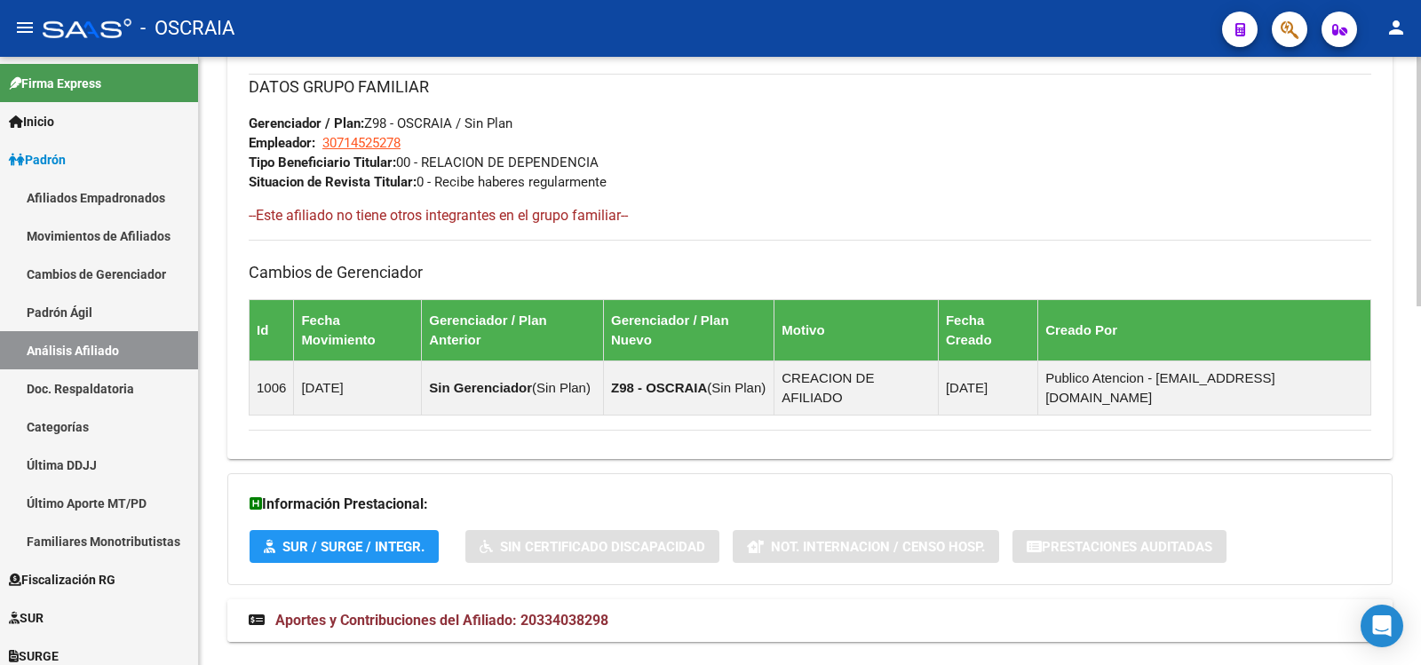
click at [624, 600] on mat-expansion-panel-header "Aportes y Contribuciones del Afiliado: 20334038298" at bounding box center [809, 621] width 1165 height 43
click at [609, 600] on mat-expansion-panel-header "Aportes y Contribuciones del Afiliado: 20334038298" at bounding box center [809, 621] width 1165 height 43
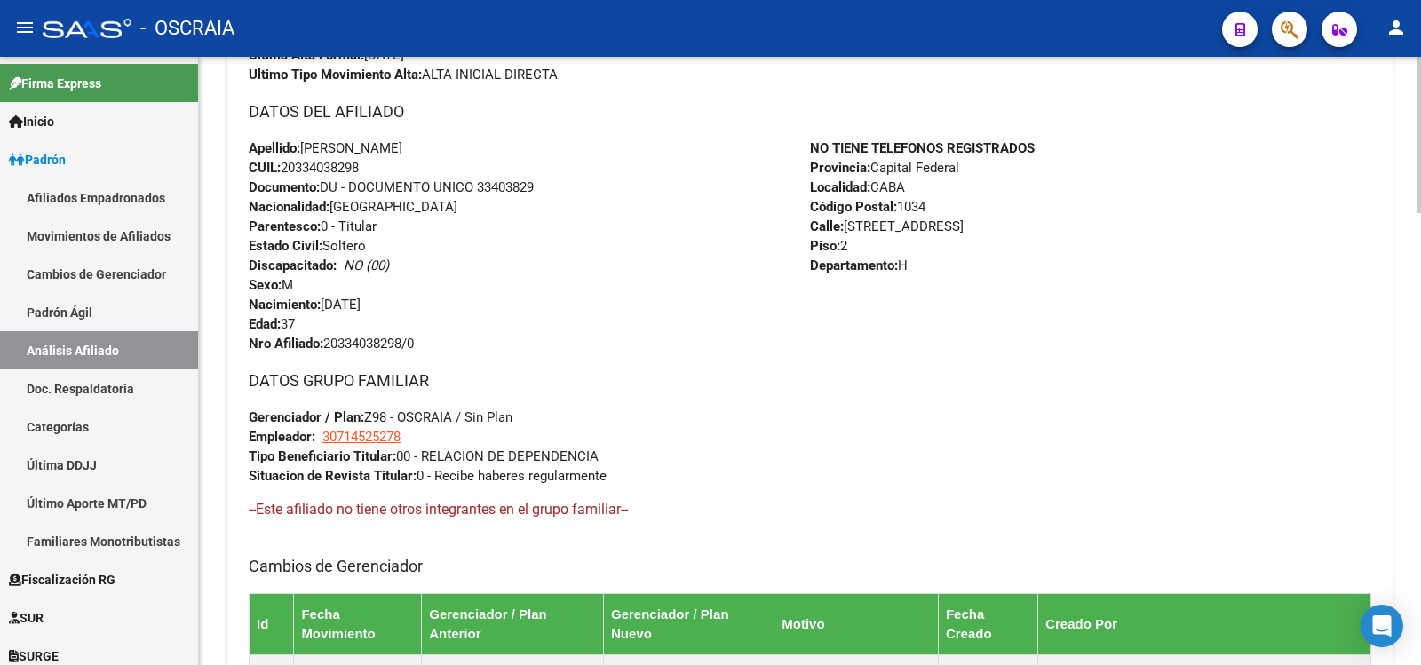
scroll to position [0, 0]
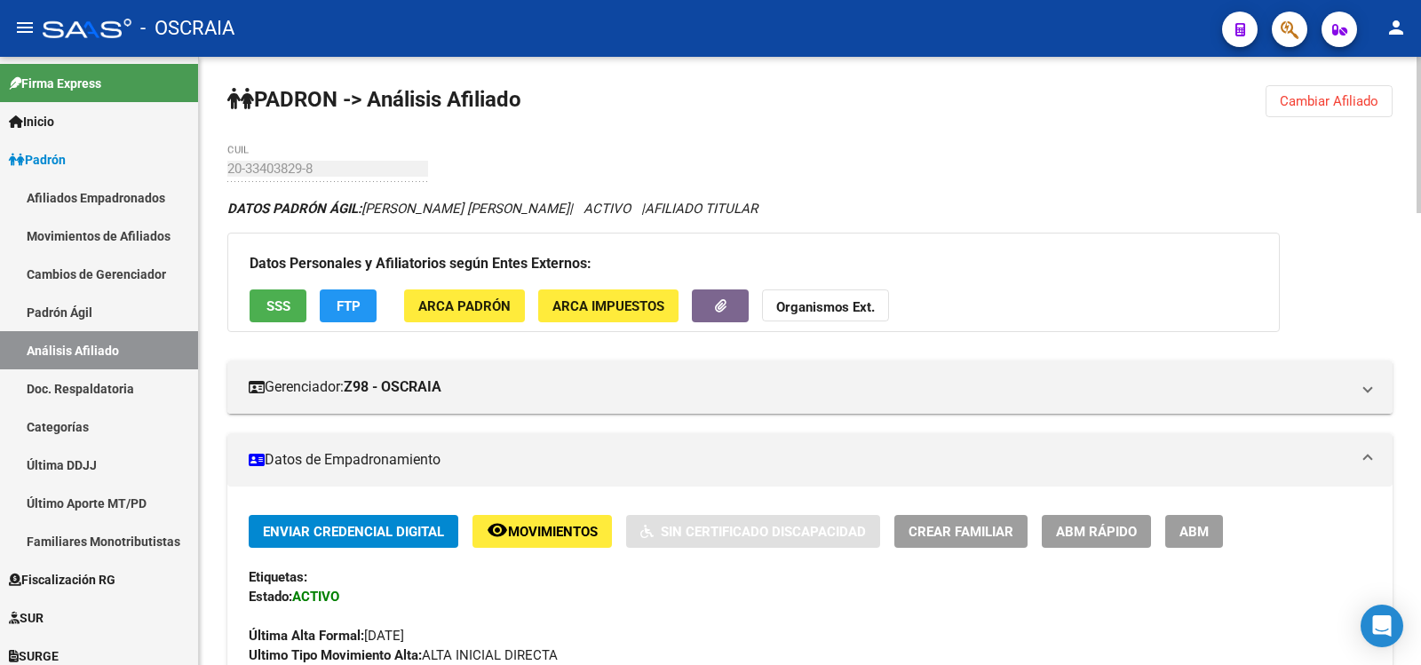
click at [1191, 536] on span "ABM" at bounding box center [1194, 532] width 29 height 16
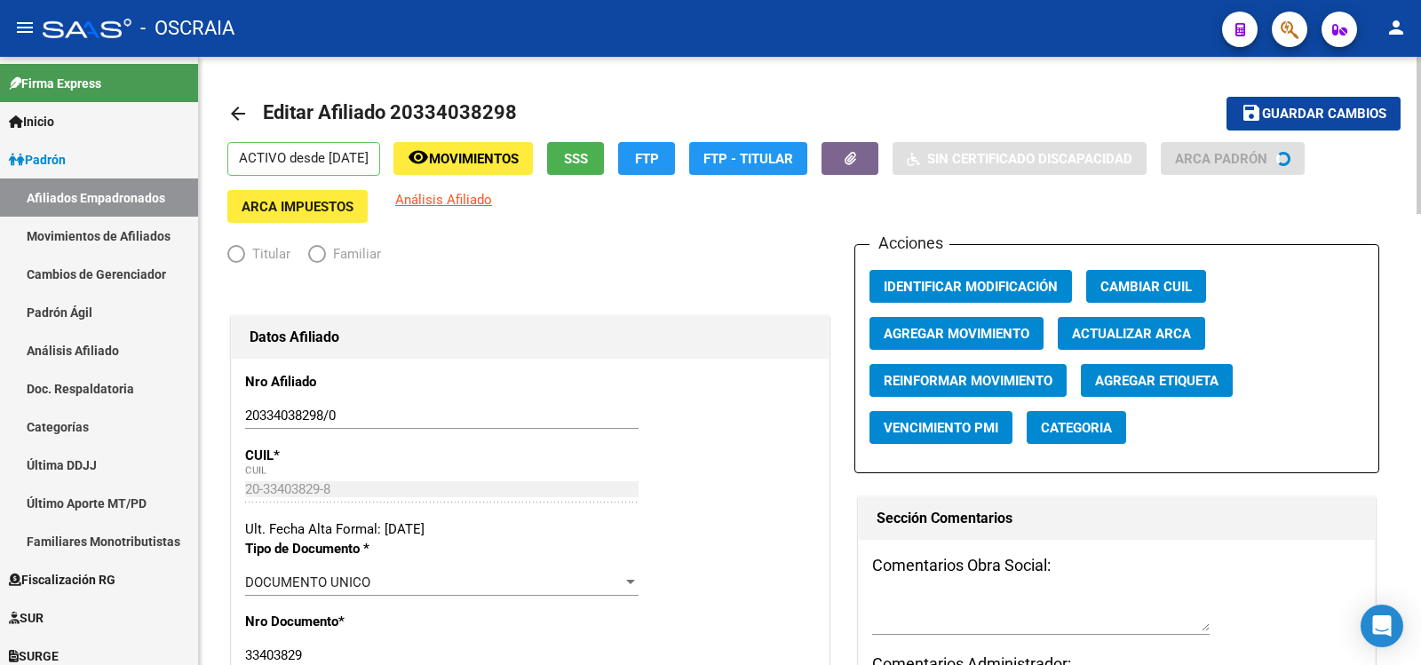
radio input "true"
type input "30-71452527-8"
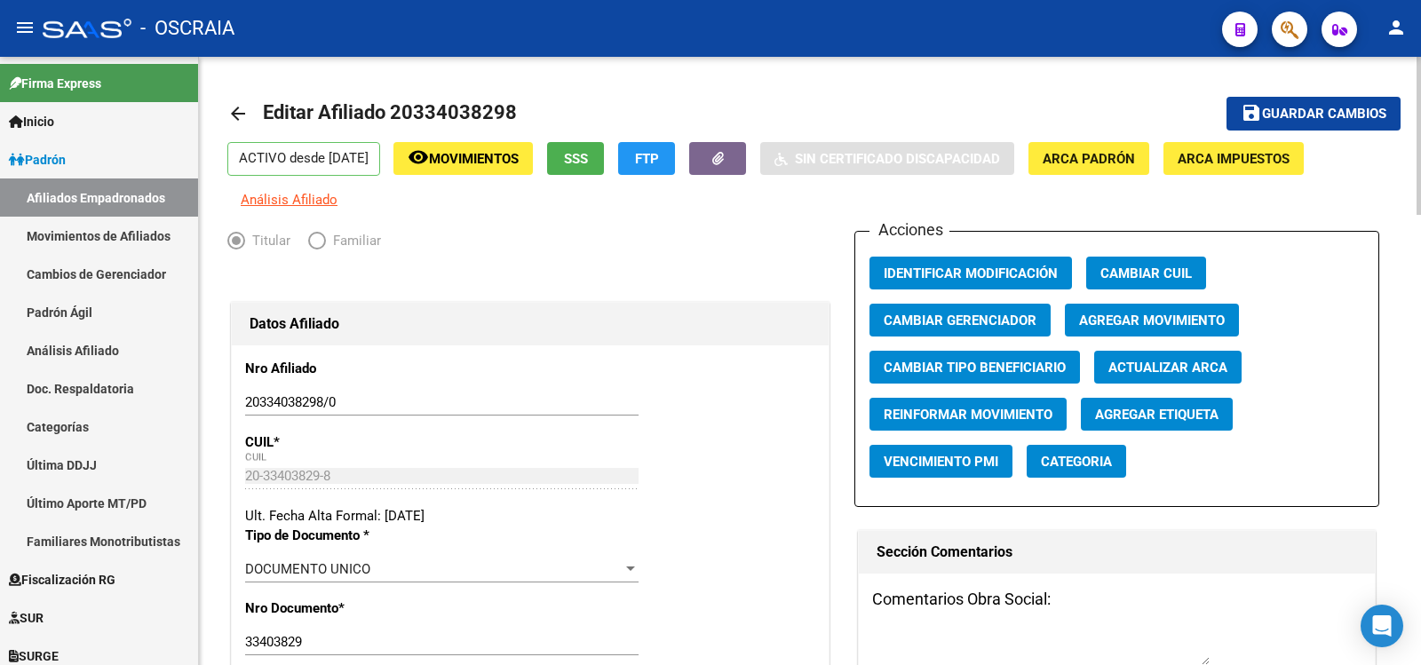
click at [1179, 317] on span "Agregar Movimiento" at bounding box center [1152, 321] width 146 height 16
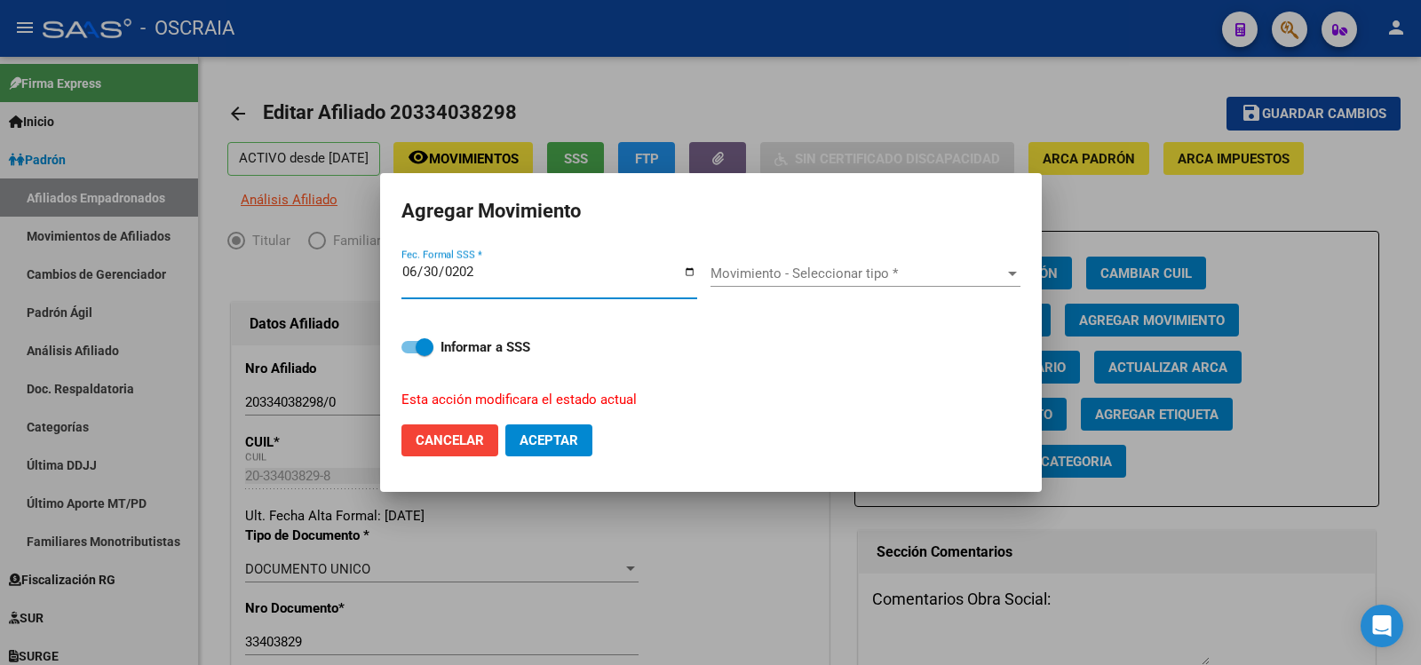
type input "[DATE]"
click at [902, 271] on span "Movimiento - Seleccionar tipo *" at bounding box center [858, 274] width 294 height 16
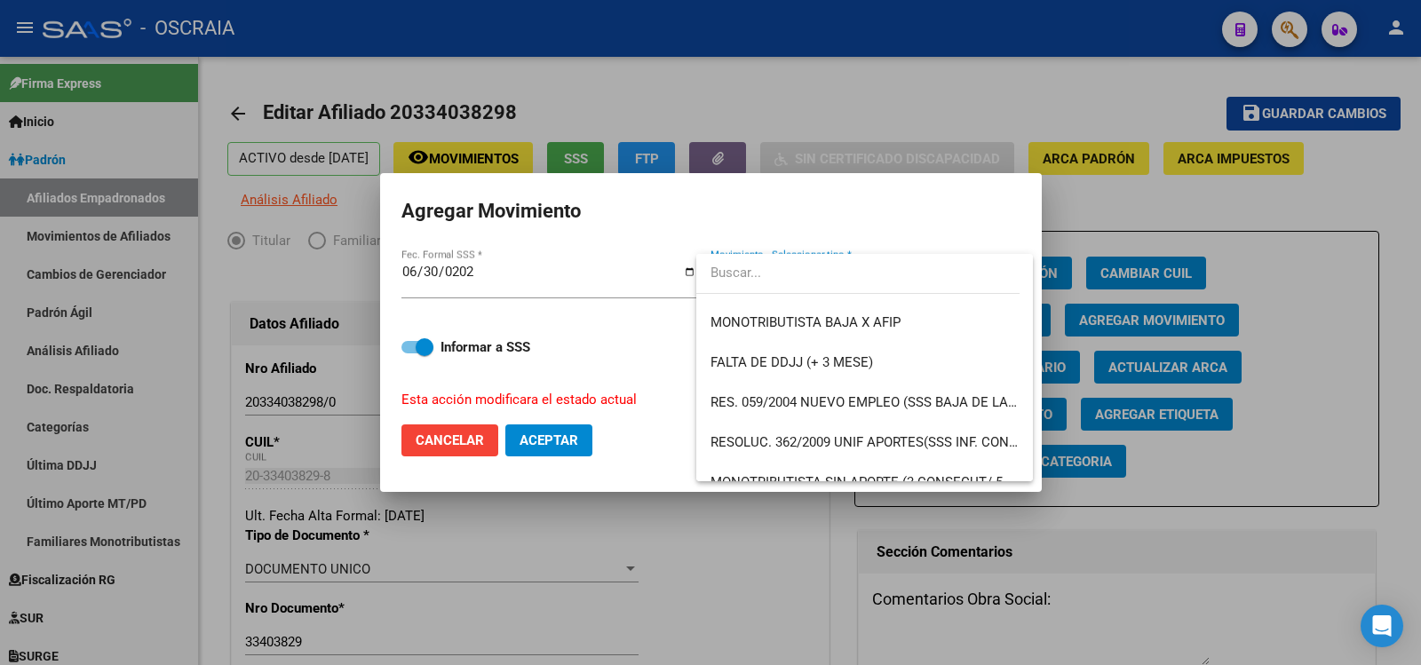
scroll to position [422, 0]
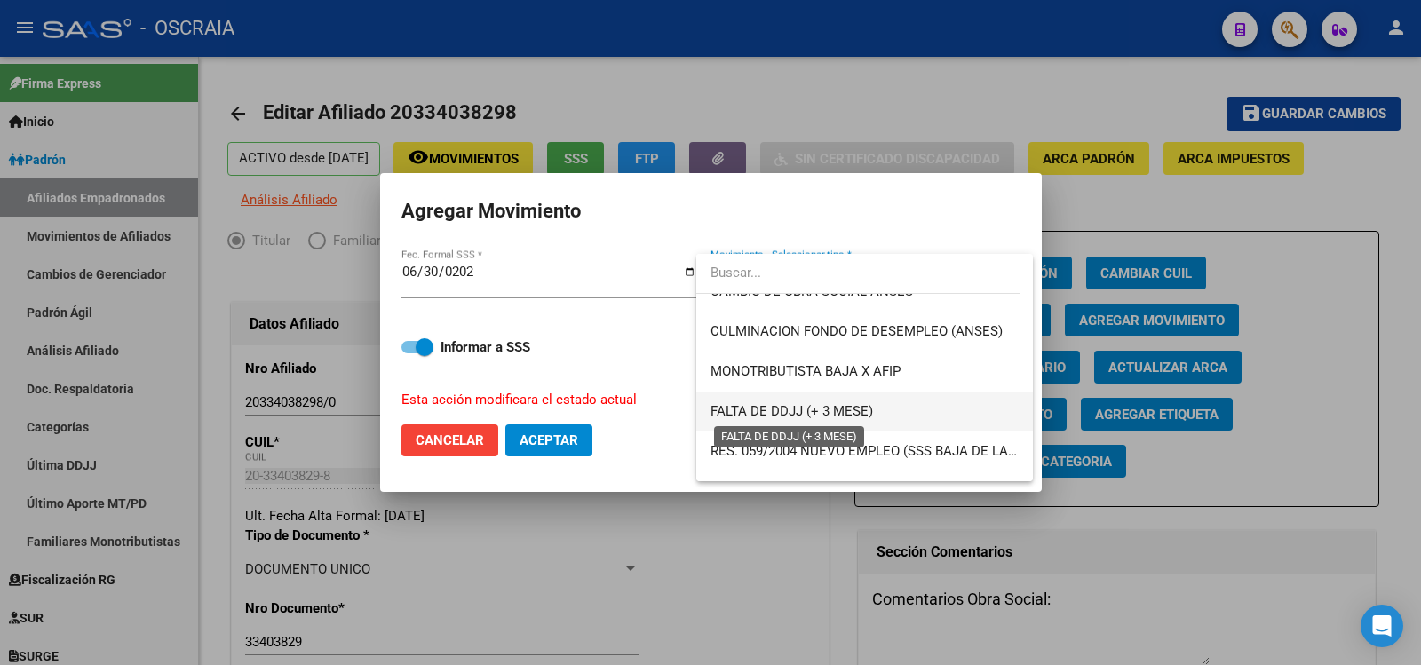
click at [848, 409] on span "FALTA DE DDJJ (+ 3 MESE)" at bounding box center [792, 411] width 163 height 16
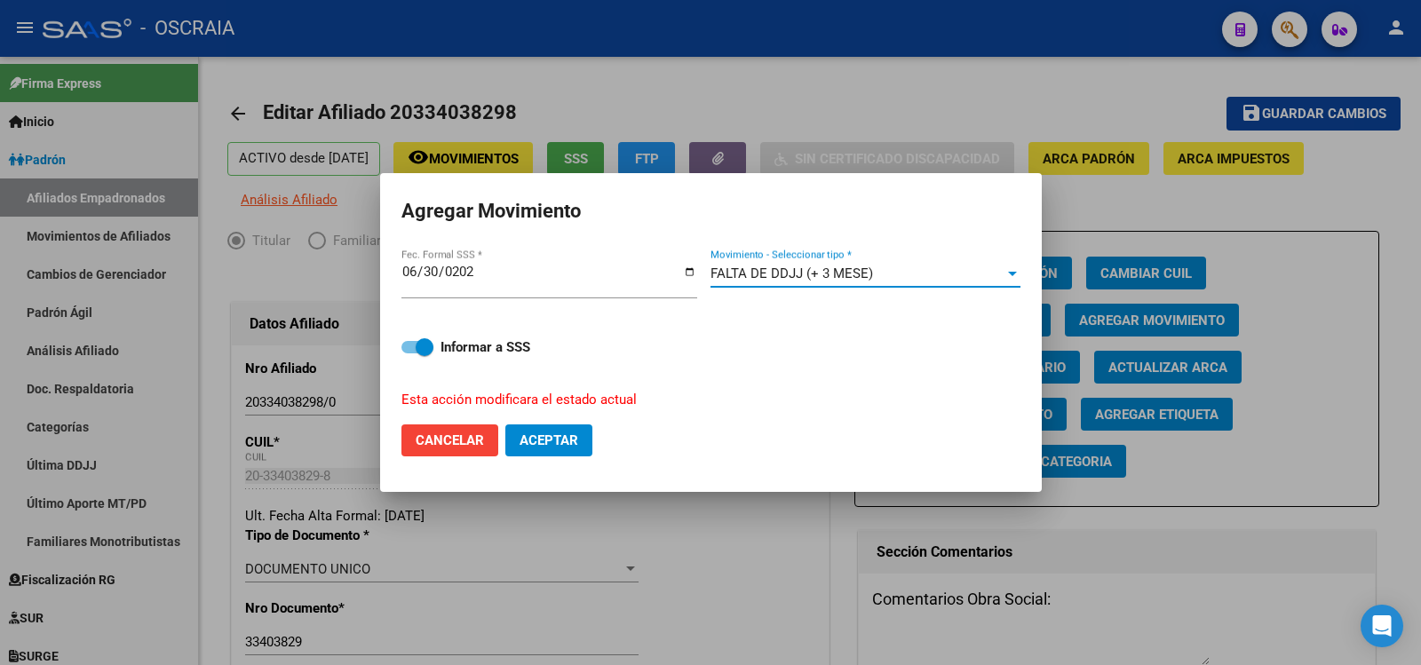
click at [569, 437] on span "Aceptar" at bounding box center [549, 441] width 59 height 16
checkbox input "false"
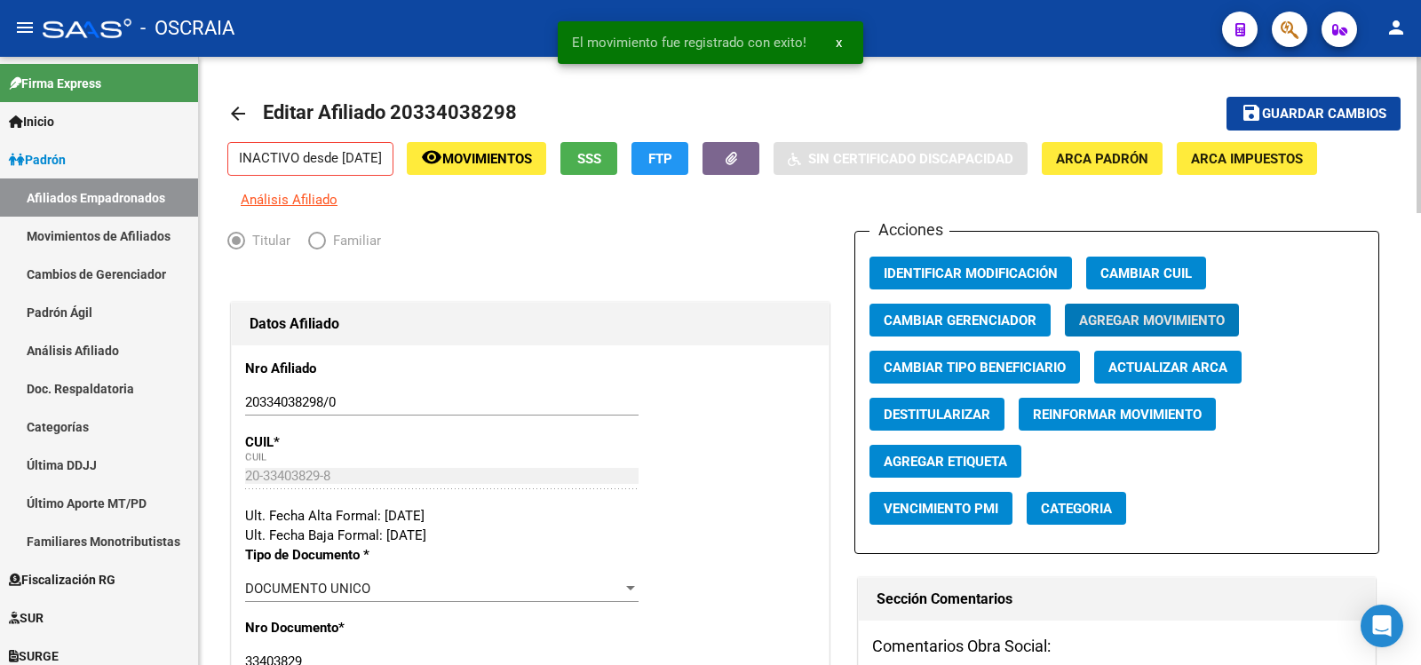
click at [1288, 109] on span "Guardar cambios" at bounding box center [1324, 115] width 124 height 16
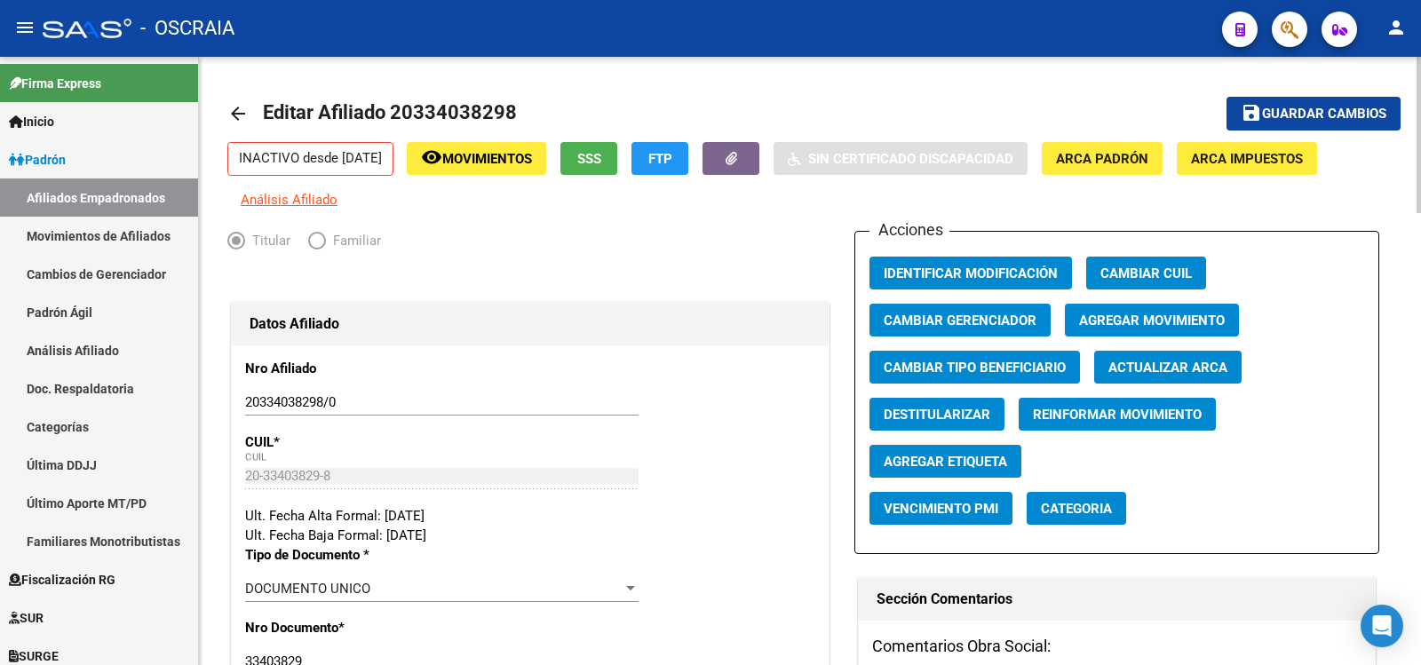
click at [1243, 107] on mat-icon "save" at bounding box center [1251, 112] width 21 height 21
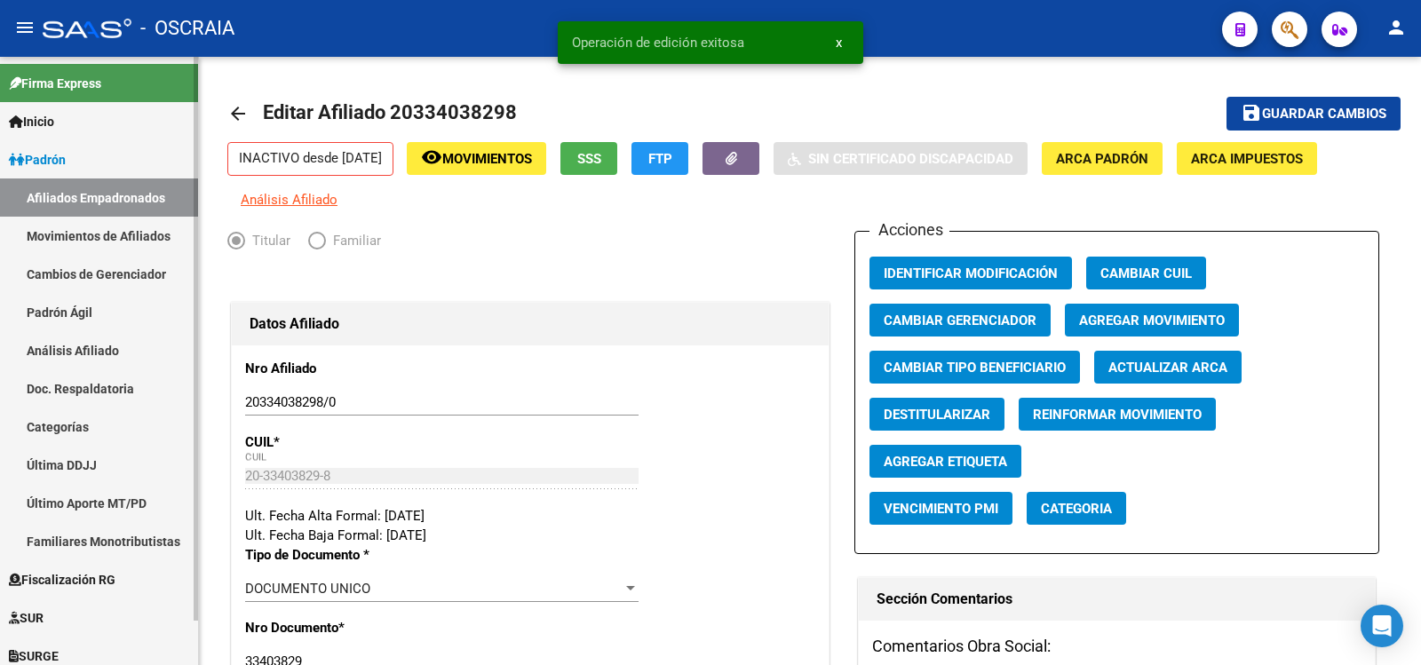
click at [83, 318] on link "Padrón Ágil" at bounding box center [99, 312] width 198 height 38
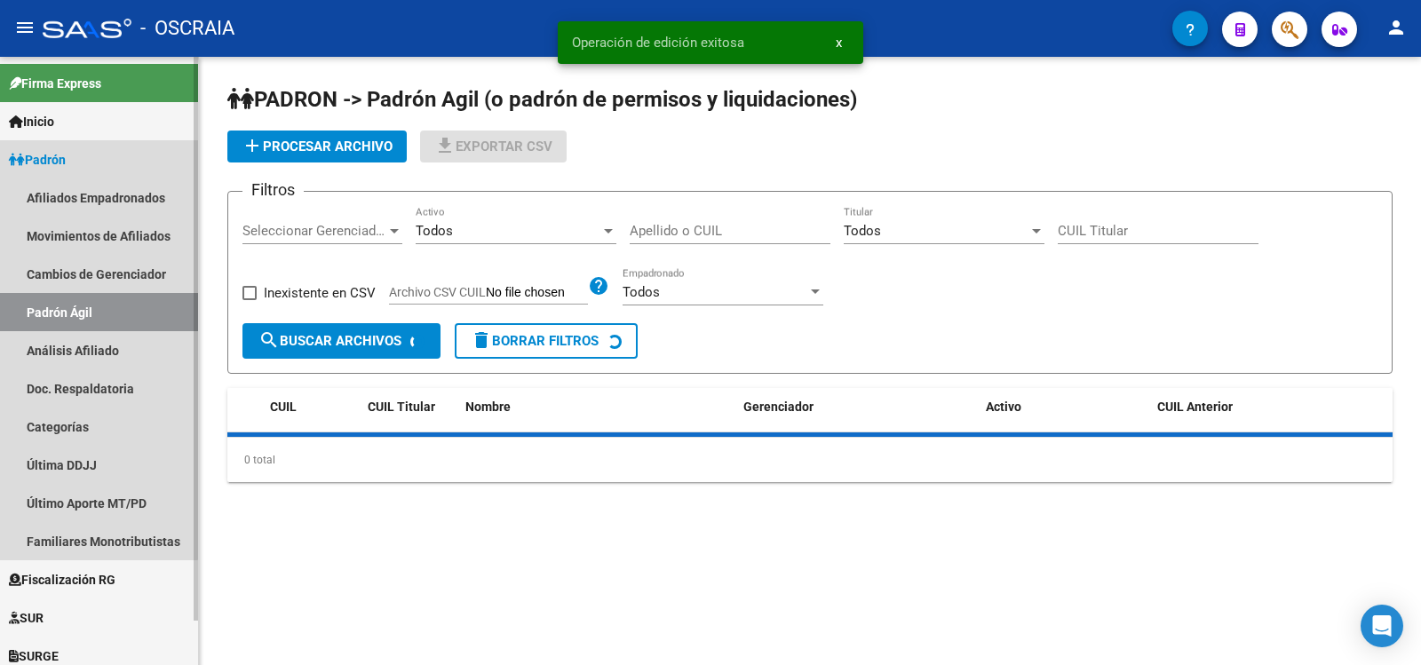
click at [97, 349] on link "Análisis Afiliado" at bounding box center [99, 350] width 198 height 38
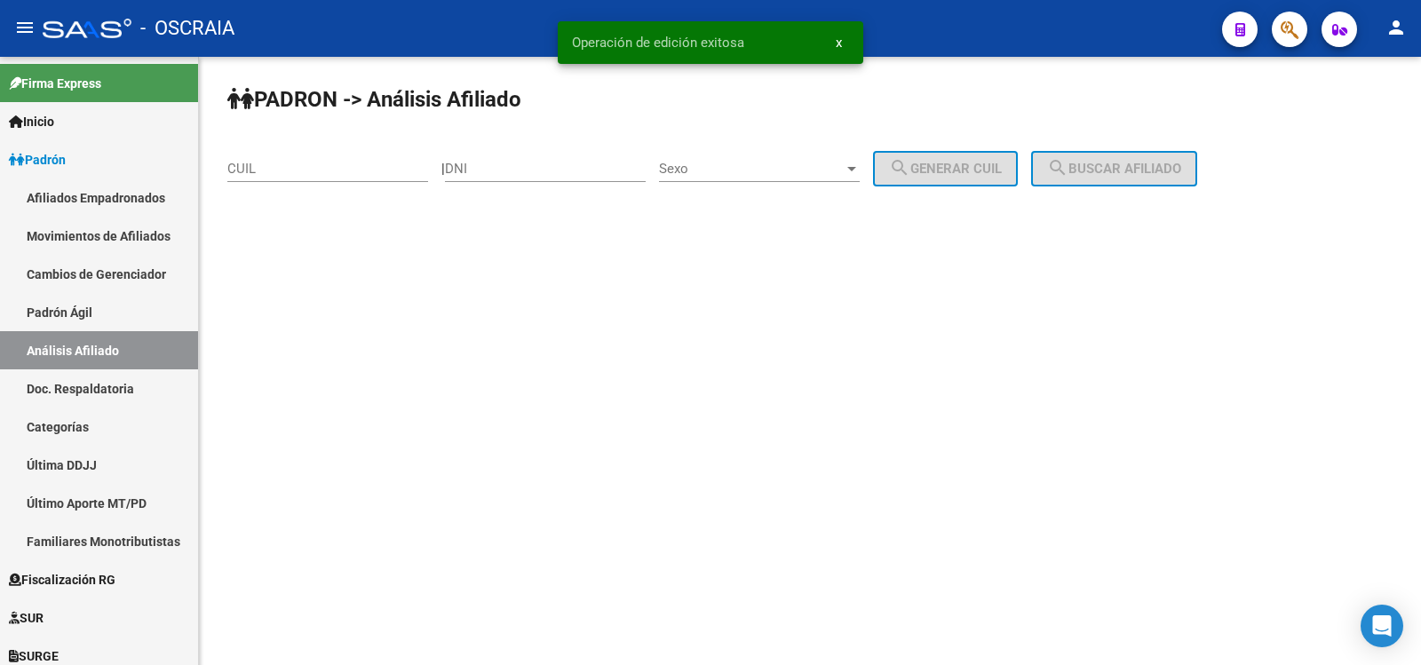
drag, startPoint x: 283, startPoint y: 171, endPoint x: 292, endPoint y: 169, distance: 9.1
click at [285, 170] on input "CUIL" at bounding box center [327, 169] width 201 height 16
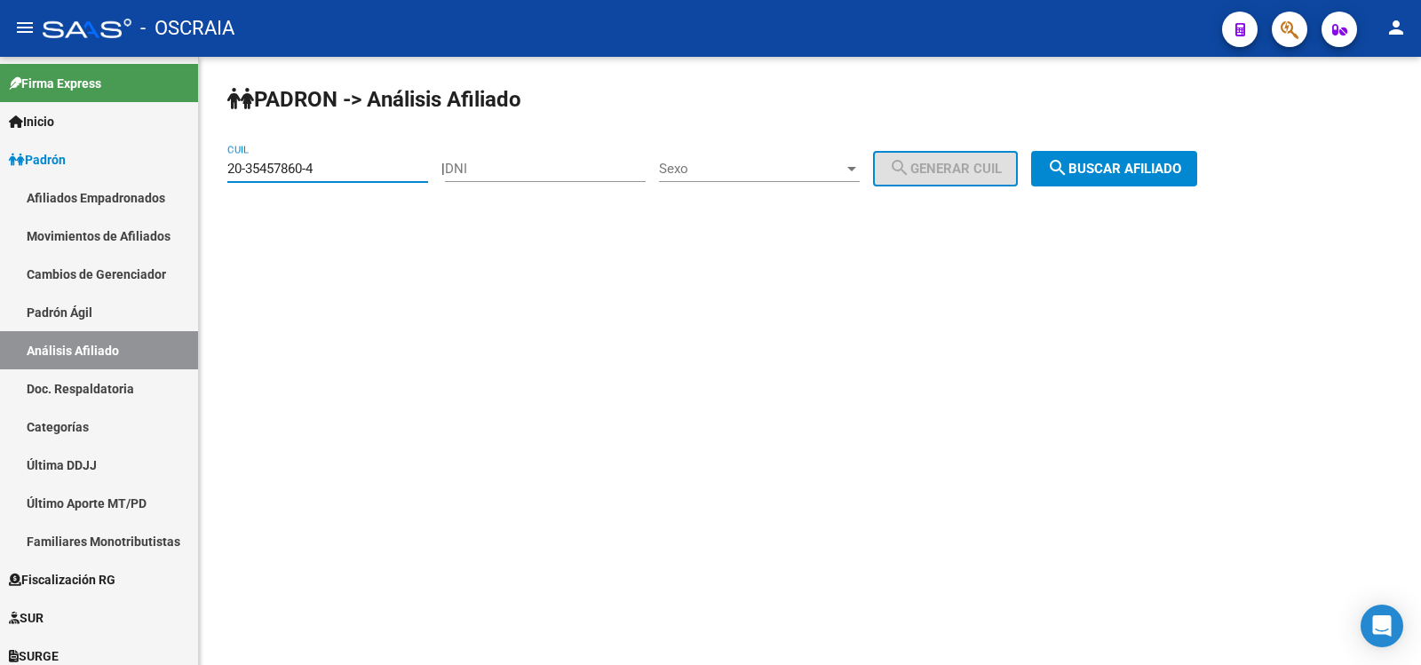
type input "20-35457860-4"
click at [1121, 175] on span "search Buscar afiliado" at bounding box center [1114, 169] width 134 height 16
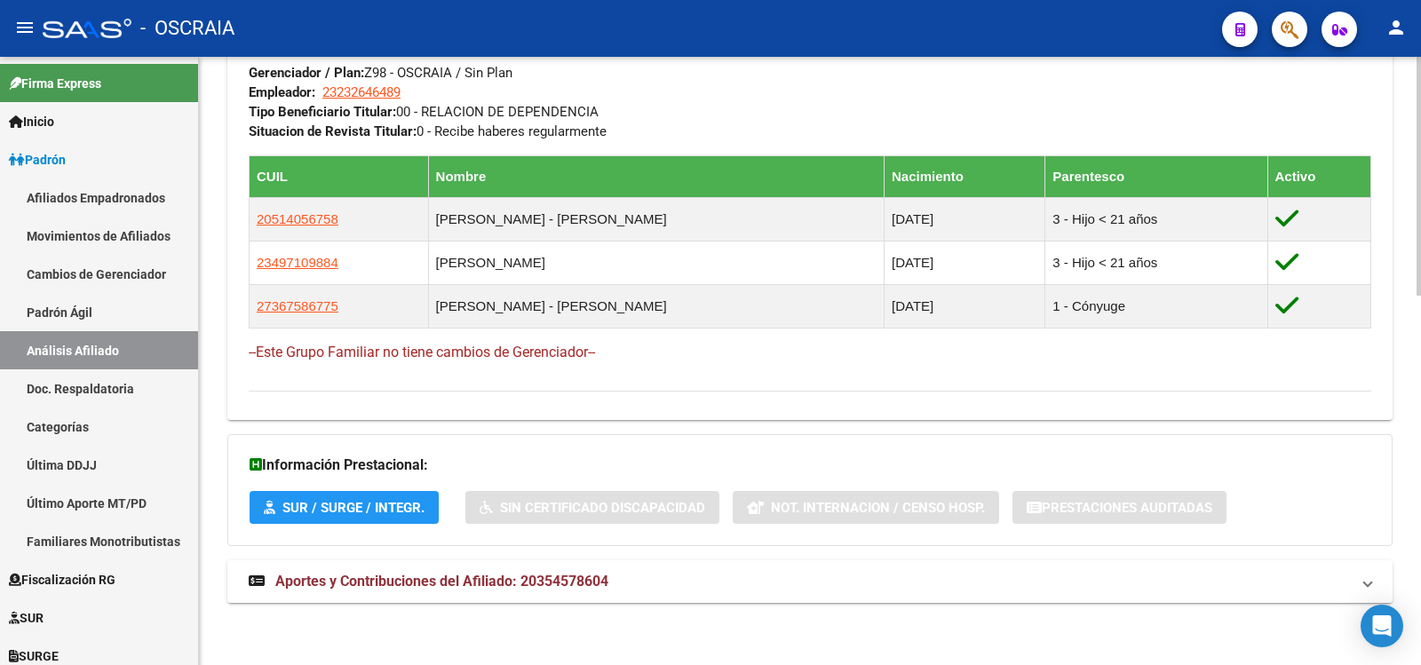
click at [670, 573] on mat-panel-title "Aportes y Contribuciones del Afiliado: 20354578604" at bounding box center [799, 582] width 1101 height 20
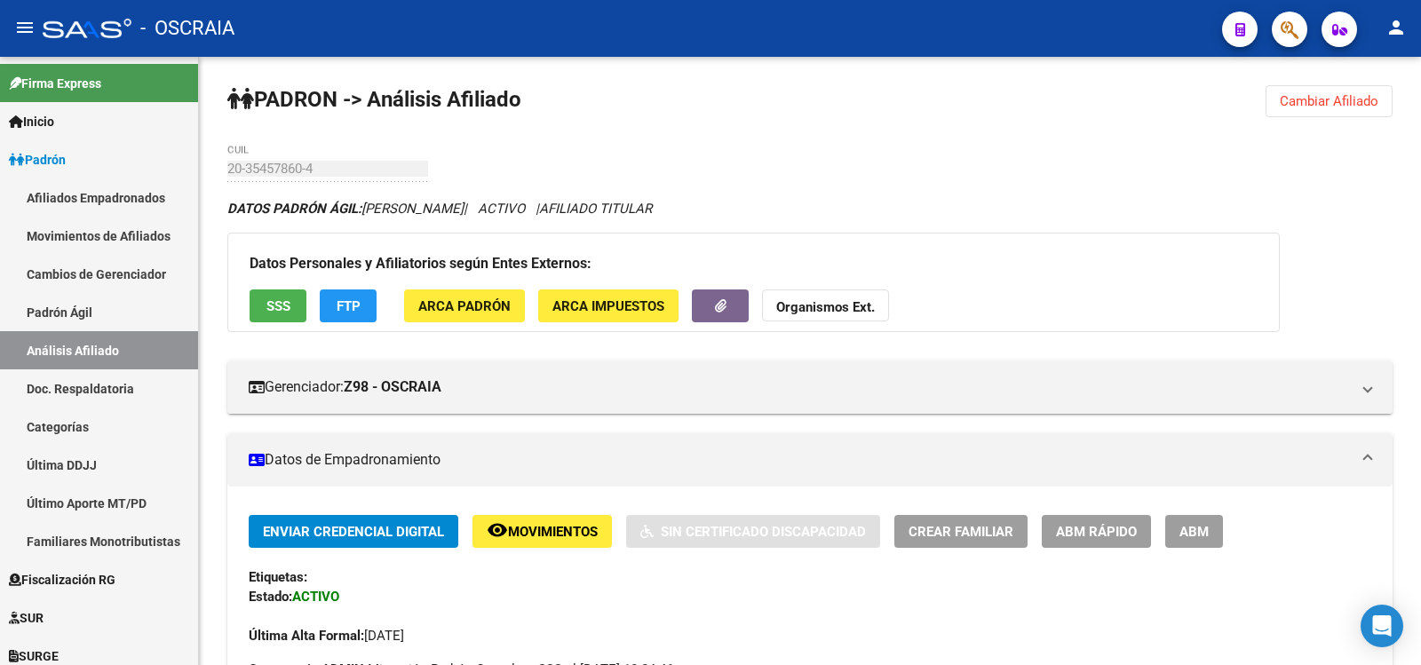
click at [1202, 531] on span "ABM" at bounding box center [1194, 532] width 29 height 16
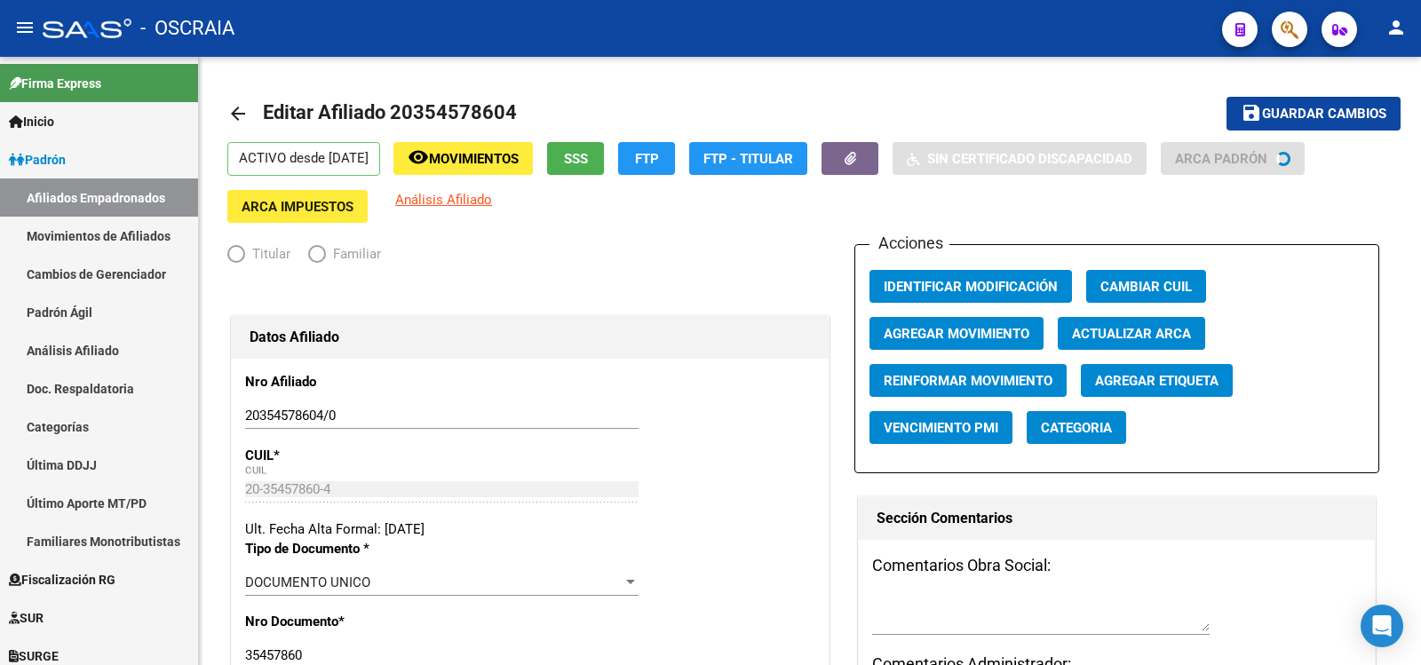
radio input "true"
type input "23-23264648-9"
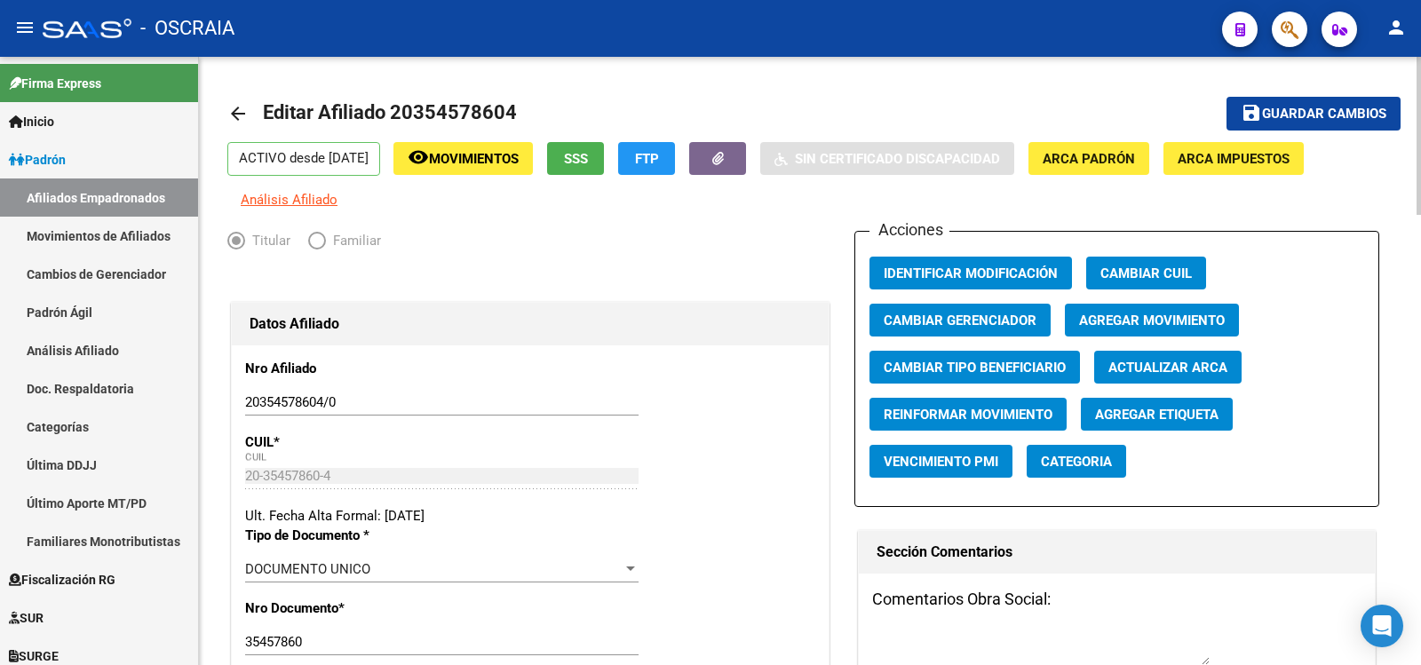
click at [1173, 308] on button "Agregar Movimiento" at bounding box center [1152, 320] width 174 height 33
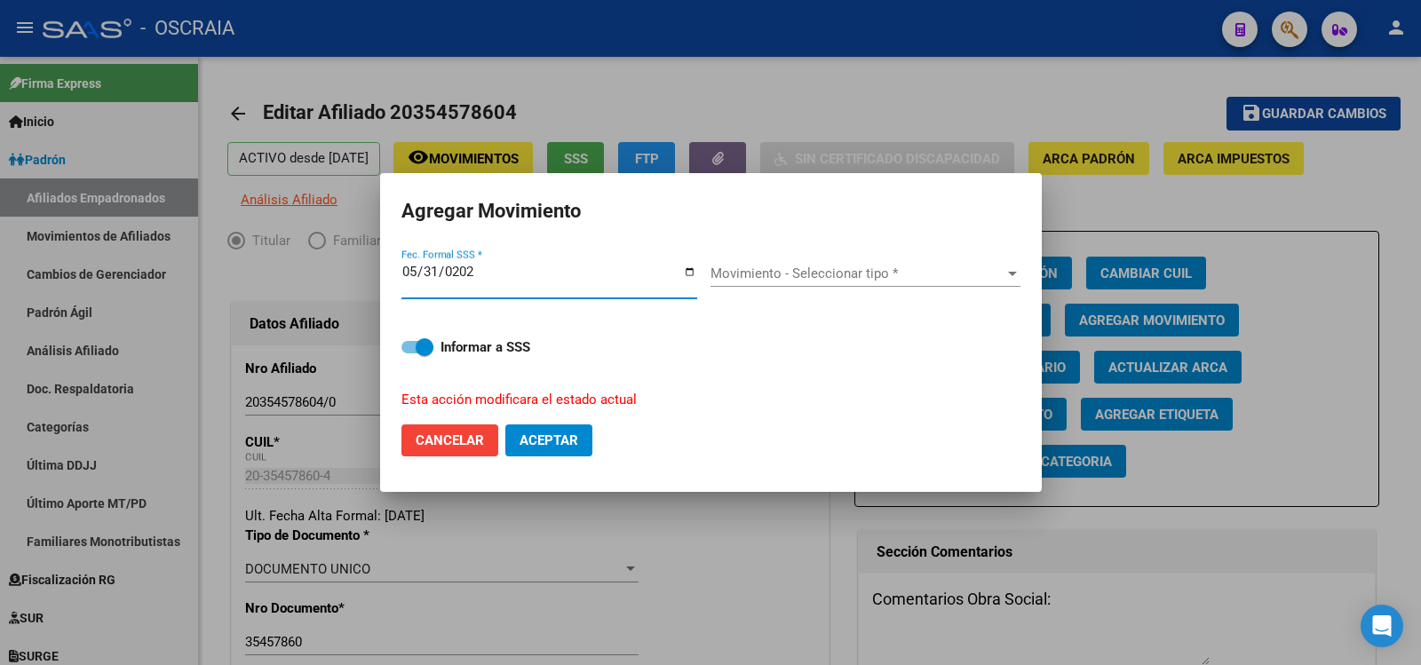
type input "[DATE]"
click at [879, 268] on span "Movimiento - Seleccionar tipo *" at bounding box center [858, 274] width 294 height 16
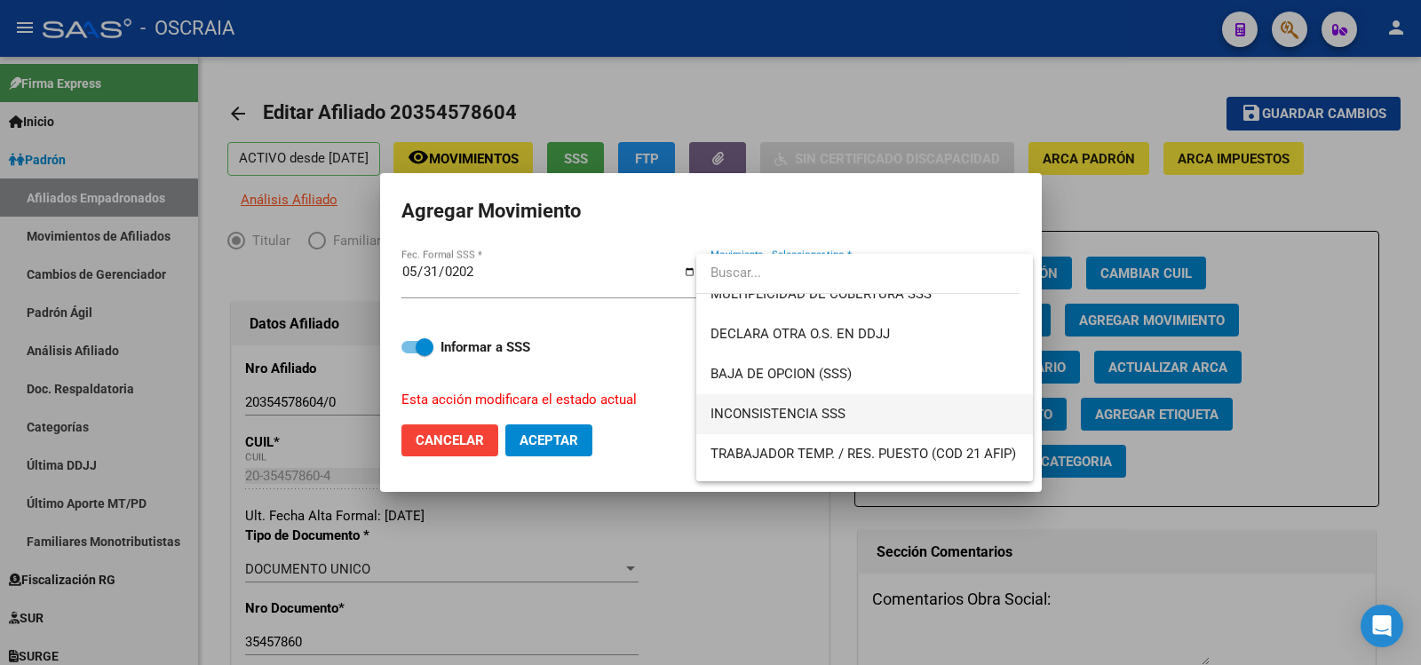
scroll to position [403, 0]
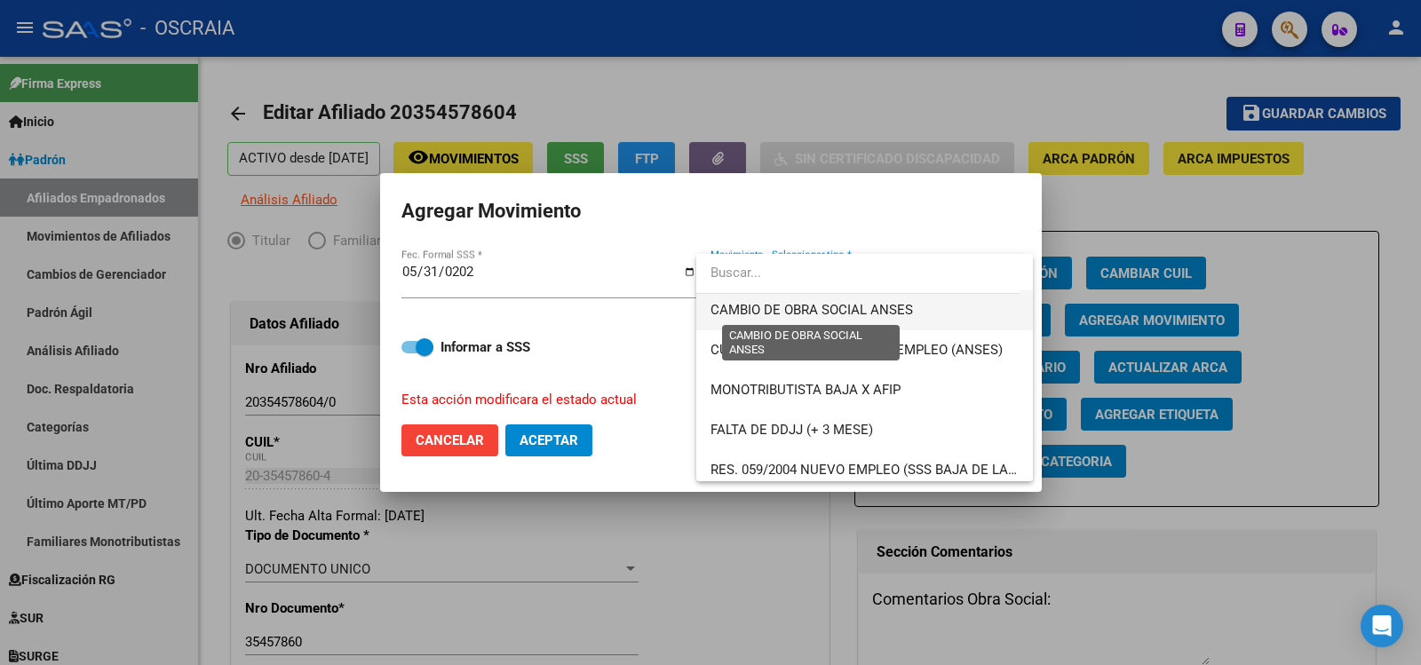
click at [880, 318] on span "CAMBIO DE OBRA SOCIAL ANSES" at bounding box center [812, 310] width 203 height 16
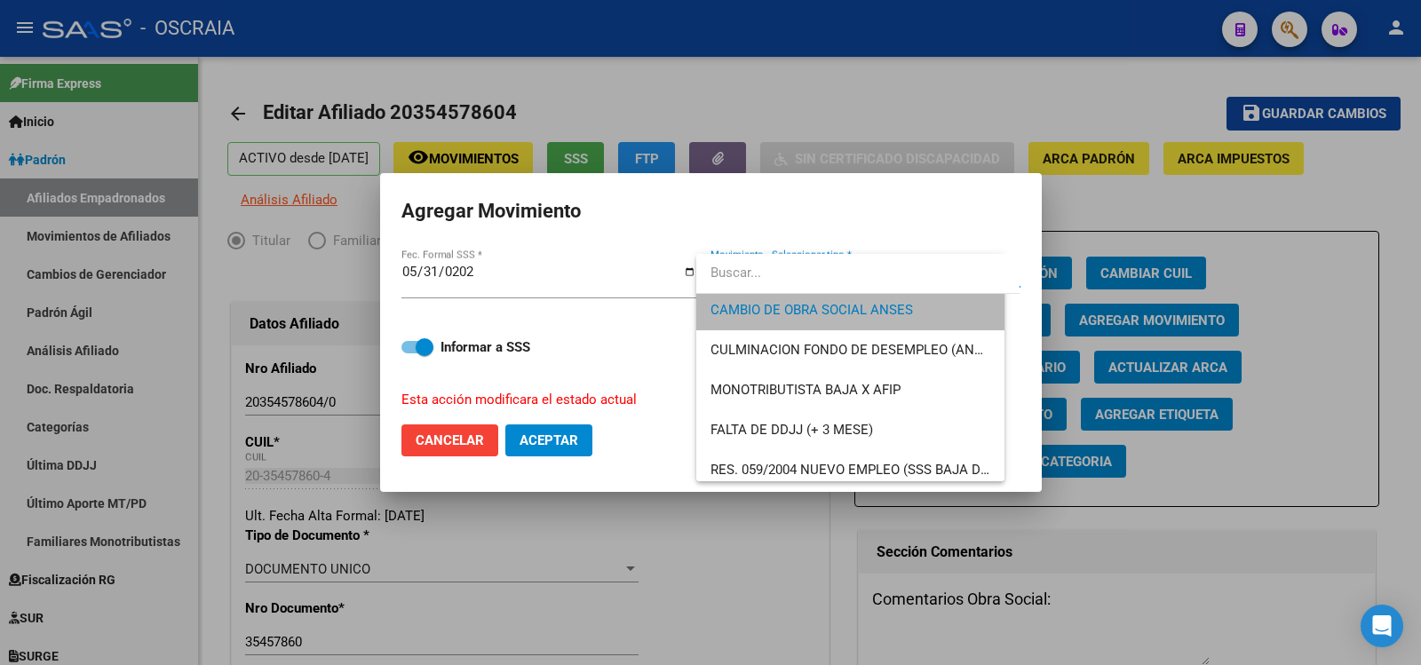
scroll to position [400, 0]
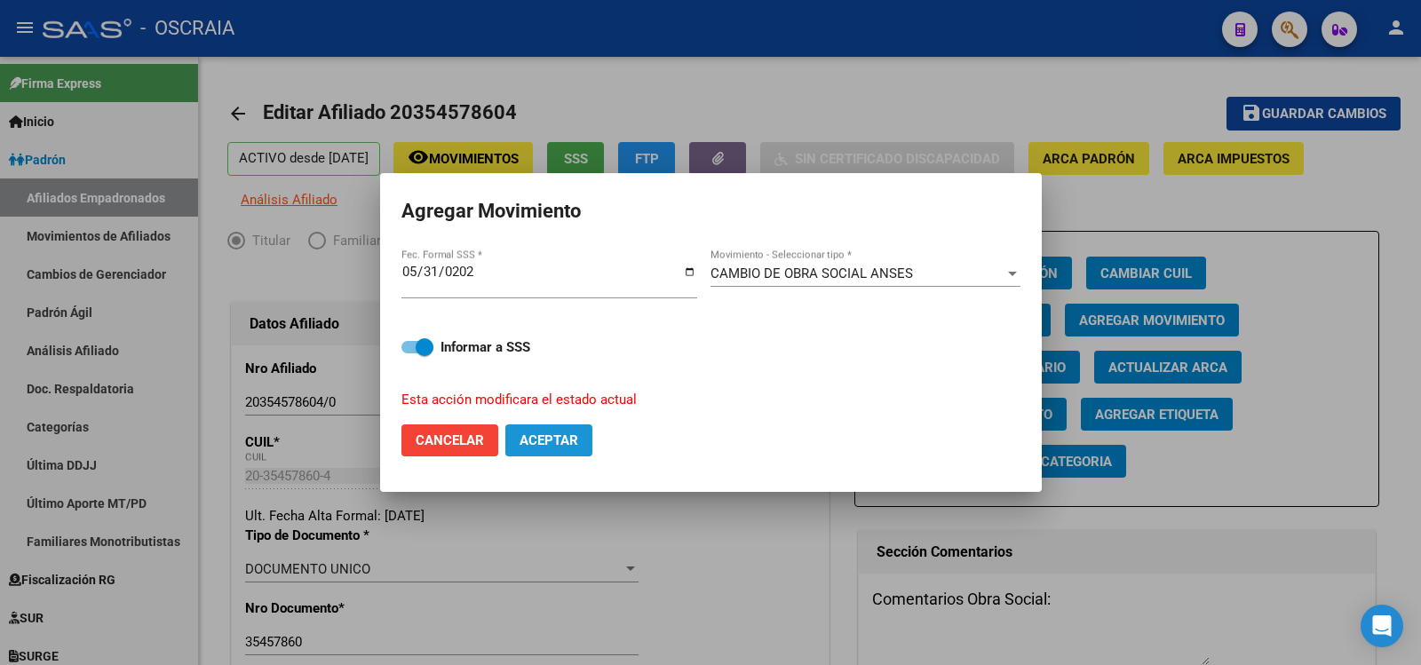
click at [575, 452] on button "Aceptar" at bounding box center [548, 441] width 87 height 32
checkbox input "false"
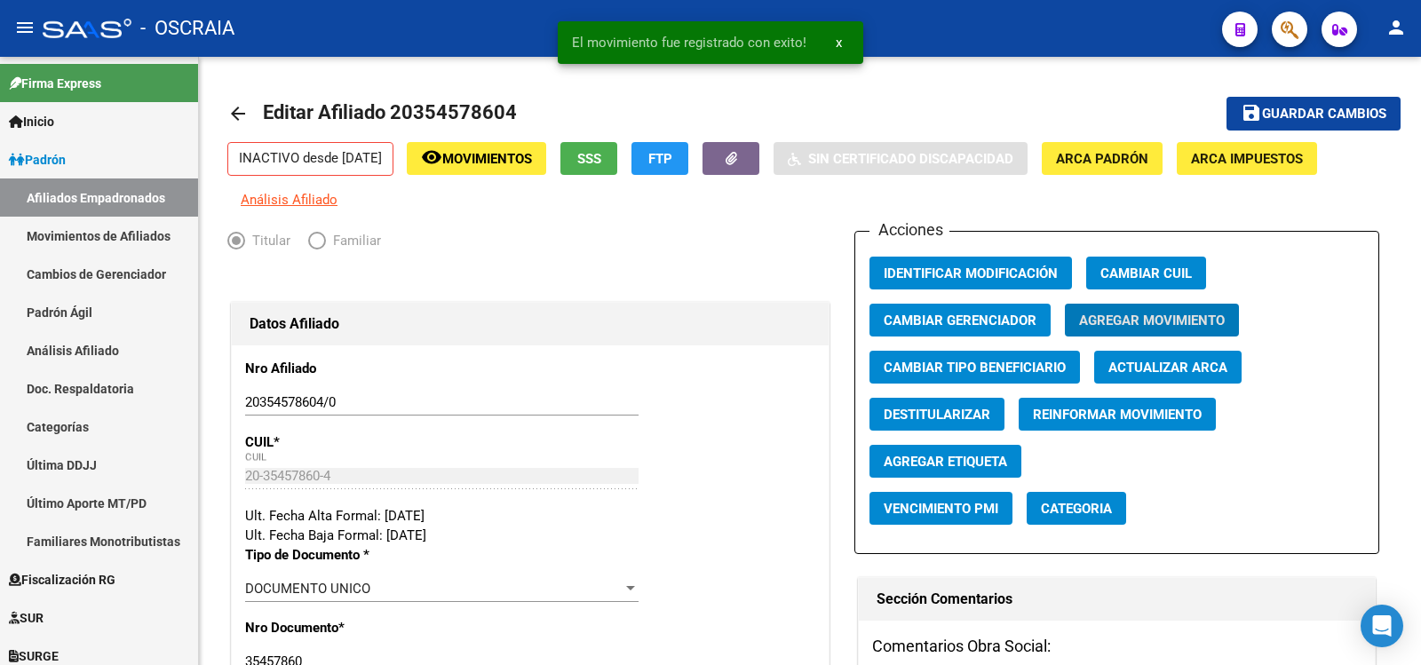
click at [1293, 112] on span "Guardar cambios" at bounding box center [1324, 115] width 124 height 16
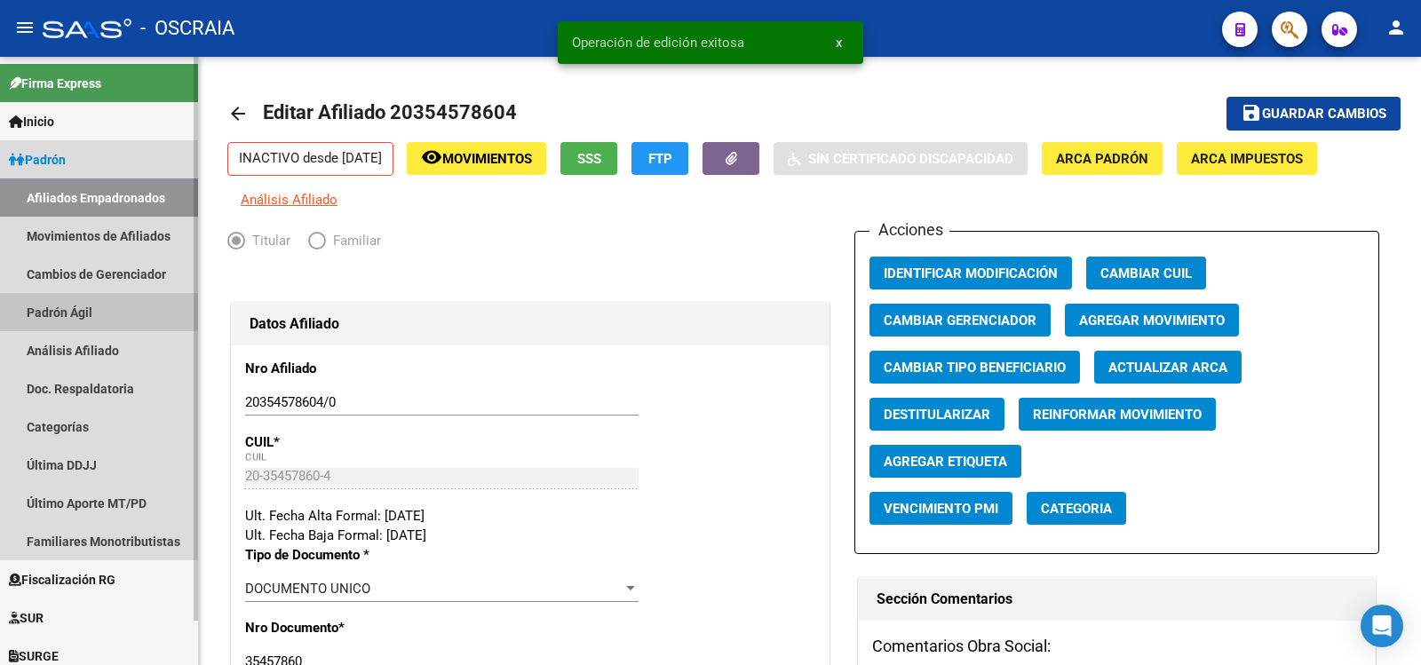
click at [97, 303] on link "Padrón Ágil" at bounding box center [99, 312] width 198 height 38
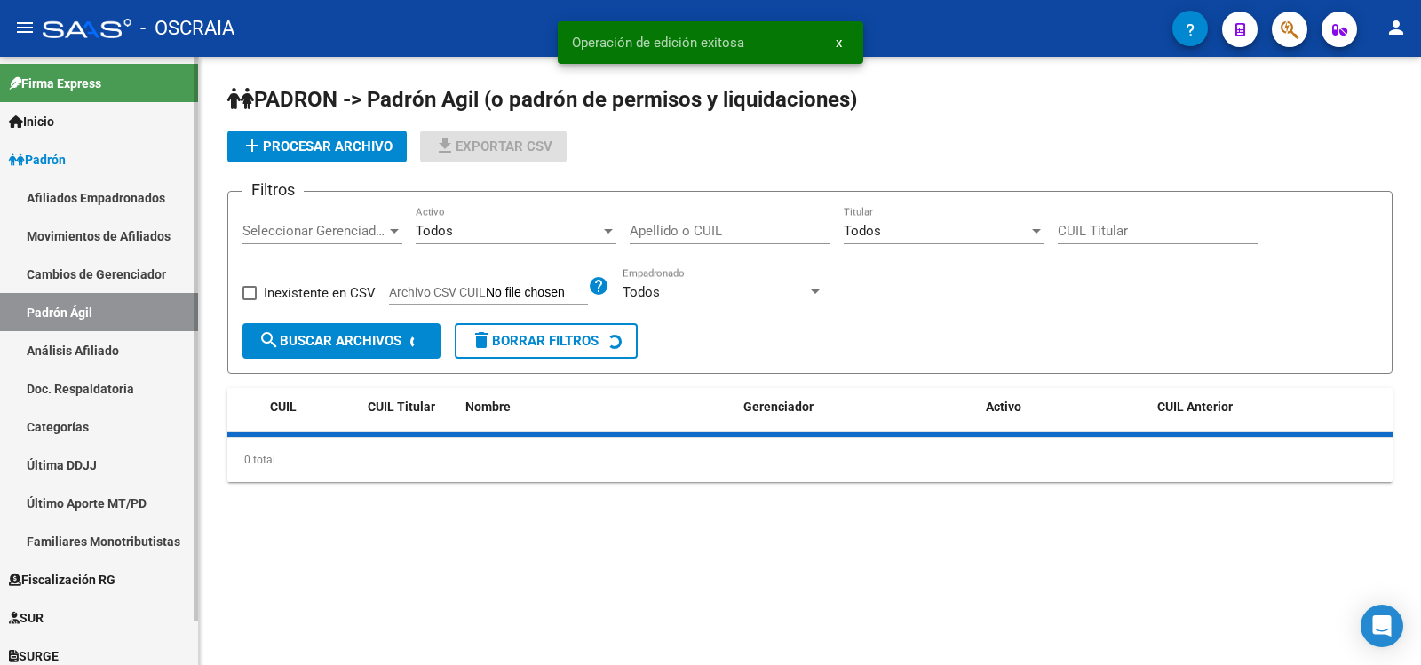
click at [110, 343] on link "Análisis Afiliado" at bounding box center [99, 350] width 198 height 38
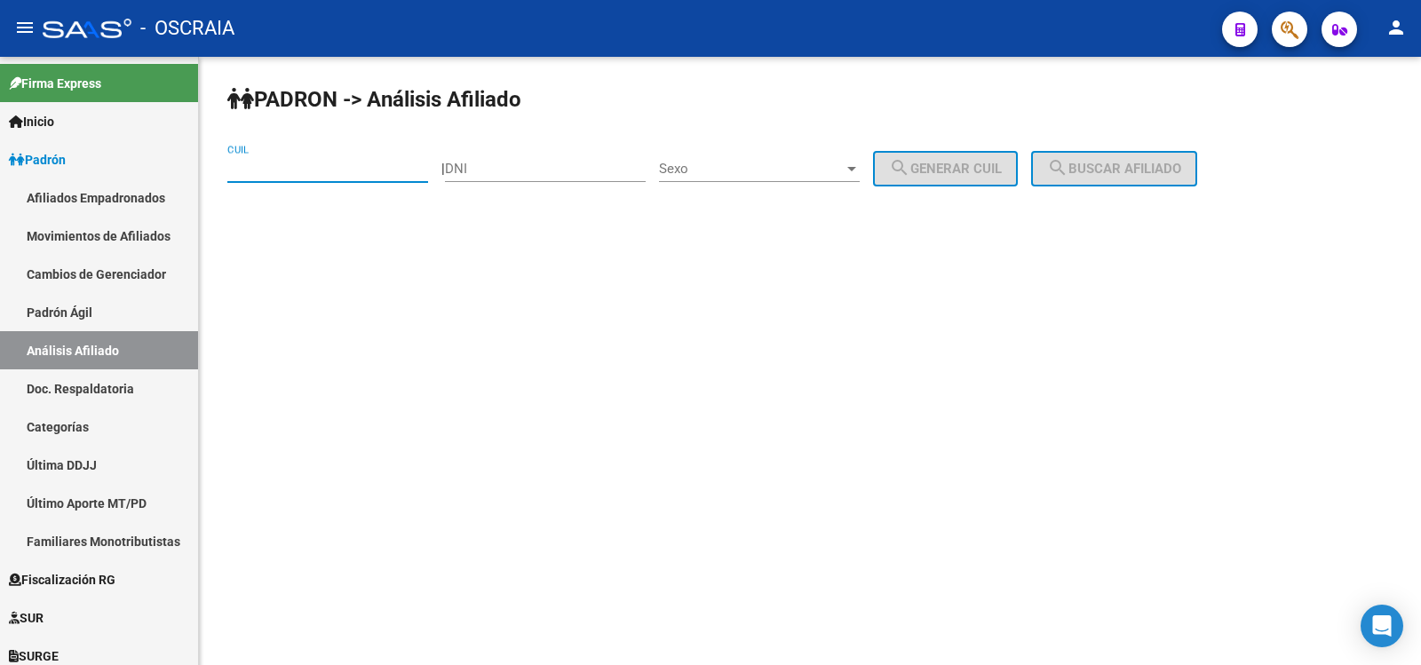
click at [343, 173] on input "CUIL" at bounding box center [327, 169] width 201 height 16
type input "27-28171229-8"
click at [1127, 163] on span "search Buscar afiliado" at bounding box center [1114, 169] width 134 height 16
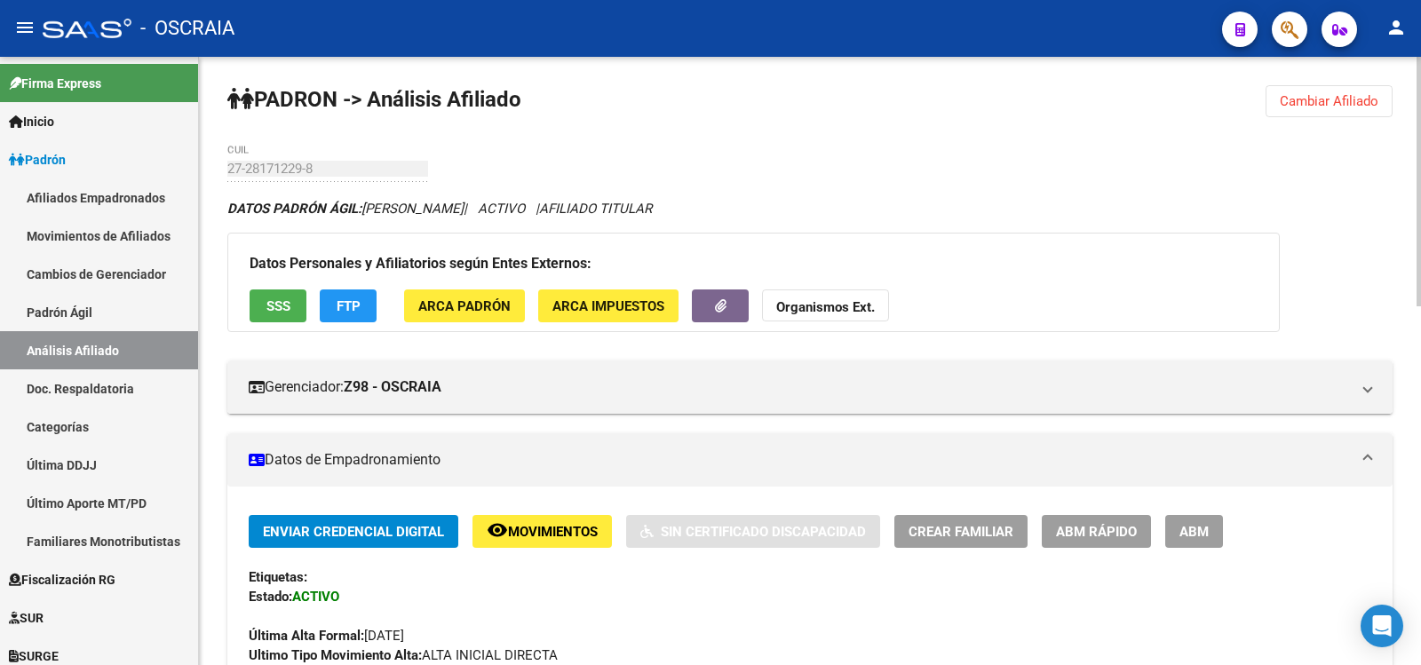
scroll to position [875, 0]
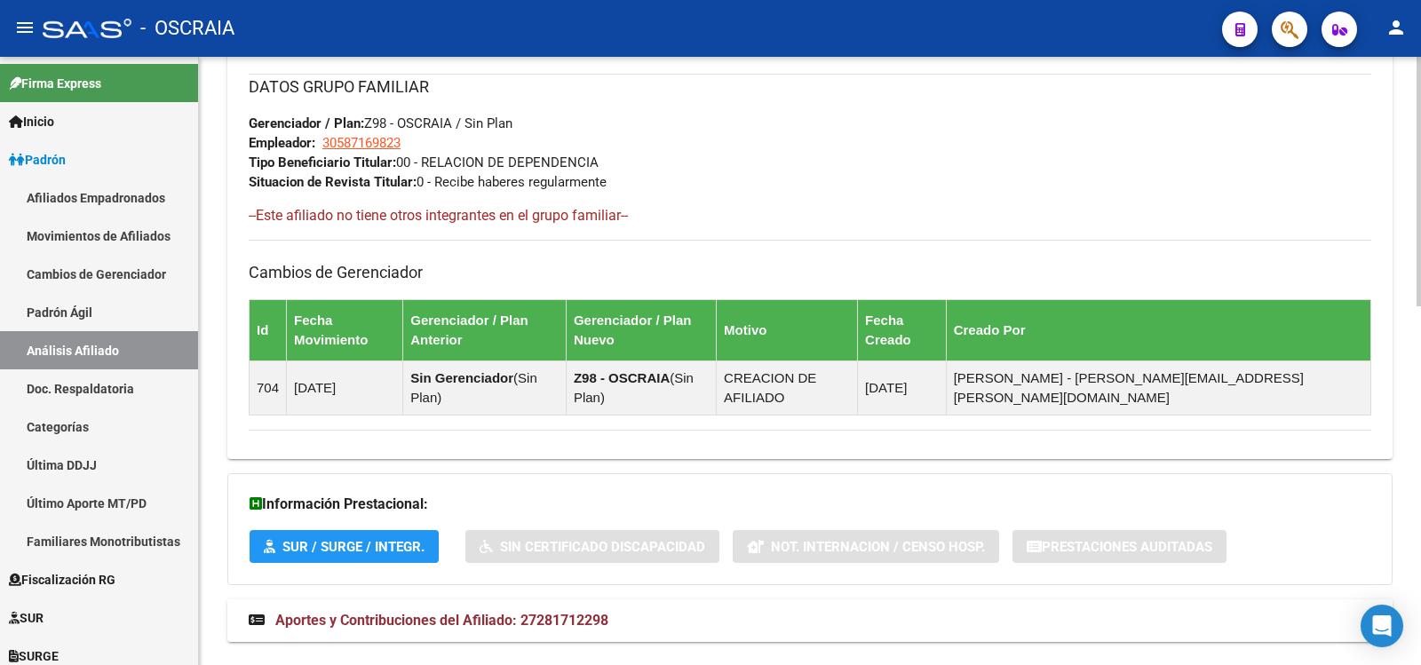
click at [589, 612] on span "Aportes y Contribuciones del Afiliado: 27281712298" at bounding box center [441, 620] width 333 height 17
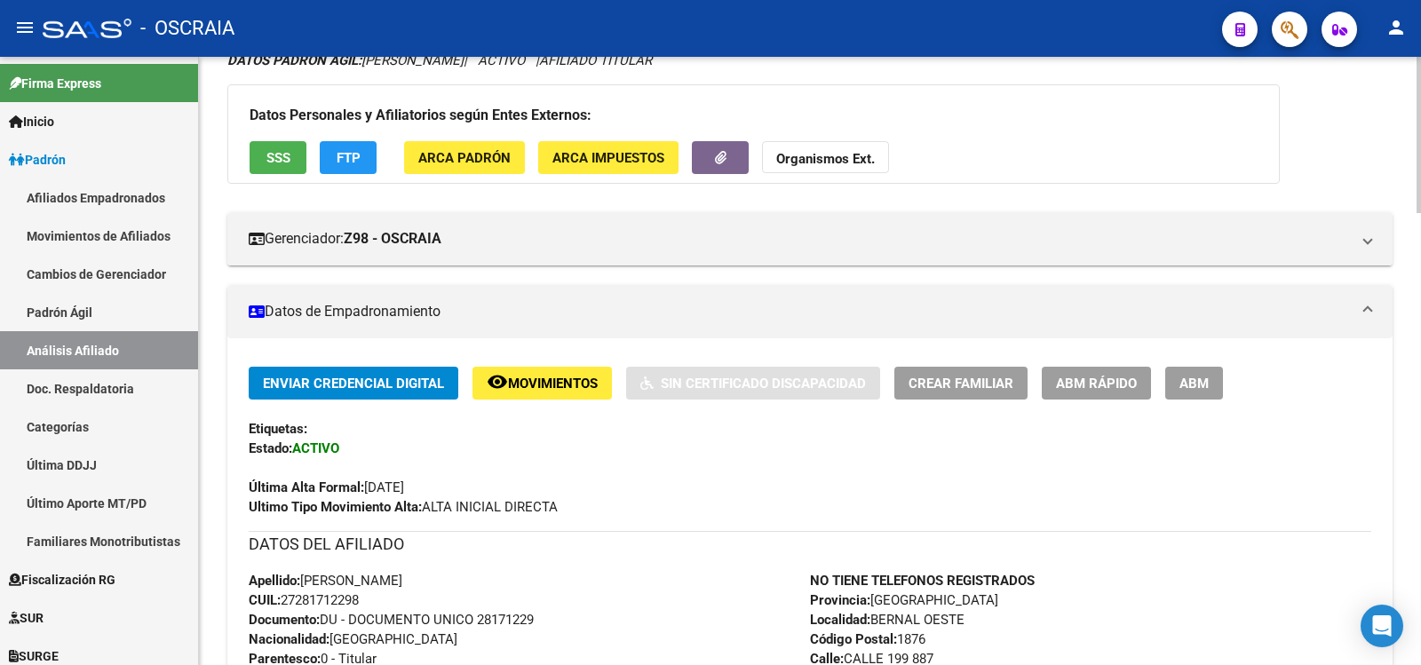
scroll to position [0, 0]
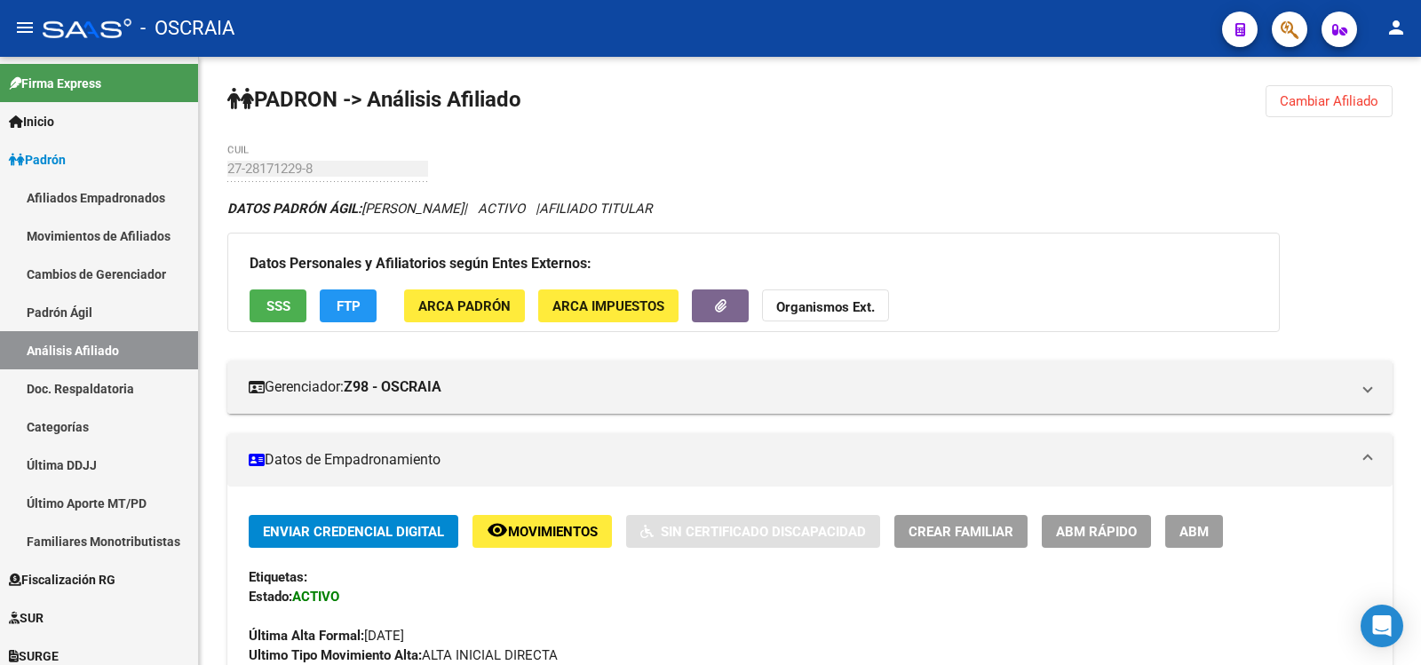
click at [1208, 537] on span "ABM" at bounding box center [1194, 532] width 29 height 16
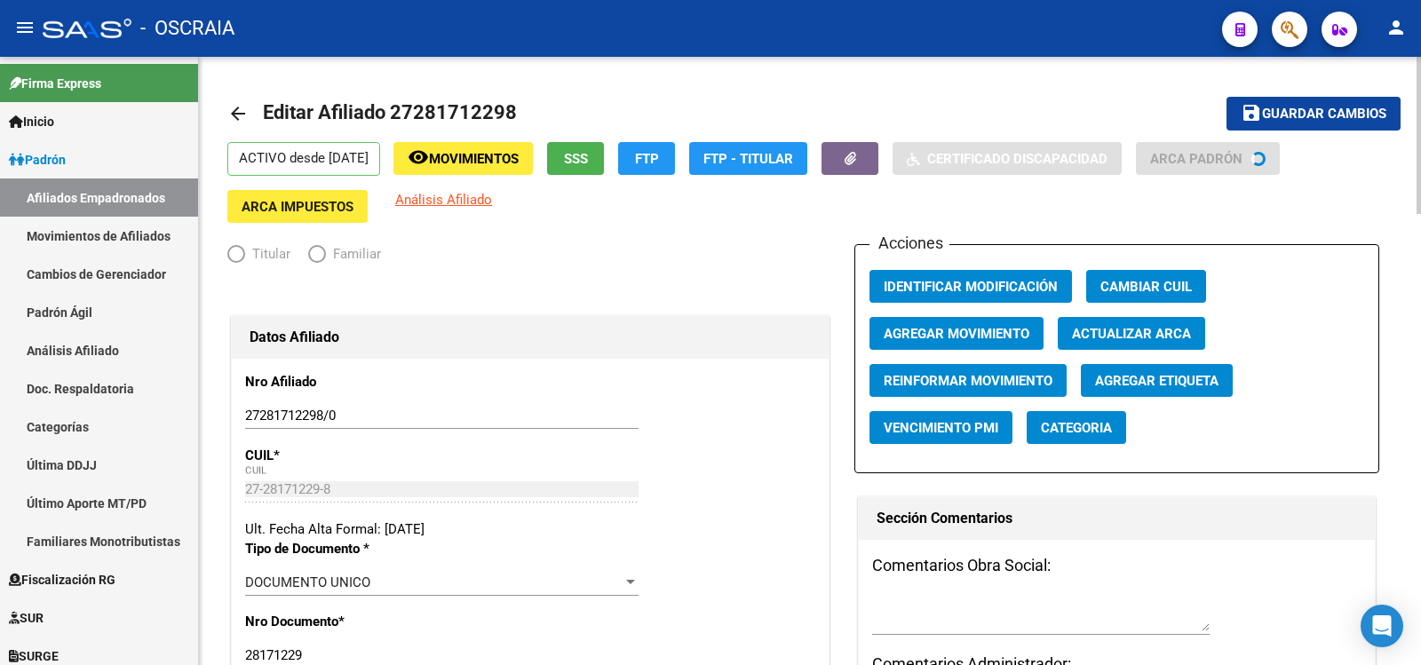
radio input "true"
type input "30-58716982-3"
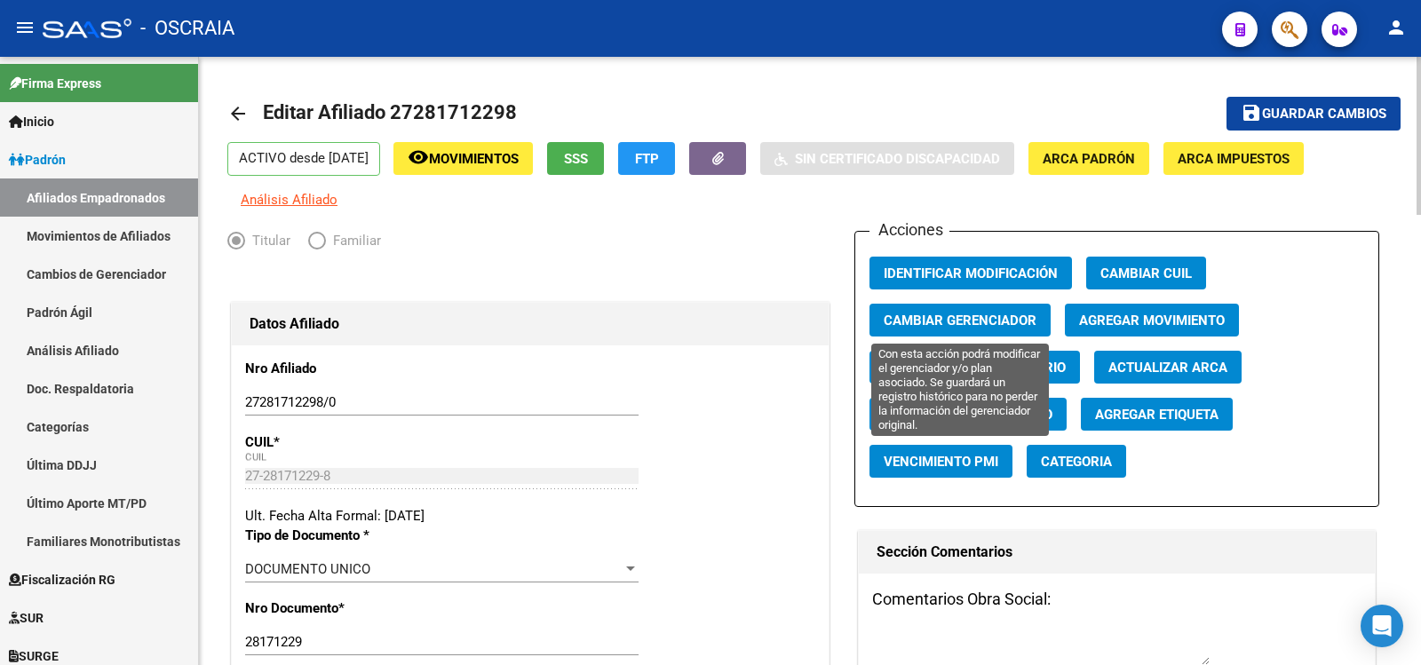
drag, startPoint x: 1003, startPoint y: 362, endPoint x: 1083, endPoint y: 311, distance: 95.1
click at [1067, 312] on div "Acciones Identificar Modificación Cambiar CUIL Cambiar Gerenciador Agregar Movi…" at bounding box center [1117, 369] width 524 height 276
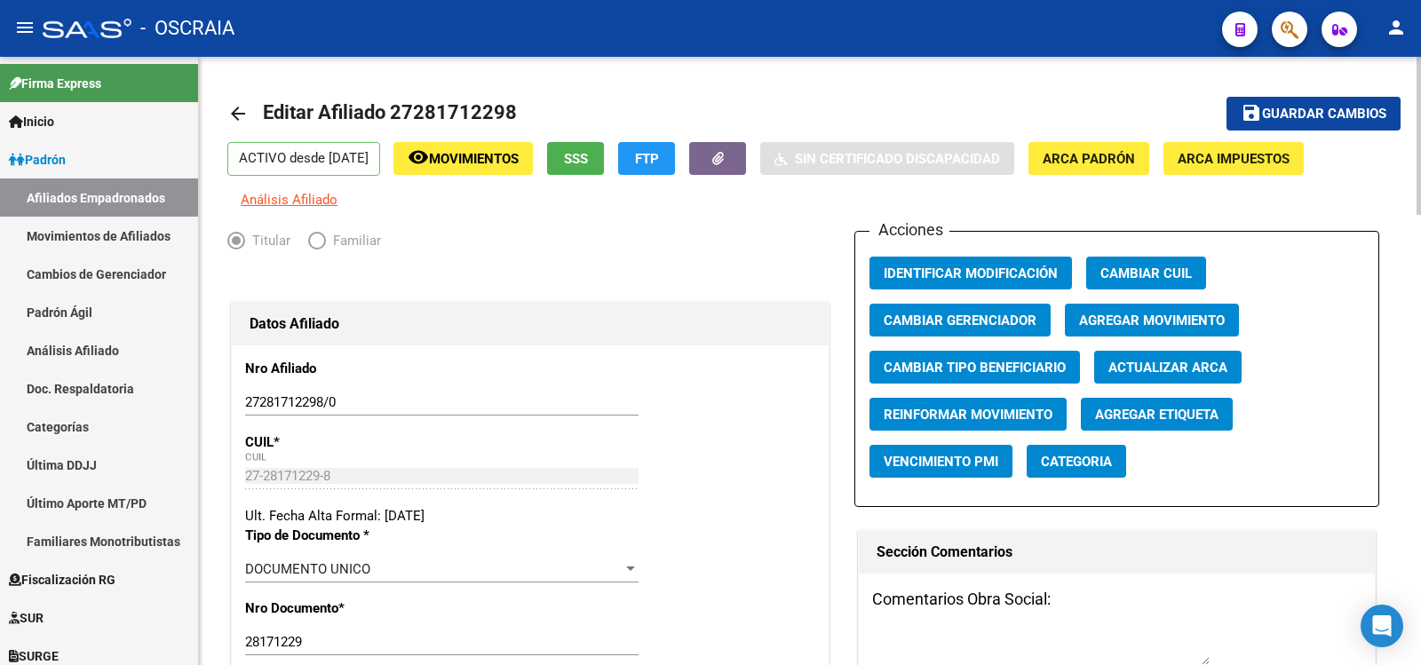
click at [1111, 313] on span "Agregar Movimiento" at bounding box center [1152, 321] width 146 height 16
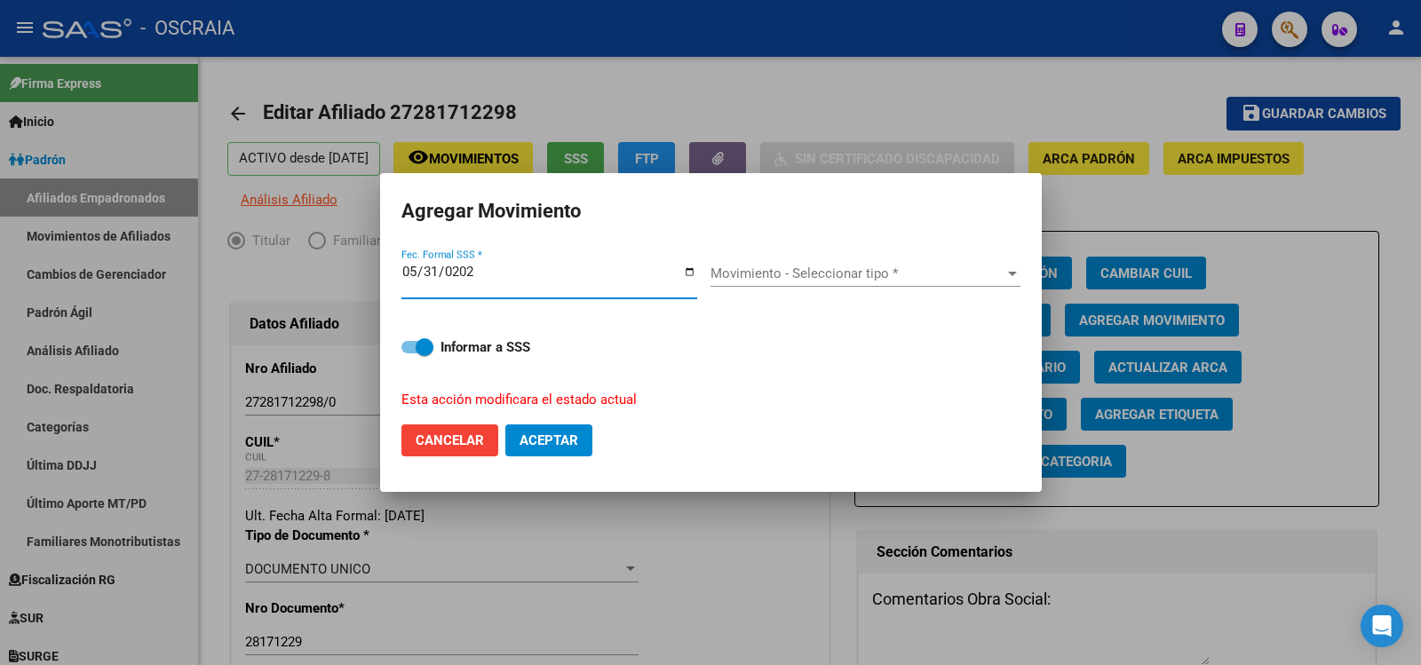
type input "[DATE]"
click at [853, 264] on div "Movimiento - Seleccionar tipo * Movimiento - Seleccionar tipo *" at bounding box center [866, 273] width 310 height 27
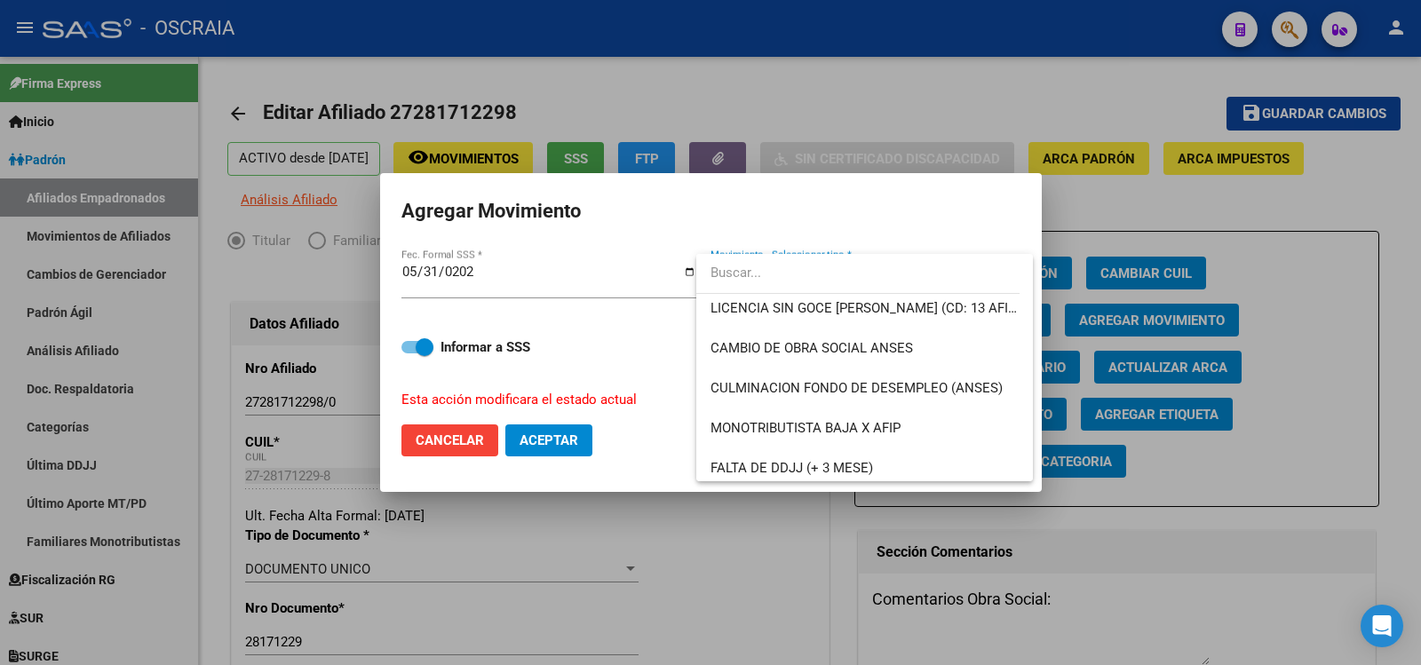
scroll to position [372, 0]
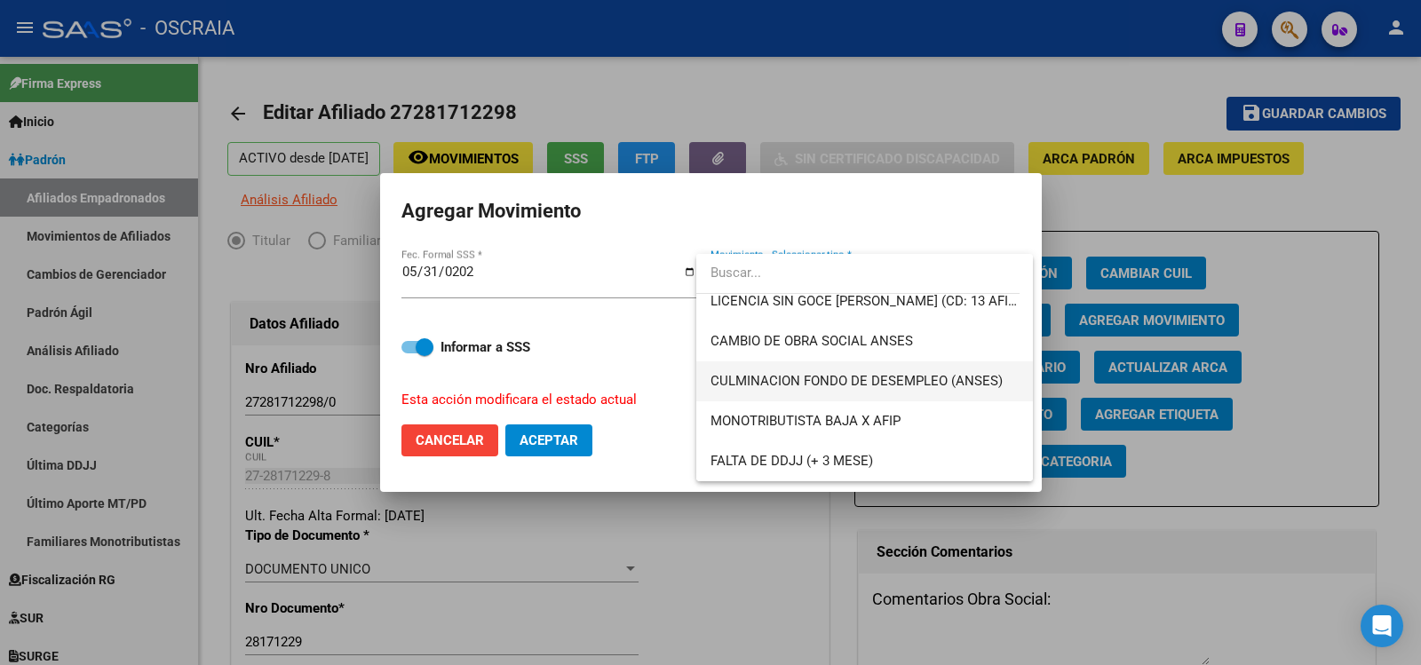
click at [898, 386] on span "CULMINACION FONDO DE DESEMPLEO (ANSES)" at bounding box center [857, 381] width 292 height 16
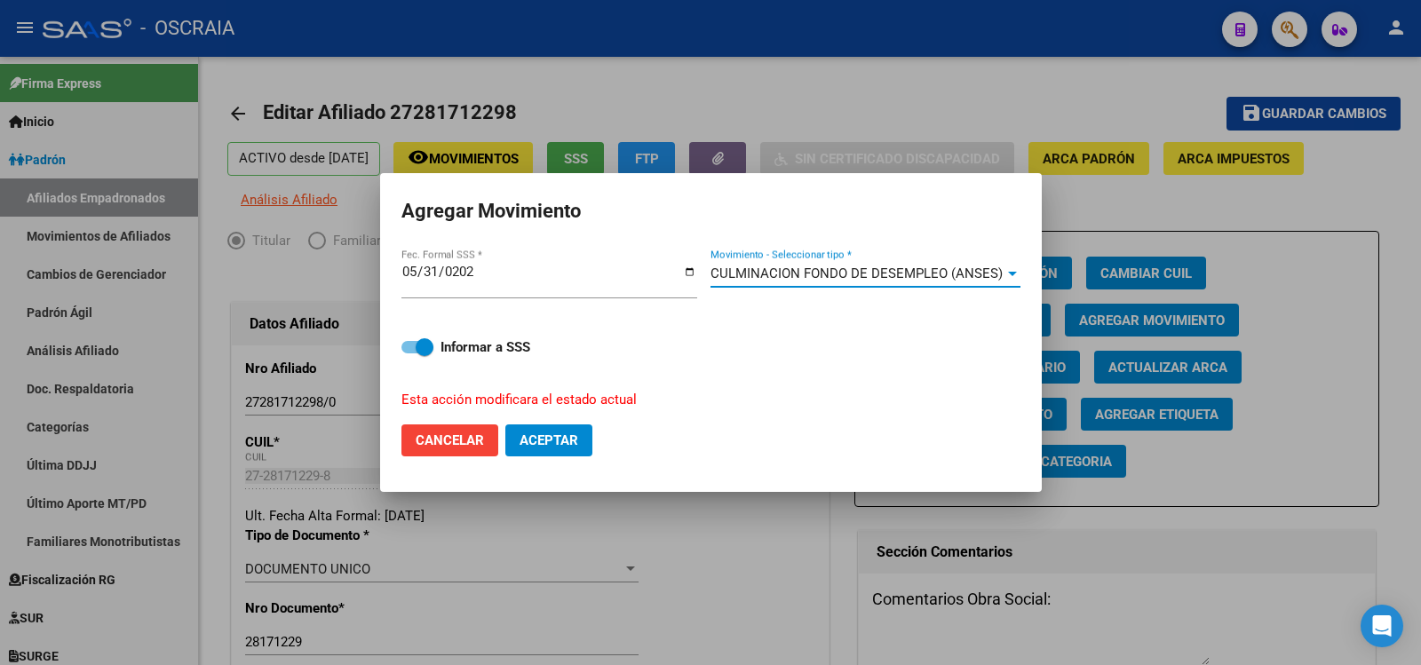
click at [551, 447] on span "Aceptar" at bounding box center [549, 441] width 59 height 16
checkbox input "false"
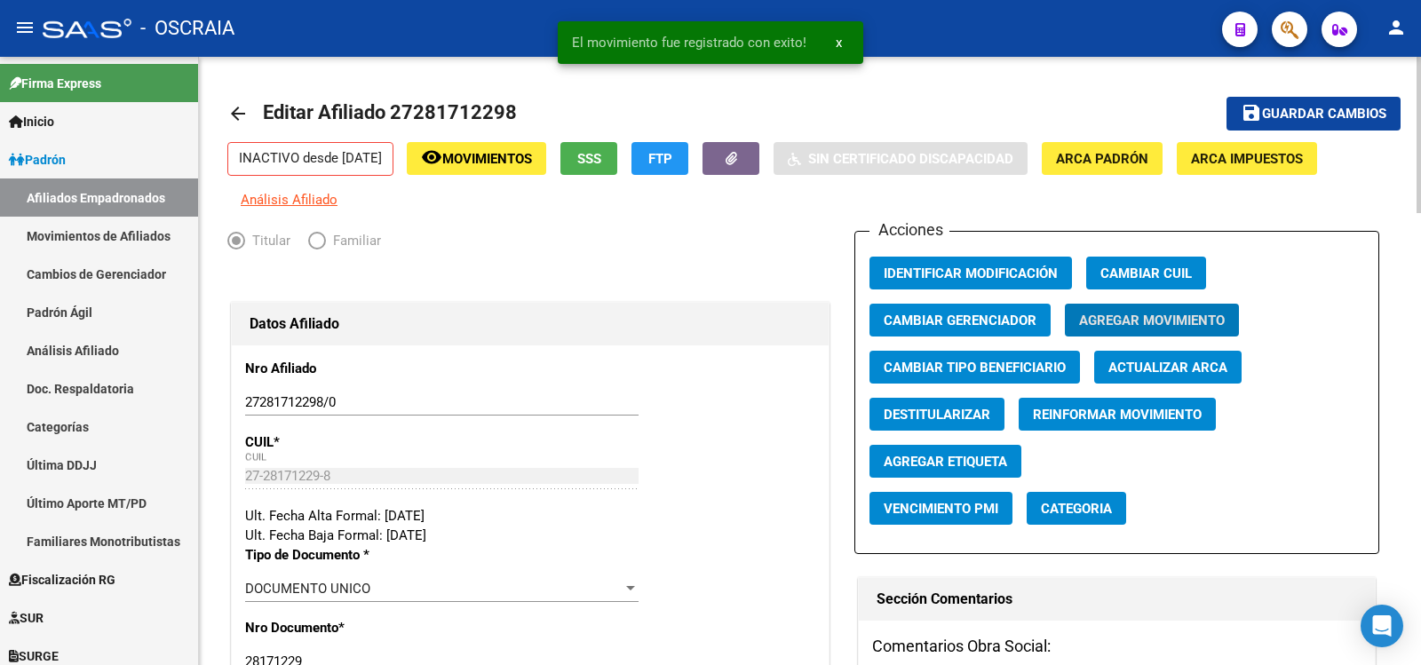
click at [1306, 102] on button "save Guardar cambios" at bounding box center [1314, 113] width 174 height 33
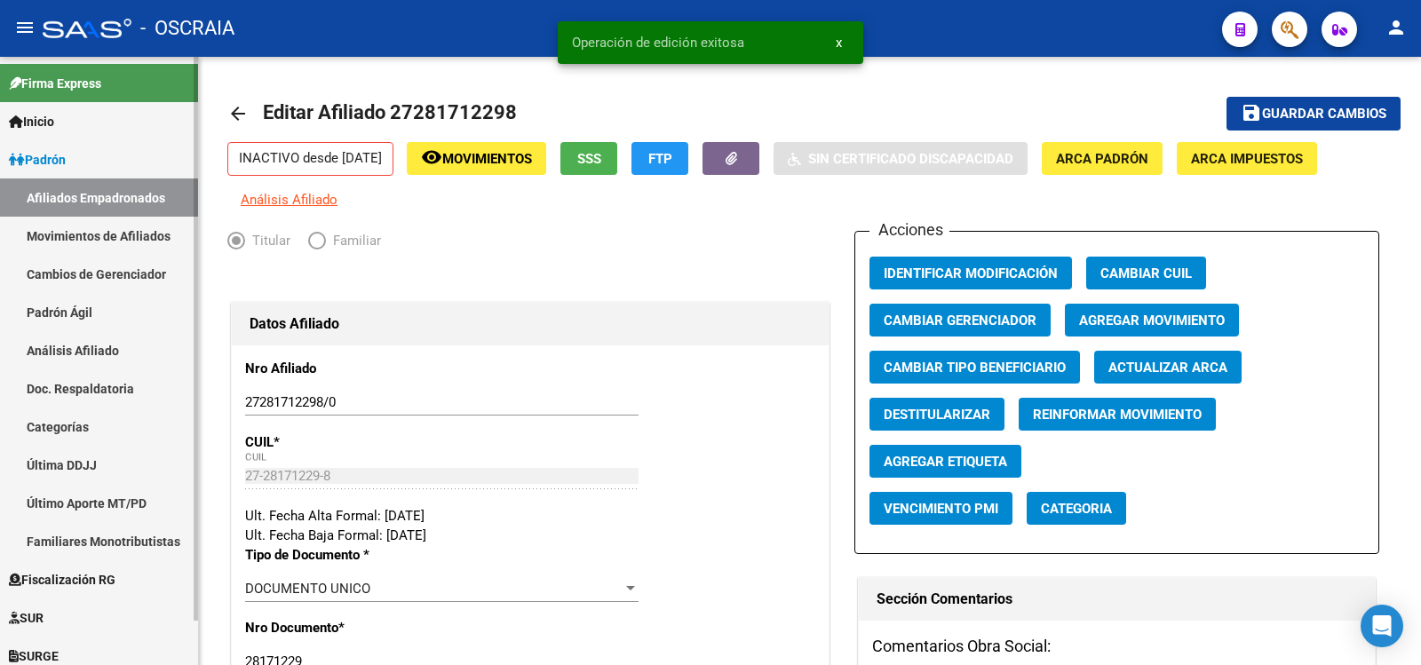
click at [82, 322] on link "Padrón Ágil" at bounding box center [99, 312] width 198 height 38
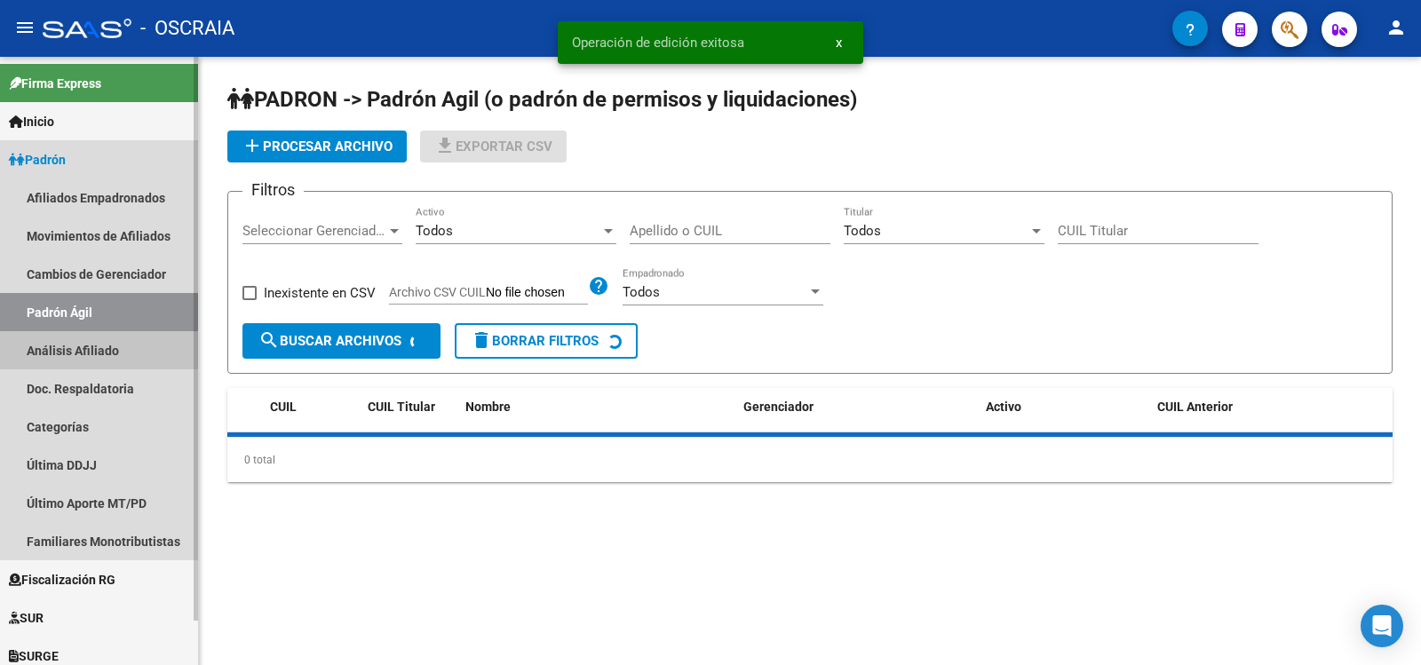
click at [88, 332] on link "Análisis Afiliado" at bounding box center [99, 350] width 198 height 38
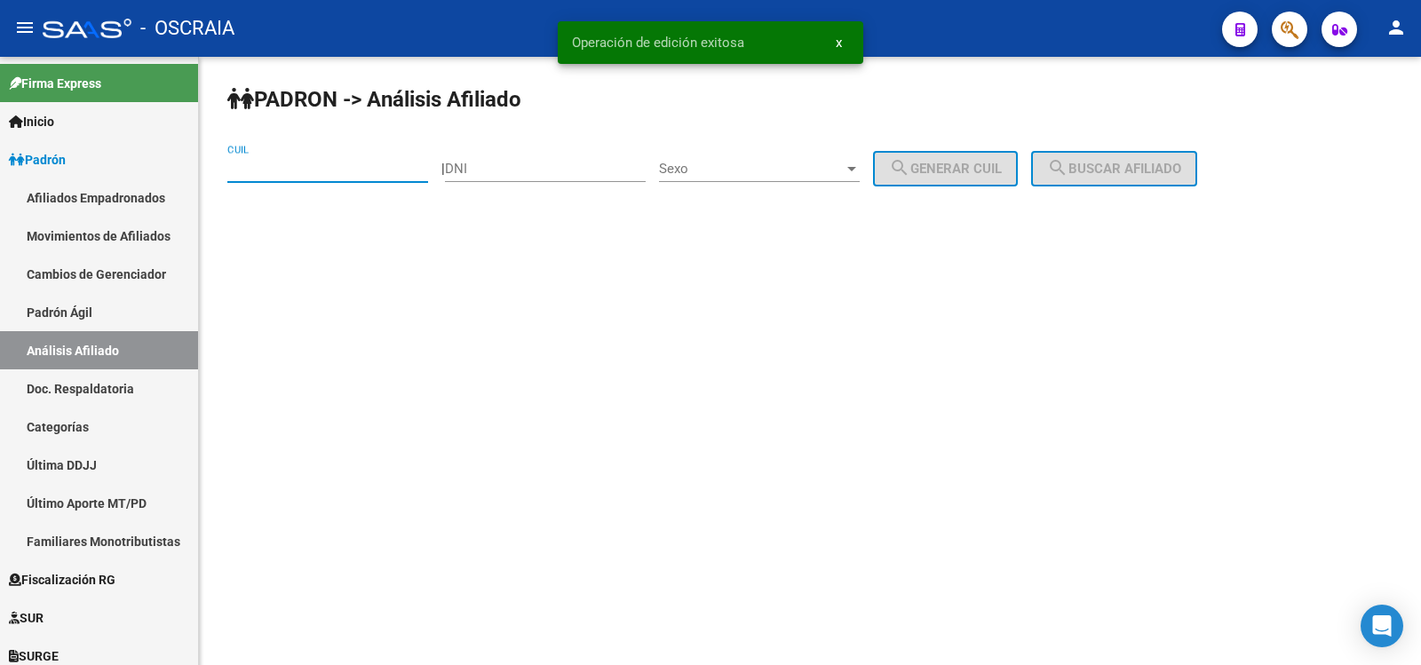
click at [284, 175] on input "CUIL" at bounding box center [327, 169] width 201 height 16
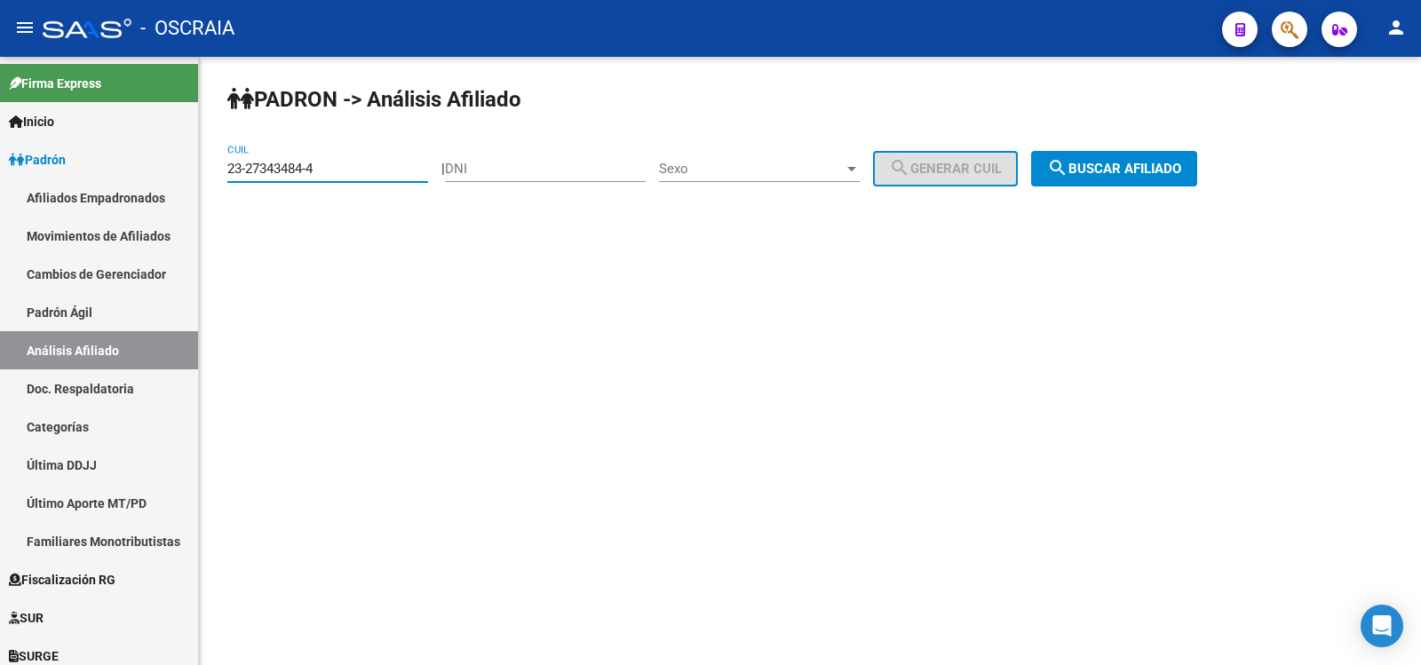
type input "23-27343484-4"
click at [1117, 160] on button "search Buscar afiliado" at bounding box center [1114, 169] width 166 height 36
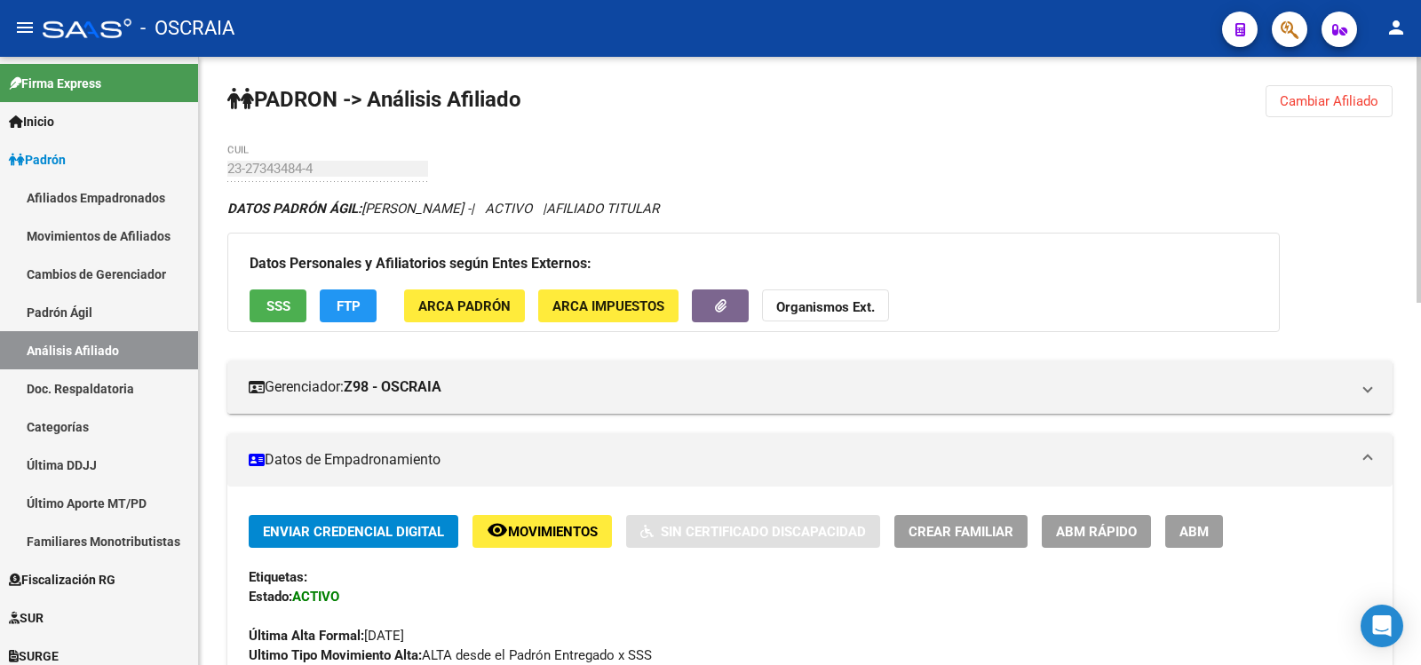
scroll to position [888, 0]
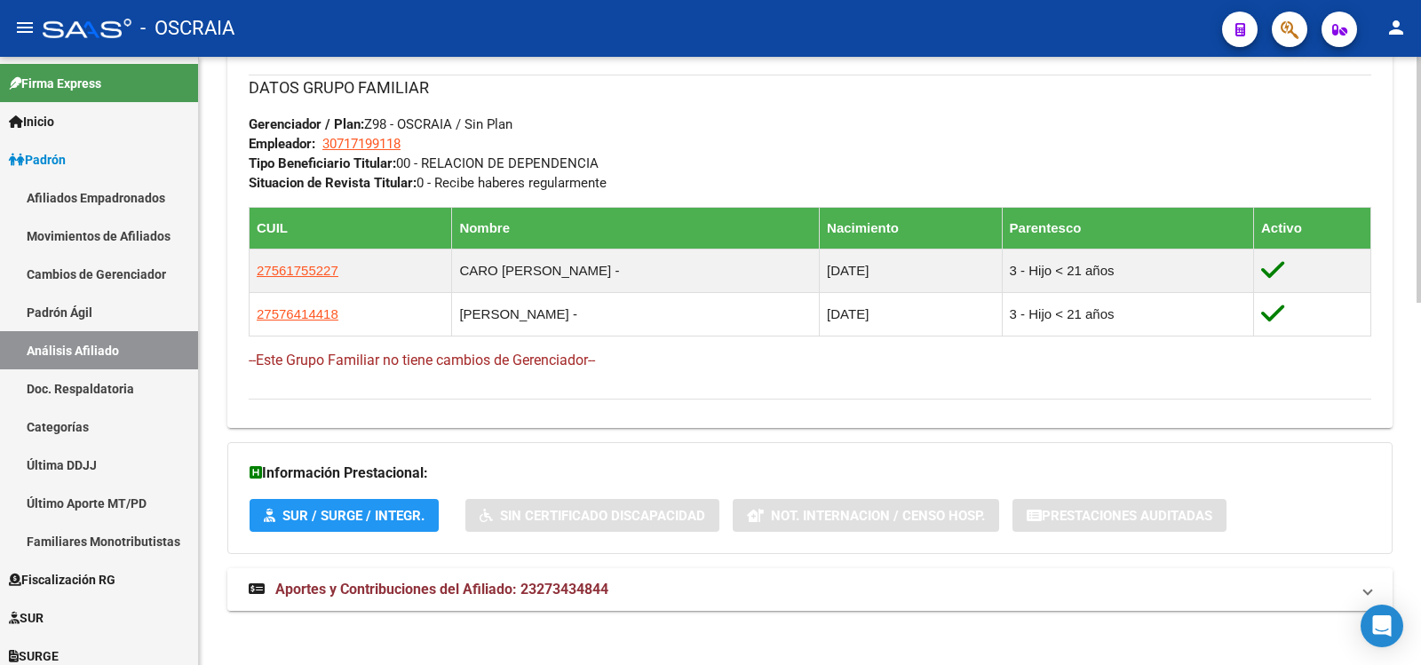
click at [476, 588] on span "Aportes y Contribuciones del Afiliado: 23273434844" at bounding box center [441, 589] width 333 height 17
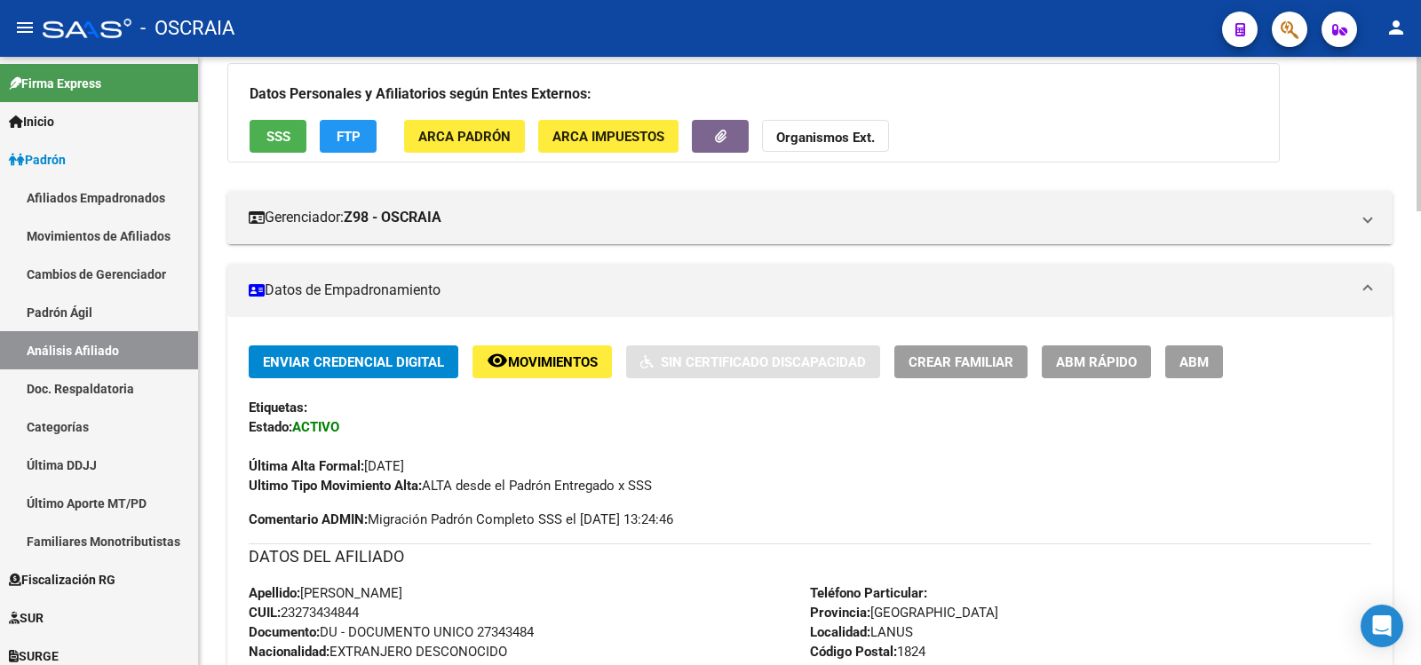
scroll to position [0, 0]
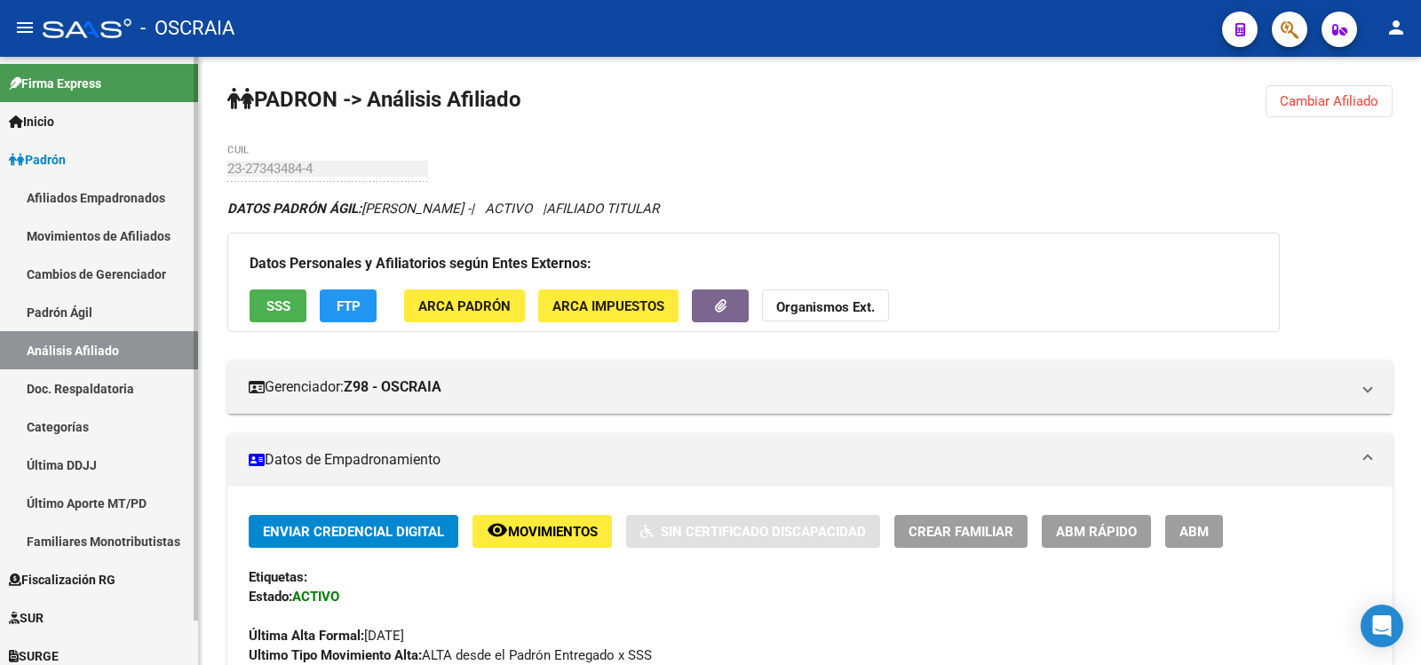
click at [123, 316] on link "Padrón Ágil" at bounding box center [99, 312] width 198 height 38
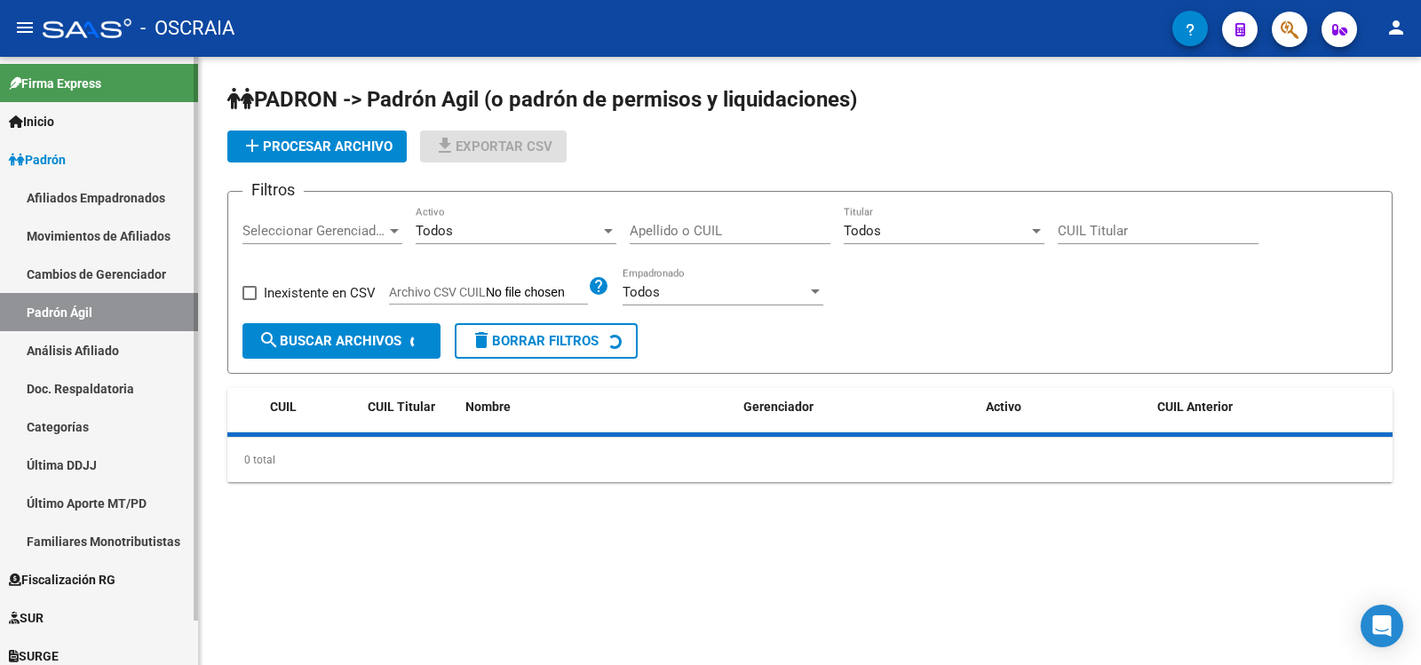
click at [130, 339] on link "Análisis Afiliado" at bounding box center [99, 350] width 198 height 38
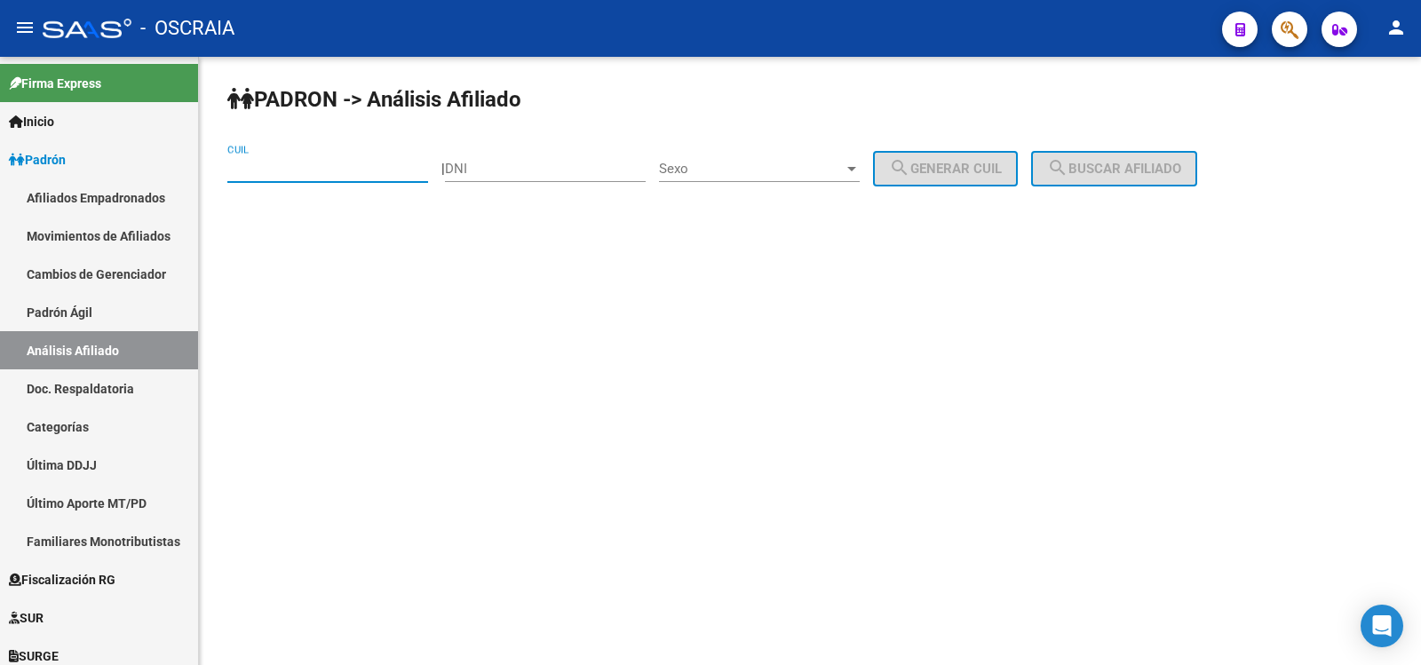
click at [319, 171] on input "CUIL" at bounding box center [327, 169] width 201 height 16
type input "20-33040256-4"
click at [1137, 169] on span "search Buscar afiliado" at bounding box center [1114, 169] width 134 height 16
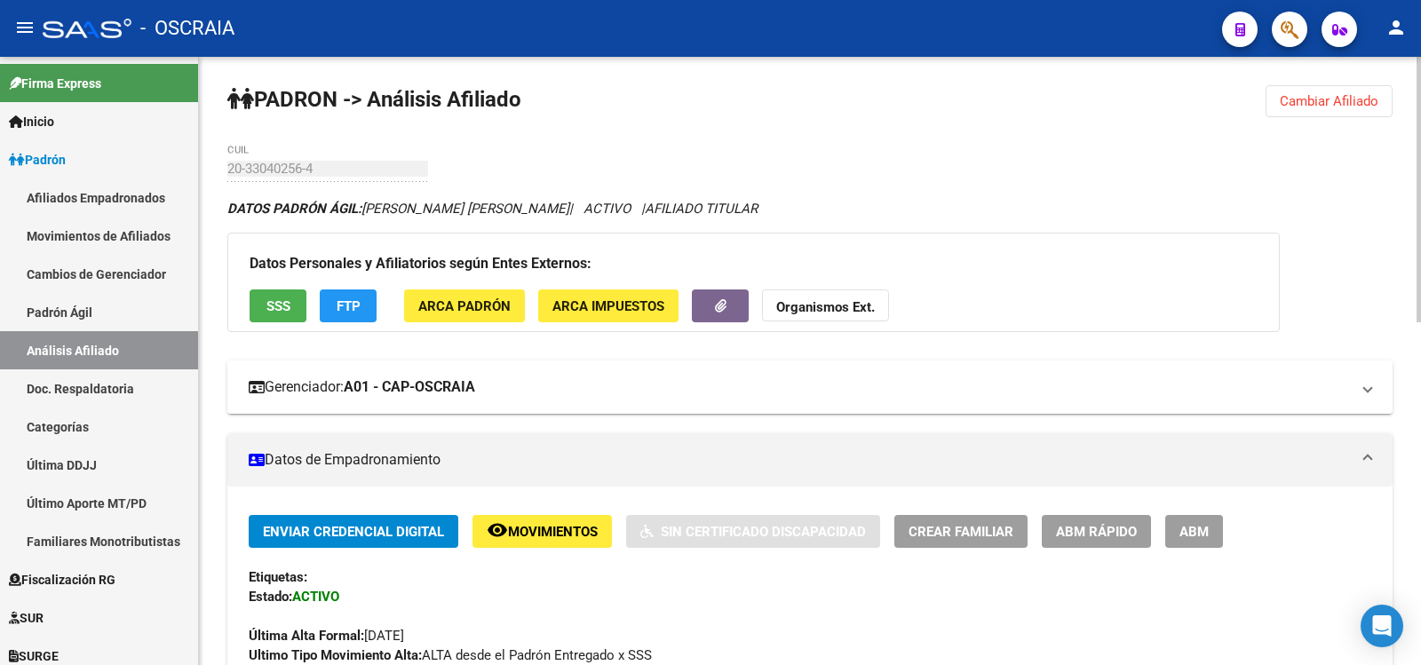
click at [1184, 366] on mat-expansion-panel-header "Gerenciador: A01 - CAP-OSCRAIA" at bounding box center [809, 387] width 1165 height 53
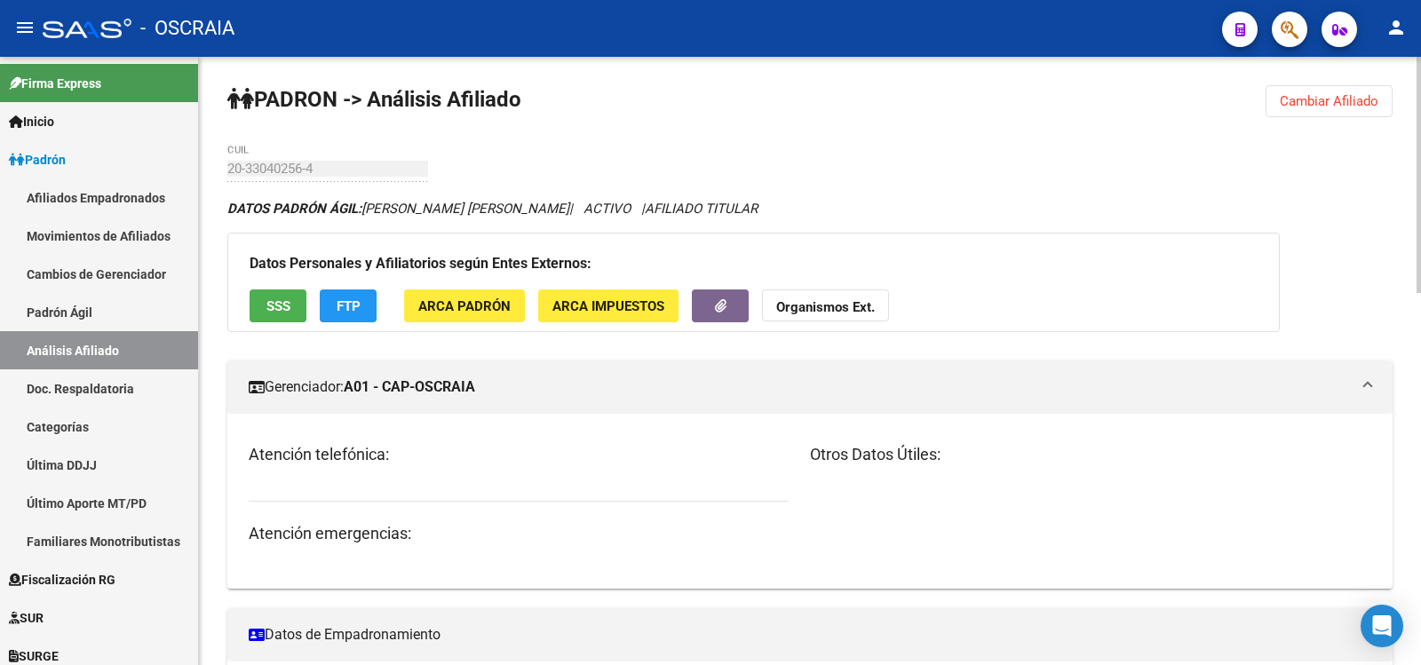
scroll to position [296, 0]
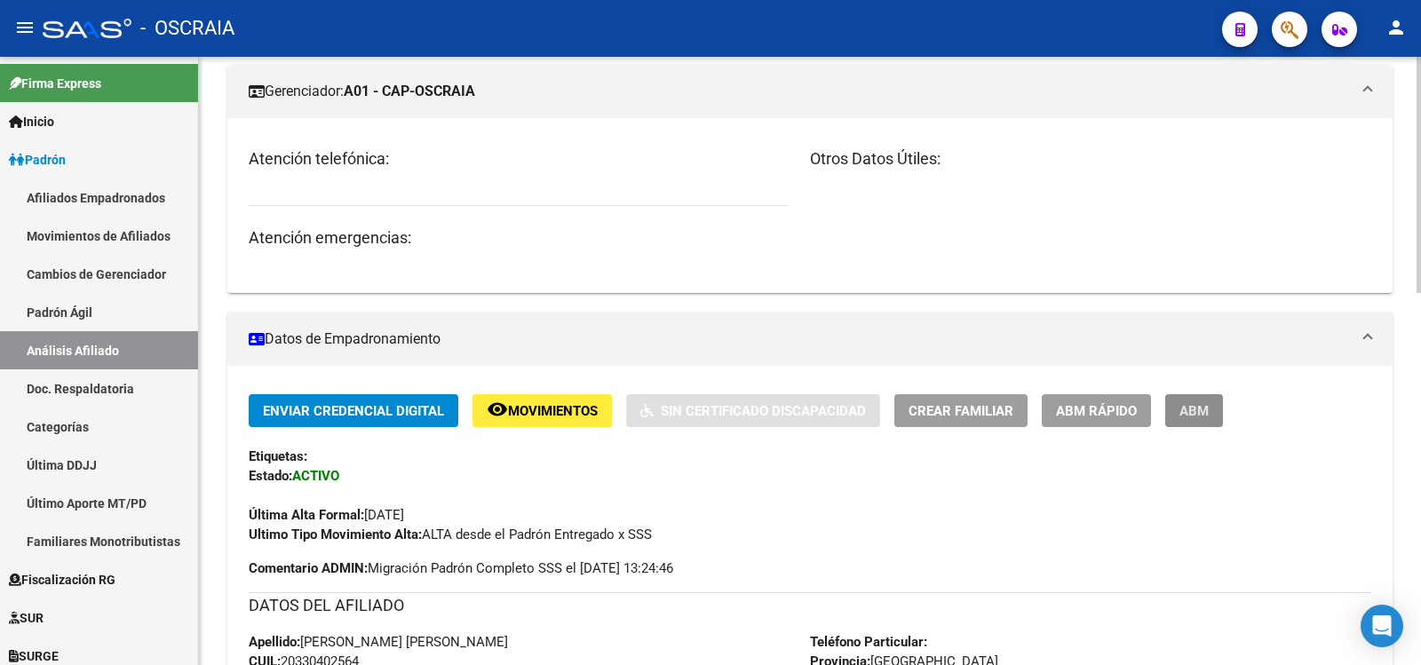
click at [1174, 420] on button "ABM" at bounding box center [1194, 410] width 58 height 33
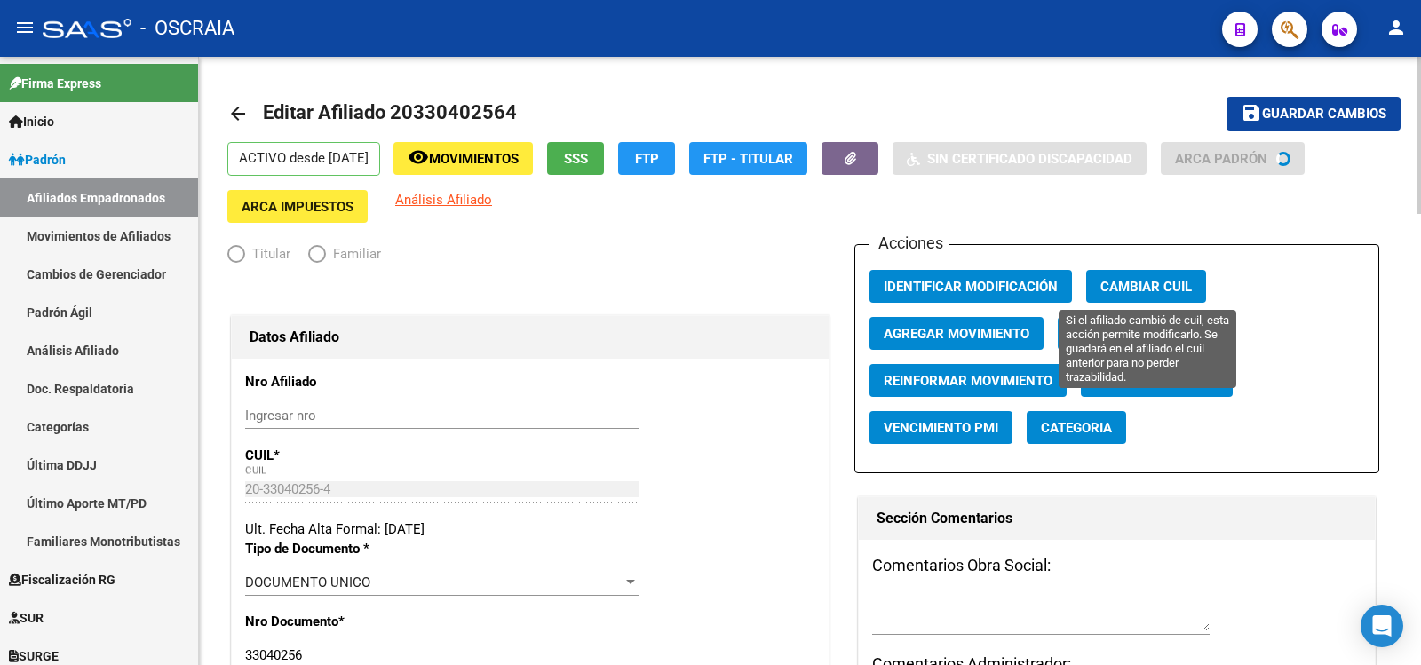
radio input "true"
type input "30-58716982-3"
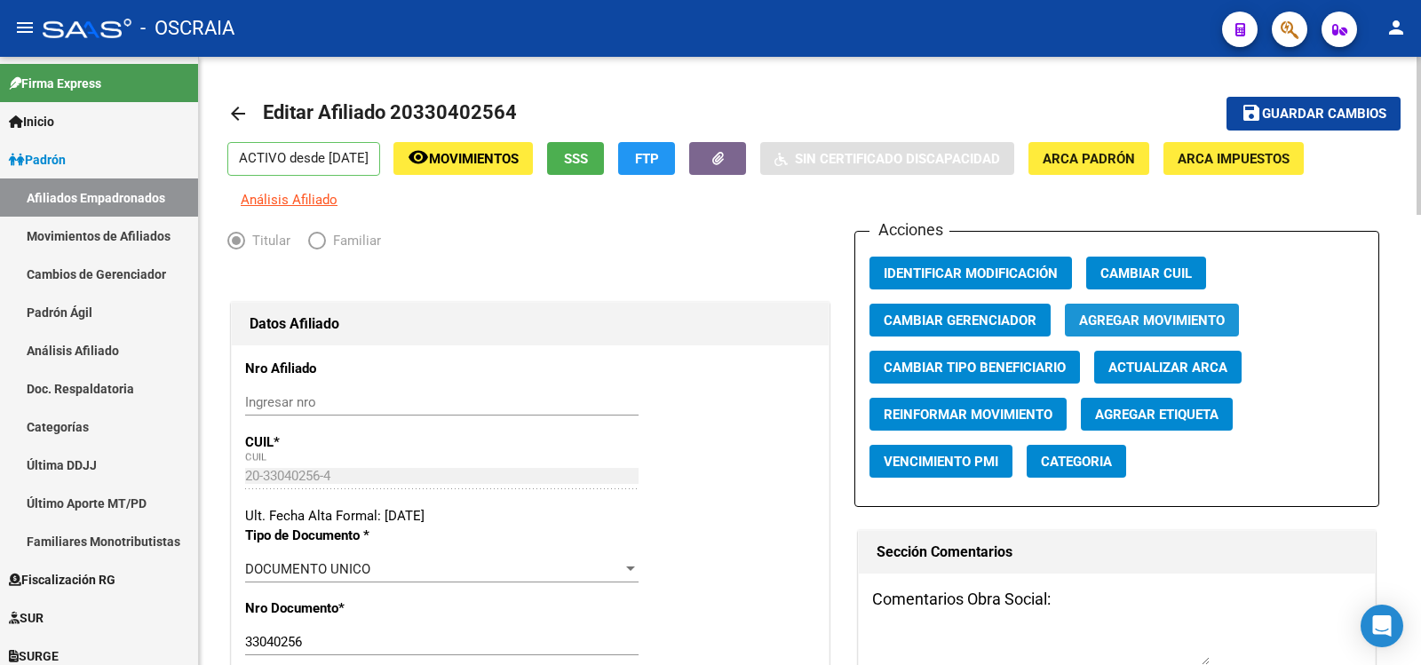
click at [1175, 323] on span "Agregar Movimiento" at bounding box center [1152, 321] width 146 height 16
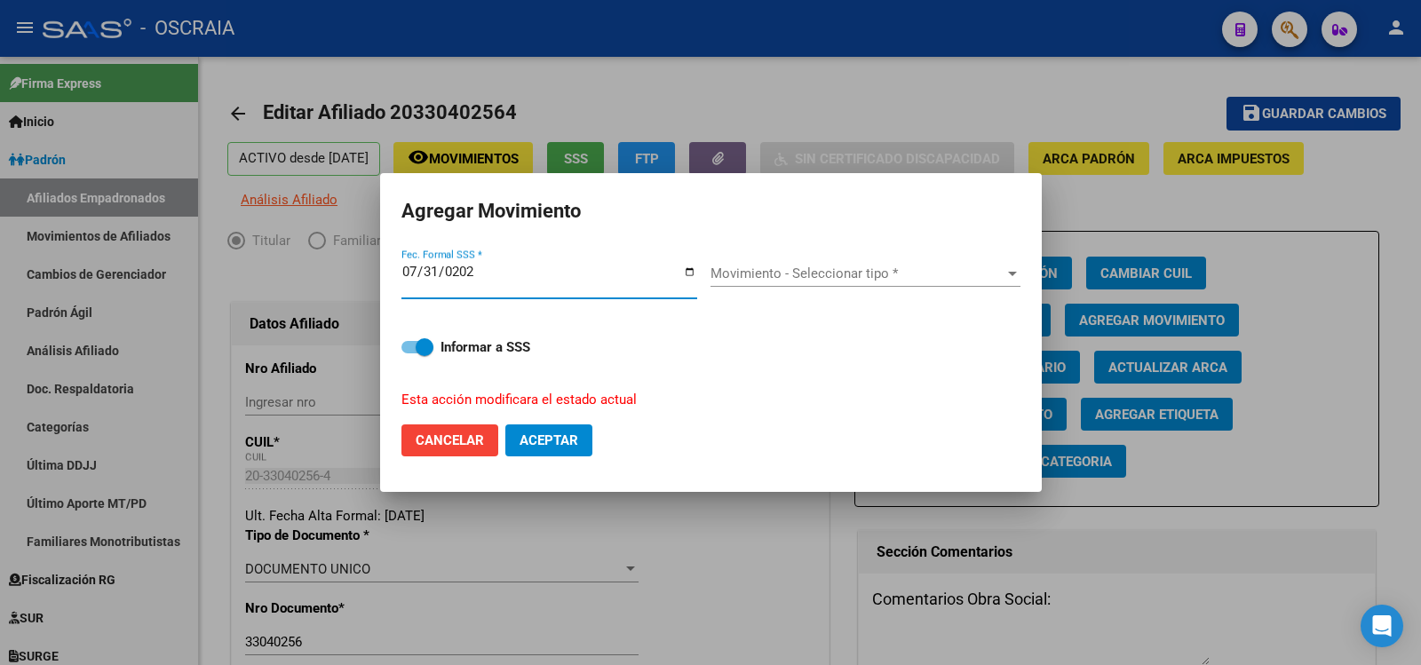
type input "[DATE]"
click at [814, 274] on span "Movimiento - Seleccionar tipo *" at bounding box center [858, 274] width 294 height 16
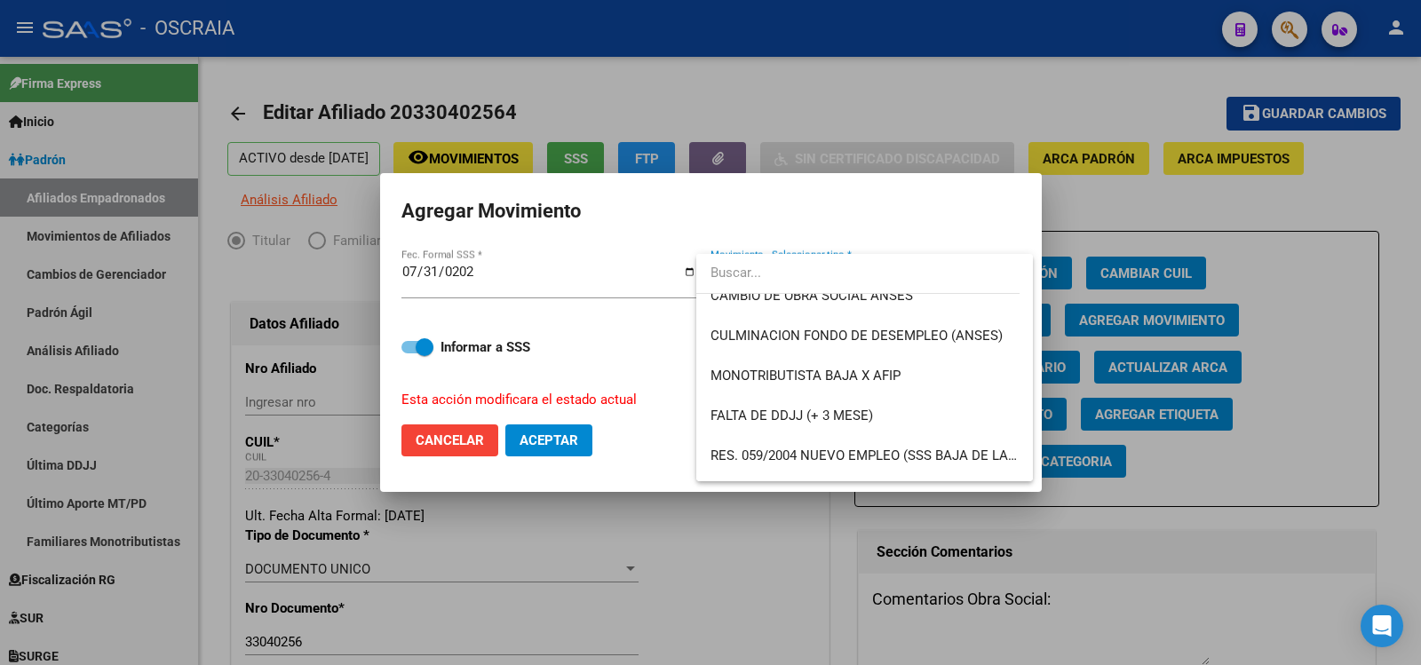
scroll to position [404, 0]
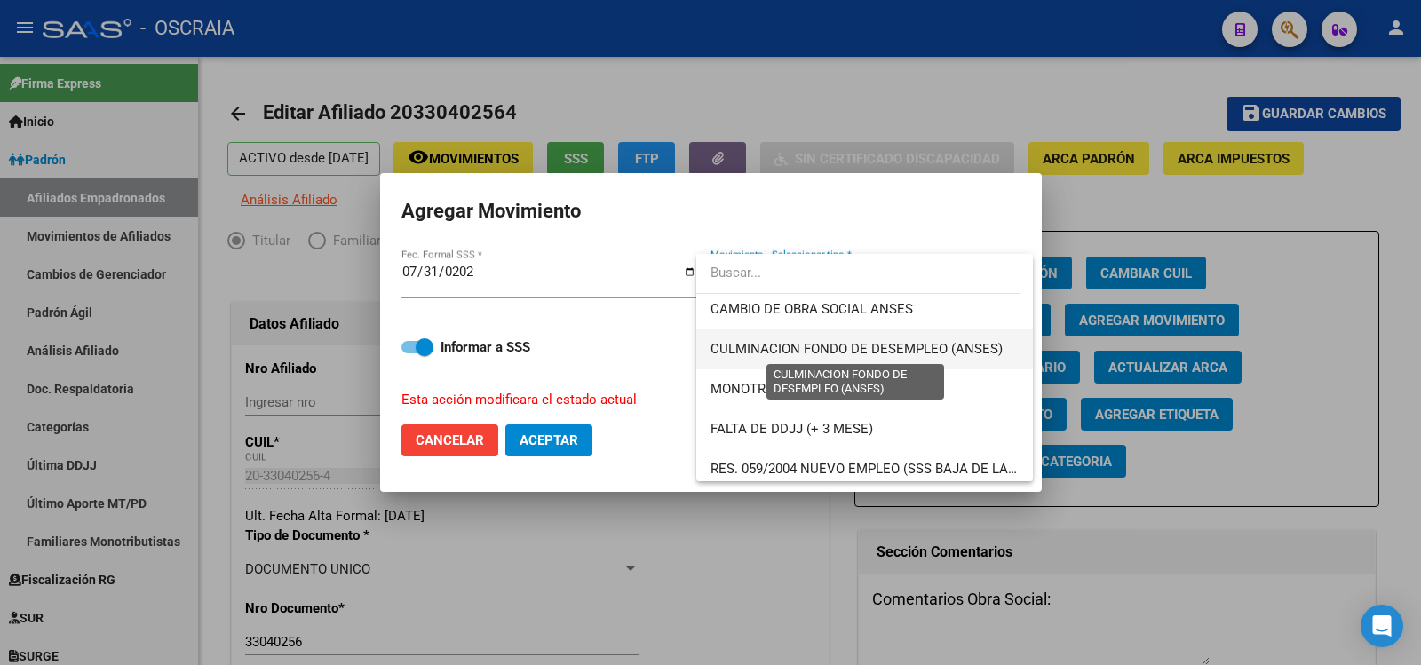
click at [992, 342] on span "CULMINACION FONDO DE DESEMPLEO (ANSES)" at bounding box center [857, 349] width 292 height 16
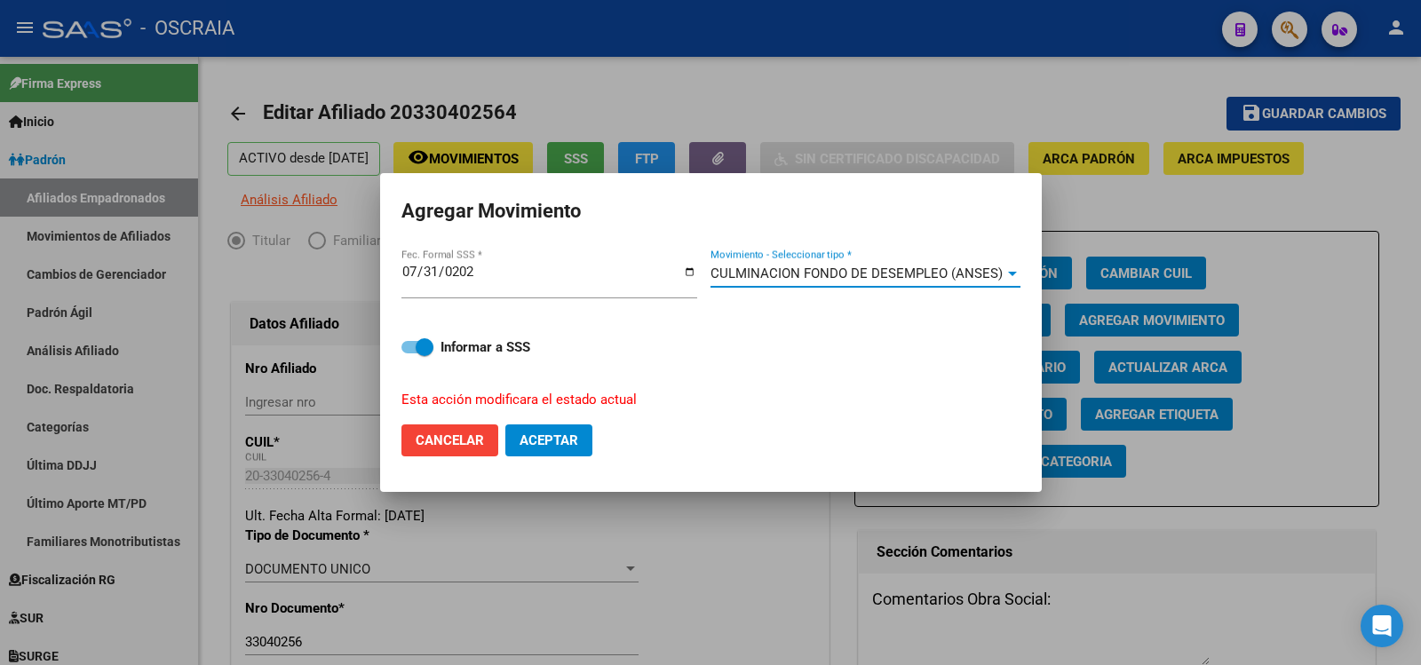
click at [571, 433] on span "Aceptar" at bounding box center [549, 441] width 59 height 16
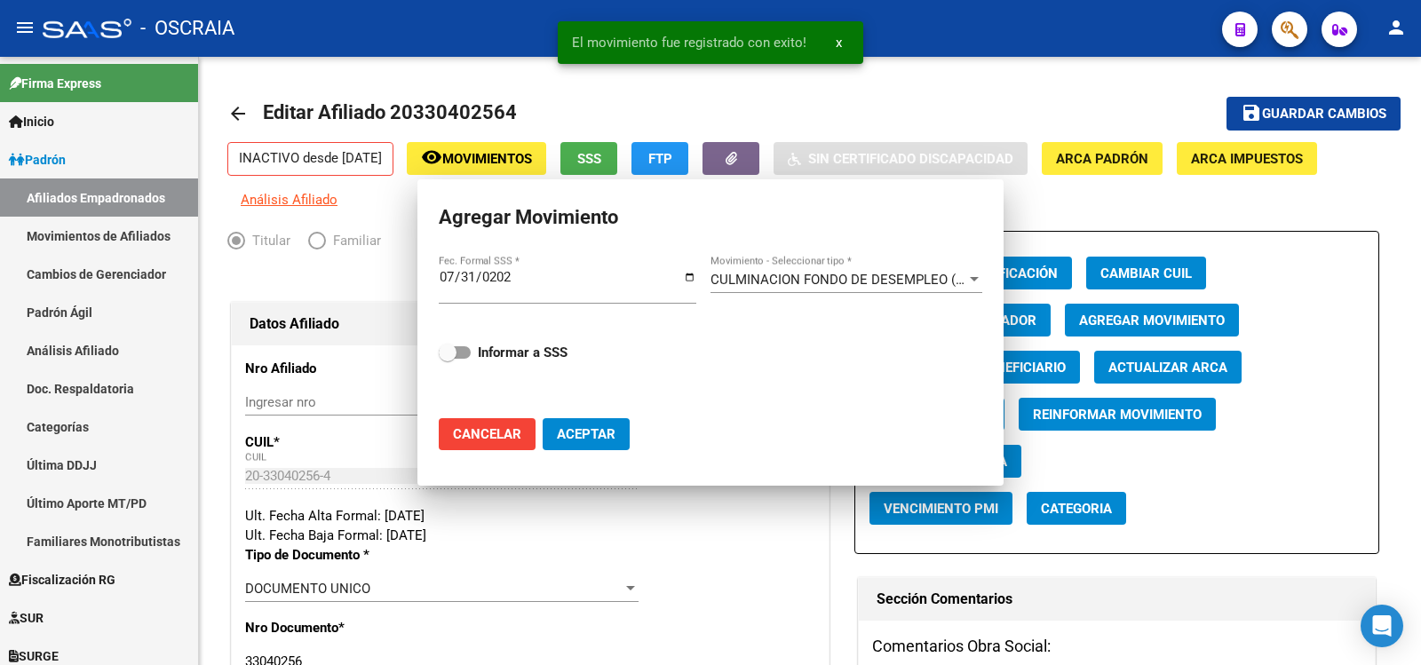
checkbox input "false"
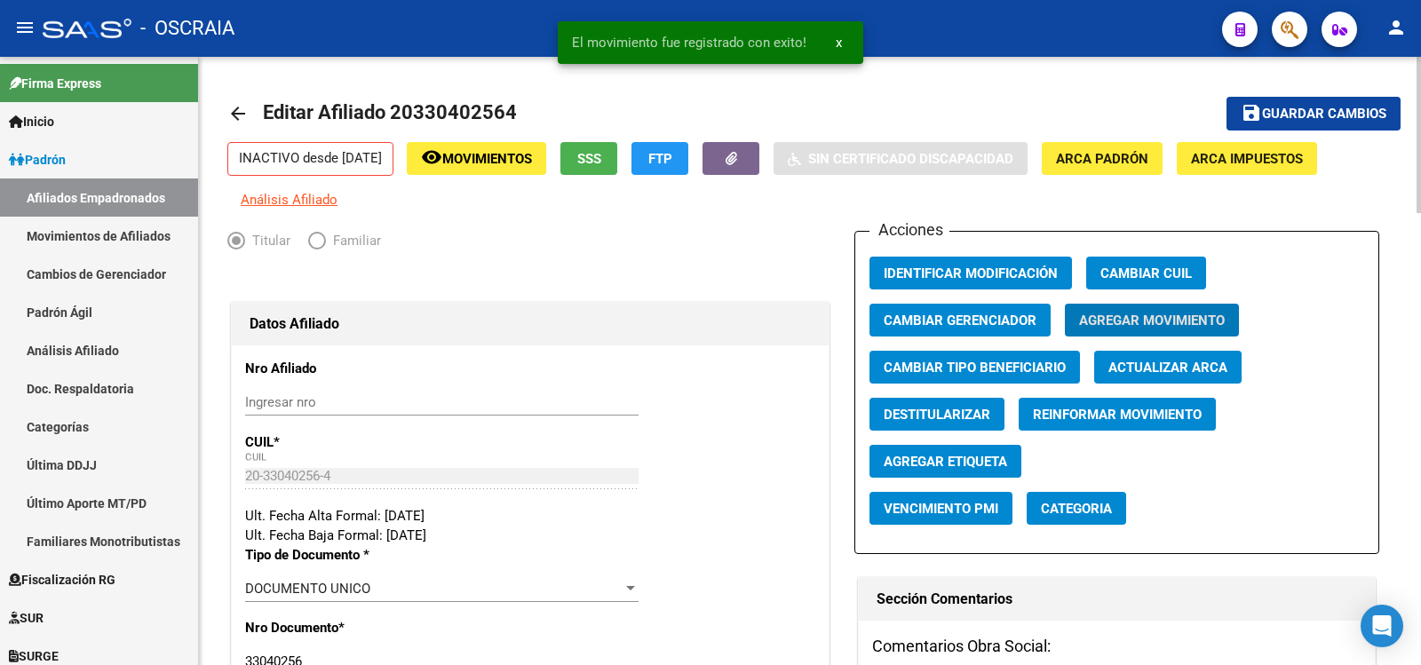
click at [1360, 107] on span "Guardar cambios" at bounding box center [1324, 115] width 124 height 16
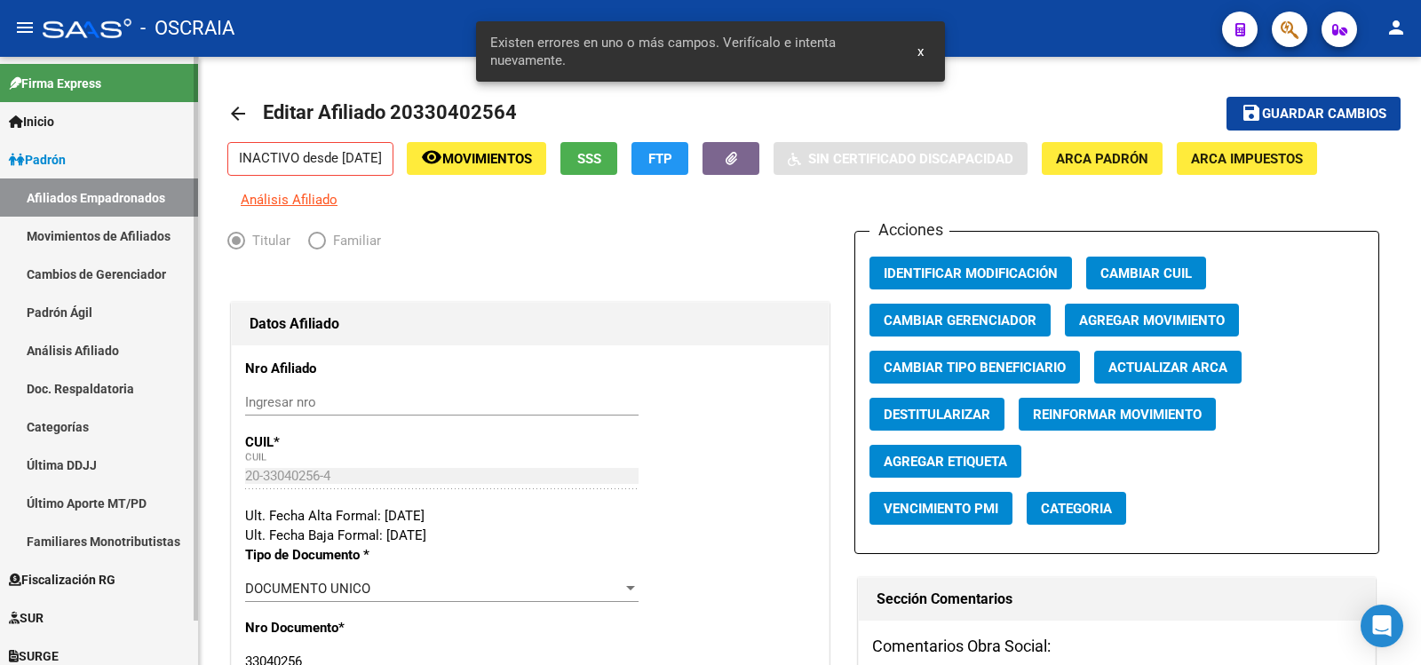
click at [86, 308] on link "Padrón Ágil" at bounding box center [99, 312] width 198 height 38
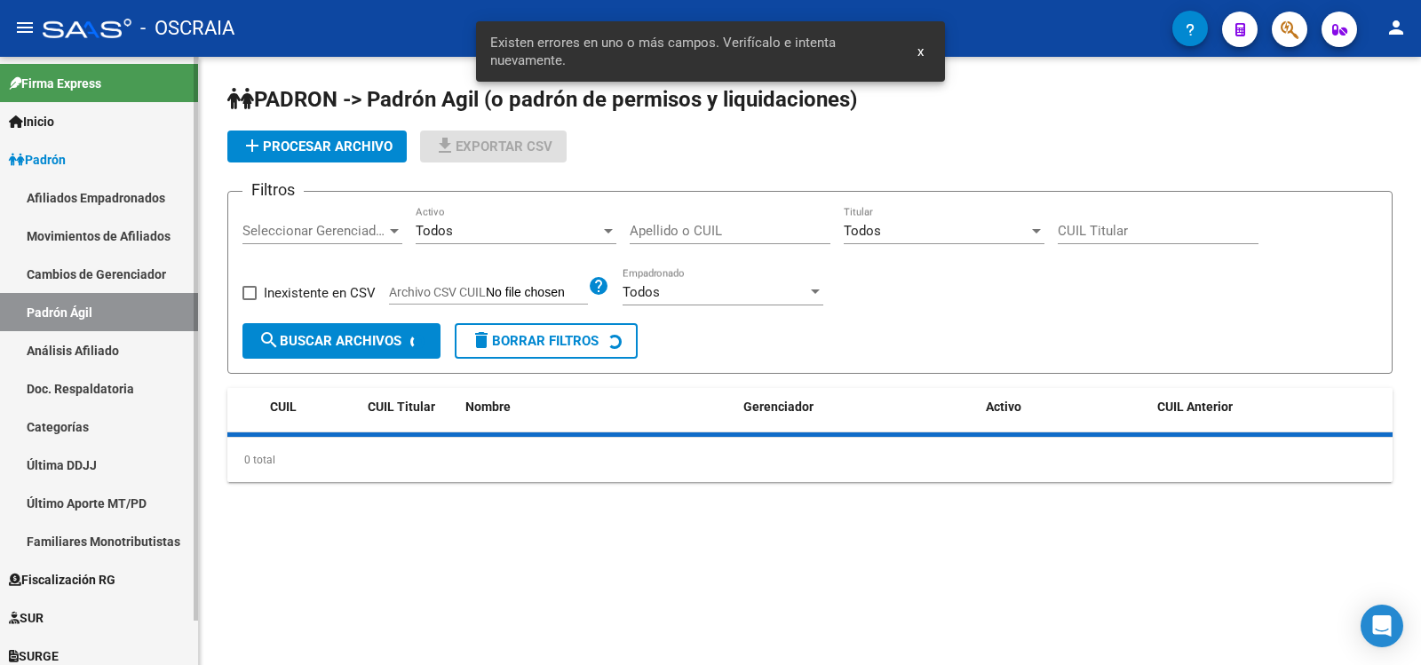
click at [91, 336] on link "Análisis Afiliado" at bounding box center [99, 350] width 198 height 38
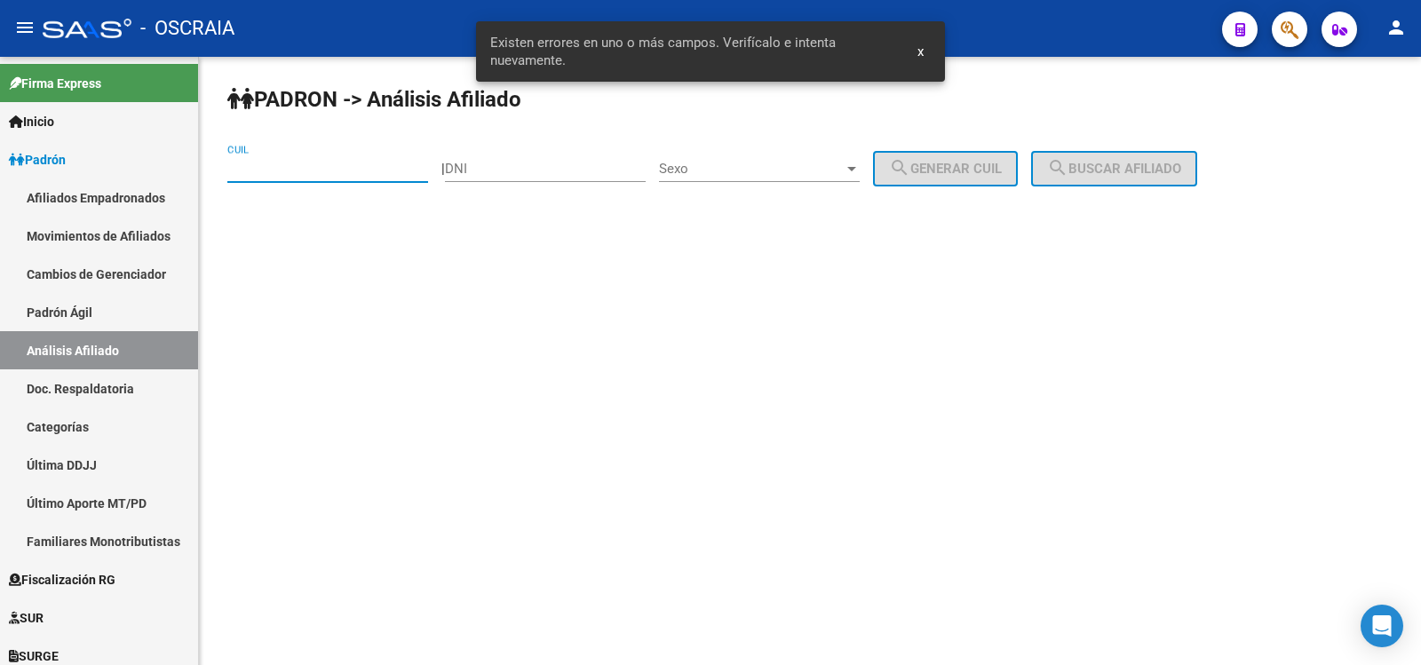
click at [291, 172] on input "CUIL" at bounding box center [327, 169] width 201 height 16
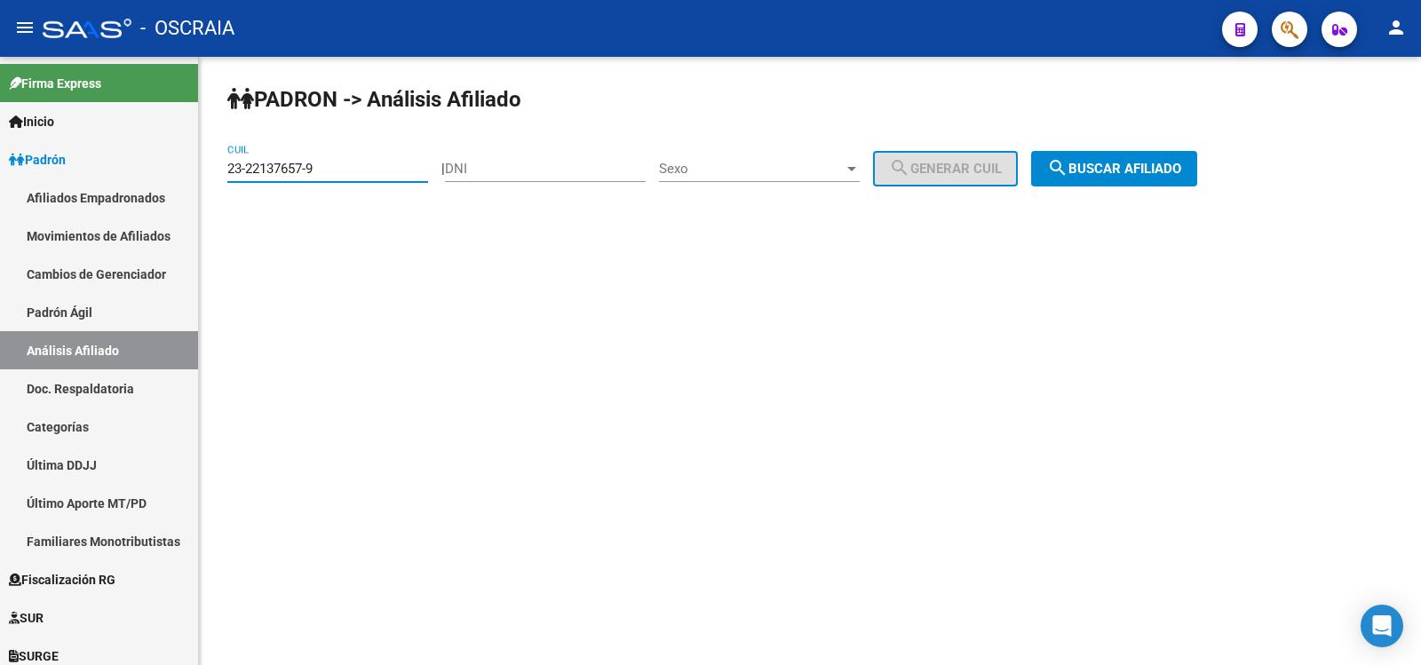
type input "23-22137657-9"
click at [1159, 169] on span "search Buscar afiliado" at bounding box center [1114, 169] width 134 height 16
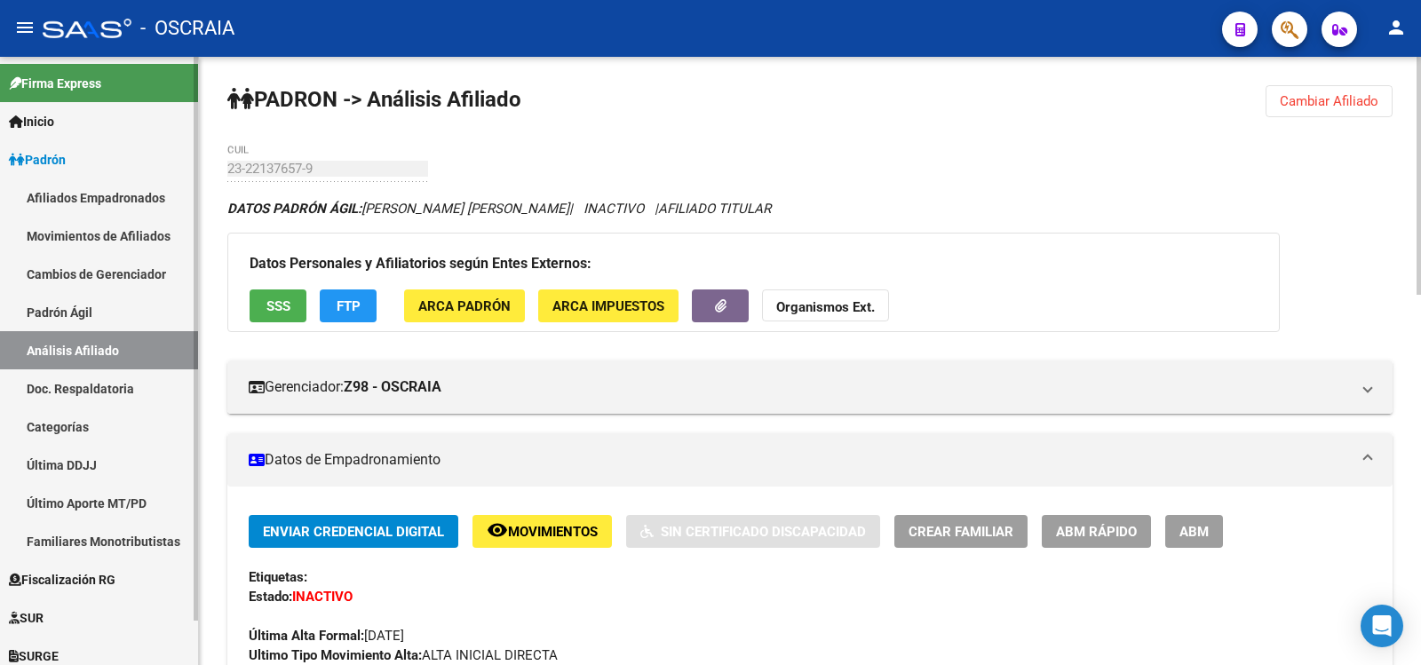
click at [69, 314] on link "Padrón Ágil" at bounding box center [99, 312] width 198 height 38
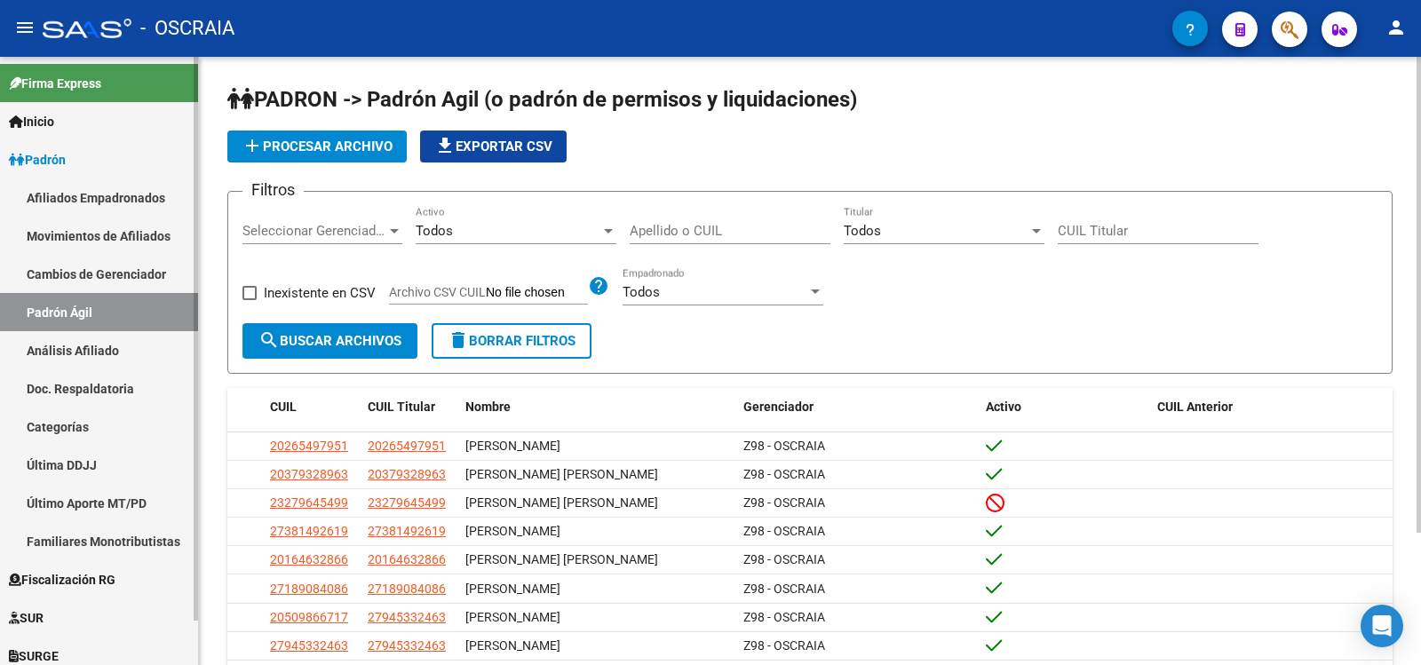
click at [113, 350] on link "Análisis Afiliado" at bounding box center [99, 350] width 198 height 38
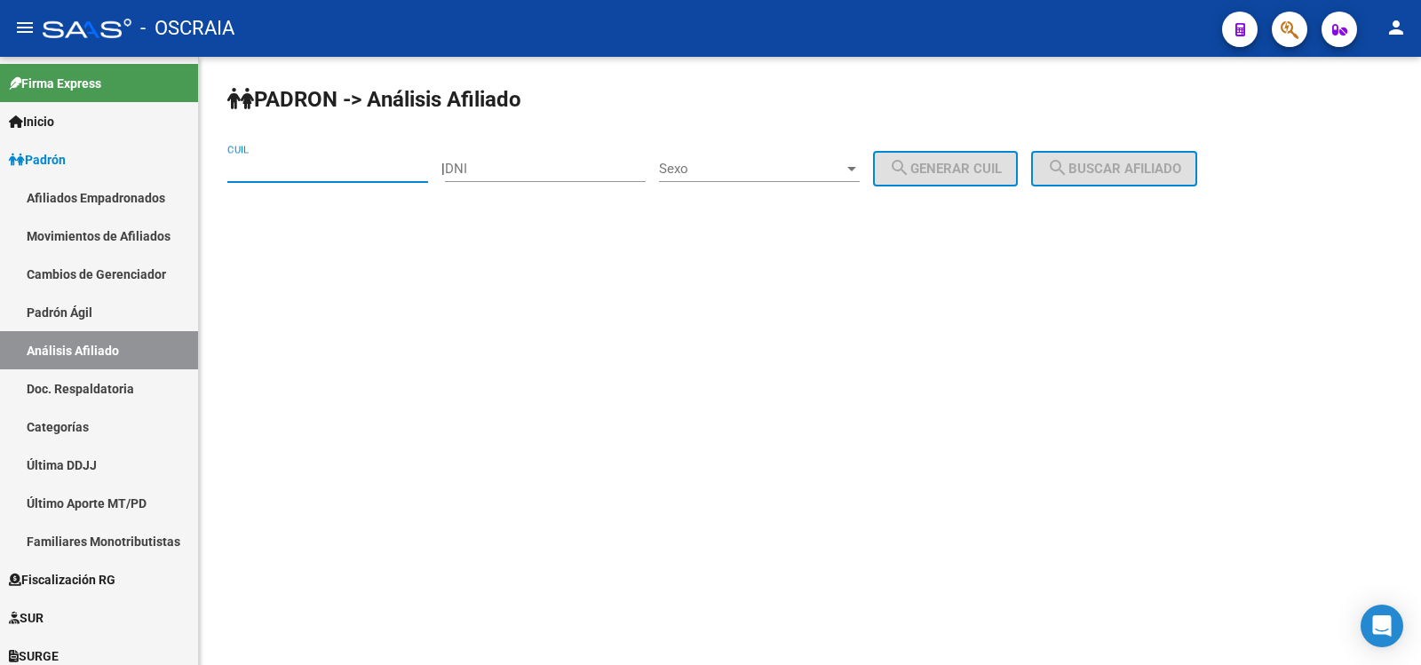
click at [292, 166] on input "CUIL" at bounding box center [327, 169] width 201 height 16
type input "27-28994024-9"
click at [1134, 164] on span "search Buscar afiliado" at bounding box center [1114, 169] width 134 height 16
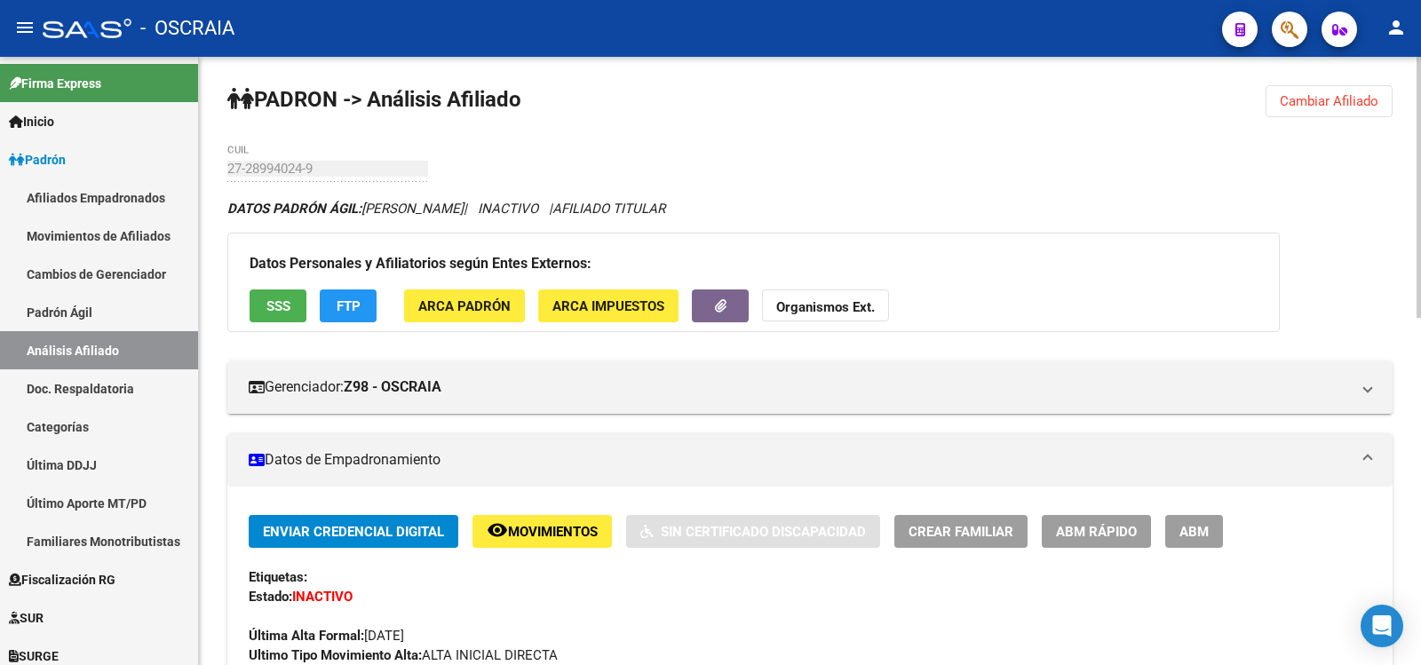
scroll to position [592, 0]
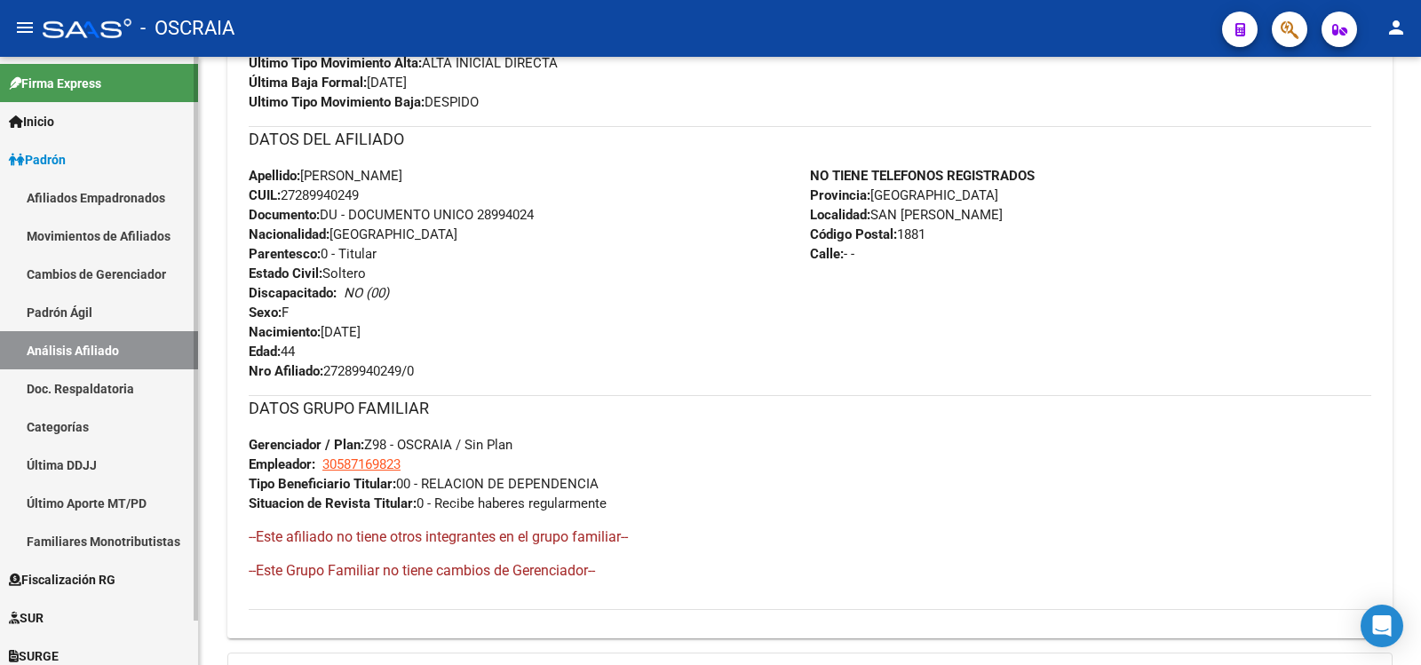
click at [21, 299] on link "Padrón Ágil" at bounding box center [99, 312] width 198 height 38
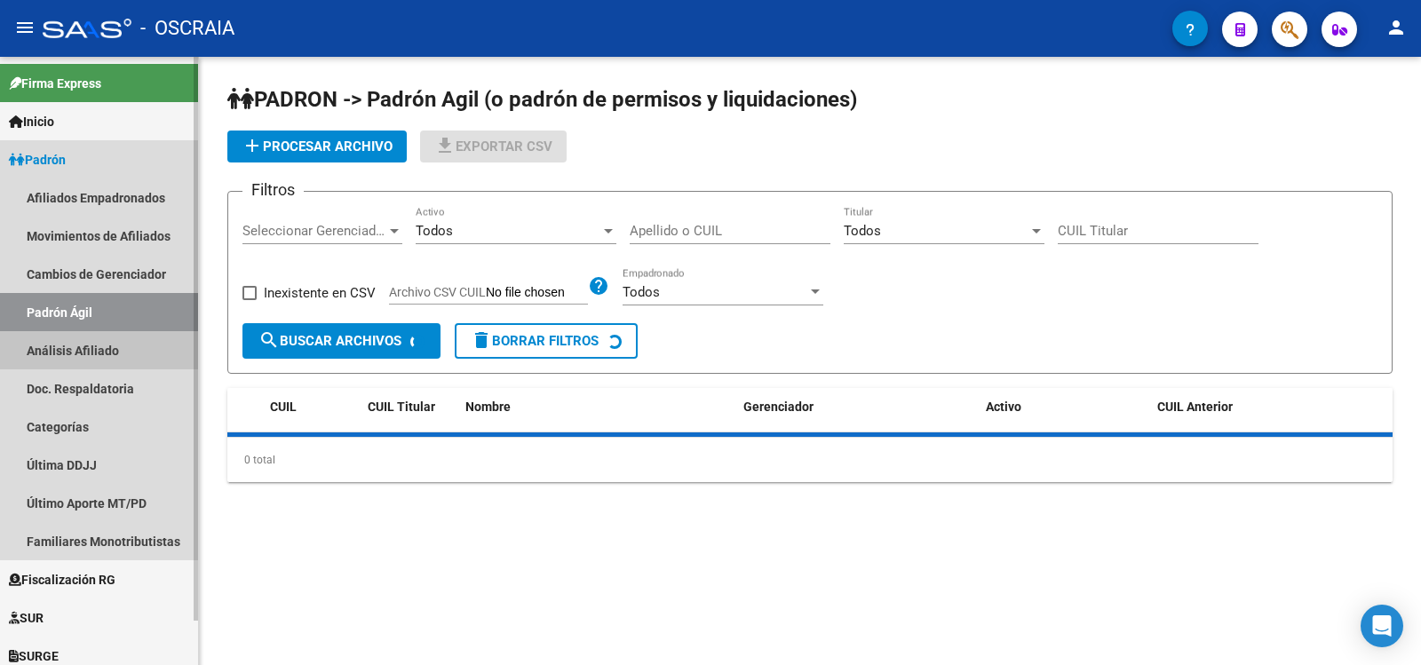
click at [60, 345] on link "Análisis Afiliado" at bounding box center [99, 350] width 198 height 38
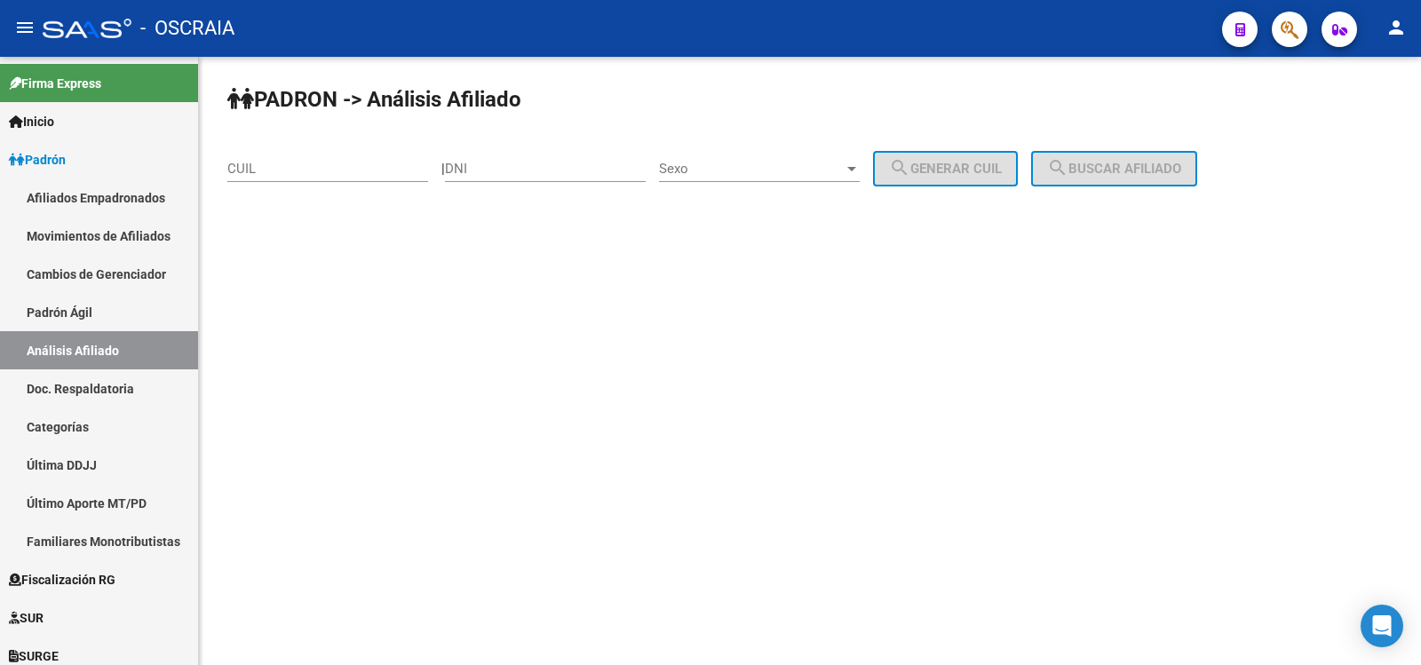
click at [261, 171] on input "CUIL" at bounding box center [327, 169] width 201 height 16
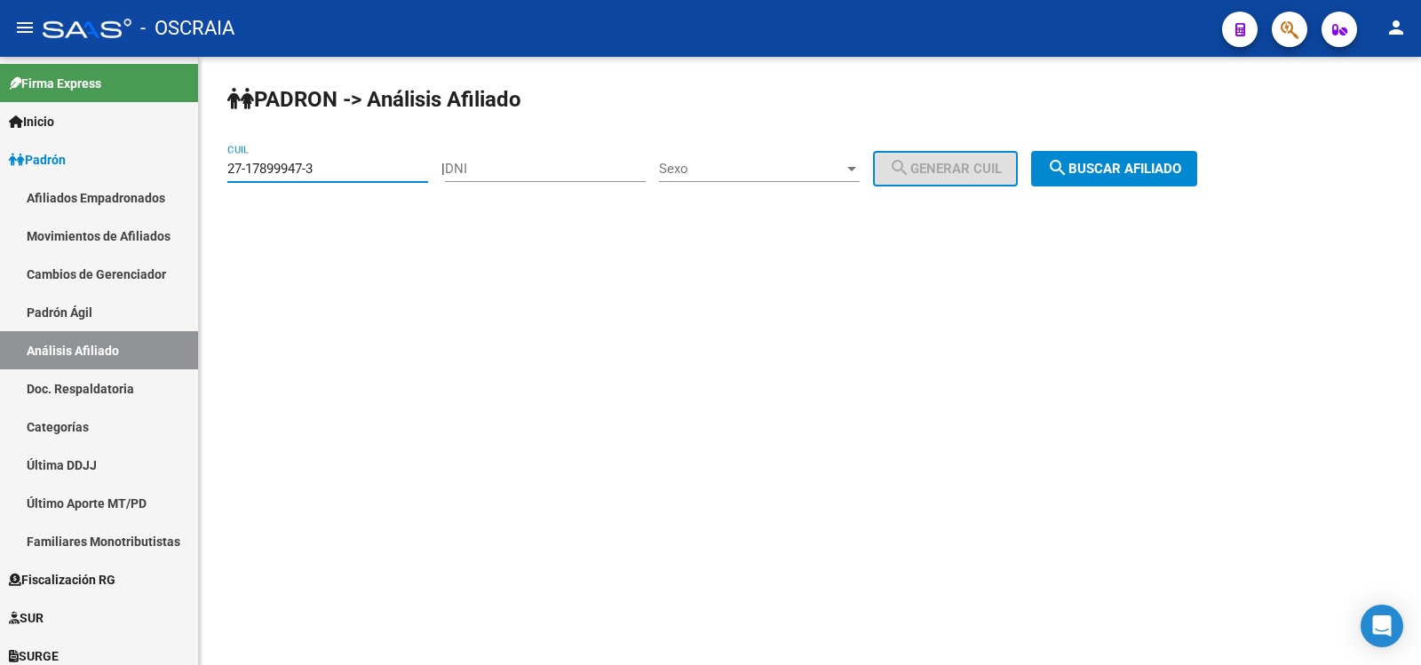
type input "27-17899947-3"
click at [1069, 171] on mat-icon "search" at bounding box center [1057, 167] width 21 height 21
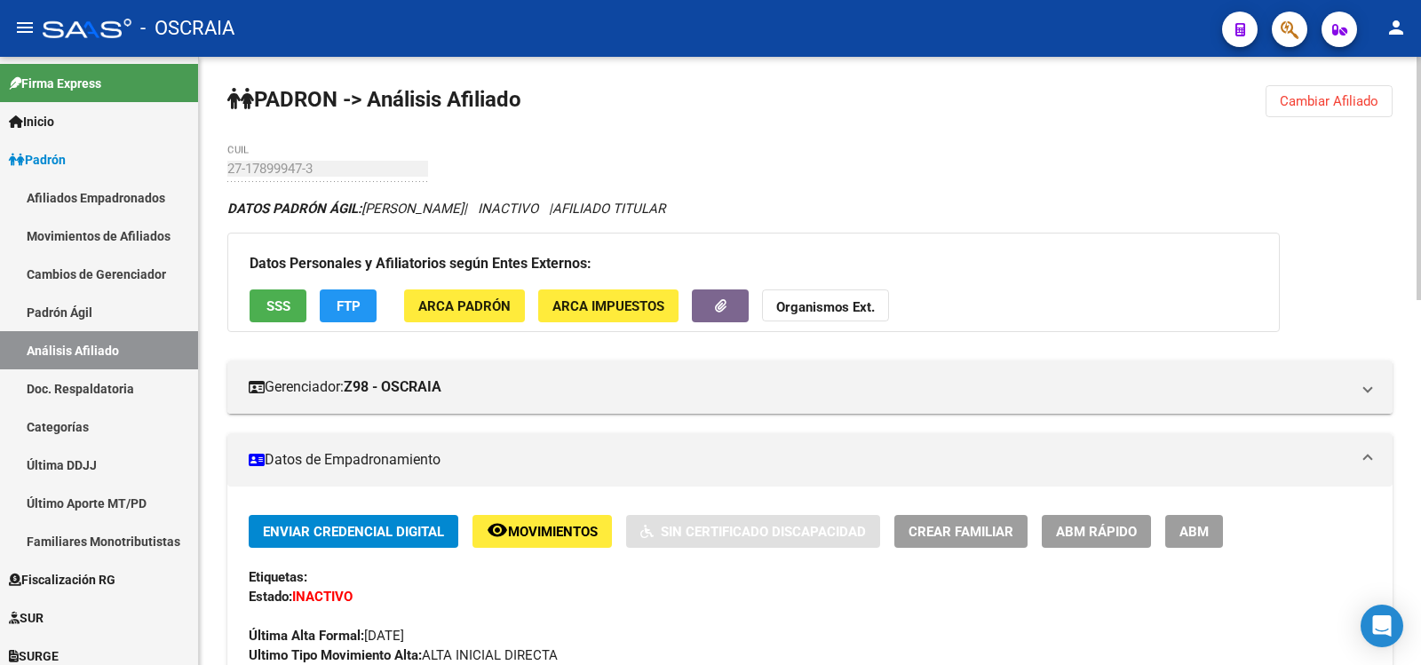
scroll to position [592, 0]
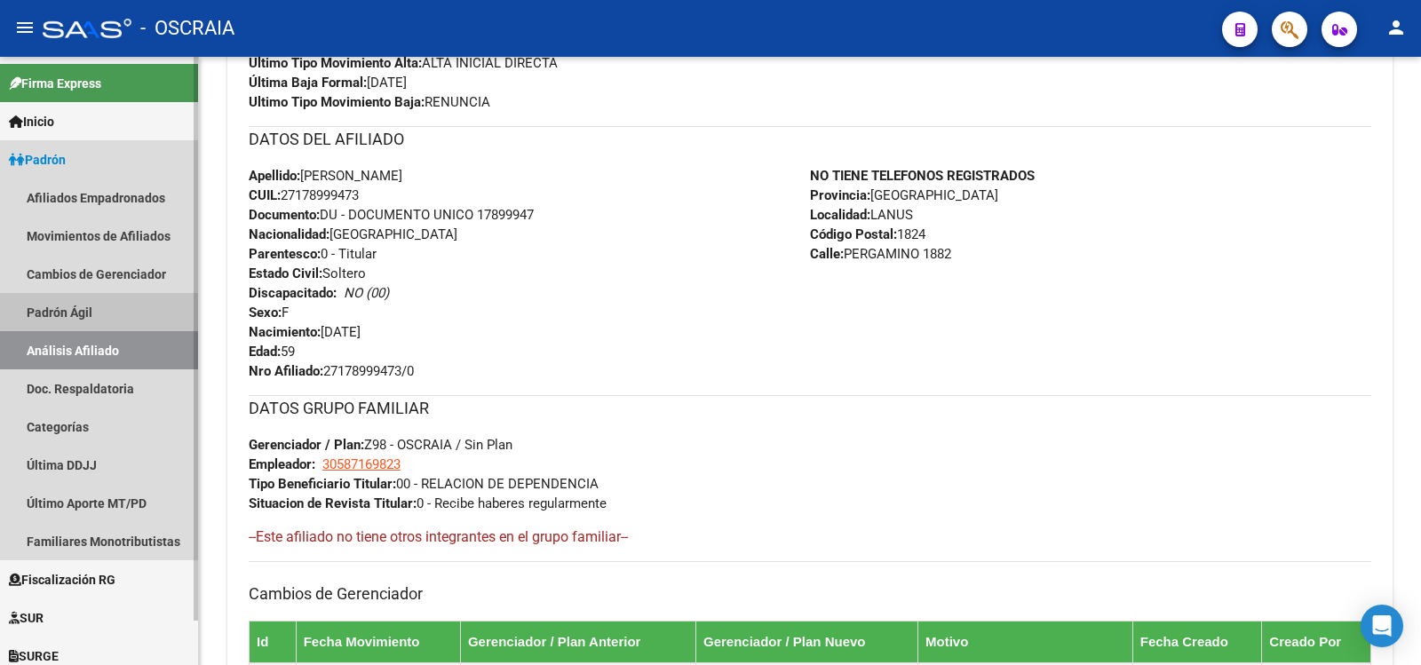
click at [76, 312] on link "Padrón Ágil" at bounding box center [99, 312] width 198 height 38
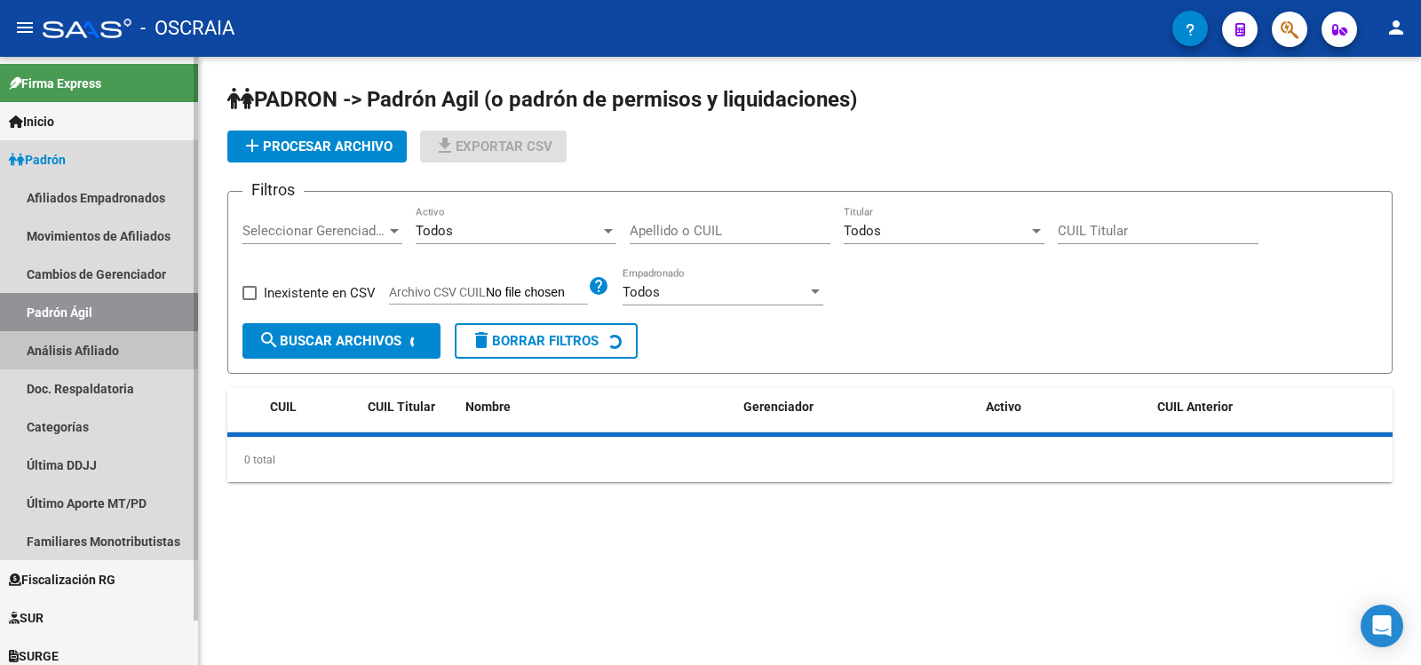
click at [70, 338] on link "Análisis Afiliado" at bounding box center [99, 350] width 198 height 38
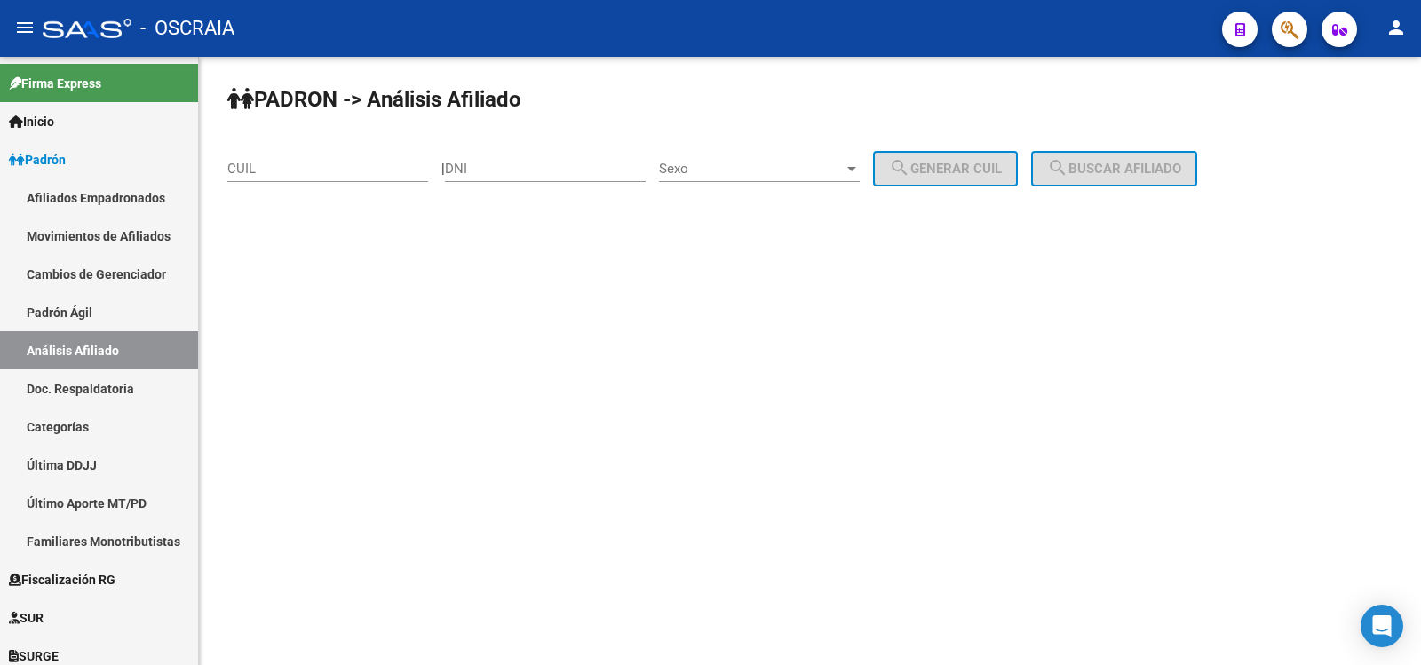
click at [306, 163] on input "CUIL" at bounding box center [327, 169] width 201 height 16
type input "2"
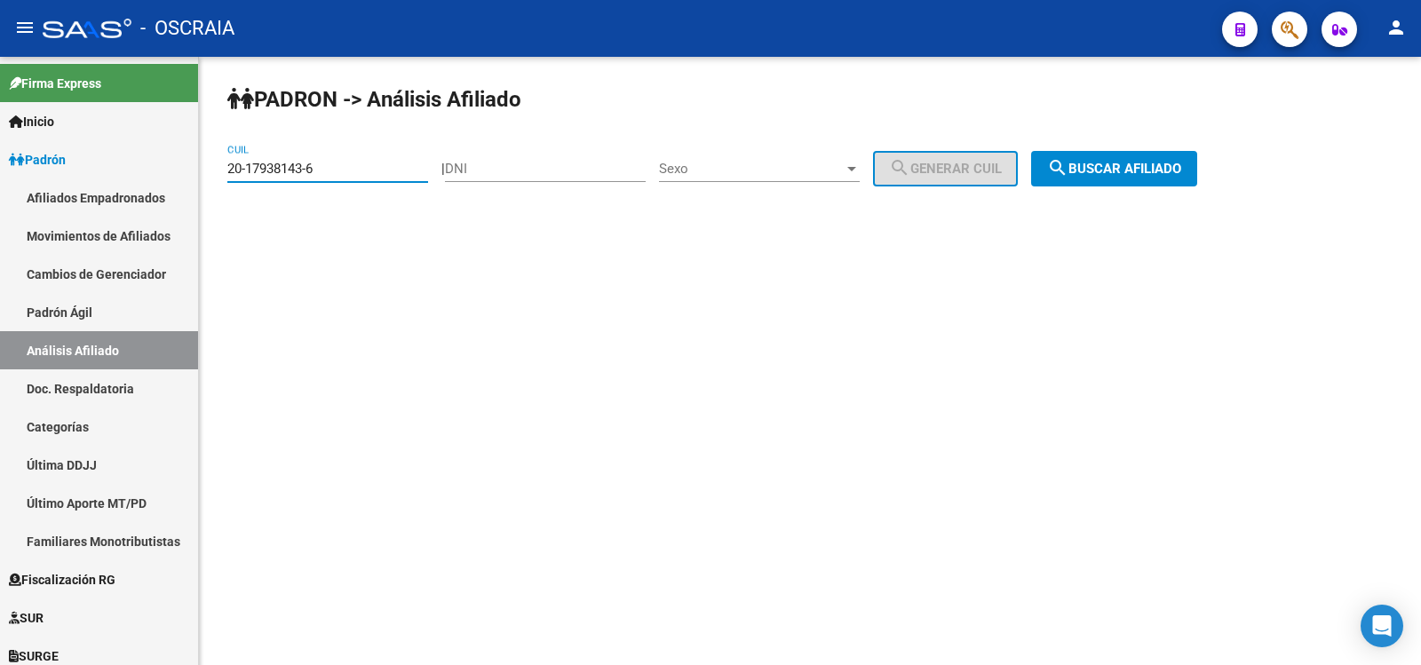
type input "20-17938143-6"
click at [1195, 182] on button "search Buscar afiliado" at bounding box center [1114, 169] width 166 height 36
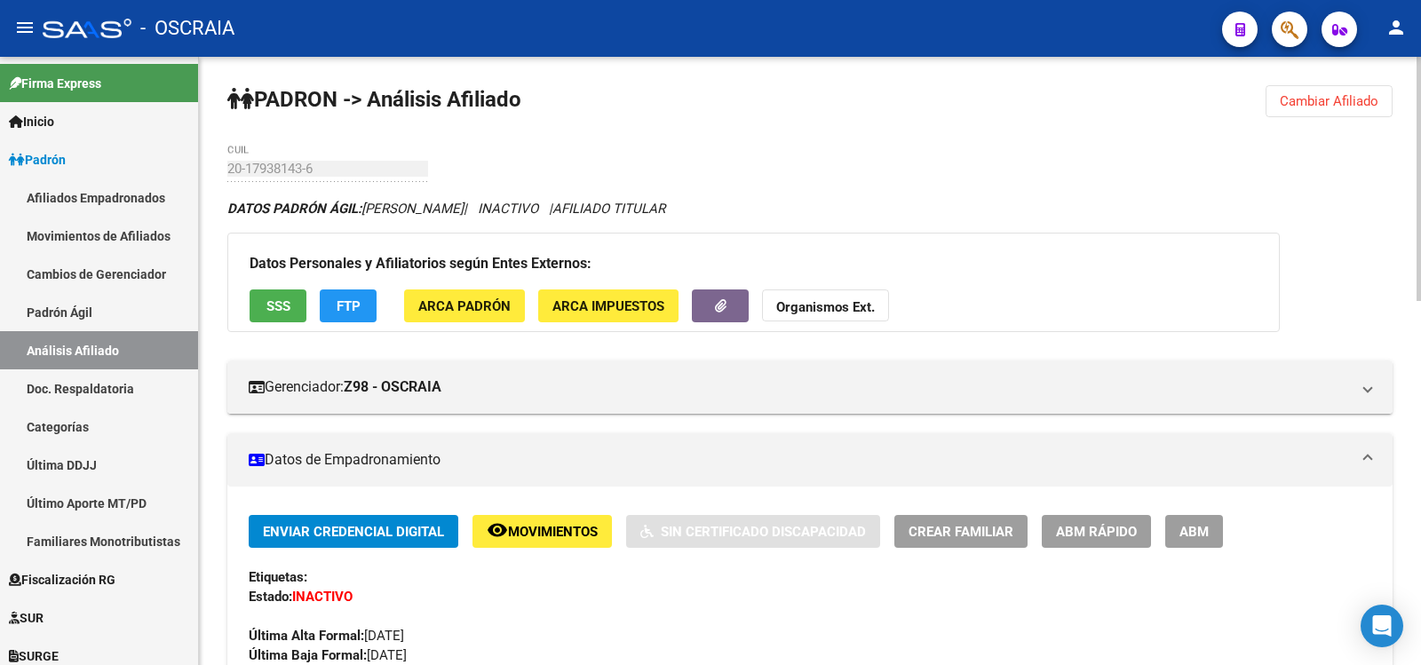
scroll to position [888, 0]
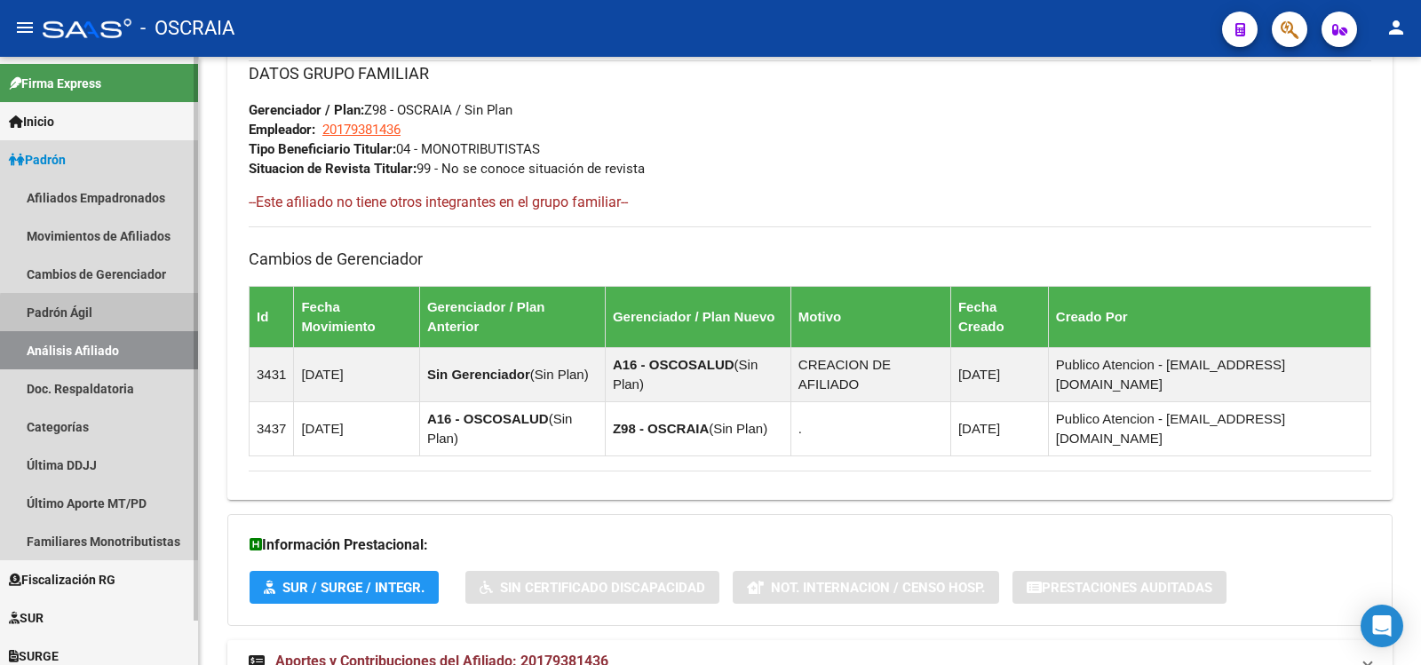
click at [107, 314] on link "Padrón Ágil" at bounding box center [99, 312] width 198 height 38
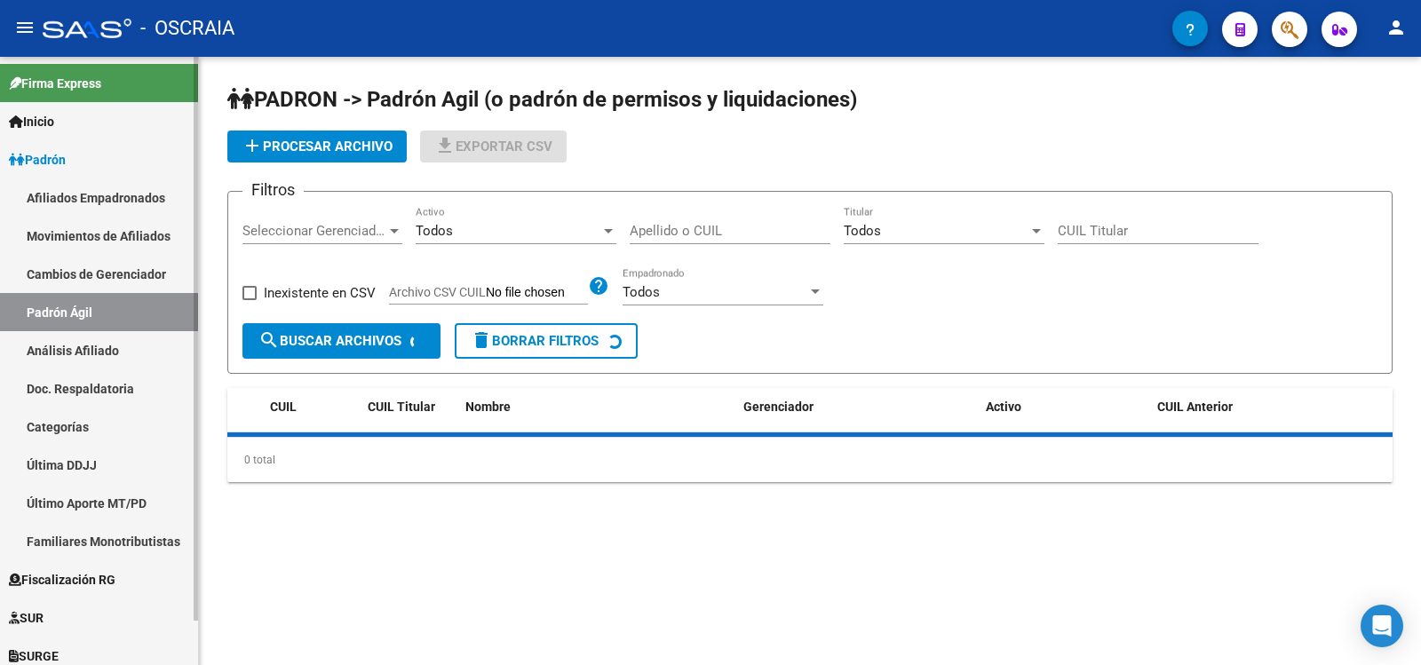
click at [107, 343] on link "Análisis Afiliado" at bounding box center [99, 350] width 198 height 38
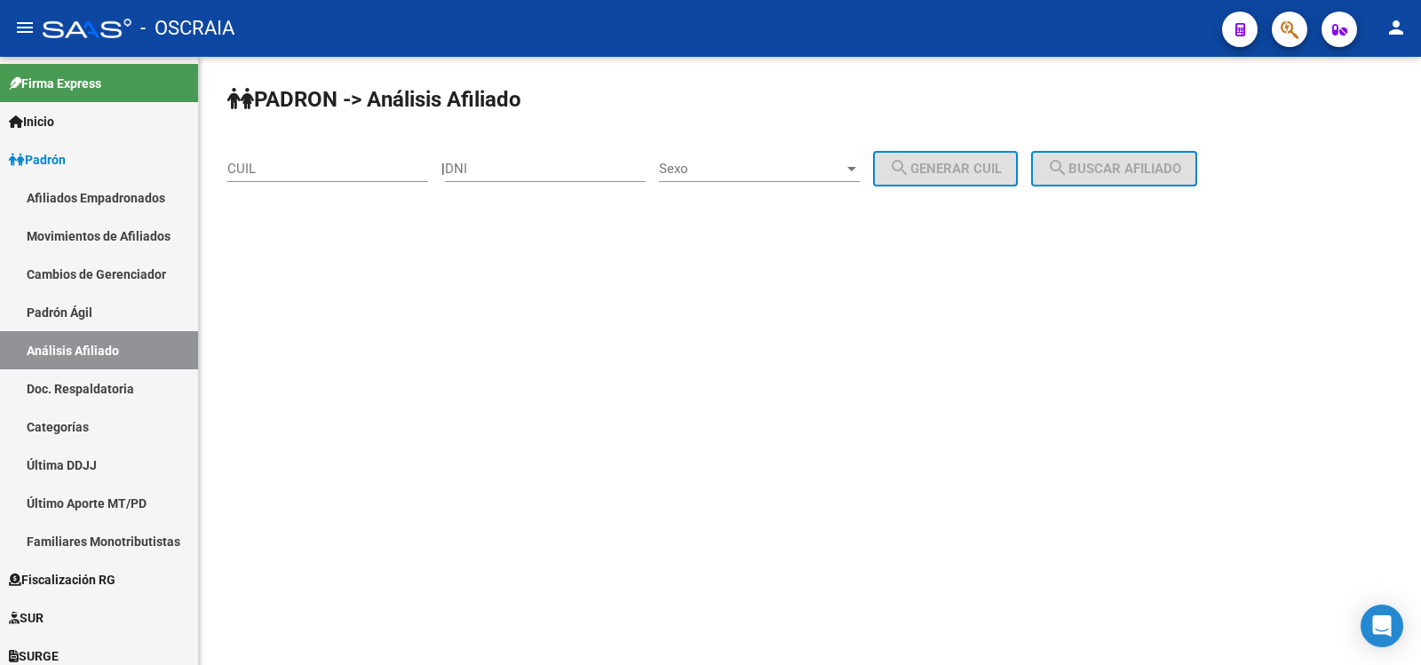
click at [356, 179] on div "CUIL" at bounding box center [327, 163] width 201 height 38
click at [341, 166] on input "CUIL" at bounding box center [327, 169] width 201 height 16
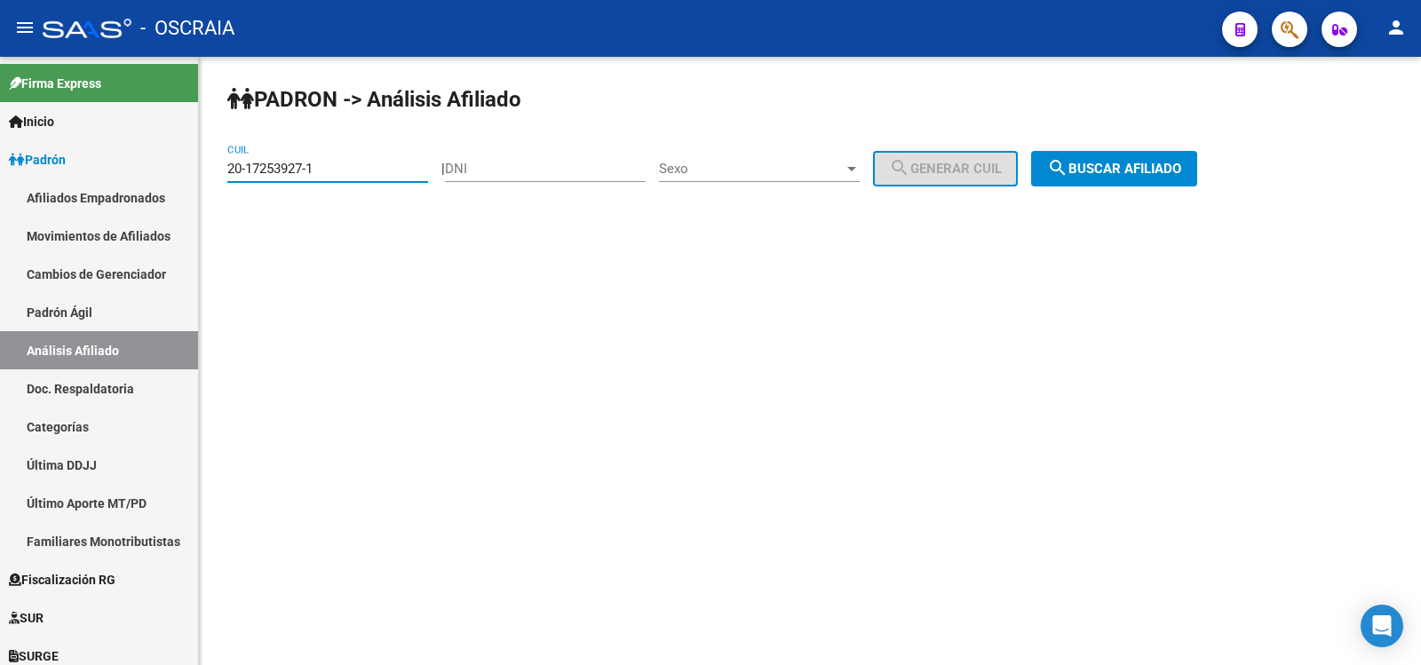
type input "20-17253927-1"
click at [1121, 162] on span "search Buscar afiliado" at bounding box center [1114, 169] width 134 height 16
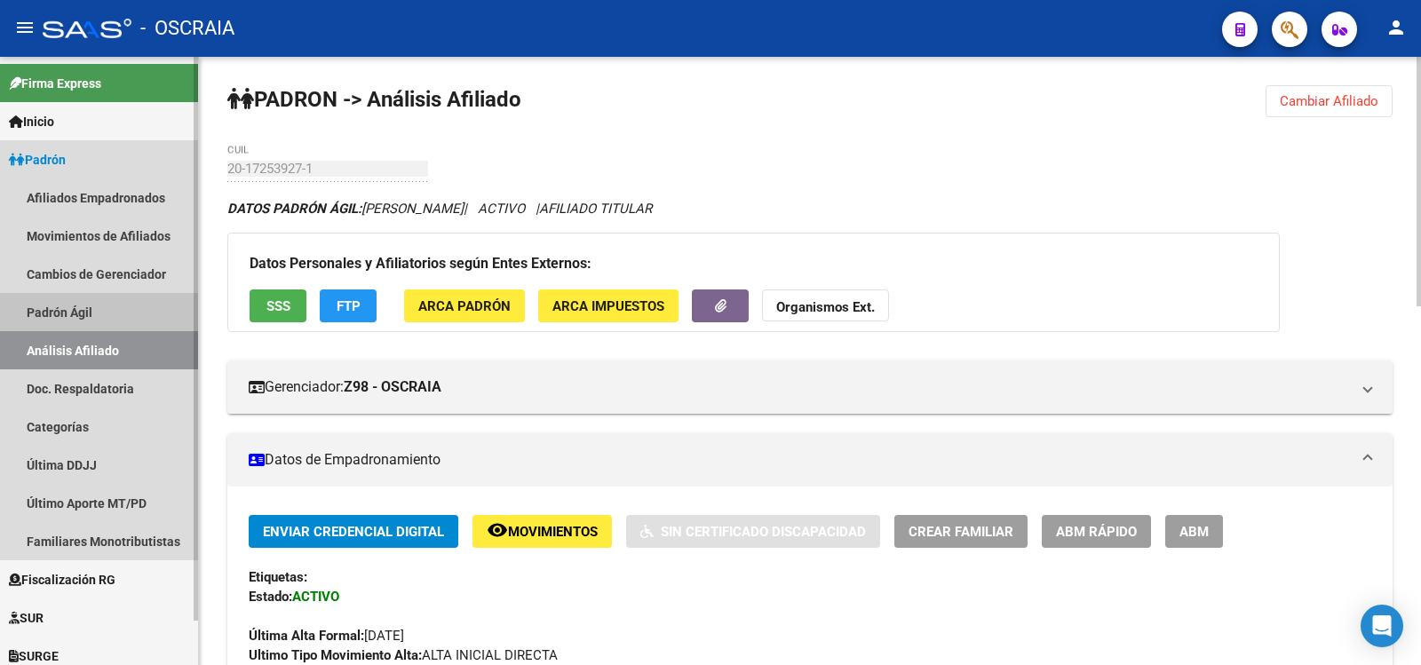
click at [79, 308] on link "Padrón Ágil" at bounding box center [99, 312] width 198 height 38
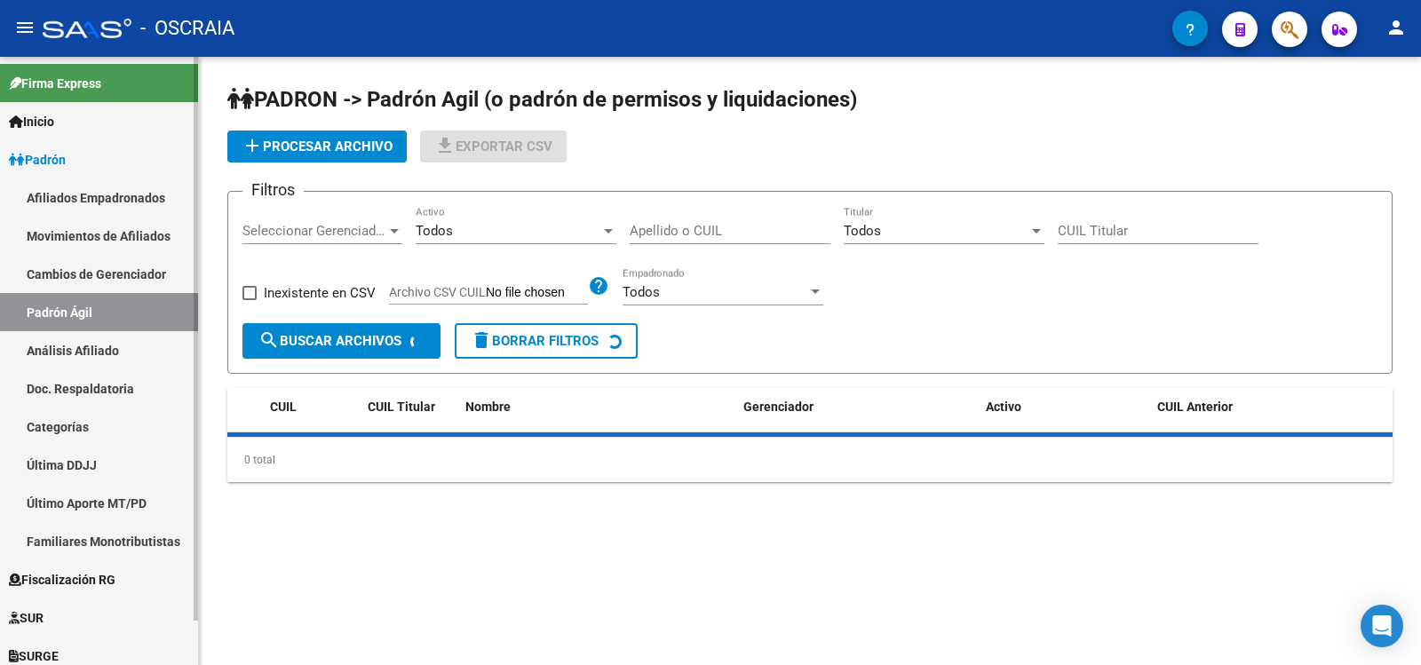
click at [87, 346] on link "Análisis Afiliado" at bounding box center [99, 350] width 198 height 38
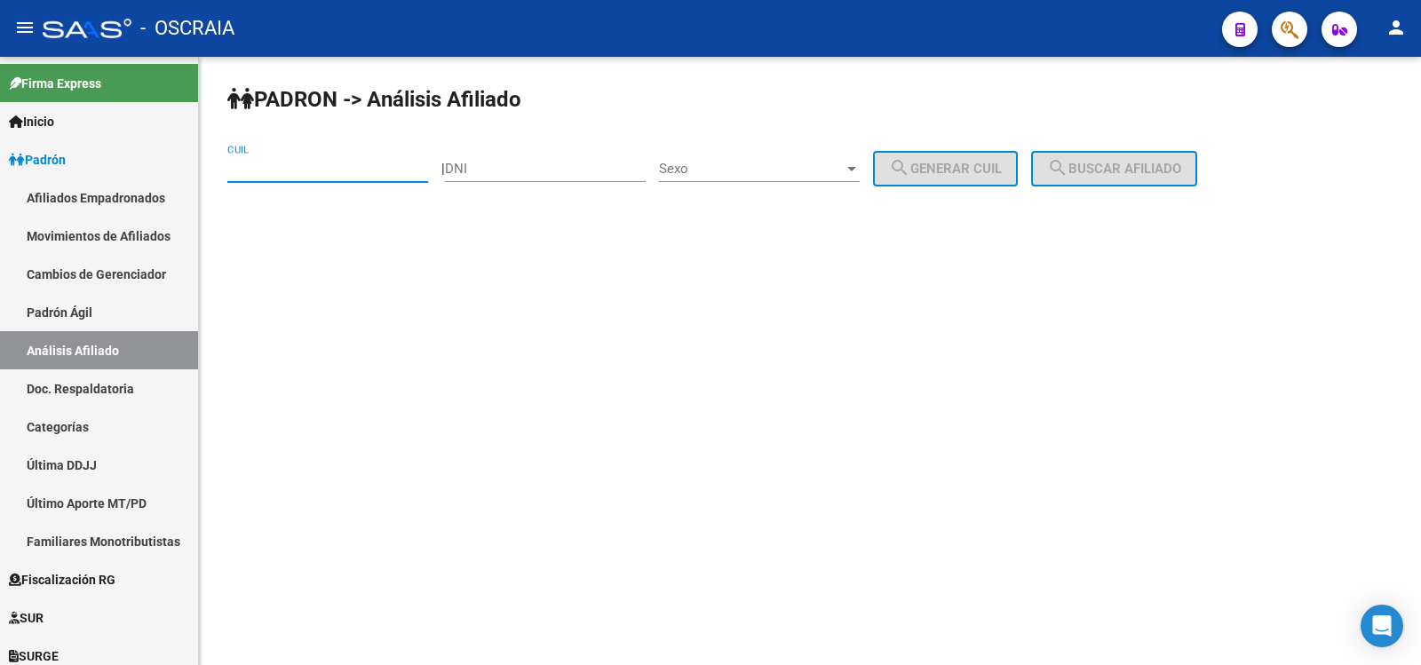
click at [303, 162] on input "CUIL" at bounding box center [327, 169] width 201 height 16
type input "20-16461795-6"
click at [1141, 155] on button "search Buscar afiliado" at bounding box center [1114, 169] width 166 height 36
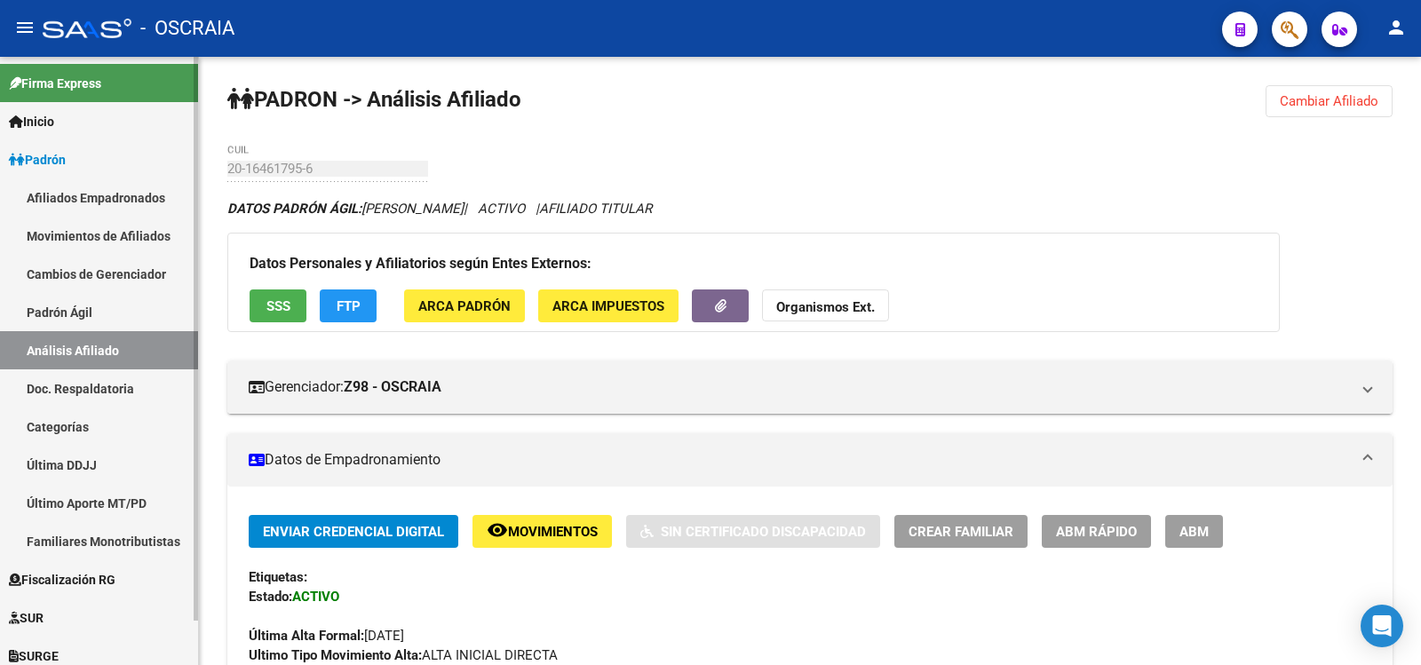
click at [103, 300] on link "Padrón Ágil" at bounding box center [99, 312] width 198 height 38
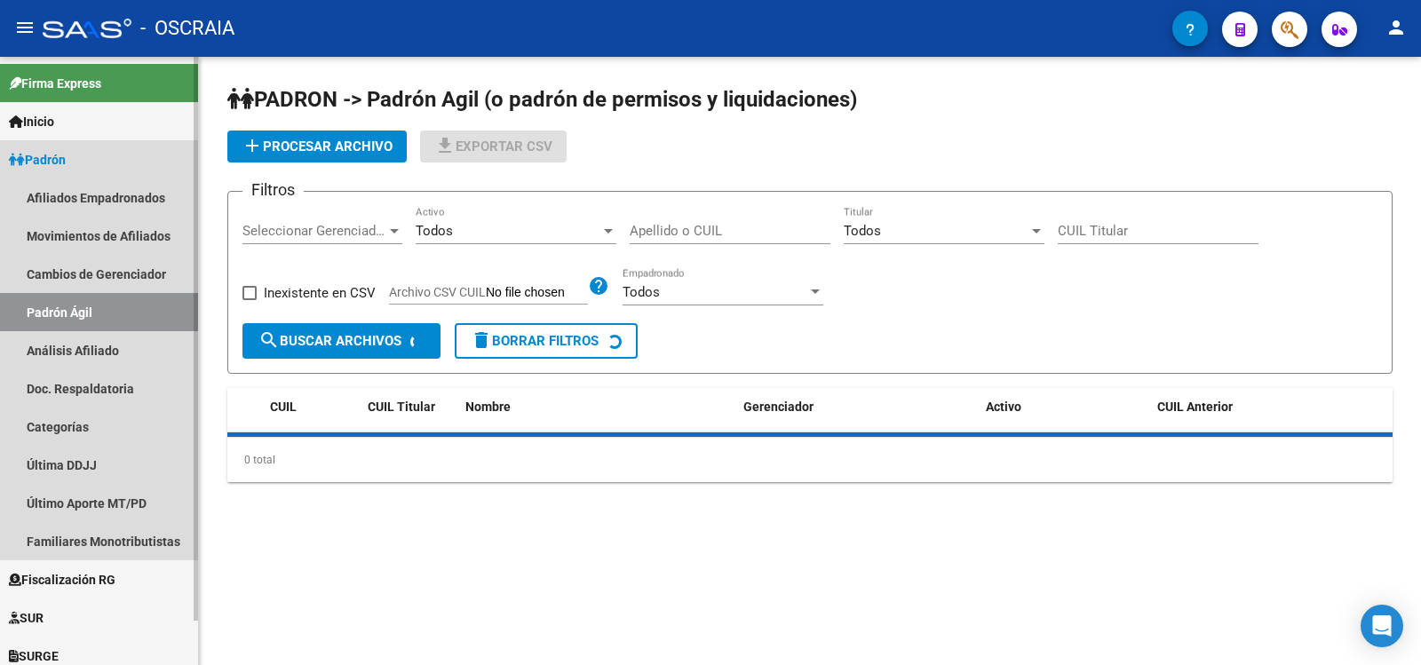
click at [88, 345] on link "Análisis Afiliado" at bounding box center [99, 350] width 198 height 38
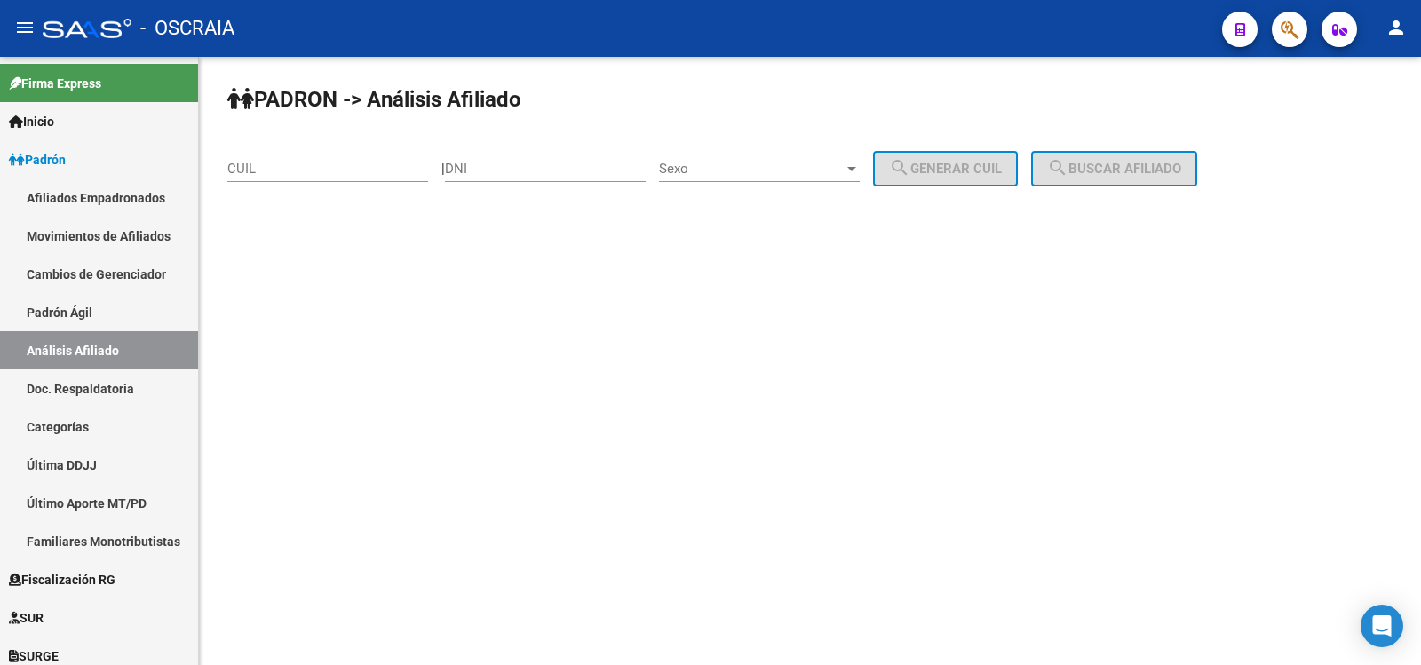
click at [288, 155] on div "CUIL" at bounding box center [327, 163] width 201 height 38
click at [286, 163] on input "CUIL" at bounding box center [327, 169] width 201 height 16
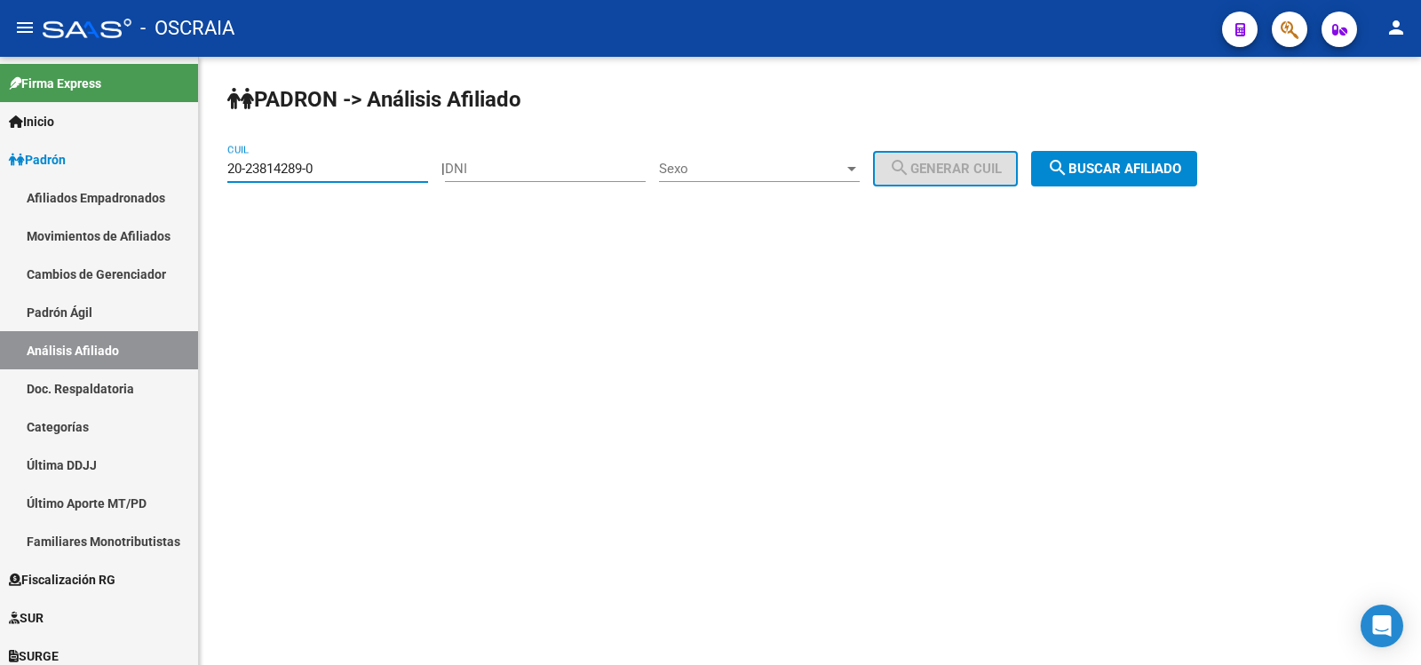
type input "20-23814289-0"
click at [1069, 157] on button "search Buscar afiliado" at bounding box center [1114, 169] width 166 height 36
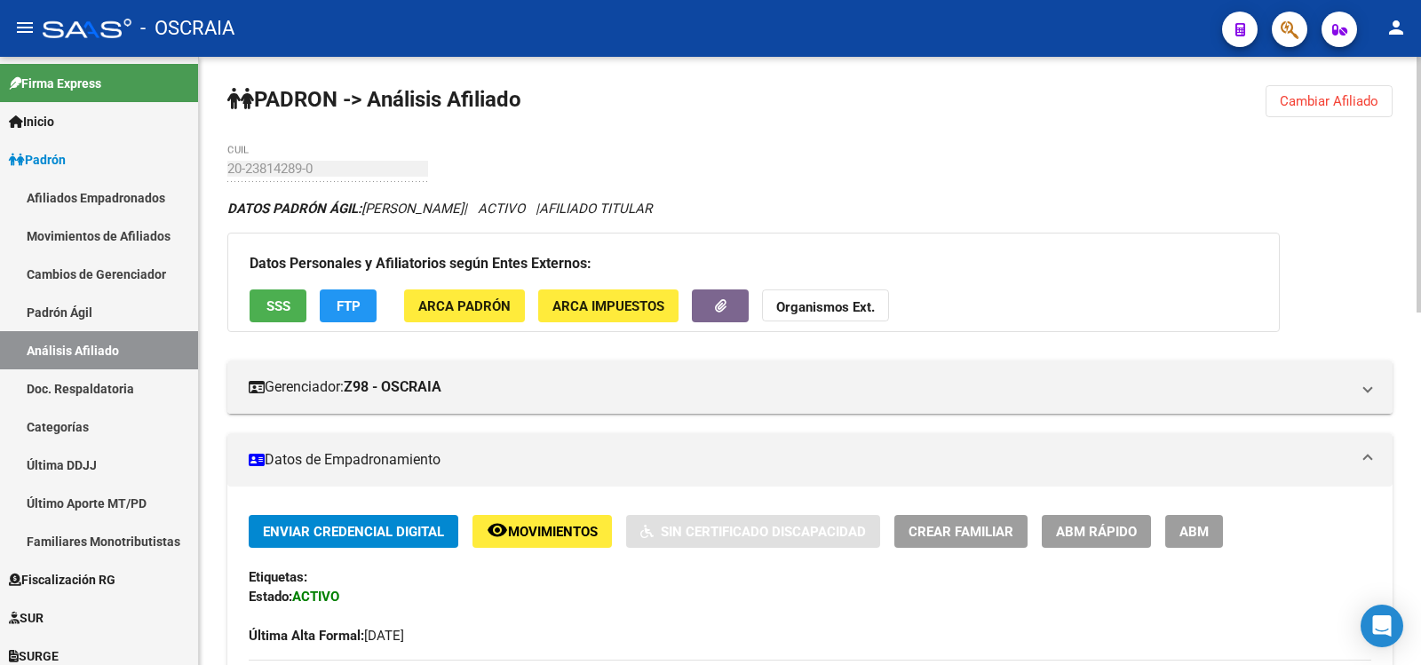
scroll to position [855, 0]
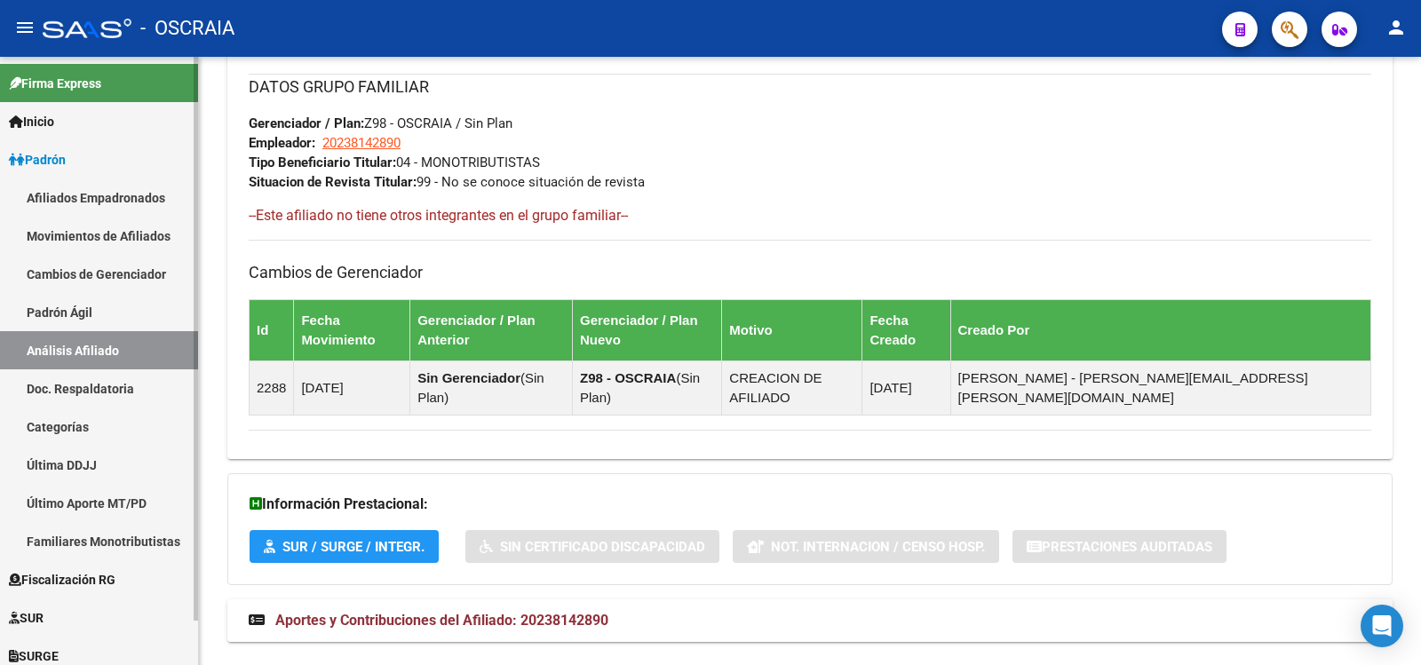
click at [107, 304] on link "Padrón Ágil" at bounding box center [99, 312] width 198 height 38
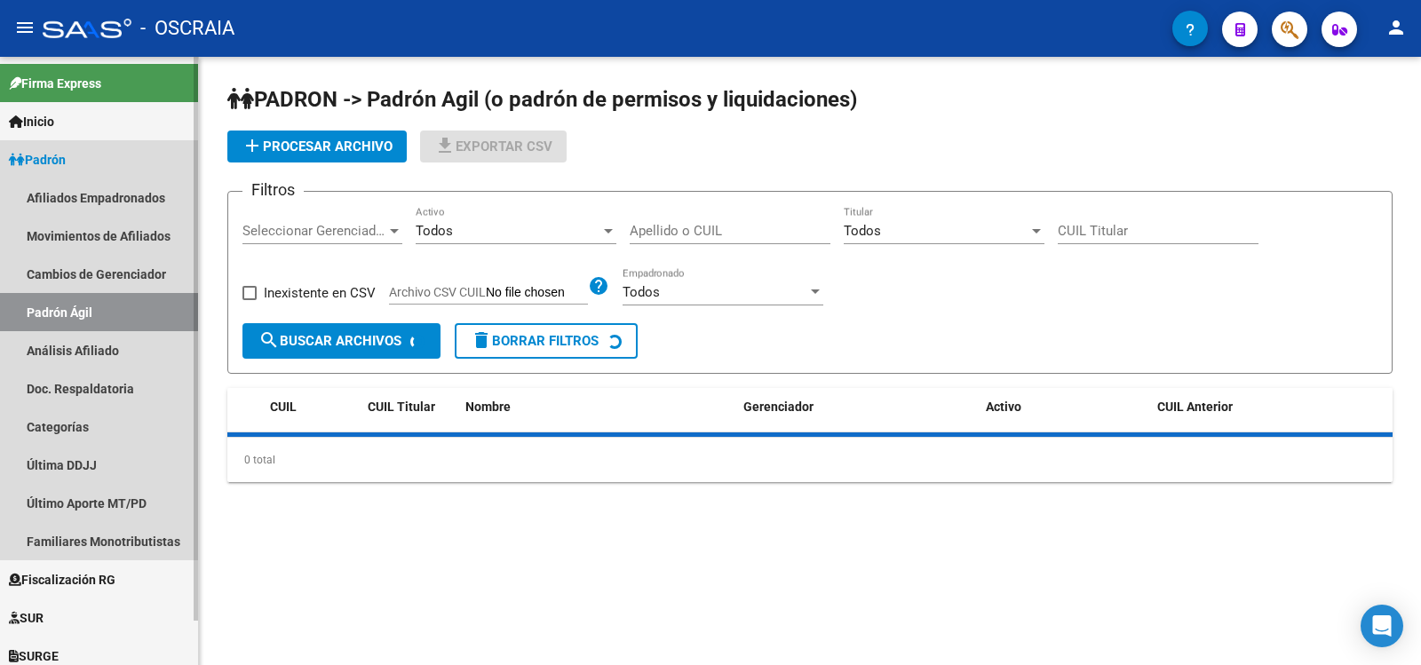
click at [103, 339] on link "Análisis Afiliado" at bounding box center [99, 350] width 198 height 38
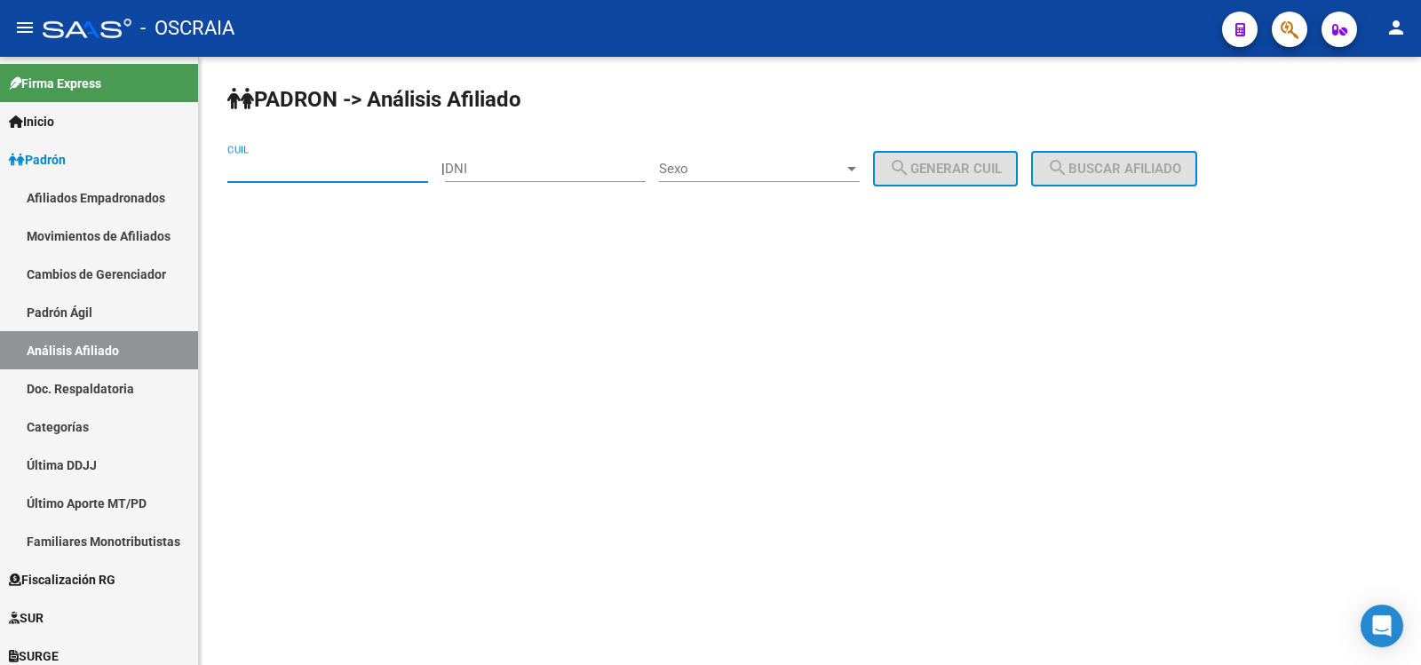
click at [349, 172] on input "CUIL" at bounding box center [327, 169] width 201 height 16
type input "2"
type input "23-96066415-9"
drag, startPoint x: 1142, startPoint y: 174, endPoint x: 1113, endPoint y: 187, distance: 32.2
click at [1142, 172] on span "search Buscar afiliado" at bounding box center [1114, 169] width 134 height 16
